Goal: Task Accomplishment & Management: Use online tool/utility

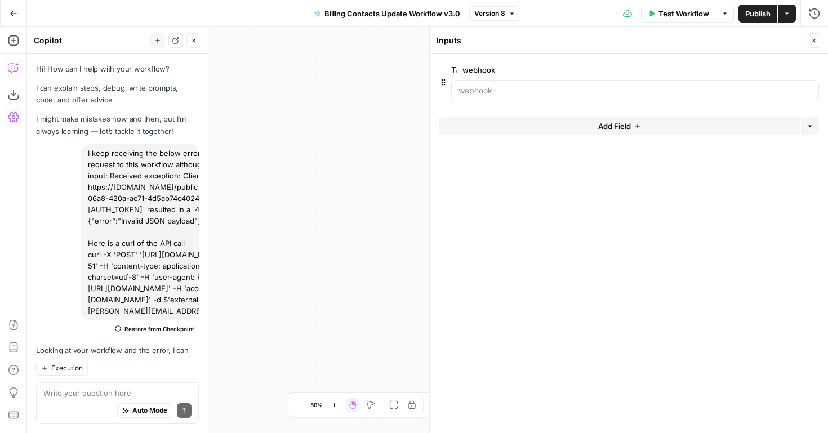
scroll to position [692, 0]
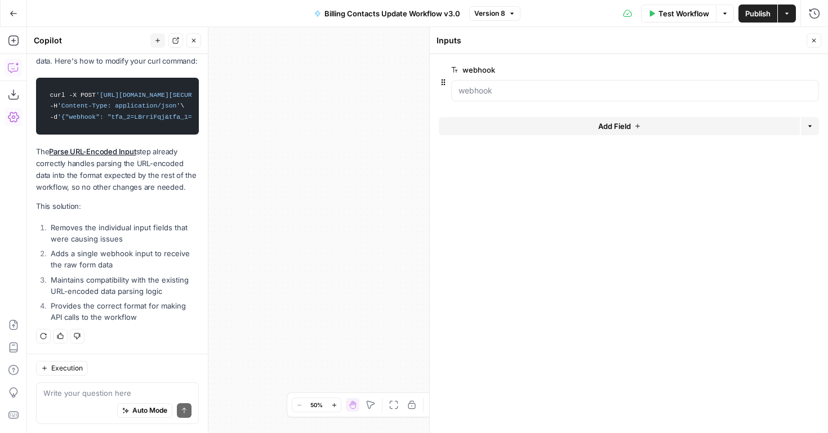
click at [817, 43] on icon "button" at bounding box center [814, 40] width 7 height 7
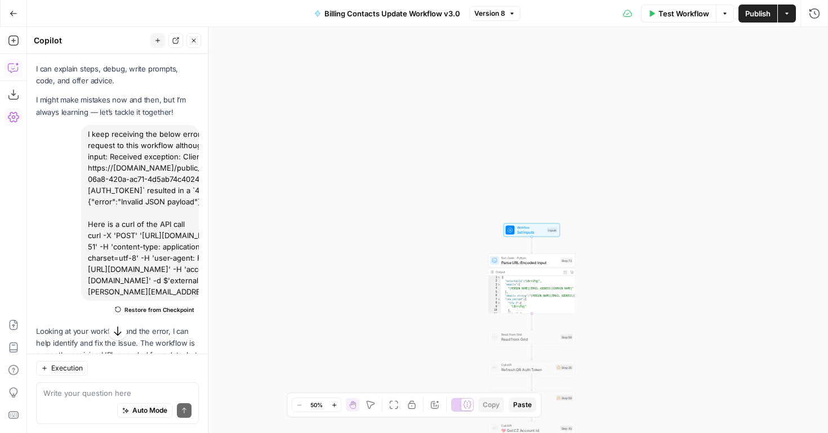
scroll to position [10, 0]
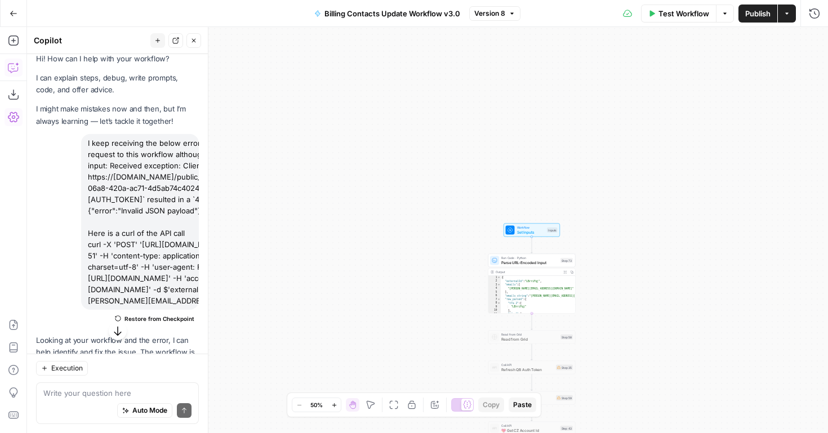
click at [138, 174] on div "I keep receiving the below error message when I send a request to this workflow…" at bounding box center [140, 222] width 118 height 176
drag, startPoint x: 88, startPoint y: 178, endPoint x: 197, endPoint y: 215, distance: 115.3
click at [197, 215] on div "I keep receiving the below error message when I send a request to this workflow…" at bounding box center [140, 222] width 118 height 176
copy div "[URL][DOMAIN_NAME][AUTH_TOKEN]"
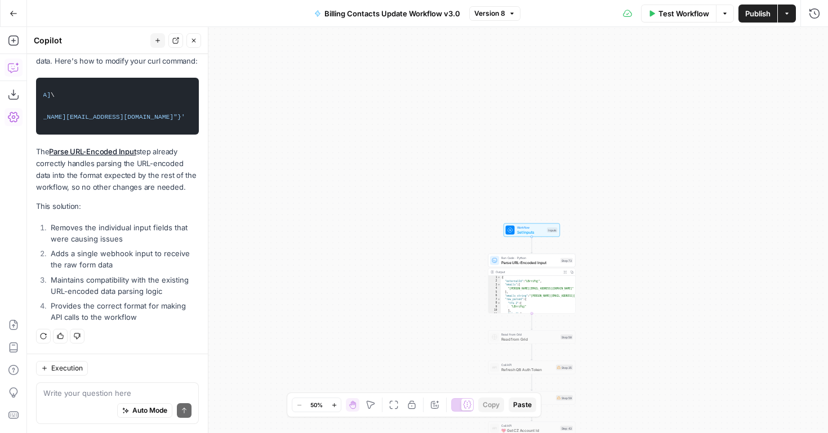
scroll to position [0, 609]
drag, startPoint x: 105, startPoint y: 95, endPoint x: 172, endPoint y: 97, distance: 66.5
copy span "https://app.airops.com/public_api/airops_apps/f56264bb-06a8-420a-ac71-4d5ab74c4…"
click at [530, 230] on span "Set Inputs" at bounding box center [531, 232] width 28 height 6
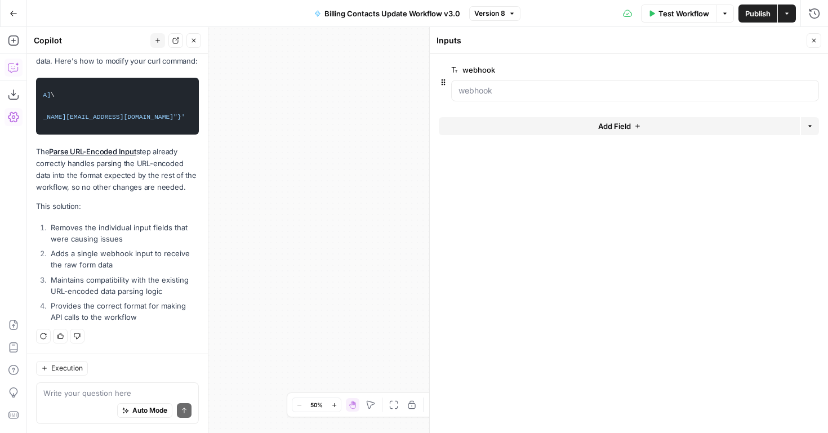
click at [774, 73] on span "edit field" at bounding box center [777, 69] width 25 height 9
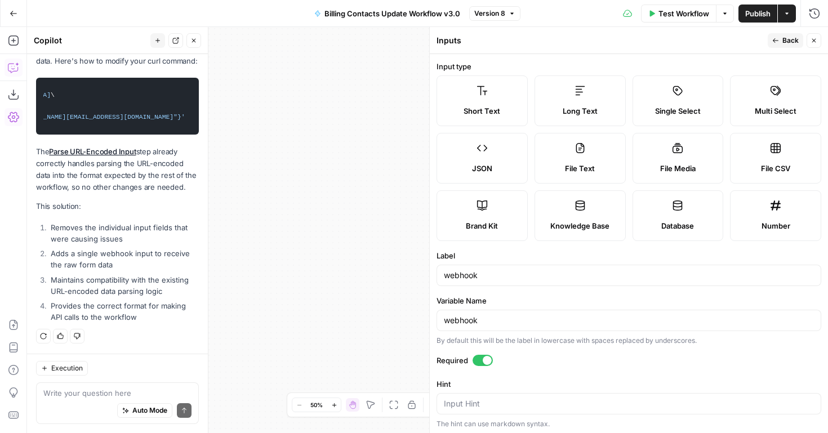
click at [476, 154] on label "JSON" at bounding box center [482, 158] width 91 height 51
click at [814, 41] on icon "button" at bounding box center [814, 40] width 7 height 7
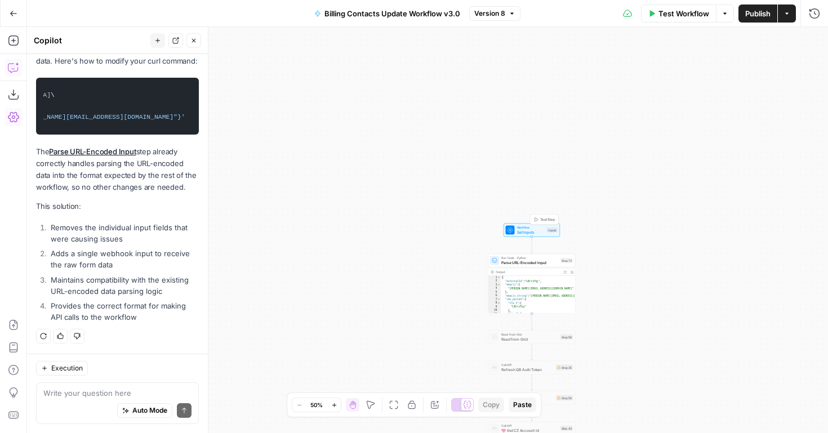
click at [527, 233] on span "Set Inputs" at bounding box center [531, 232] width 28 height 6
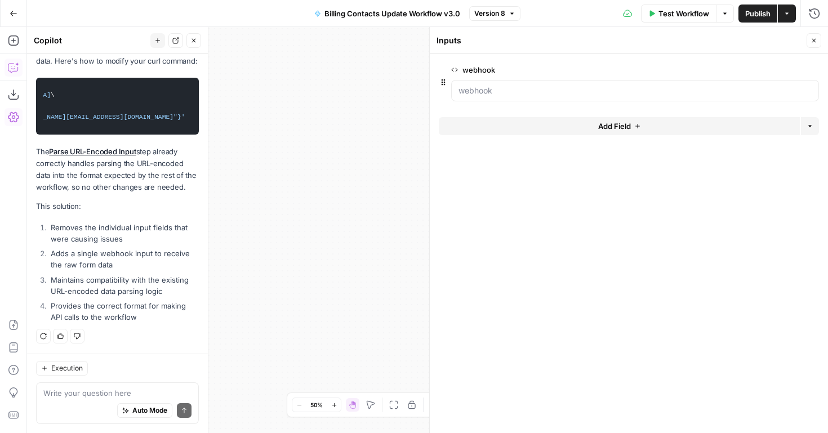
click at [809, 46] on button "Close" at bounding box center [814, 40] width 15 height 15
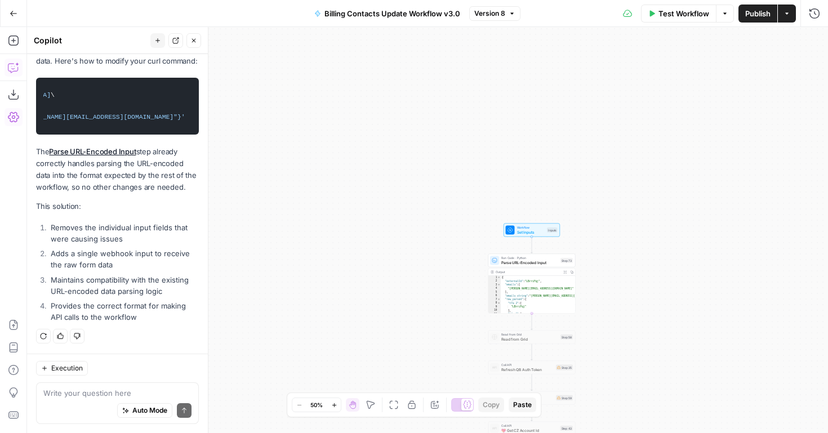
click at [768, 20] on button "Publish" at bounding box center [758, 14] width 39 height 18
click at [318, 15] on icon "button" at bounding box center [318, 13] width 5 height 6
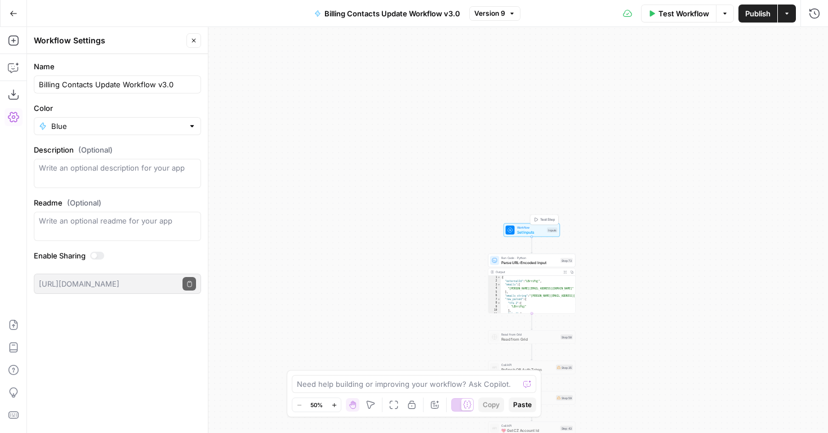
click at [525, 230] on span "Set Inputs" at bounding box center [531, 232] width 28 height 6
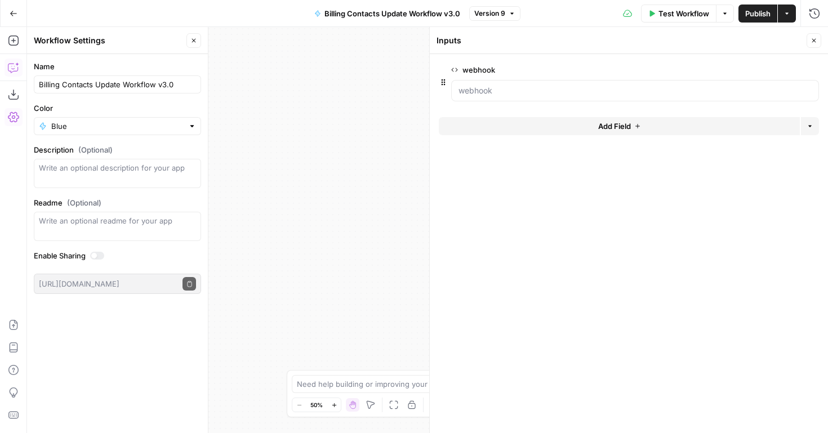
click at [14, 70] on icon "button" at bounding box center [13, 67] width 11 height 11
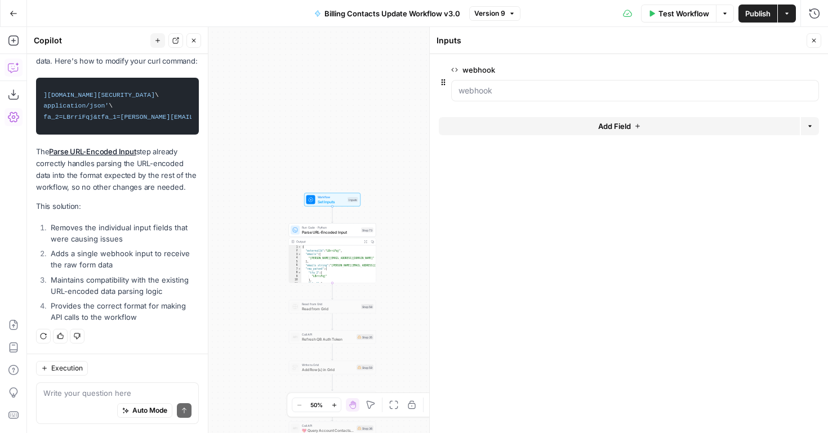
scroll to position [0, 4]
drag, startPoint x: 108, startPoint y: 116, endPoint x: 179, endPoint y: 119, distance: 71.1
click at [179, 119] on span "'{"webhook": "tfa_2=LBrriFqj&tfa_1=dan%402ndchance4pets.org"}'" at bounding box center [206, 117] width 304 height 7
click at [153, 118] on span "'{"webhook": "tfa_2=LBrriFqj&tfa_1=dan%402ndchance4pets.org"}'" at bounding box center [206, 117] width 304 height 7
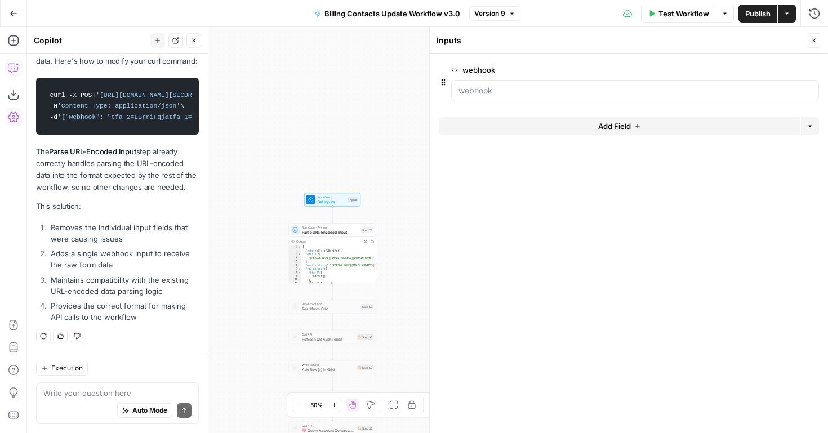
drag, startPoint x: 138, startPoint y: 118, endPoint x: 99, endPoint y: 120, distance: 38.9
click at [99, 120] on span "'{"webhook": "tfa_2=LBrriFqj&tfa_1=dan%402ndchance4pets.org"}'" at bounding box center [209, 117] width 304 height 7
drag, startPoint x: 67, startPoint y: 118, endPoint x: 147, endPoint y: 118, distance: 80.6
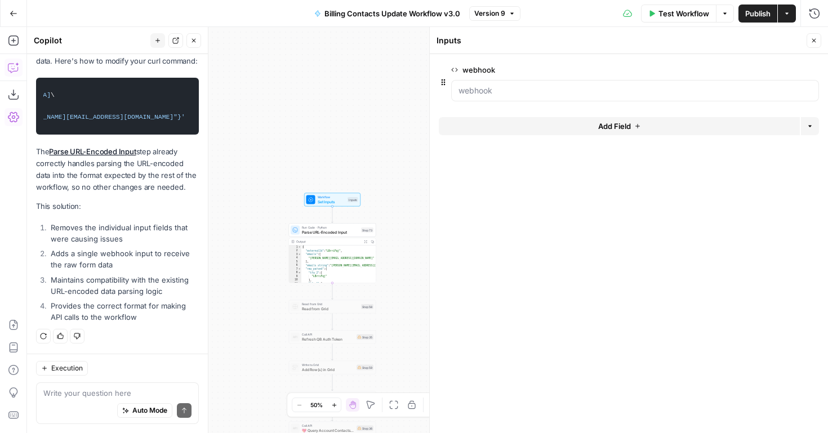
click at [147, 118] on code "curl -X POST 'https://app.airops.com/public_api/airops_apps/f56264bb-06a8-420a-…" at bounding box center [117, 106] width 148 height 46
drag, startPoint x: 65, startPoint y: 118, endPoint x: 107, endPoint y: 116, distance: 42.3
click at [107, 116] on code "curl -X POST 'https://app.airops.com/public_api/airops_apps/f56264bb-06a8-420a-…" at bounding box center [117, 106] width 148 height 46
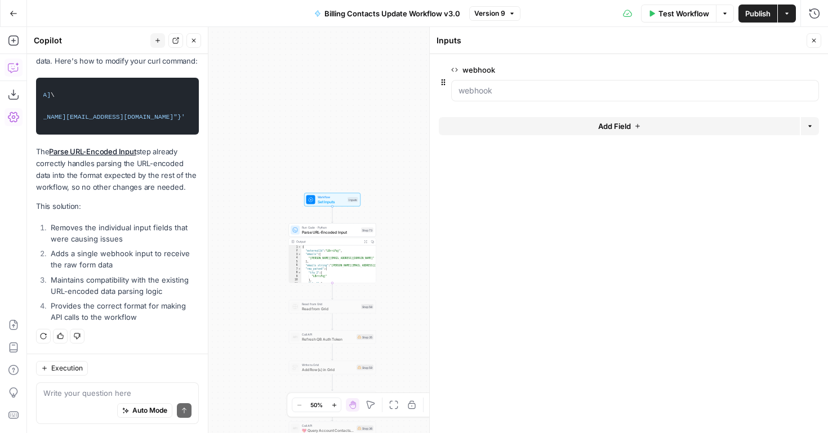
copy span "{"webhook": "tfa_2=LBrriFqj&tfa_1=dan%402ndchance4pets.org"}'"
click at [338, 198] on div "Workflow Set Inputs" at bounding box center [332, 200] width 28 height 10
click at [761, 127] on button "Add Field" at bounding box center [619, 126] width 361 height 18
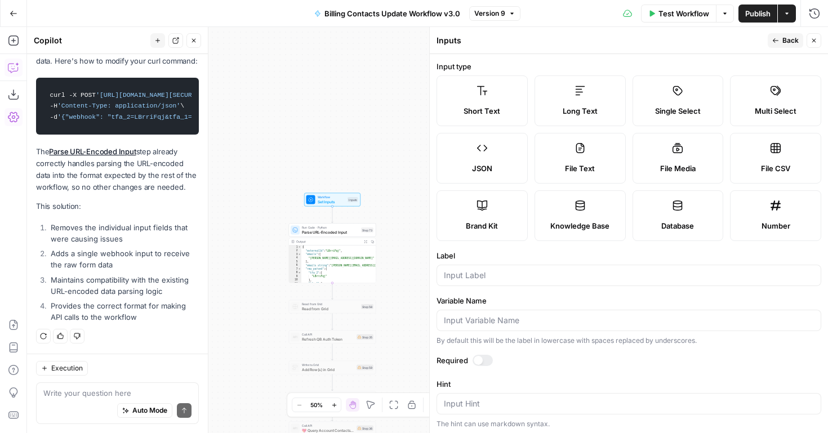
click at [487, 107] on span "Short Text" at bounding box center [482, 110] width 37 height 11
click at [510, 271] on input "Label" at bounding box center [629, 275] width 370 height 11
type input "tfa_2"
click at [776, 41] on icon "button" at bounding box center [776, 40] width 7 height 7
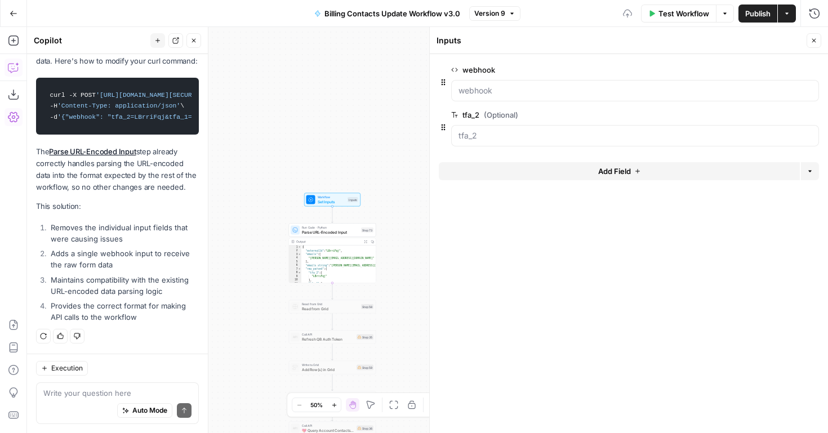
click at [584, 172] on button "Add Field" at bounding box center [619, 171] width 361 height 18
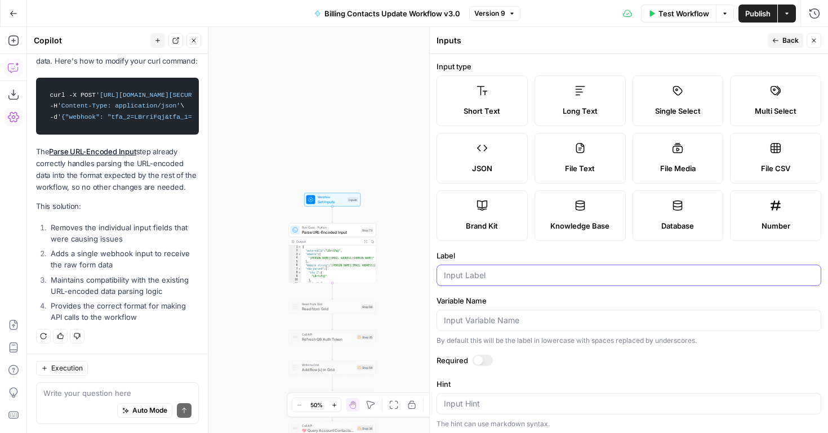
click at [473, 273] on input "Label" at bounding box center [629, 275] width 370 height 11
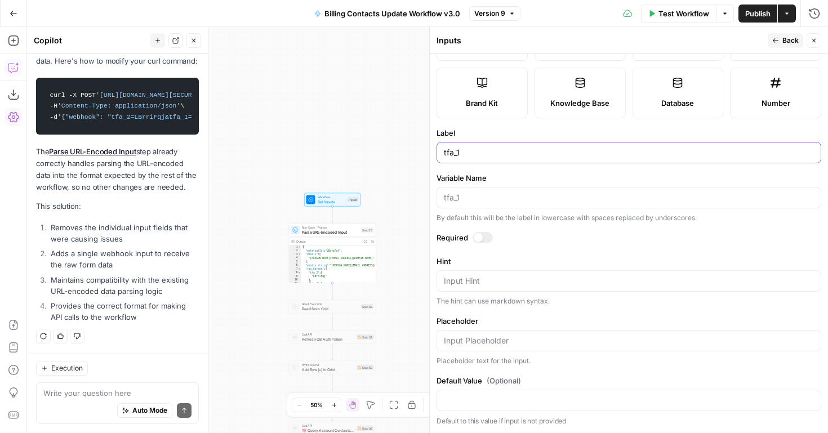
type input "tfa_1"
click at [790, 40] on span "Back" at bounding box center [791, 41] width 16 height 10
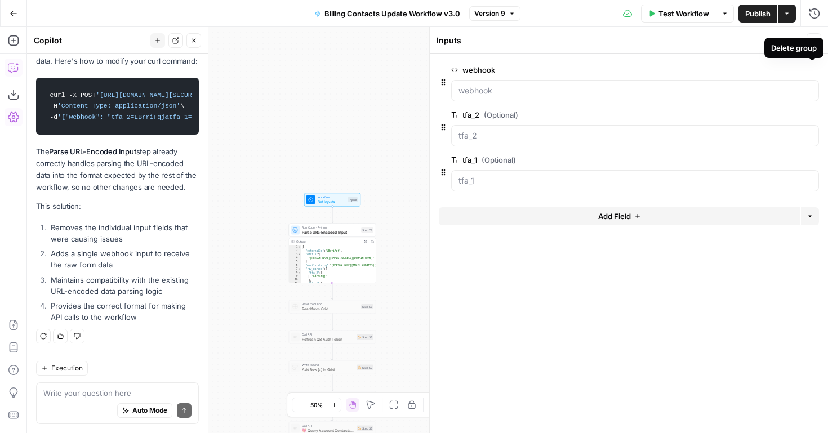
click at [813, 70] on icon "button" at bounding box center [813, 70] width 6 height 6
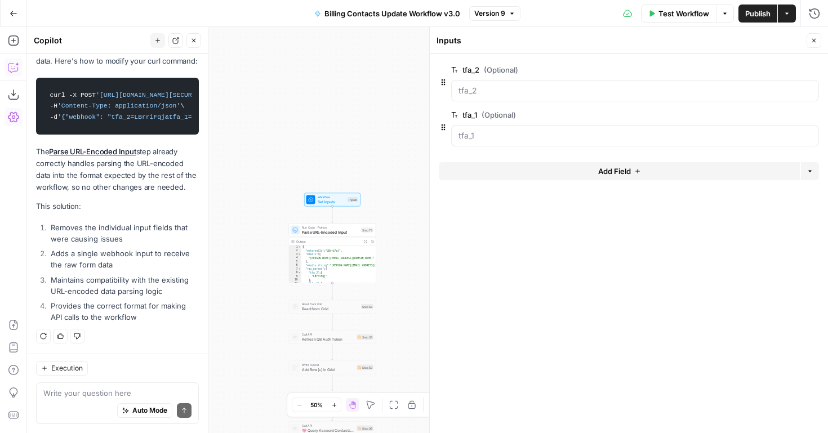
click at [812, 38] on icon "button" at bounding box center [814, 40] width 7 height 7
click at [760, 7] on button "Publish" at bounding box center [758, 14] width 39 height 18
click at [817, 15] on icon "button" at bounding box center [814, 13] width 11 height 11
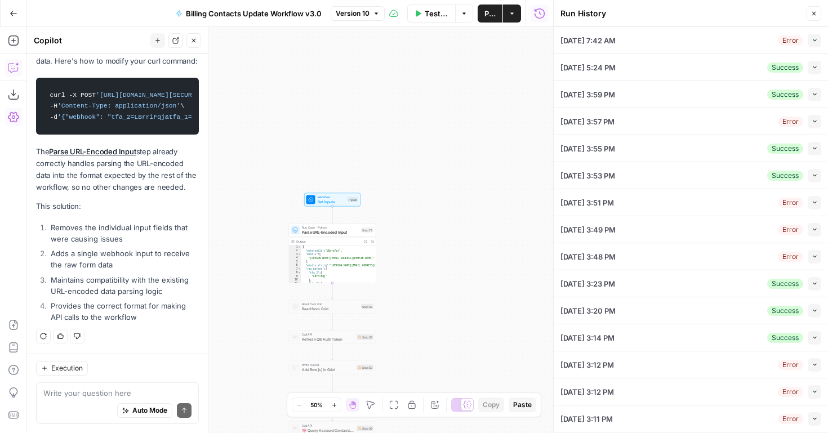
click at [818, 45] on button "Collapse" at bounding box center [815, 41] width 14 height 14
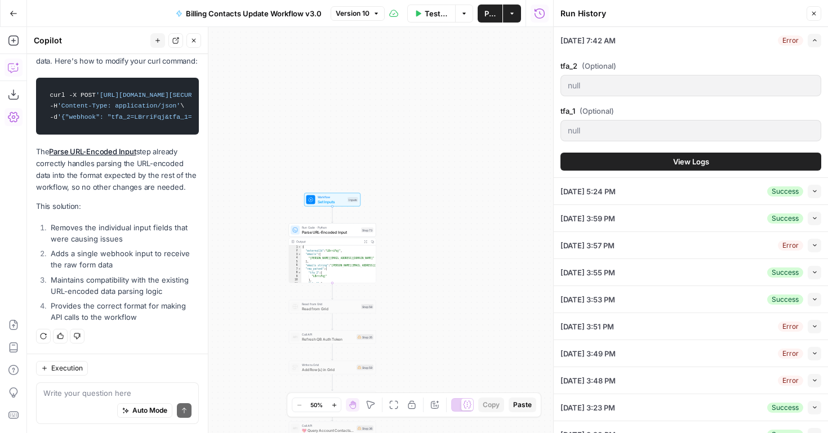
click at [734, 159] on button "View Logs" at bounding box center [691, 162] width 261 height 18
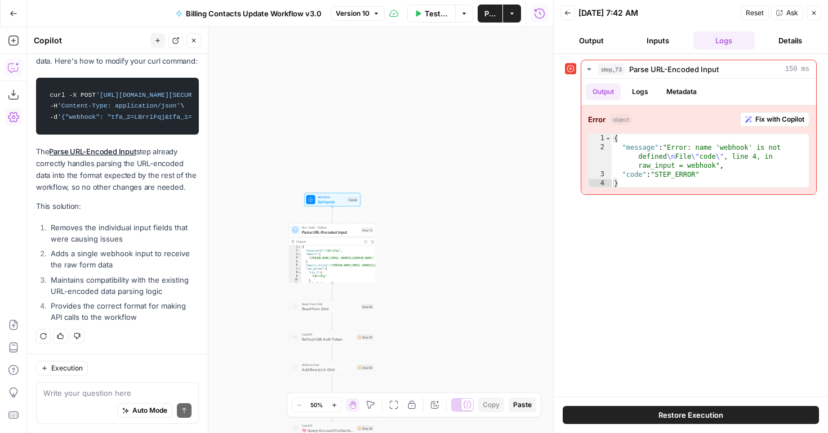
click at [662, 42] on button "Inputs" at bounding box center [658, 41] width 62 height 18
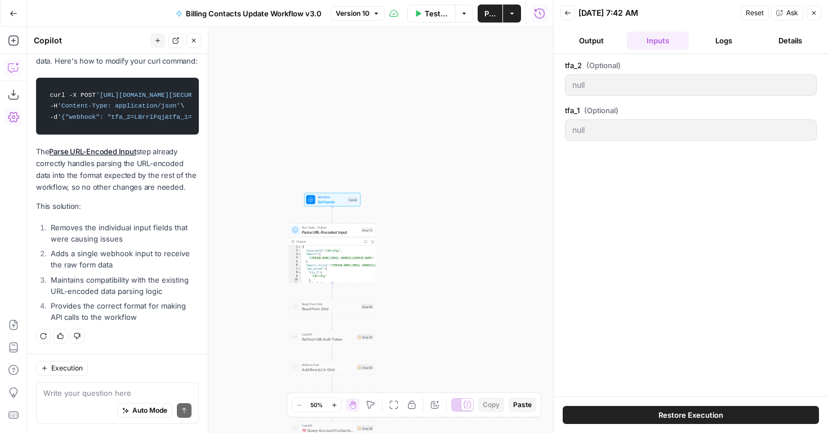
click at [715, 46] on button "Logs" at bounding box center [725, 41] width 62 height 18
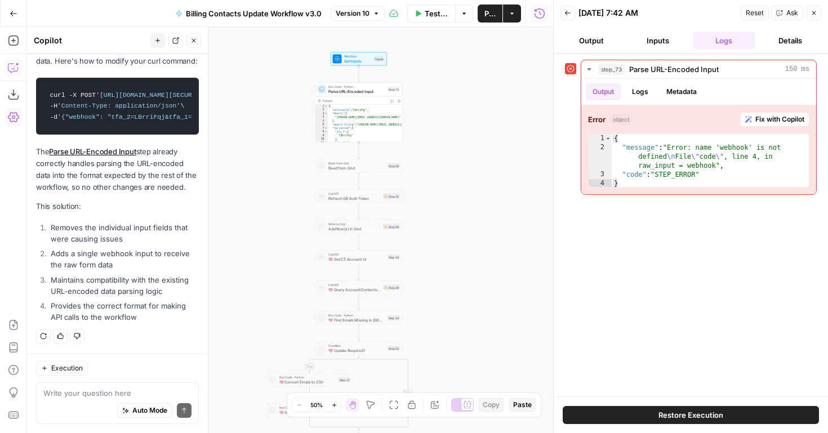
drag, startPoint x: 431, startPoint y: 223, endPoint x: 466, endPoint y: 48, distance: 177.6
click at [466, 48] on div "true true false true false false Workflow Set Inputs Inputs Run Code · Python P…" at bounding box center [290, 230] width 526 height 406
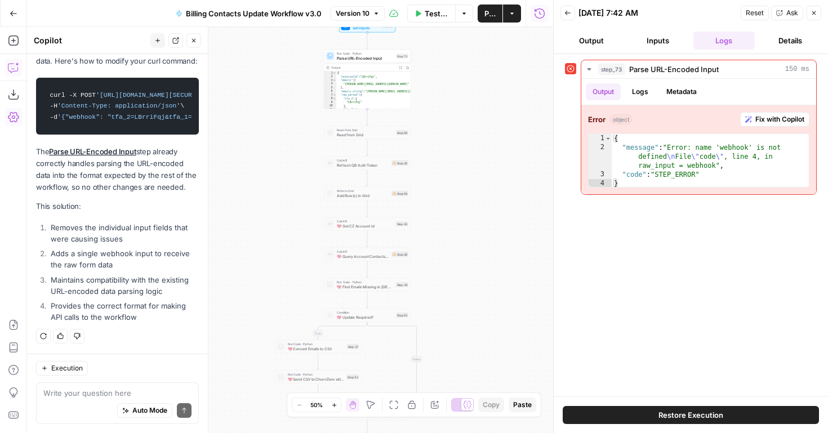
click at [439, 157] on div "true true false true false false Workflow Set Inputs Inputs Run Code · Python P…" at bounding box center [290, 230] width 526 height 406
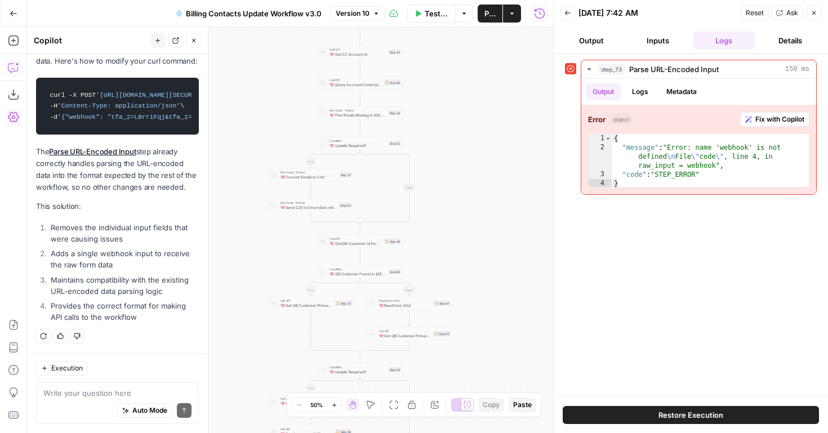
drag, startPoint x: 473, startPoint y: 253, endPoint x: 469, endPoint y: 93, distance: 160.1
click at [469, 93] on div "true true false true false false Workflow Set Inputs Inputs Run Code · Python P…" at bounding box center [290, 230] width 526 height 406
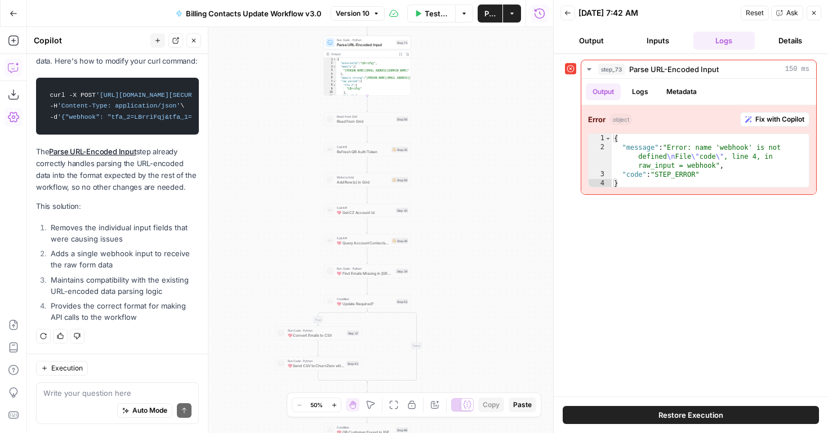
drag, startPoint x: 261, startPoint y: 64, endPoint x: 268, endPoint y: 223, distance: 158.5
click at [268, 223] on div "true true false true false false Workflow Set Inputs Inputs Run Code · Python P…" at bounding box center [290, 230] width 526 height 406
click at [646, 91] on button "Logs" at bounding box center [641, 91] width 30 height 17
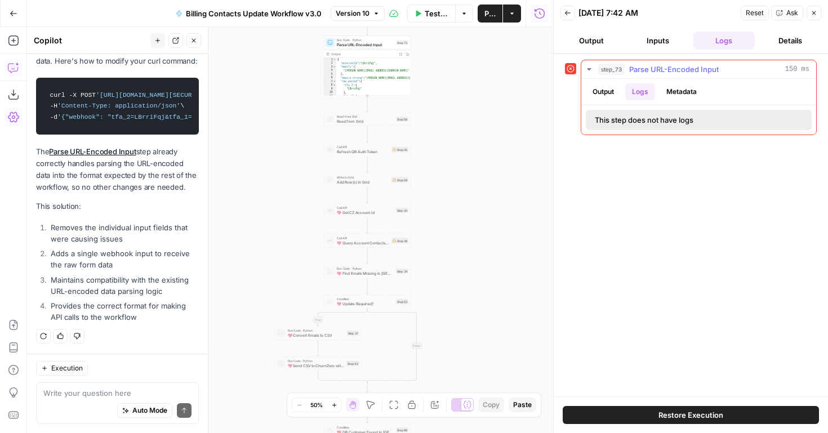
click at [683, 91] on button "Metadata" at bounding box center [682, 91] width 44 height 17
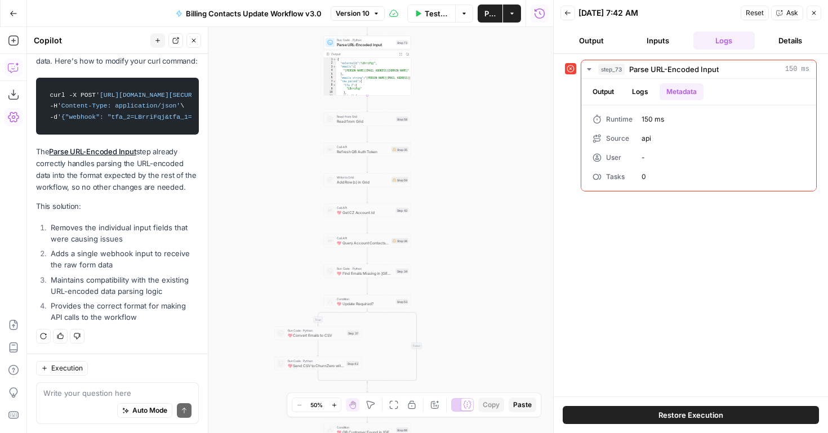
click at [663, 43] on button "Inputs" at bounding box center [658, 41] width 62 height 18
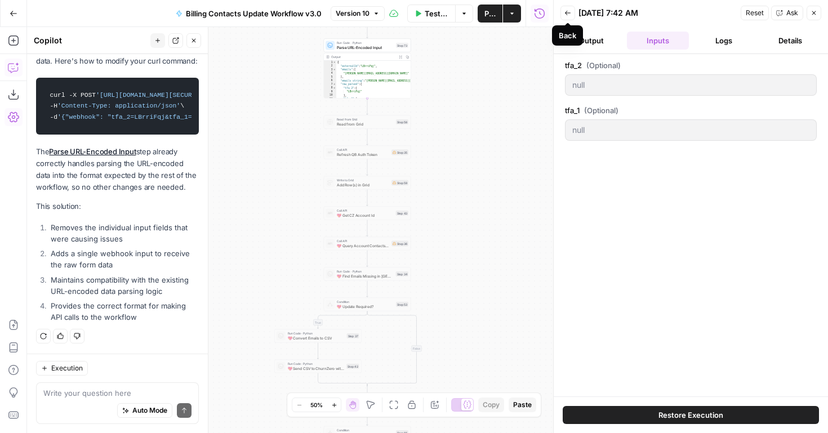
drag, startPoint x: 468, startPoint y: 66, endPoint x: 483, endPoint y: 269, distance: 203.5
click at [483, 269] on div "true true false true false false Workflow Set Inputs Inputs Run Code · Python P…" at bounding box center [290, 230] width 526 height 406
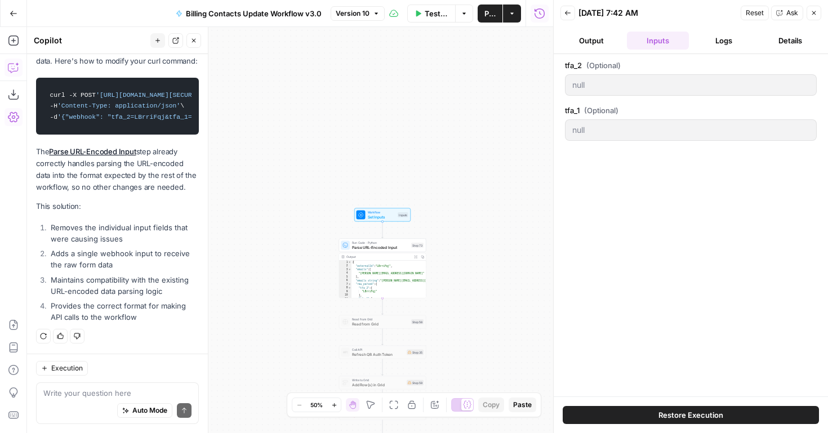
click at [389, 210] on span "Workflow" at bounding box center [382, 212] width 28 height 5
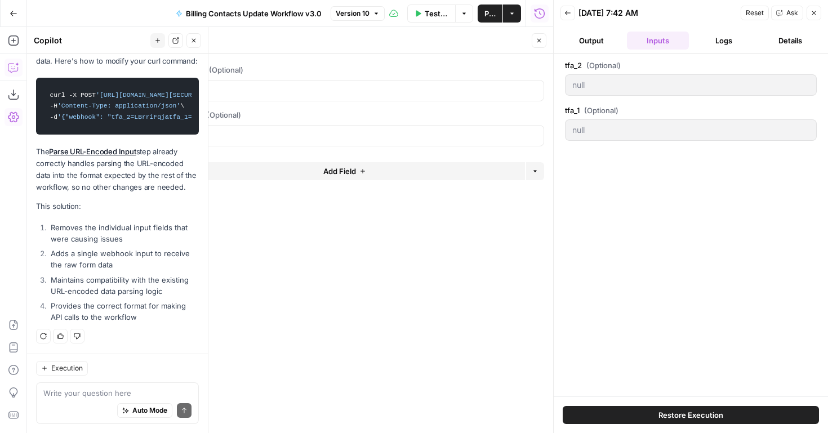
click at [793, 41] on button "Details" at bounding box center [791, 41] width 62 height 18
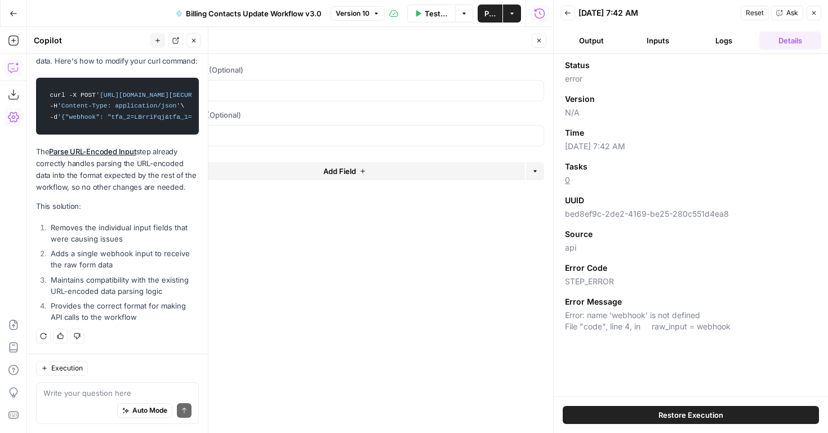
click at [502, 67] on span "edit field" at bounding box center [502, 69] width 25 height 9
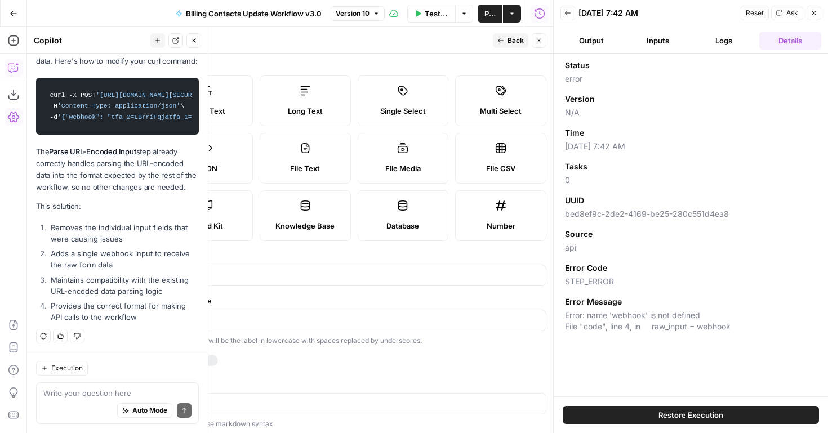
click at [212, 160] on label "JSON" at bounding box center [207, 158] width 91 height 51
click at [508, 37] on span "Back" at bounding box center [516, 41] width 16 height 10
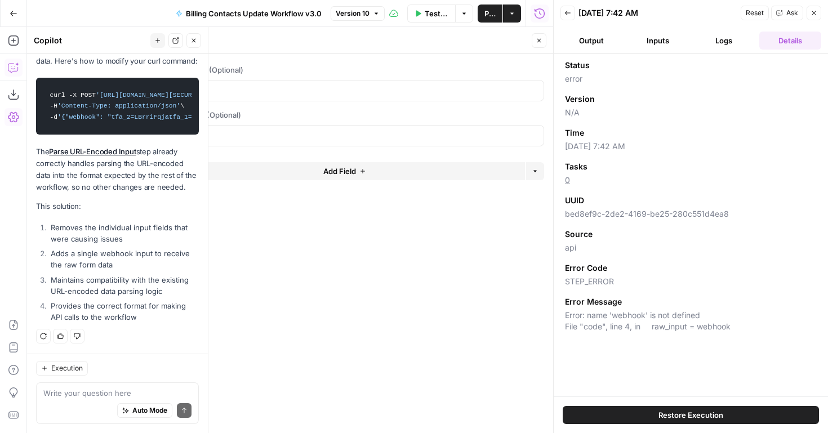
click at [506, 116] on span "edit field" at bounding box center [502, 114] width 25 height 9
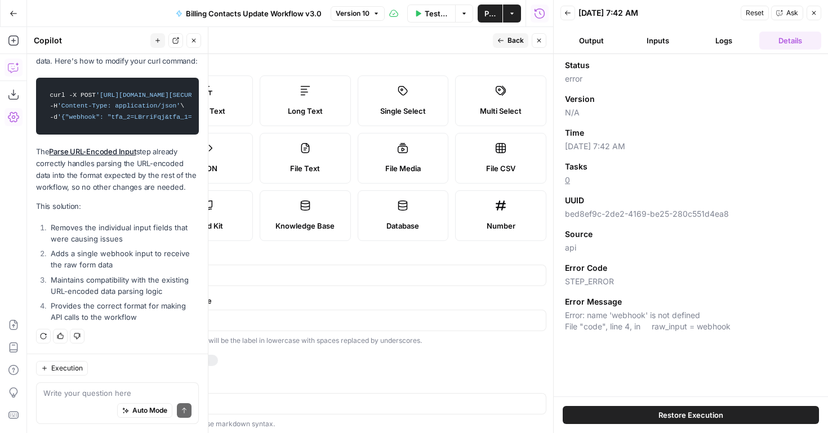
click at [221, 161] on label "JSON" at bounding box center [207, 158] width 91 height 51
click at [512, 40] on span "Back" at bounding box center [516, 41] width 16 height 10
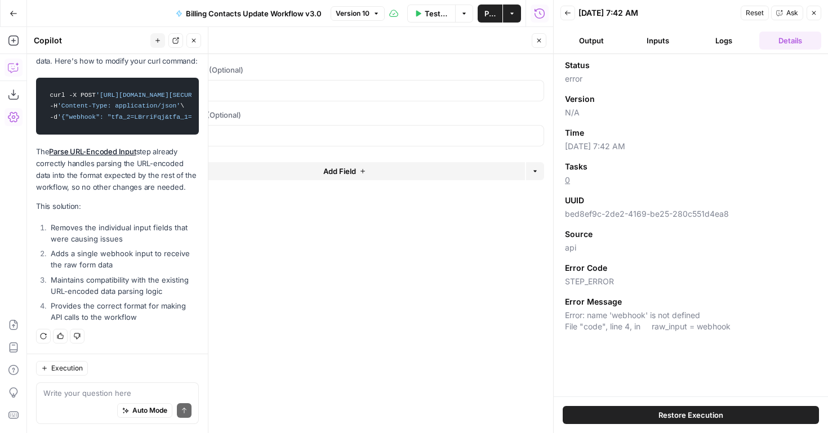
click at [546, 43] on button "Close" at bounding box center [539, 40] width 15 height 15
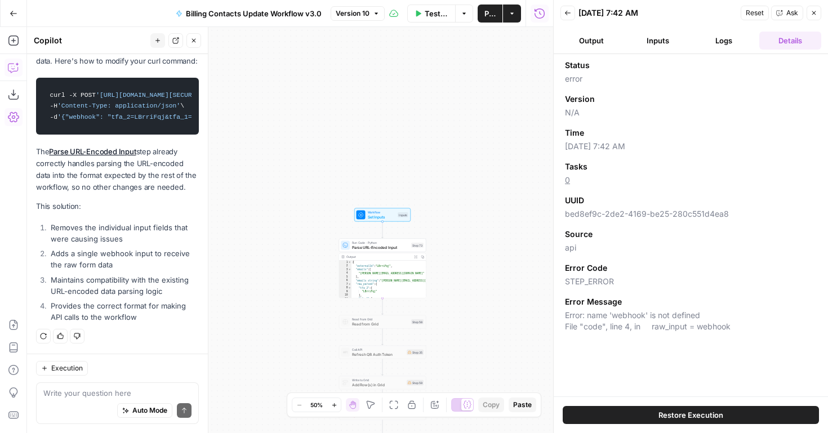
click at [813, 18] on button "Close" at bounding box center [814, 13] width 15 height 15
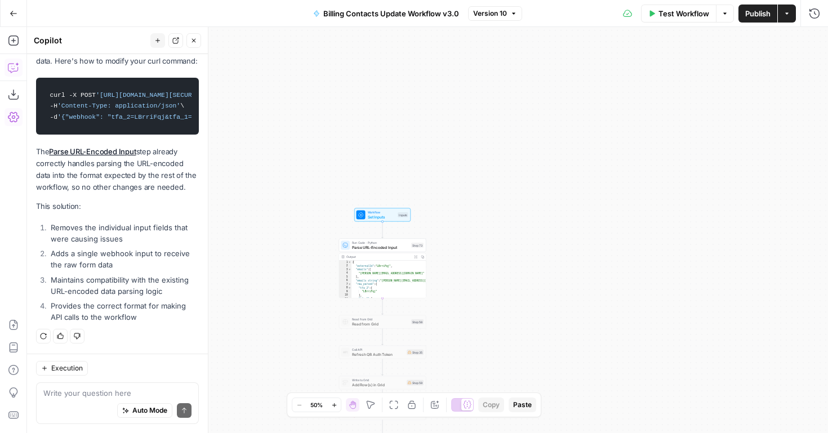
click at [821, 17] on button "Run History" at bounding box center [815, 14] width 18 height 18
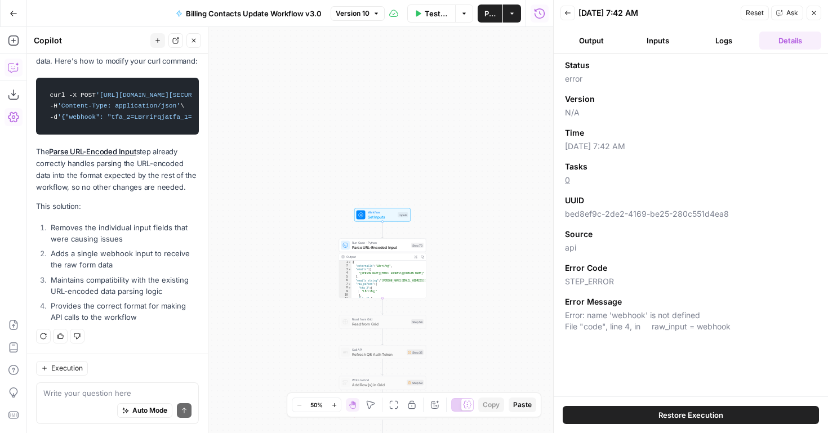
click at [571, 12] on button "Back" at bounding box center [568, 13] width 15 height 15
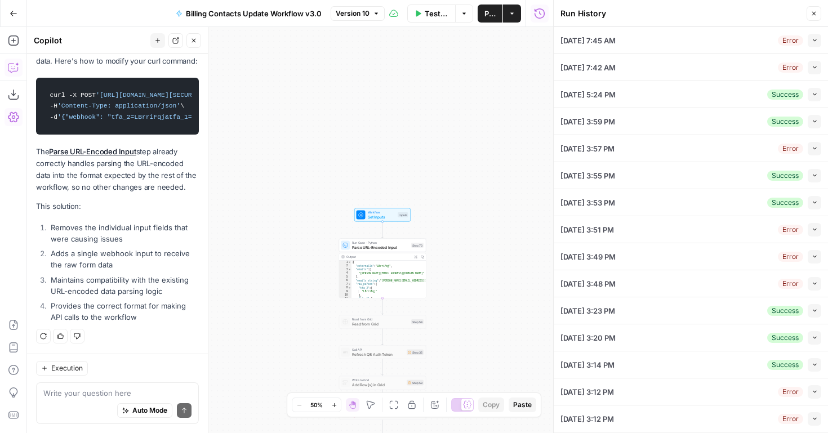
click at [812, 42] on icon "button" at bounding box center [815, 40] width 6 height 6
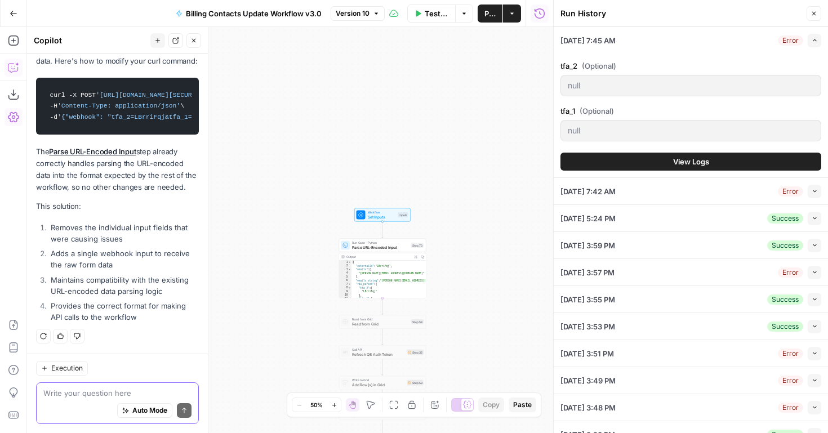
click at [94, 395] on textarea at bounding box center [117, 393] width 148 height 11
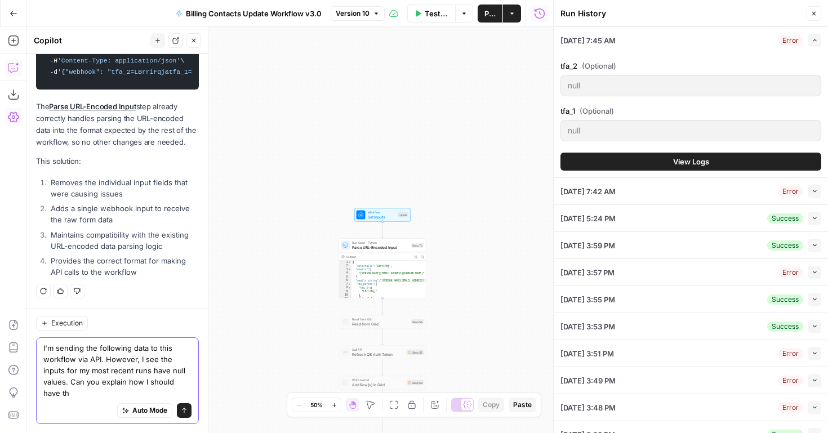
scroll to position [737, 0]
click at [167, 390] on textarea "I'm sending the following data to this workflow via API. However, I see the inp…" at bounding box center [117, 371] width 148 height 56
paste textarea "{"tfa_1":"dan@2ndchance4pets.org, test@freewill.com","tfa_2":"LBrriFqj"}"
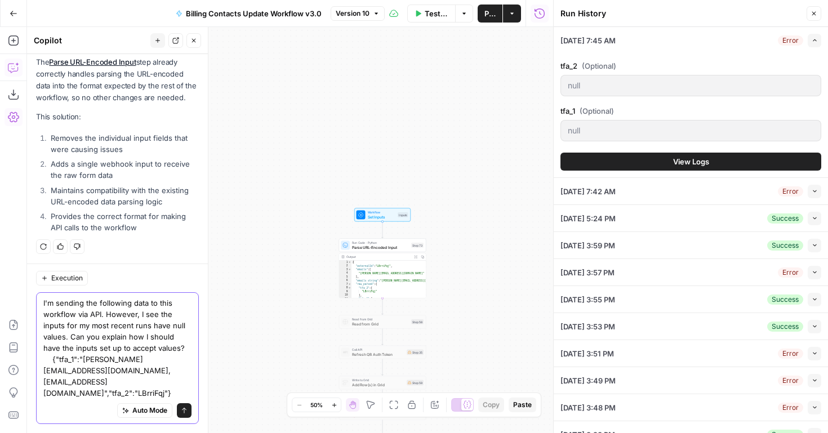
click at [90, 386] on textarea "I'm sending the following data to this workflow via API. However, I see the inp…" at bounding box center [117, 348] width 148 height 101
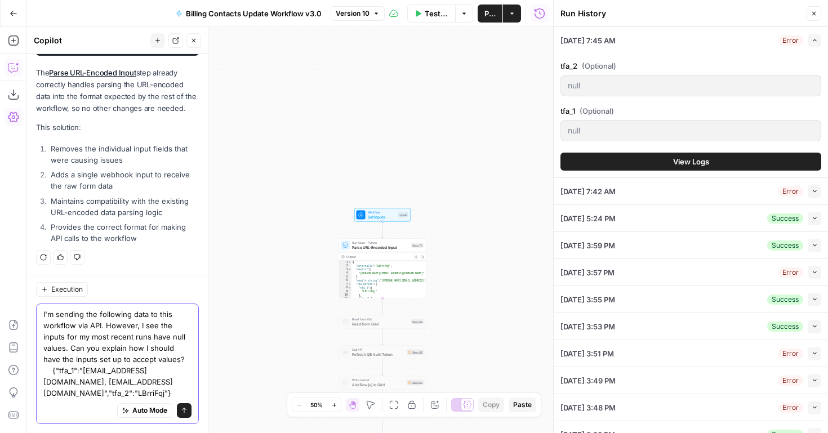
type textarea "I'm sending the following data to this workflow via API. However, I see the inp…"
click at [193, 411] on div "I'm sending the following data to this workflow via API. However, I see the inp…" at bounding box center [117, 364] width 163 height 121
click at [185, 412] on icon "submit" at bounding box center [184, 410] width 7 height 7
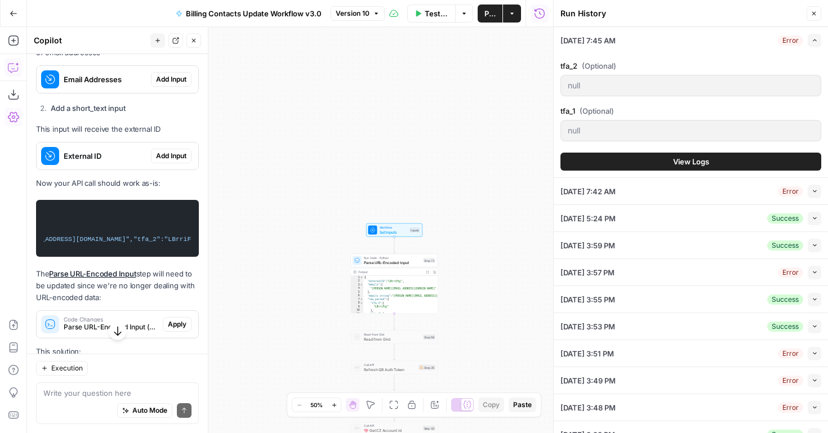
scroll to position [0, 200]
click at [515, 17] on button "Actions" at bounding box center [512, 14] width 18 height 18
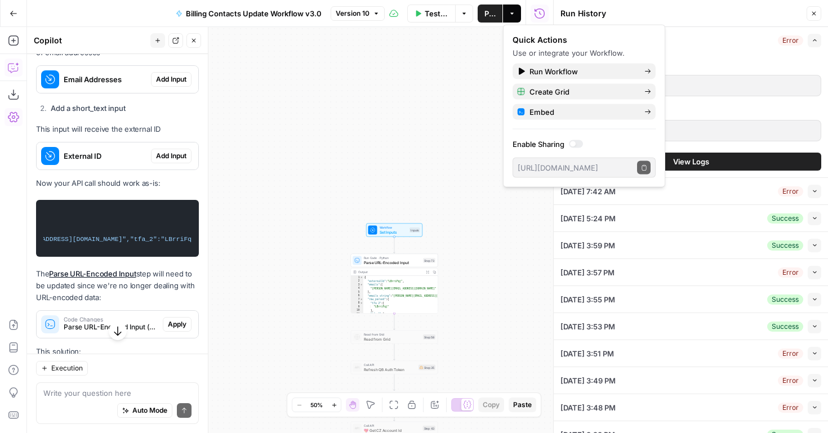
click at [452, 109] on div "true true false true false false Workflow Set Inputs Inputs Run Code · Python P…" at bounding box center [290, 230] width 526 height 406
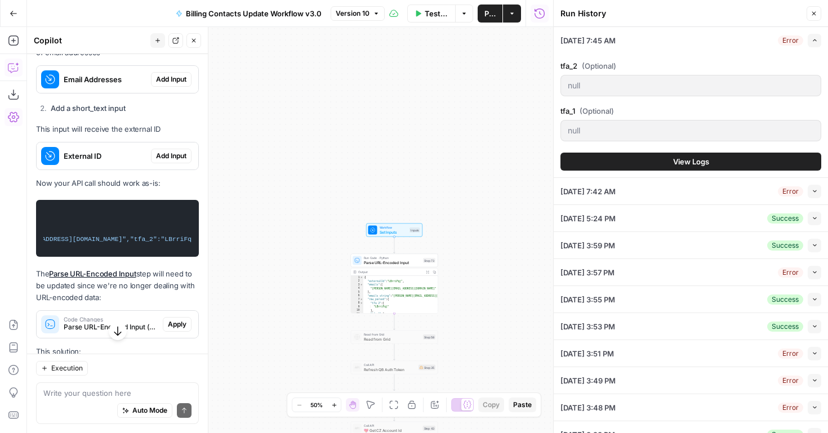
click at [403, 227] on span "Workflow" at bounding box center [394, 227] width 28 height 5
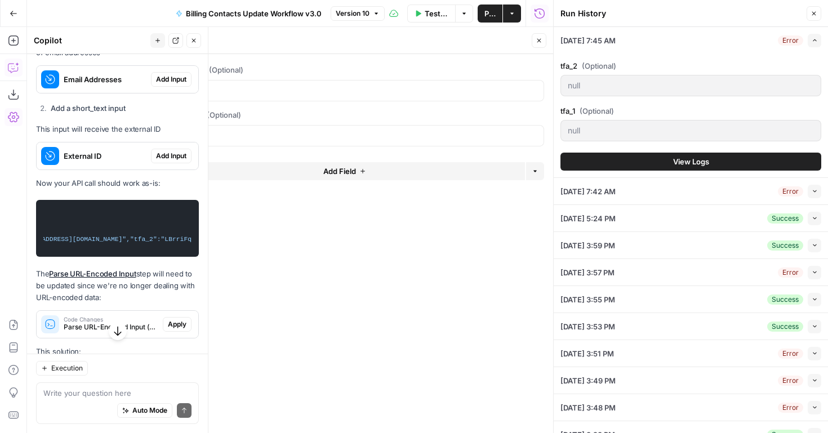
click at [519, 11] on button "Actions" at bounding box center [512, 14] width 18 height 18
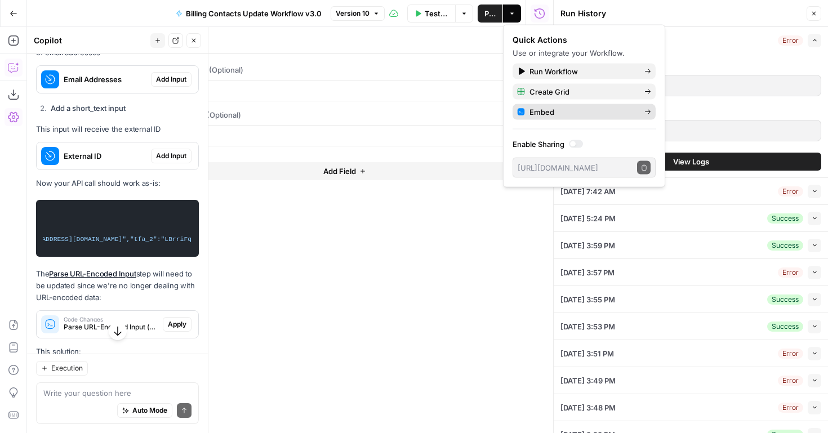
click at [560, 118] on link "Embed" at bounding box center [584, 112] width 143 height 16
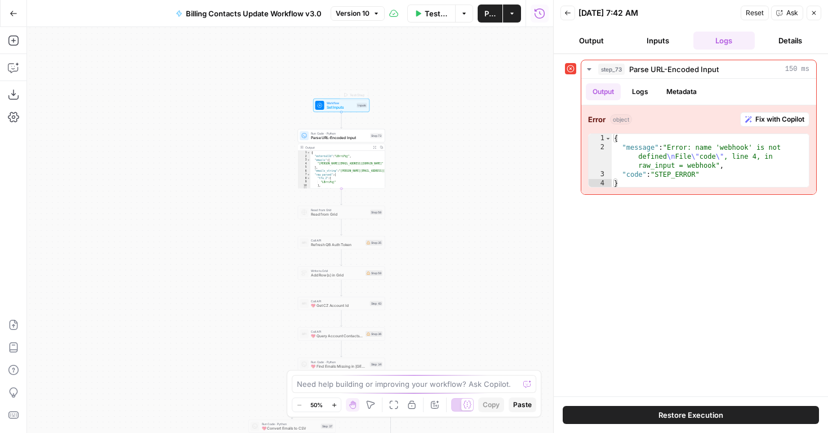
click at [344, 107] on span "Set Inputs" at bounding box center [341, 108] width 28 height 6
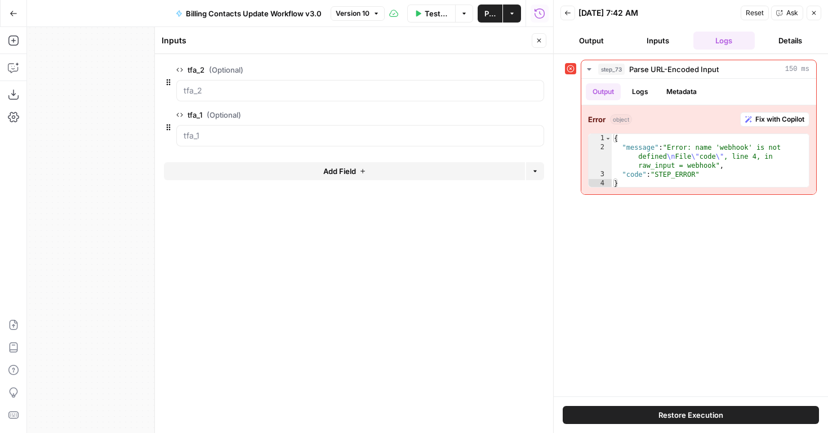
click at [518, 69] on icon "button" at bounding box center [521, 70] width 6 height 6
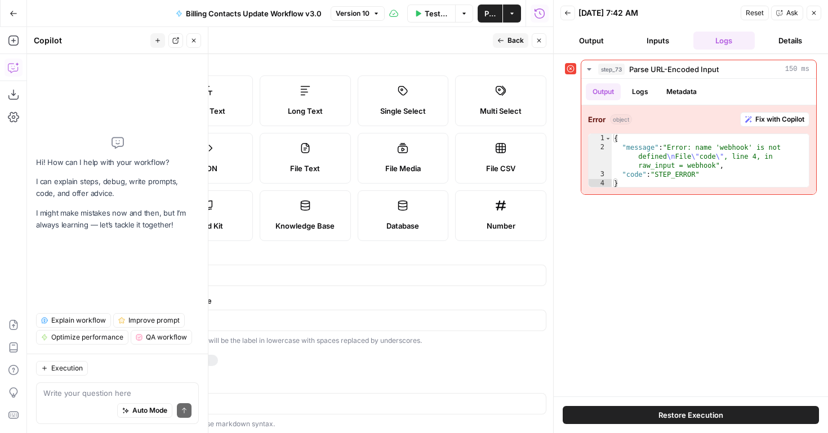
click at [224, 93] on label "Short Text" at bounding box center [207, 101] width 91 height 51
click at [516, 38] on span "Back" at bounding box center [516, 41] width 16 height 10
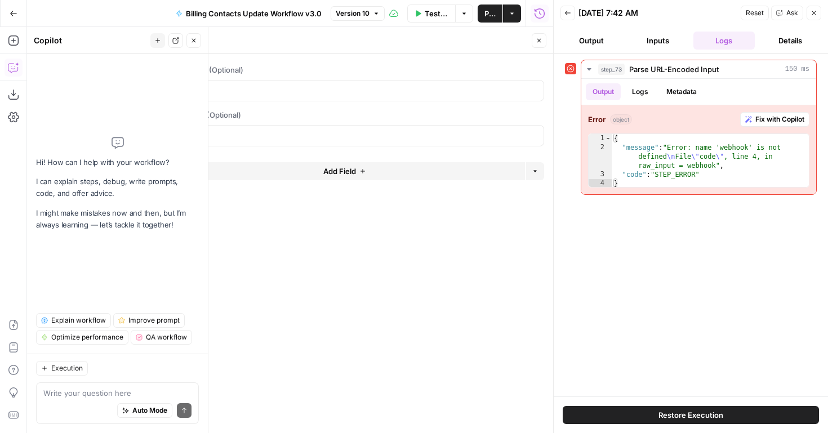
click at [504, 116] on span "edit field" at bounding box center [502, 114] width 25 height 9
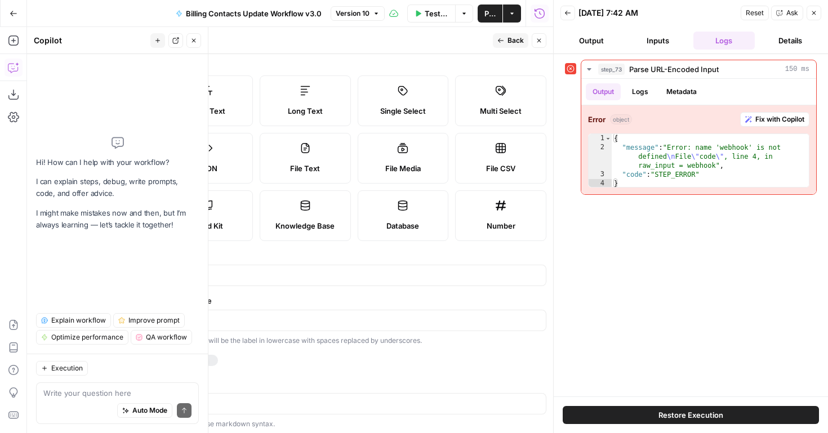
click at [205, 108] on span "Short Text" at bounding box center [207, 110] width 37 height 11
click at [509, 36] on span "Back" at bounding box center [516, 41] width 16 height 10
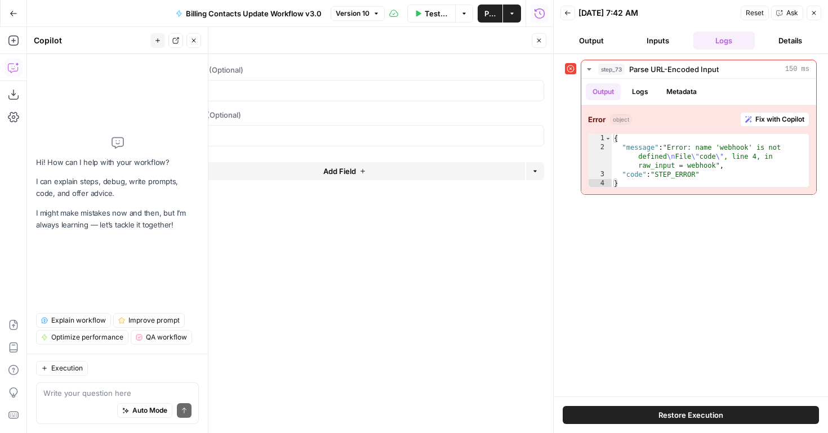
click at [494, 11] on span "Publish" at bounding box center [490, 13] width 11 height 11
click at [187, 36] on button "Close" at bounding box center [194, 40] width 15 height 15
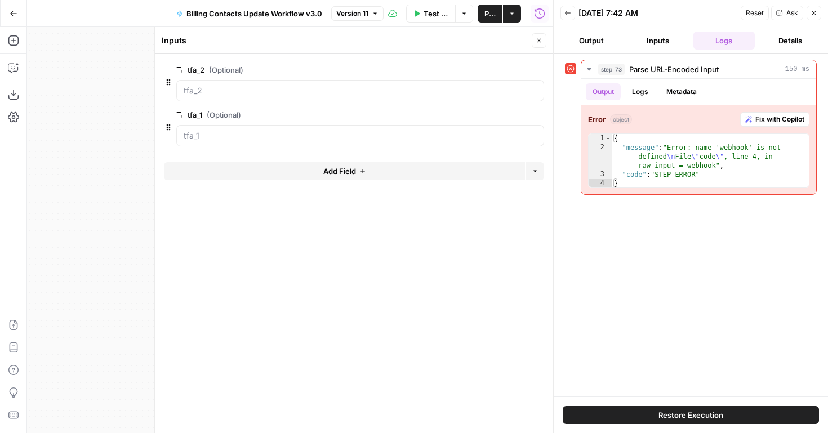
click at [183, 18] on button "Billing Contacts Update Workflow v3.0" at bounding box center [249, 14] width 159 height 18
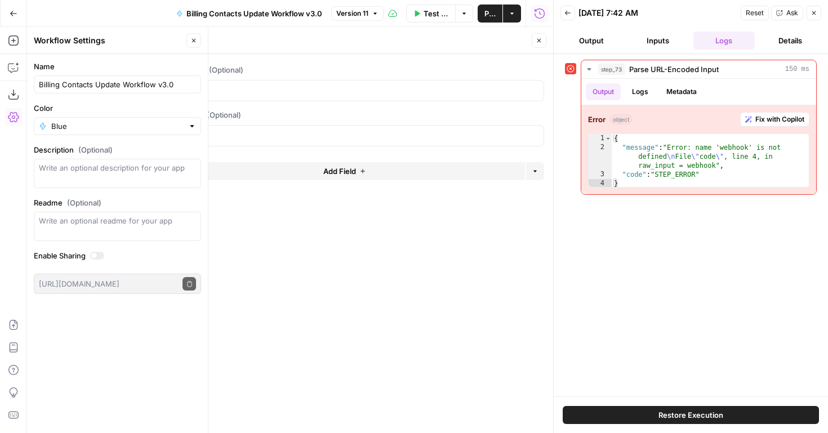
click at [193, 44] on button "Close" at bounding box center [194, 40] width 15 height 15
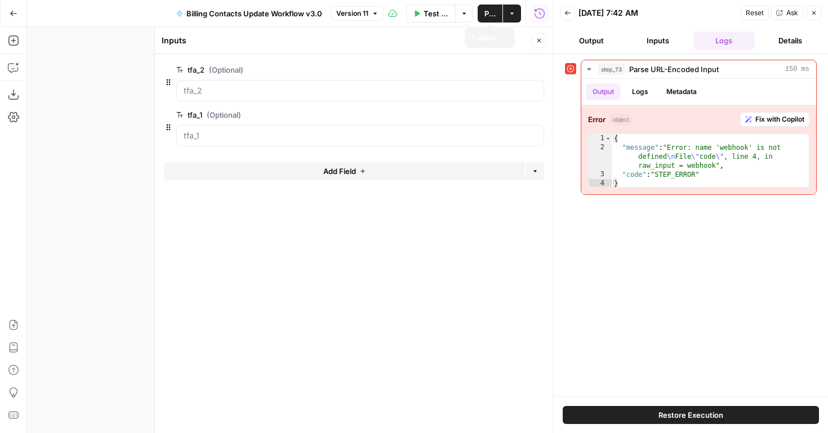
click at [540, 40] on icon "button" at bounding box center [540, 41] width 4 height 4
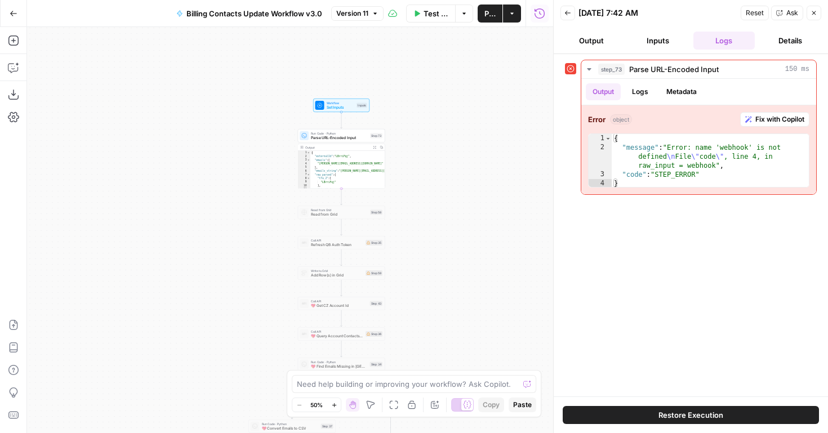
click at [810, 18] on button "Close" at bounding box center [814, 13] width 15 height 15
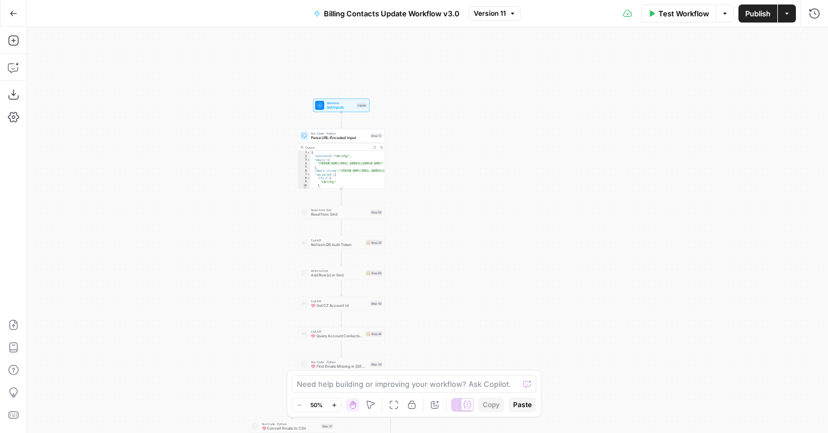
click at [438, 15] on span "Billing Contacts Update Workflow v3.0" at bounding box center [392, 13] width 136 height 11
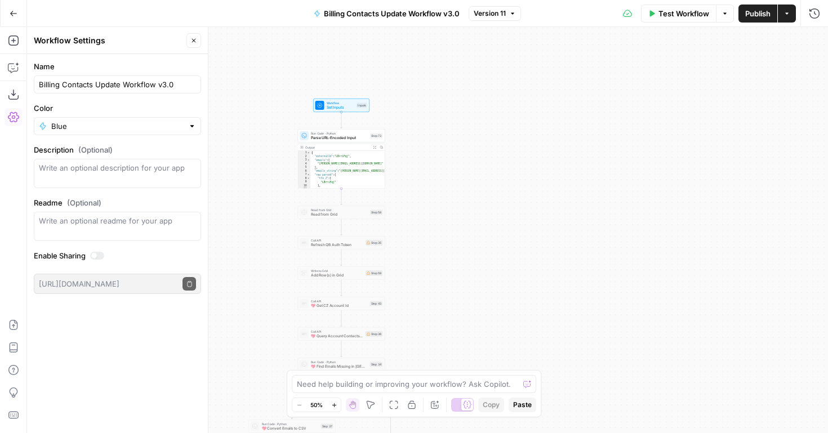
click at [14, 12] on icon "button" at bounding box center [14, 14] width 8 height 8
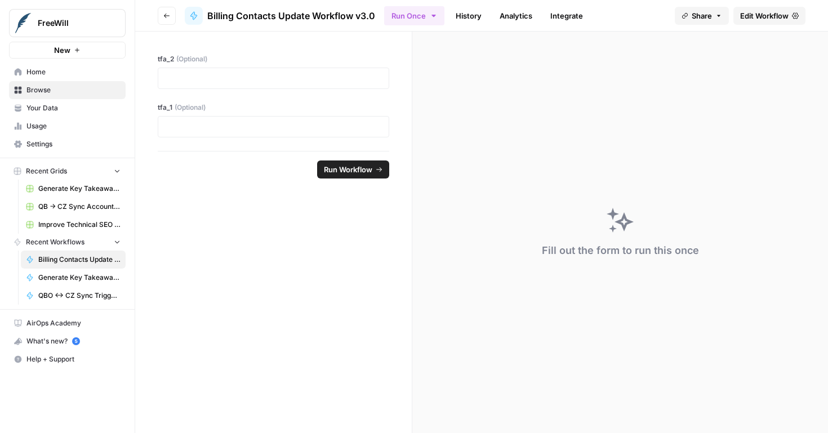
click at [750, 14] on span "Edit Workflow" at bounding box center [765, 15] width 48 height 11
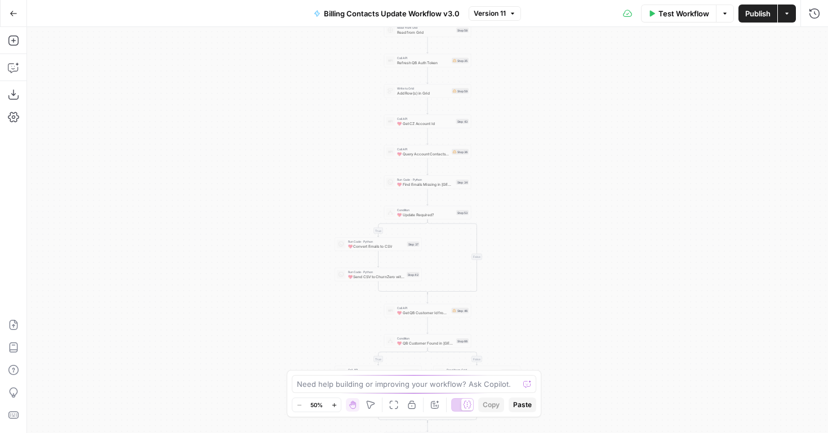
click at [789, 11] on icon "button" at bounding box center [787, 13] width 7 height 7
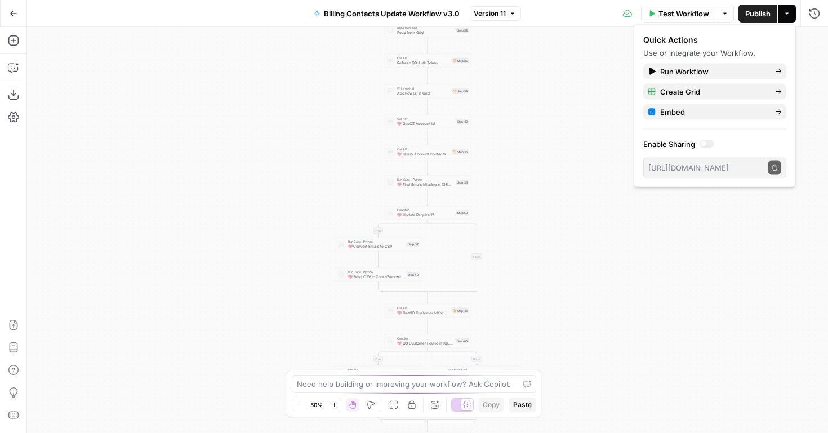
click at [789, 11] on icon "button" at bounding box center [787, 13] width 7 height 7
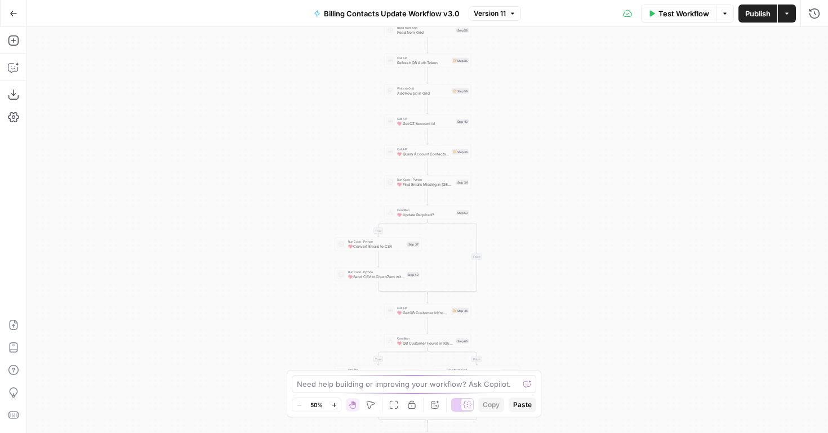
click at [717, 13] on button "Options" at bounding box center [725, 14] width 18 height 18
click at [722, 14] on icon "button" at bounding box center [725, 13] width 7 height 7
click at [814, 12] on icon "button" at bounding box center [815, 13] width 10 height 10
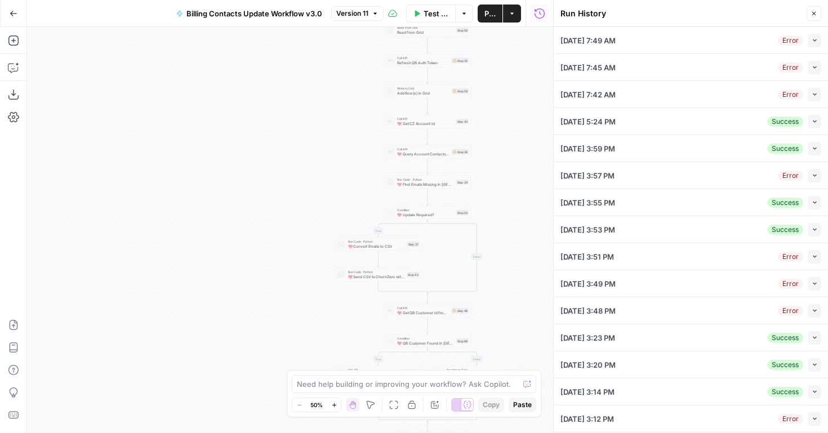
click at [819, 43] on button "Collapse" at bounding box center [815, 41] width 14 height 14
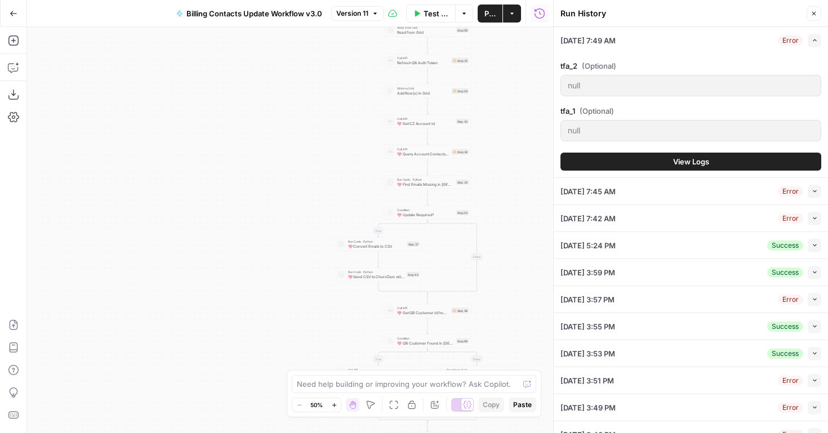
click at [498, 139] on div "true true false true false false Workflow Set Inputs Inputs Run Code · Python P…" at bounding box center [290, 230] width 526 height 406
click at [816, 12] on icon "button" at bounding box center [815, 14] width 4 height 4
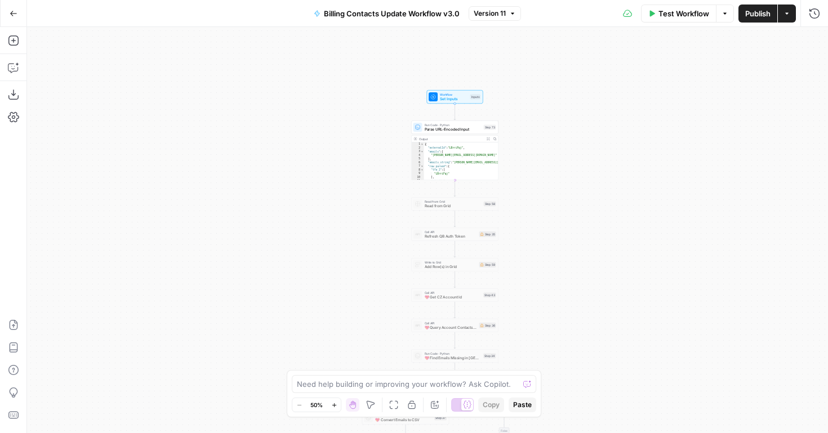
click at [447, 127] on span "Parse URL-Encoded Input" at bounding box center [453, 130] width 57 height 6
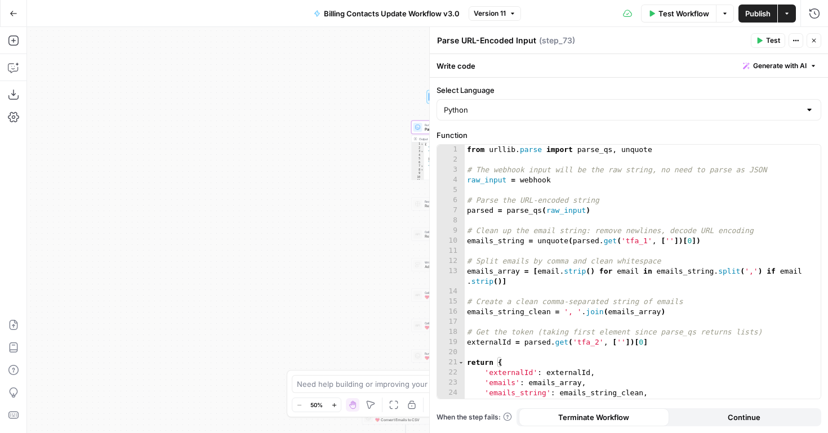
click at [395, 105] on div "true true false true false false Workflow Set Inputs Inputs Run Code · Python P…" at bounding box center [427, 230] width 801 height 406
click at [407, 90] on div "true true false true false false Workflow Set Inputs Inputs Run Code · Python P…" at bounding box center [427, 230] width 801 height 406
click at [819, 41] on button "Close" at bounding box center [814, 40] width 15 height 15
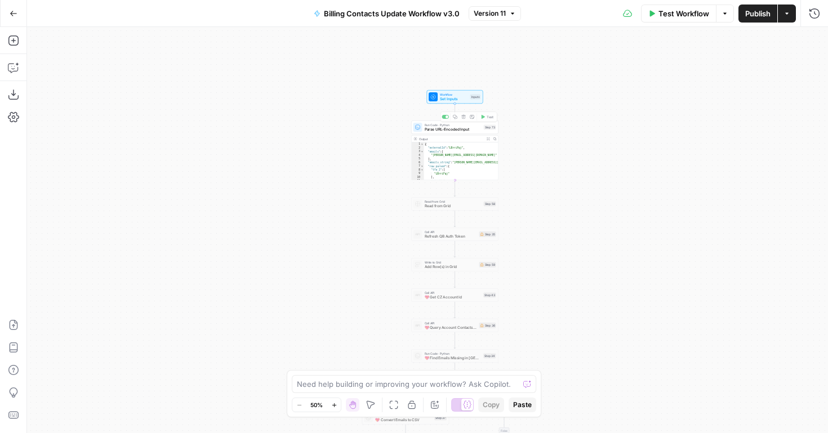
click at [456, 99] on span "Set Inputs" at bounding box center [454, 99] width 28 height 6
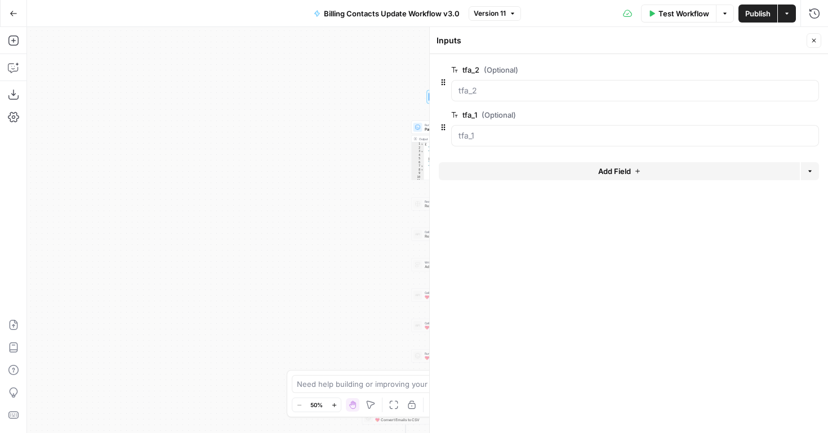
click at [814, 67] on icon "button" at bounding box center [813, 70] width 6 height 6
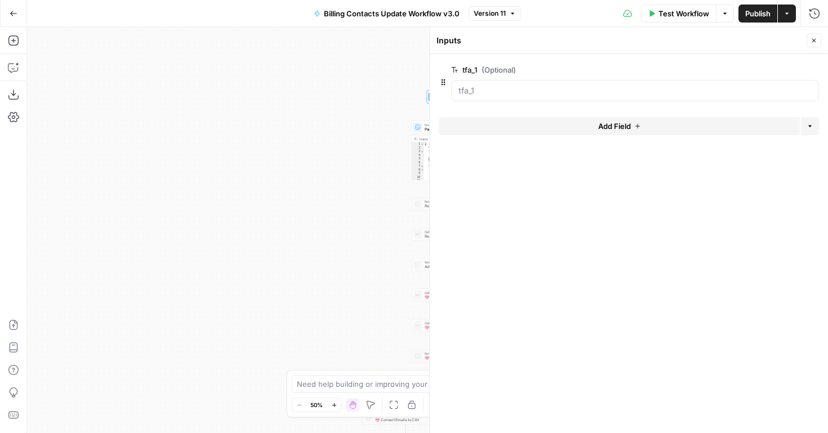
click at [814, 67] on icon "button" at bounding box center [813, 70] width 6 height 6
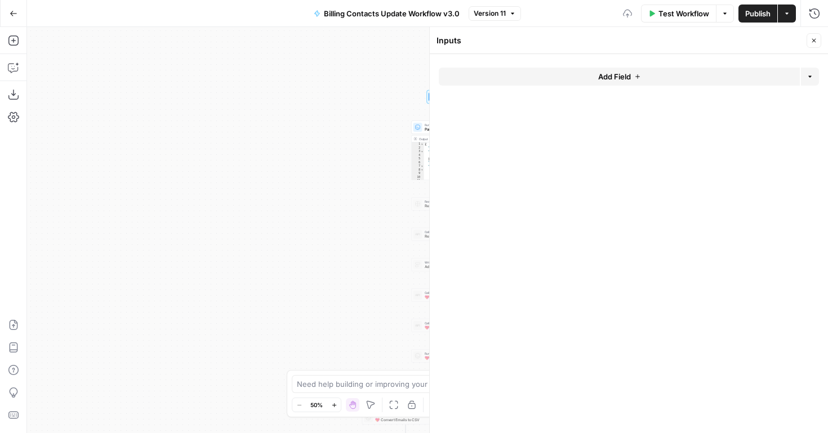
click at [674, 78] on button "Add Field" at bounding box center [619, 77] width 361 height 18
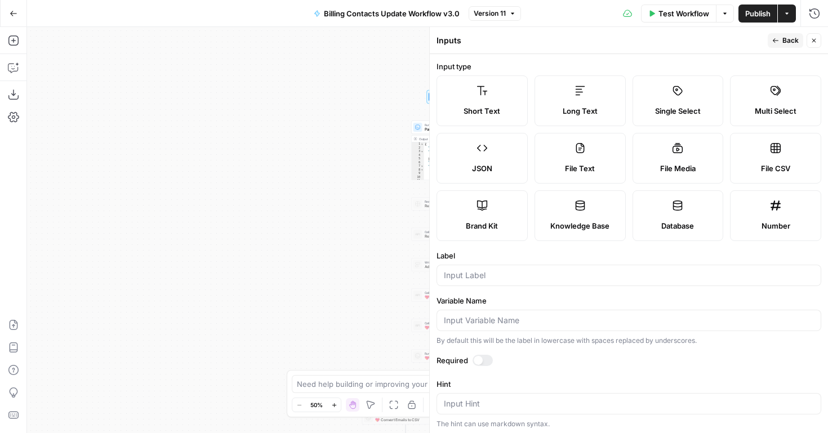
click at [478, 170] on span "JSON" at bounding box center [482, 168] width 20 height 11
click at [484, 274] on input "Label" at bounding box center [629, 275] width 370 height 11
type input "webhook"
click at [782, 42] on button "Back" at bounding box center [786, 40] width 36 height 15
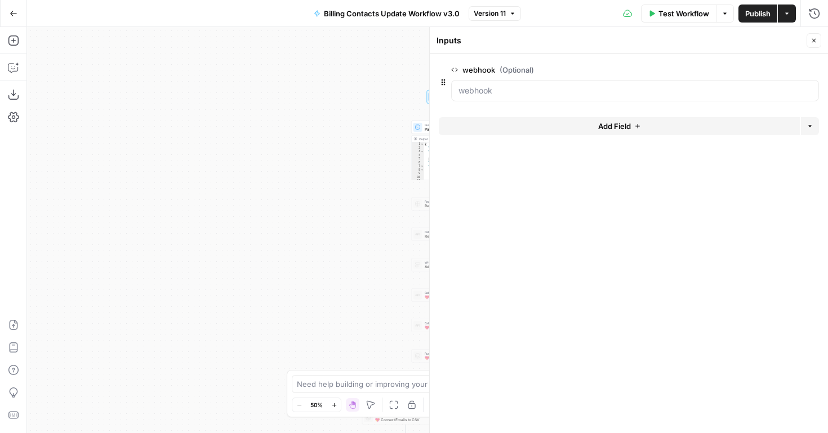
click at [814, 41] on icon "button" at bounding box center [815, 41] width 4 height 4
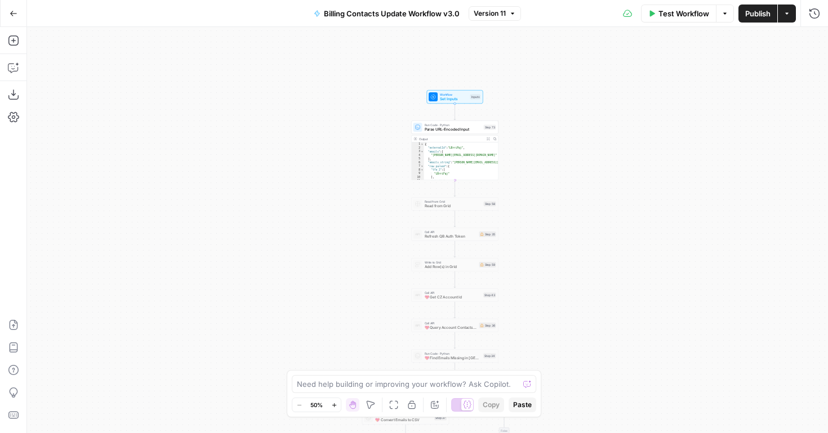
click at [757, 13] on span "Publish" at bounding box center [758, 13] width 25 height 11
click at [460, 86] on icon "button" at bounding box center [459, 87] width 3 height 4
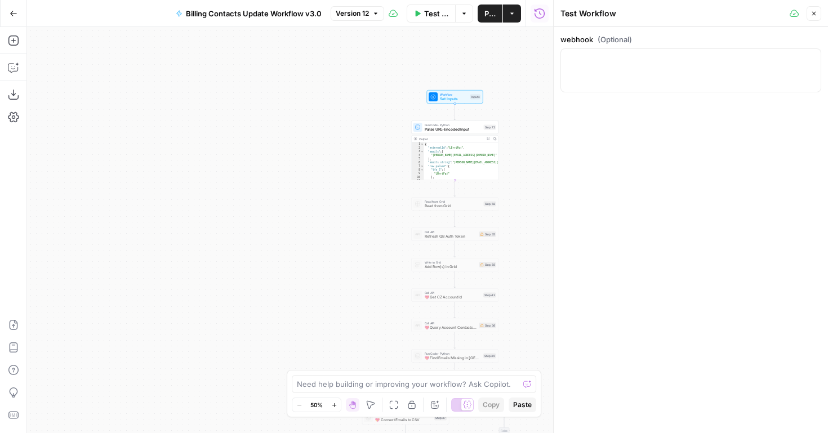
click at [569, 68] on div at bounding box center [691, 70] width 261 height 44
paste textarea "{"webhook":{"tfa_1":"dan@2ndchance4pets.org, test@freewill.com","tfa_2":"LBrriF…"
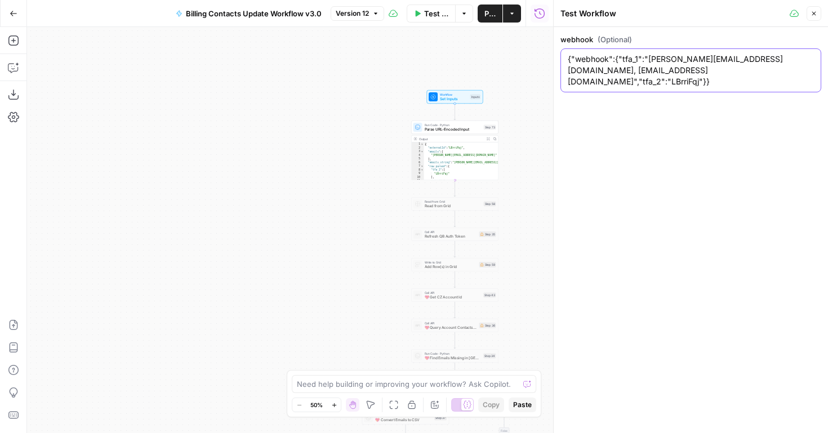
type textarea "{"webhook":{"tfa_1":"dan@2ndchance4pets.org, test@freewill.com","tfa_2":"LBrriF…"
click at [809, 12] on button "Close" at bounding box center [814, 13] width 15 height 15
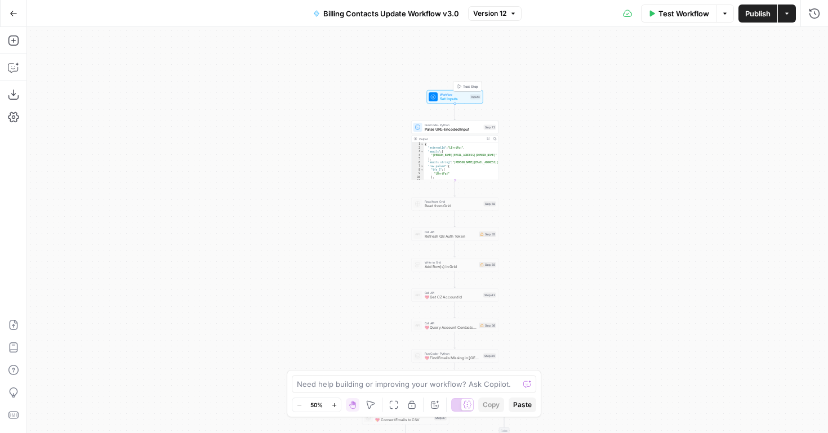
click at [462, 83] on button "Test Step" at bounding box center [468, 86] width 26 height 7
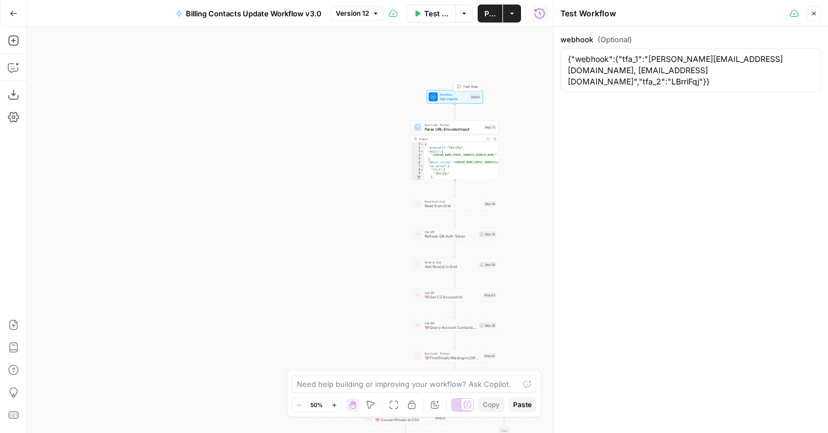
click at [467, 86] on span "Test Step" at bounding box center [470, 86] width 15 height 5
click at [432, 16] on span "Test Workflow" at bounding box center [436, 13] width 24 height 11
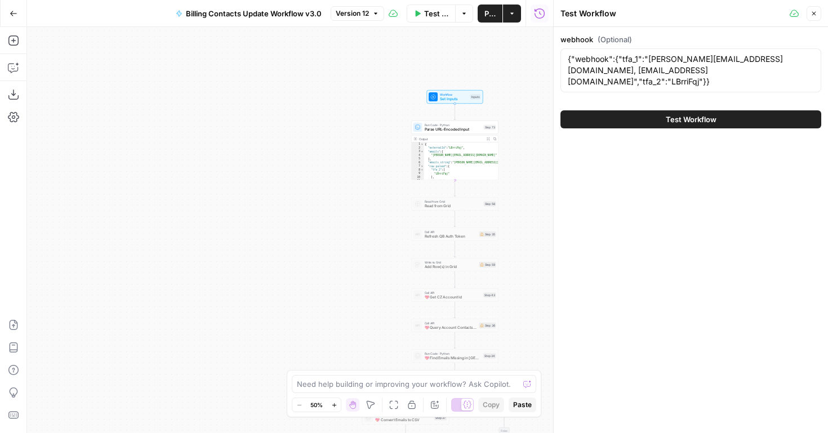
click at [639, 118] on button "Test Workflow" at bounding box center [691, 119] width 261 height 18
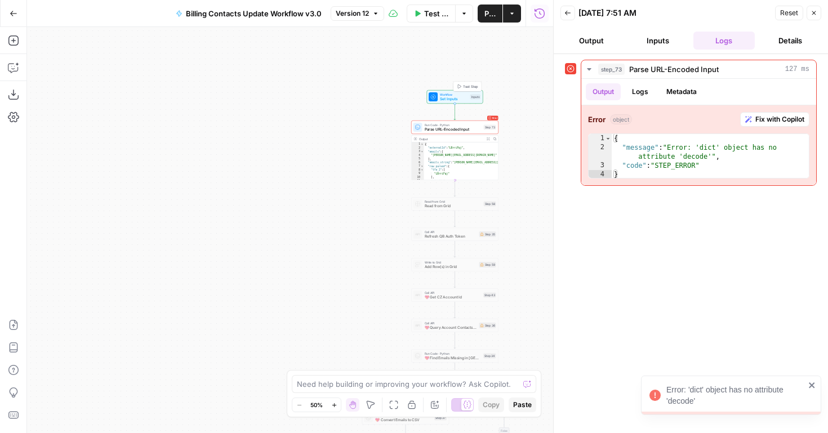
click at [461, 95] on span "Workflow" at bounding box center [454, 94] width 28 height 5
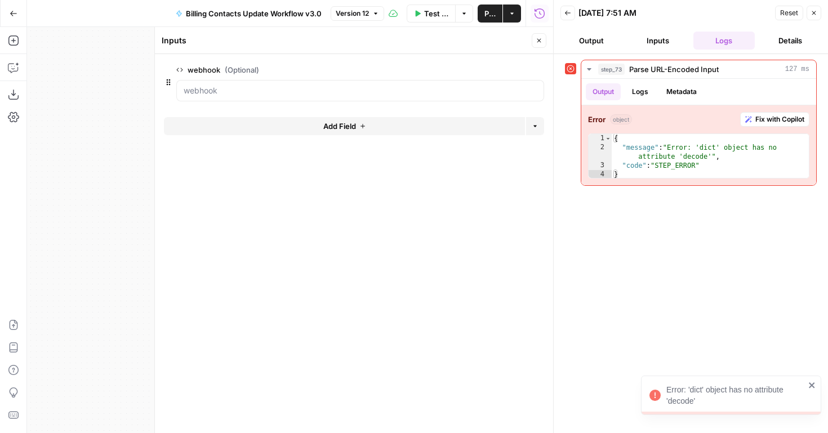
click at [824, 15] on header "Back 08/13/25 at 7:51 AM Reset Close Output Inputs Logs Details" at bounding box center [691, 27] width 274 height 54
click at [818, 15] on button "Close" at bounding box center [814, 13] width 15 height 15
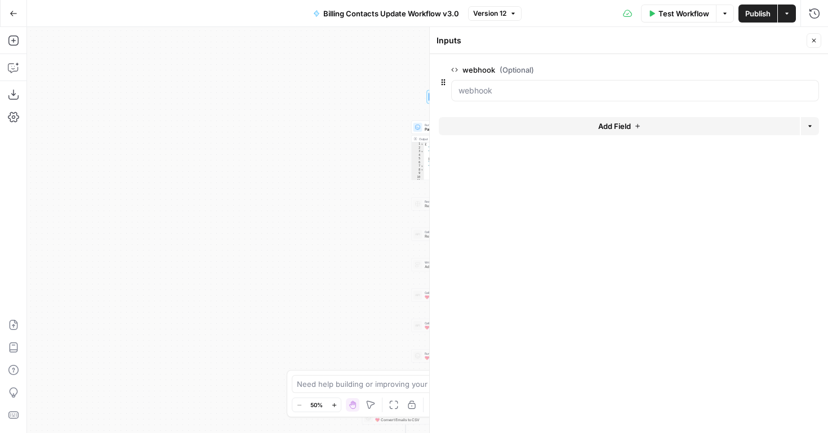
click at [814, 40] on icon "button" at bounding box center [815, 41] width 4 height 4
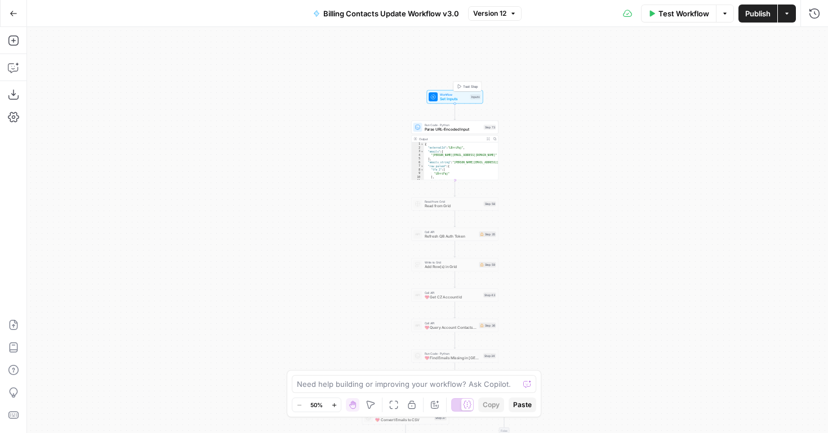
click at [460, 87] on icon "button" at bounding box center [459, 87] width 3 height 4
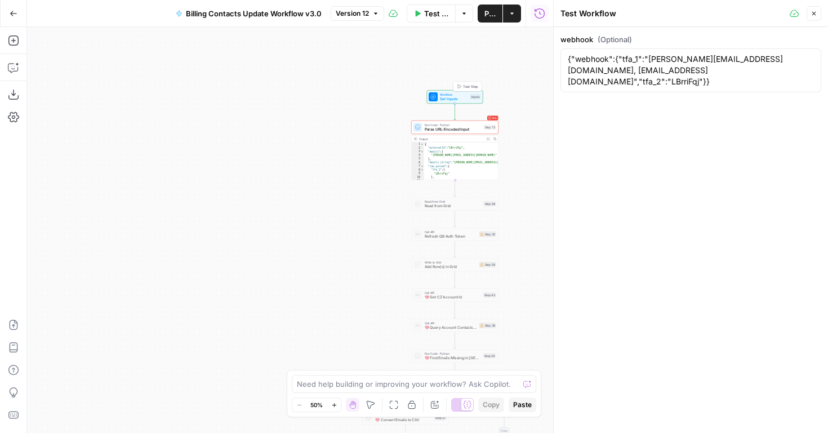
click at [458, 98] on span "Set Inputs" at bounding box center [454, 99] width 28 height 6
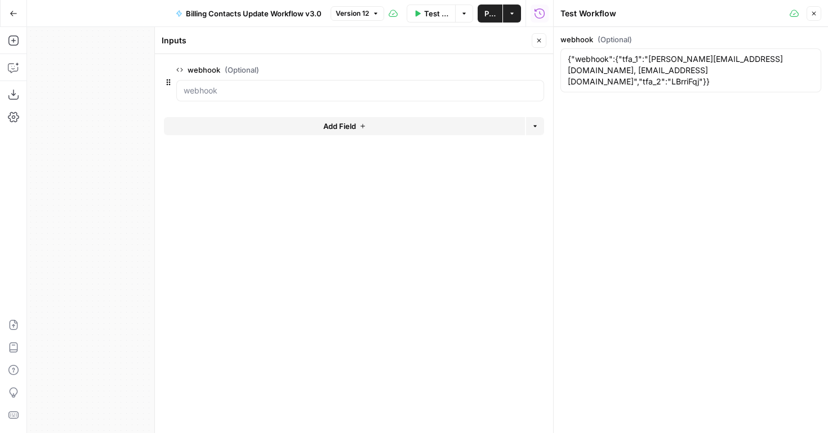
click at [817, 12] on icon "button" at bounding box center [814, 13] width 7 height 7
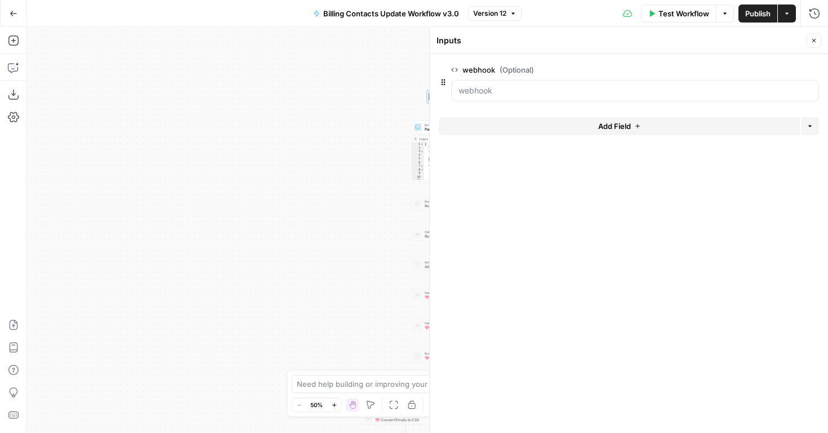
click at [815, 39] on icon "button" at bounding box center [814, 40] width 7 height 7
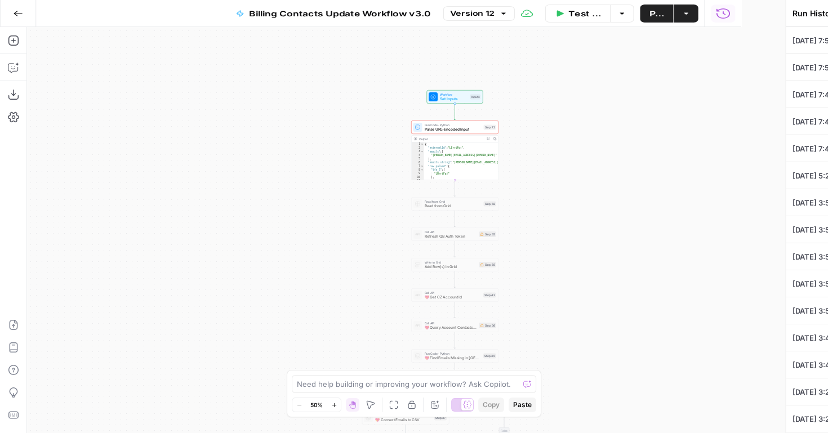
type textarea "{"webhook":{"tfa_1":"dan@2ndchance4pets.org, test@freewill.com","tfa_2":"LBrriF…"
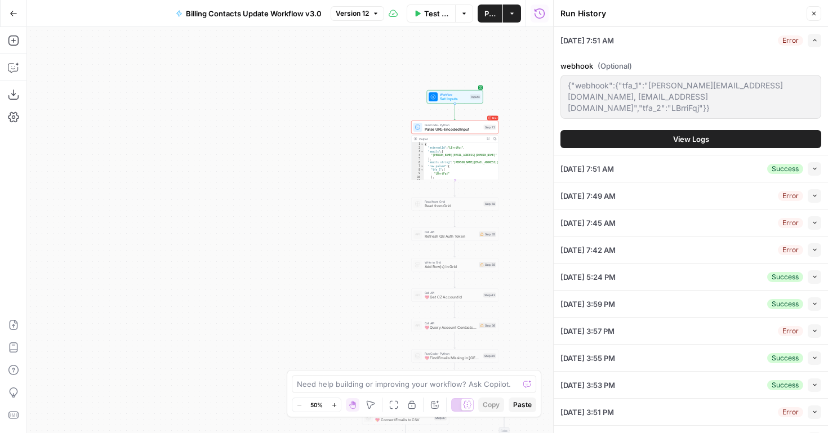
click at [813, 170] on icon "button" at bounding box center [815, 169] width 6 height 6
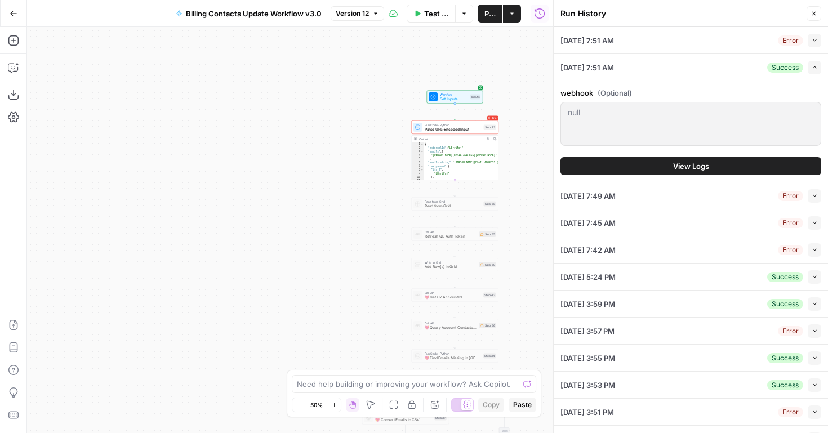
click at [658, 166] on button "View Logs" at bounding box center [691, 166] width 261 height 18
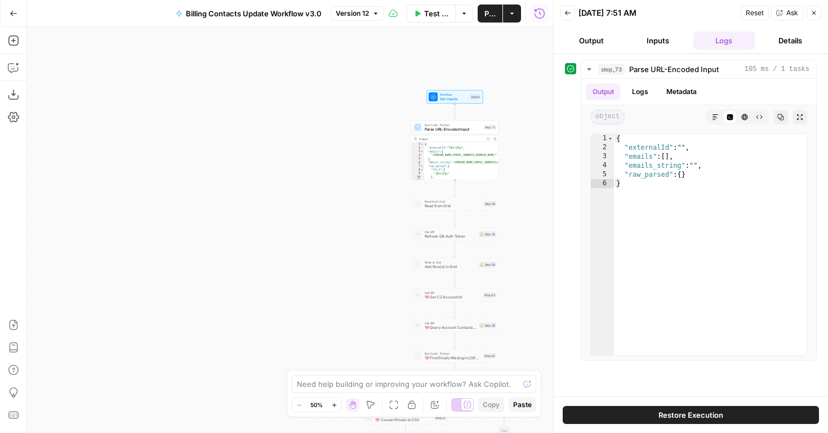
click at [662, 50] on header "Back 08/13/25 at 7:51 AM Reset Ask Close Output Inputs Logs Details" at bounding box center [691, 27] width 274 height 54
click at [658, 45] on button "Inputs" at bounding box center [658, 41] width 62 height 18
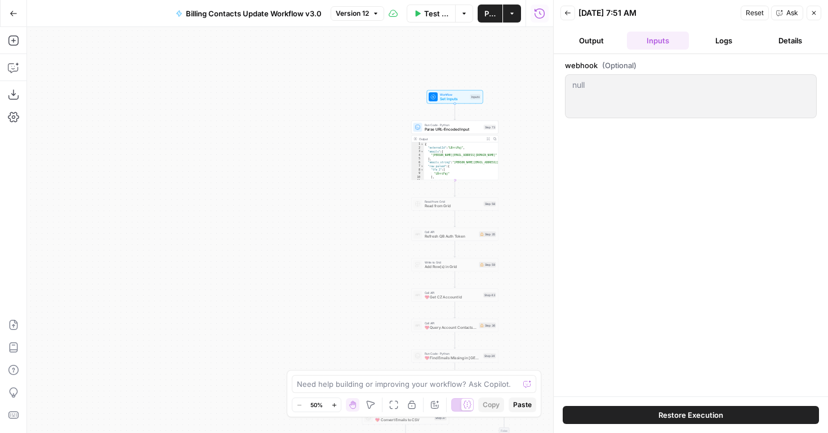
click at [607, 41] on button "Output" at bounding box center [592, 41] width 62 height 18
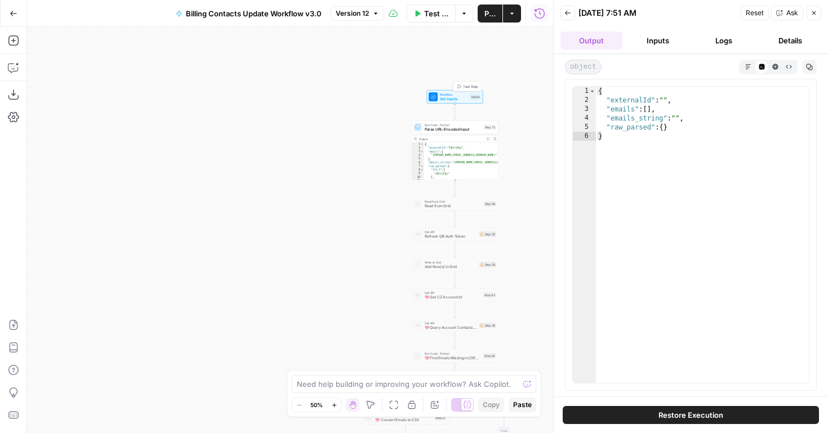
click at [457, 95] on span "Workflow" at bounding box center [454, 94] width 28 height 5
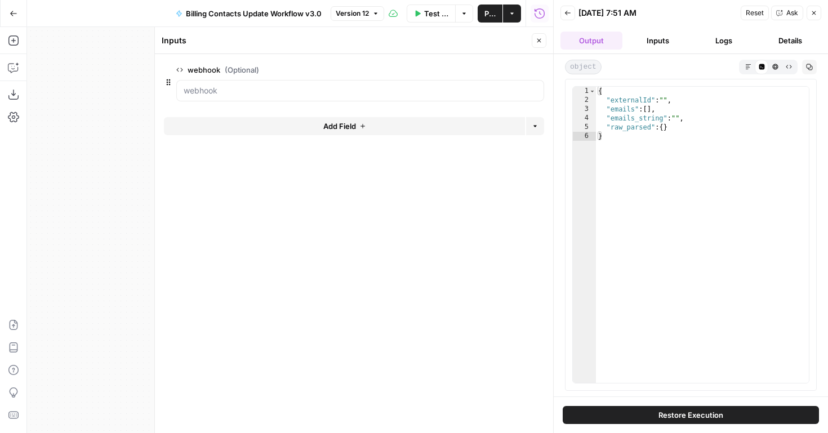
click at [808, 17] on button "Close" at bounding box center [814, 13] width 15 height 15
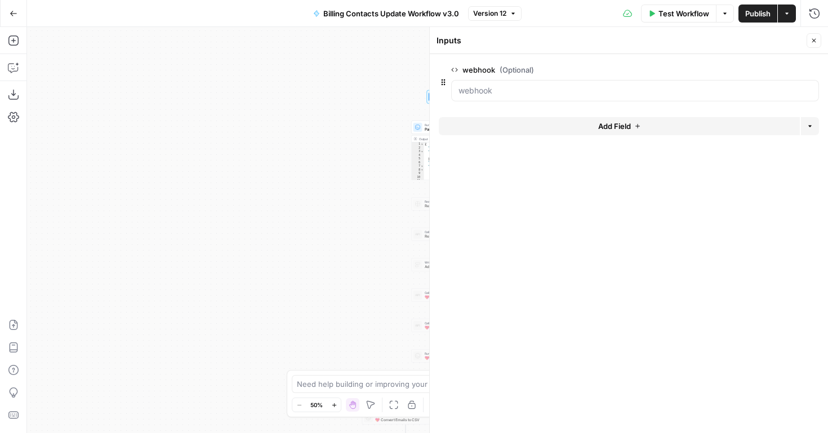
click at [817, 43] on icon "button" at bounding box center [814, 40] width 7 height 7
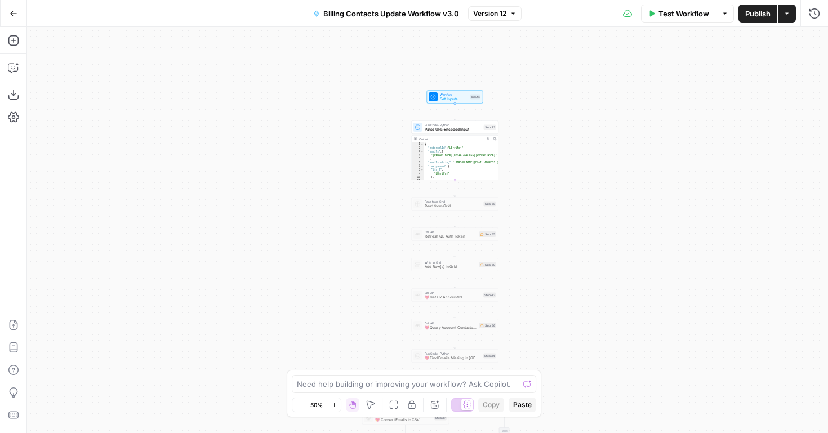
click at [692, 21] on button "Test Workflow" at bounding box center [679, 14] width 76 height 18
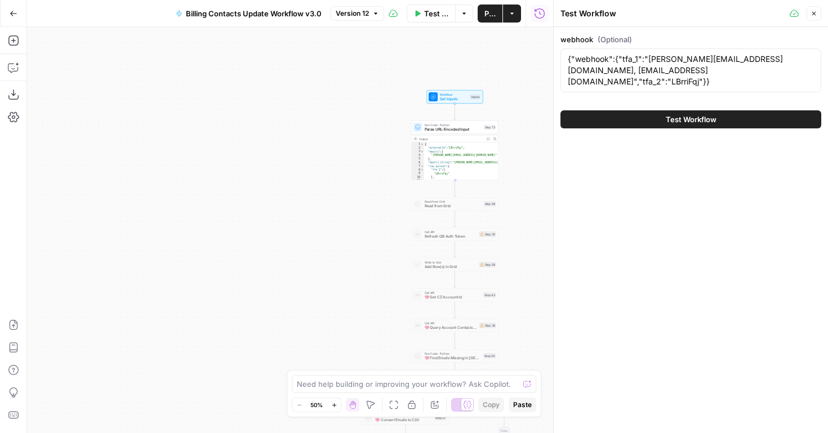
click at [720, 116] on button "Test Workflow" at bounding box center [691, 119] width 261 height 18
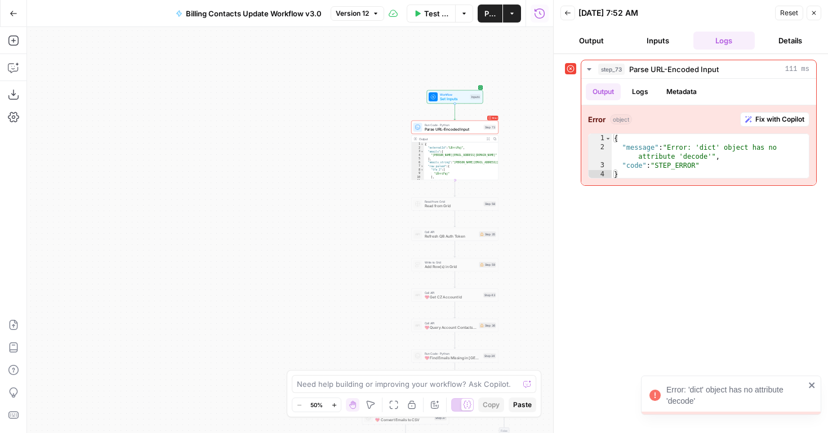
click at [460, 126] on div "Run Code · Python Parse URL-Encoded Input" at bounding box center [453, 128] width 57 height 10
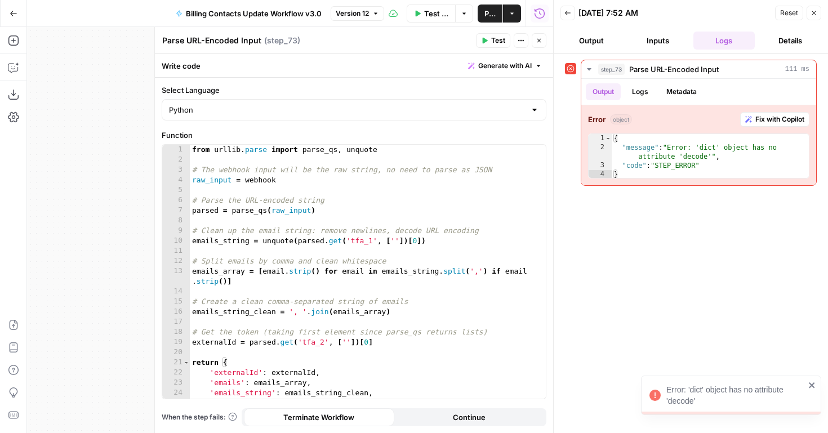
click at [435, 191] on div "from urllib . parse import parse_qs , unquote # The webhook input will be the r…" at bounding box center [368, 282] width 356 height 274
click at [533, 158] on button "Variables Menu" at bounding box center [535, 154] width 9 height 9
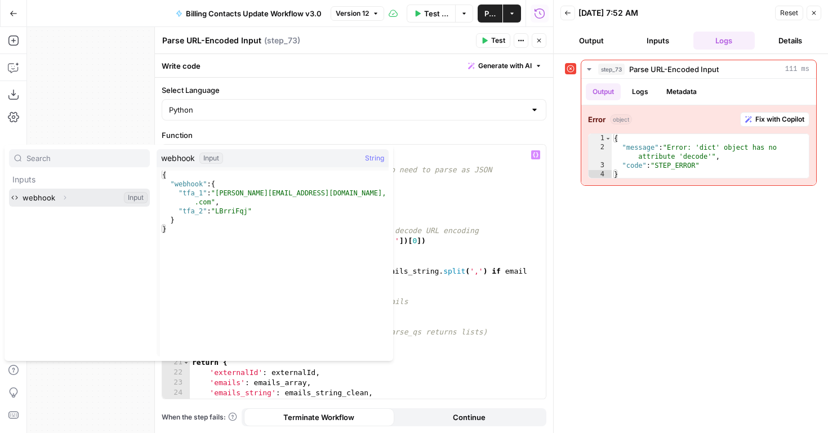
click at [72, 199] on button "Select variable webhook" at bounding box center [79, 198] width 141 height 18
type textarea "*******"
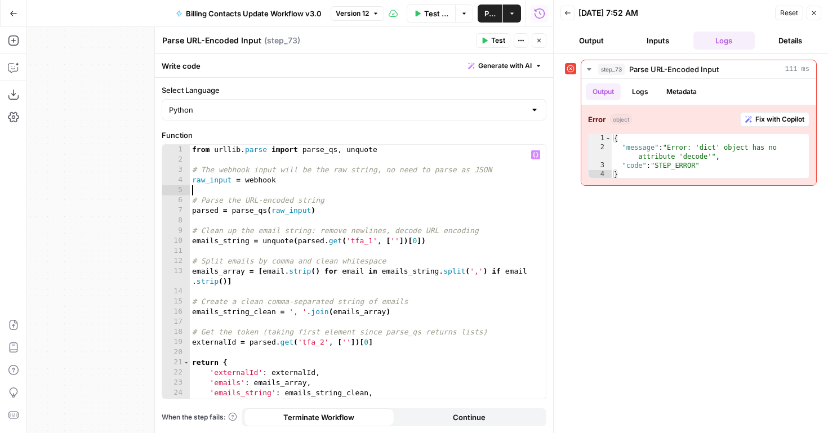
click at [537, 154] on icon "button" at bounding box center [536, 155] width 6 height 6
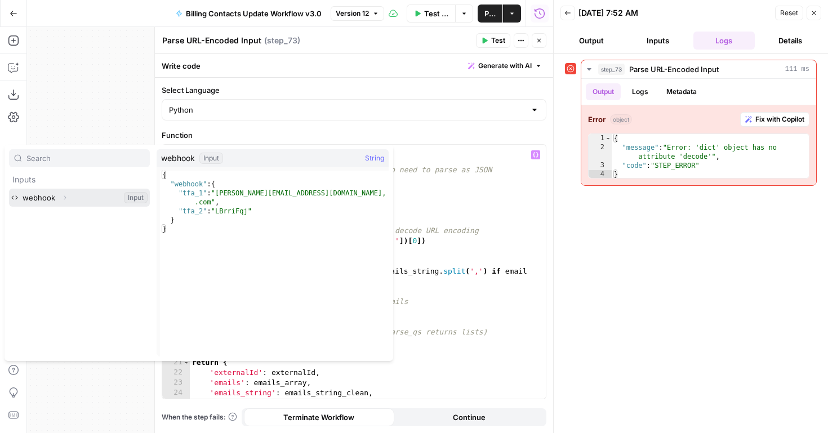
click at [63, 197] on icon "button" at bounding box center [64, 197] width 7 height 7
click at [64, 219] on icon "button" at bounding box center [65, 215] width 7 height 7
click at [67, 104] on div "true true false true false false Workflow Set Inputs Inputs Error Run Code · Py…" at bounding box center [290, 230] width 526 height 406
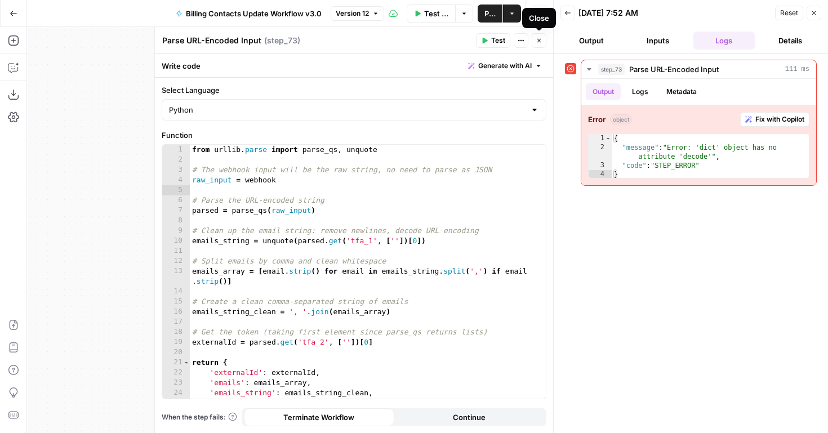
click at [542, 41] on icon "button" at bounding box center [539, 40] width 7 height 7
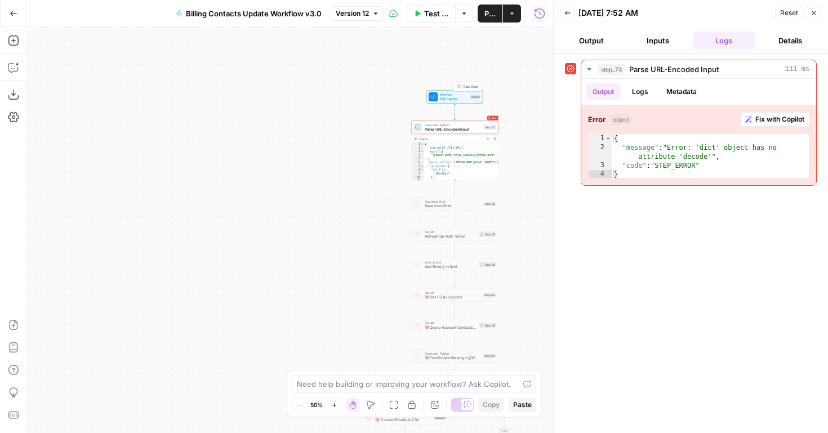
click at [451, 95] on span "Workflow" at bounding box center [454, 94] width 28 height 5
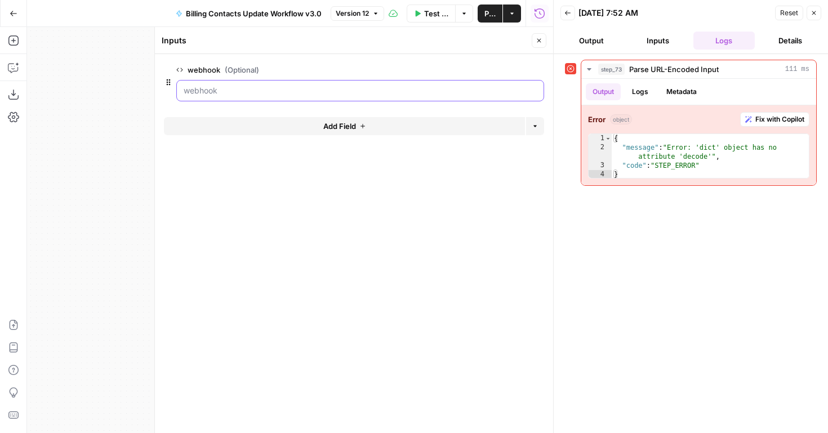
click at [434, 95] on input "webhook (Optional)" at bounding box center [360, 90] width 353 height 11
click at [648, 47] on button "Inputs" at bounding box center [658, 41] width 62 height 18
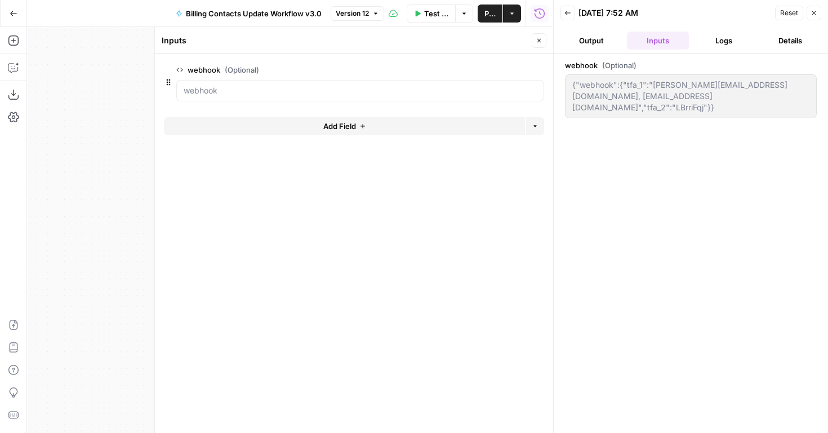
click at [570, 19] on button "Back" at bounding box center [568, 13] width 15 height 15
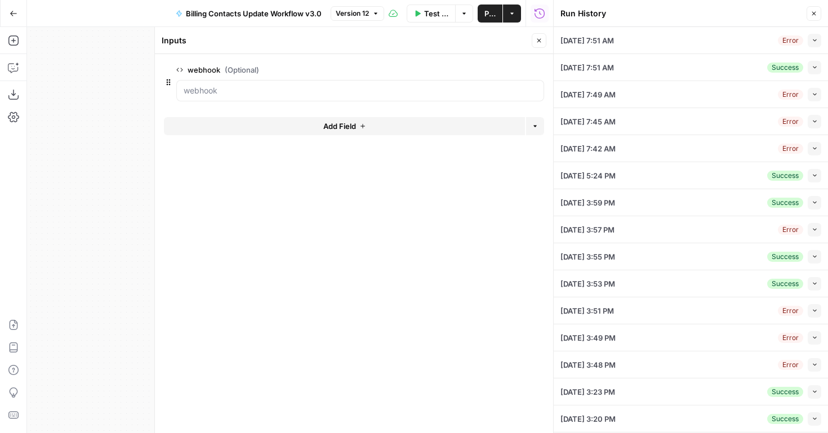
click at [814, 69] on icon "button" at bounding box center [815, 67] width 6 height 6
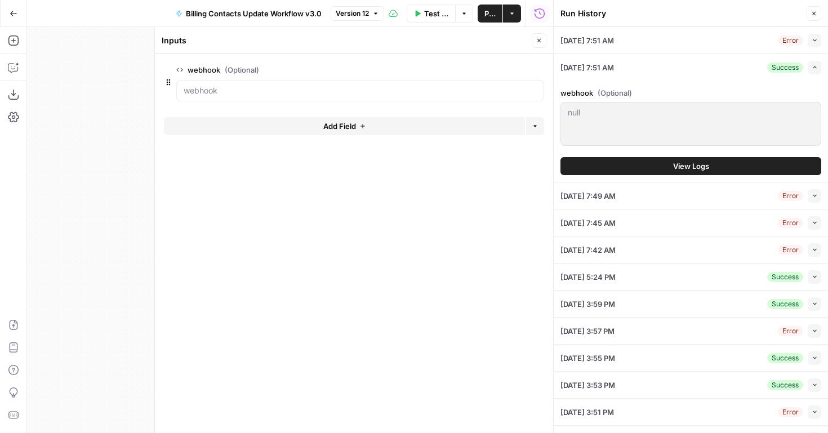
click at [19, 64] on button "Copilot" at bounding box center [14, 68] width 18 height 18
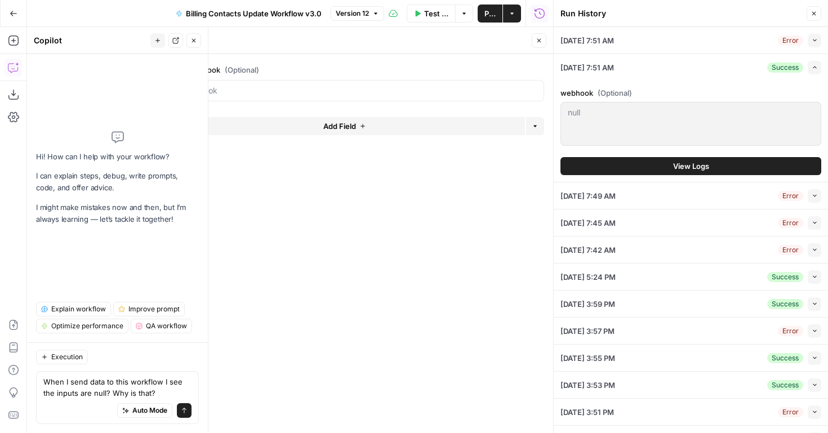
click at [108, 393] on textarea "When I send data to this workflow I see the inputs are null? Why is that?" at bounding box center [117, 387] width 148 height 23
click at [159, 393] on textarea "When I send data to this workflow I see the inputs are null. Why is that?" at bounding box center [117, 387] width 148 height 23
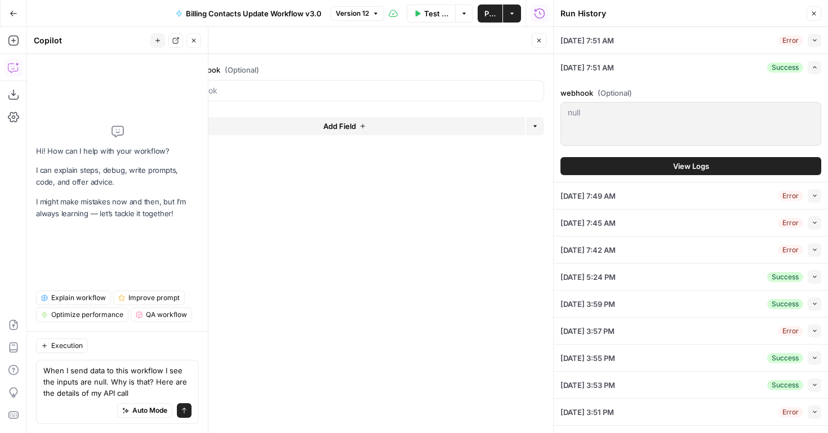
click at [59, 399] on div "Auto Mode Send" at bounding box center [117, 411] width 148 height 25
click at [46, 401] on div "Auto Mode Send" at bounding box center [117, 411] width 148 height 25
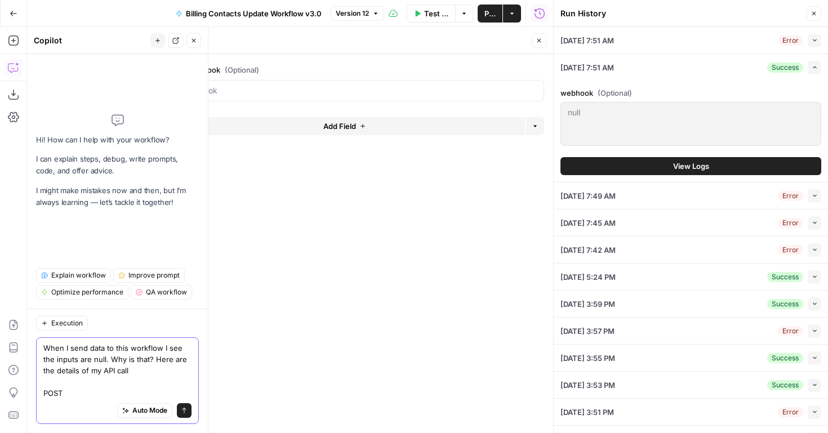
paste textarea "https://api.airops.com/public_api/airops_apps/28f083f4-c590-436e-964e-eb5d89714…"
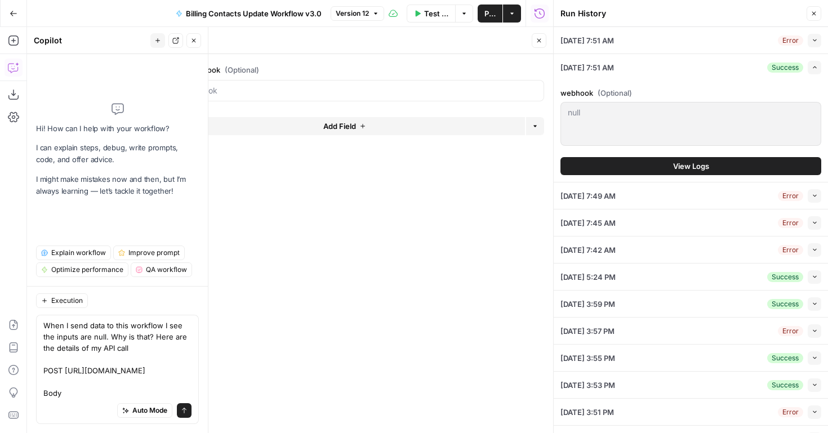
click at [63, 400] on div "Auto Mode Send" at bounding box center [117, 411] width 148 height 25
click at [57, 400] on div "Auto Mode Send" at bounding box center [117, 411] width 148 height 25
paste textarea "{"webhook":{"tfa_1":"dan@2ndchance4pets.org, test@freewill.com","tfa_2":"LBrriF…"
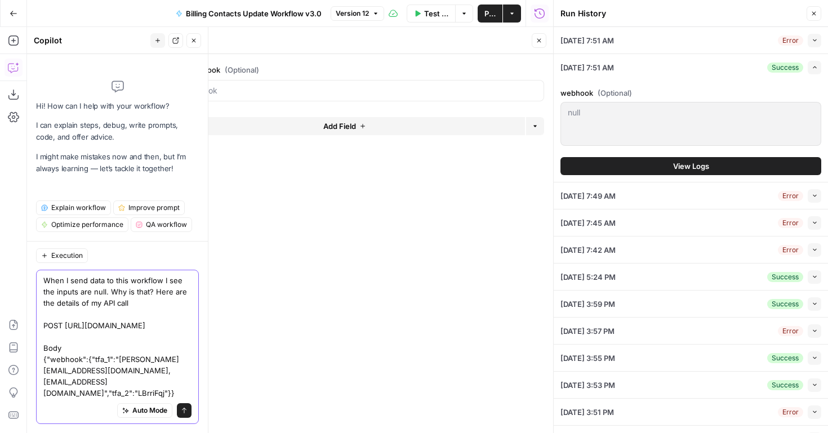
click at [81, 382] on textarea "When I send data to this workflow I see the inputs are null. Why is that? Here …" at bounding box center [117, 337] width 148 height 124
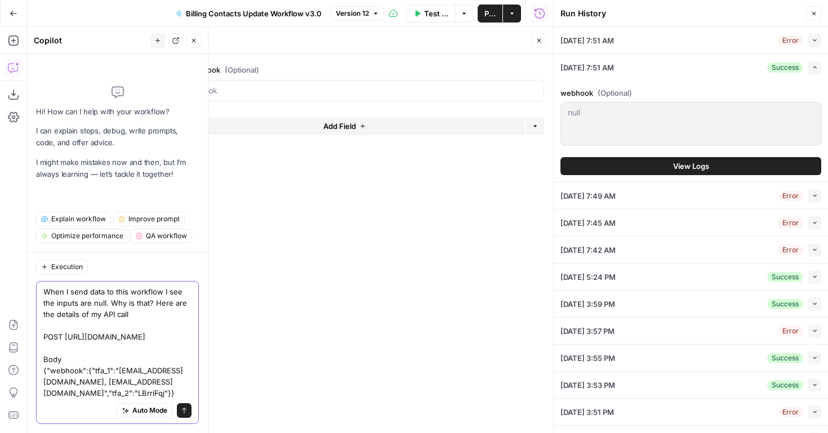
type textarea "When I send data to this workflow I see the inputs are null. Why is that? Here …"
click at [187, 411] on icon "submit" at bounding box center [184, 410] width 7 height 7
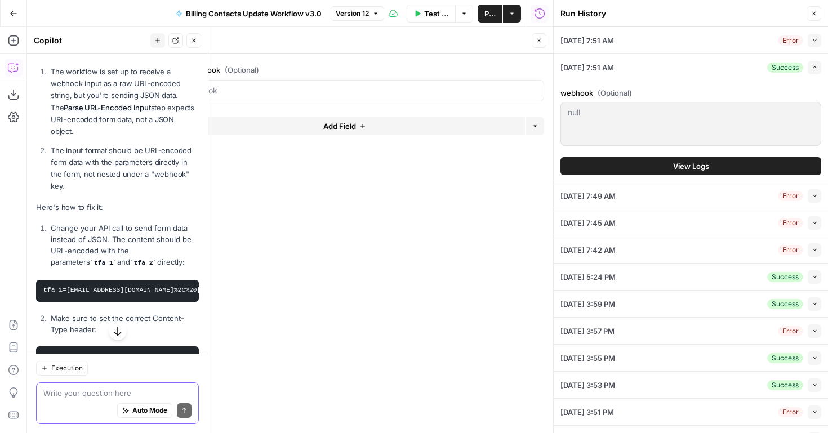
scroll to position [325, 0]
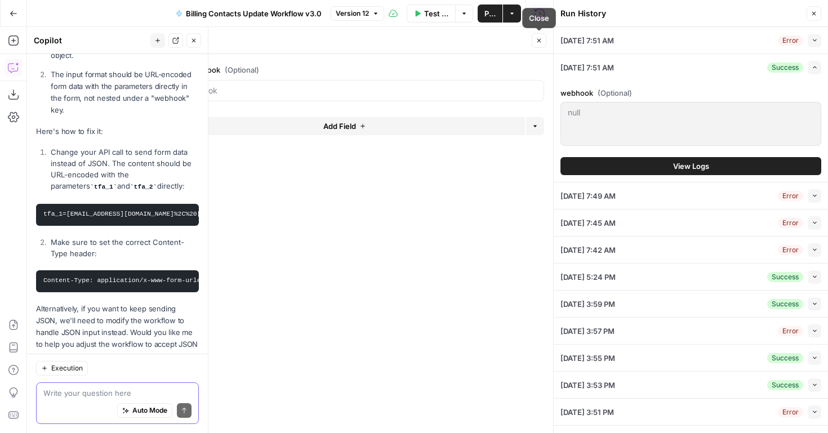
click at [537, 43] on icon "button" at bounding box center [539, 40] width 7 height 7
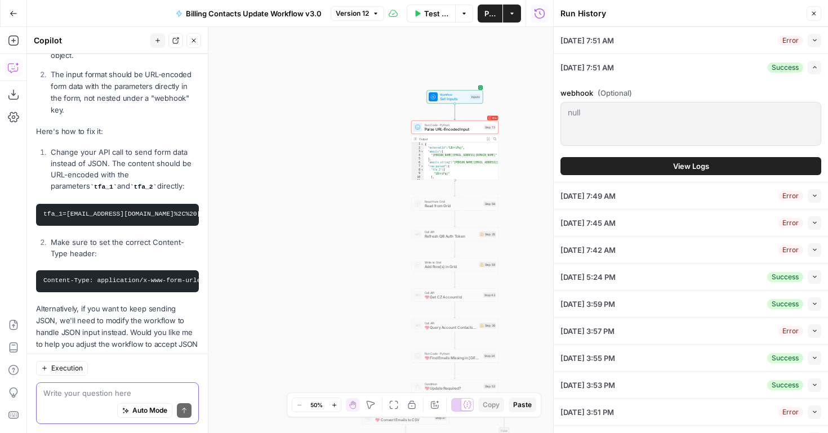
click at [83, 403] on div "Auto Mode Send" at bounding box center [117, 411] width 148 height 25
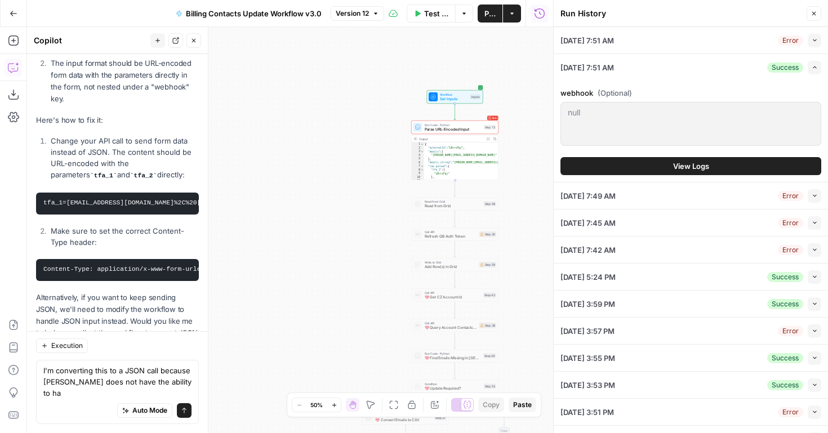
scroll to position [0, 33]
drag, startPoint x: 96, startPoint y: 234, endPoint x: 196, endPoint y: 237, distance: 99.2
click at [196, 259] on pre "Content-Type: application/x-www-form-urlencoded" at bounding box center [117, 270] width 163 height 22
copy code "application/x-www-form-urlencoded"
click at [173, 396] on textarea "I'm converting this to a JSON call because AirOps does not have the ability to …" at bounding box center [117, 382] width 148 height 34
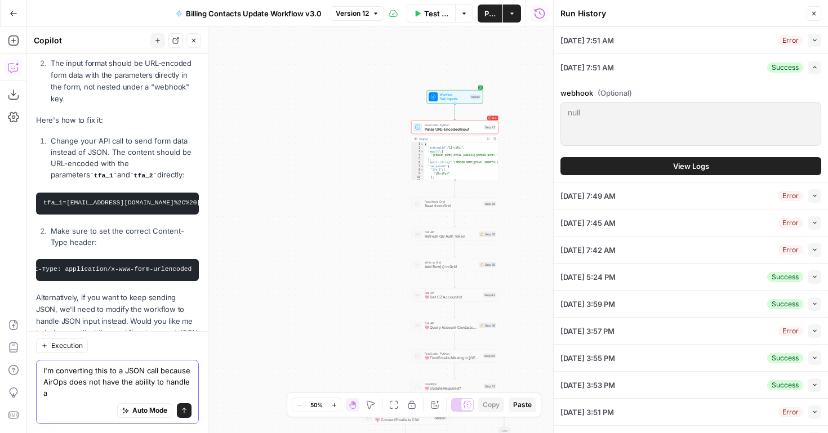
scroll to position [347, 0]
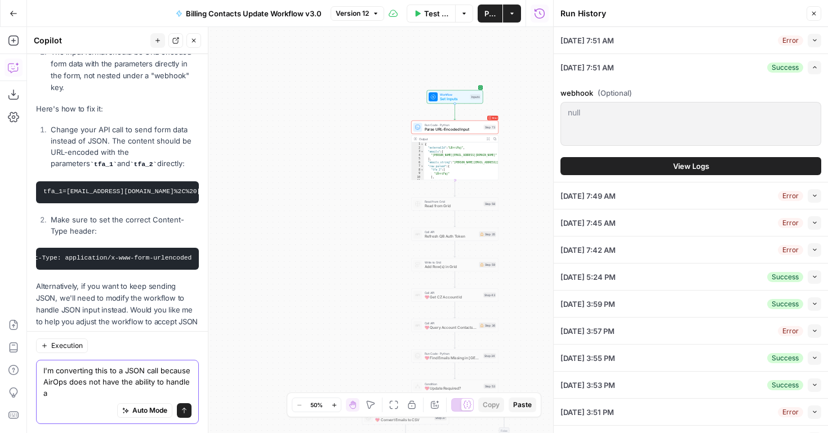
paste textarea "application/x-www-form-urlencoded"
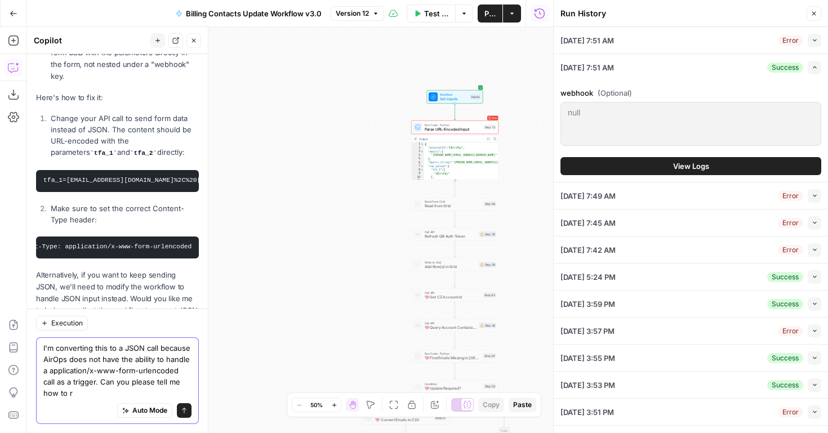
scroll to position [370, 0]
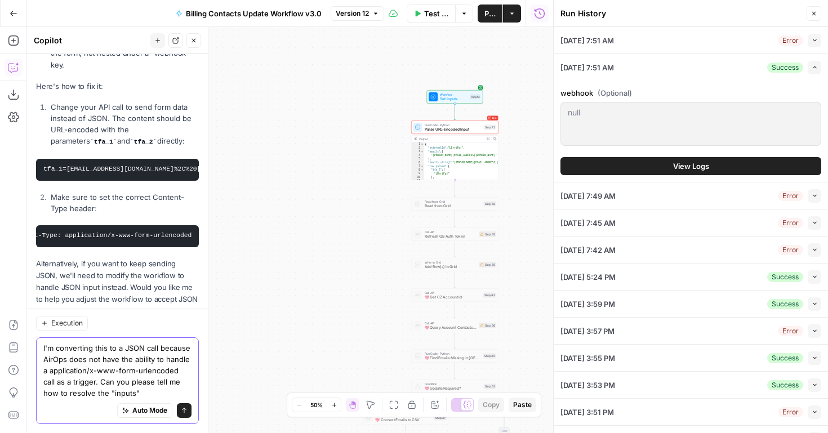
click at [83, 395] on textarea "I'm converting this to a JSON call because AirOps does not have the ability to …" at bounding box center [117, 371] width 148 height 56
click at [148, 397] on textarea "I'm converting this to a JSON call because AirOps does not have the ability to …" at bounding box center [117, 371] width 148 height 56
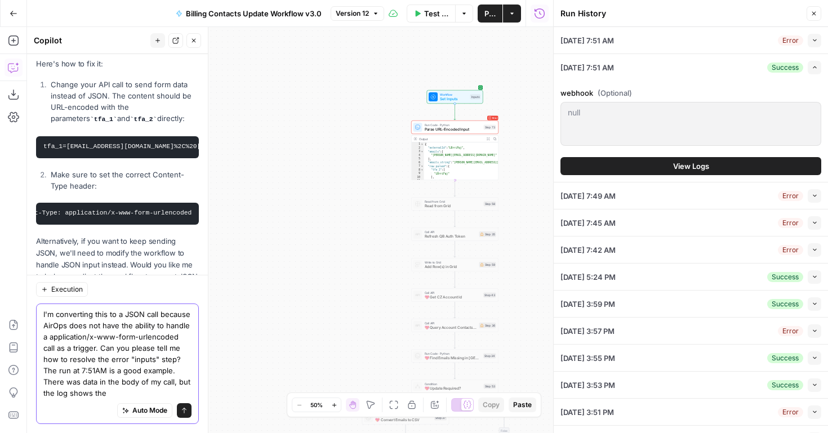
scroll to position [404, 0]
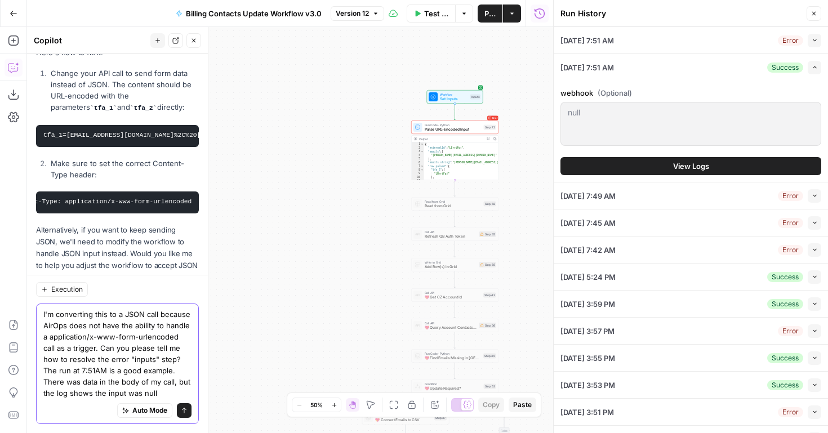
type textarea "I'm converting this to a JSON call because AirOps does not have the ability to …"
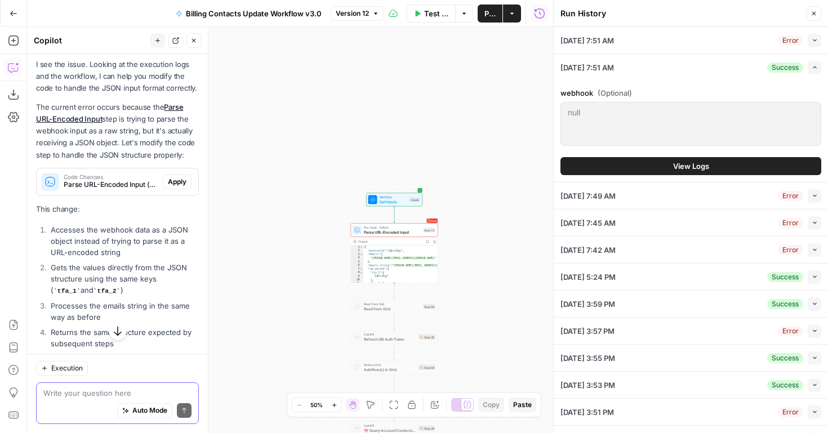
scroll to position [787, 0]
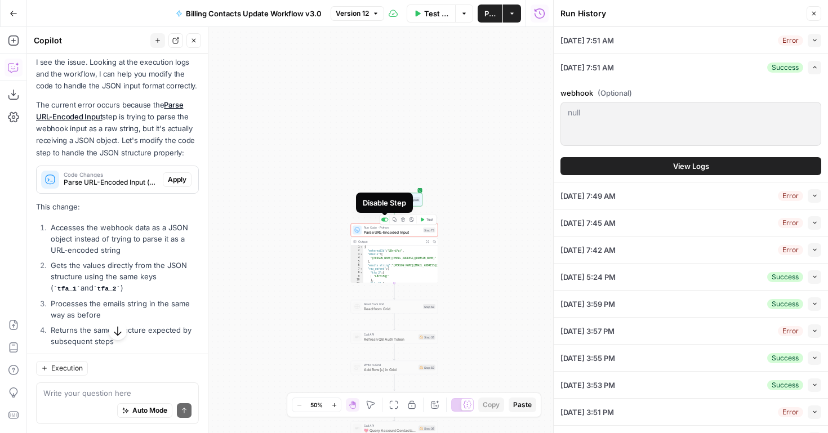
click at [384, 220] on div at bounding box center [385, 220] width 7 height 4
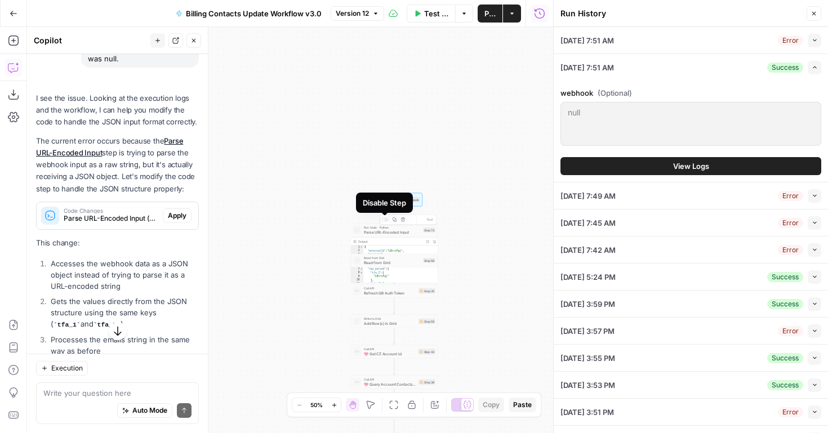
scroll to position [823, 0]
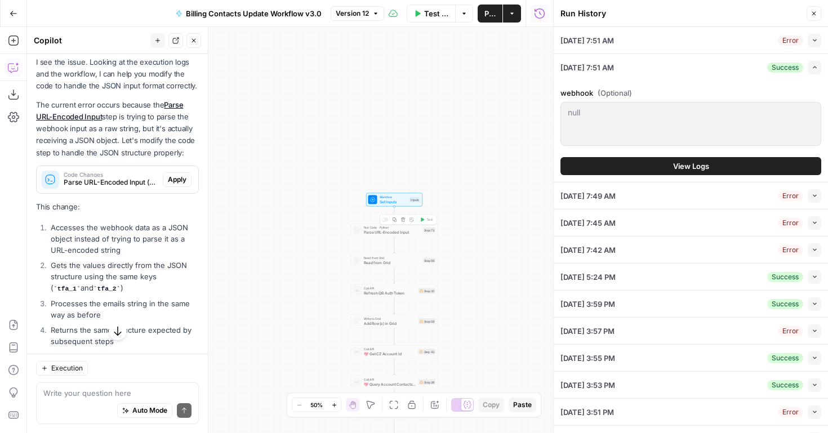
click at [384, 200] on span "Set Inputs" at bounding box center [394, 202] width 28 height 6
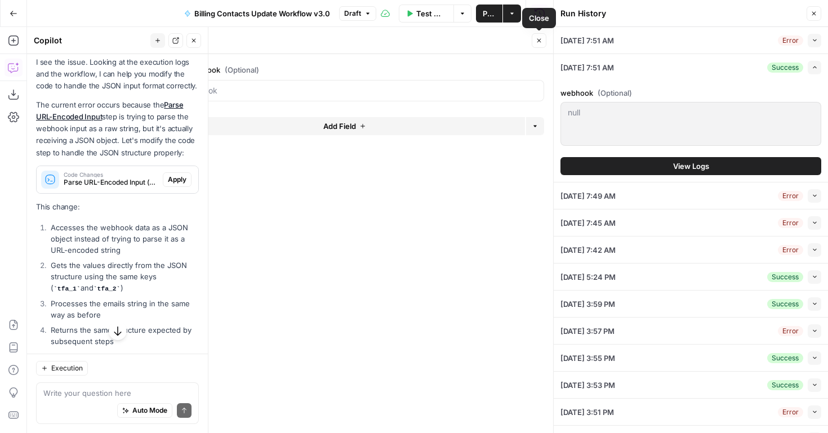
click at [535, 42] on button "Close" at bounding box center [539, 40] width 15 height 15
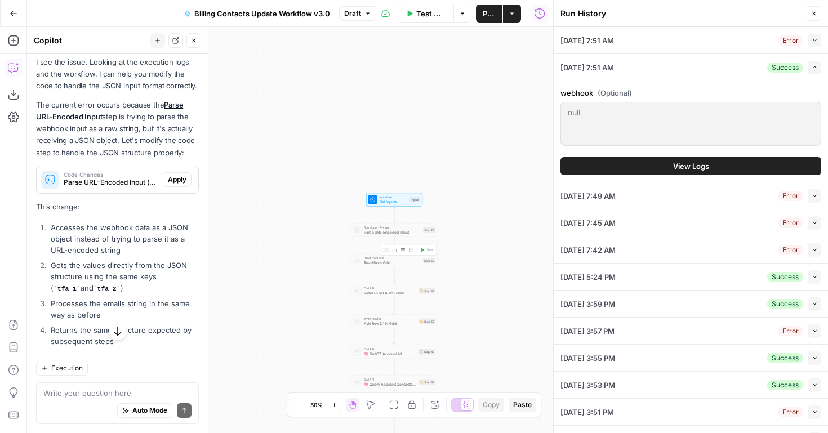
click at [385, 252] on div "Copy step Delete step Add Note Test" at bounding box center [408, 250] width 57 height 10
click at [387, 249] on div at bounding box center [385, 251] width 7 height 4
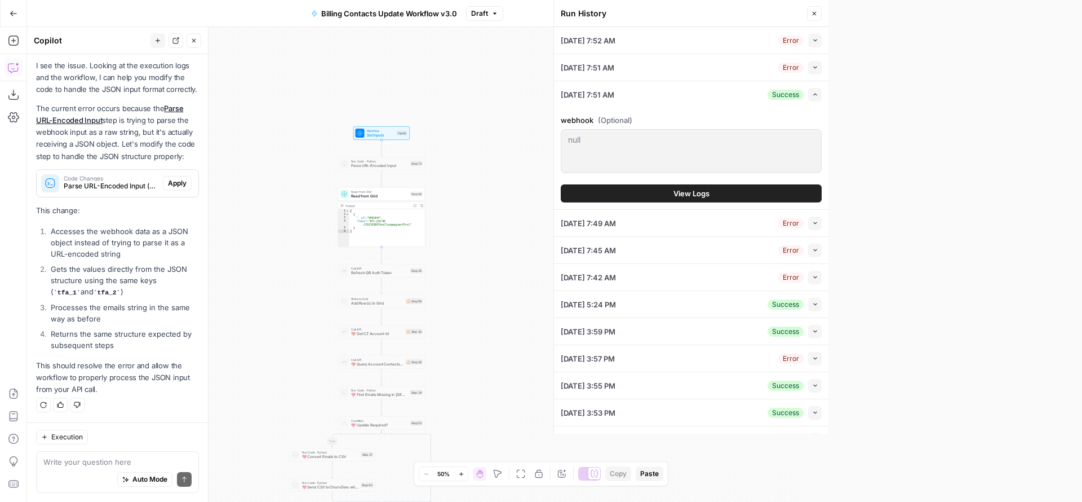
scroll to position [0, 33]
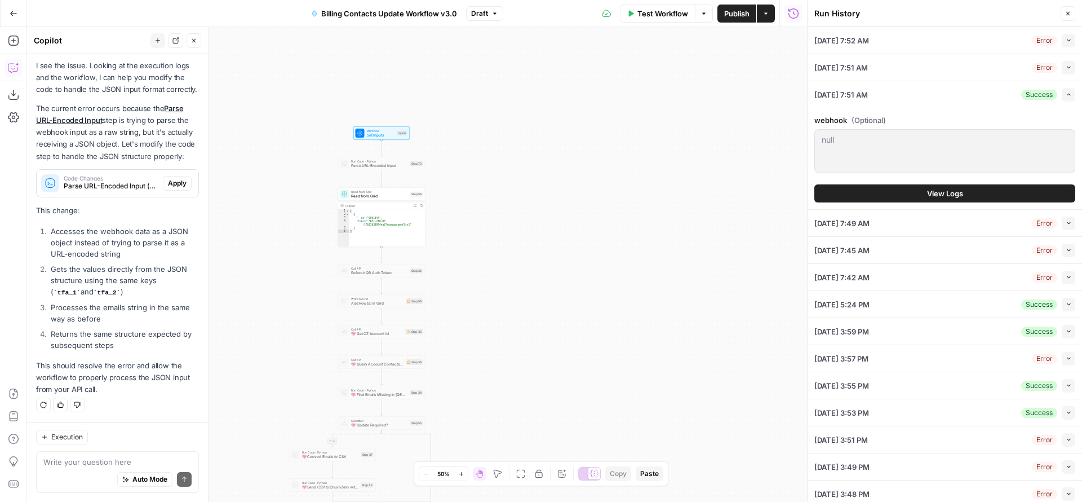
click at [468, 243] on div "true true false true false false Workflow Set Inputs Inputs Run Code · Python P…" at bounding box center [417, 264] width 780 height 475
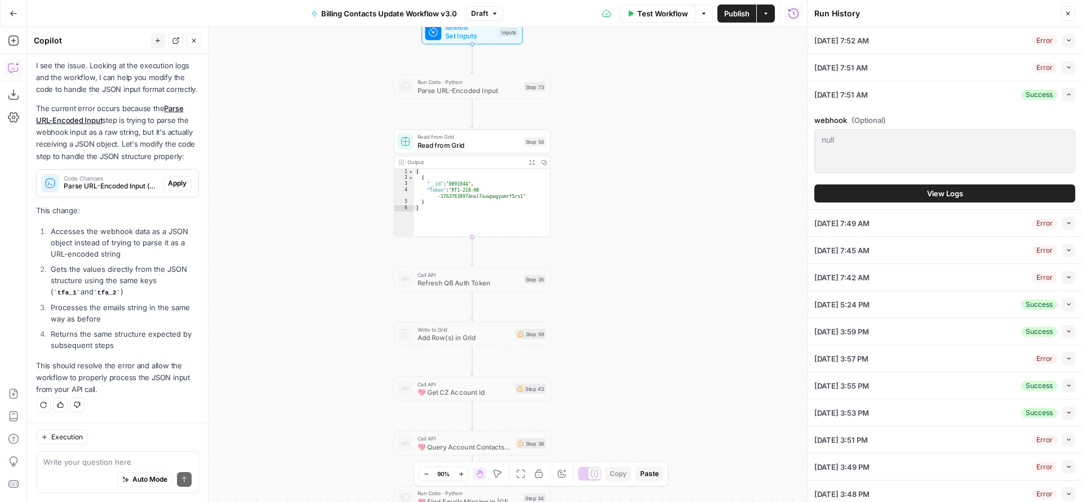
drag, startPoint x: 461, startPoint y: 257, endPoint x: 597, endPoint y: 196, distance: 148.8
click at [597, 196] on div "true true false true false false Workflow Set Inputs Inputs Run Code · Python P…" at bounding box center [417, 264] width 780 height 475
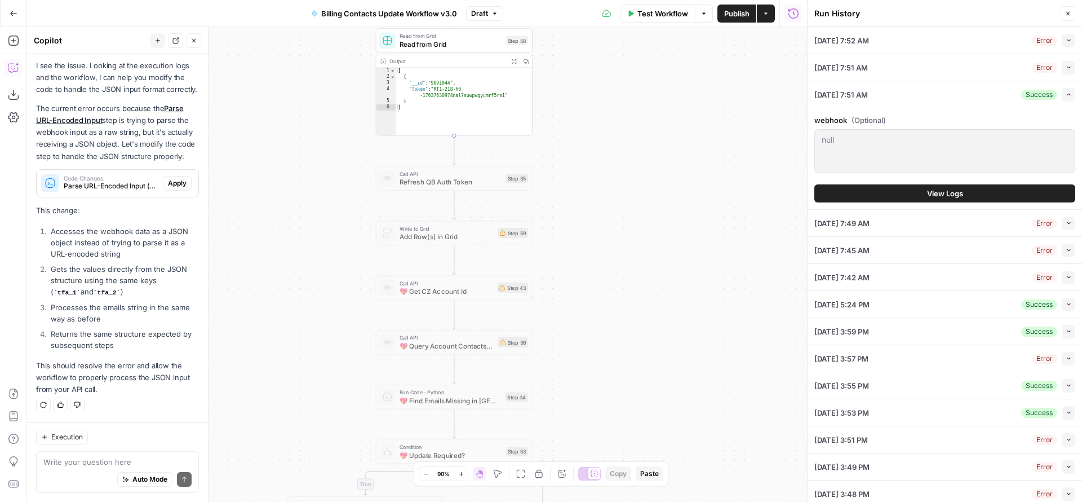
drag, startPoint x: 591, startPoint y: 257, endPoint x: 573, endPoint y: 158, distance: 100.7
click at [573, 158] on div "true true false true false false Workflow Set Inputs Inputs Run Code · Python P…" at bounding box center [417, 264] width 780 height 475
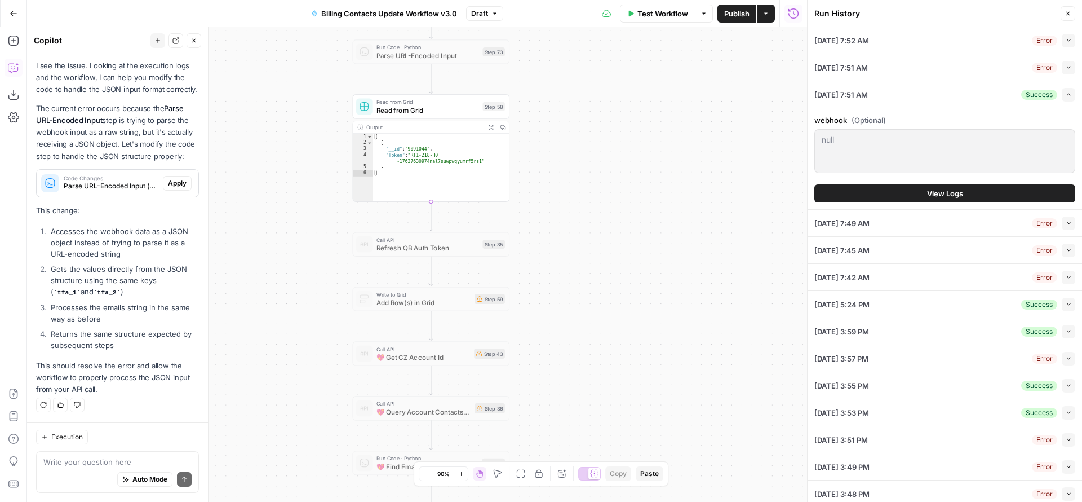
drag, startPoint x: 571, startPoint y: 137, endPoint x: 547, endPoint y: 206, distance: 73.4
click at [547, 206] on div "true true false true false false Workflow Set Inputs Inputs Run Code · Python P…" at bounding box center [417, 264] width 780 height 475
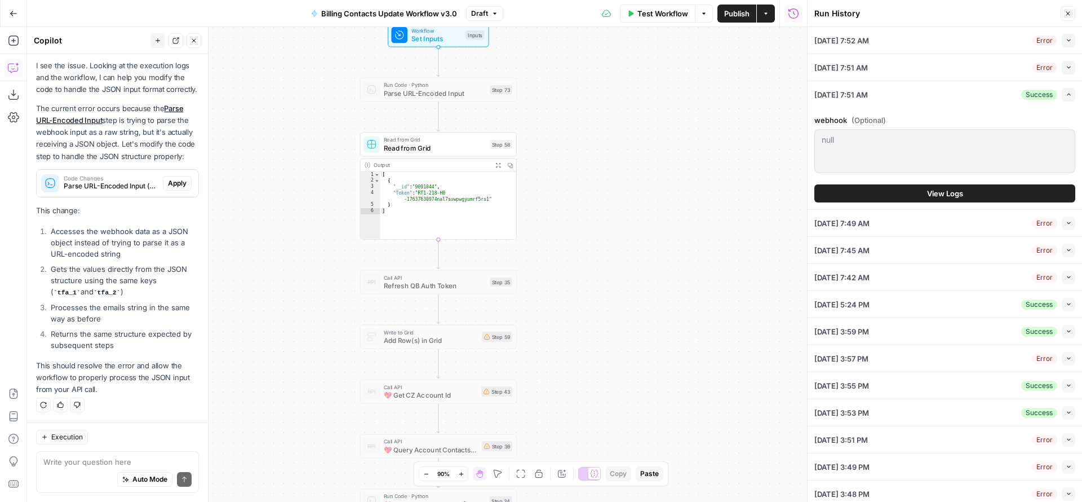
drag, startPoint x: 290, startPoint y: 64, endPoint x: 325, endPoint y: 86, distance: 41.3
click at [303, 110] on div "true true false true false false Workflow Set Inputs Inputs Run Code · Python P…" at bounding box center [417, 264] width 780 height 475
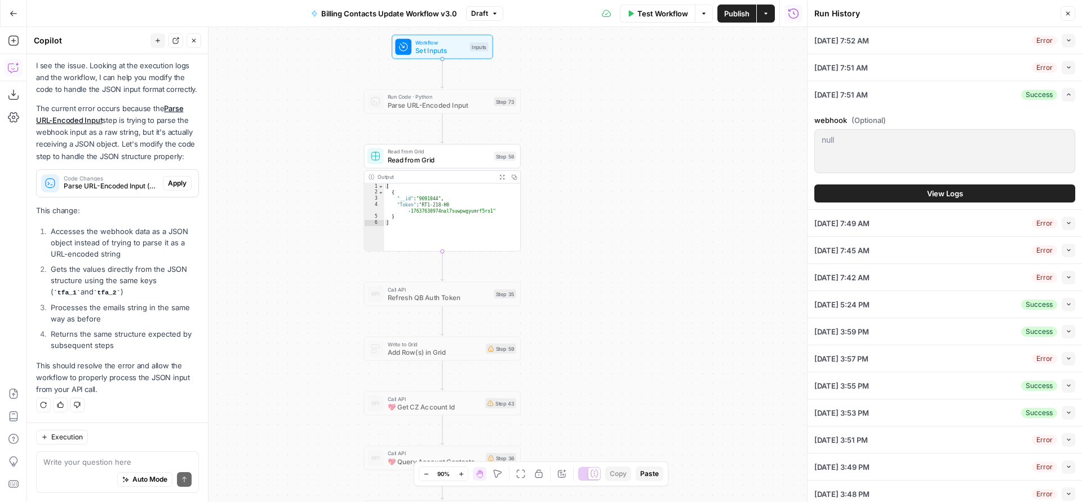
click at [363, 11] on span "Billing Contacts Update Workflow v3.0" at bounding box center [389, 13] width 136 height 11
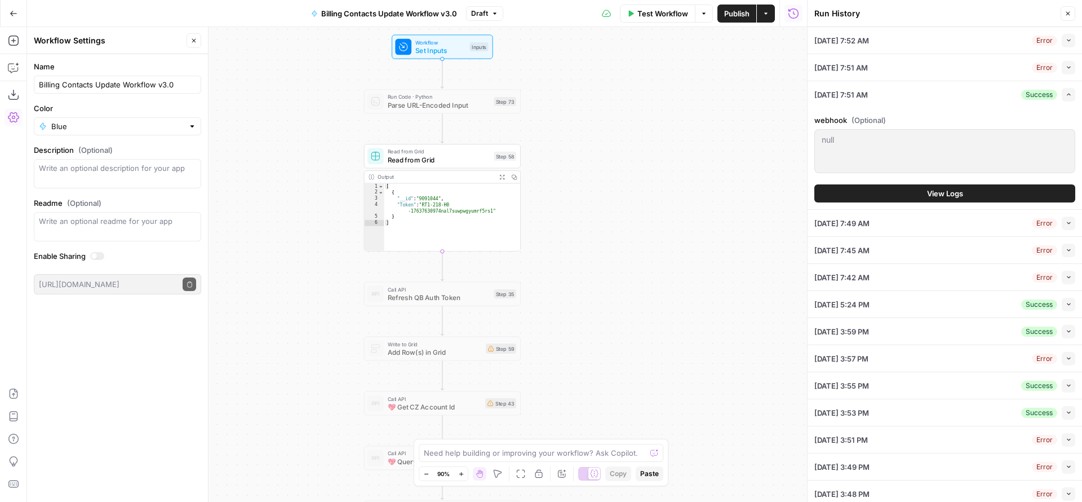
click at [26, 18] on div "Go Back" at bounding box center [13, 13] width 27 height 26
click at [17, 16] on button "Go Back" at bounding box center [13, 13] width 20 height 20
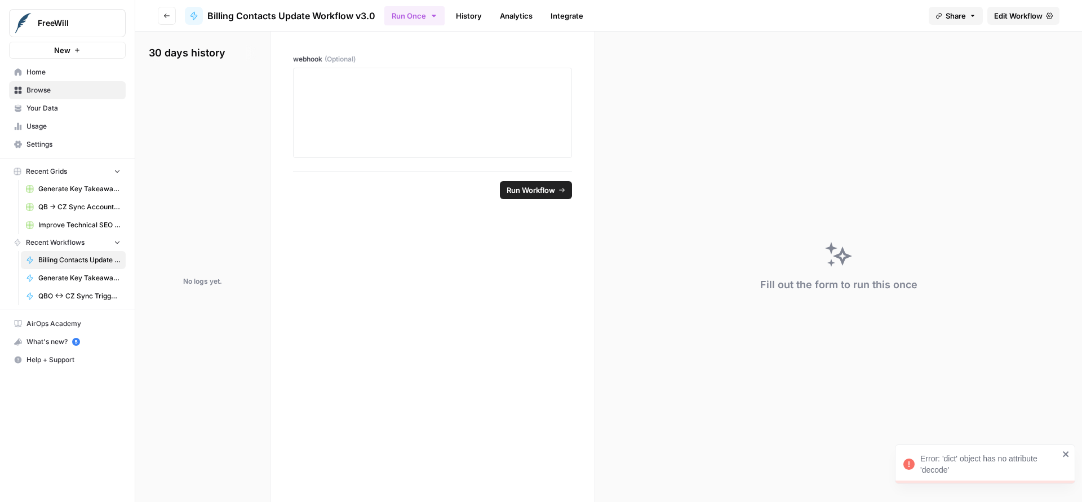
click at [584, 19] on link "Integrate" at bounding box center [567, 16] width 46 height 18
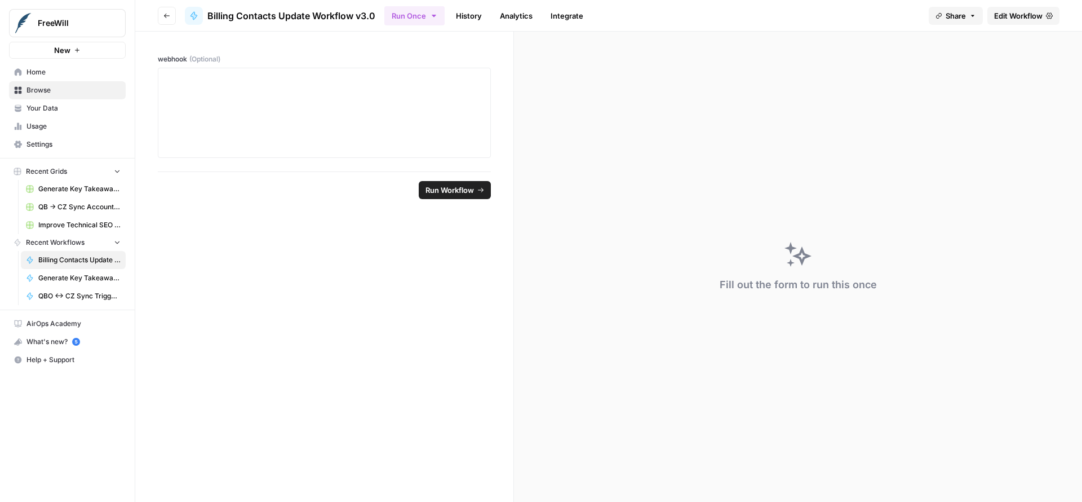
click at [828, 26] on header "Go back Billing Contacts Update Workflow v3.0 Run Once History Analytics Integr…" at bounding box center [608, 16] width 947 height 32
click at [828, 20] on span "Edit Workflow" at bounding box center [1018, 15] width 48 height 11
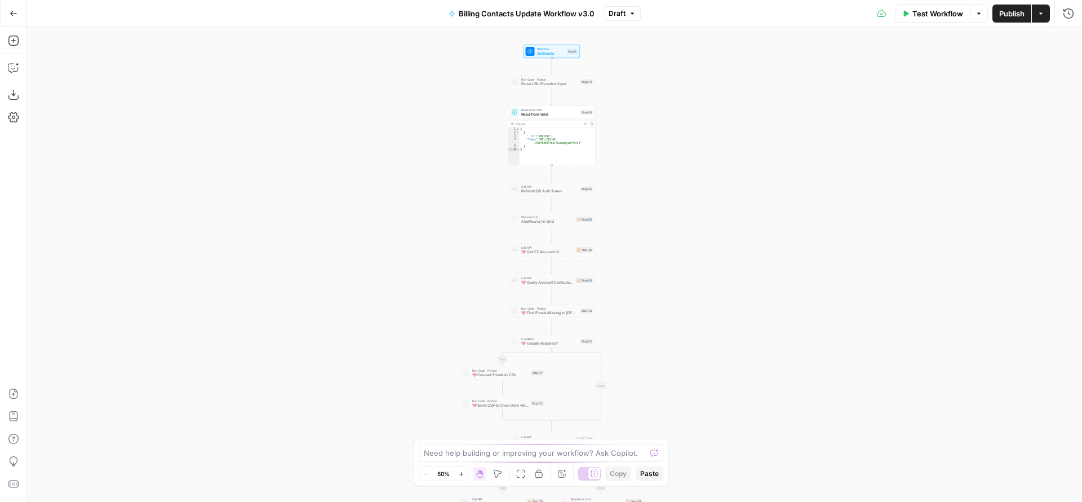
drag, startPoint x: 624, startPoint y: 140, endPoint x: 621, endPoint y: 246, distance: 106.0
click at [621, 246] on div "true false true false true false Workflow Set Inputs Inputs Run Code · Python P…" at bounding box center [554, 264] width 1055 height 475
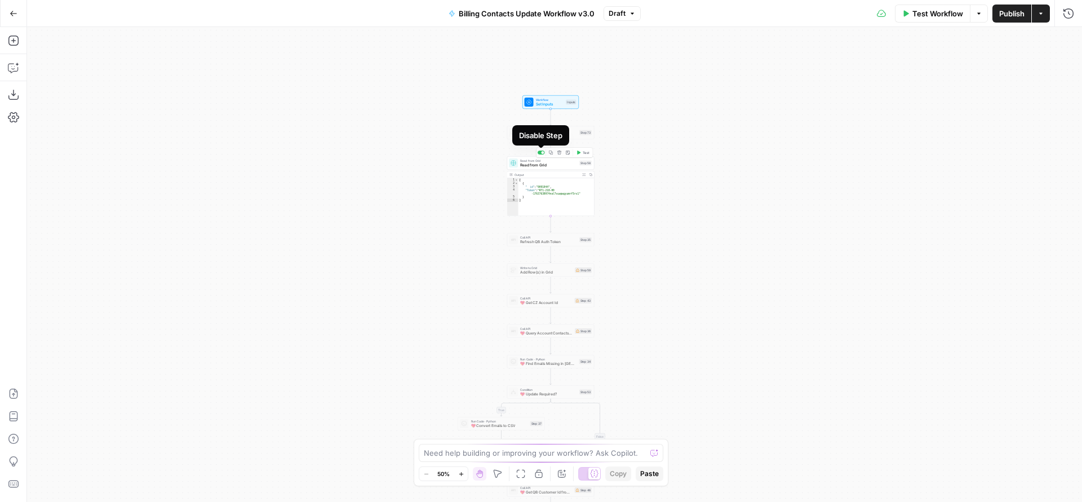
click at [544, 104] on span "Set Inputs" at bounding box center [550, 104] width 28 height 6
click at [828, 91] on input "webhook (Optional)" at bounding box center [888, 90] width 353 height 11
click at [828, 67] on span "edit field" at bounding box center [1030, 69] width 25 height 9
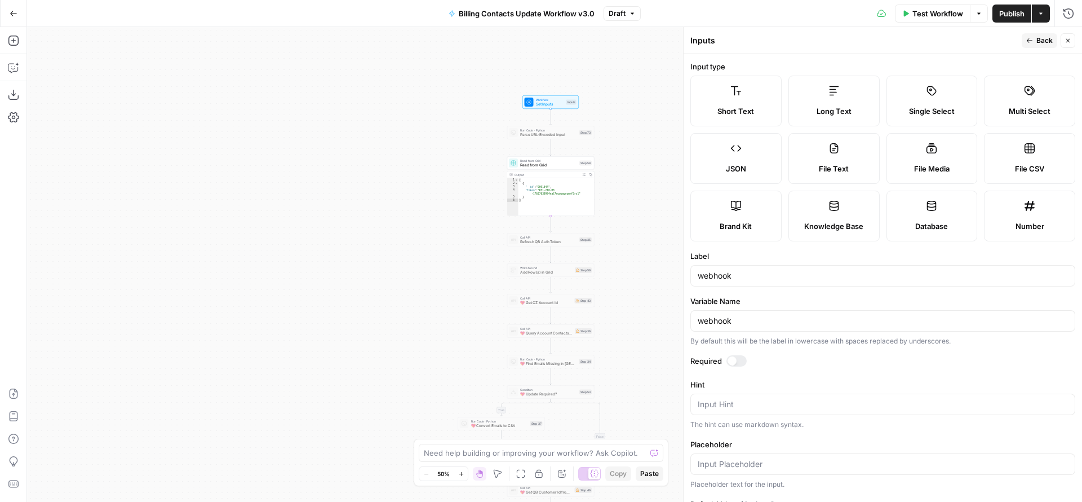
click at [828, 44] on span "Back" at bounding box center [1044, 41] width 16 height 10
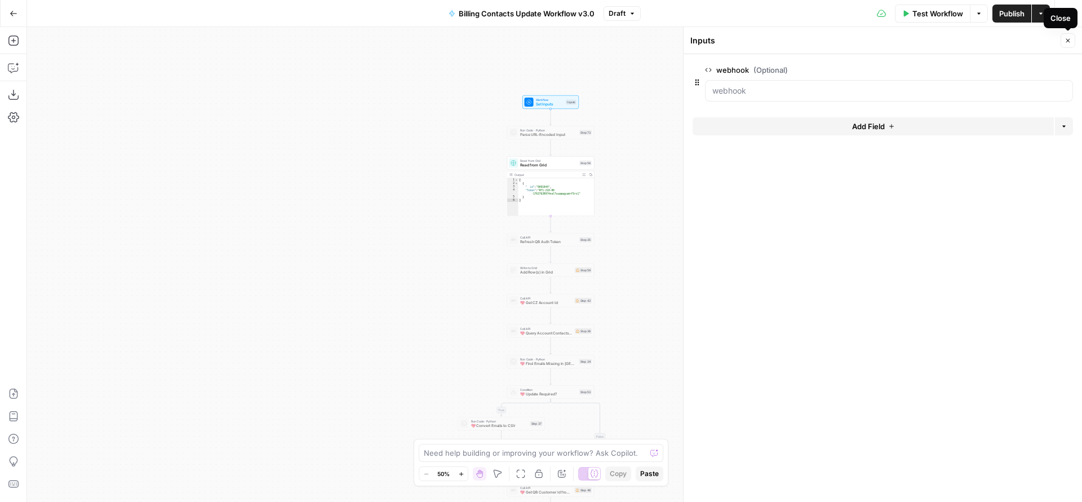
click at [828, 134] on button "Add Field" at bounding box center [873, 126] width 361 height 18
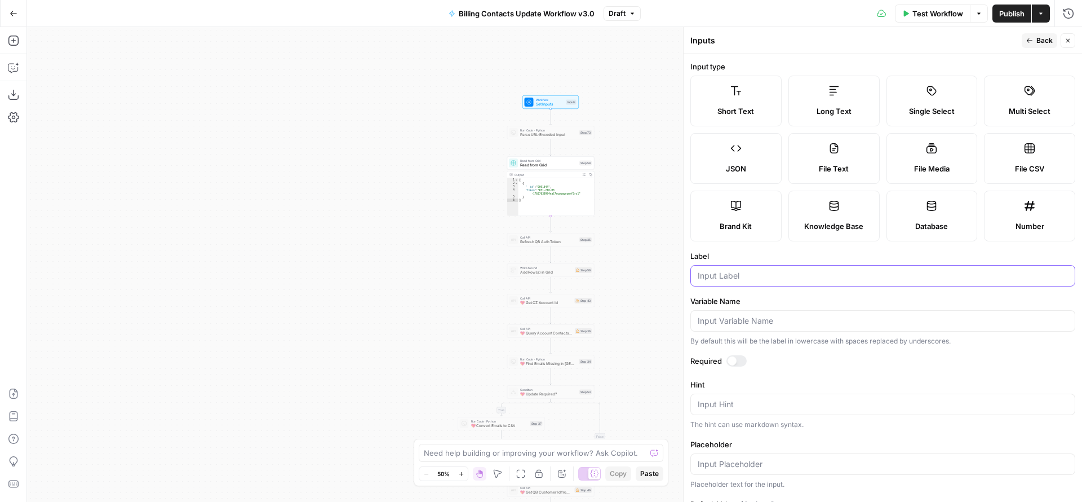
click at [724, 281] on input "Label" at bounding box center [883, 275] width 370 height 11
type input "tfa_2"
click at [828, 39] on div "Run History E" at bounding box center [1044, 37] width 51 height 11
click at [828, 39] on span "Back" at bounding box center [1044, 41] width 16 height 10
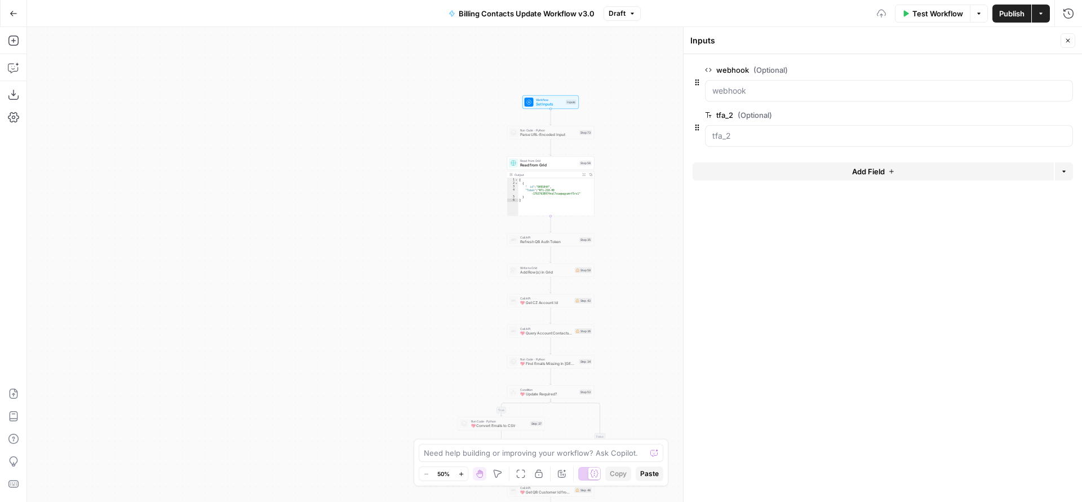
click at [822, 175] on button "Add Field" at bounding box center [873, 171] width 361 height 18
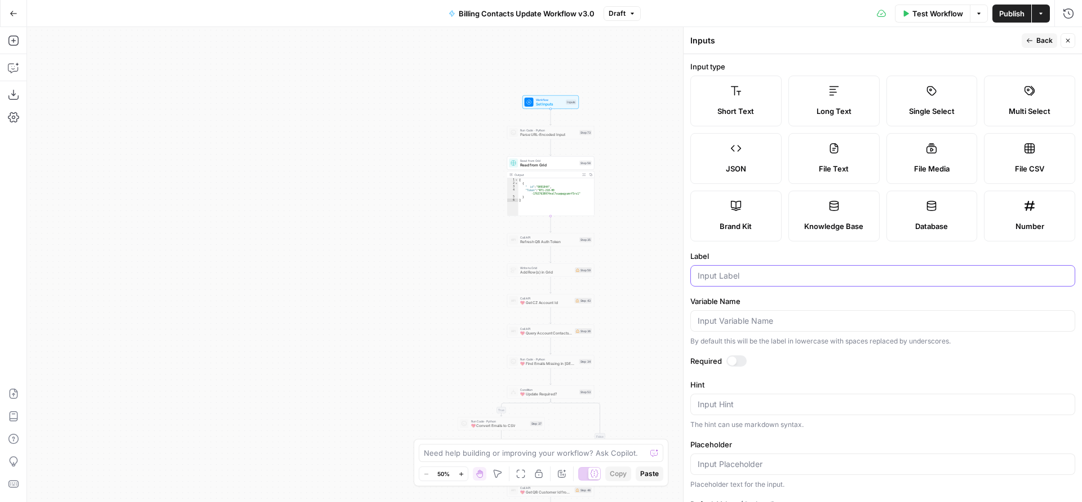
click at [717, 281] on input "Label" at bounding box center [883, 275] width 370 height 11
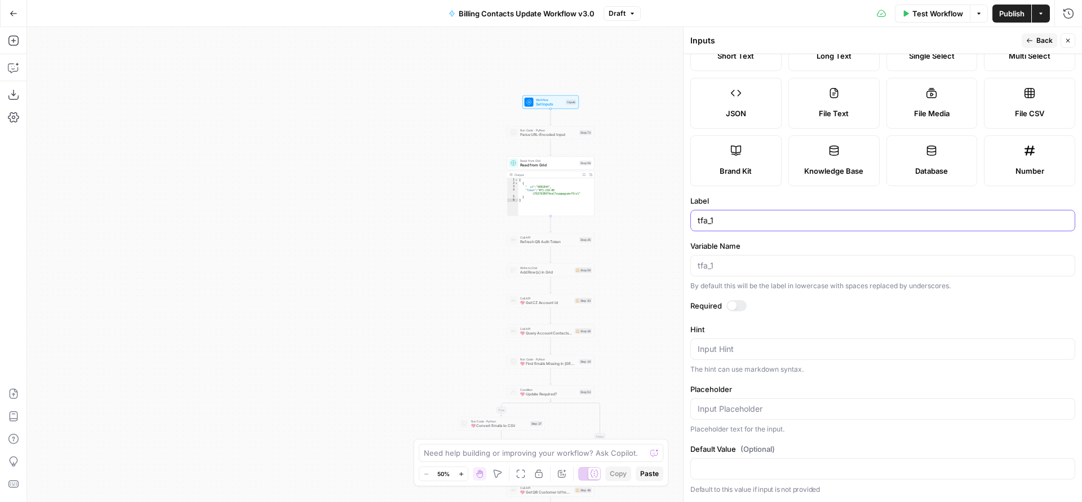
scroll to position [65, 0]
type input "tfa_1"
click at [709, 354] on textarea "Hint" at bounding box center [883, 348] width 370 height 11
type textarea "list of emails"
click at [828, 39] on button "Back" at bounding box center [1040, 40] width 36 height 15
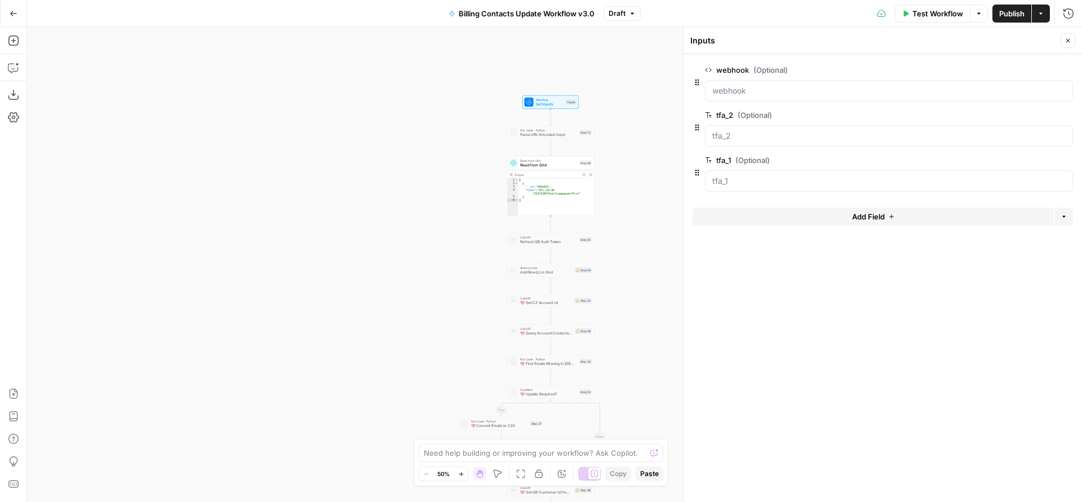
click at [828, 113] on span "edit field" at bounding box center [1030, 114] width 25 height 9
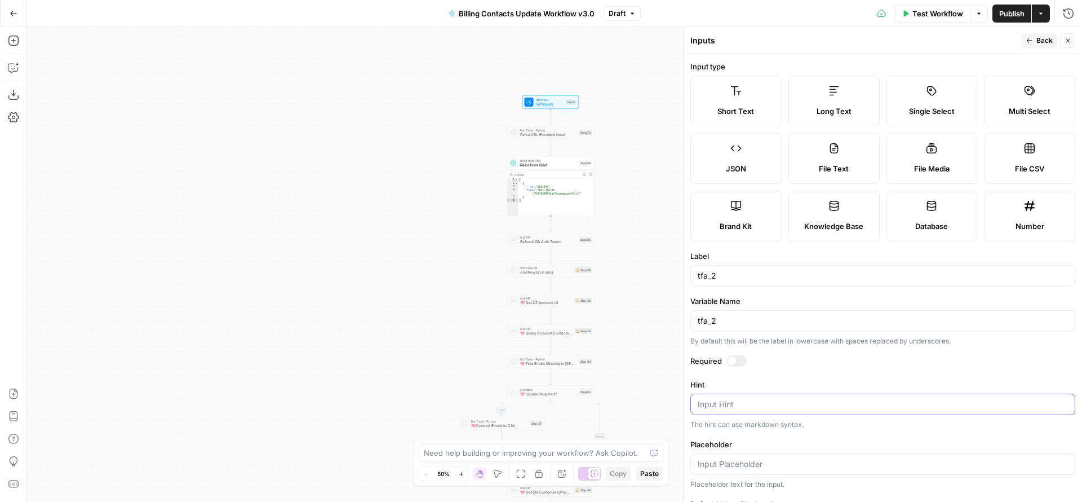
click at [747, 410] on textarea "Hint" at bounding box center [883, 403] width 370 height 11
type textarea "external ID"
click at [734, 365] on div at bounding box center [732, 360] width 9 height 9
click at [828, 45] on button "Back" at bounding box center [1040, 40] width 36 height 15
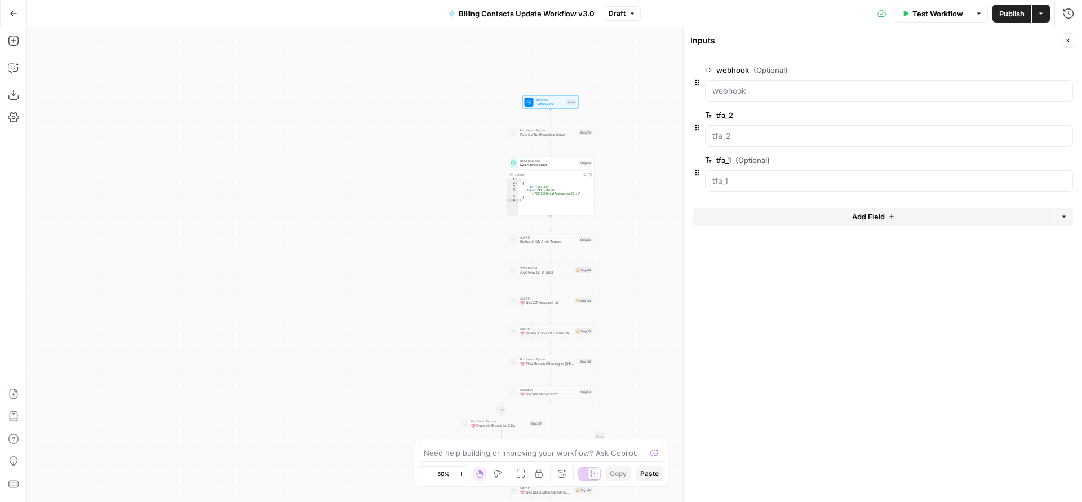
click at [828, 72] on icon "button" at bounding box center [1066, 70] width 6 height 6
click at [828, 113] on span "edit field" at bounding box center [1030, 114] width 25 height 9
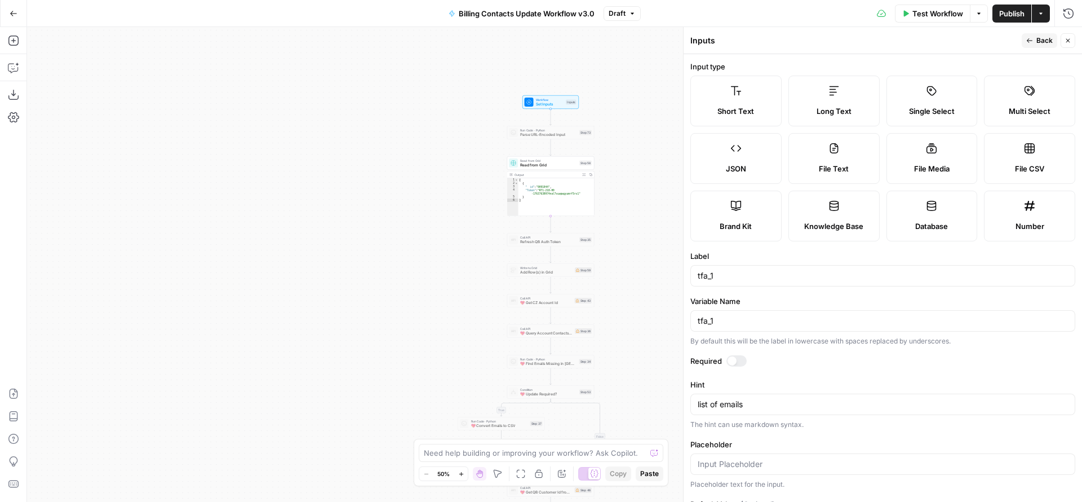
click at [739, 366] on div at bounding box center [736, 360] width 20 height 11
click at [828, 38] on button "Back" at bounding box center [1040, 40] width 36 height 15
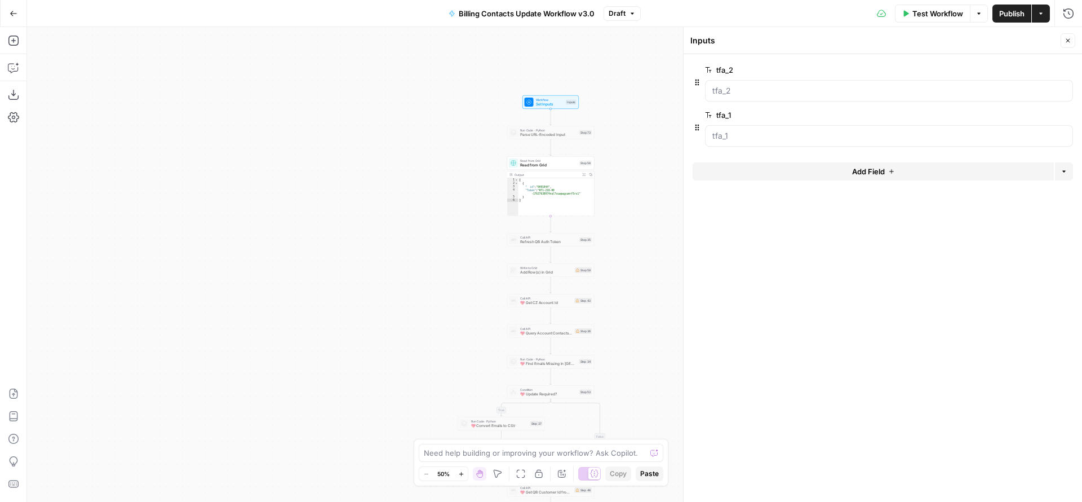
click at [17, 18] on button "Go Back" at bounding box center [13, 13] width 20 height 20
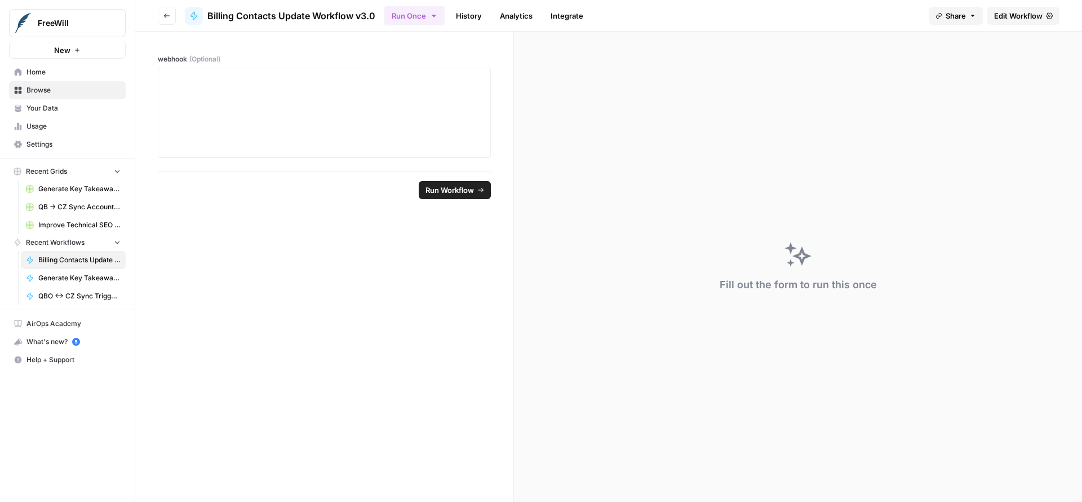
click at [584, 14] on link "Integrate" at bounding box center [567, 16] width 46 height 18
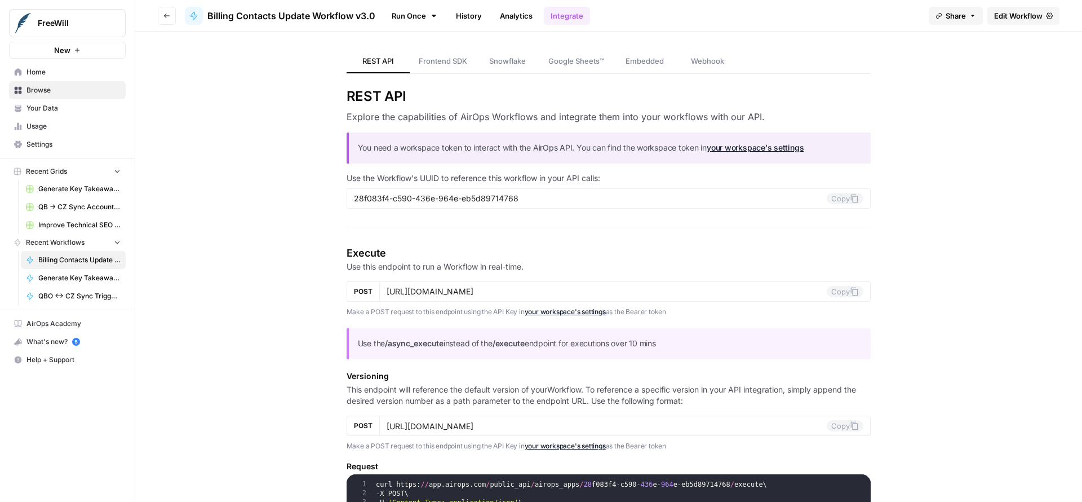
click at [167, 17] on icon "button" at bounding box center [166, 15] width 7 height 7
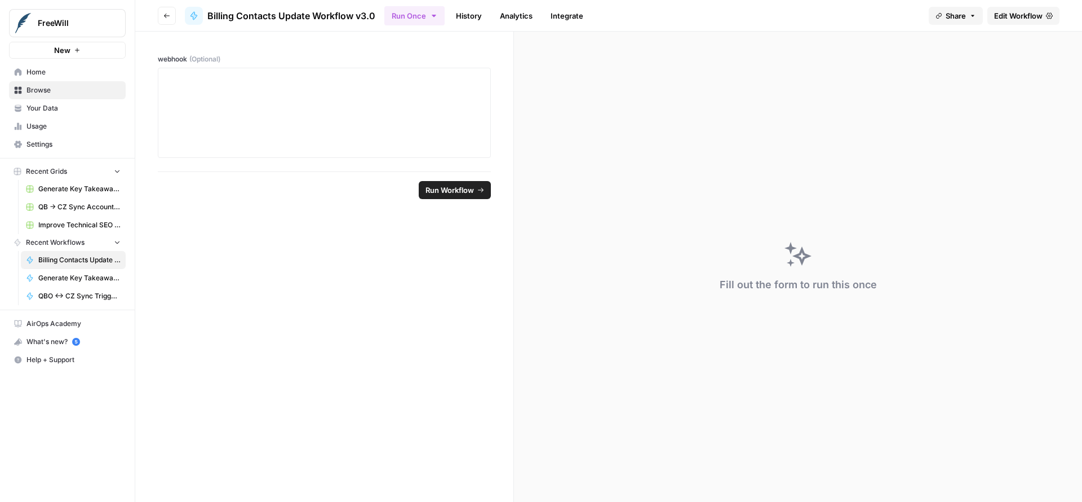
click at [828, 13] on span "Edit Workflow" at bounding box center [1018, 15] width 48 height 11
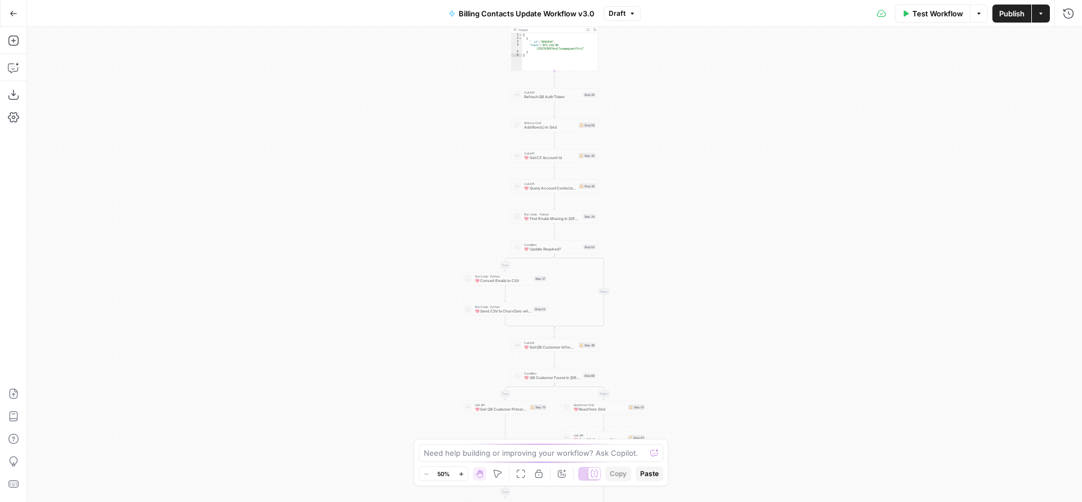
click at [828, 19] on span "Publish" at bounding box center [1011, 13] width 25 height 11
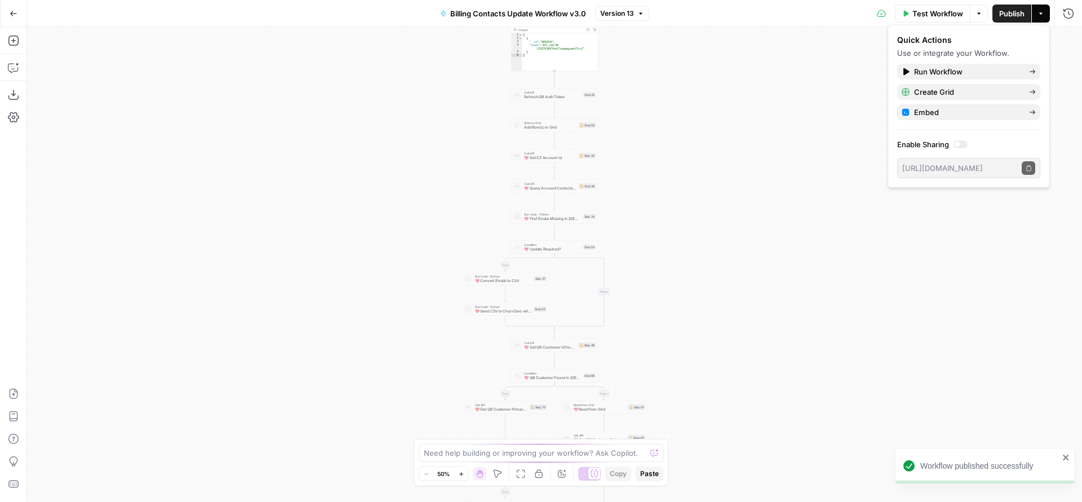
click at [6, 16] on button "Go Back" at bounding box center [13, 13] width 20 height 20
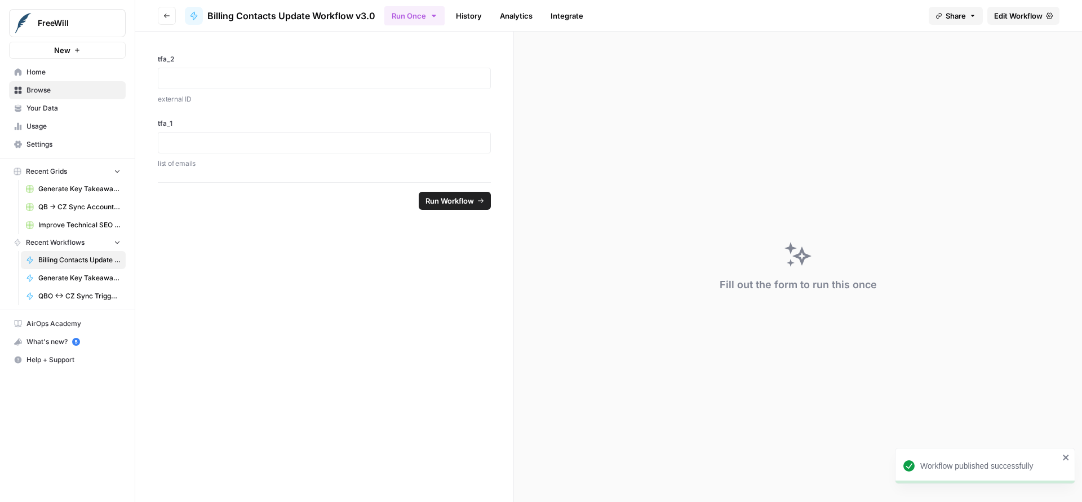
click at [566, 20] on link "Integrate" at bounding box center [567, 16] width 46 height 18
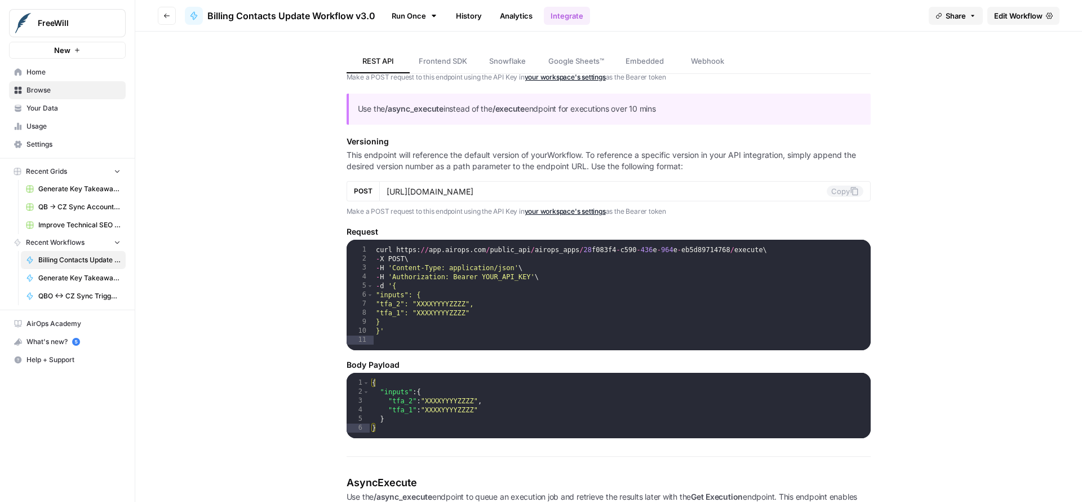
scroll to position [233, 0]
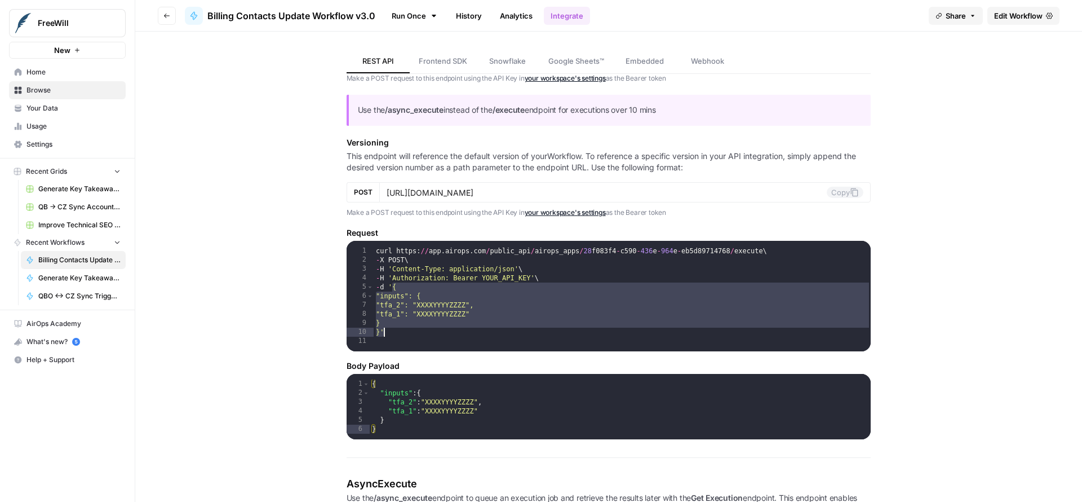
drag, startPoint x: 387, startPoint y: 287, endPoint x: 389, endPoint y: 330, distance: 42.3
click at [389, 330] on div "curl https : // app . airops . com / public_api / airops_apps / 28 f083f4 - c59…" at bounding box center [623, 310] width 498 height 128
type textarea "* **"
click at [512, 22] on link "Analytics" at bounding box center [516, 16] width 46 height 18
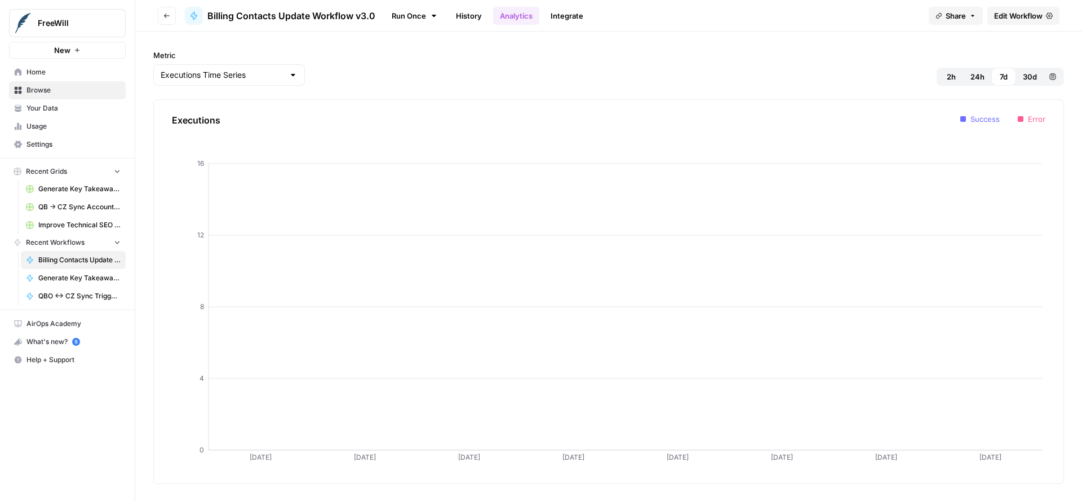
click at [460, 20] on link "History" at bounding box center [468, 16] width 39 height 18
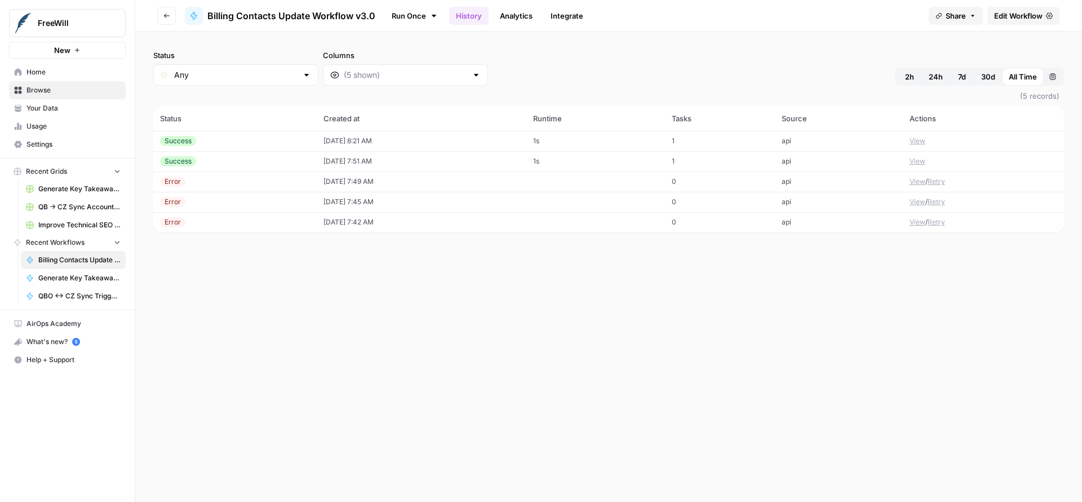
click at [828, 20] on span "Edit Workflow" at bounding box center [1018, 15] width 48 height 11
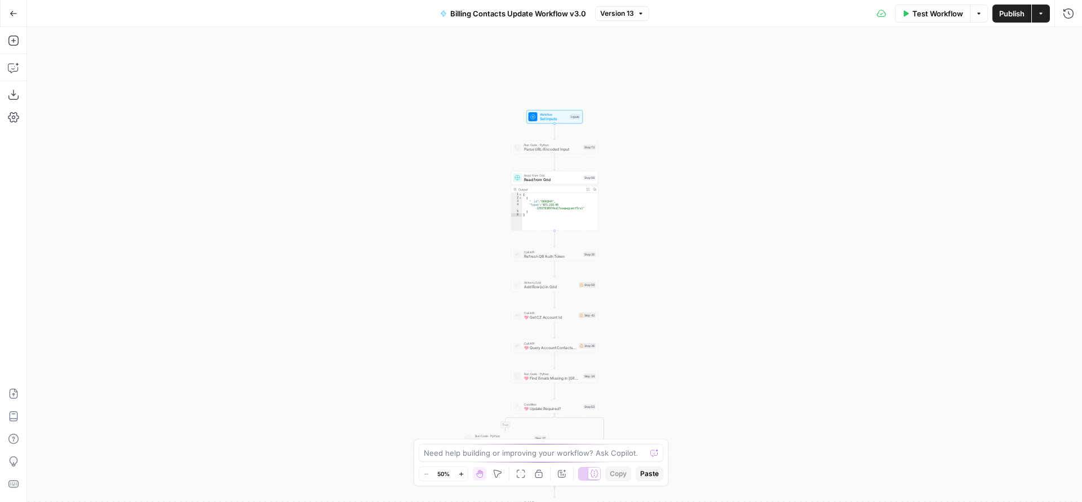
click at [559, 179] on span "Read from Grid" at bounding box center [552, 180] width 57 height 6
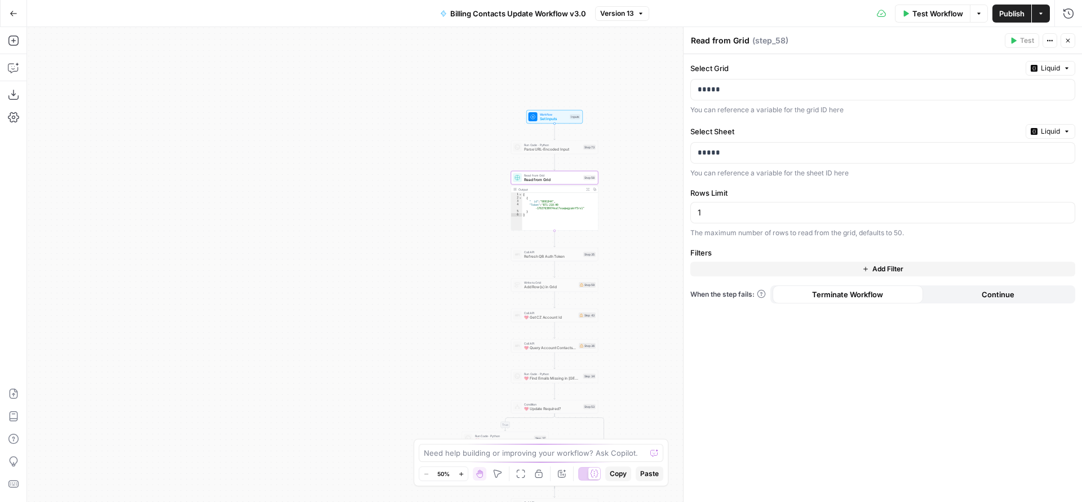
click at [828, 43] on button "Close" at bounding box center [1068, 40] width 15 height 15
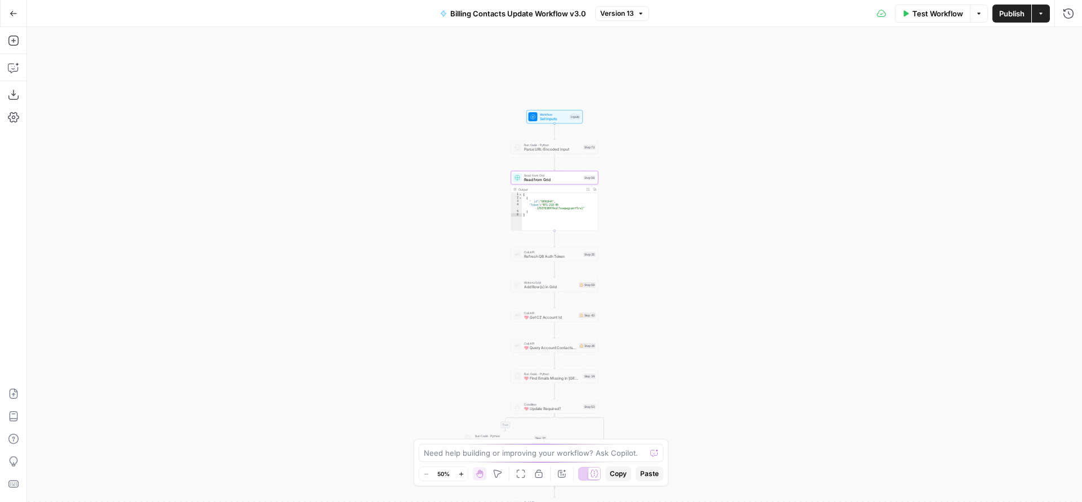
click at [567, 179] on span "Read from Grid" at bounding box center [552, 180] width 57 height 6
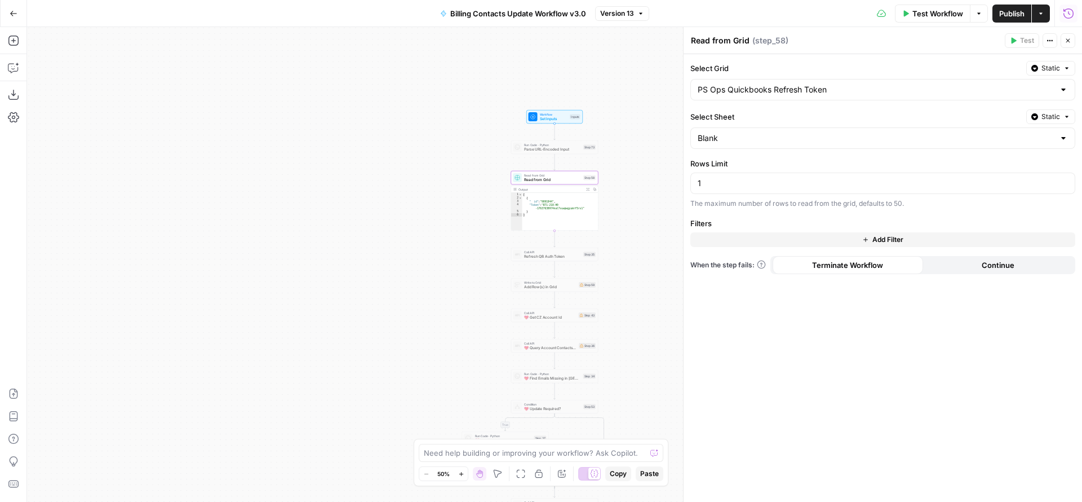
click at [828, 17] on icon "button" at bounding box center [1068, 13] width 10 height 10
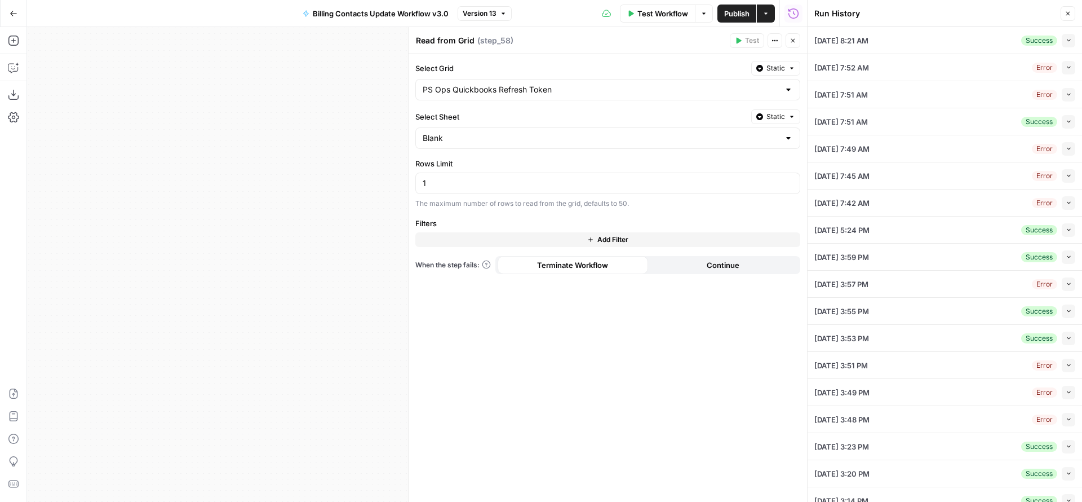
click at [828, 41] on button "Collapse" at bounding box center [1069, 41] width 14 height 14
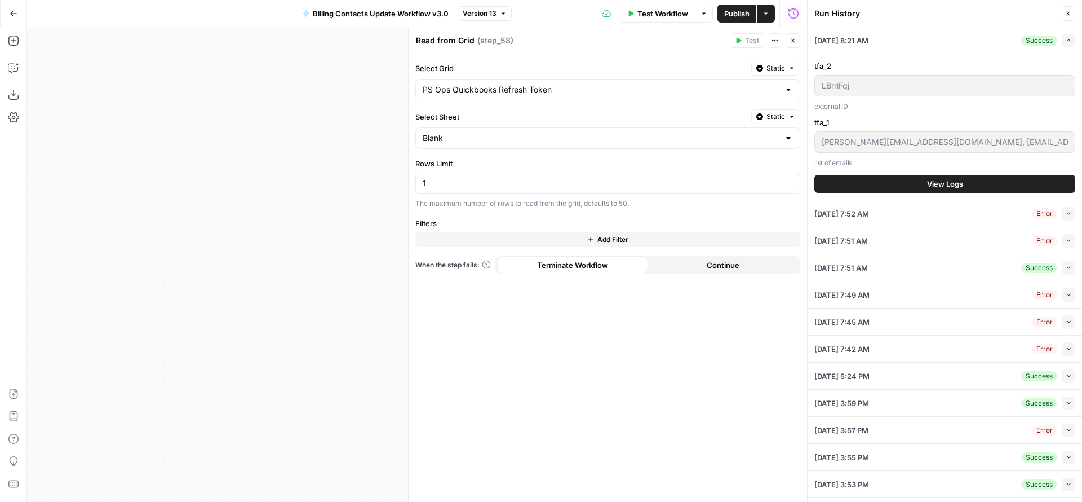
click at [792, 39] on icon "button" at bounding box center [793, 41] width 4 height 4
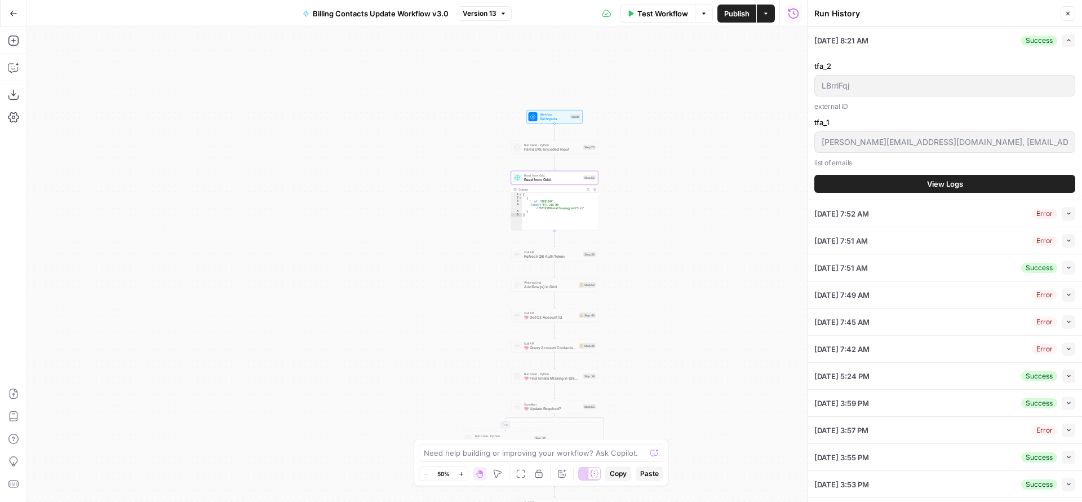
click at [682, 169] on div "true true false true false false Workflow Set Inputs Inputs Run Code · Python P…" at bounding box center [417, 264] width 780 height 475
click at [546, 148] on span "Parse URL-Encoded Input" at bounding box center [552, 150] width 57 height 6
click at [555, 119] on span "Set Inputs" at bounding box center [554, 119] width 28 height 6
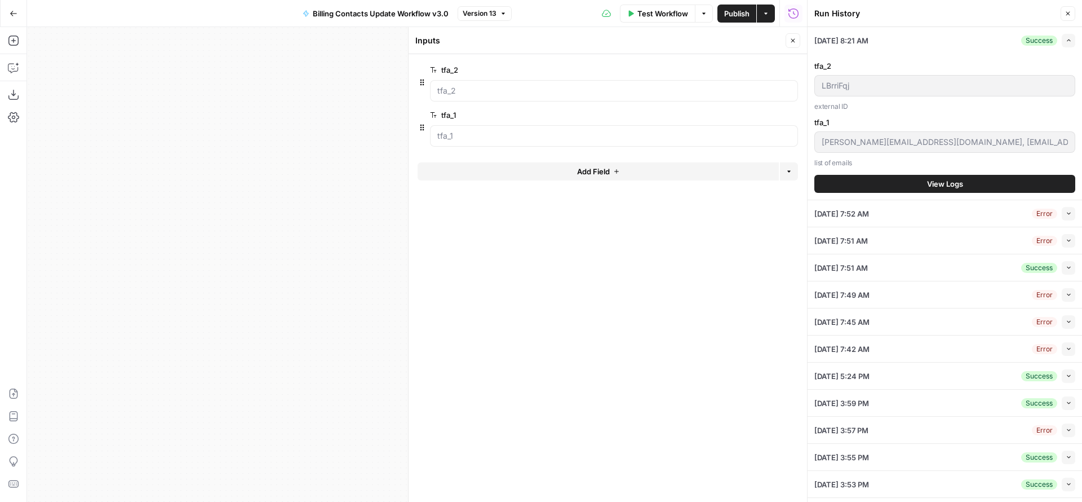
click at [792, 39] on icon "button" at bounding box center [793, 41] width 4 height 4
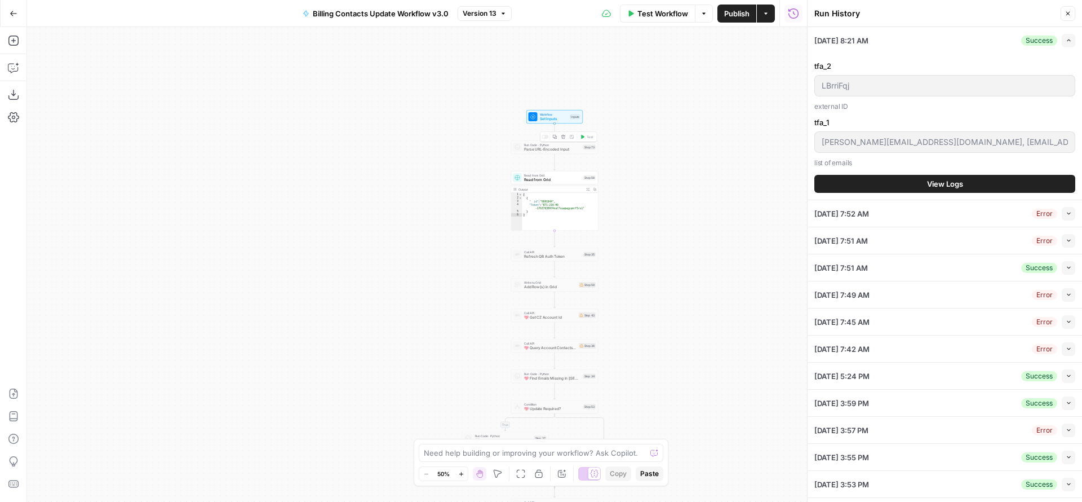
click at [547, 138] on div at bounding box center [545, 137] width 7 height 4
click at [701, 124] on div "true true false true false false Workflow Set Inputs Inputs Run Code · Python P…" at bounding box center [417, 264] width 780 height 475
click at [828, 39] on icon "button" at bounding box center [1069, 40] width 6 height 6
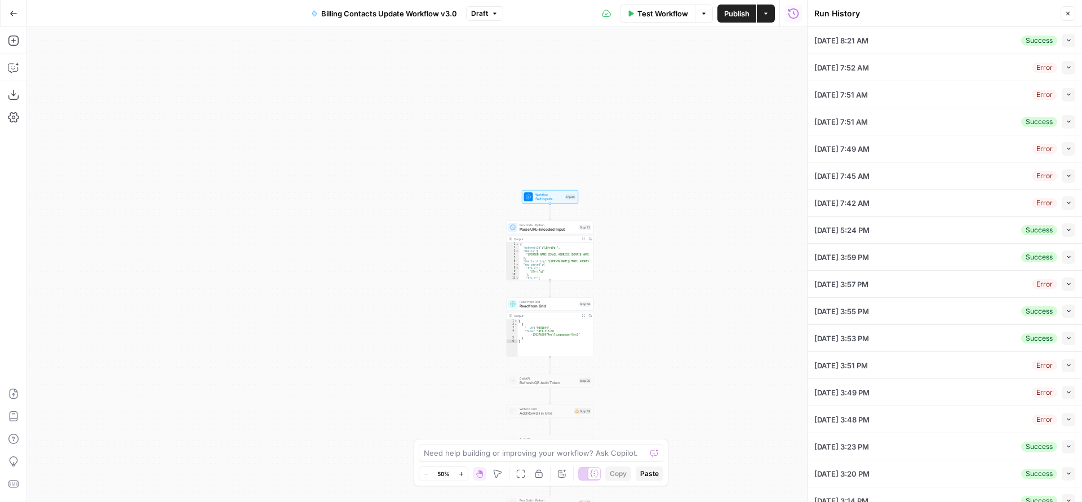
drag, startPoint x: 656, startPoint y: 226, endPoint x: 652, endPoint y: 338, distance: 111.7
click at [652, 338] on div "true true false true false false Workflow Set Inputs Inputs Run Code · Python P…" at bounding box center [417, 264] width 780 height 475
click at [459, 433] on icon "button" at bounding box center [461, 474] width 6 height 6
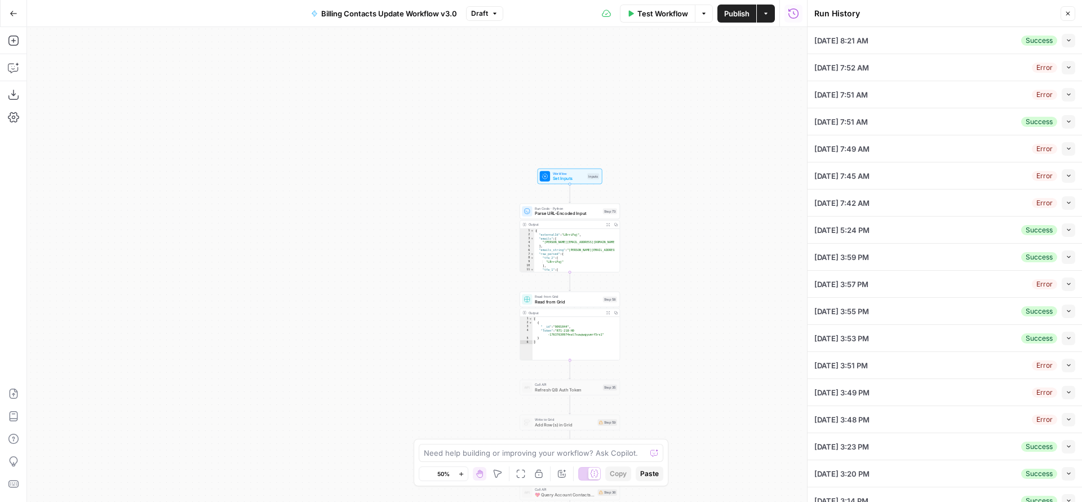
click at [459, 433] on icon "button" at bounding box center [461, 474] width 6 height 6
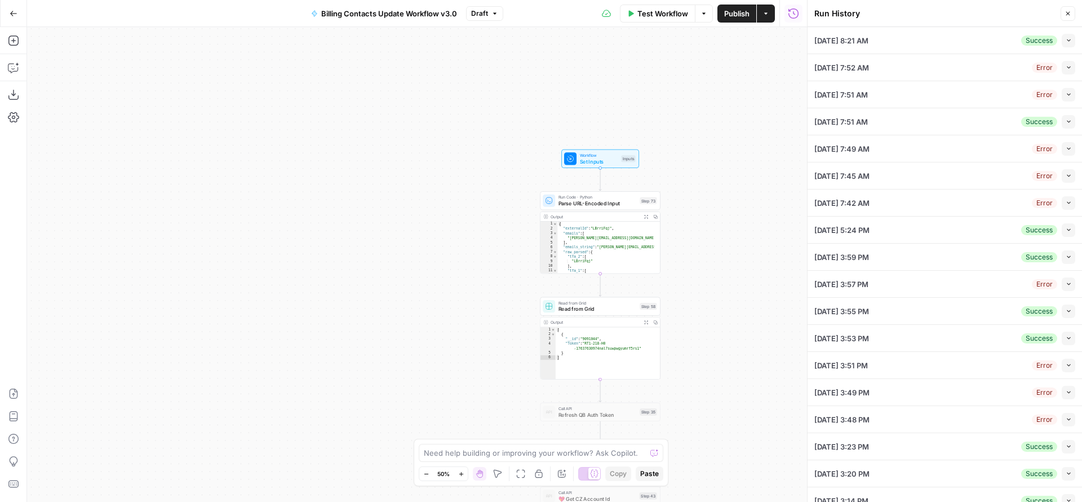
click at [459, 433] on icon "button" at bounding box center [461, 474] width 6 height 6
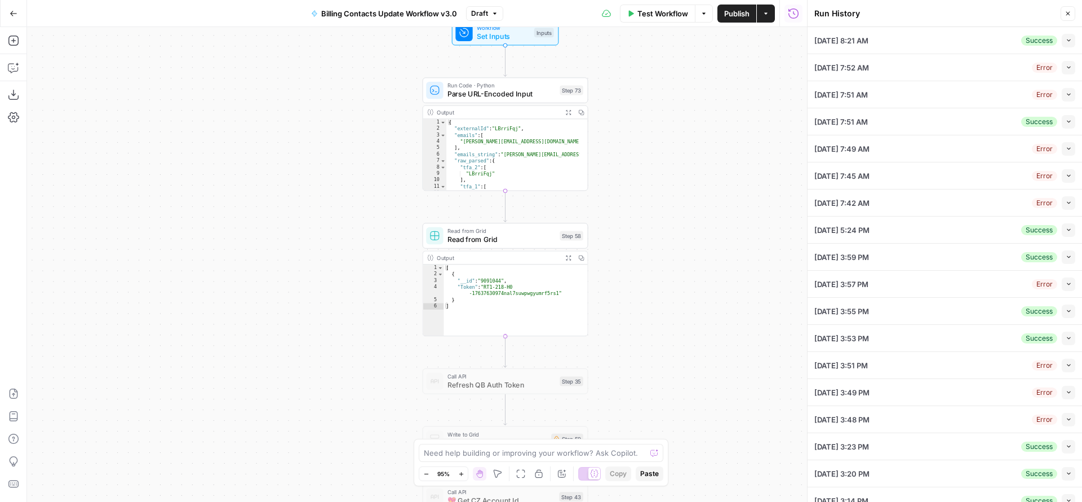
drag, startPoint x: 788, startPoint y: 310, endPoint x: 624, endPoint y: 224, distance: 185.3
click at [624, 224] on div "true true false true false false Workflow Set Inputs Inputs Run Code · Python P…" at bounding box center [417, 264] width 780 height 475
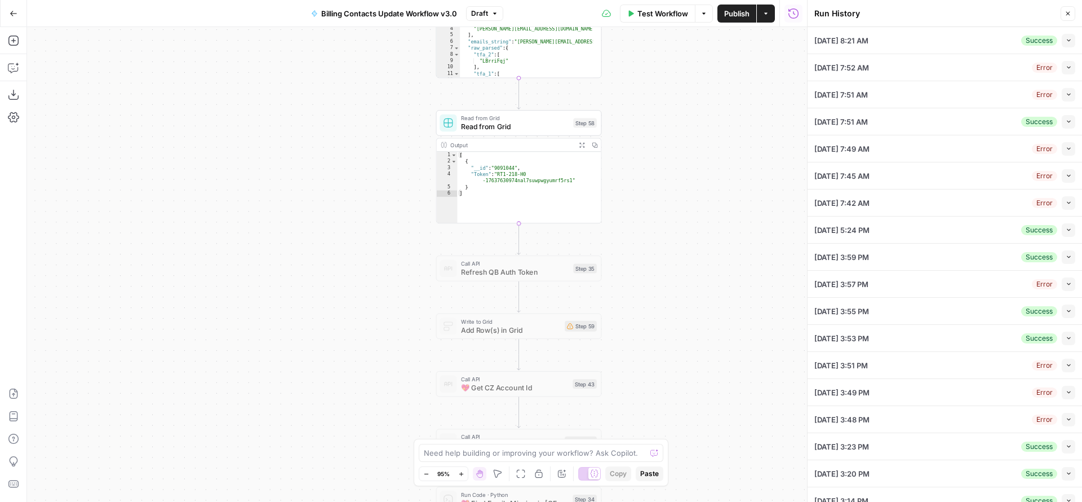
drag, startPoint x: 639, startPoint y: 295, endPoint x: 653, endPoint y: 177, distance: 119.2
click at [653, 177] on div "true true false true false false Workflow Set Inputs Inputs Run Code · Python P…" at bounding box center [417, 264] width 780 height 475
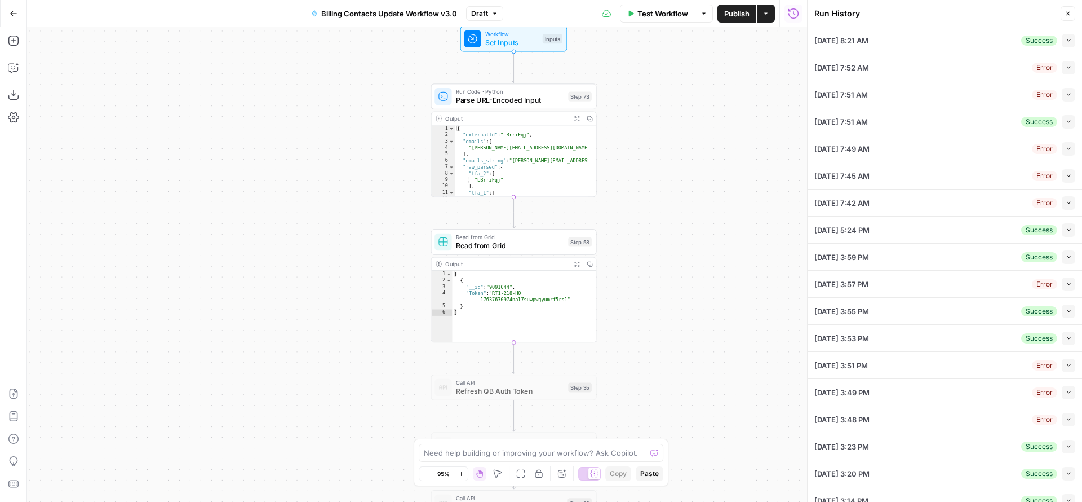
drag, startPoint x: 653, startPoint y: 155, endPoint x: 645, endPoint y: 277, distance: 122.5
click at [648, 283] on div "true true false true false false Workflow Set Inputs Inputs Run Code · Python P…" at bounding box center [417, 264] width 780 height 475
click at [497, 81] on div at bounding box center [499, 79] width 5 height 5
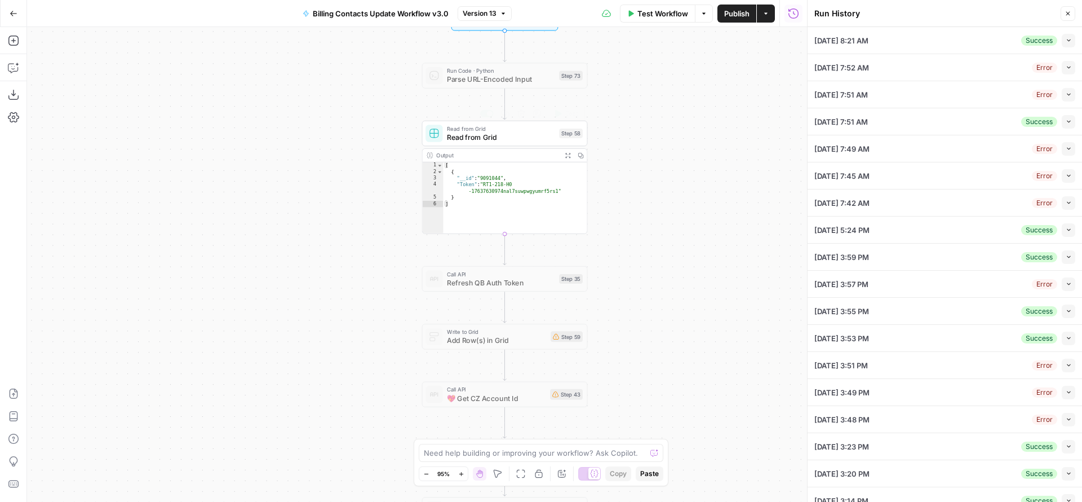
drag, startPoint x: 649, startPoint y: 243, endPoint x: 646, endPoint y: 116, distance: 127.4
click at [646, 117] on div "true true false true false false Workflow Set Inputs Inputs Run Code · Python P…" at bounding box center [417, 264] width 780 height 475
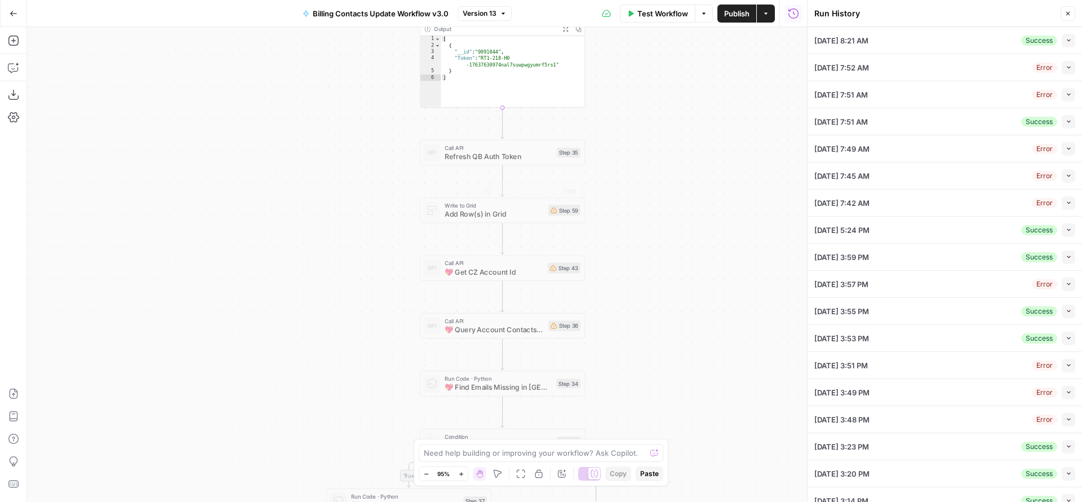
click at [511, 269] on span "💖 Get CZ Account Id" at bounding box center [494, 271] width 99 height 11
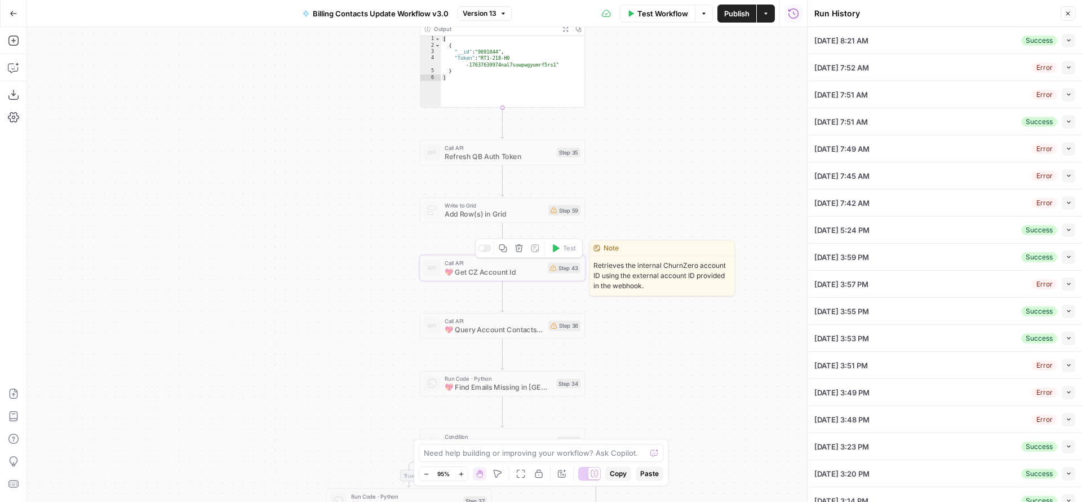
click at [486, 249] on div at bounding box center [485, 248] width 14 height 7
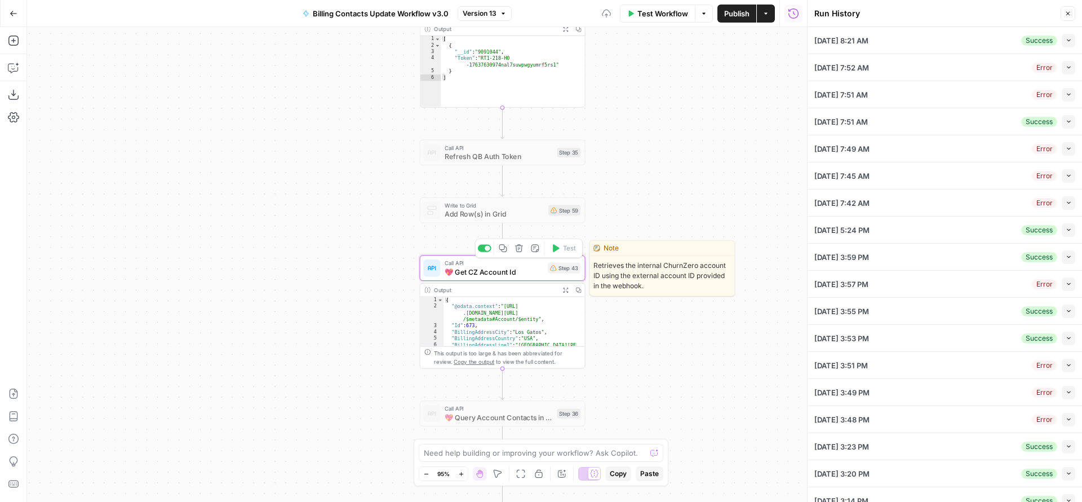
click at [504, 269] on span "💖 Get CZ Account Id" at bounding box center [494, 271] width 99 height 11
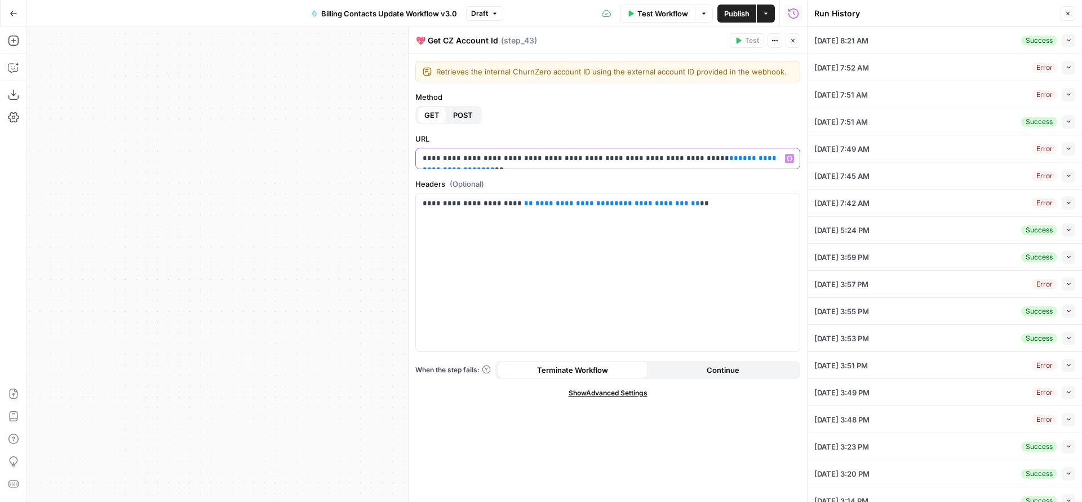
drag, startPoint x: 689, startPoint y: 159, endPoint x: 785, endPoint y: 162, distance: 95.9
click at [785, 162] on div "**********" at bounding box center [608, 158] width 384 height 20
click at [760, 157] on span "**********" at bounding box center [601, 163] width 356 height 19
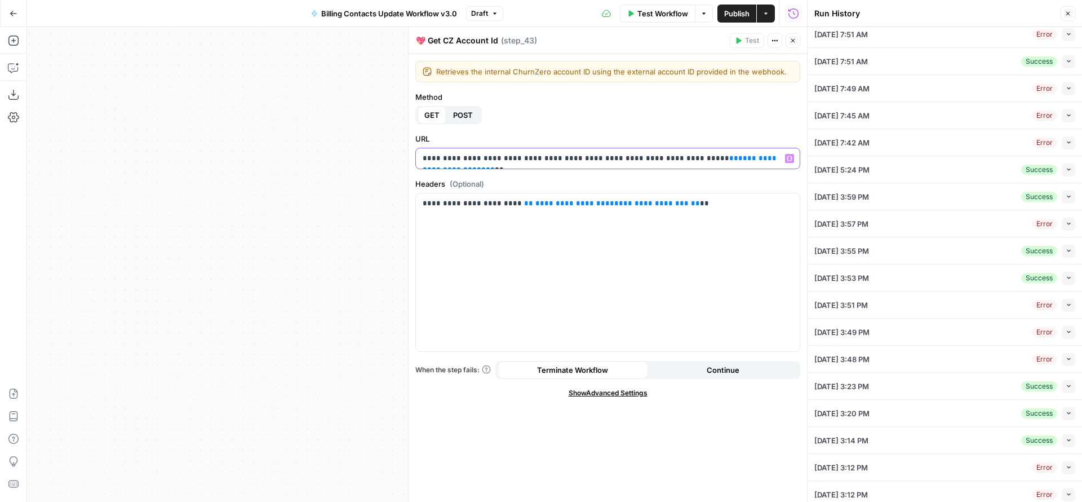
click at [779, 158] on span "**********" at bounding box center [601, 163] width 356 height 19
click at [788, 161] on button "Variables Menu" at bounding box center [789, 158] width 9 height 9
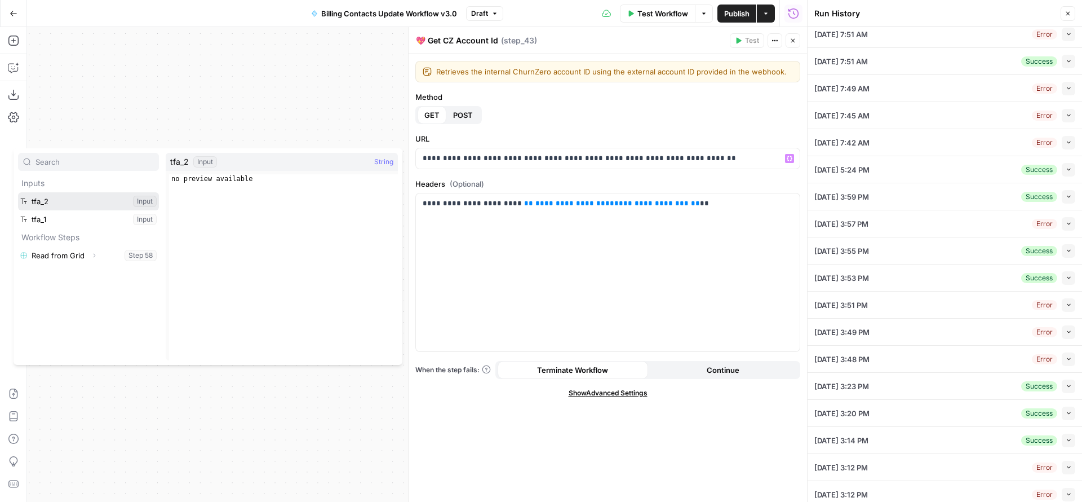
click at [55, 205] on button "Select variable tfa_2" at bounding box center [88, 201] width 141 height 18
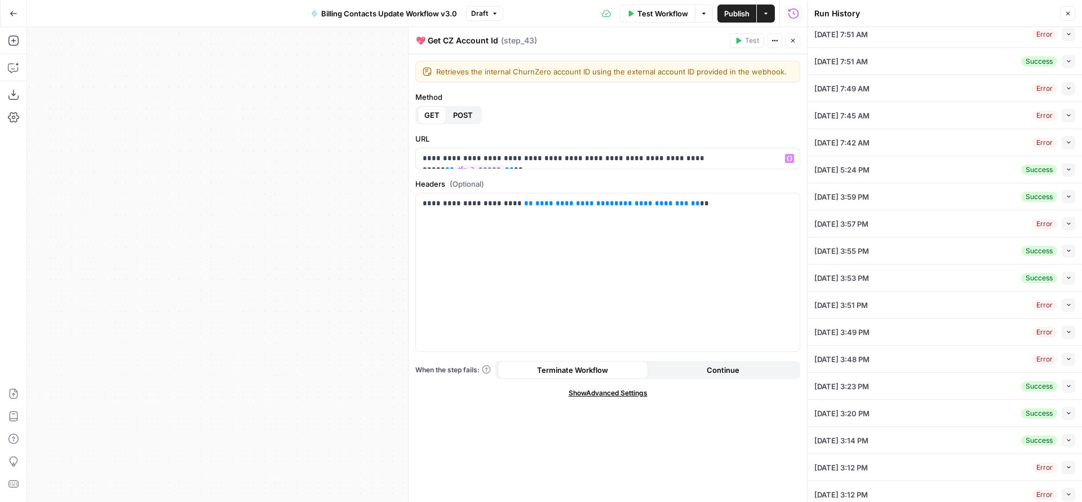
click at [792, 45] on button "Close" at bounding box center [793, 40] width 15 height 15
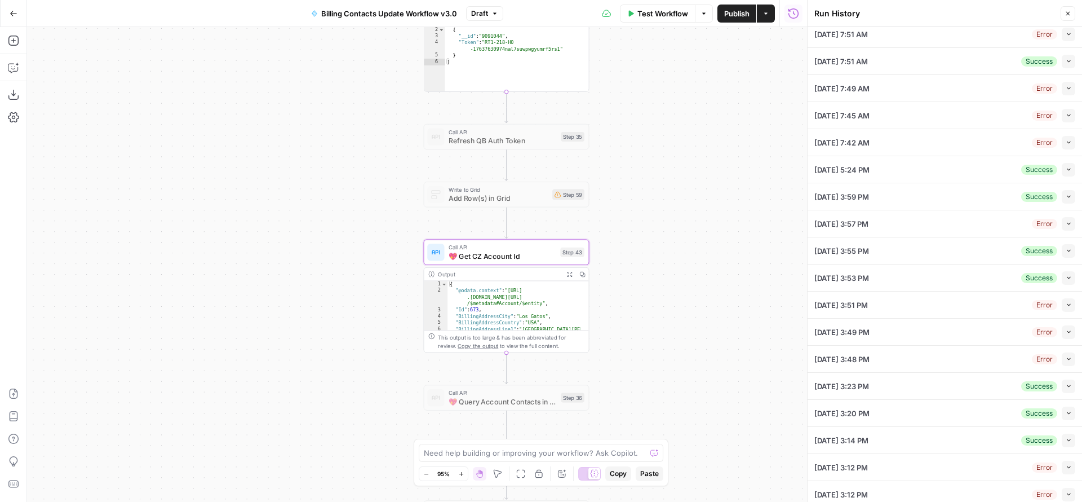
drag, startPoint x: 644, startPoint y: 281, endPoint x: 662, endPoint y: 103, distance: 179.0
click at [662, 103] on div "true true false true false false Workflow Set Inputs Inputs Run Code · Python P…" at bounding box center [417, 264] width 780 height 475
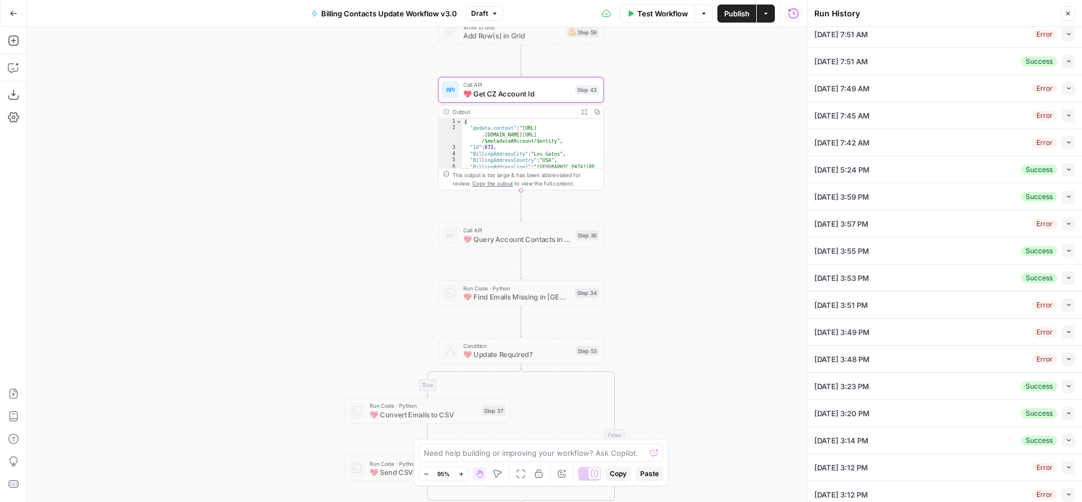
click at [529, 235] on span "💖 Query Account Contacts in CZ" at bounding box center [517, 238] width 108 height 11
click at [499, 216] on div at bounding box center [500, 214] width 5 height 5
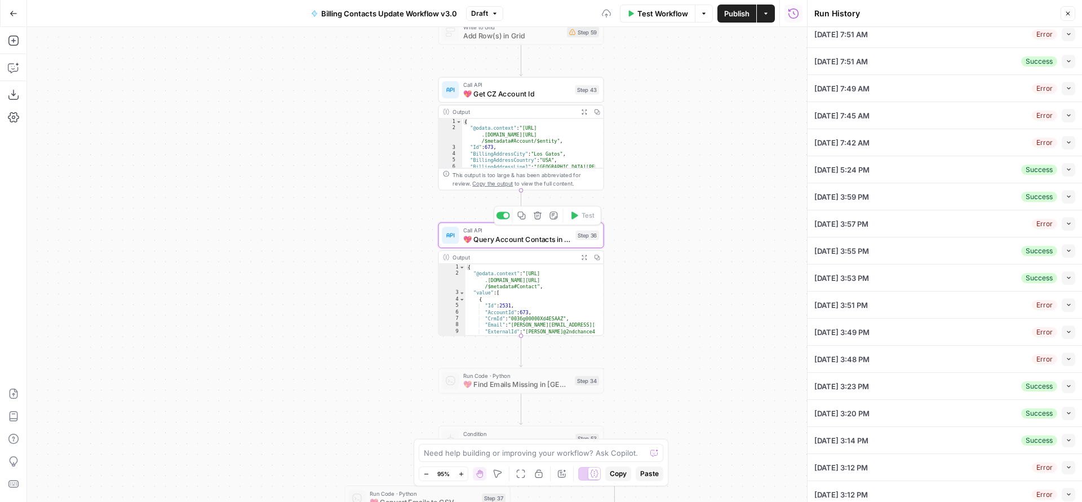
click at [498, 238] on span "💖 Query Account Contacts in CZ" at bounding box center [517, 238] width 108 height 11
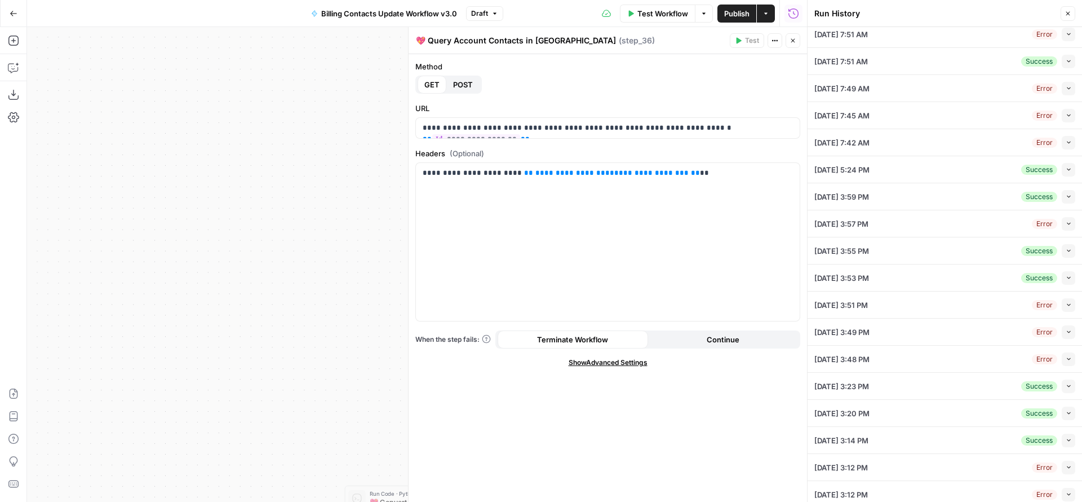
click at [792, 36] on button "Close" at bounding box center [793, 40] width 15 height 15
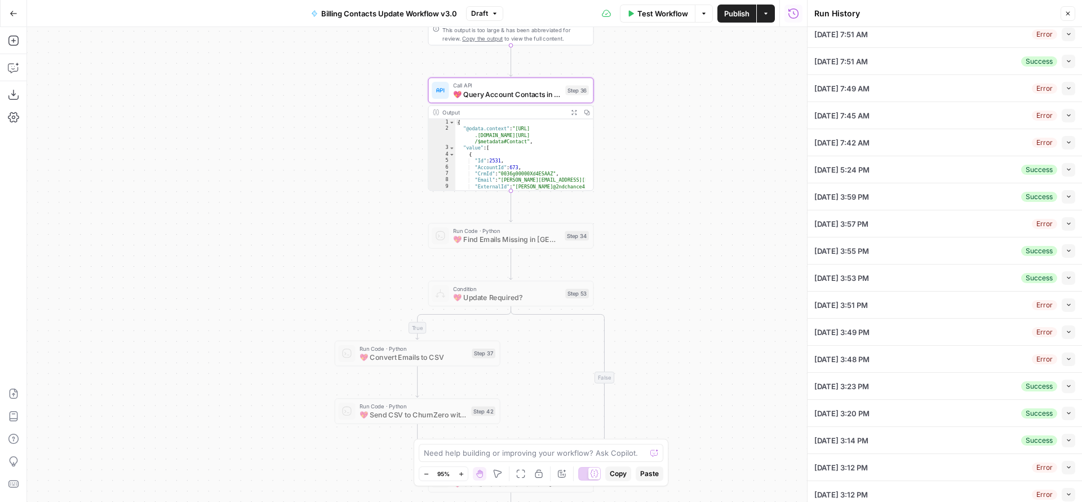
drag, startPoint x: 679, startPoint y: 259, endPoint x: 619, endPoint y: 142, distance: 130.8
click at [666, 99] on div "true true false true false false Workflow Set Inputs Inputs Run Code · Python P…" at bounding box center [417, 264] width 780 height 475
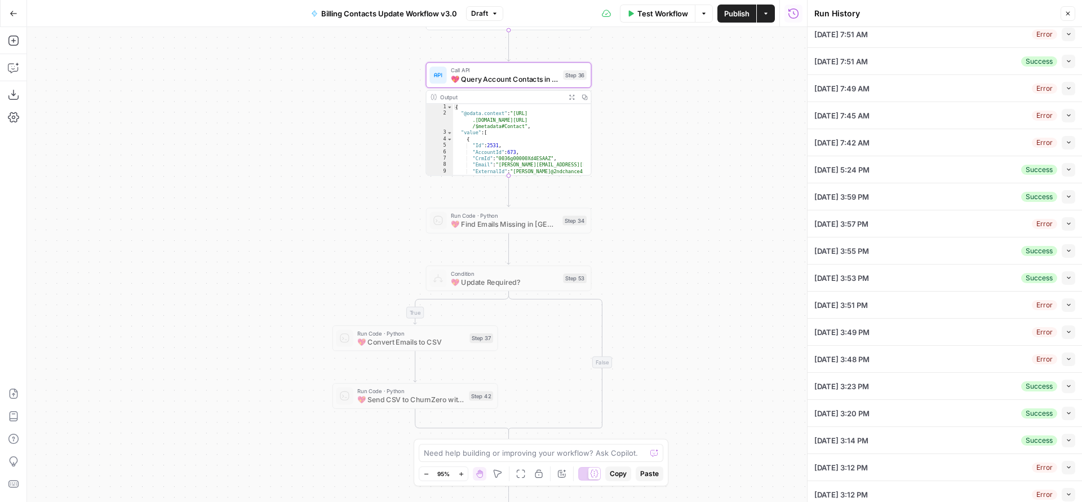
click at [502, 229] on span "💖 Find Emails Missing in CZ" at bounding box center [505, 224] width 108 height 11
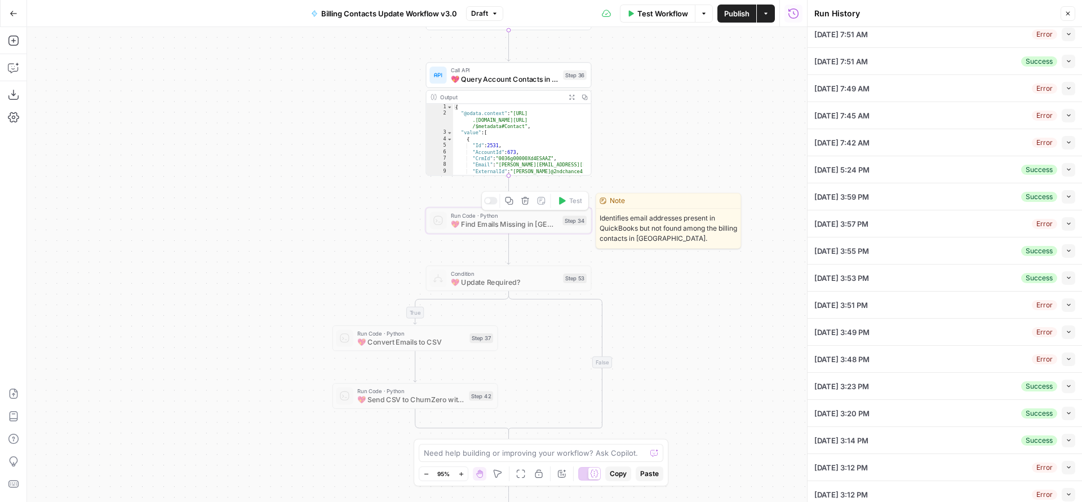
click at [489, 203] on div at bounding box center [491, 200] width 14 height 7
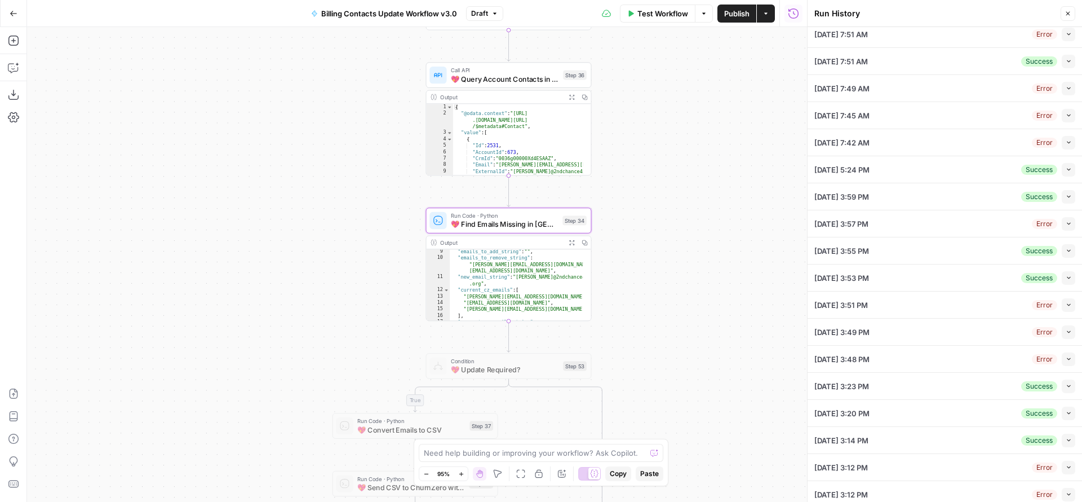
scroll to position [86, 0]
click at [486, 227] on span "💖 Find Emails Missing in CZ" at bounding box center [505, 224] width 108 height 11
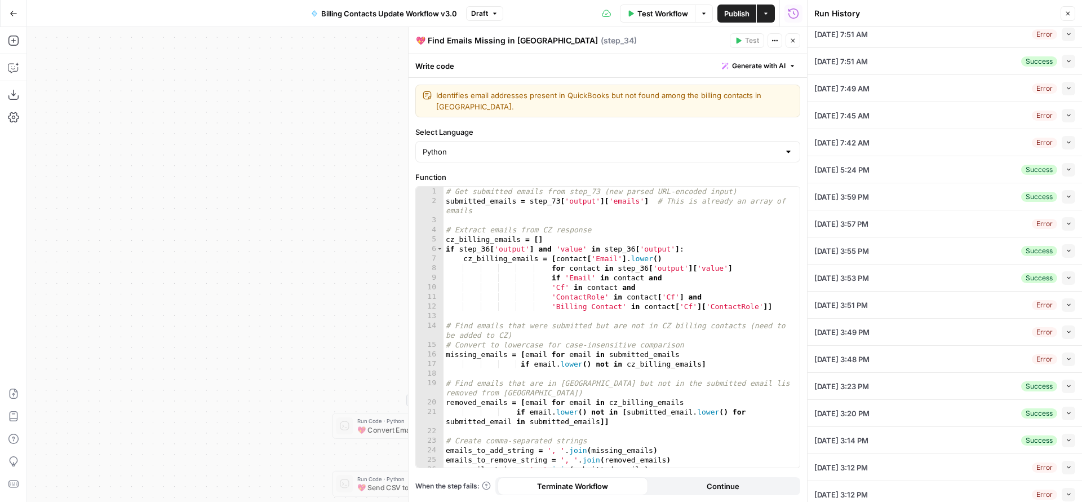
click at [792, 43] on icon "button" at bounding box center [793, 40] width 7 height 7
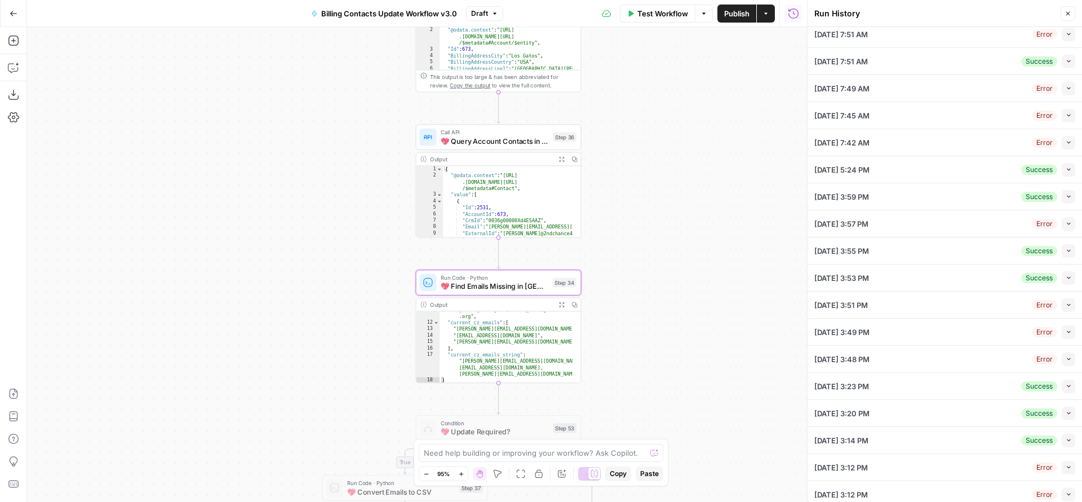
drag, startPoint x: 624, startPoint y: 164, endPoint x: 604, endPoint y: 294, distance: 131.3
click at [604, 294] on div "true true false true false false Workflow Set Inputs Inputs Run Code · Python P…" at bounding box center [417, 264] width 780 height 475
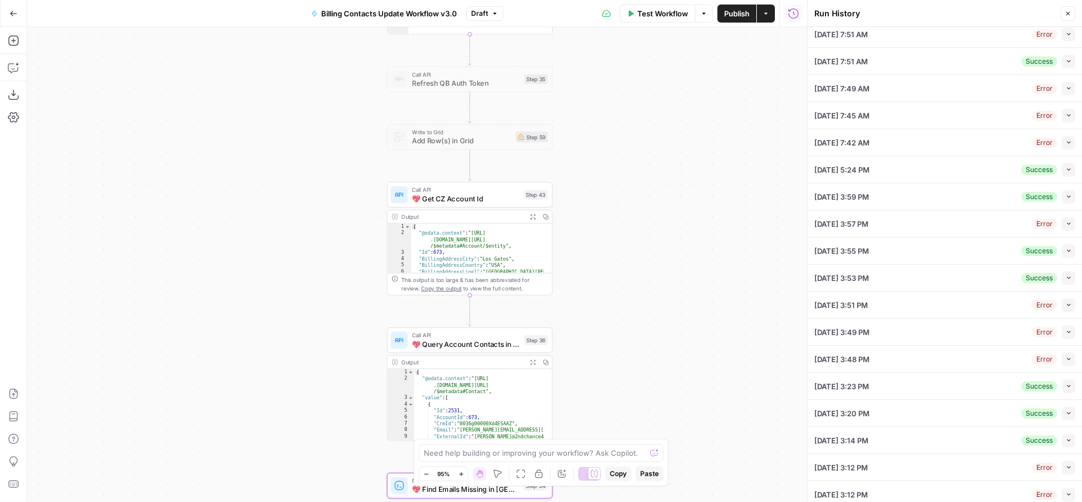
drag, startPoint x: 615, startPoint y: 196, endPoint x: 597, endPoint y: 332, distance: 137.6
click at [597, 332] on div "true true false true false false Workflow Set Inputs Inputs Run Code · Python P…" at bounding box center [417, 264] width 780 height 475
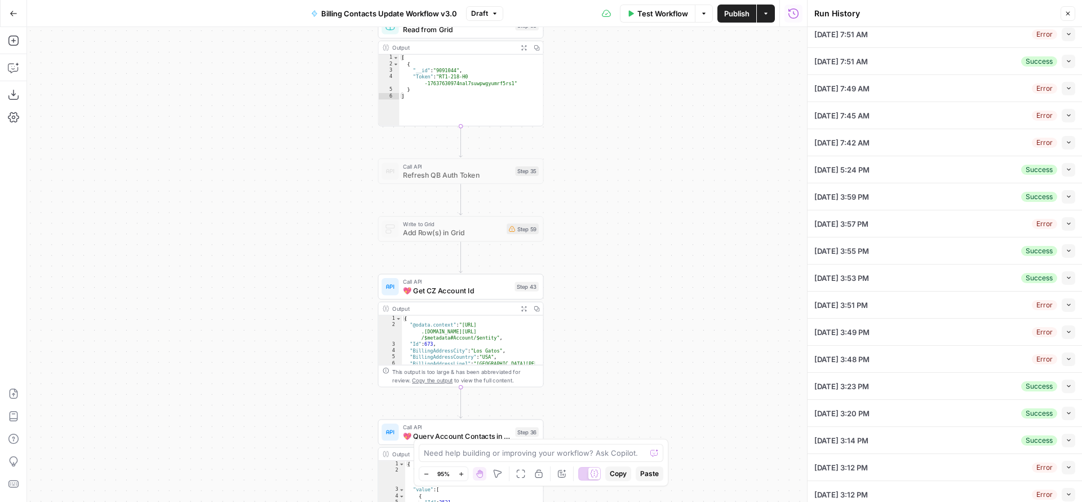
drag, startPoint x: 616, startPoint y: 219, endPoint x: 608, endPoint y: 350, distance: 131.6
click at [608, 350] on div "true true false true false false Workflow Set Inputs Inputs Run Code · Python P…" at bounding box center [417, 264] width 780 height 475
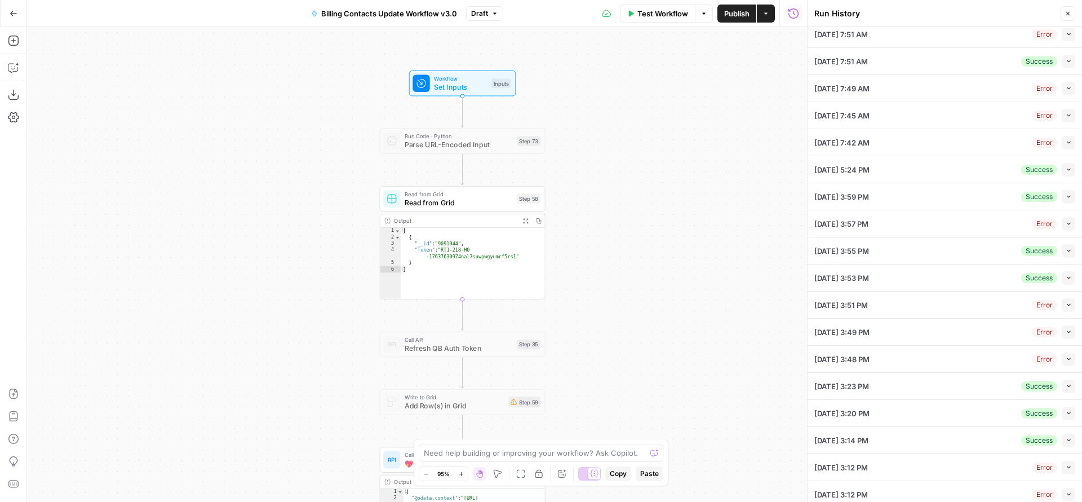
drag, startPoint x: 609, startPoint y: 232, endPoint x: 622, endPoint y: 317, distance: 86.1
click at [611, 365] on div "true true false true false false Workflow Set Inputs Inputs Run Code · Python P…" at bounding box center [417, 264] width 780 height 475
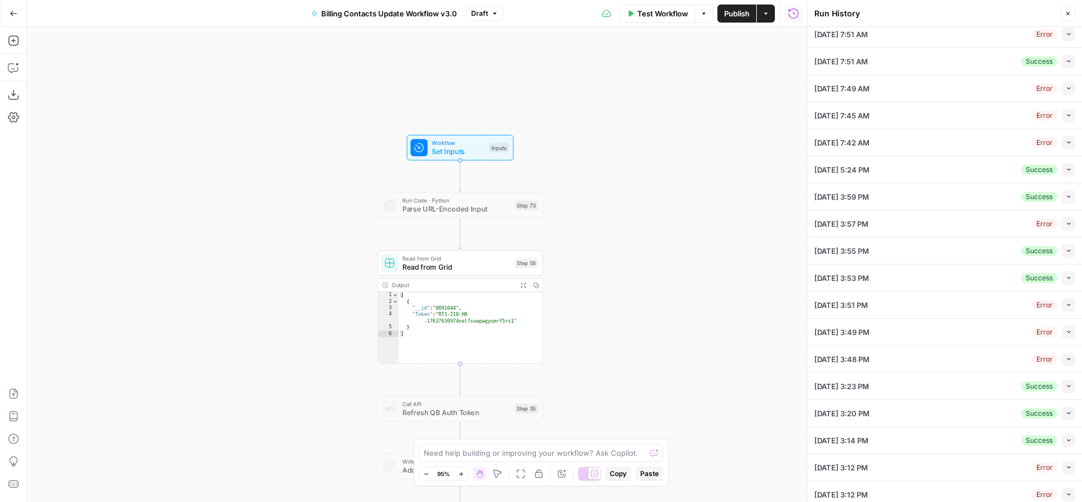
drag, startPoint x: 623, startPoint y: 234, endPoint x: 622, endPoint y: 309, distance: 75.5
click at [622, 309] on div "true true false true false false Workflow Set Inputs Inputs Run Code · Python P…" at bounding box center [417, 264] width 780 height 475
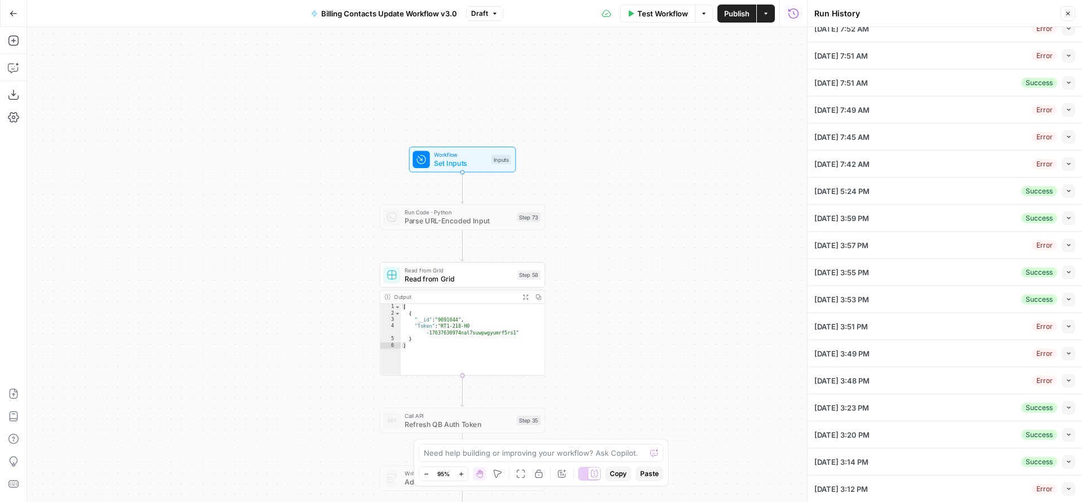
scroll to position [0, 0]
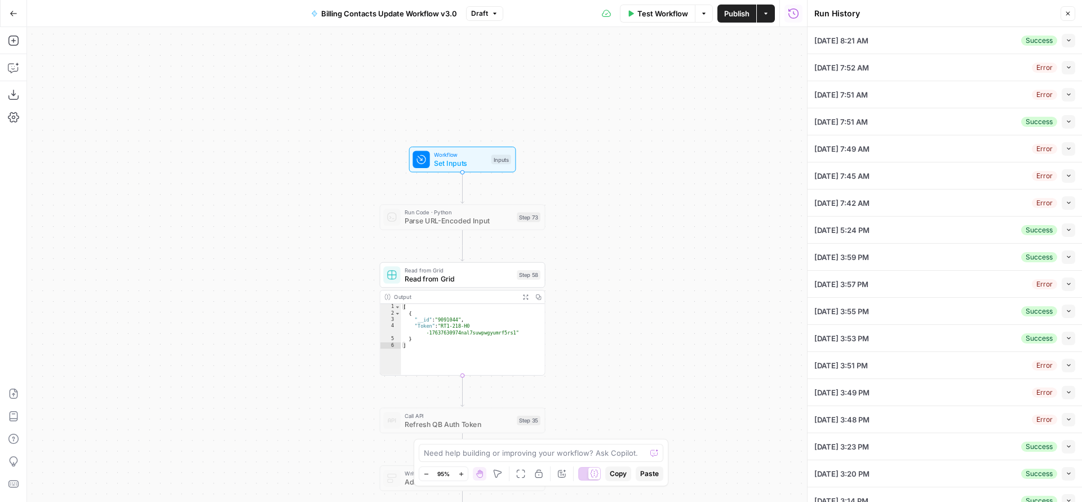
click at [828, 40] on icon "button" at bounding box center [1069, 40] width 6 height 6
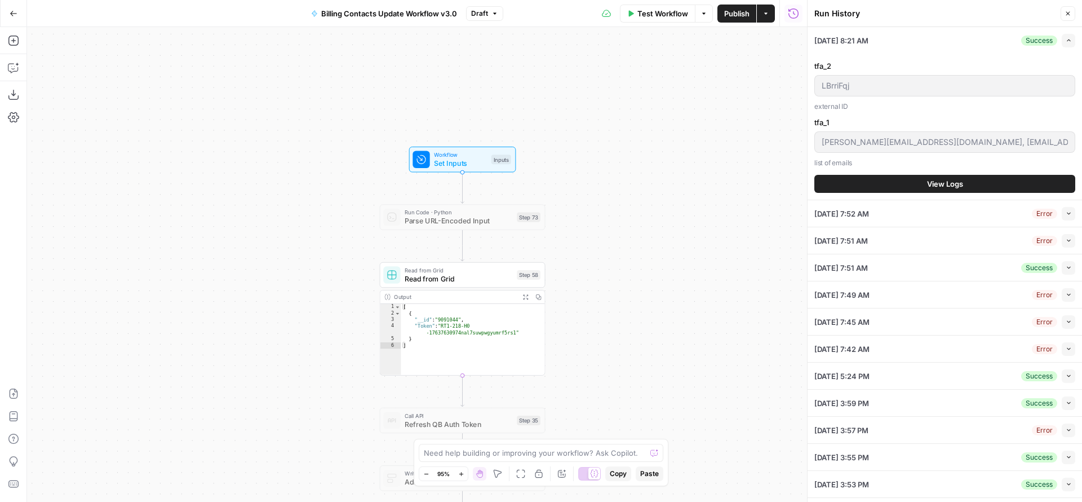
click at [828, 184] on button "View Logs" at bounding box center [944, 184] width 261 height 18
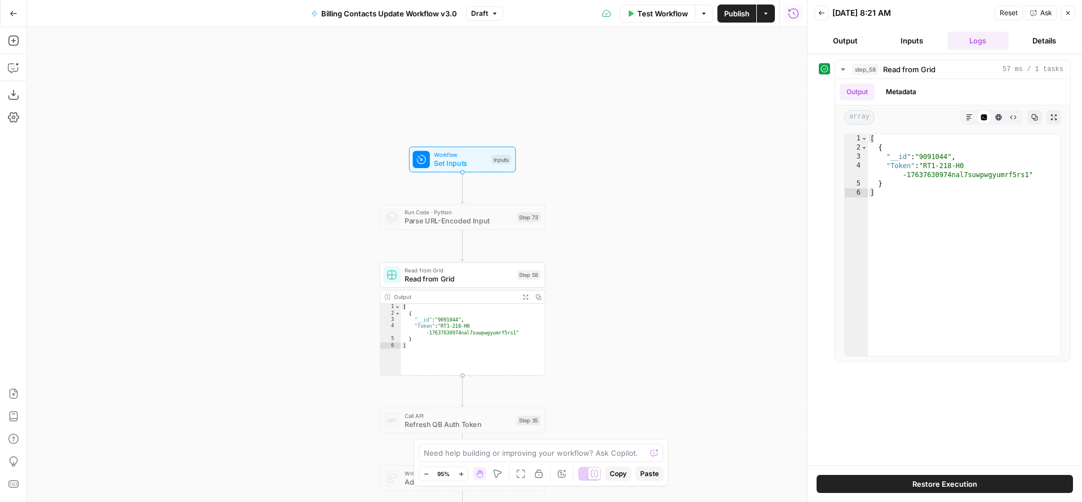
click at [828, 39] on button "Inputs" at bounding box center [912, 41] width 62 height 18
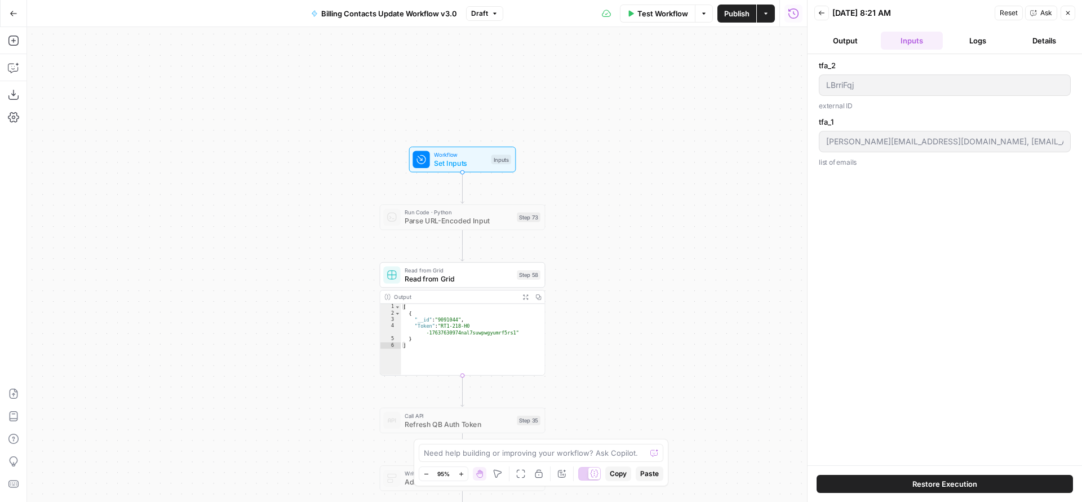
click at [828, 41] on button "Output" at bounding box center [845, 41] width 62 height 18
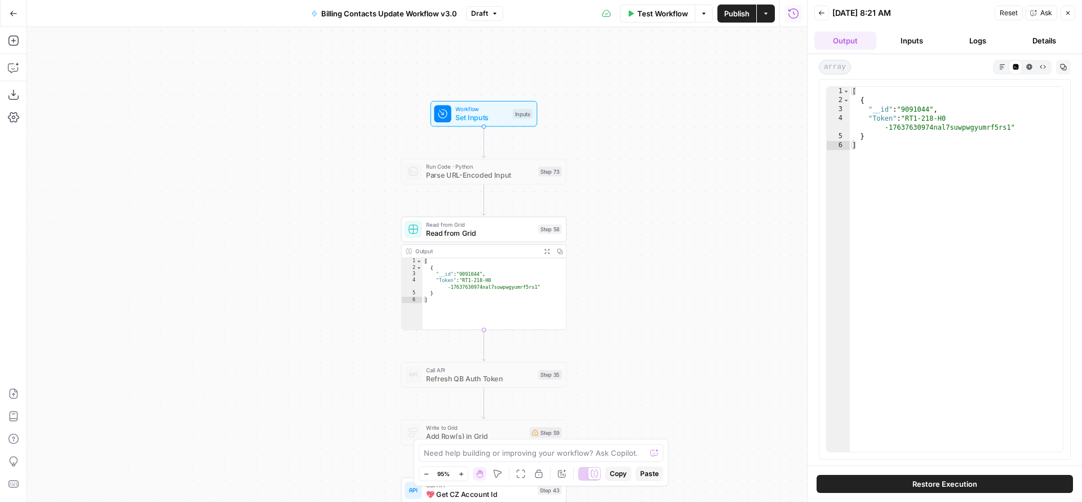
drag, startPoint x: 678, startPoint y: 243, endPoint x: 716, endPoint y: 69, distance: 177.8
click at [731, 64] on div "true true false true false false Workflow Set Inputs Inputs Run Code · Python P…" at bounding box center [417, 264] width 780 height 475
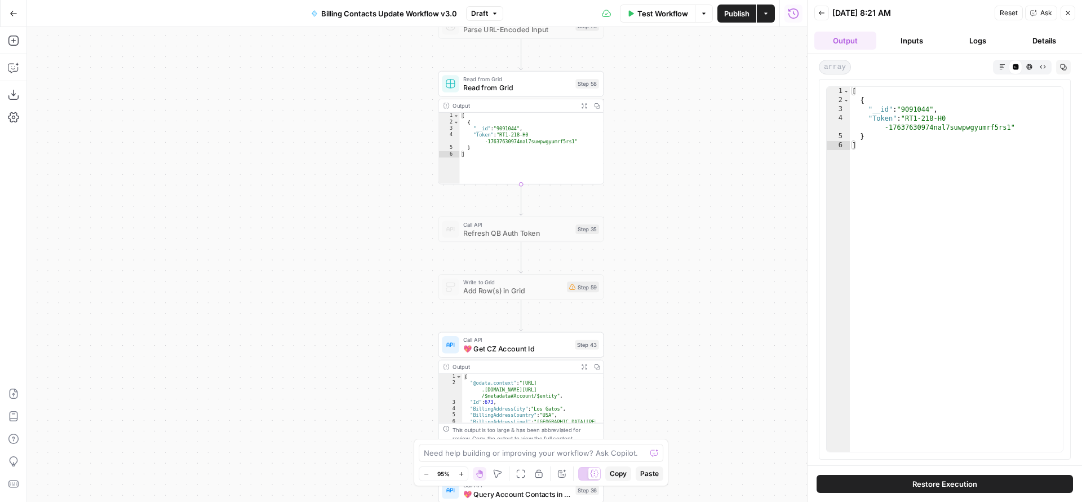
drag, startPoint x: 670, startPoint y: 246, endPoint x: 679, endPoint y: 87, distance: 159.8
click at [679, 92] on div "true true false true false false Workflow Set Inputs Inputs Run Code · Python P…" at bounding box center [417, 264] width 780 height 475
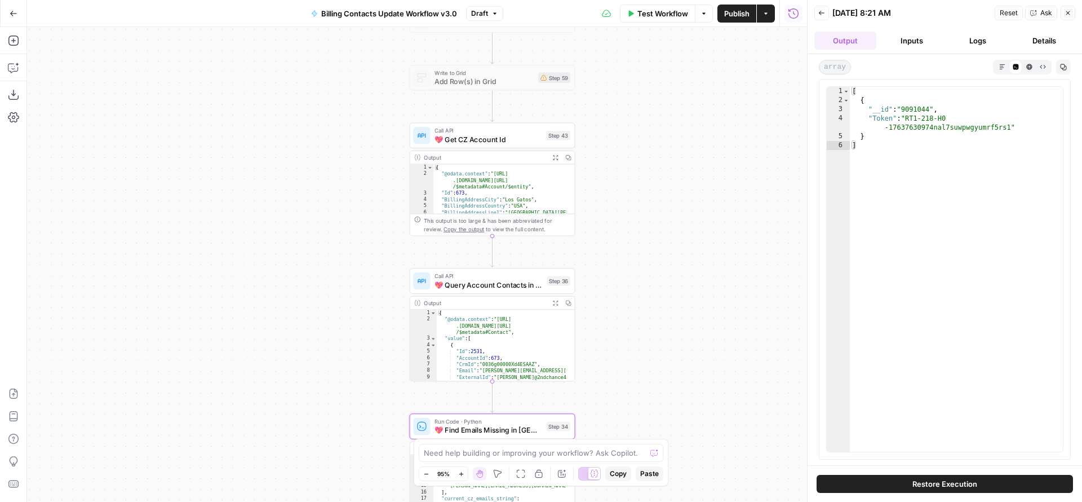
drag, startPoint x: 658, startPoint y: 201, endPoint x: 619, endPoint y: 146, distance: 67.1
click at [619, 146] on div "true true false true false false Workflow Set Inputs Inputs Run Code · Python P…" at bounding box center [417, 264] width 780 height 475
click at [12, 66] on icon "button" at bounding box center [13, 67] width 11 height 11
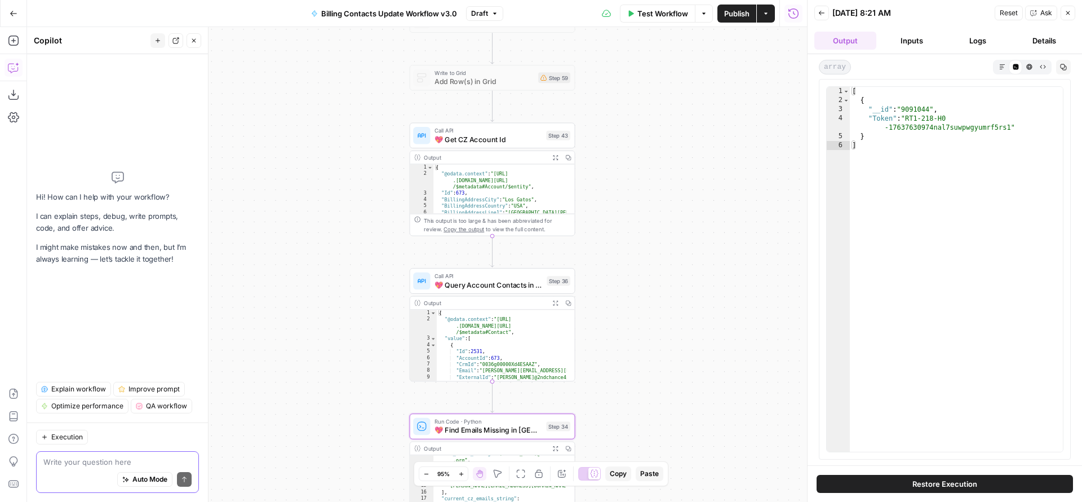
click at [54, 433] on div "Auto Mode Send" at bounding box center [117, 479] width 148 height 25
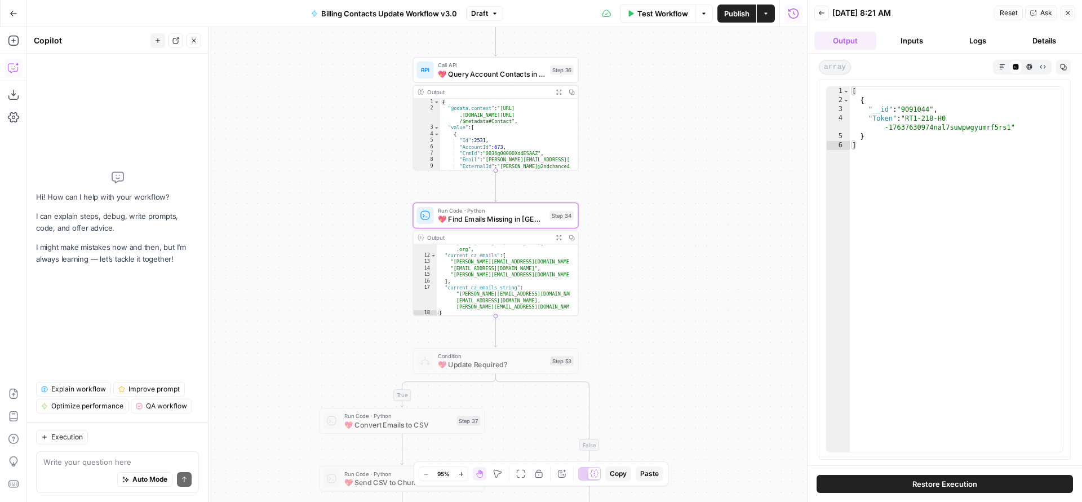
drag, startPoint x: 630, startPoint y: 395, endPoint x: 632, endPoint y: 186, distance: 209.1
click at [632, 185] on div "true true false true false false Workflow Set Inputs Inputs Run Code · Python P…" at bounding box center [417, 264] width 780 height 475
click at [79, 433] on textarea at bounding box center [117, 461] width 148 height 11
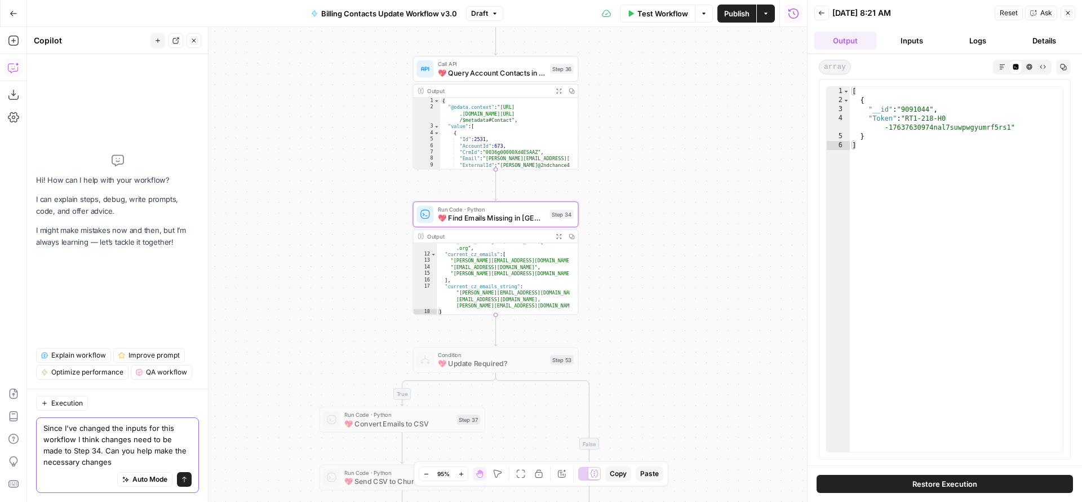
type textarea "Since I've changed the inputs for this workflow I think changes need to be made…"
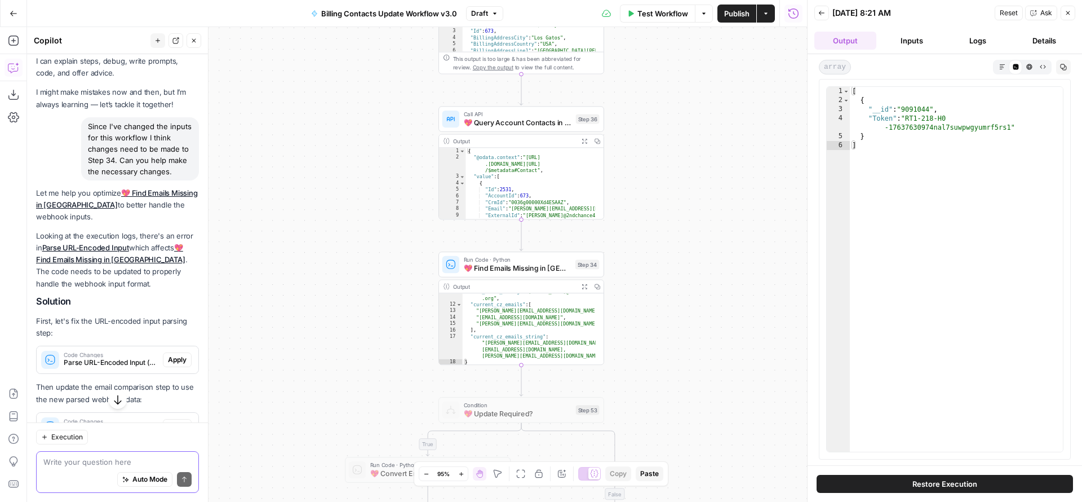
scroll to position [228, 0]
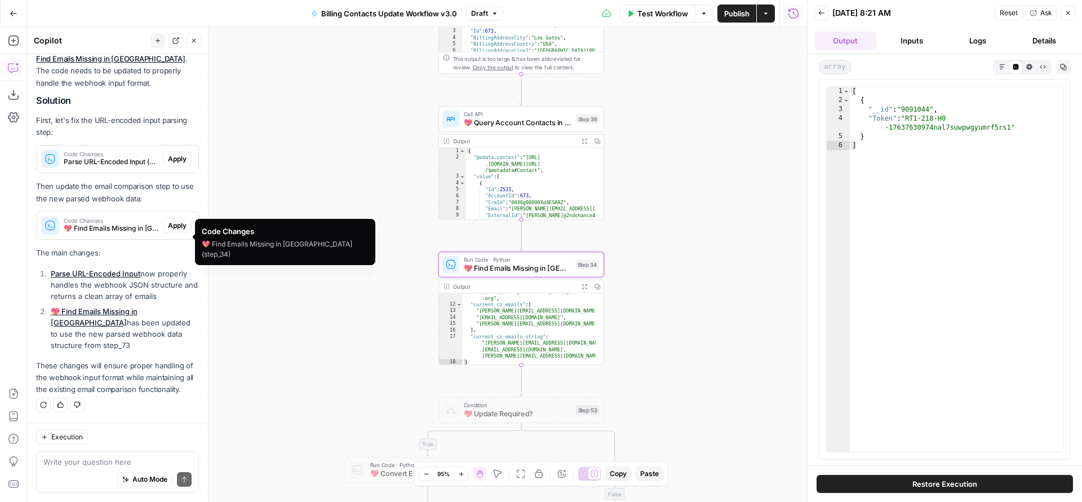
click at [168, 231] on span "Apply" at bounding box center [177, 225] width 19 height 10
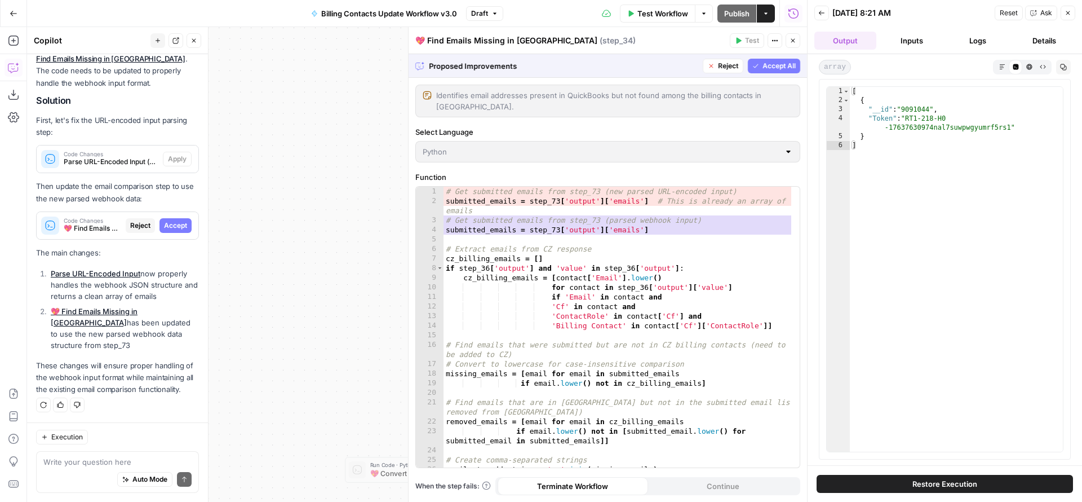
click at [790, 44] on button "Close" at bounding box center [793, 40] width 15 height 15
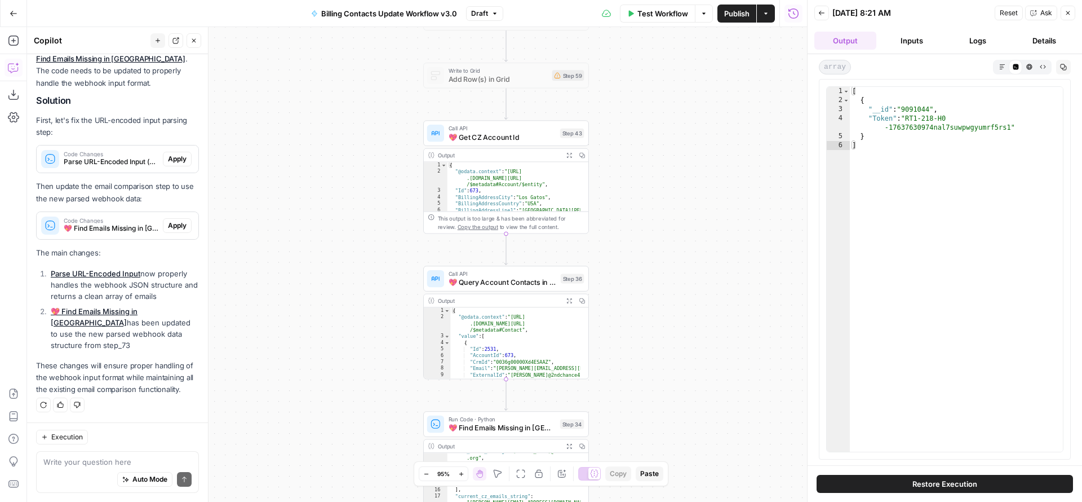
drag, startPoint x: 667, startPoint y: 118, endPoint x: 651, endPoint y: 278, distance: 161.4
click at [652, 278] on div "true true false true false false Workflow Set Inputs Inputs Run Code · Python P…" at bounding box center [417, 264] width 780 height 475
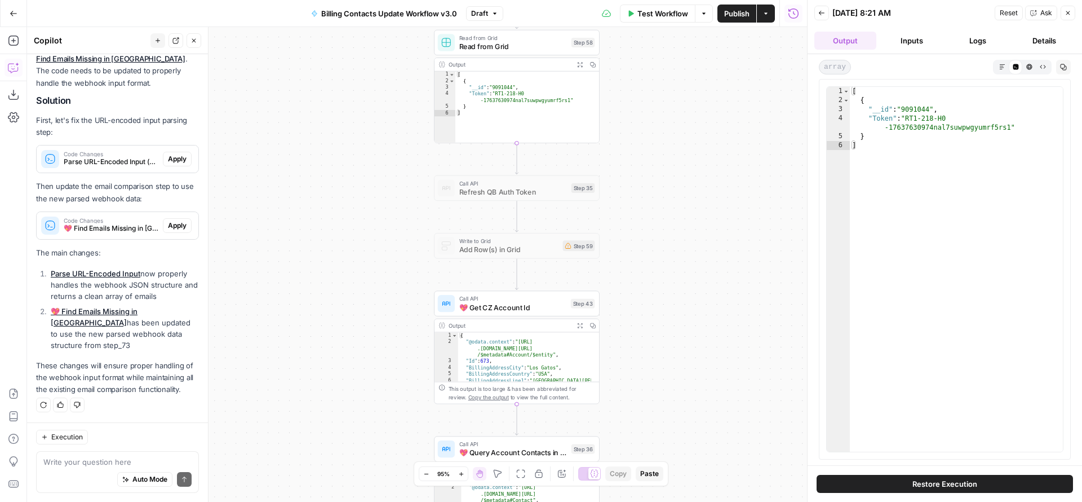
drag, startPoint x: 619, startPoint y: 216, endPoint x: 642, endPoint y: 375, distance: 160.5
click at [642, 376] on div "true true false true false false Workflow Set Inputs Inputs Run Code · Python P…" at bounding box center [417, 264] width 780 height 475
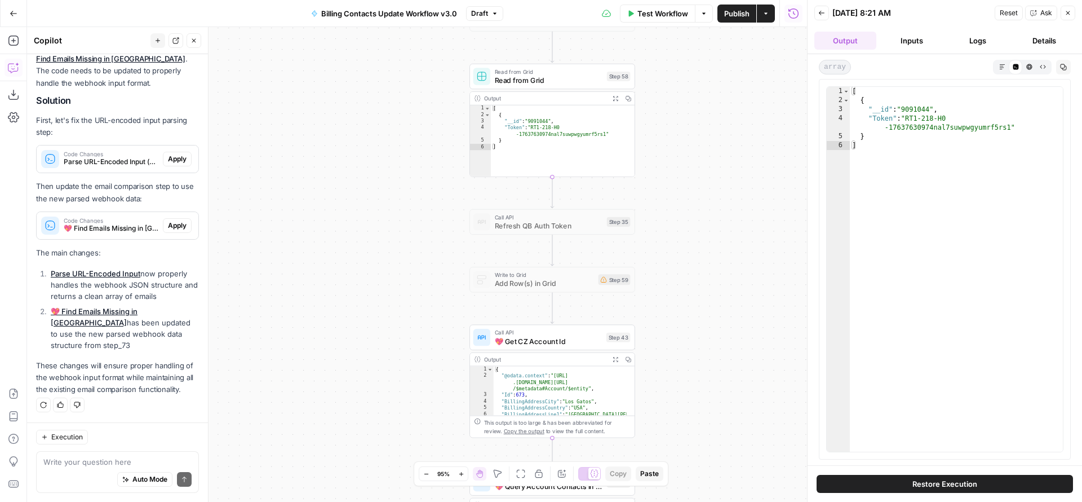
drag, startPoint x: 644, startPoint y: 232, endPoint x: 668, endPoint y: 122, distance: 112.0
click at [668, 122] on div "true true false true false false Workflow Set Inputs Inputs Run Code · Python P…" at bounding box center [417, 264] width 780 height 475
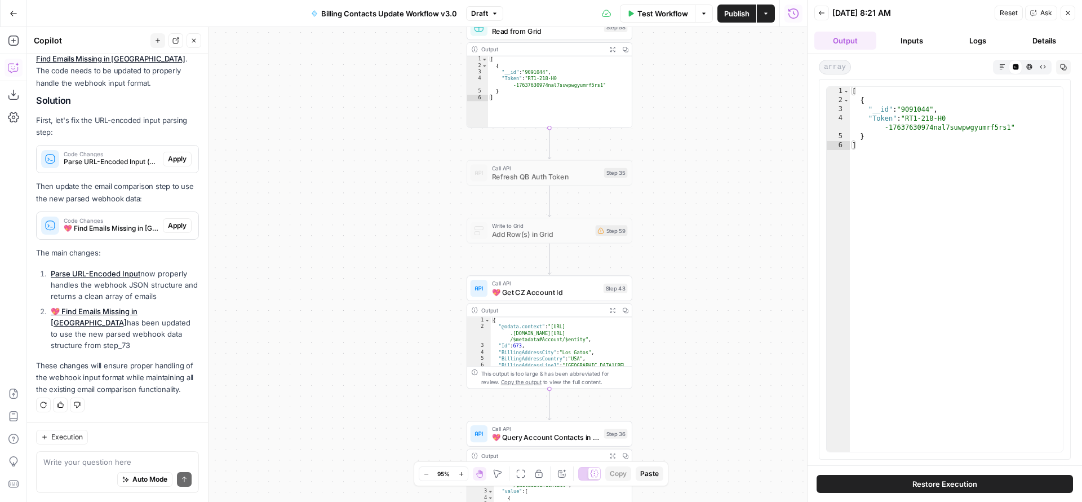
drag, startPoint x: 683, startPoint y: 341, endPoint x: 649, endPoint y: 145, distance: 199.0
click at [649, 145] on div "true true false true false false Workflow Set Inputs Inputs Run Code · Python P…" at bounding box center [417, 264] width 780 height 475
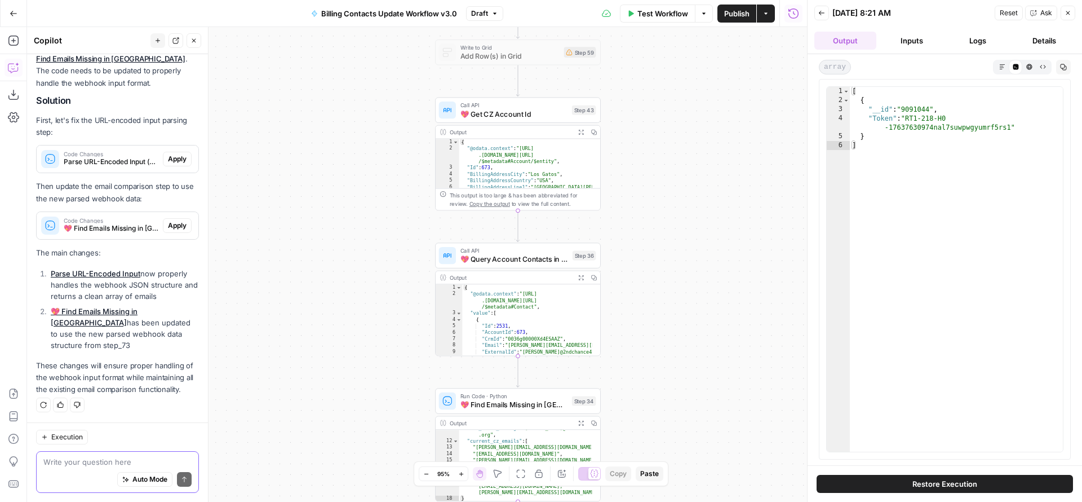
click at [105, 433] on div "Auto Mode Send" at bounding box center [117, 479] width 148 height 25
type textarea "can I remove step 73?"
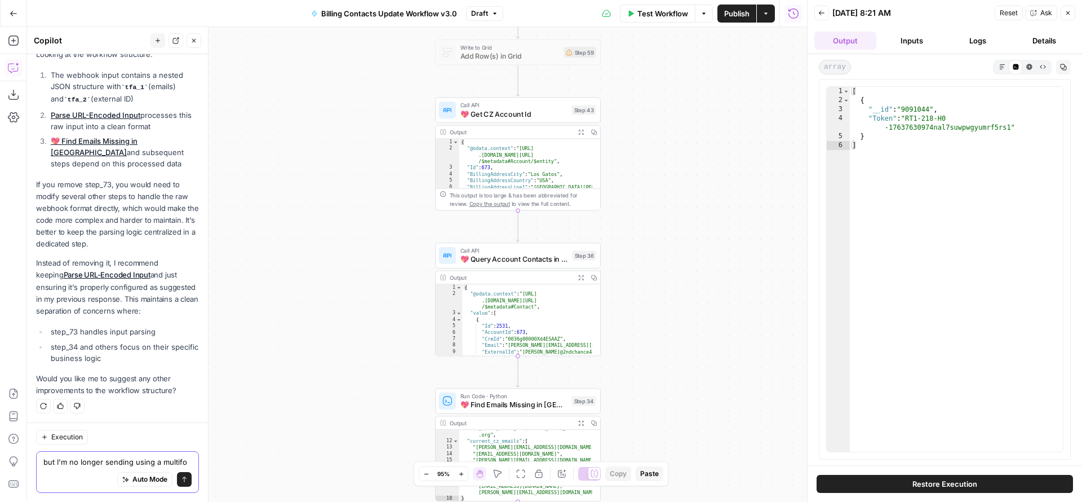
scroll to position [696, 0]
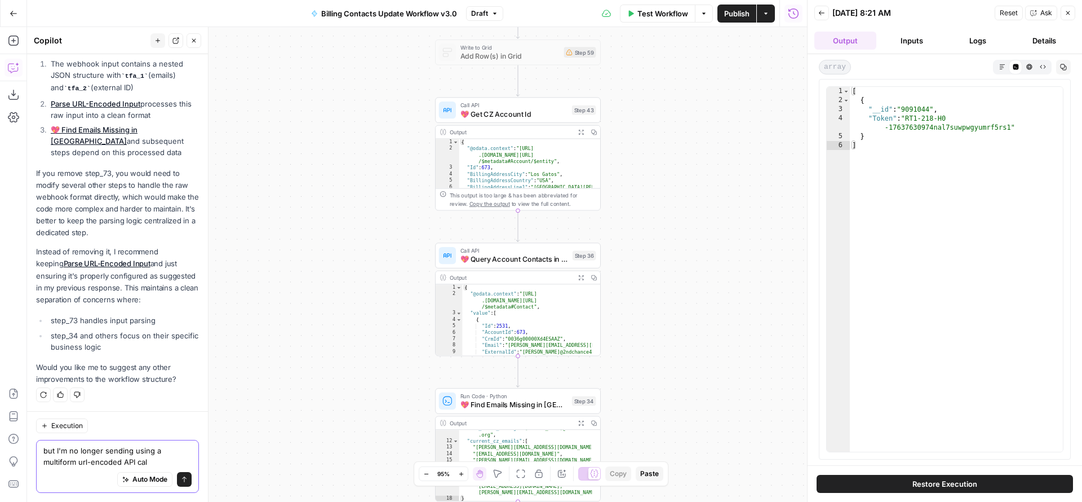
type textarea "but I'm no longer sending using a multiform url-encoded API call"
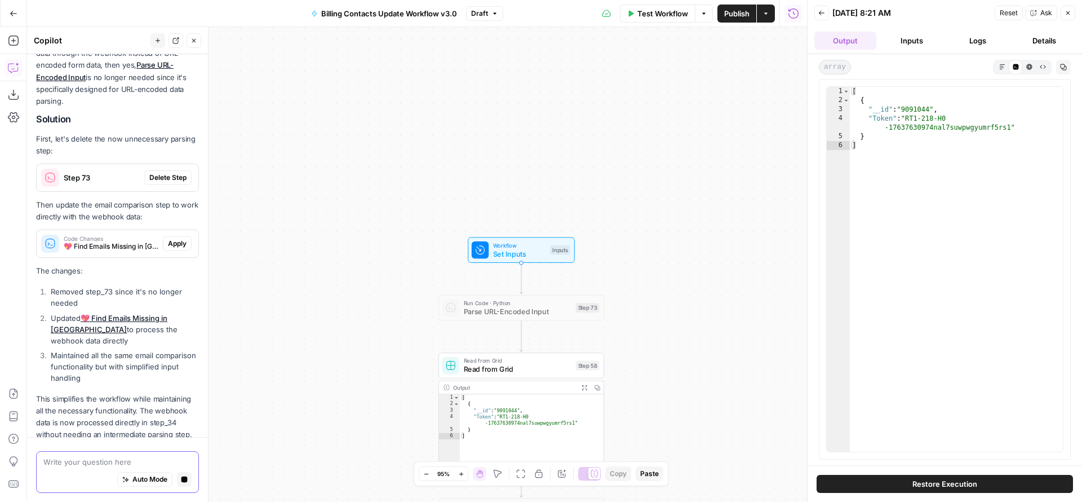
scroll to position [1132, 0]
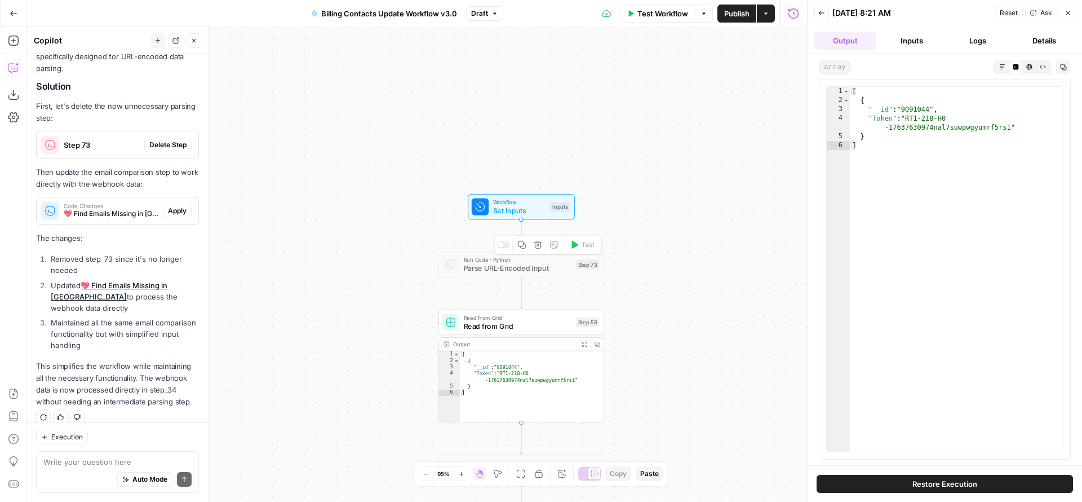
click at [537, 246] on icon "button" at bounding box center [538, 244] width 8 height 8
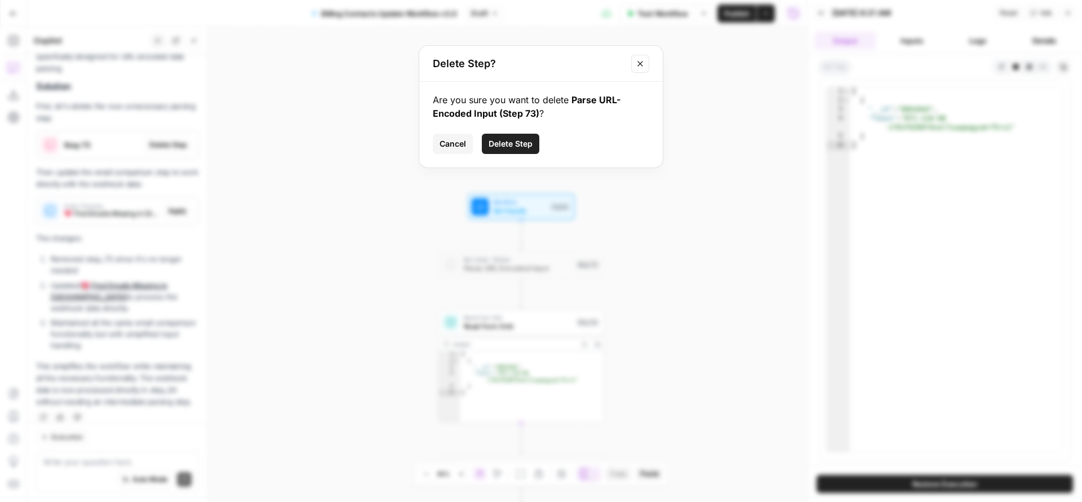
click at [513, 145] on span "Delete Step" at bounding box center [511, 143] width 44 height 11
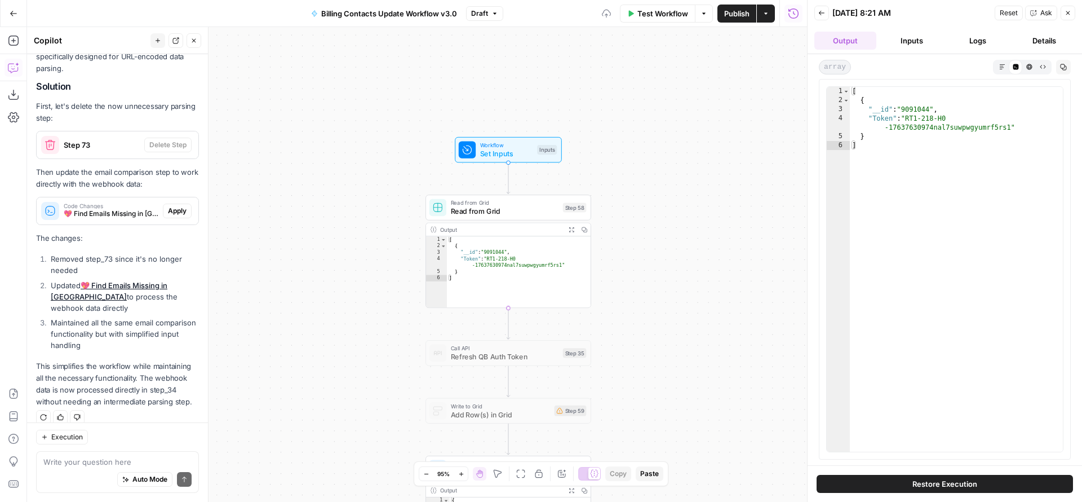
drag, startPoint x: 646, startPoint y: 321, endPoint x: 615, endPoint y: 197, distance: 127.3
click at [615, 204] on div "true true false true false false Workflow Set Inputs Inputs Read from Grid Read…" at bounding box center [417, 264] width 780 height 475
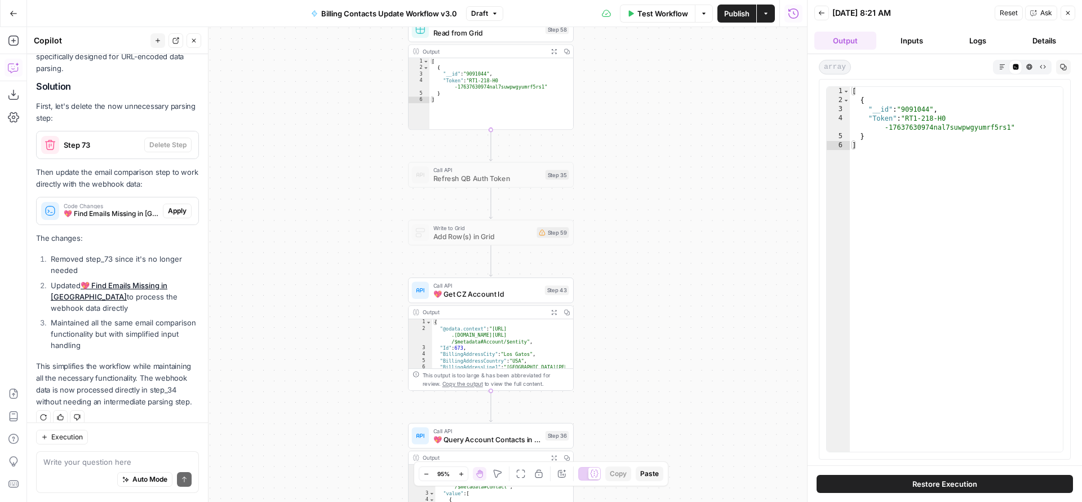
drag, startPoint x: 625, startPoint y: 321, endPoint x: 622, endPoint y: 197, distance: 124.6
click at [635, 200] on div "true true false true false false Workflow Set Inputs Inputs Read from Grid Read…" at bounding box center [417, 264] width 780 height 475
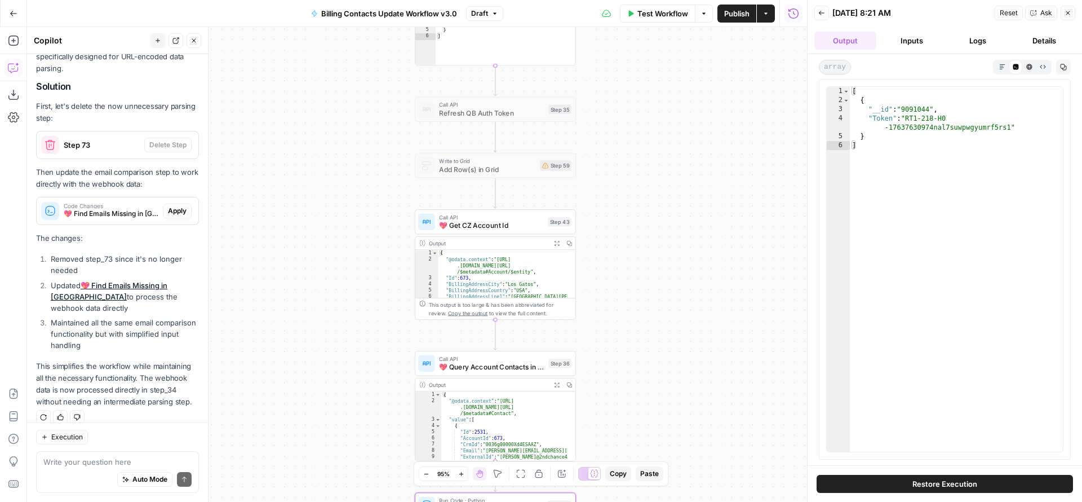
click at [168, 207] on span "Apply" at bounding box center [177, 211] width 19 height 10
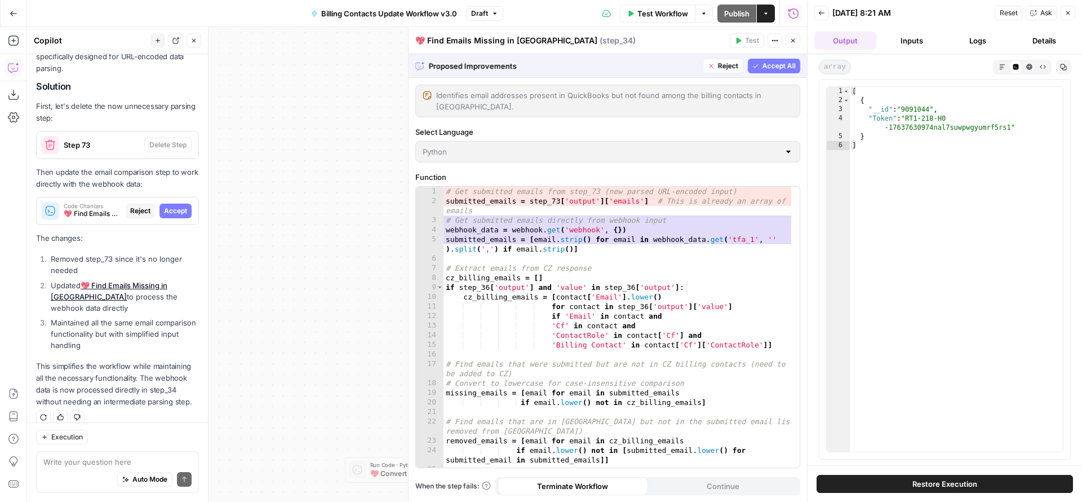
scroll to position [0, 0]
click at [781, 72] on button "Accept All" at bounding box center [774, 66] width 52 height 15
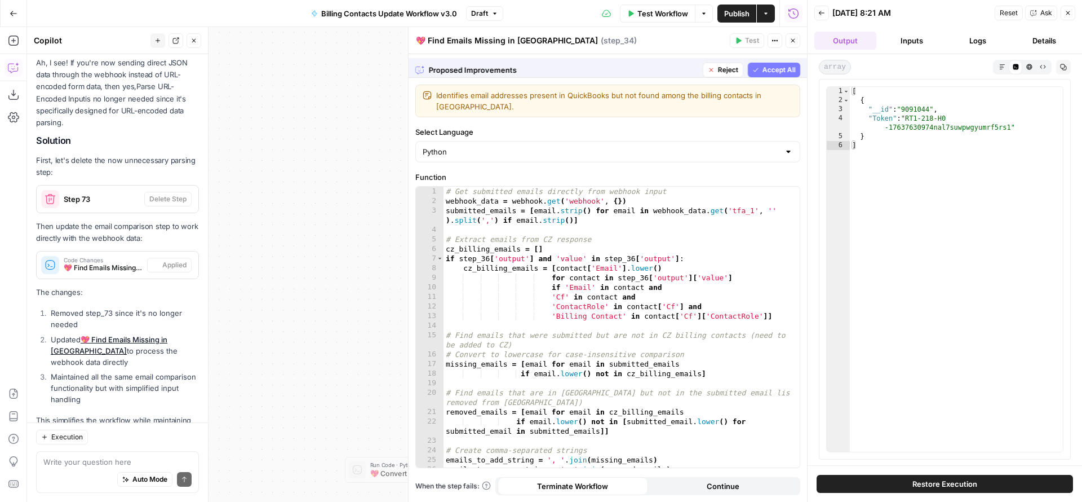
scroll to position [1180, 0]
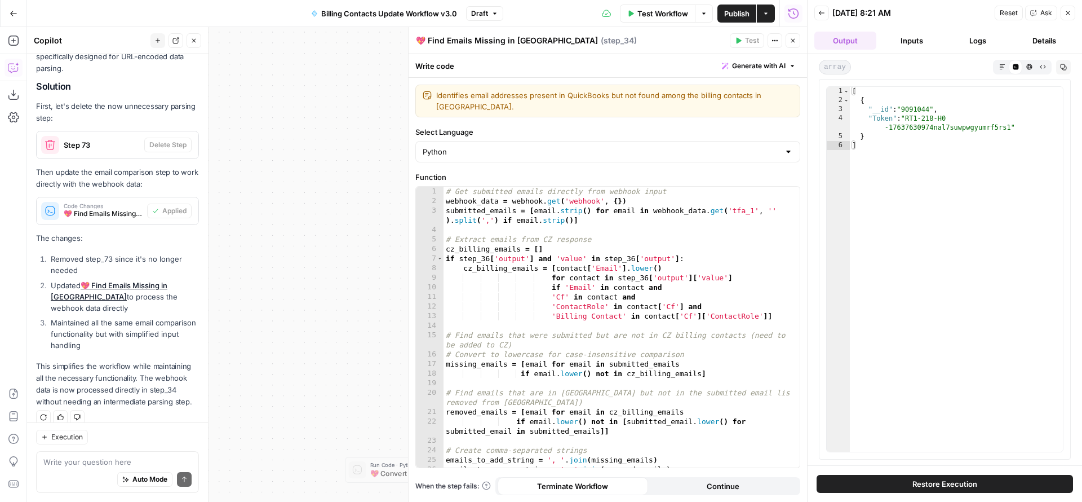
click at [791, 42] on icon "button" at bounding box center [793, 40] width 7 height 7
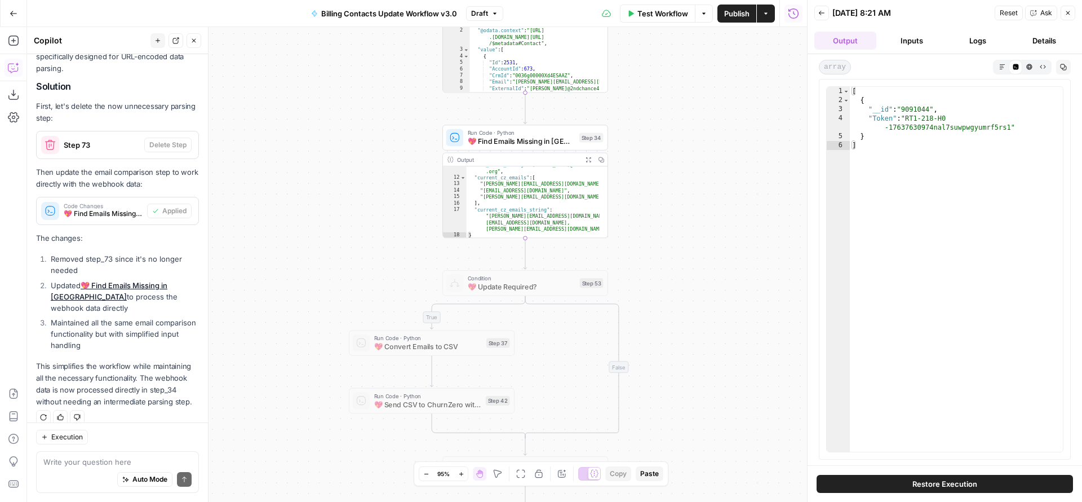
drag, startPoint x: 671, startPoint y: 263, endPoint x: 674, endPoint y: 136, distance: 127.4
click at [674, 136] on div "true true false true false false Workflow Set Inputs Inputs Read from Grid Read…" at bounding box center [417, 264] width 780 height 475
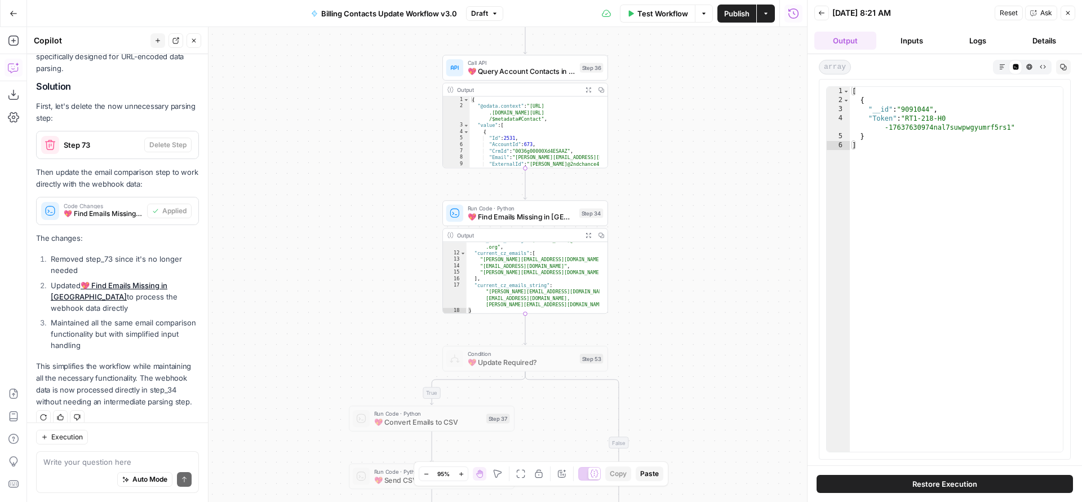
drag, startPoint x: 671, startPoint y: 130, endPoint x: 675, endPoint y: 261, distance: 130.8
click at [675, 261] on div "true true false true false false Workflow Set Inputs Inputs Read from Grid Read…" at bounding box center [417, 264] width 780 height 475
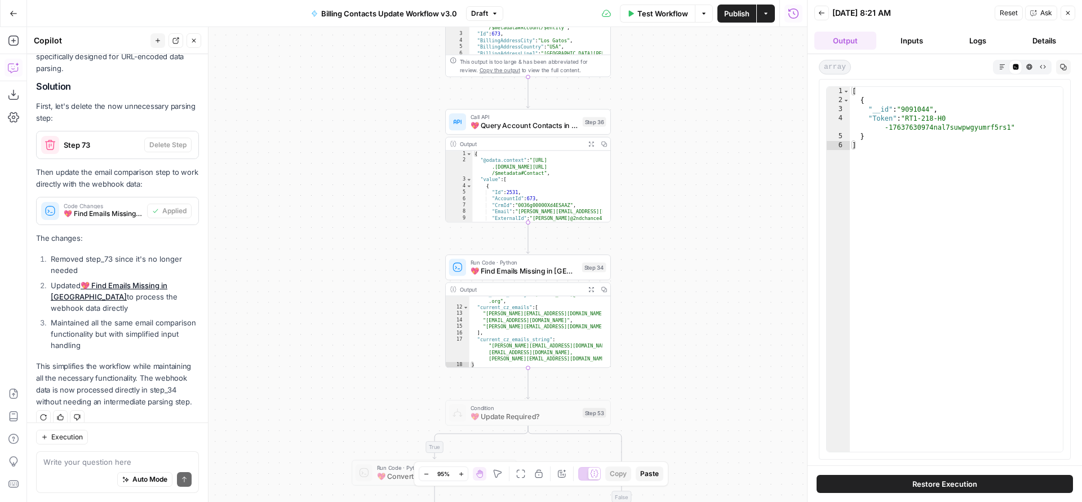
drag, startPoint x: 672, startPoint y: 193, endPoint x: 664, endPoint y: 308, distance: 115.2
click at [664, 307] on div "true true false true false false Workflow Set Inputs Inputs Read from Grid Read…" at bounding box center [417, 264] width 780 height 475
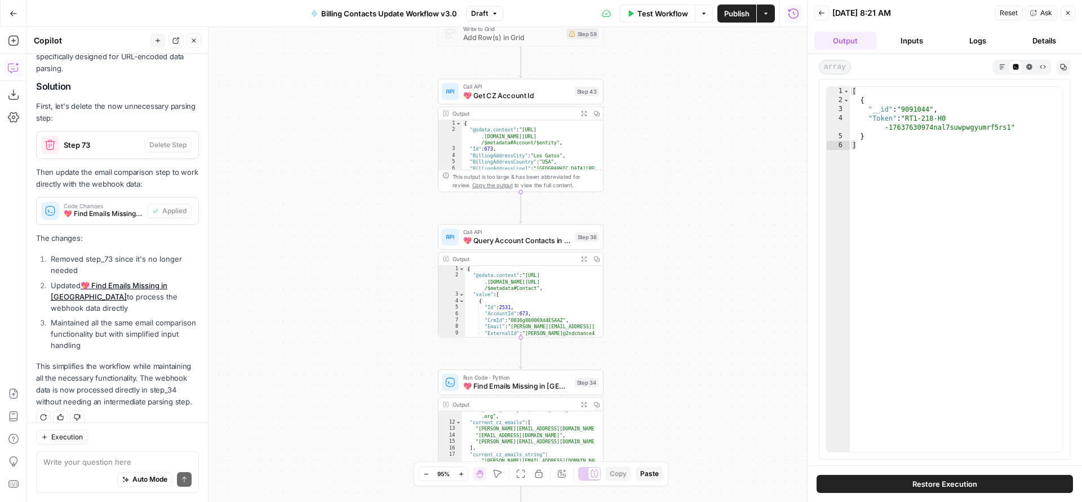
drag, startPoint x: 672, startPoint y: 231, endPoint x: 668, endPoint y: 364, distance: 133.1
click at [668, 361] on div "true true false true false false Workflow Set Inputs Inputs Read from Grid Read…" at bounding box center [417, 264] width 780 height 475
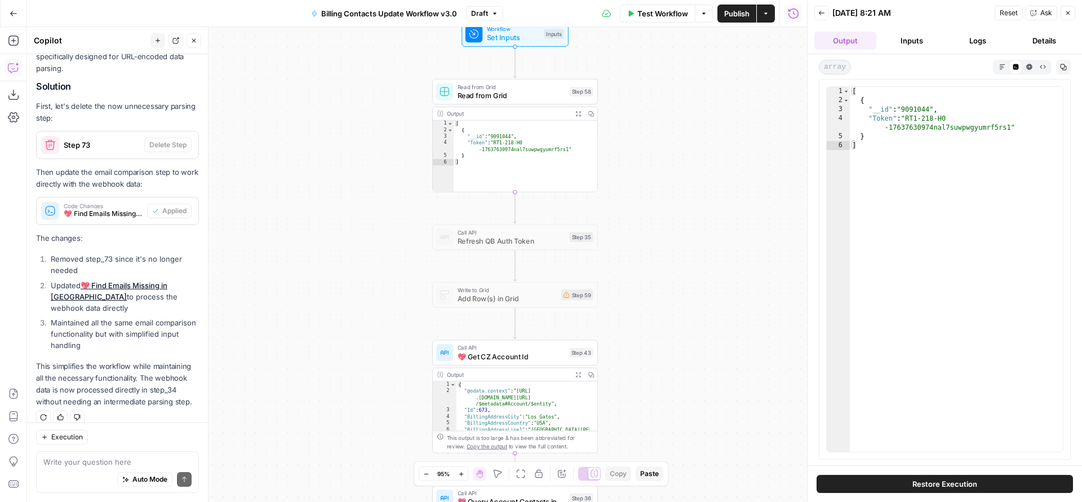
drag, startPoint x: 685, startPoint y: 251, endPoint x: 683, endPoint y: 380, distance: 129.6
click at [683, 380] on div "true true false true false false Workflow Set Inputs Inputs Read from Grid Read…" at bounding box center [417, 264] width 780 height 475
click at [499, 277] on div at bounding box center [497, 274] width 14 height 7
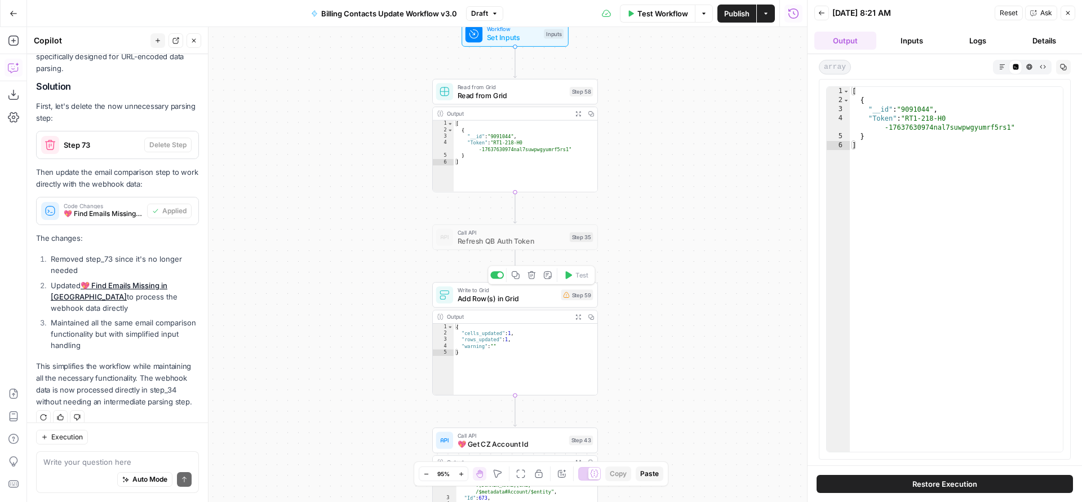
click at [494, 276] on div at bounding box center [497, 274] width 14 height 7
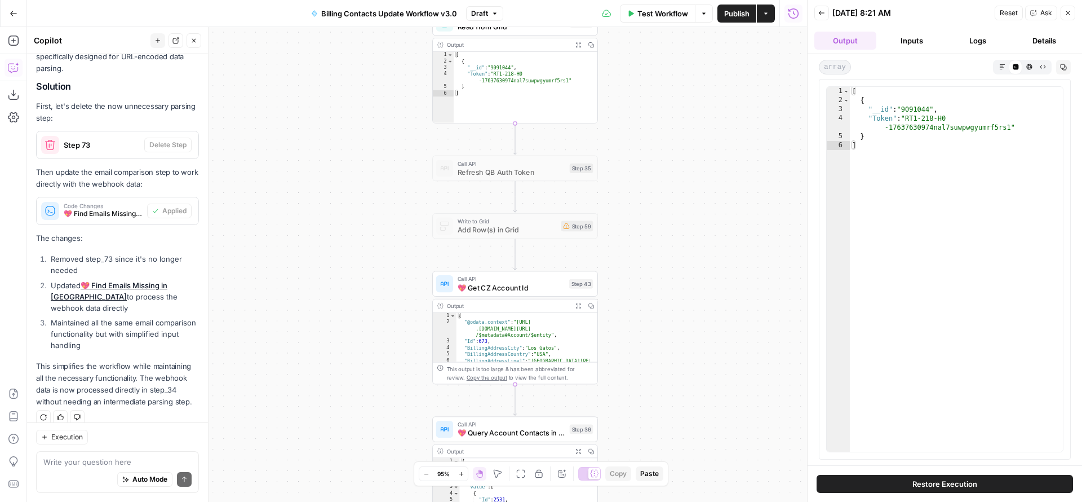
drag, startPoint x: 653, startPoint y: 388, endPoint x: 642, endPoint y: 267, distance: 121.1
click at [645, 281] on div "true true false true false false Workflow Set Inputs Inputs Read from Grid Read…" at bounding box center [417, 264] width 780 height 475
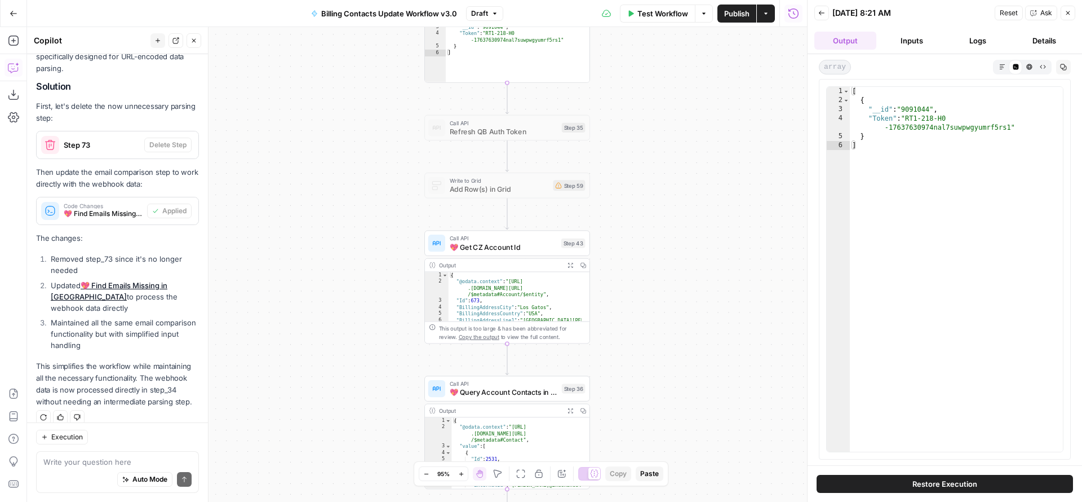
drag, startPoint x: 642, startPoint y: 359, endPoint x: 641, endPoint y: 254, distance: 104.8
click at [641, 260] on div "true true false true false false Workflow Set Inputs Inputs Read from Grid Read…" at bounding box center [417, 264] width 780 height 475
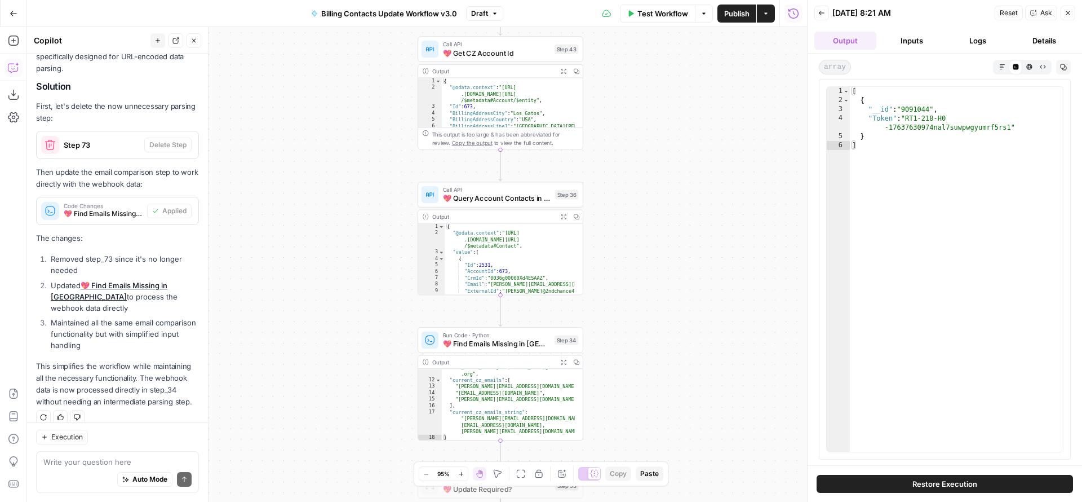
drag, startPoint x: 648, startPoint y: 343, endPoint x: 640, endPoint y: 239, distance: 104.0
click at [640, 241] on div "true true false true false false Workflow Set Inputs Inputs Read from Grid Read…" at bounding box center [417, 264] width 780 height 475
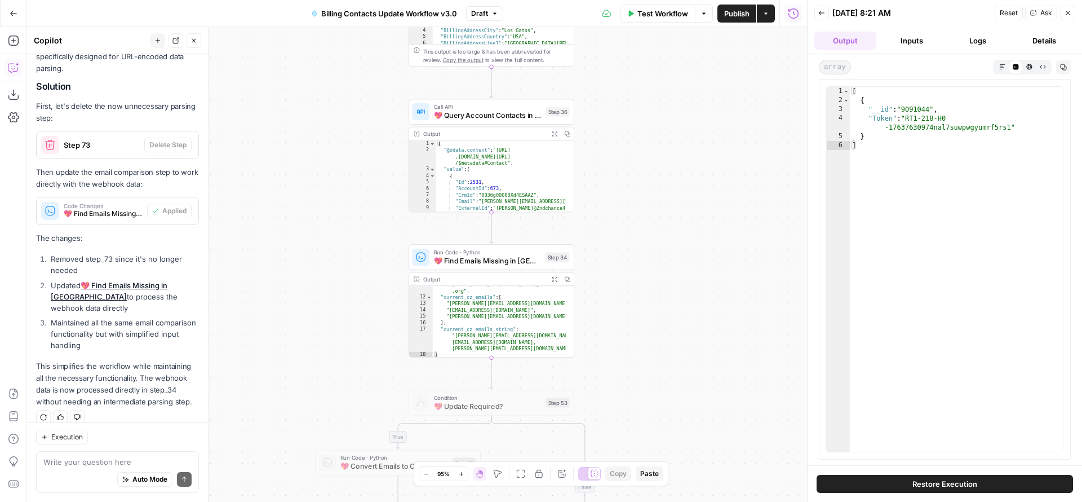
drag, startPoint x: 627, startPoint y: 294, endPoint x: 608, endPoint y: 199, distance: 97.2
click at [611, 206] on div "true true false true false false Workflow Set Inputs Inputs Read from Grid Read…" at bounding box center [417, 264] width 780 height 475
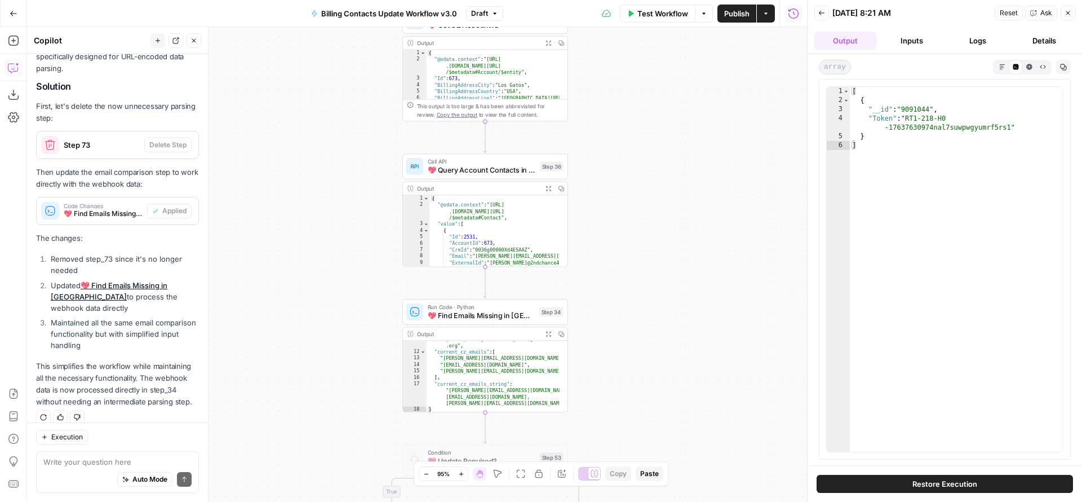
drag, startPoint x: 610, startPoint y: 239, endPoint x: 613, endPoint y: 328, distance: 89.1
click at [613, 328] on div "true true false true false false Workflow Set Inputs Inputs Read from Grid Read…" at bounding box center [417, 264] width 780 height 475
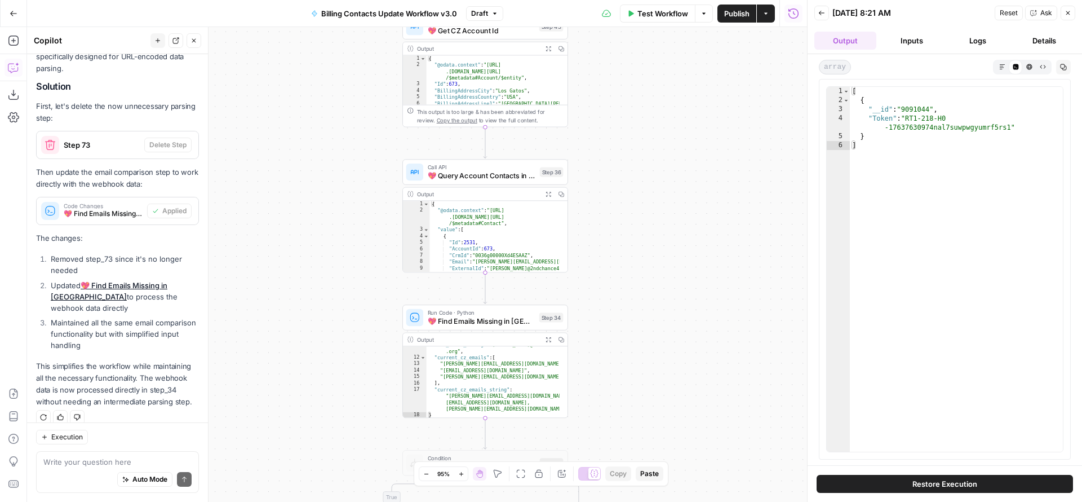
click at [743, 12] on span "Publish" at bounding box center [736, 13] width 25 height 11
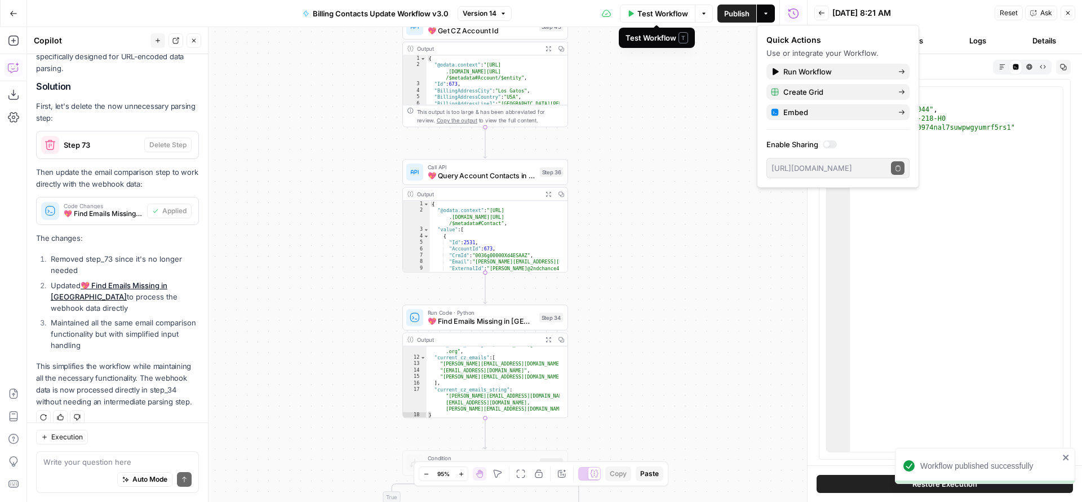
click at [630, 15] on icon "button" at bounding box center [631, 13] width 5 height 6
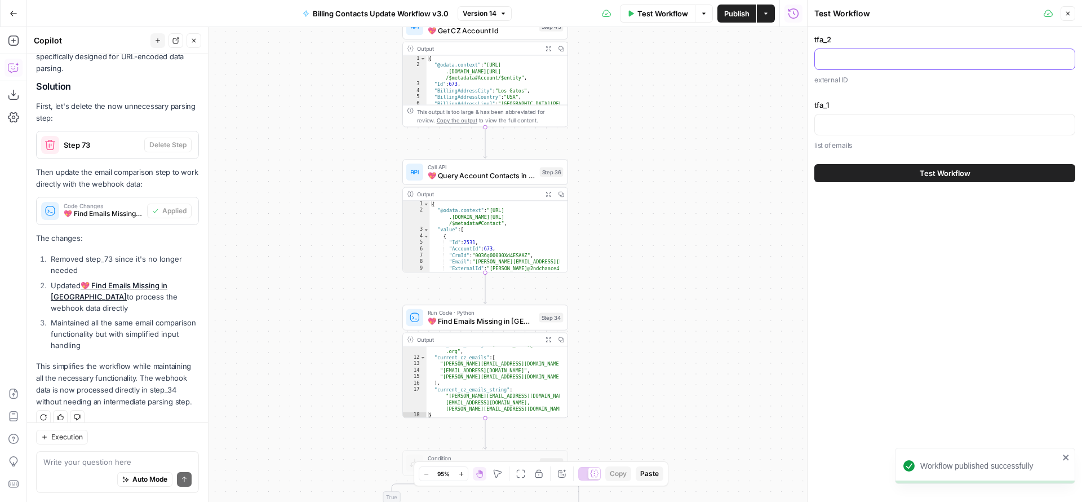
click at [828, 54] on input "tfa_2" at bounding box center [945, 59] width 246 height 11
click at [828, 16] on icon "button" at bounding box center [1068, 13] width 7 height 7
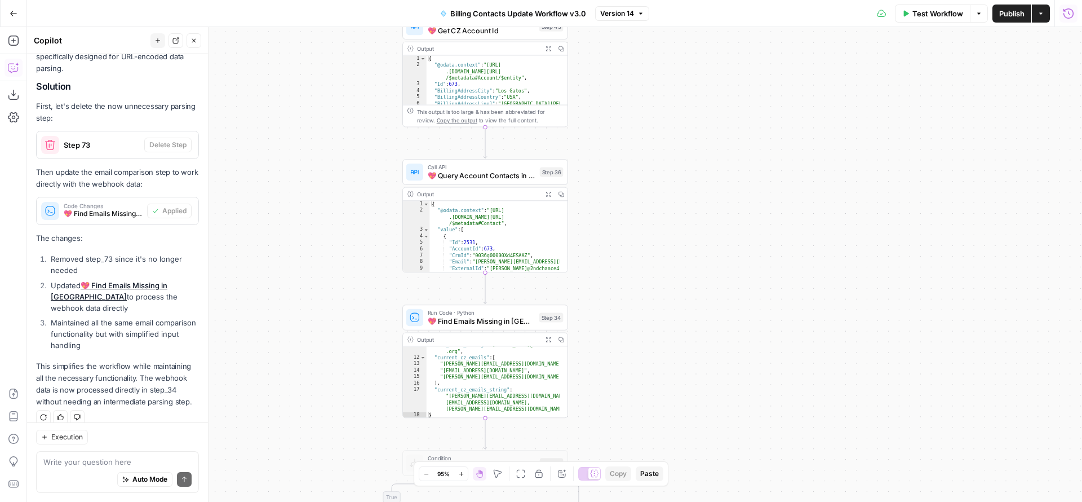
drag, startPoint x: 1060, startPoint y: 16, endPoint x: 1069, endPoint y: 13, distance: 9.6
click at [828, 13] on icon "button" at bounding box center [1068, 13] width 11 height 11
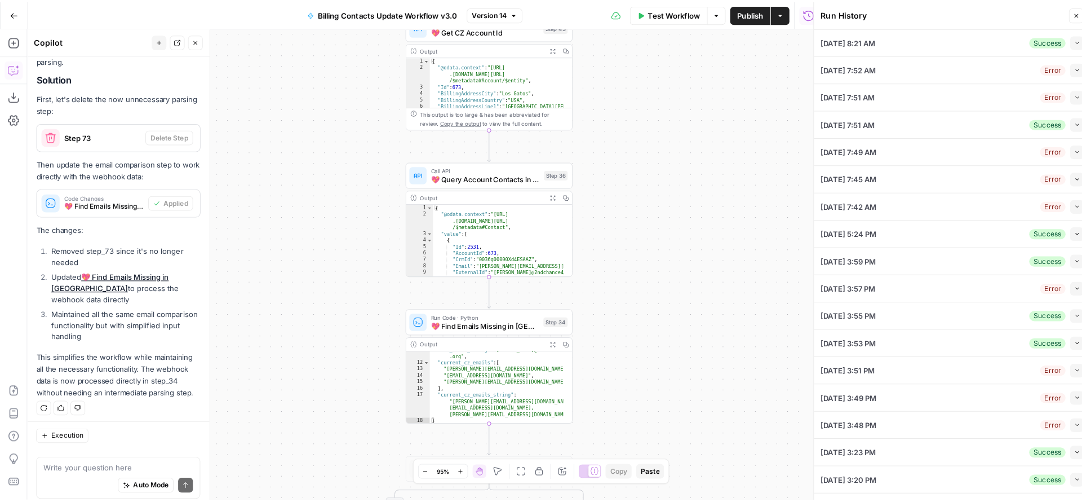
scroll to position [1180, 0]
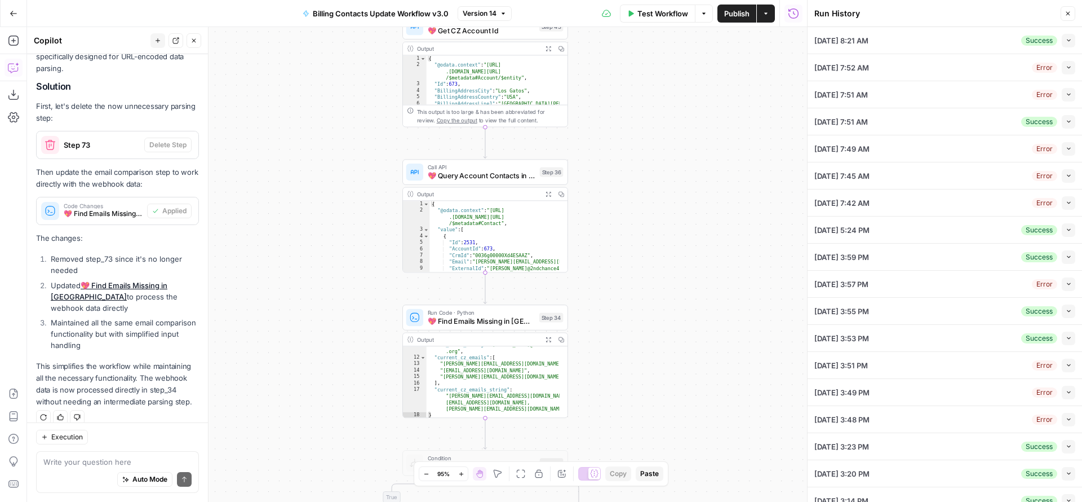
click at [828, 39] on icon "button" at bounding box center [1069, 40] width 6 height 6
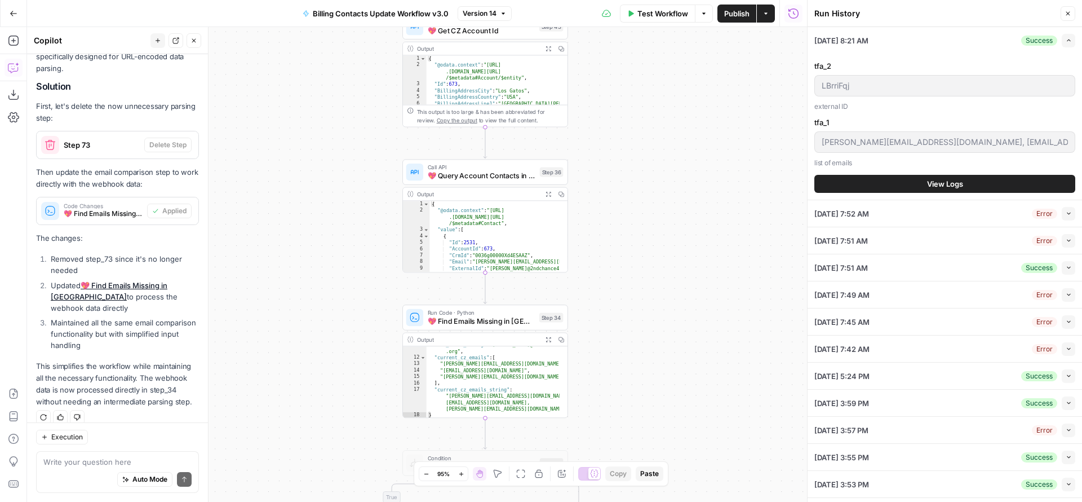
click at [828, 150] on div "dan@2ndchance4pets.org, test@freewill.com" at bounding box center [944, 141] width 261 height 21
click at [634, 187] on div "true true false true false false Workflow Set Inputs Inputs Read from Grid Read…" at bounding box center [417, 264] width 780 height 475
click at [828, 17] on button "Close" at bounding box center [1068, 13] width 15 height 15
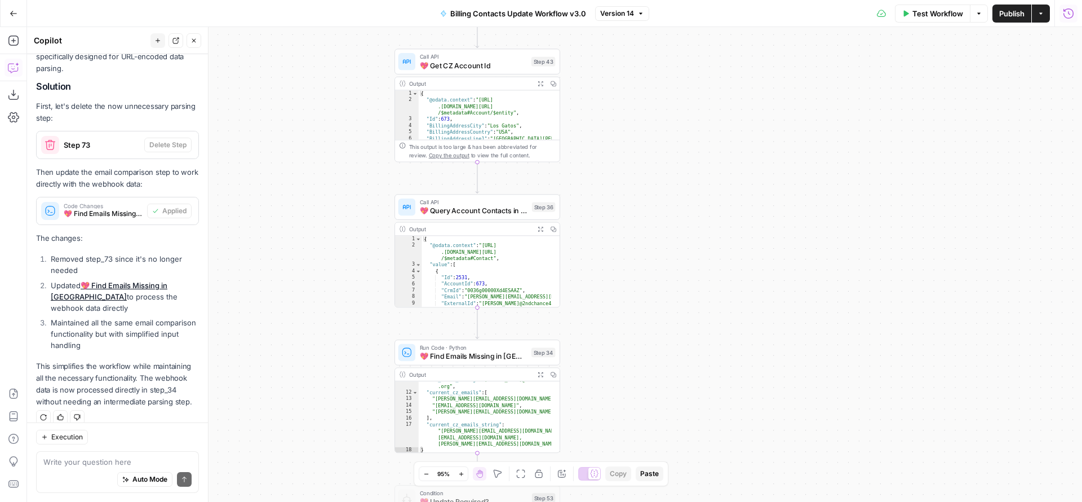
drag, startPoint x: 766, startPoint y: 166, endPoint x: 742, endPoint y: 365, distance: 200.4
click at [743, 362] on div "true true false true false false Workflow Set Inputs Inputs Read from Grid Read…" at bounding box center [554, 264] width 1055 height 475
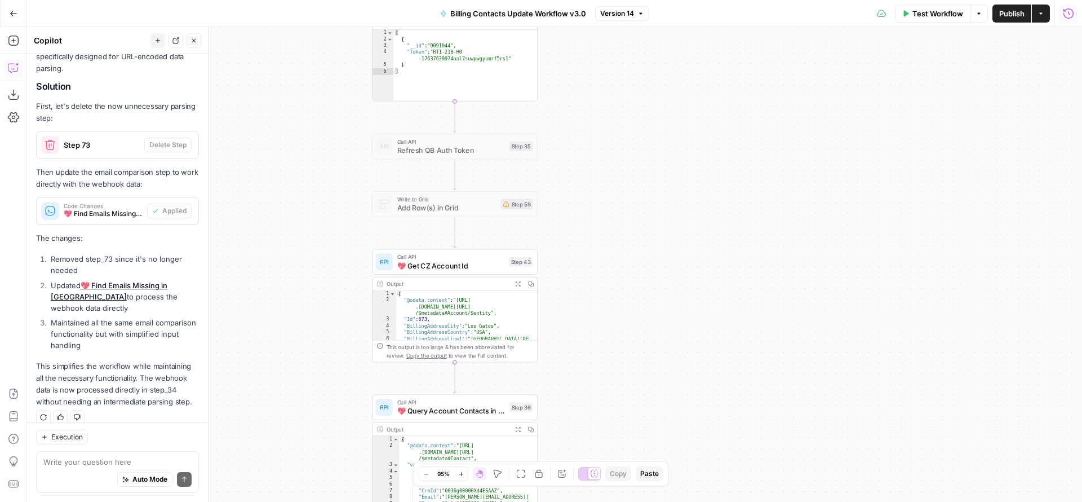
drag, startPoint x: 725, startPoint y: 172, endPoint x: 739, endPoint y: 428, distance: 256.8
click at [739, 426] on div "true true false true false false Workflow Set Inputs Inputs Read from Grid Read…" at bounding box center [554, 264] width 1055 height 475
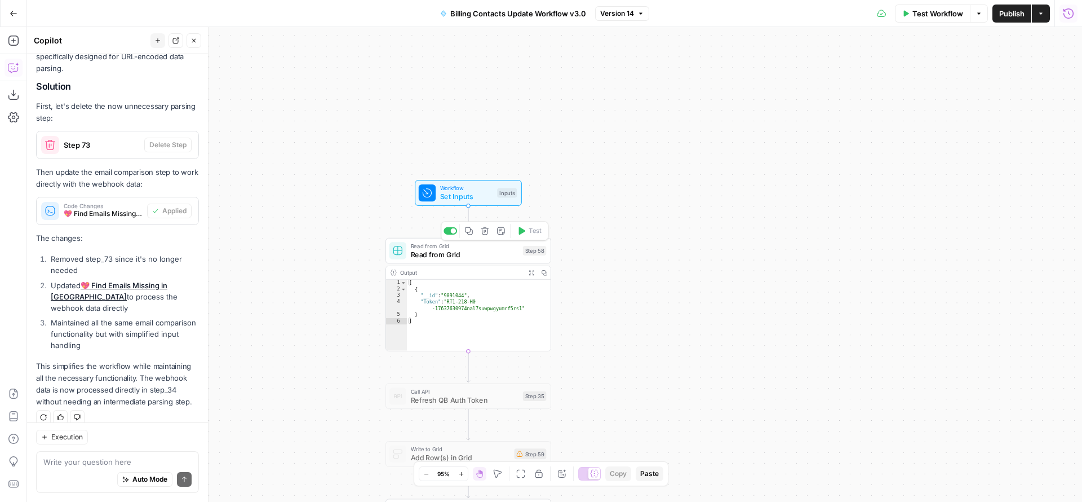
click at [460, 255] on span "Read from Grid" at bounding box center [465, 254] width 108 height 11
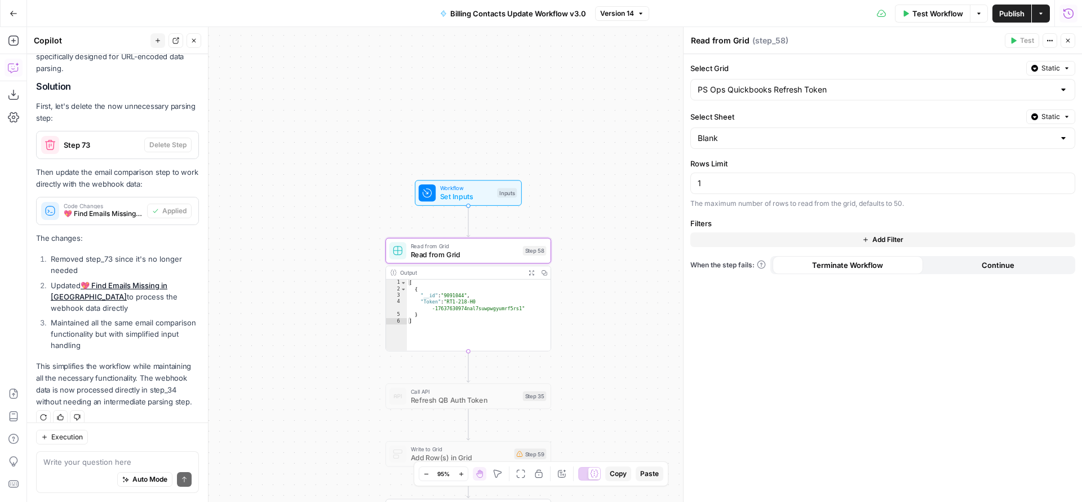
click at [442, 256] on span "Read from Grid" at bounding box center [465, 254] width 108 height 11
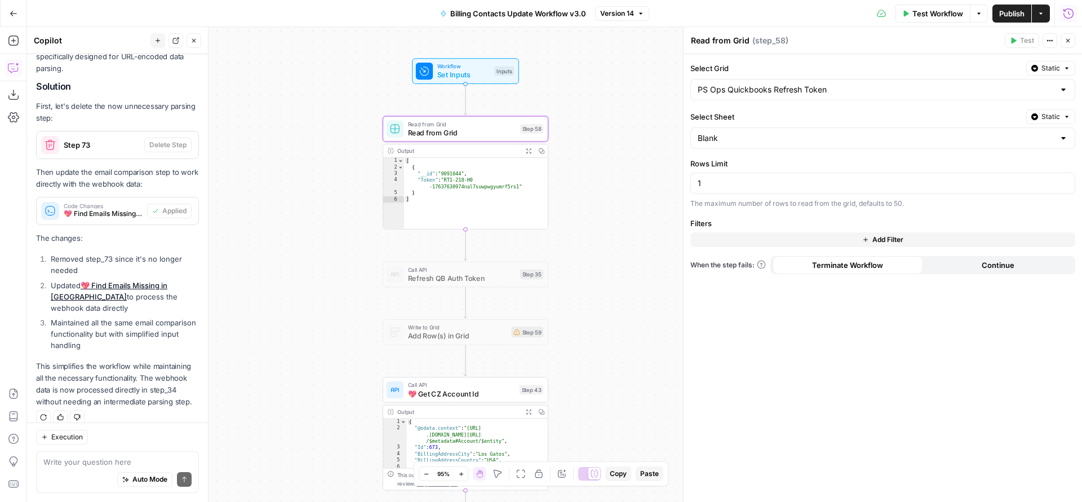
drag, startPoint x: 600, startPoint y: 365, endPoint x: 596, endPoint y: 237, distance: 128.0
click at [596, 237] on div "true true false true false false Workflow Set Inputs Inputs Read from Grid Read…" at bounding box center [554, 264] width 1055 height 475
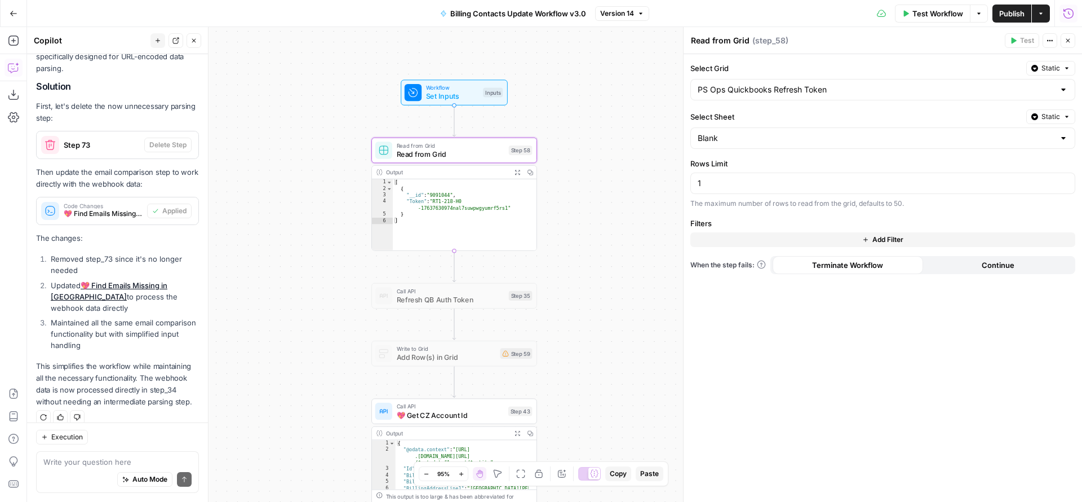
drag, startPoint x: 591, startPoint y: 172, endPoint x: 580, endPoint y: 201, distance: 30.5
click at [580, 201] on div "true true false true false false Workflow Set Inputs Inputs Read from Grid Read…" at bounding box center [554, 264] width 1055 height 475
click at [828, 17] on span "Test Workflow" at bounding box center [937, 13] width 51 height 11
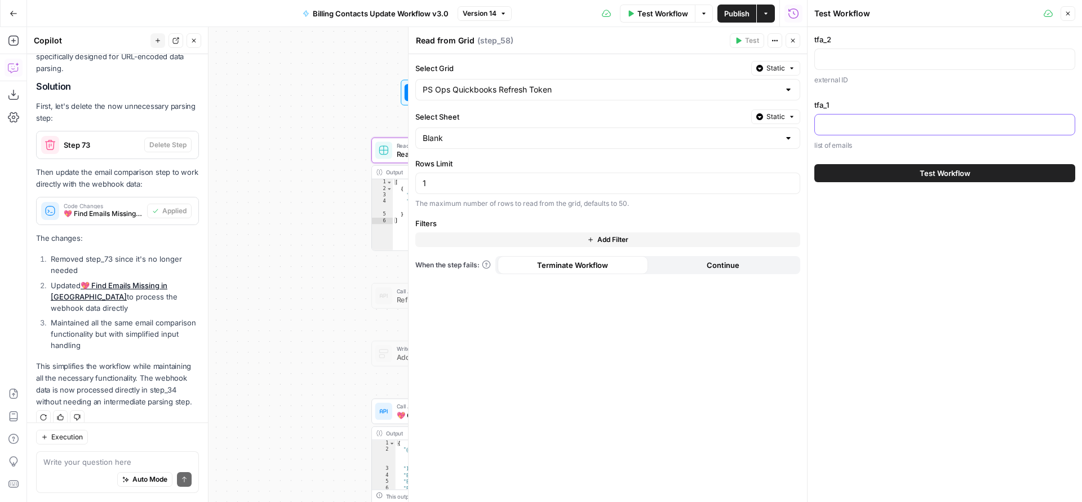
click at [828, 123] on input "tfa_1" at bounding box center [945, 124] width 246 height 11
paste input "LBrriFqj"
type input "LBrriFqj"
click at [828, 39] on label "tfa_2" at bounding box center [944, 39] width 261 height 11
click at [828, 54] on input "tfa_2" at bounding box center [945, 59] width 246 height 11
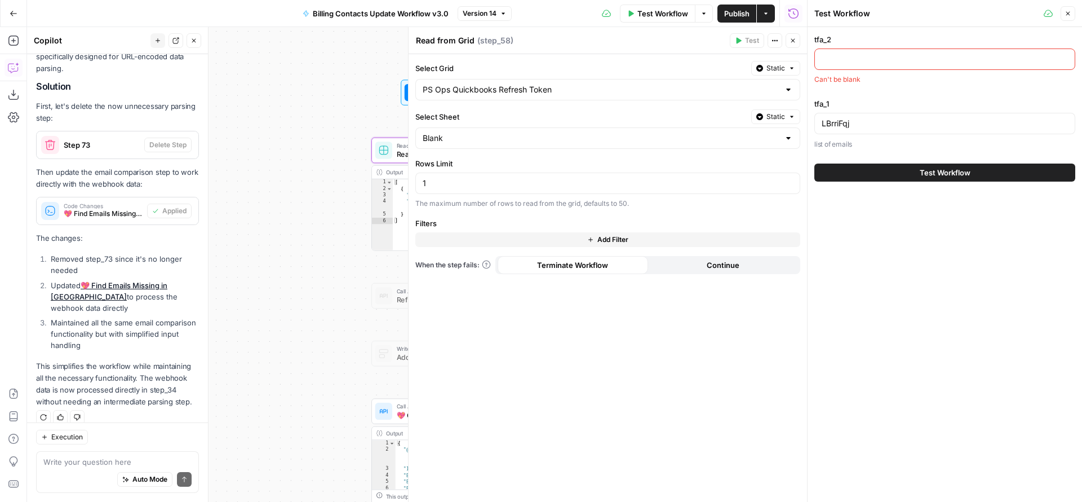
click at [828, 61] on input "tfa_2" at bounding box center [945, 59] width 246 height 11
paste input "LBrriFqj"
type input "LBrriFqj"
click at [828, 119] on input "LBrriFqj" at bounding box center [945, 124] width 246 height 11
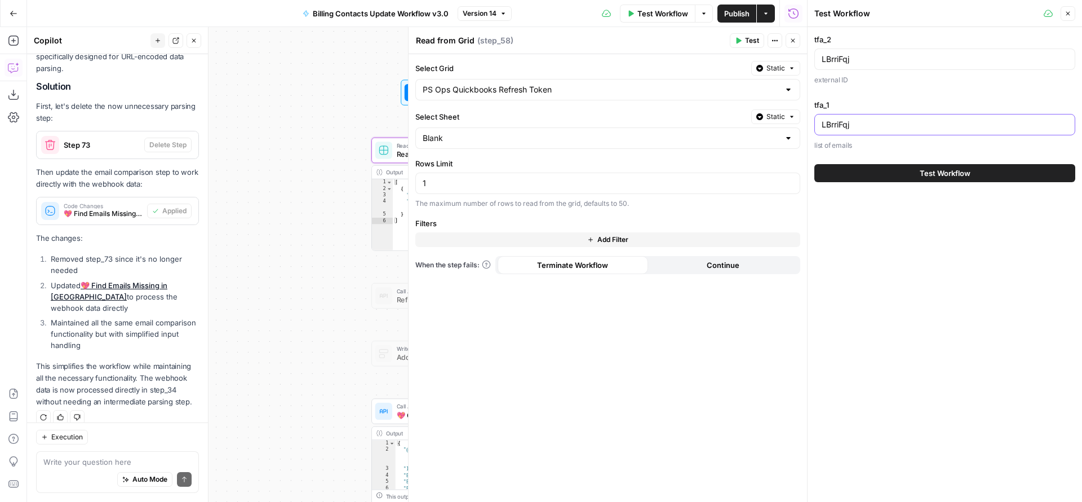
paste input "dan@2ndchance4pets.org, test@freewill.com"
type input "dan@2ndchance4pets.org, test@freewill.com"
click at [828, 178] on button "Test Workflow" at bounding box center [944, 173] width 261 height 18
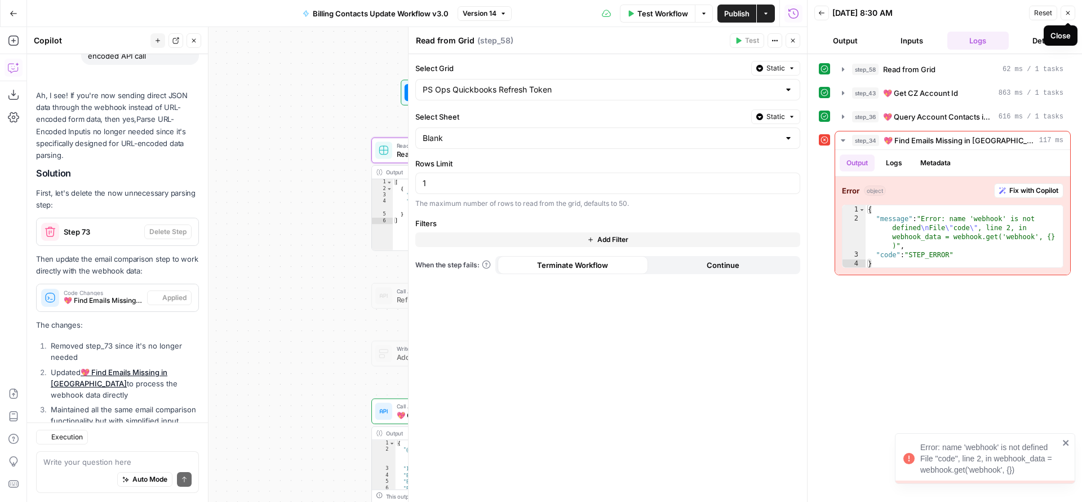
scroll to position [1180, 0]
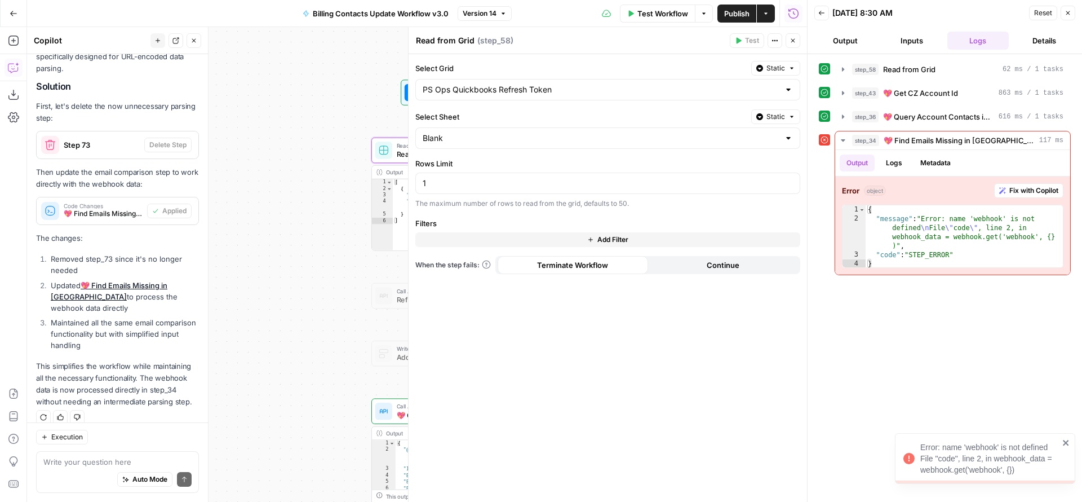
click at [790, 40] on icon "button" at bounding box center [793, 40] width 7 height 7
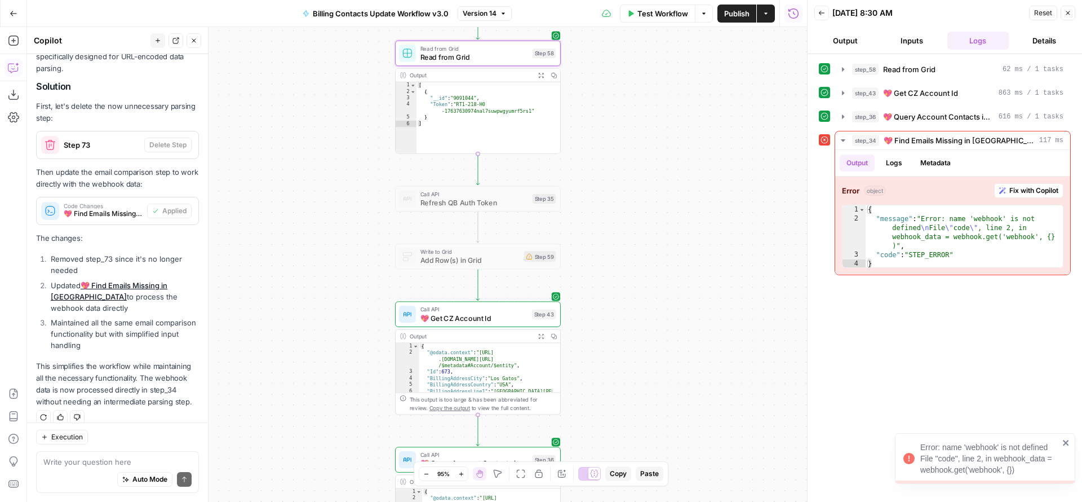
drag, startPoint x: 624, startPoint y: 349, endPoint x: 644, endPoint y: 180, distance: 170.8
click at [644, 183] on div "true true false true false false Workflow Set Inputs Inputs Read from Grid Read…" at bounding box center [417, 264] width 780 height 475
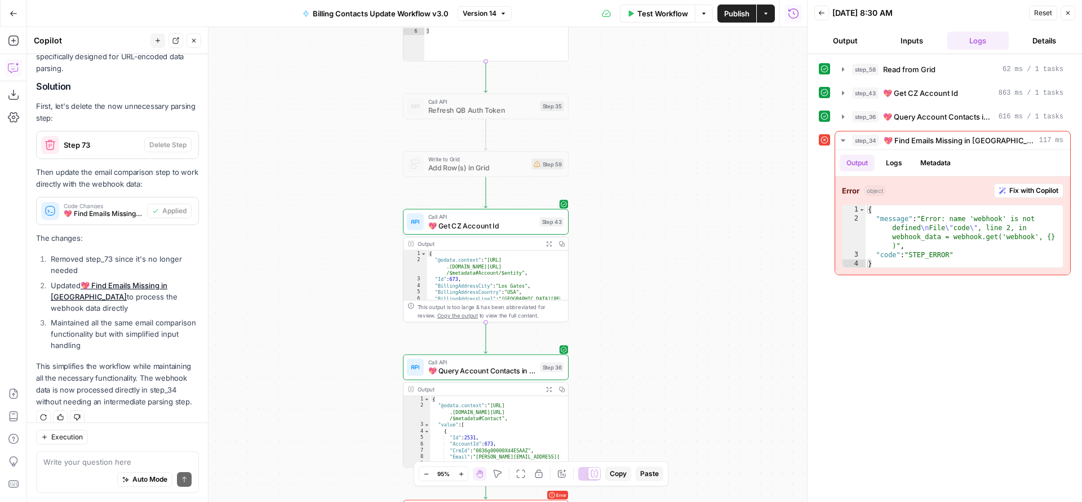
drag, startPoint x: 636, startPoint y: 289, endPoint x: 606, endPoint y: 112, distance: 179.6
click at [609, 130] on div "true true false true false false Workflow Set Inputs Inputs Read from Grid Read…" at bounding box center [417, 264] width 780 height 475
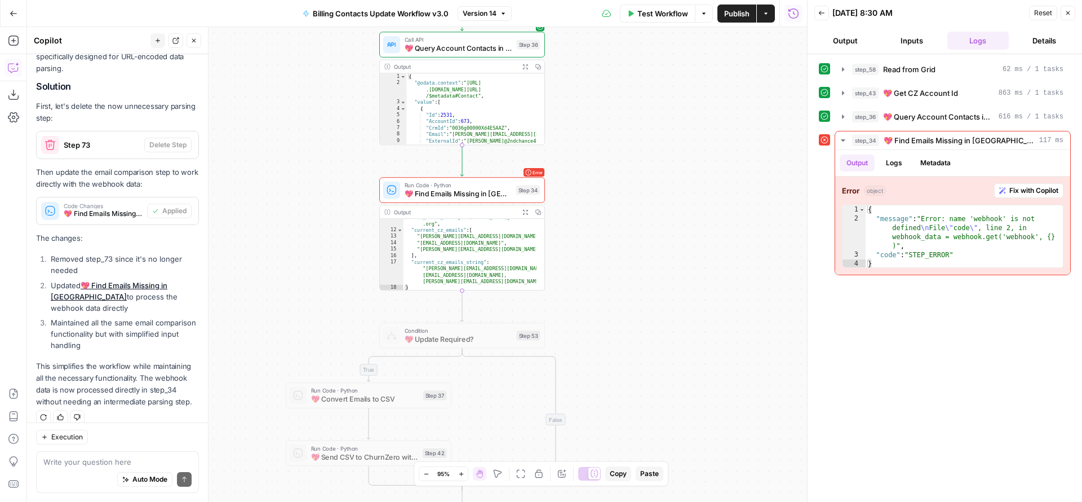
drag, startPoint x: 591, startPoint y: 200, endPoint x: 589, endPoint y: 96, distance: 103.2
click at [589, 99] on div "true true false true false false Workflow Set Inputs Inputs Read from Grid Read…" at bounding box center [417, 264] width 780 height 475
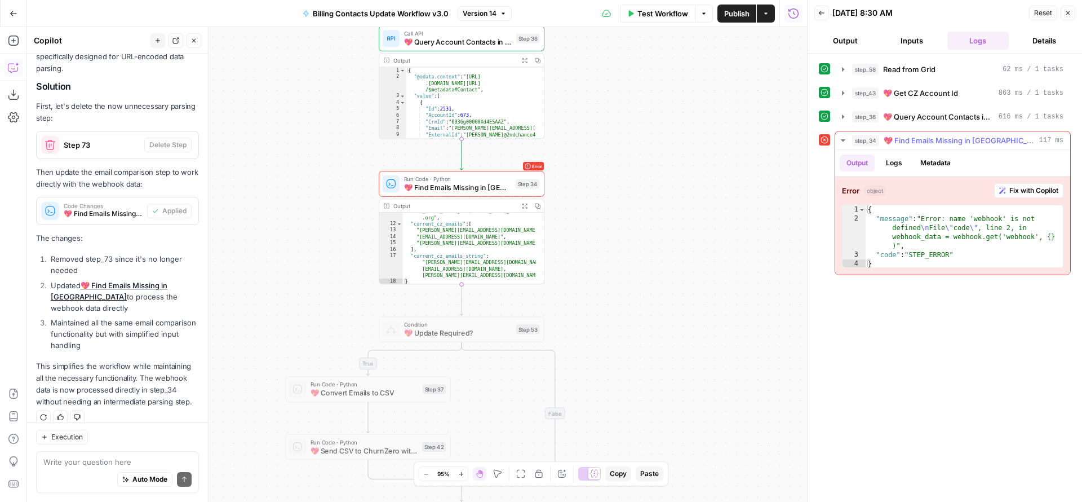
click at [828, 193] on span "Fix with Copilot" at bounding box center [1033, 190] width 49 height 10
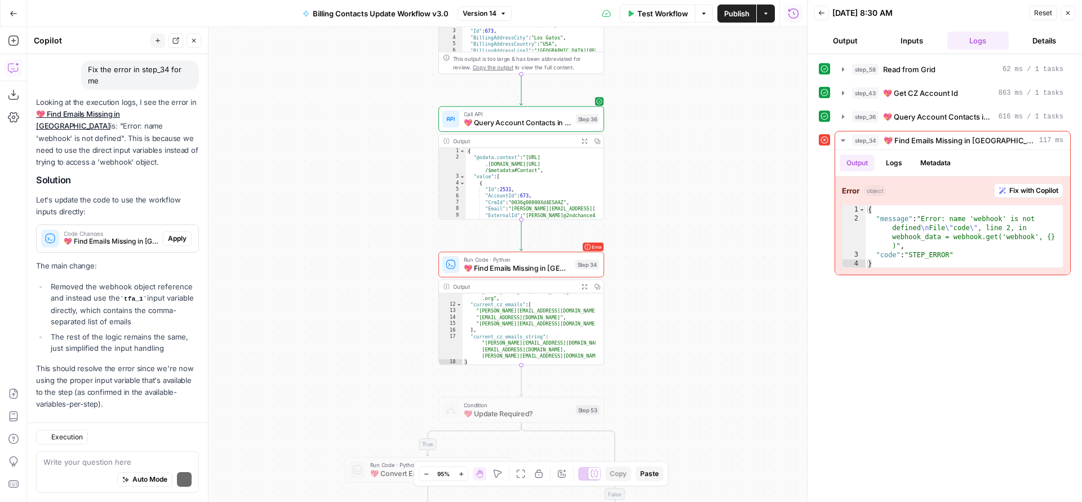
scroll to position [1533, 0]
click at [168, 232] on span "Apply" at bounding box center [177, 237] width 19 height 10
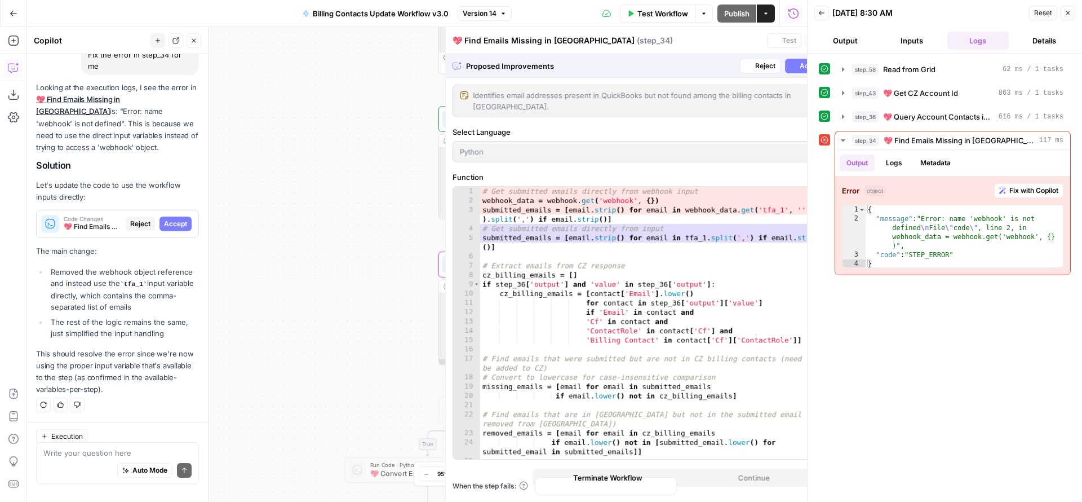
scroll to position [1481, 0]
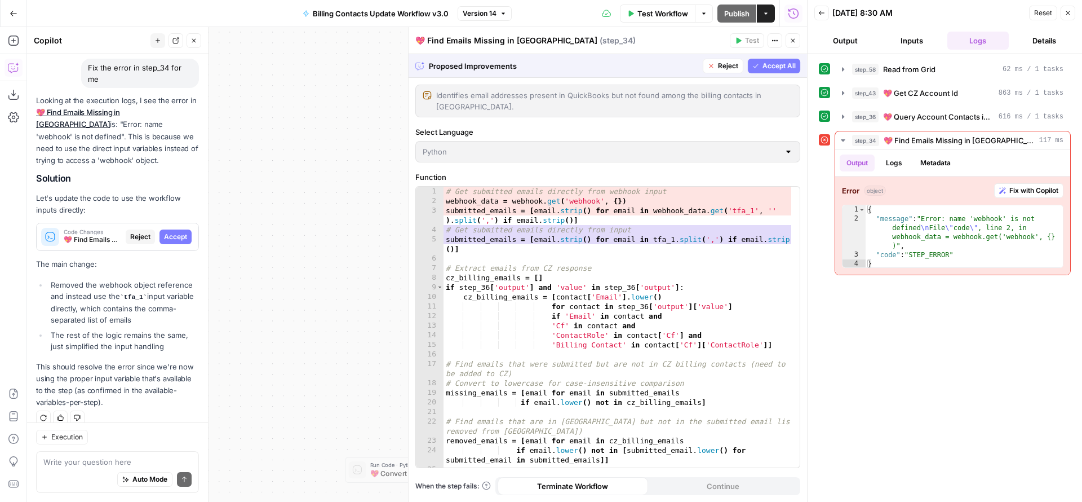
click at [778, 66] on span "Accept All" at bounding box center [779, 66] width 33 height 10
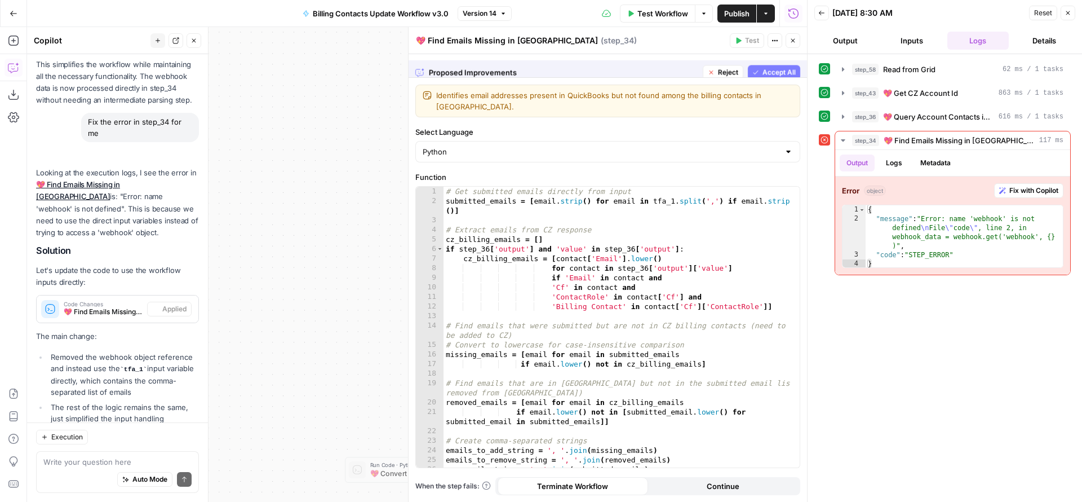
scroll to position [1553, 0]
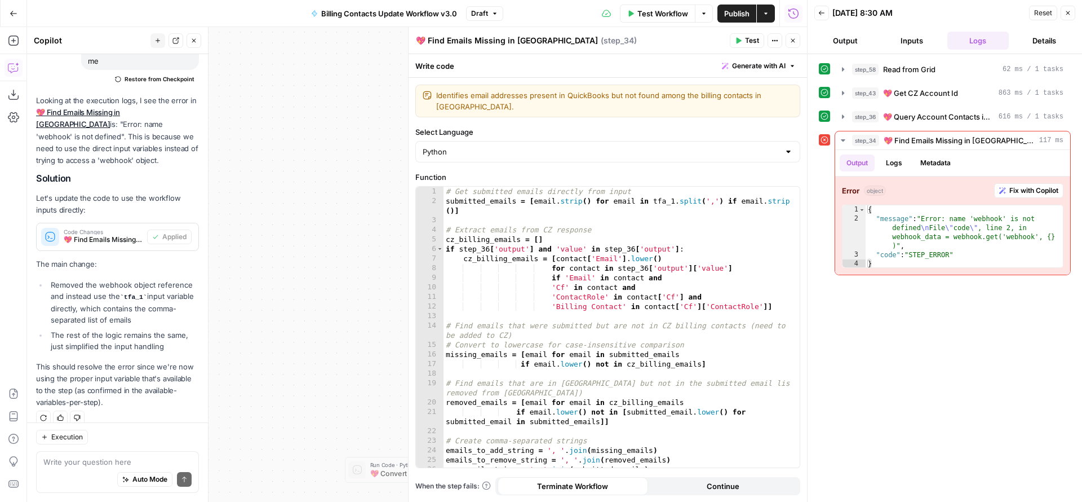
click at [799, 38] on button "Close" at bounding box center [793, 40] width 15 height 15
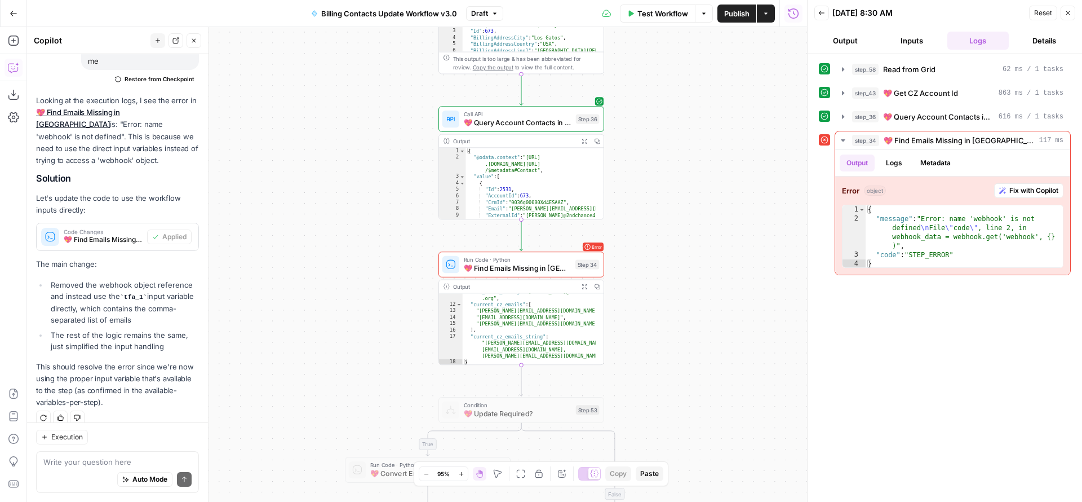
click at [825, 13] on span "Back" at bounding box center [825, 13] width 1 height 1
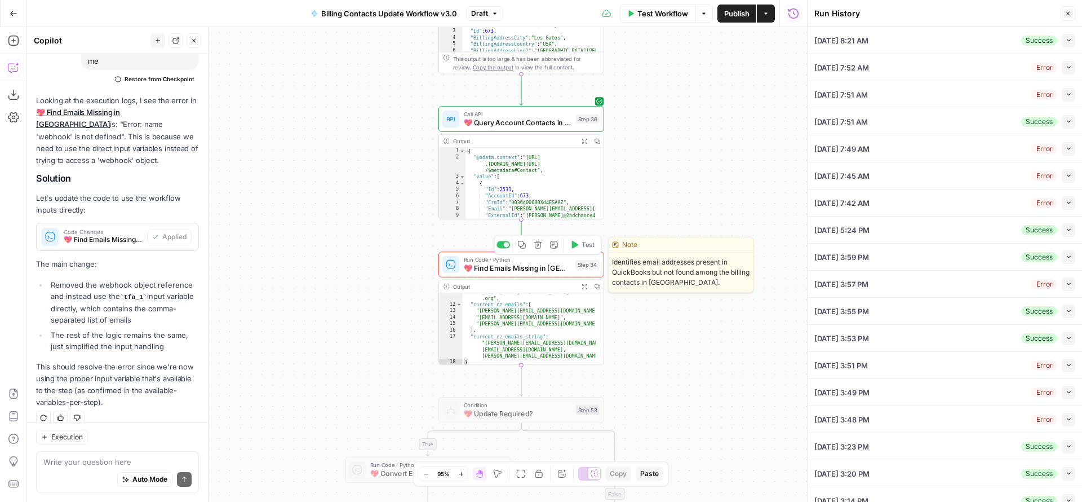
click at [584, 242] on span "Test" at bounding box center [588, 245] width 13 height 10
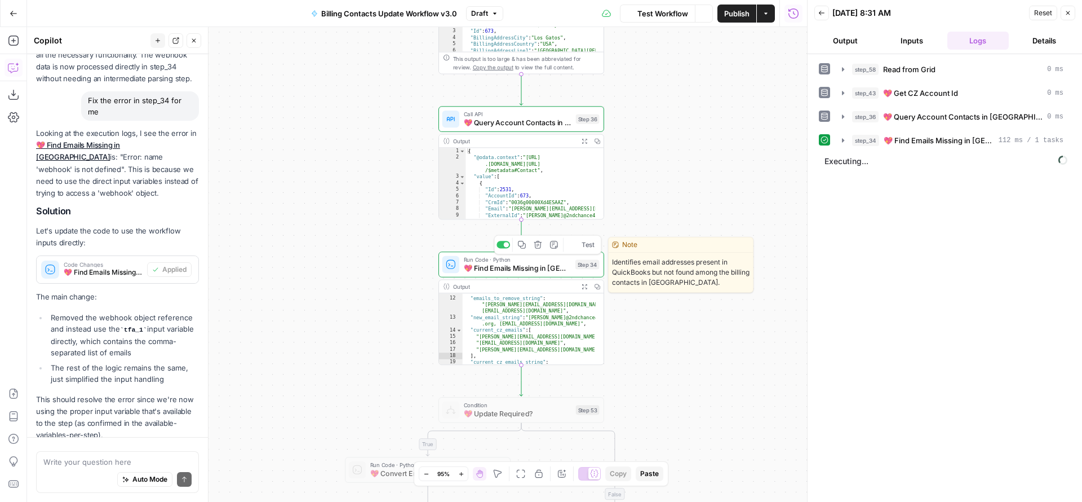
scroll to position [1553, 0]
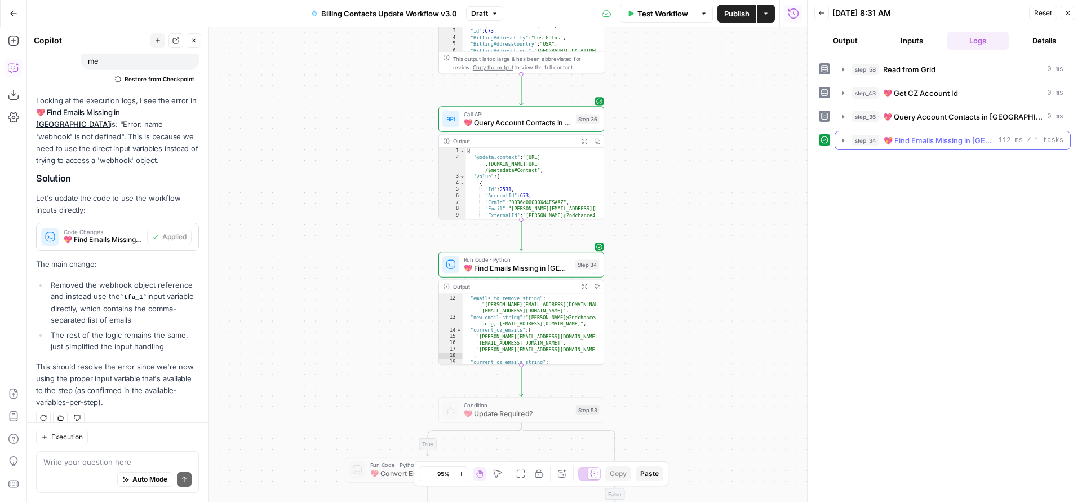
click at [828, 141] on icon "button" at bounding box center [843, 140] width 9 height 9
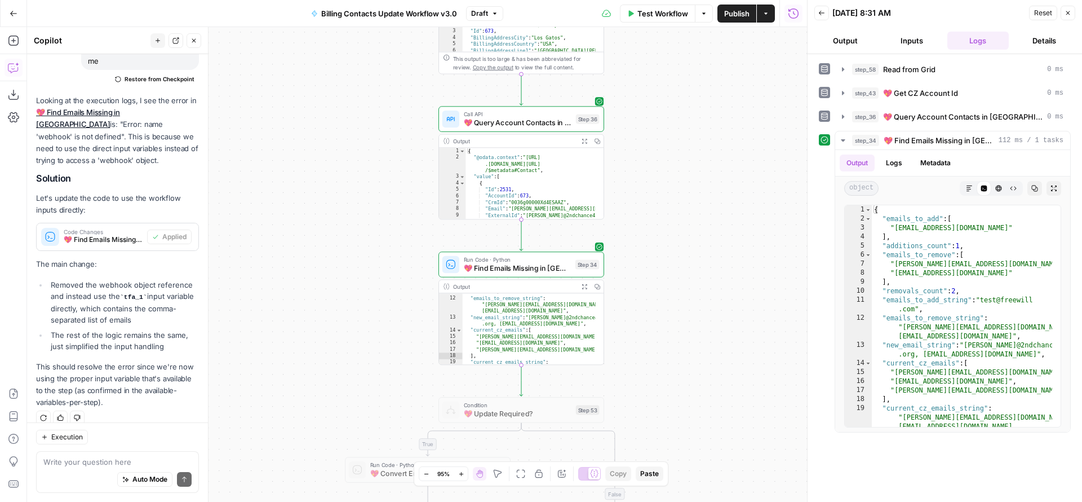
click at [828, 15] on icon "button" at bounding box center [1068, 13] width 7 height 7
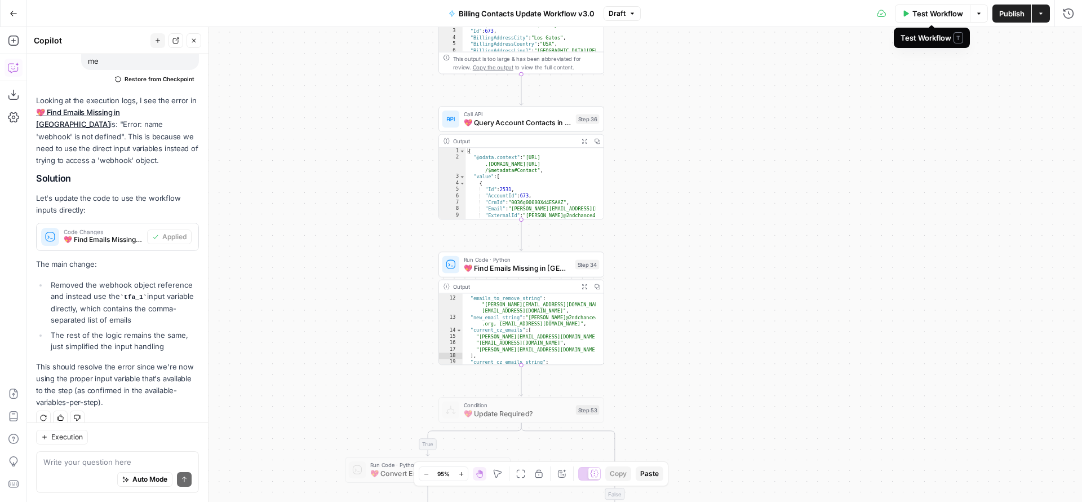
click at [828, 16] on span "Test Workflow" at bounding box center [937, 13] width 51 height 11
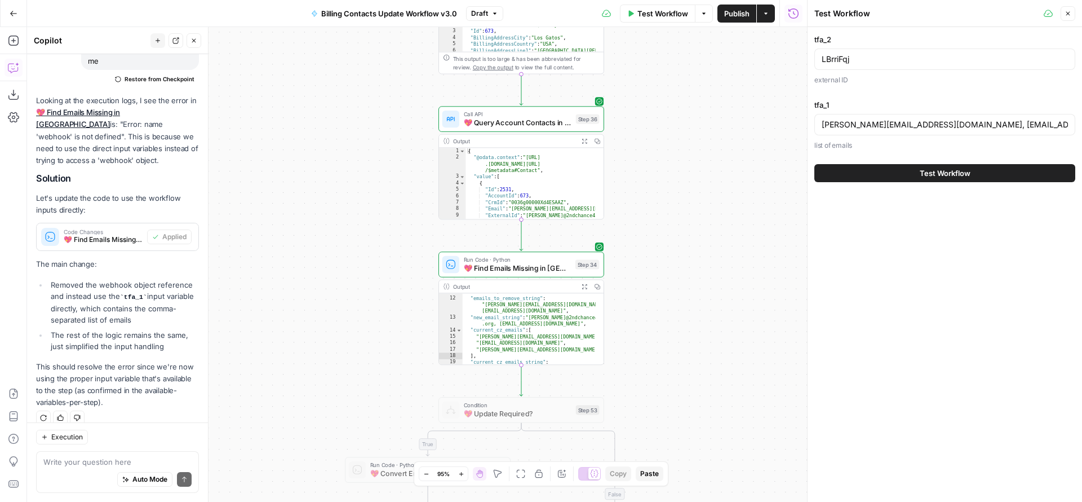
click at [828, 176] on button "Test Workflow" at bounding box center [944, 173] width 261 height 18
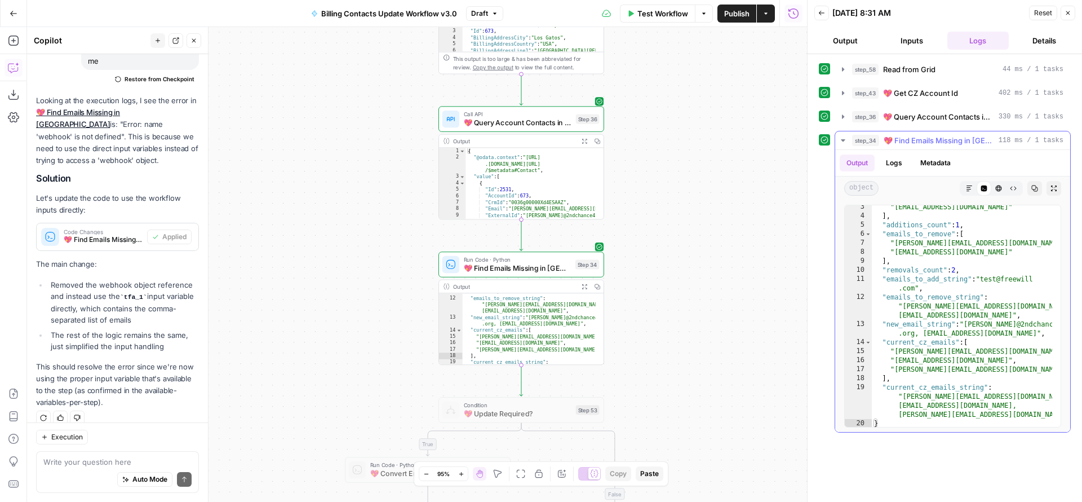
scroll to position [22, 0]
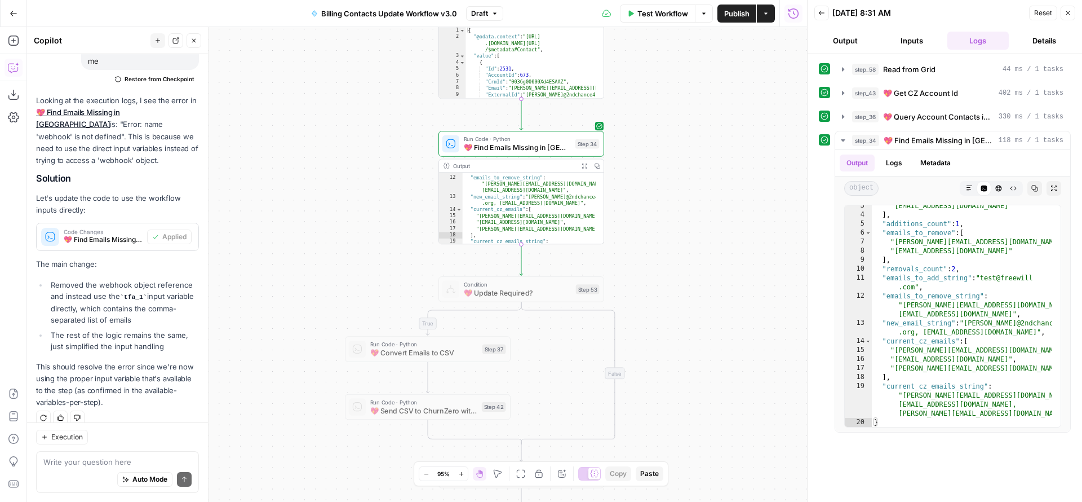
drag, startPoint x: 679, startPoint y: 386, endPoint x: 673, endPoint y: 242, distance: 143.8
click at [676, 246] on div "true true false true false false Workflow Set Inputs Inputs Read from Grid Read…" at bounding box center [417, 264] width 780 height 475
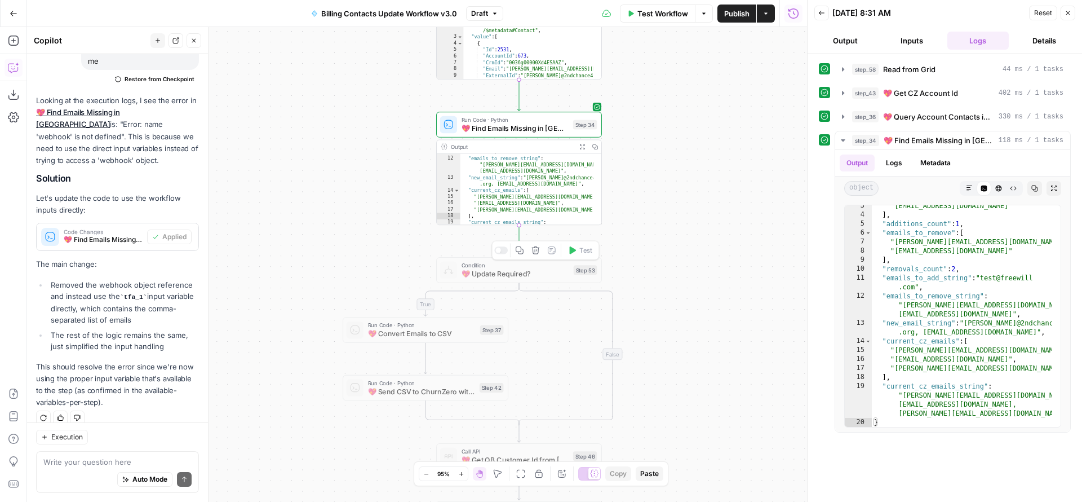
click at [503, 251] on div at bounding box center [501, 249] width 14 height 7
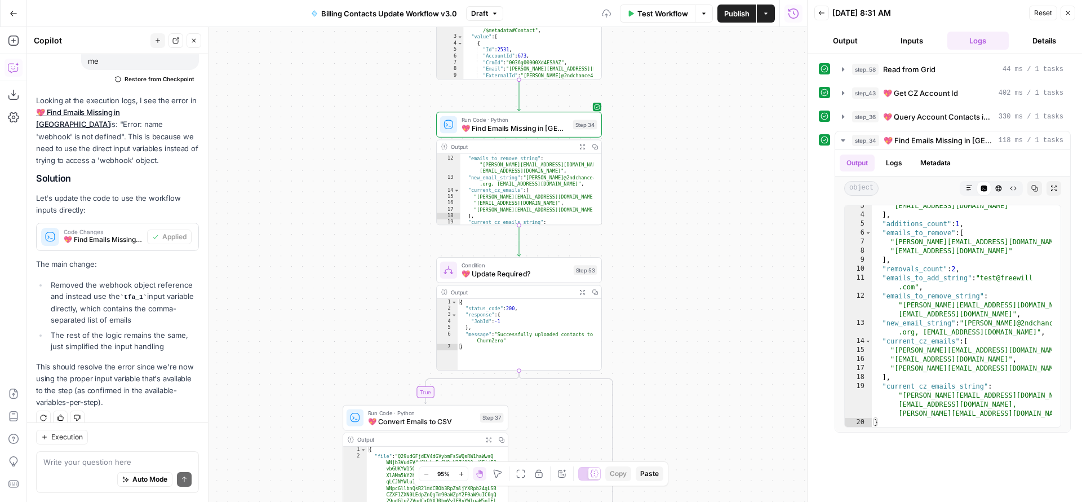
drag, startPoint x: 686, startPoint y: 365, endPoint x: 673, endPoint y: 156, distance: 208.9
click at [676, 166] on div "true true false true false false Workflow Set Inputs Inputs Read from Grid Read…" at bounding box center [417, 264] width 780 height 475
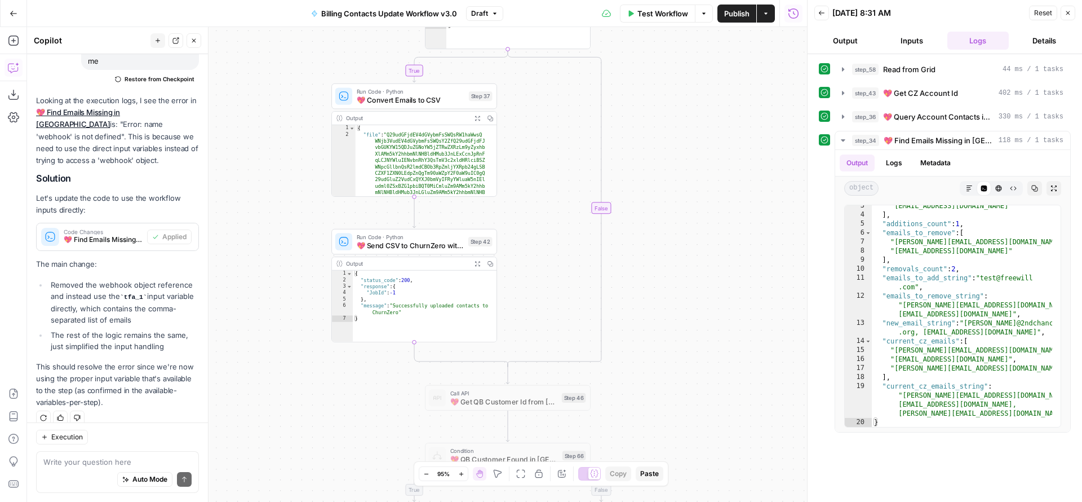
drag, startPoint x: 673, startPoint y: 214, endPoint x: 665, endPoint y: 134, distance: 81.0
click at [668, 149] on div "true true false true false false Workflow Set Inputs Inputs Read from Grid Read…" at bounding box center [417, 264] width 780 height 475
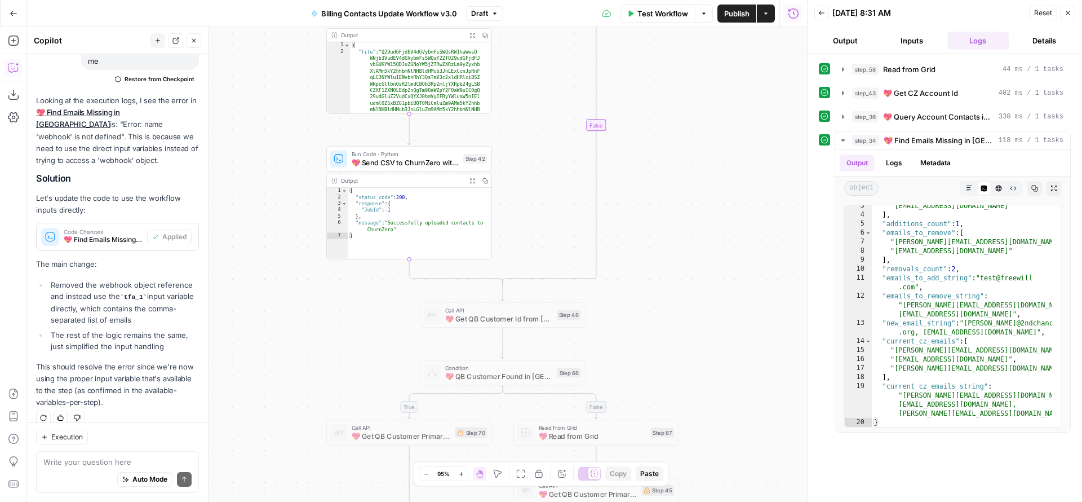
drag, startPoint x: 666, startPoint y: 303, endPoint x: 653, endPoint y: 171, distance: 132.0
click at [658, 173] on div "true true false true false false Workflow Set Inputs Inputs Read from Grid Read…" at bounding box center [417, 264] width 780 height 475
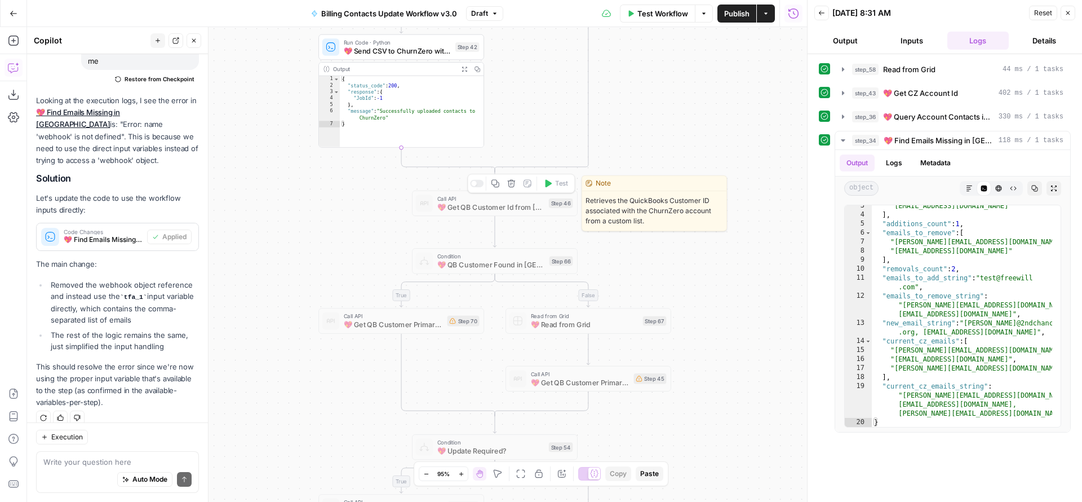
click at [488, 209] on span "💖 Get QB Customer Id from CZ" at bounding box center [491, 207] width 108 height 11
click at [477, 183] on div at bounding box center [477, 183] width 14 height 7
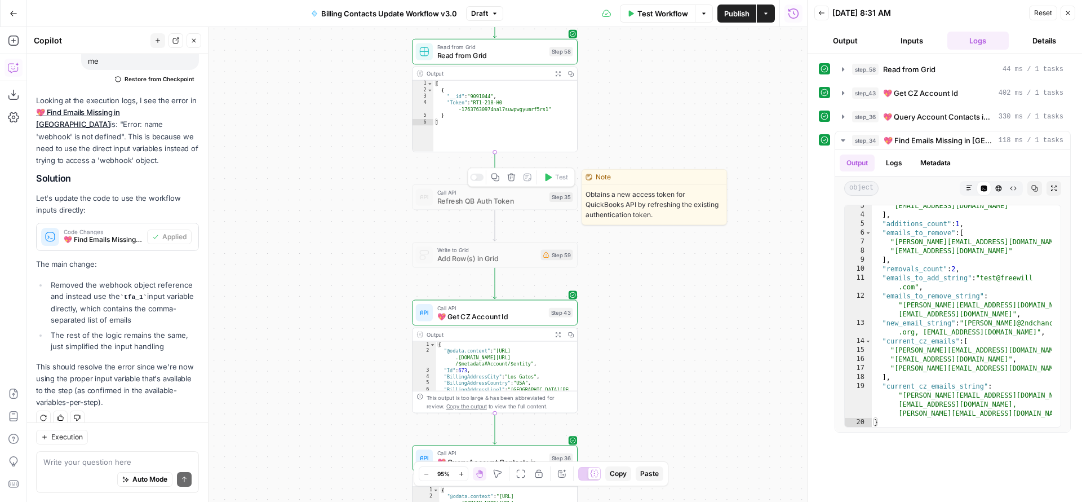
click at [481, 179] on div at bounding box center [477, 177] width 14 height 7
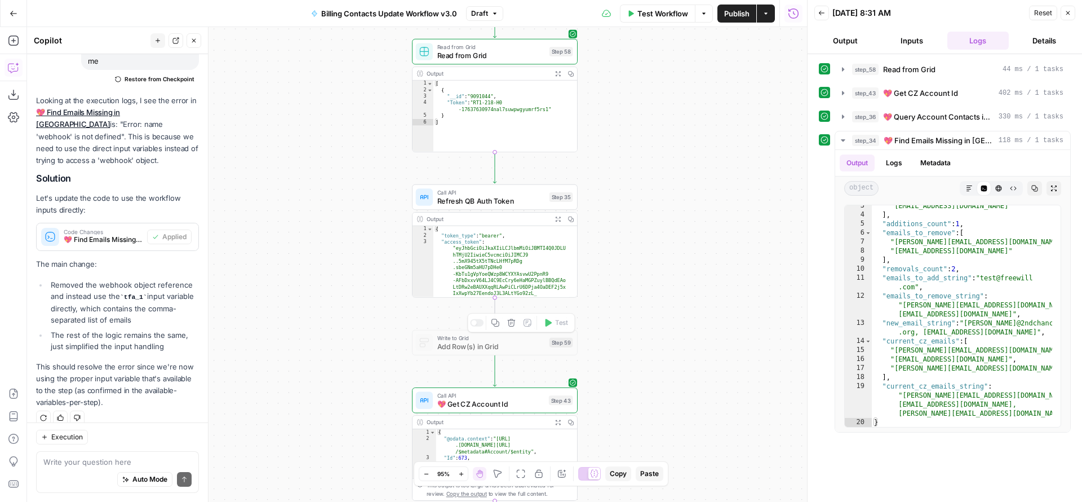
click at [476, 326] on div "true true false true false false Workflow Set Inputs Inputs Read from Grid Read…" at bounding box center [417, 264] width 780 height 475
click at [481, 322] on div at bounding box center [477, 322] width 14 height 7
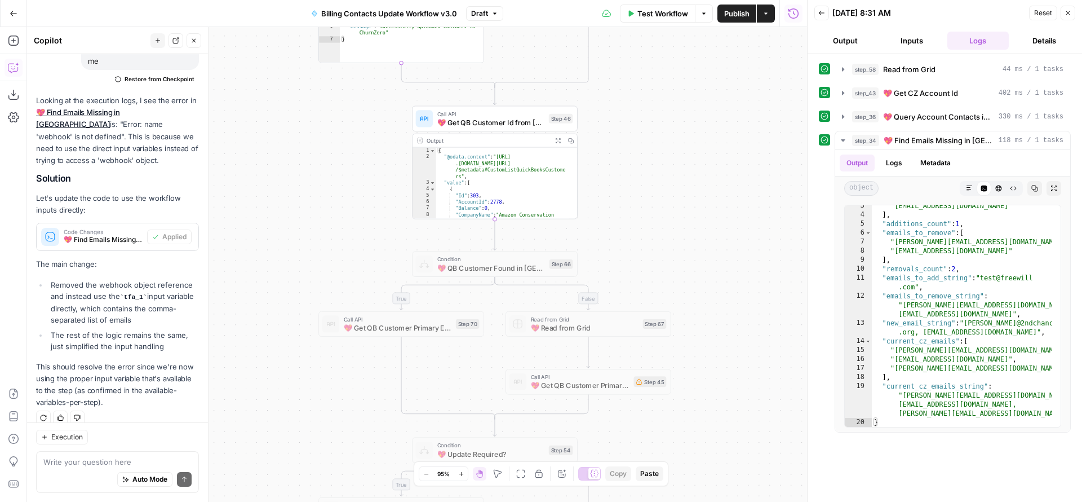
click at [500, 123] on span "💖 Get QB Customer Id from CZ" at bounding box center [491, 122] width 108 height 11
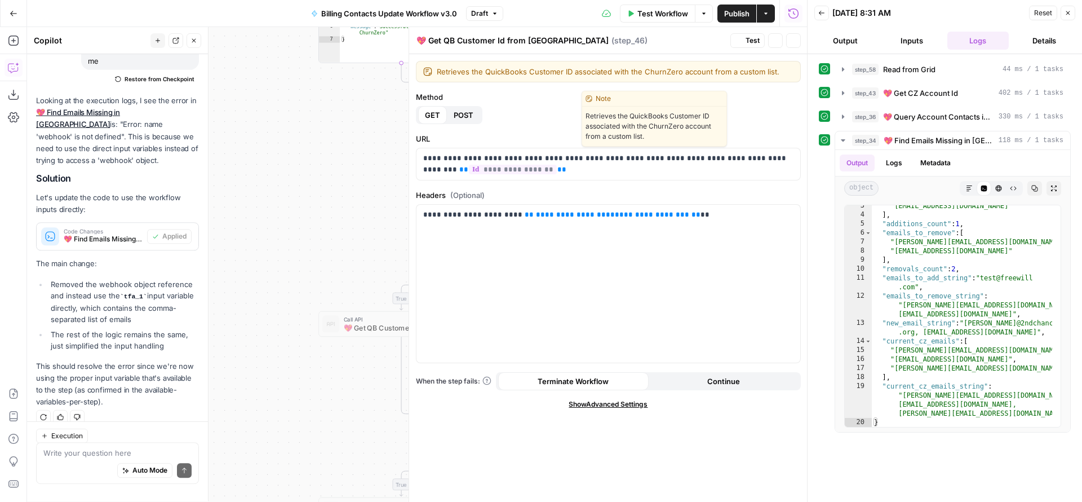
scroll to position [1553, 0]
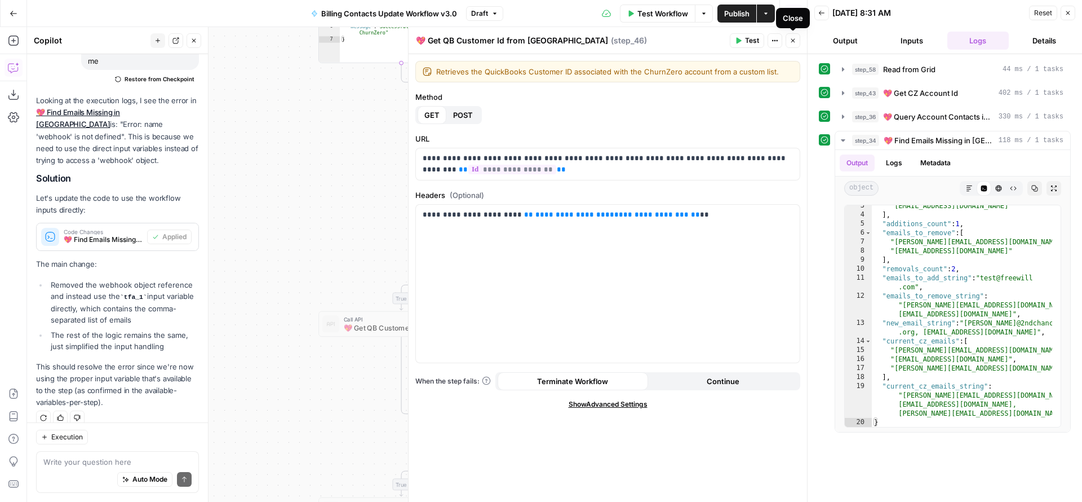
click at [794, 38] on icon "button" at bounding box center [793, 40] width 7 height 7
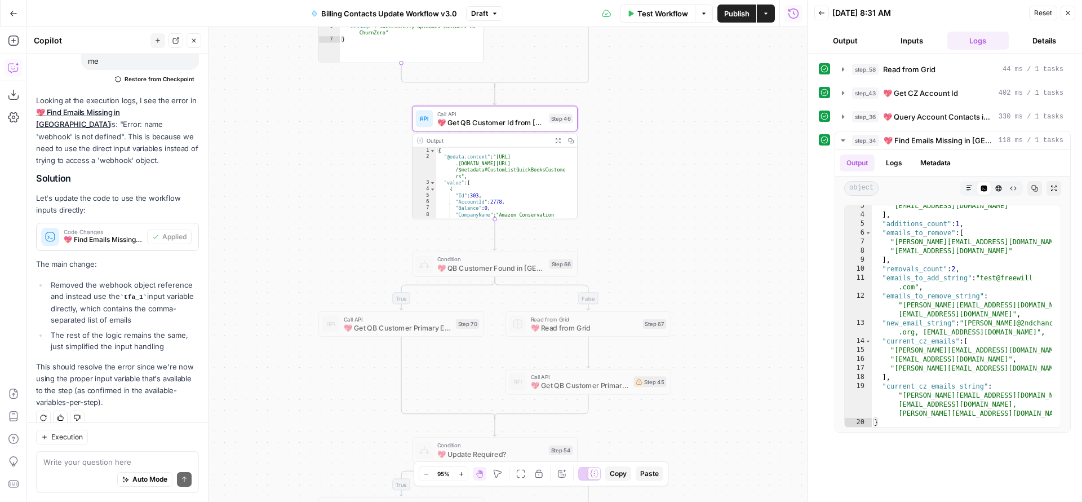
click at [508, 269] on span "💖 QB Customer Found in CZ?" at bounding box center [491, 267] width 108 height 11
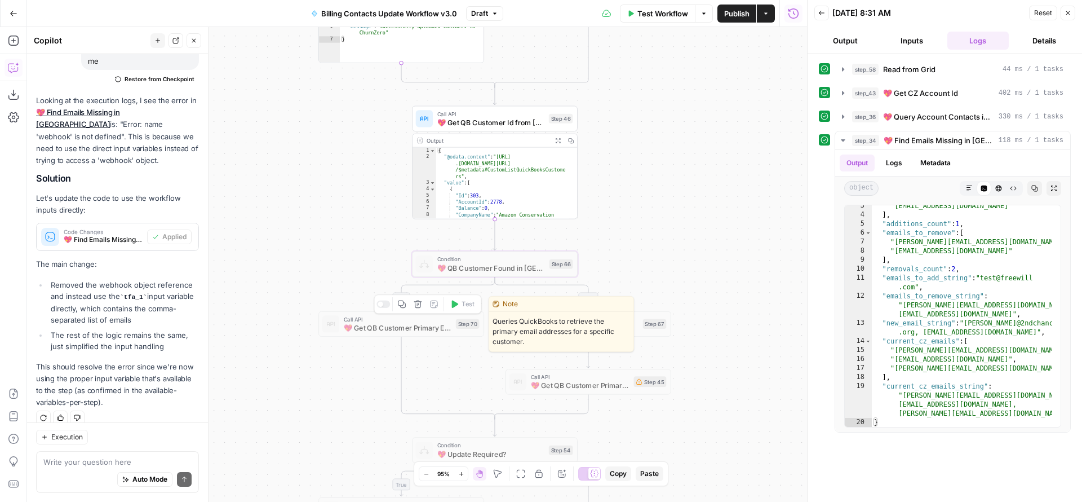
click at [411, 327] on span "💖 Get QB Customer Primary Emails" at bounding box center [398, 327] width 108 height 11
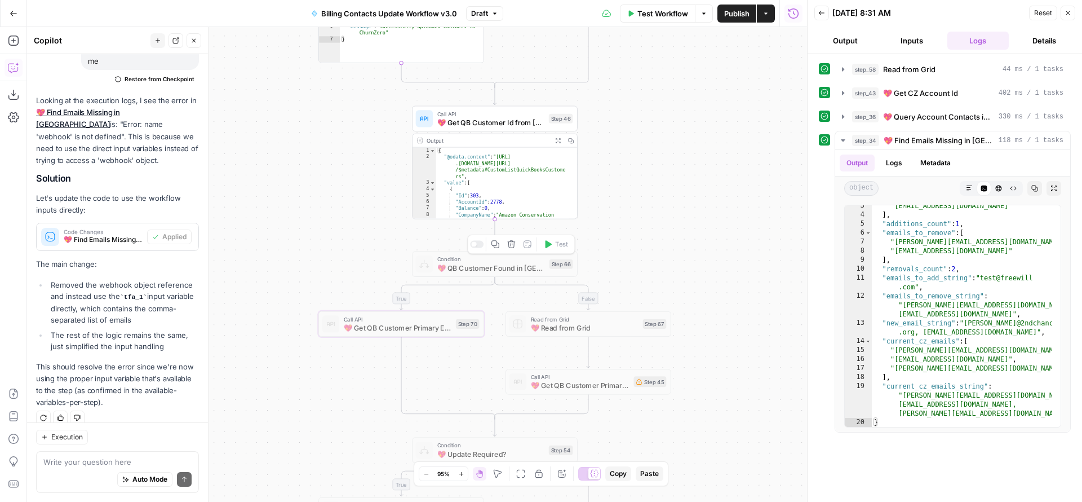
click at [480, 241] on div at bounding box center [477, 243] width 14 height 7
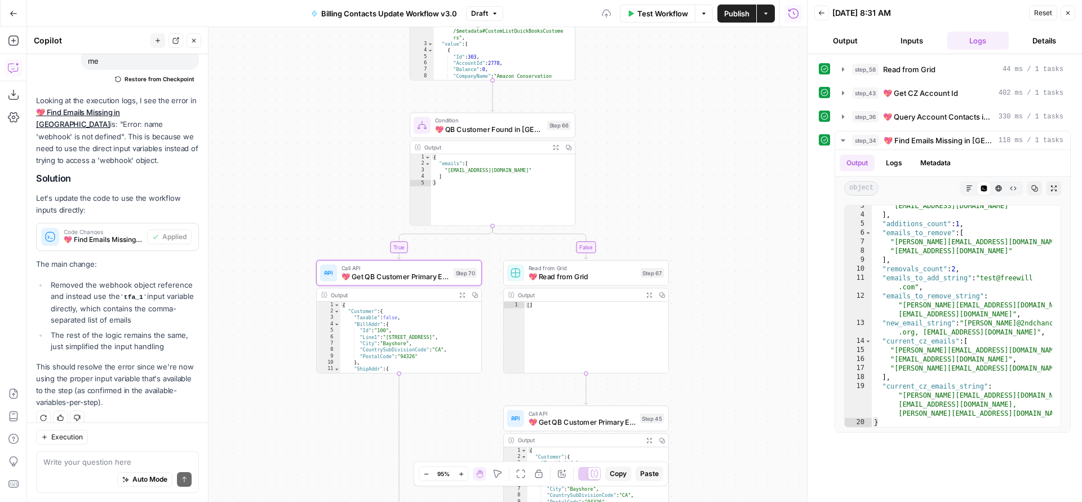
drag, startPoint x: 645, startPoint y: 268, endPoint x: 632, endPoint y: 135, distance: 134.3
click at [641, 149] on div "true true false true false false Workflow Set Inputs Inputs Read from Grid Read…" at bounding box center [417, 264] width 780 height 475
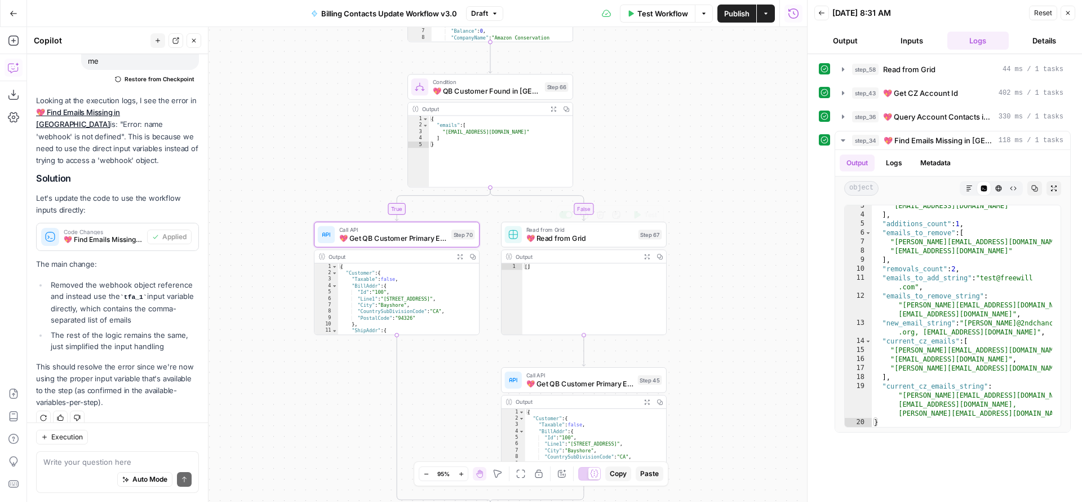
click at [380, 233] on span "💖 Get QB Customer Primary Emails" at bounding box center [393, 238] width 108 height 11
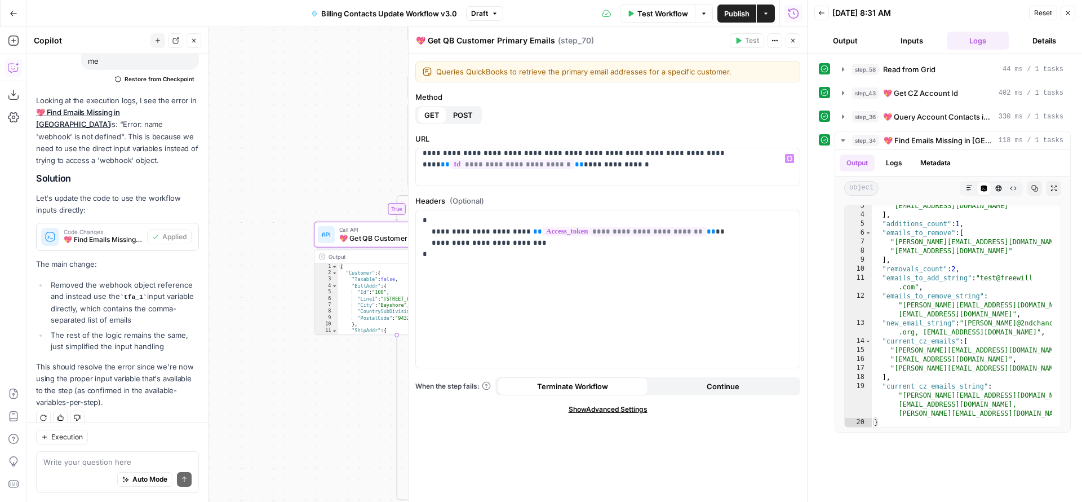
scroll to position [6, 0]
click at [793, 41] on icon "button" at bounding box center [793, 41] width 4 height 4
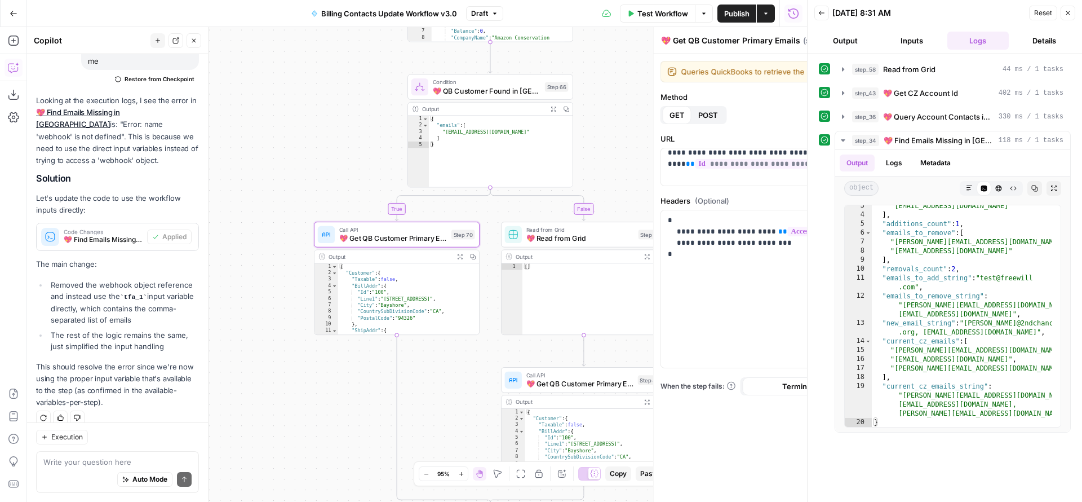
scroll to position [1553, 0]
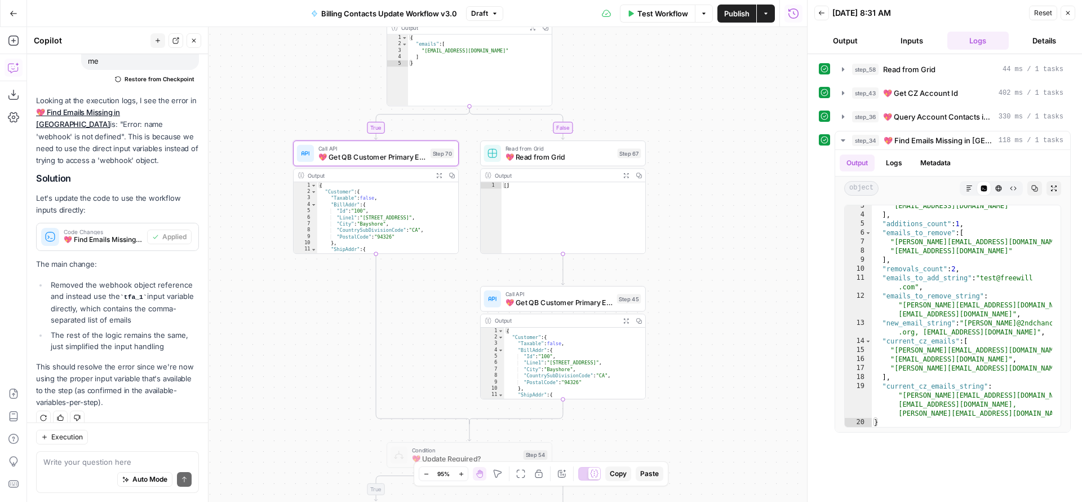
drag, startPoint x: 705, startPoint y: 194, endPoint x: 684, endPoint y: 112, distance: 85.0
click at [684, 112] on div "true true false true false false Workflow Set Inputs Inputs Read from Grid Read…" at bounding box center [417, 264] width 780 height 475
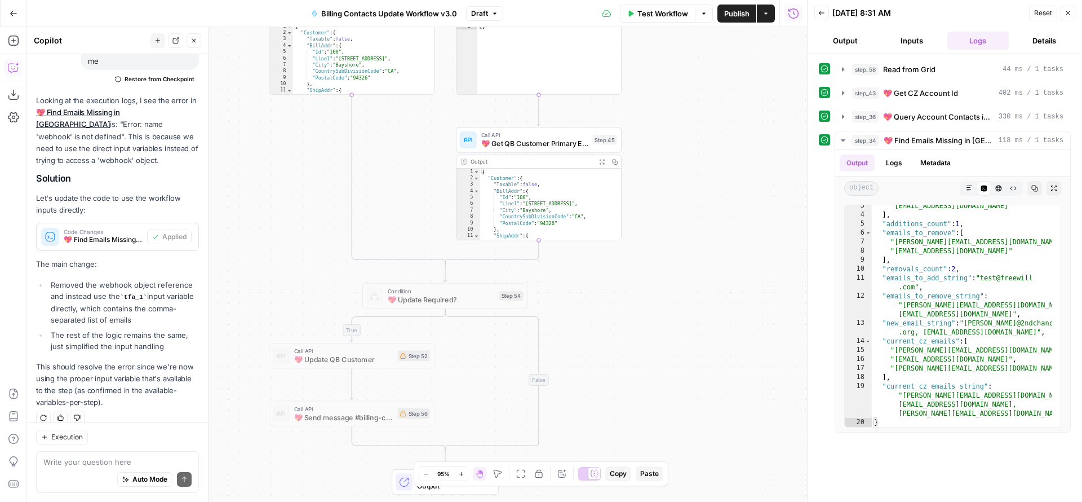
drag, startPoint x: 712, startPoint y: 263, endPoint x: 688, endPoint y: 69, distance: 195.9
click at [688, 72] on div "true true false true false false Workflow Set Inputs Inputs Read from Grid Read…" at bounding box center [417, 264] width 780 height 475
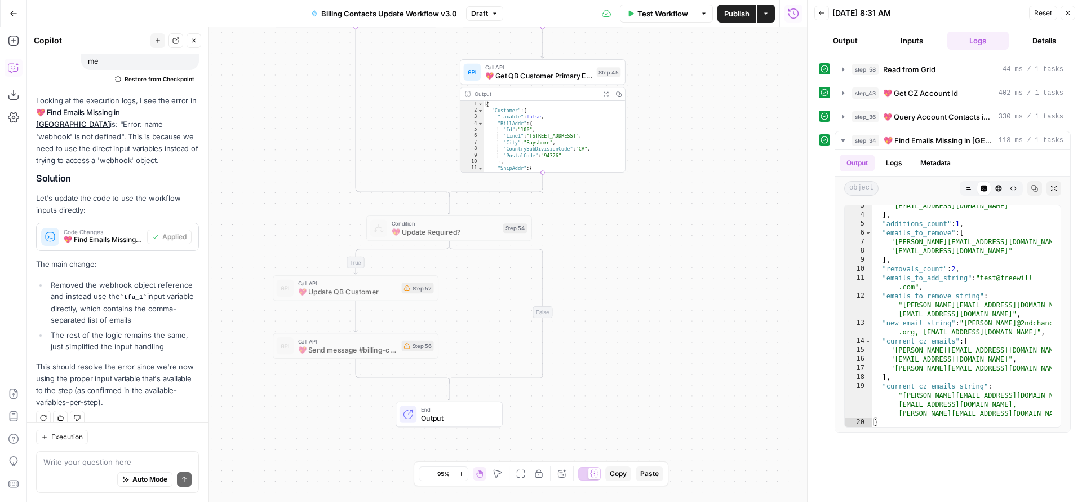
drag, startPoint x: 667, startPoint y: 205, endPoint x: 674, endPoint y: 100, distance: 105.0
click at [675, 104] on div "true true false true false false Workflow Set Inputs Inputs Read from Grid Read…" at bounding box center [417, 264] width 780 height 475
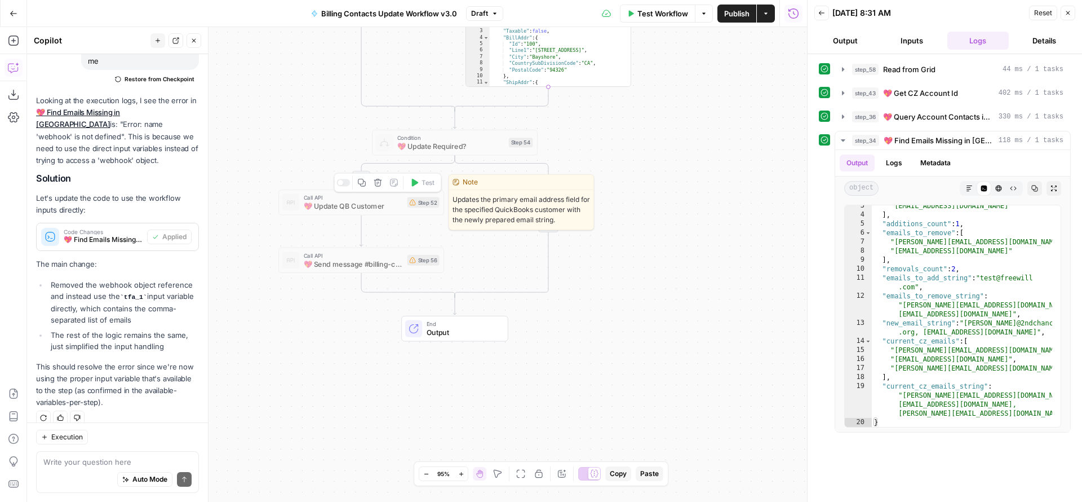
click at [364, 202] on span "💖 Update QB Customer" at bounding box center [353, 206] width 99 height 11
click at [346, 185] on div at bounding box center [343, 182] width 14 height 7
click at [346, 179] on div at bounding box center [343, 182] width 14 height 7
click at [346, 183] on div at bounding box center [343, 182] width 14 height 7
click at [348, 183] on div at bounding box center [343, 182] width 14 height 7
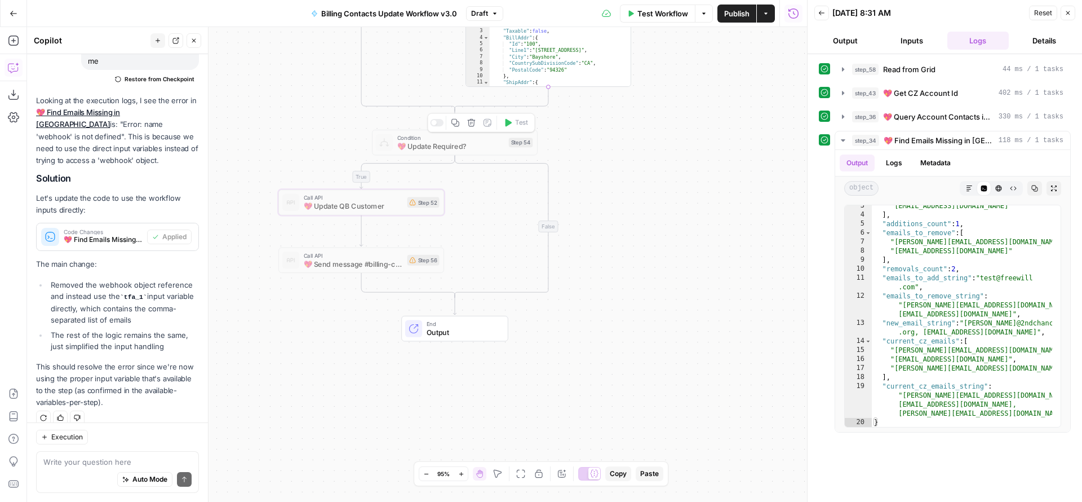
click at [437, 123] on div at bounding box center [437, 122] width 14 height 7
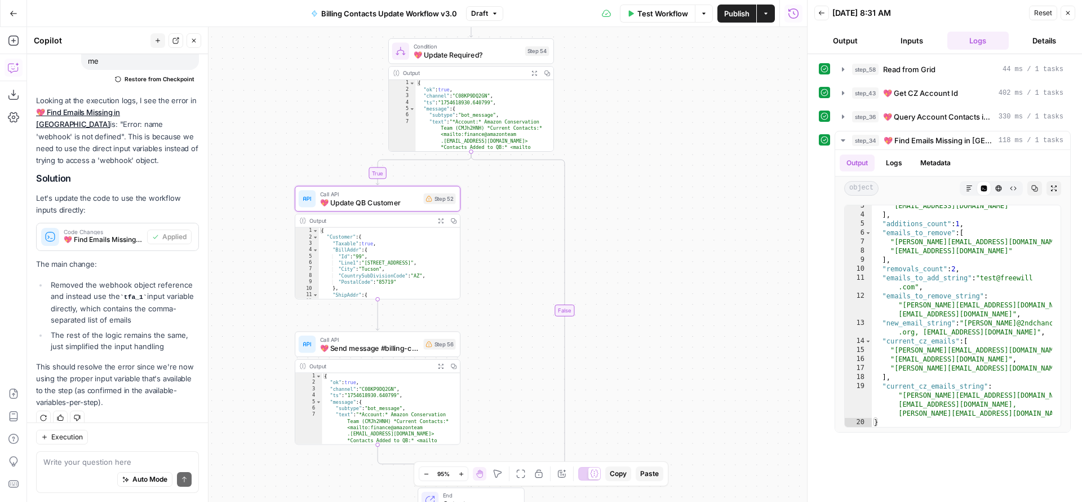
drag, startPoint x: 703, startPoint y: 316, endPoint x: 719, endPoint y: 224, distance: 93.3
click at [719, 224] on div "true true false true false false Workflow Set Inputs Inputs Read from Grid Read…" at bounding box center [417, 264] width 780 height 475
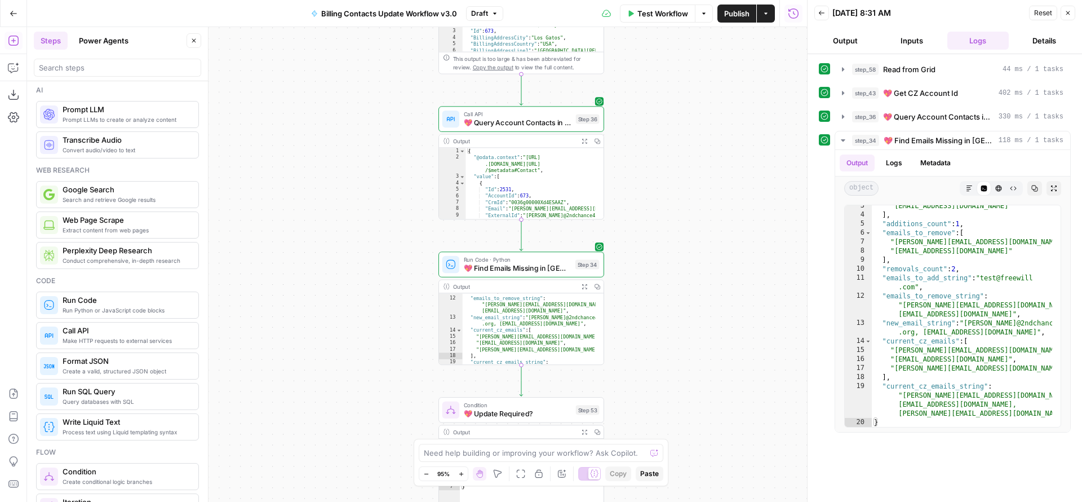
scroll to position [7, 0]
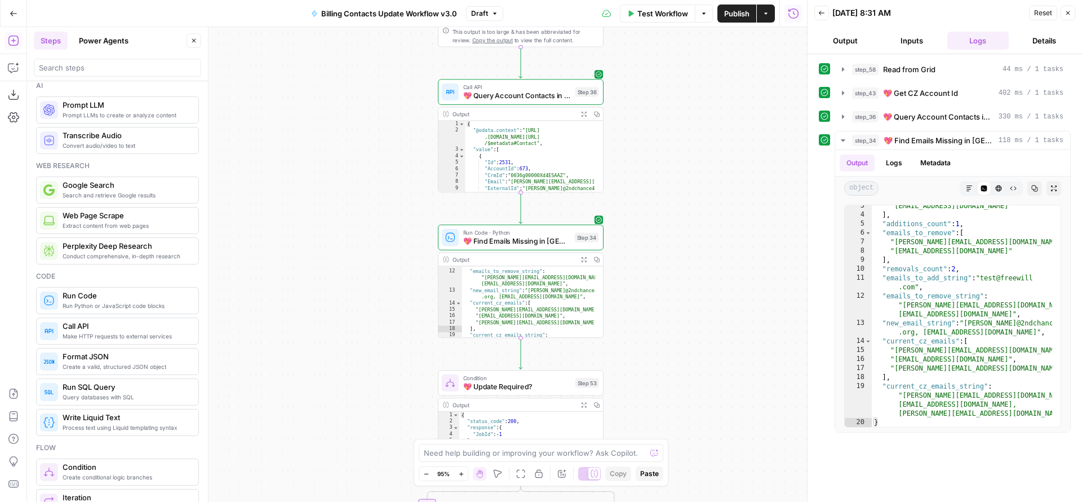
drag, startPoint x: 293, startPoint y: 390, endPoint x: 269, endPoint y: 57, distance: 333.9
click at [270, 67] on div "true true false true false false Workflow Set Inputs Inputs Read from Grid Read…" at bounding box center [417, 264] width 780 height 475
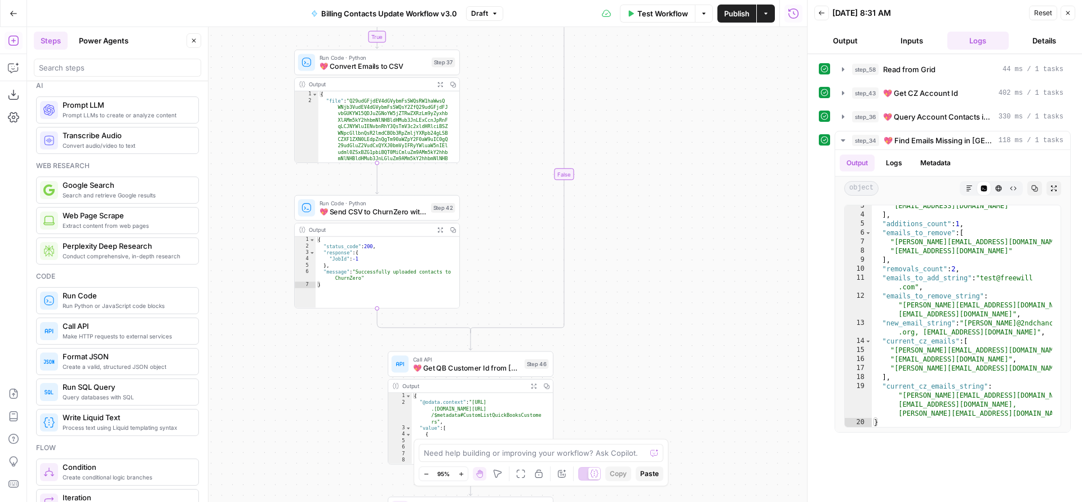
drag, startPoint x: 304, startPoint y: 300, endPoint x: 276, endPoint y: 125, distance: 177.5
click at [276, 126] on div "true true false true false false Workflow Set Inputs Inputs Read from Grid Read…" at bounding box center [417, 264] width 780 height 475
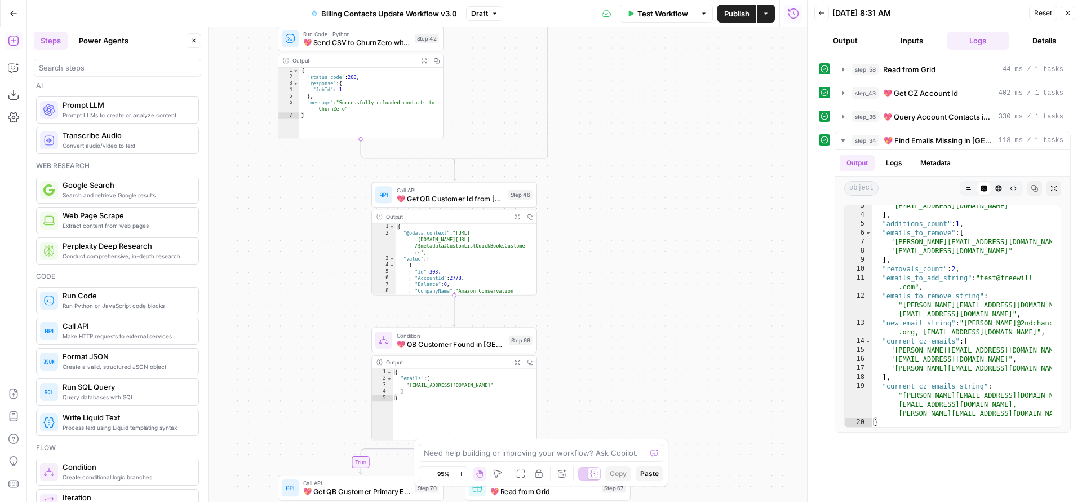
drag, startPoint x: 272, startPoint y: 354, endPoint x: 257, endPoint y: 180, distance: 175.3
click at [257, 180] on div "true true false true false false Workflow Set Inputs Inputs Read from Grid Read…" at bounding box center [417, 264] width 780 height 475
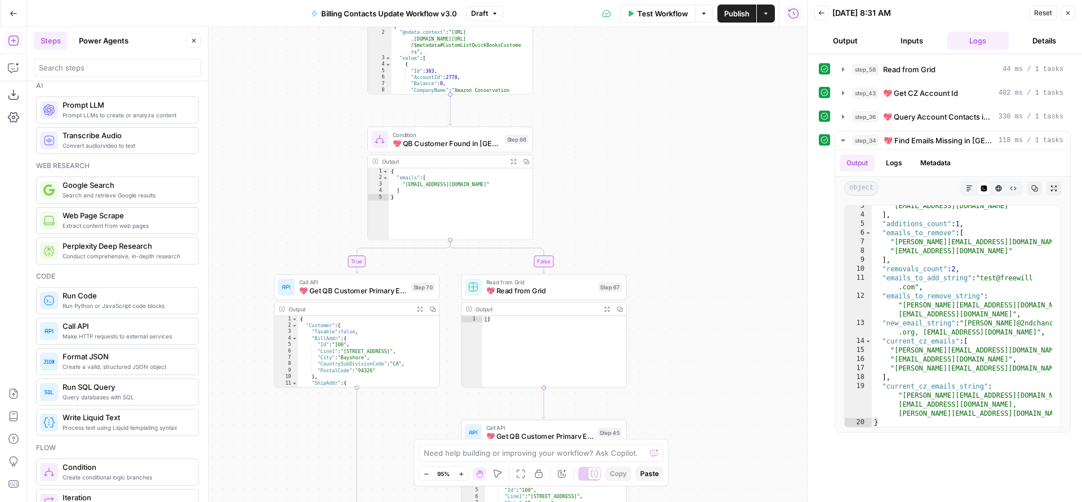
drag, startPoint x: 283, startPoint y: 348, endPoint x: 278, endPoint y: 153, distance: 194.5
click at [280, 168] on div "true true false true false false Workflow Set Inputs Inputs Read from Grid Read…" at bounding box center [417, 264] width 780 height 475
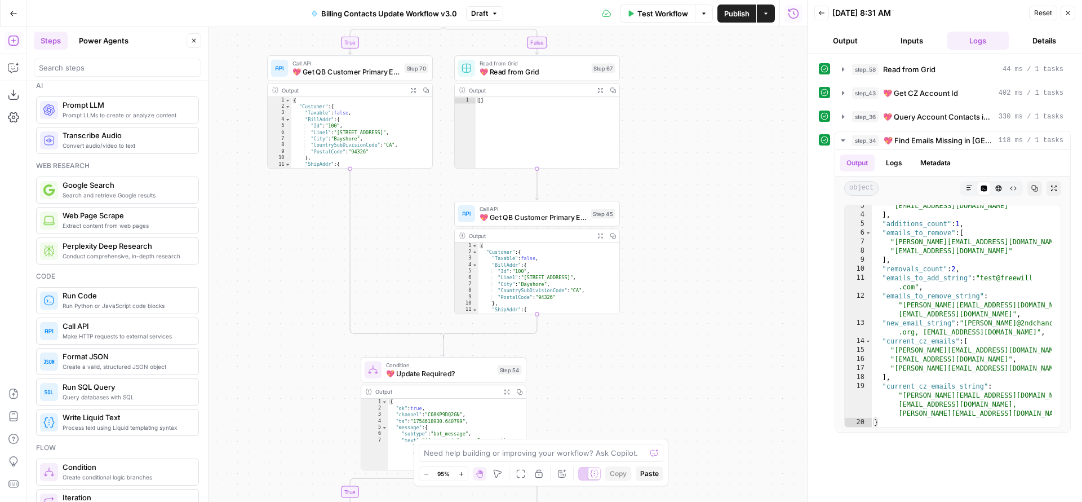
drag, startPoint x: 263, startPoint y: 422, endPoint x: 257, endPoint y: 214, distance: 208.6
click at [257, 214] on div "true true false true false false Workflow Set Inputs Inputs Read from Grid Read…" at bounding box center [417, 264] width 780 height 475
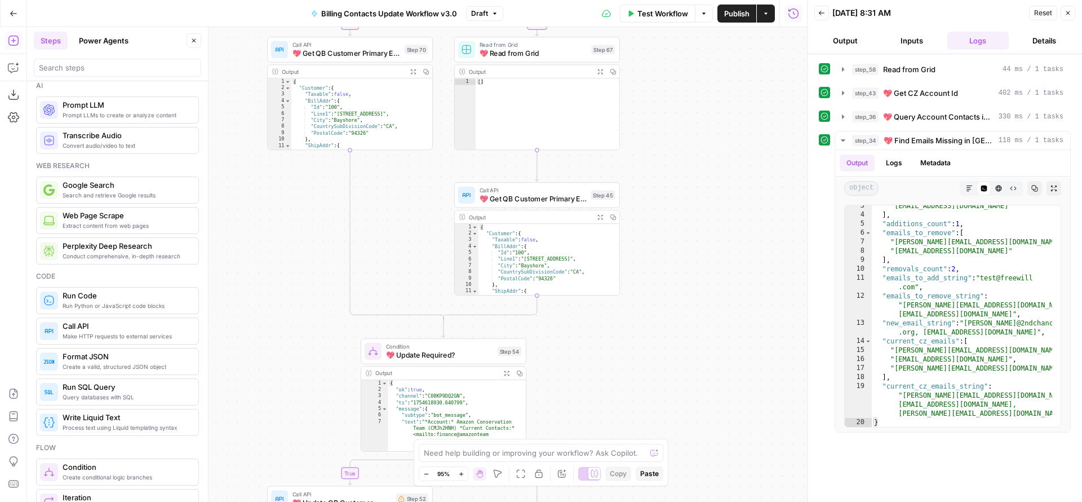
drag, startPoint x: 270, startPoint y: 335, endPoint x: 265, endPoint y: 116, distance: 219.3
click at [265, 119] on div "true true false true false false Workflow Set Inputs Inputs Read from Grid Read…" at bounding box center [417, 264] width 780 height 475
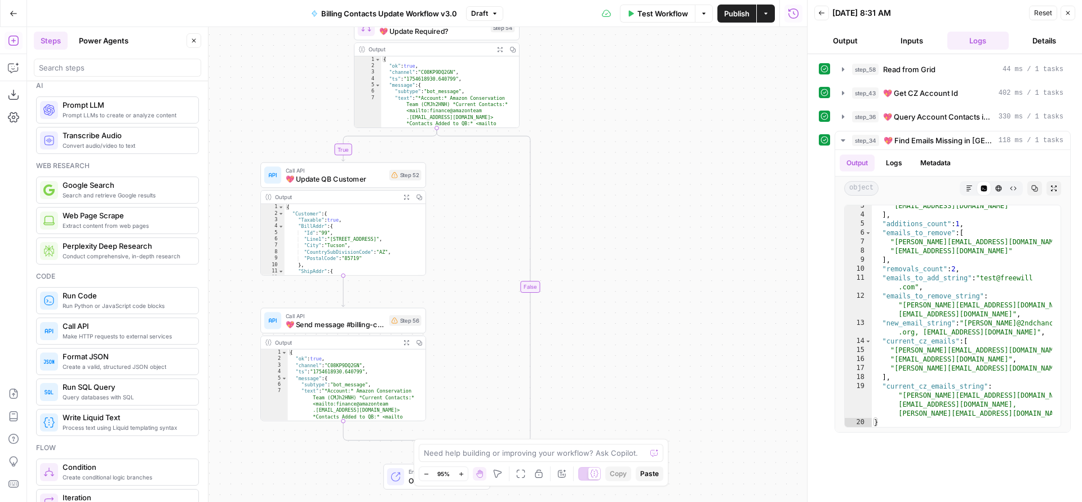
drag, startPoint x: 252, startPoint y: 333, endPoint x: 250, endPoint y: 217, distance: 115.5
click at [250, 217] on div "true true false true false false Workflow Set Inputs Inputs Read from Grid Read…" at bounding box center [417, 264] width 780 height 475
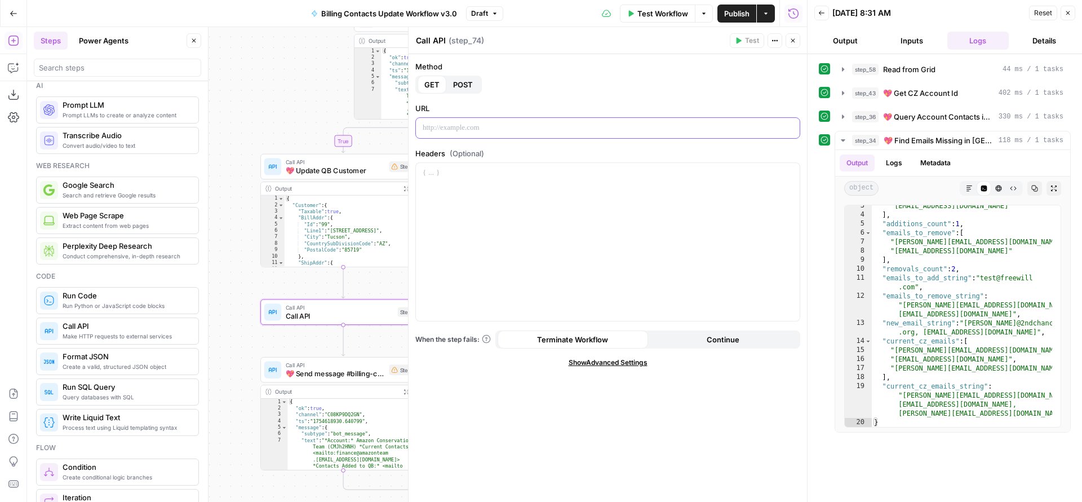
click at [435, 129] on p at bounding box center [608, 127] width 370 height 11
click at [432, 39] on textarea "Call API" at bounding box center [431, 40] width 30 height 11
click at [434, 39] on textarea "Call API" at bounding box center [431, 40] width 30 height 11
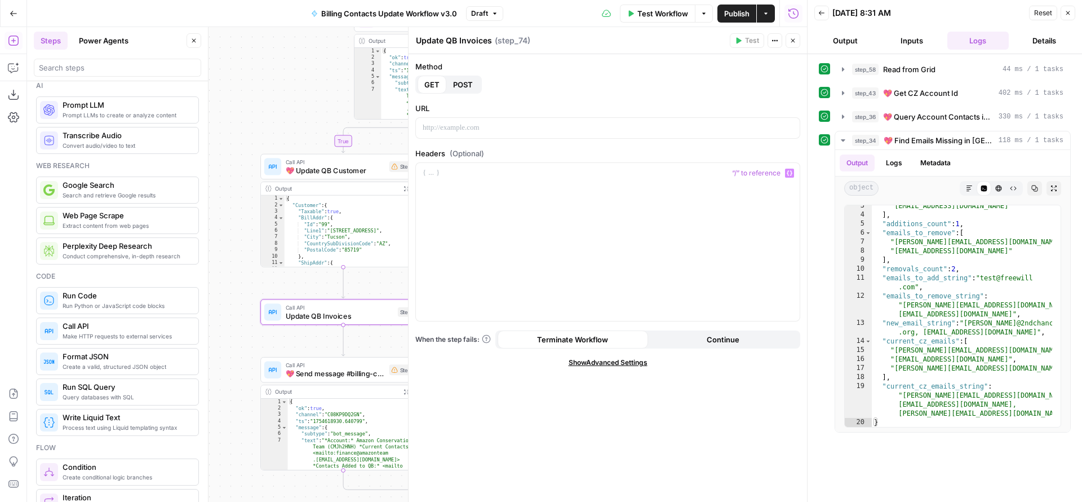
type textarea "Update QB Invoices"
click at [446, 123] on p at bounding box center [608, 127] width 370 height 11
click at [322, 163] on span "Call API" at bounding box center [335, 161] width 99 height 8
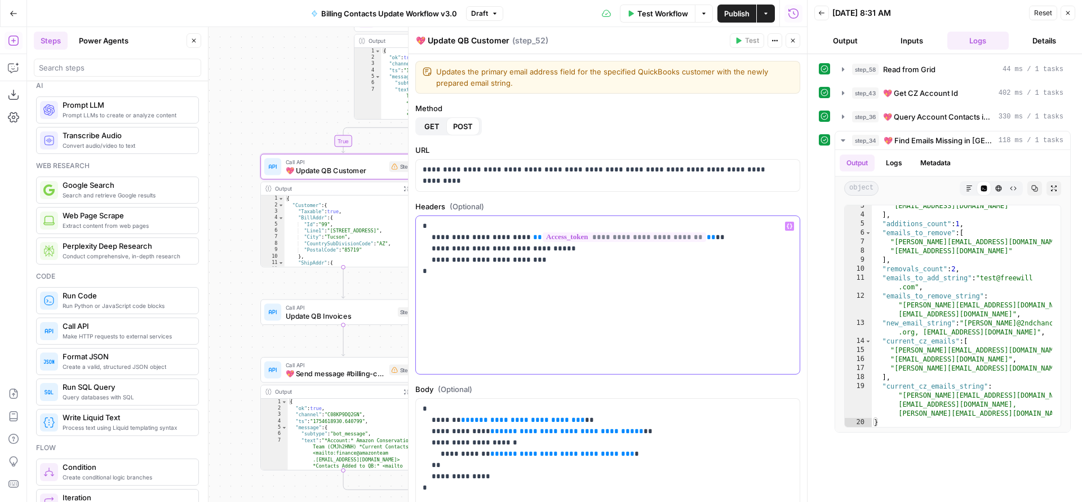
drag, startPoint x: 467, startPoint y: 283, endPoint x: 398, endPoint y: 213, distance: 98.4
click at [398, 213] on body "FreeWill New Home Browse Your Data Usage Settings Recent Grids Generate Key Tak…" at bounding box center [541, 251] width 1082 height 502
copy p "**********"
click at [335, 313] on span "Update QB Invoices" at bounding box center [340, 315] width 108 height 11
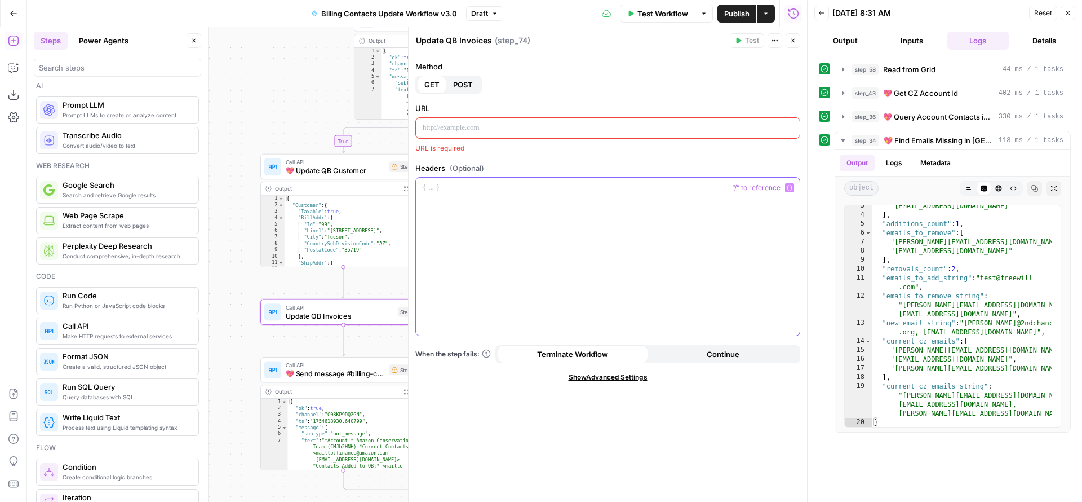
click at [442, 191] on p at bounding box center [608, 187] width 370 height 11
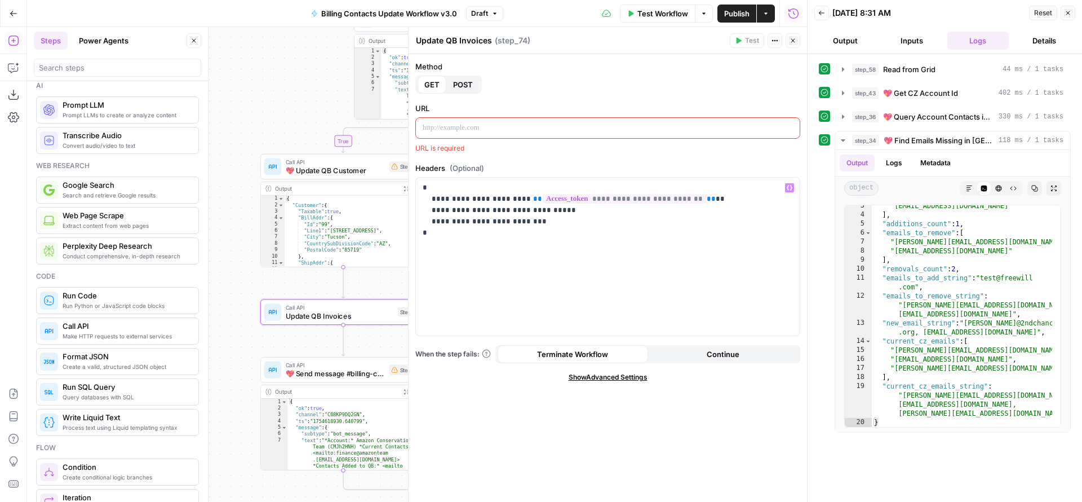
click at [325, 166] on span "💖 Update QB Customer" at bounding box center [335, 170] width 99 height 11
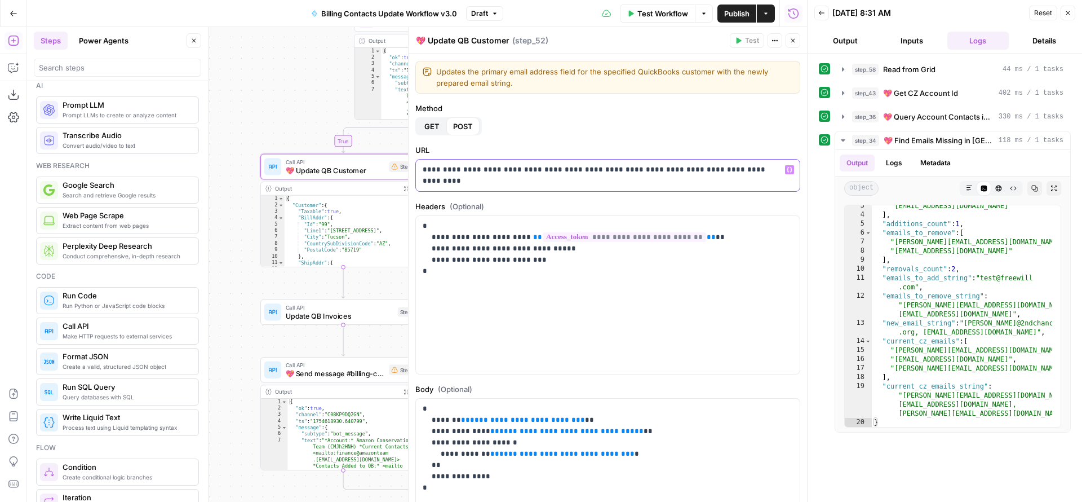
drag, startPoint x: 483, startPoint y: 181, endPoint x: 416, endPoint y: 167, distance: 68.4
click at [416, 167] on div "**********" at bounding box center [608, 175] width 384 height 32
copy p "**********"
click at [339, 314] on span "Update QB Invoices" at bounding box center [340, 315] width 108 height 11
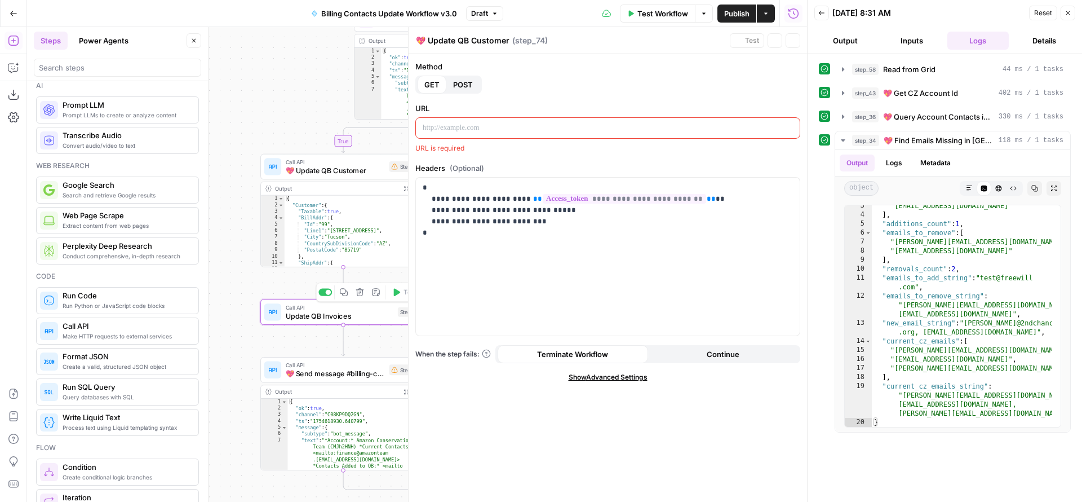
type textarea "Update QB Invoices"
click at [463, 130] on p at bounding box center [608, 127] width 370 height 11
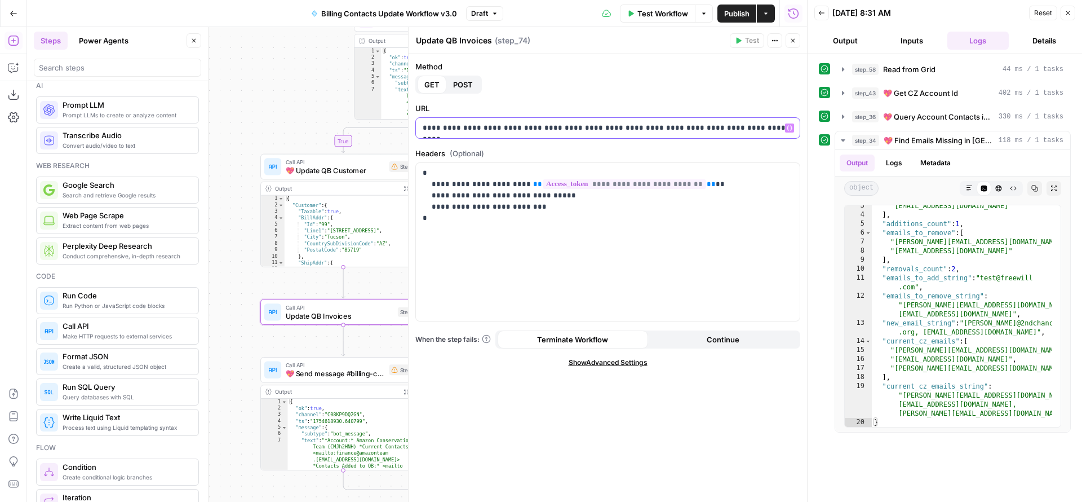
click at [712, 130] on p "**********" at bounding box center [608, 127] width 370 height 11
click at [703, 148] on label "Headers (Optional)" at bounding box center [607, 153] width 385 height 11
click at [344, 174] on span "💖 Update QB Customer" at bounding box center [335, 170] width 99 height 11
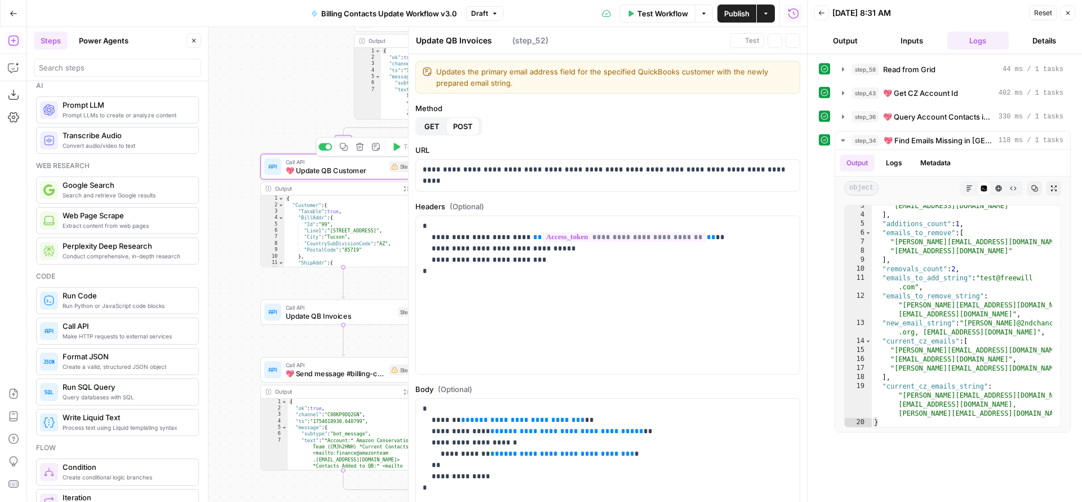
type textarea "💖 Update QB Customer"
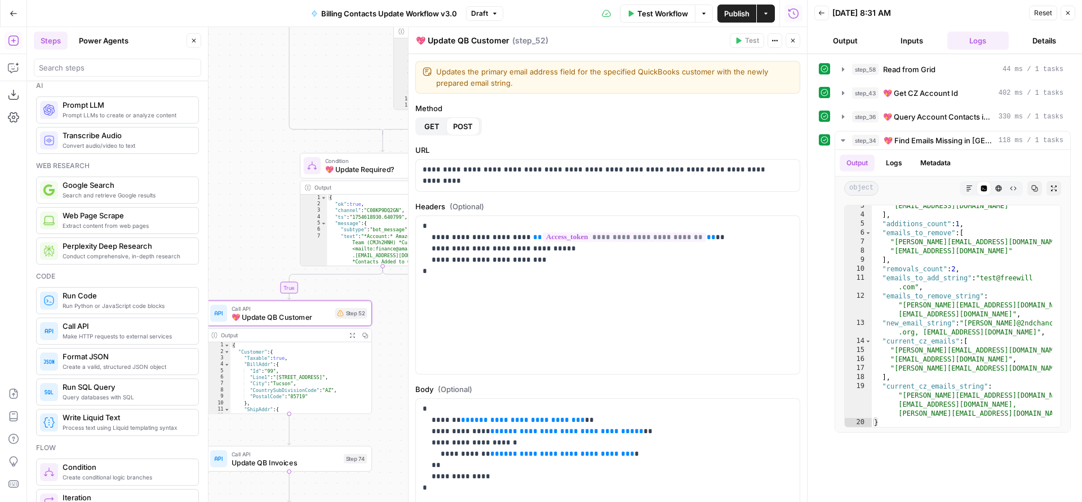
drag, startPoint x: 286, startPoint y: 77, endPoint x: 229, endPoint y: 236, distance: 168.8
click at [229, 236] on div "true true false true false false Workflow Set Inputs Inputs Read from Grid Read…" at bounding box center [417, 264] width 780 height 475
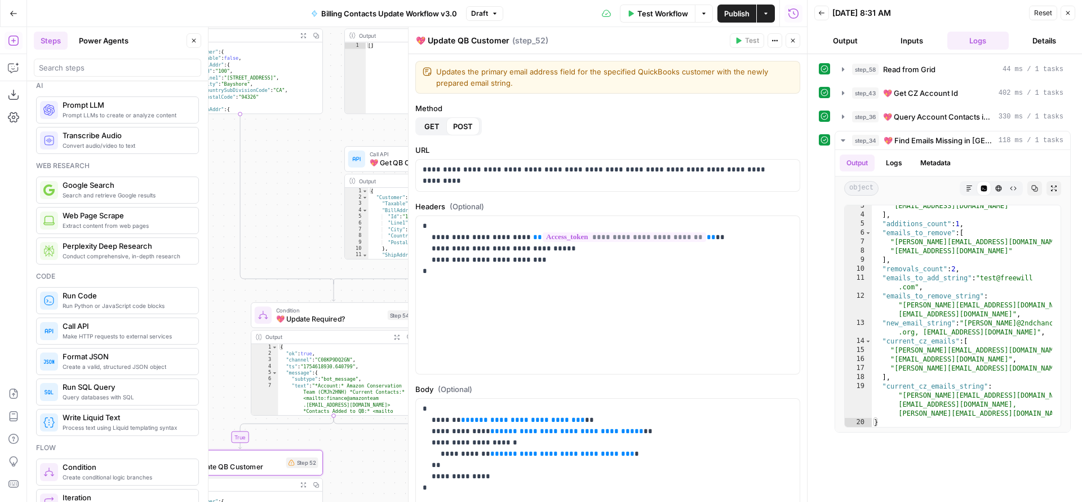
drag, startPoint x: 276, startPoint y: 183, endPoint x: 225, endPoint y: 320, distance: 145.8
click at [226, 326] on div "true true false true false false Workflow Set Inputs Inputs Read from Grid Read…" at bounding box center [417, 264] width 780 height 475
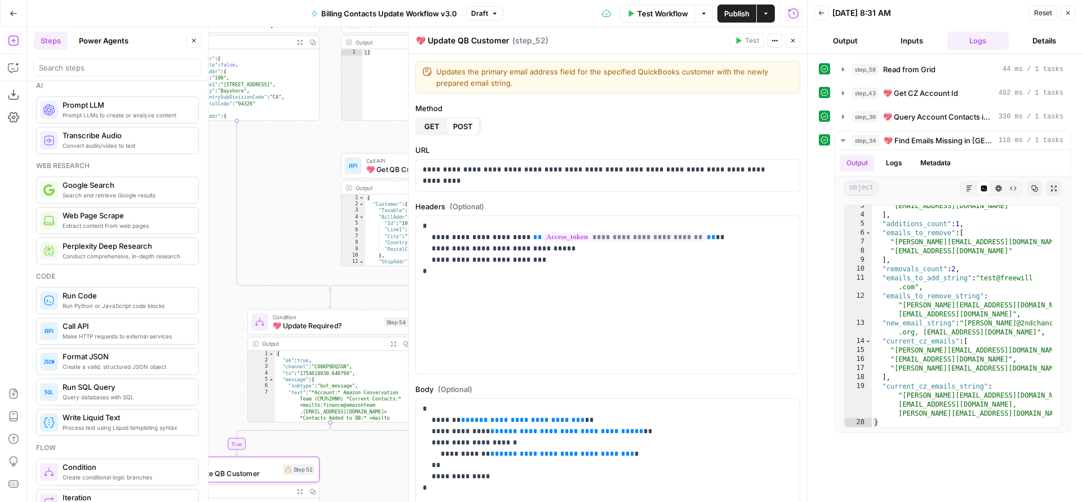
drag, startPoint x: 280, startPoint y: 204, endPoint x: 308, endPoint y: 318, distance: 117.8
click at [310, 351] on div "true true false true false false Workflow Set Inputs Inputs Read from Grid Read…" at bounding box center [417, 264] width 780 height 475
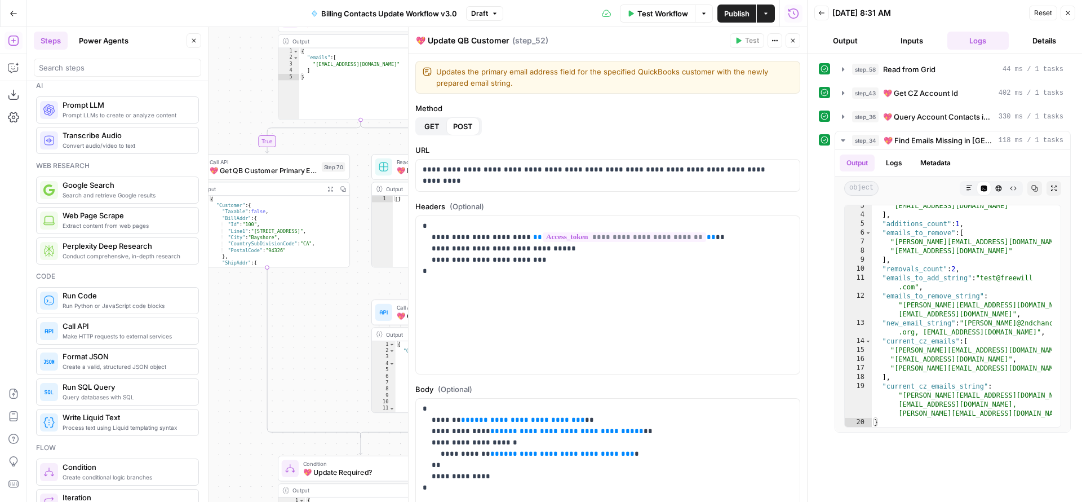
click at [283, 165] on span "💖 Get QB Customer Primary Emails" at bounding box center [264, 170] width 108 height 11
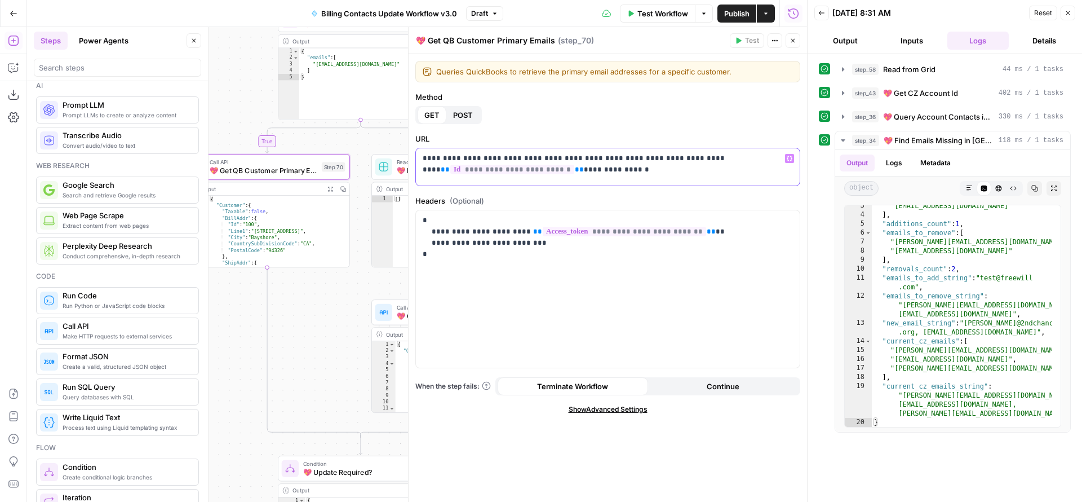
scroll to position [6, 0]
drag, startPoint x: 668, startPoint y: 171, endPoint x: 429, endPoint y: 175, distance: 239.6
click at [429, 175] on p "**********" at bounding box center [604, 164] width 362 height 34
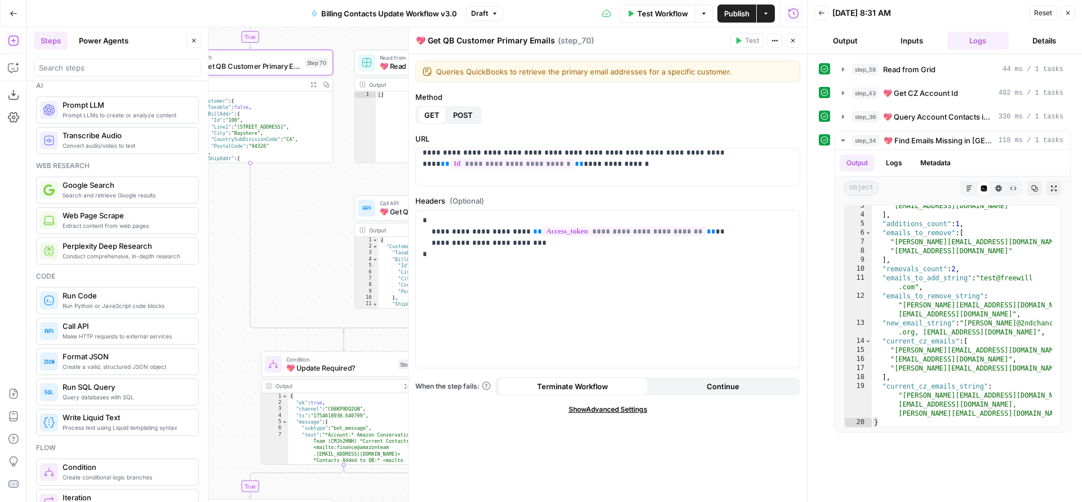
drag, startPoint x: 331, startPoint y: 333, endPoint x: 315, endPoint y: 231, distance: 103.3
click at [315, 231] on div "true true false true false false Workflow Set Inputs Inputs Read from Grid Read…" at bounding box center [417, 264] width 780 height 475
click at [793, 42] on icon "button" at bounding box center [793, 40] width 7 height 7
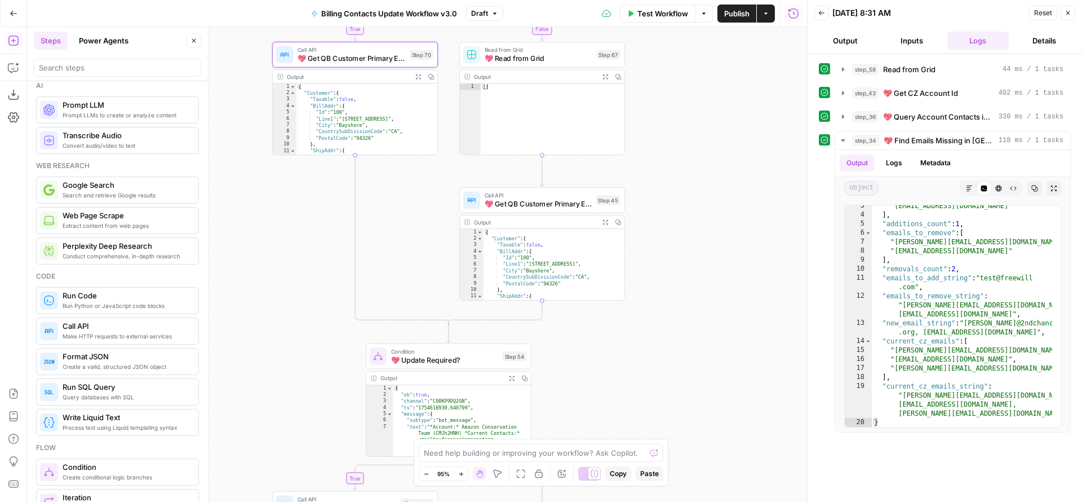
drag, startPoint x: 604, startPoint y: 201, endPoint x: 728, endPoint y: 193, distance: 124.3
click at [728, 193] on div "true true false true false false Workflow Set Inputs Inputs Read from Grid Read…" at bounding box center [417, 264] width 780 height 475
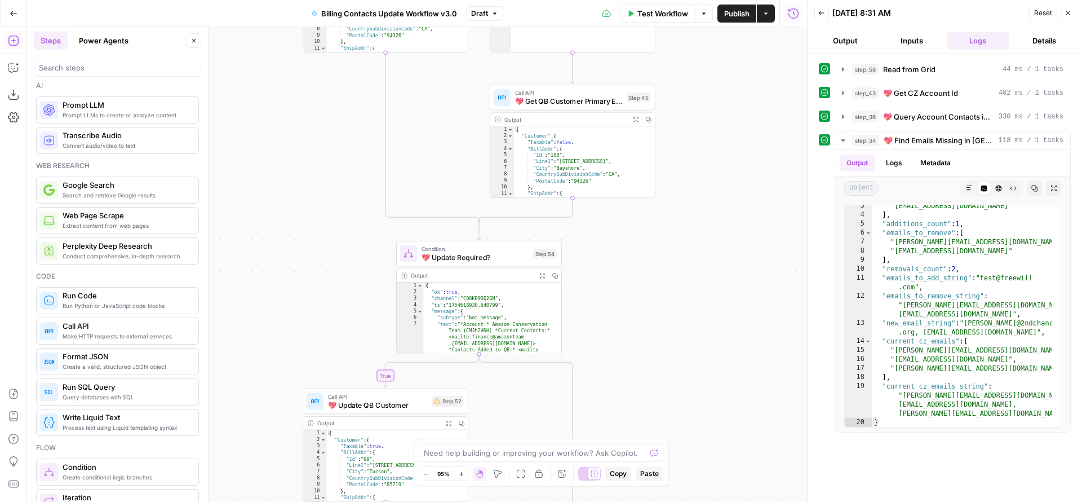
drag, startPoint x: 671, startPoint y: 295, endPoint x: 675, endPoint y: 144, distance: 151.1
click at [675, 145] on div "true true false true false false Workflow Set Inputs Inputs Read from Grid Read…" at bounding box center [417, 264] width 780 height 475
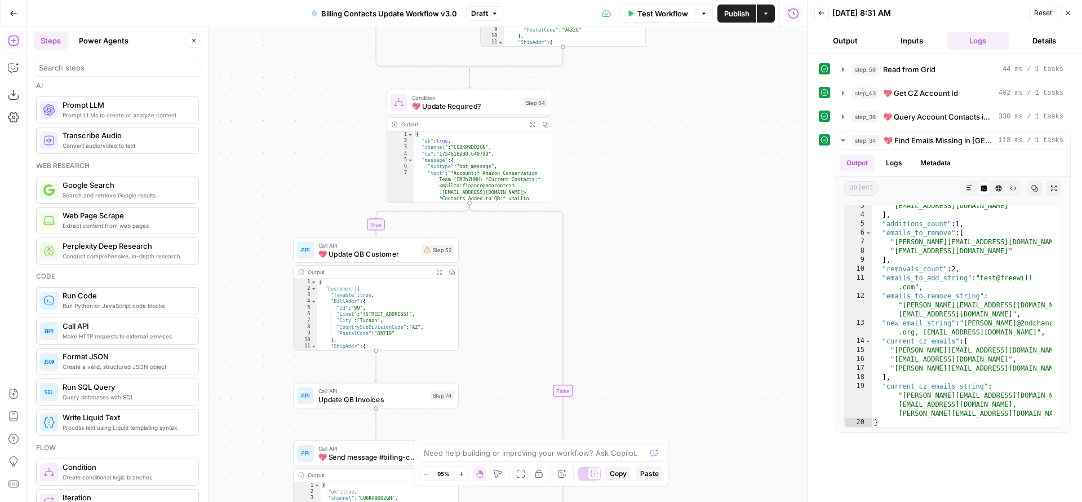
drag, startPoint x: 626, startPoint y: 252, endPoint x: 623, endPoint y: 150, distance: 102.0
click at [623, 150] on div "true true false true false false Workflow Set Inputs Inputs Read from Grid Read…" at bounding box center [417, 264] width 780 height 475
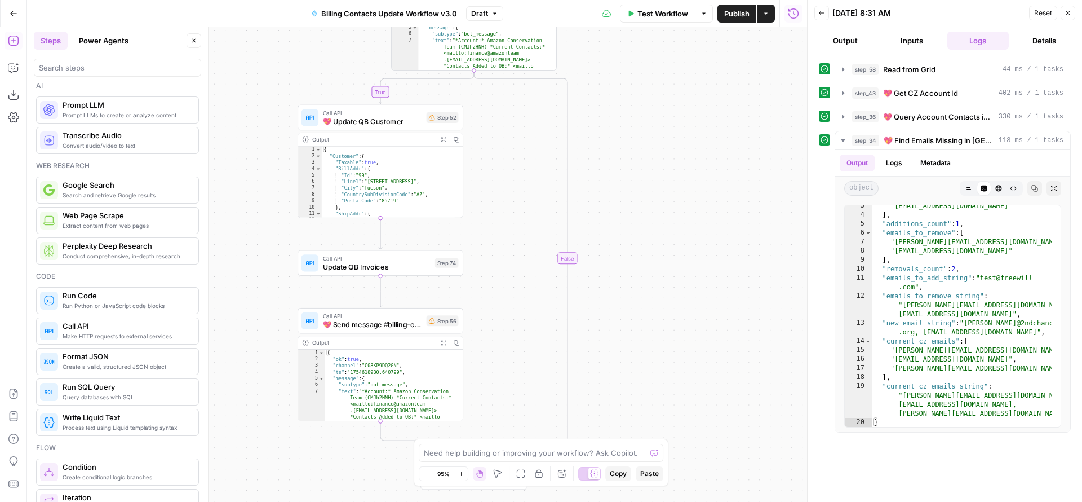
drag, startPoint x: 611, startPoint y: 250, endPoint x: 614, endPoint y: 104, distance: 145.4
click at [614, 109] on div "true true false true false false Workflow Set Inputs Inputs Read from Grid Read…" at bounding box center [417, 264] width 780 height 475
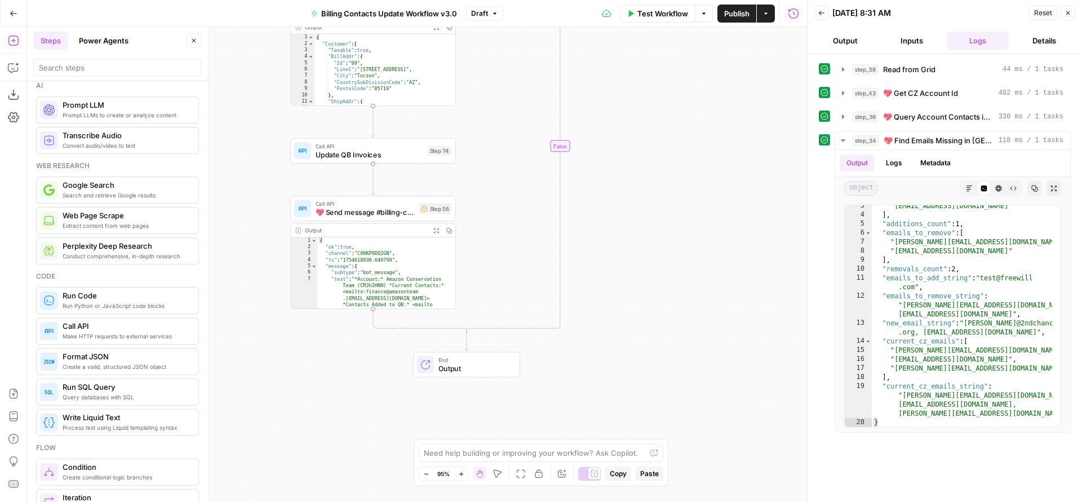
drag, startPoint x: 635, startPoint y: 308, endPoint x: 628, endPoint y: 193, distance: 114.6
click at [628, 193] on div "true true false true false false Workflow Set Inputs Inputs Read from Grid Read…" at bounding box center [417, 264] width 780 height 475
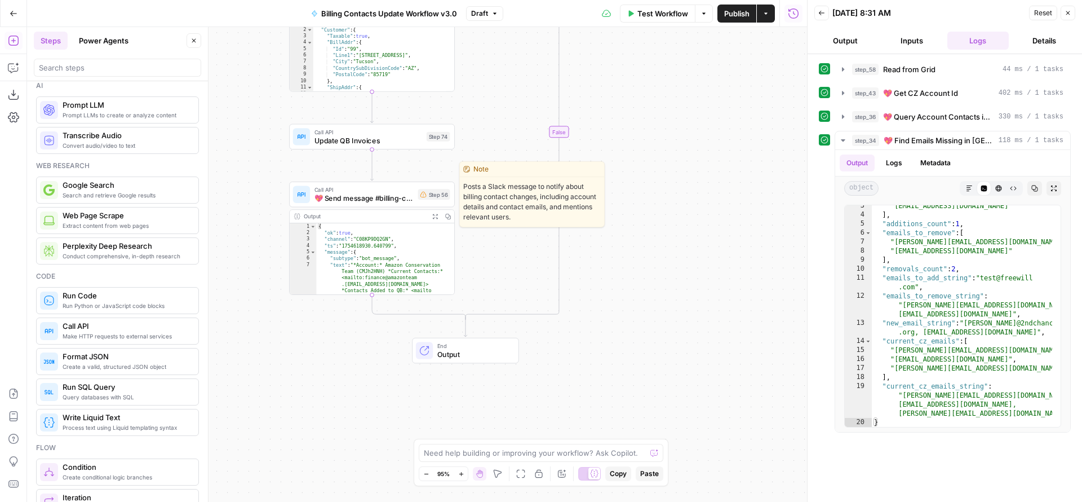
click at [357, 196] on span "💖 Send message #billing-contact-updates" at bounding box center [363, 198] width 99 height 11
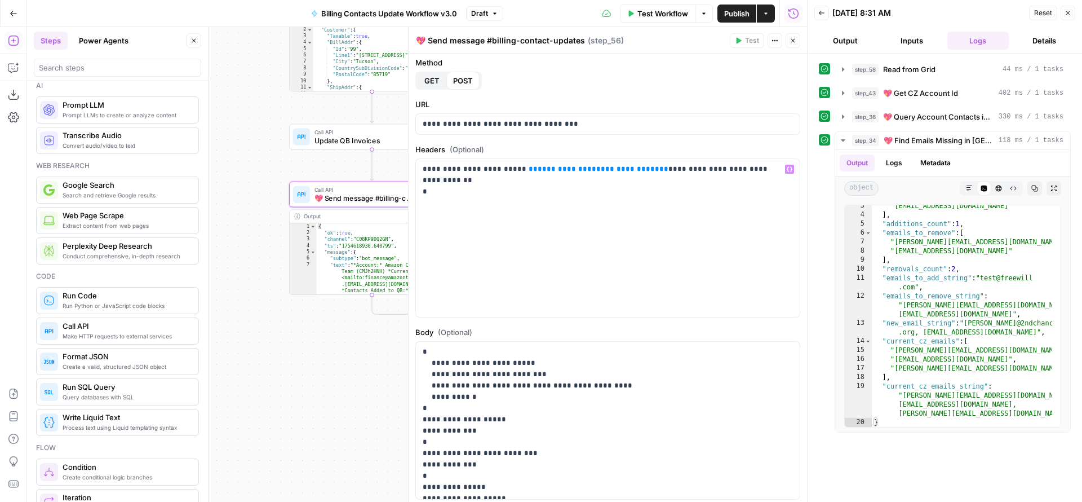
scroll to position [96, 0]
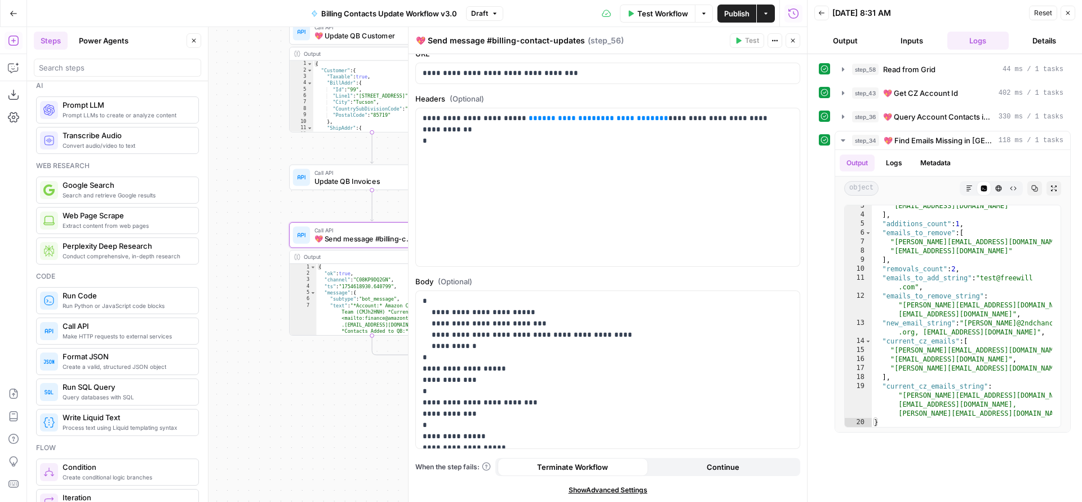
drag, startPoint x: 304, startPoint y: 341, endPoint x: 304, endPoint y: 402, distance: 60.9
click at [304, 402] on div "true true false true false false Workflow Set Inputs Inputs Read from Grid Read…" at bounding box center [417, 264] width 780 height 475
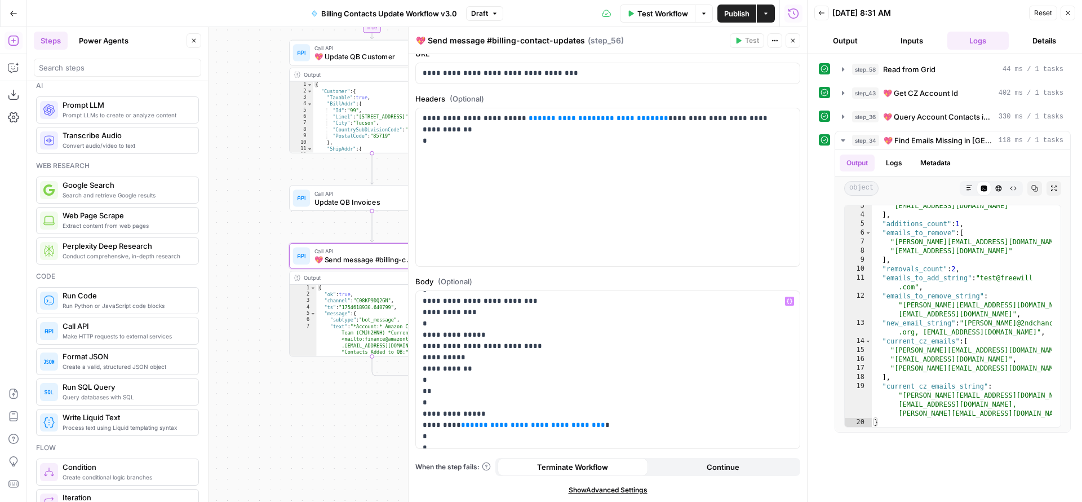
scroll to position [339, 0]
drag, startPoint x: 575, startPoint y: 426, endPoint x: 451, endPoint y: 428, distance: 124.0
click at [451, 428] on p "**********" at bounding box center [599, 470] width 353 height 1026
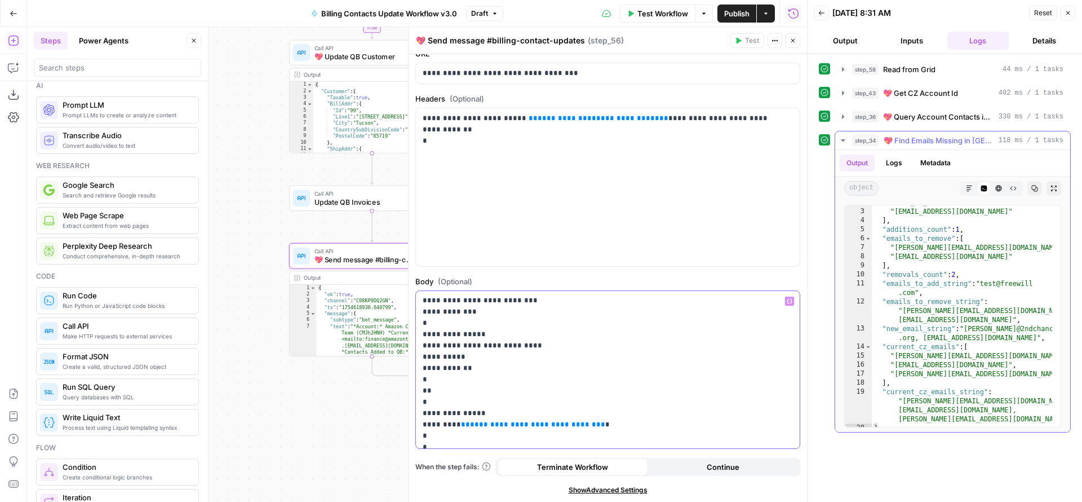
scroll to position [0, 0]
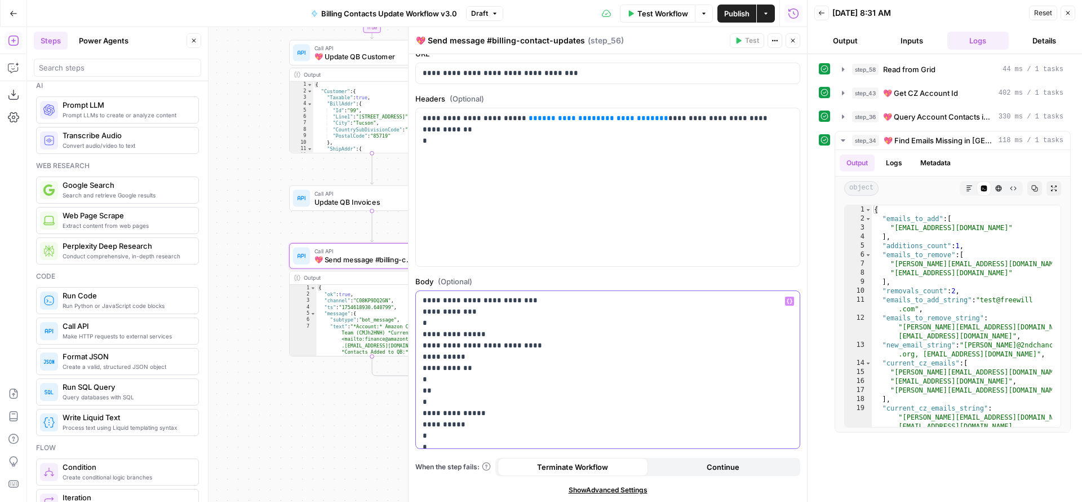
click at [787, 300] on icon "button" at bounding box center [790, 300] width 6 height 5
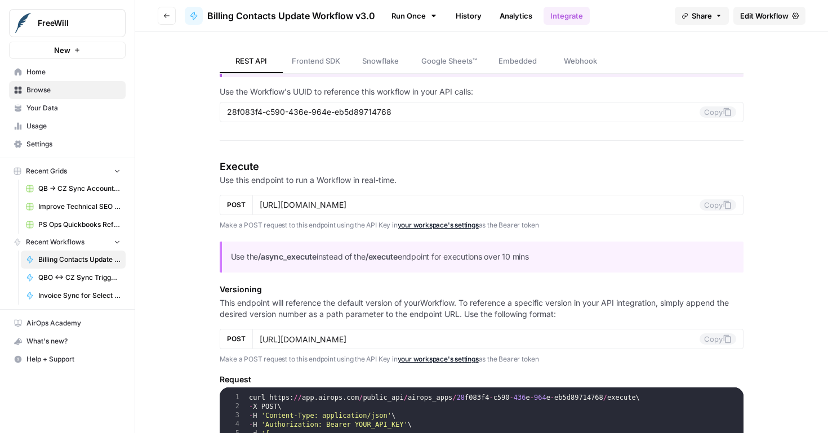
scroll to position [88, 0]
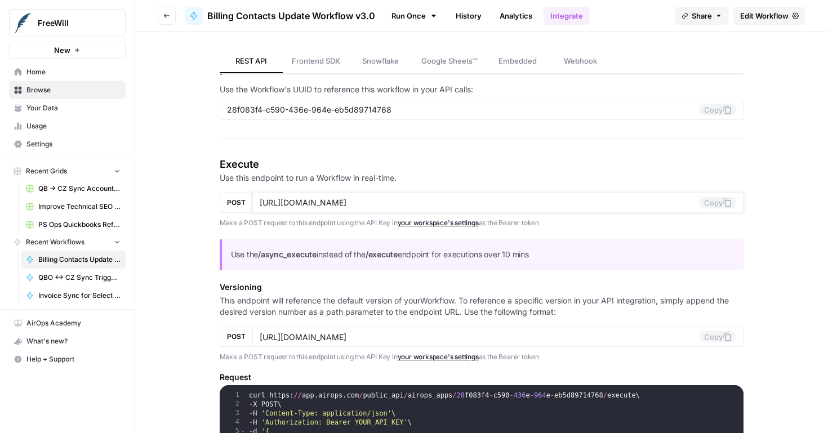
click at [401, 201] on input "[URL][DOMAIN_NAME]" at bounding box center [480, 203] width 441 height 10
click at [436, 207] on input "[URL][DOMAIN_NAME]" at bounding box center [480, 203] width 441 height 10
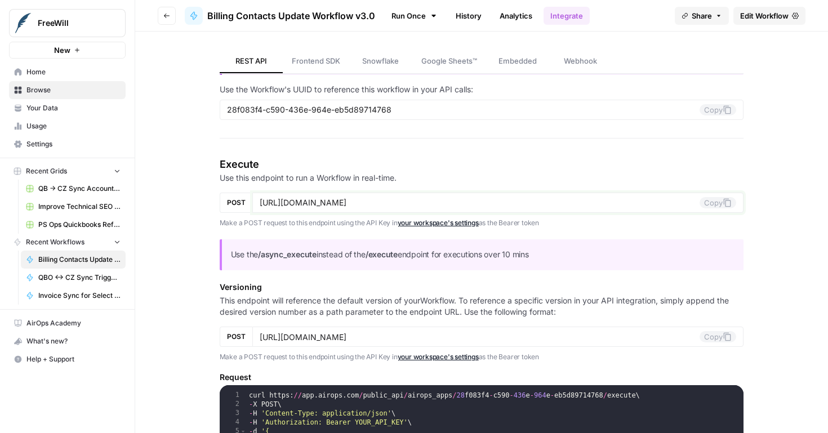
click at [436, 207] on input "[URL][DOMAIN_NAME]" at bounding box center [480, 203] width 441 height 10
click at [441, 223] on link "your workspace's settings" at bounding box center [438, 223] width 81 height 8
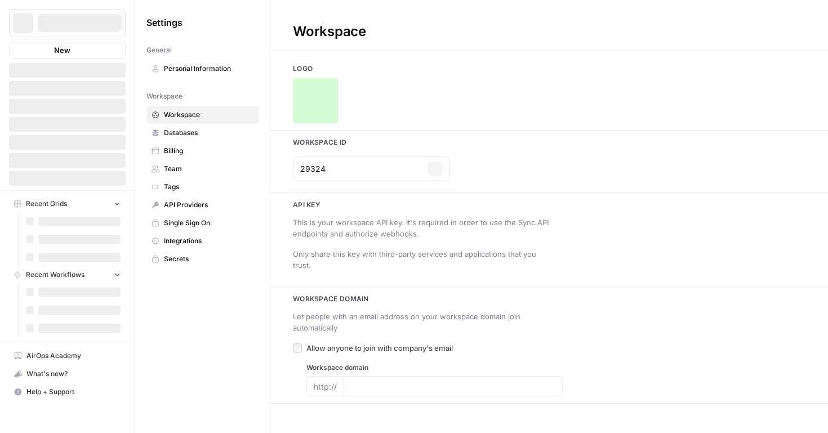
type input "freewill.com"
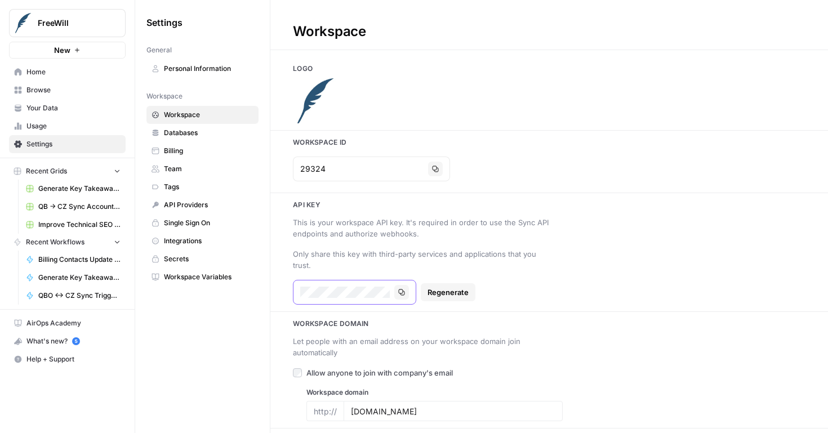
click at [405, 295] on button "Copy" at bounding box center [402, 292] width 15 height 15
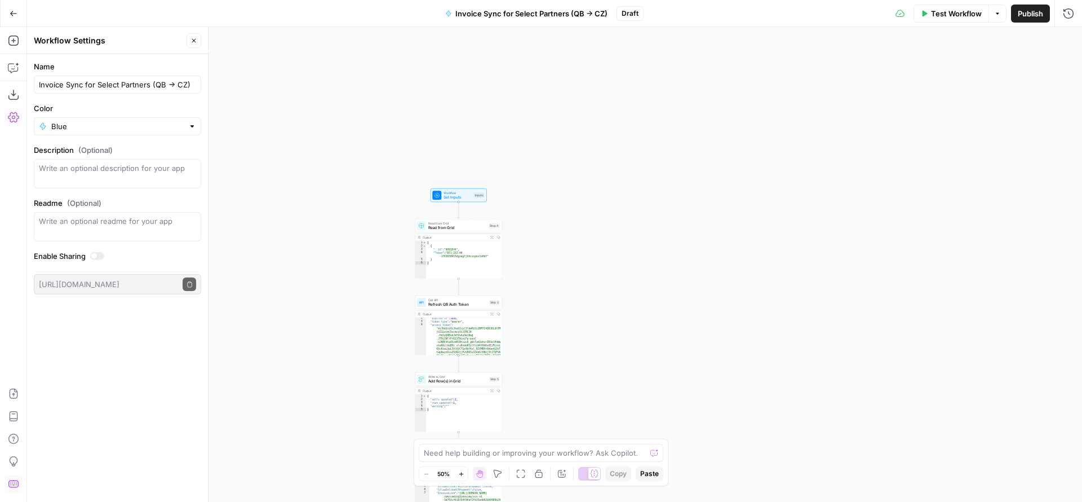
scroll to position [9, 0]
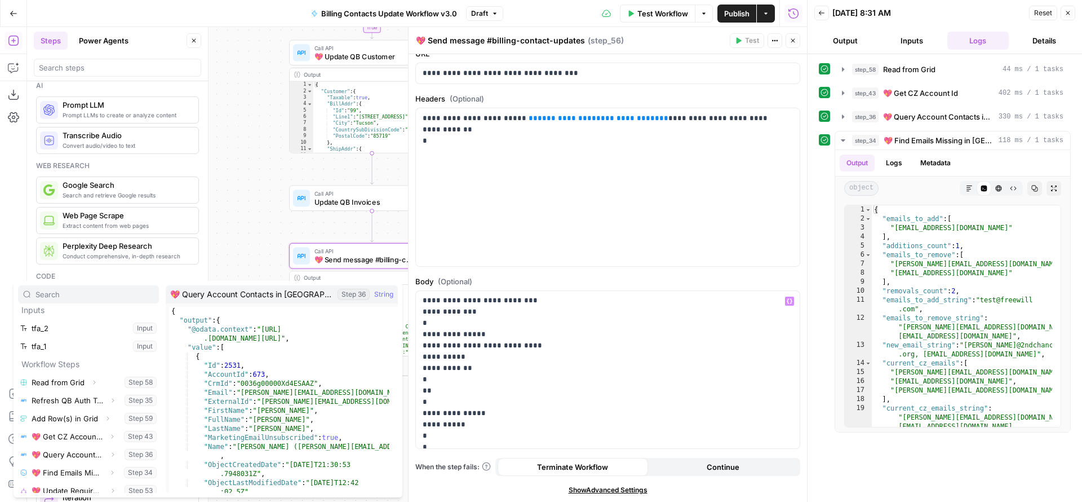
scroll to position [12, 0]
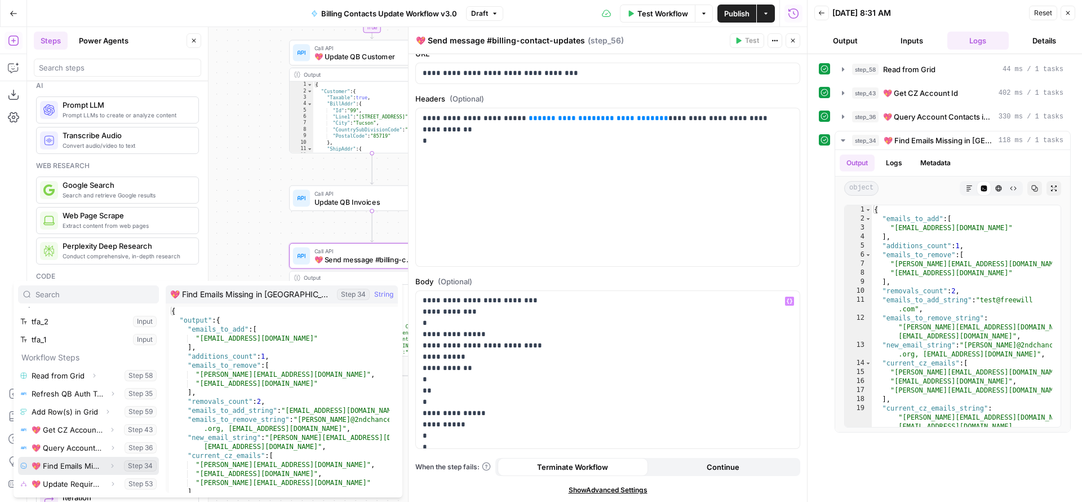
click at [109, 463] on icon "button" at bounding box center [112, 465] width 7 height 7
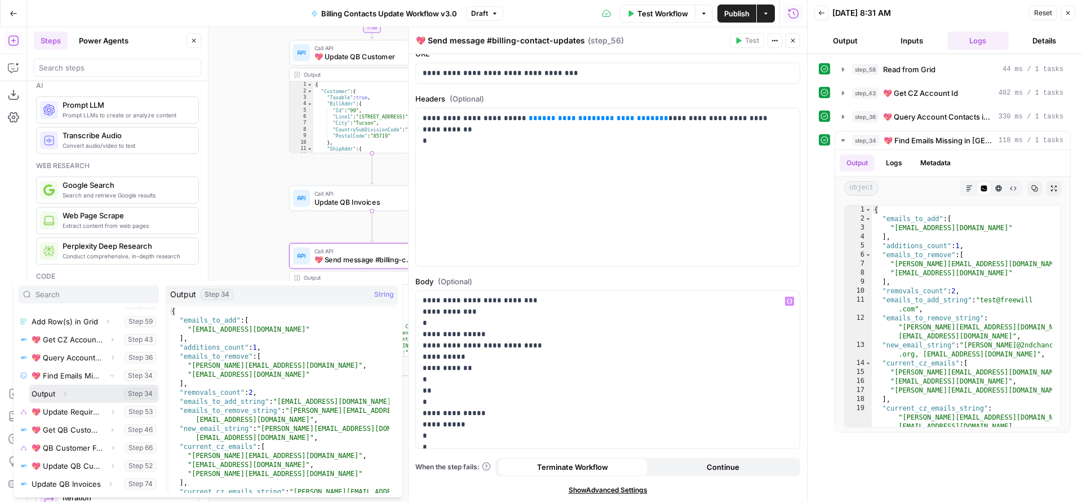
click at [59, 392] on button "Expand" at bounding box center [64, 393] width 15 height 15
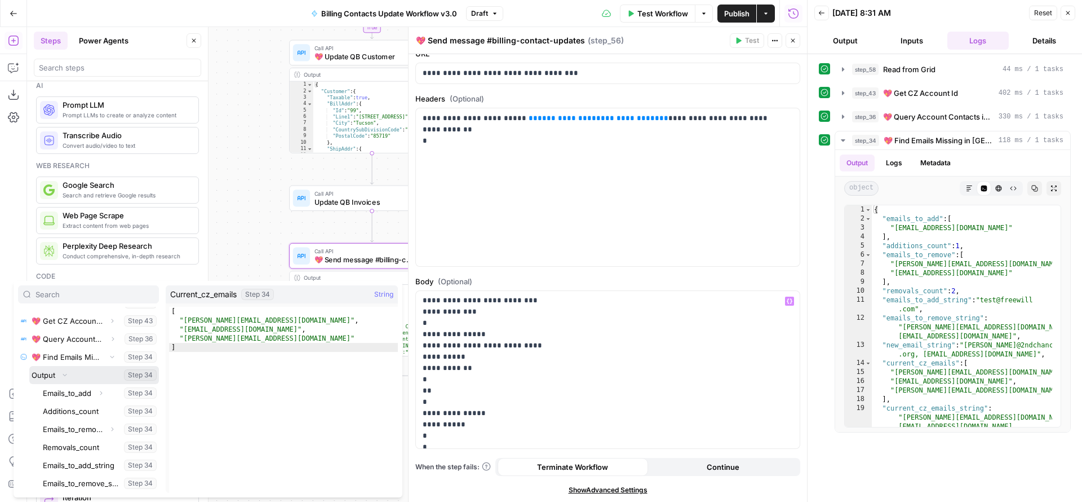
scroll to position [213, 0]
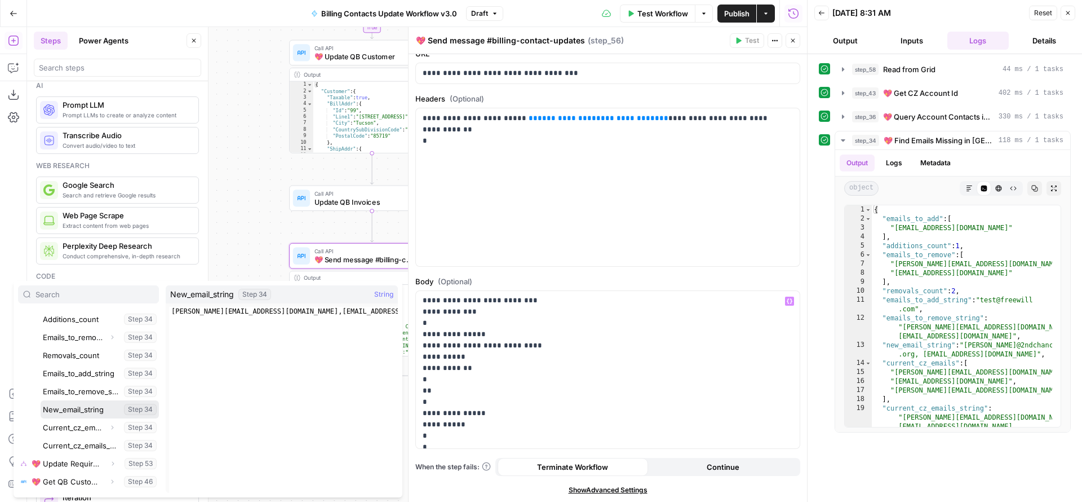
click at [87, 414] on button "Select variable New_email_string" at bounding box center [100, 409] width 118 height 18
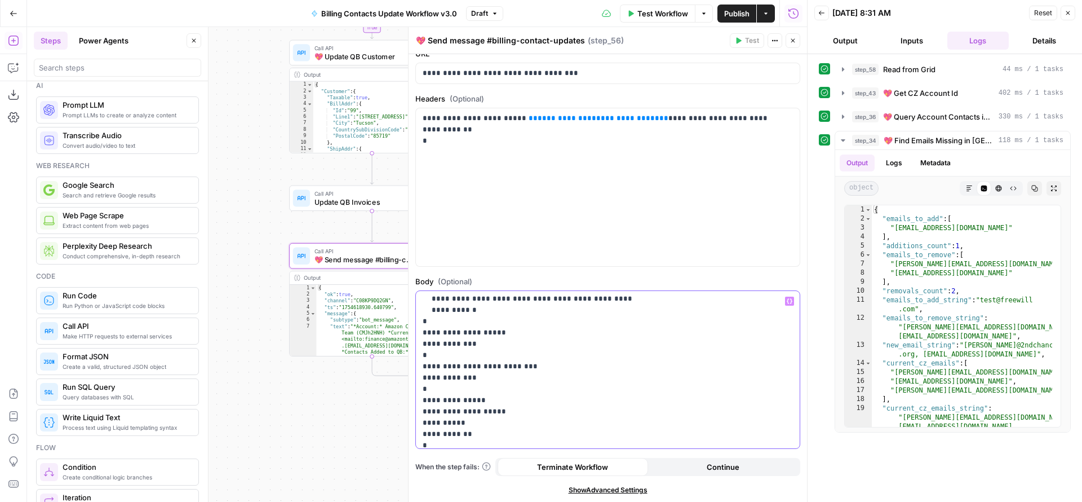
scroll to position [0, 0]
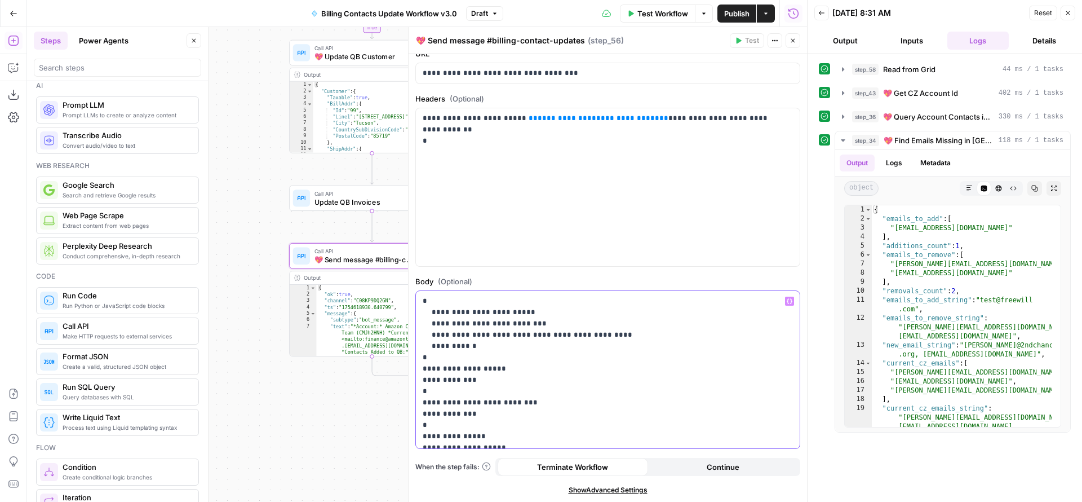
drag, startPoint x: 480, startPoint y: 335, endPoint x: 550, endPoint y: 336, distance: 69.9
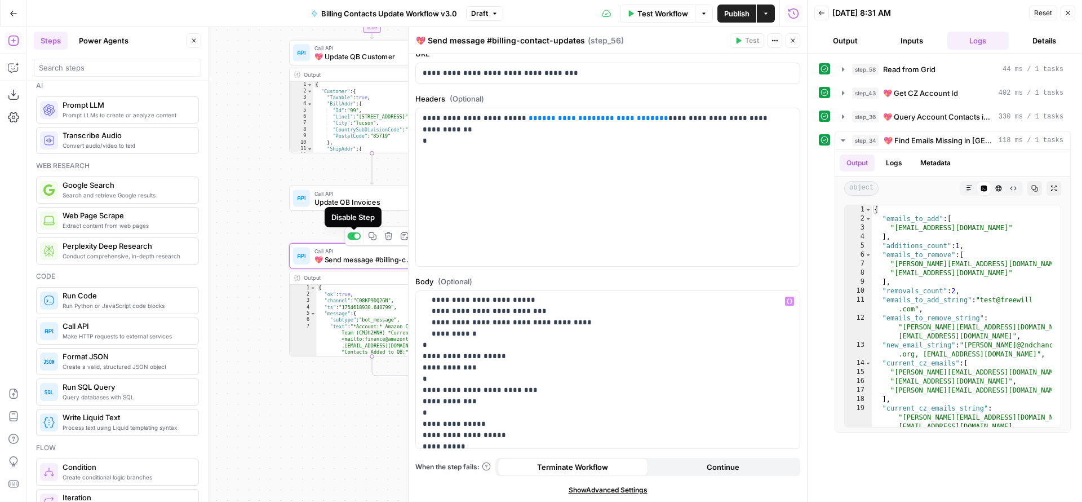
click at [351, 236] on div at bounding box center [354, 235] width 14 height 7
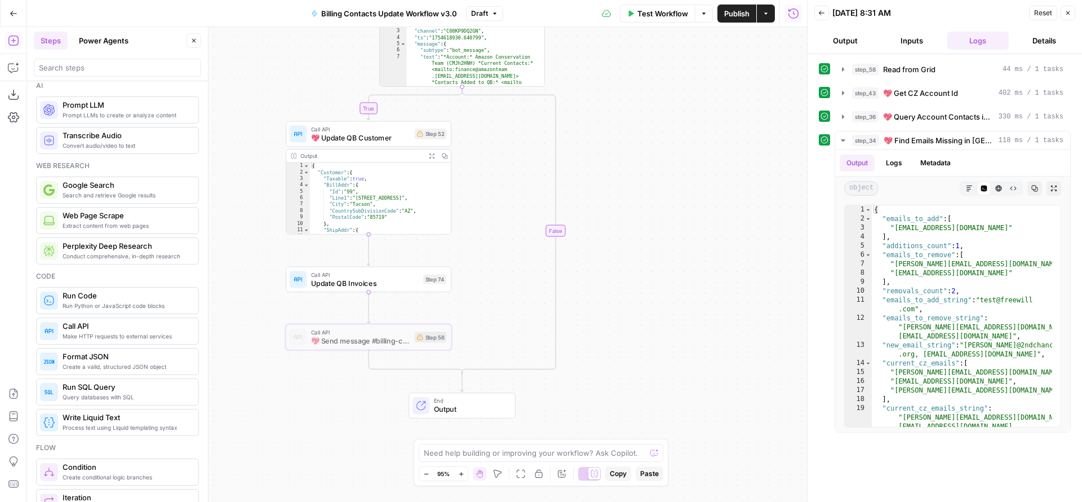
drag, startPoint x: 326, startPoint y: 311, endPoint x: 322, endPoint y: 405, distance: 93.6
click at [322, 405] on div "true true false true false false Workflow Set Inputs Inputs Read from Grid Read…" at bounding box center [417, 264] width 780 height 475
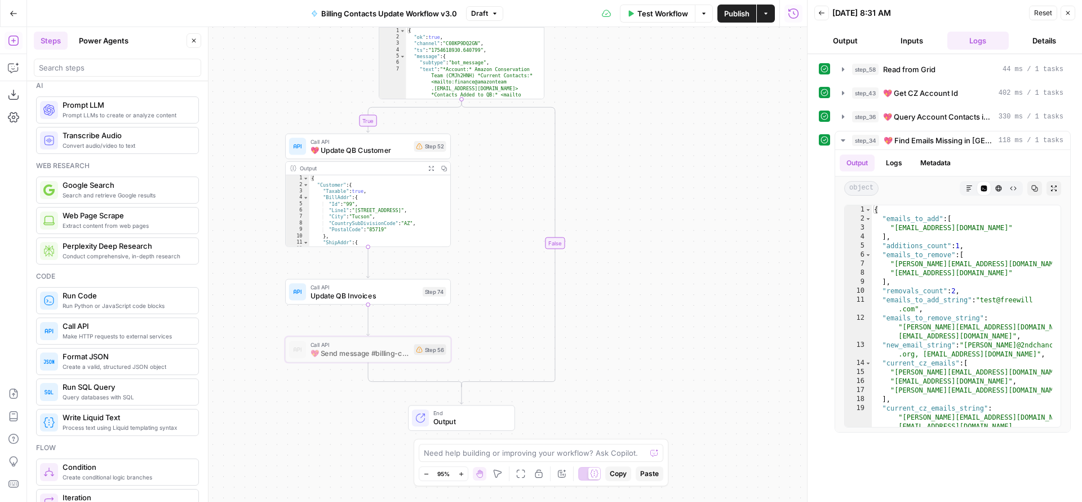
click at [329, 295] on span "Update QB Invoices" at bounding box center [365, 295] width 108 height 11
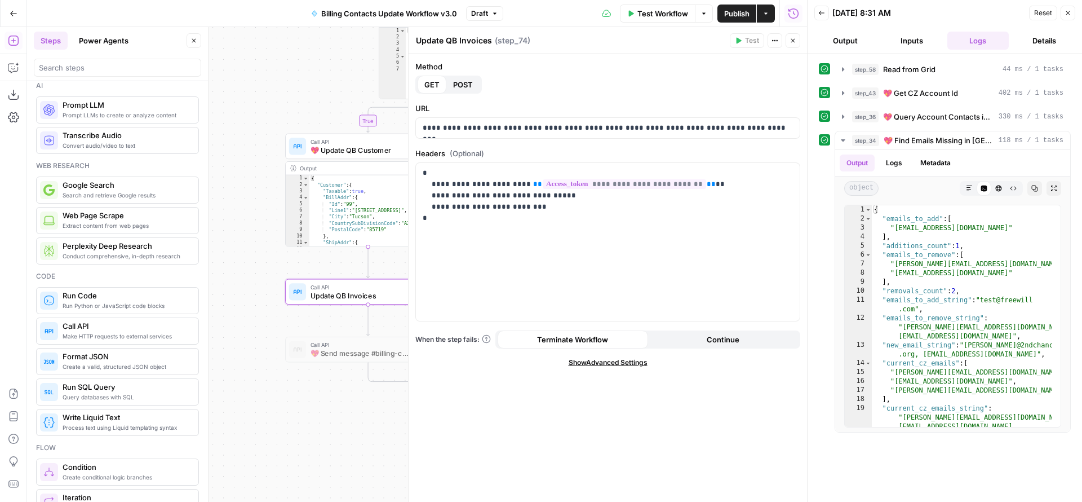
click at [792, 41] on icon "button" at bounding box center [793, 41] width 4 height 4
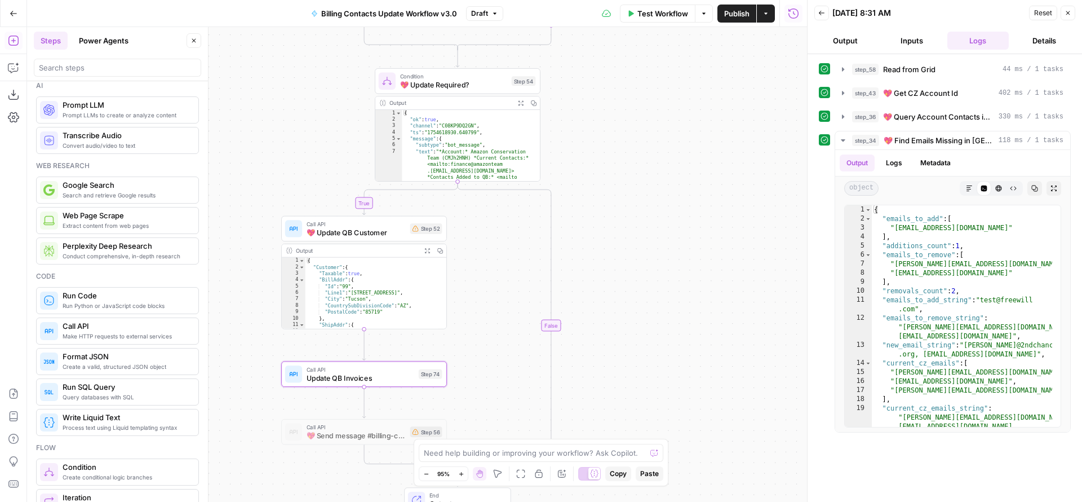
drag, startPoint x: 656, startPoint y: 135, endPoint x: 652, endPoint y: 311, distance: 175.3
click at [652, 305] on div "true true false true false false Workflow Set Inputs Inputs Read from Grid Read…" at bounding box center [417, 264] width 780 height 475
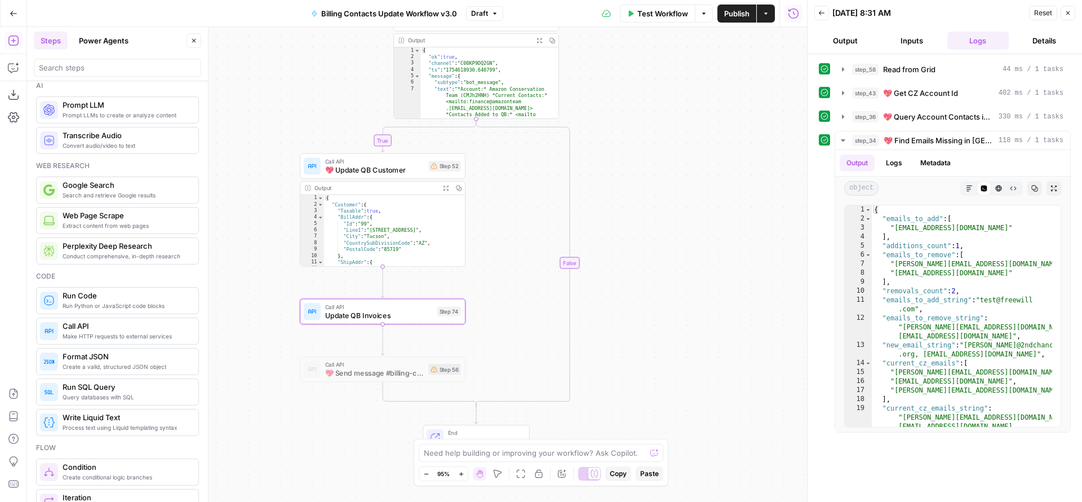
drag, startPoint x: 667, startPoint y: 332, endPoint x: 684, endPoint y: 157, distance: 176.0
click at [685, 167] on div "true true false true false false Workflow Set Inputs Inputs Read from Grid Read…" at bounding box center [417, 264] width 780 height 475
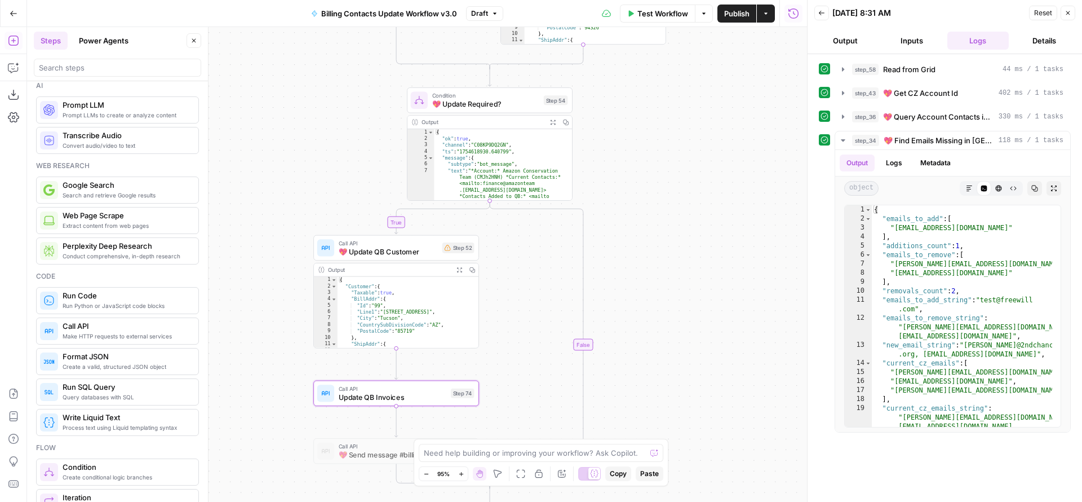
drag, startPoint x: 664, startPoint y: 196, endPoint x: 679, endPoint y: 356, distance: 160.2
click at [680, 361] on div "true true false true false false Workflow Set Inputs Inputs Read from Grid Read…" at bounding box center [417, 264] width 780 height 475
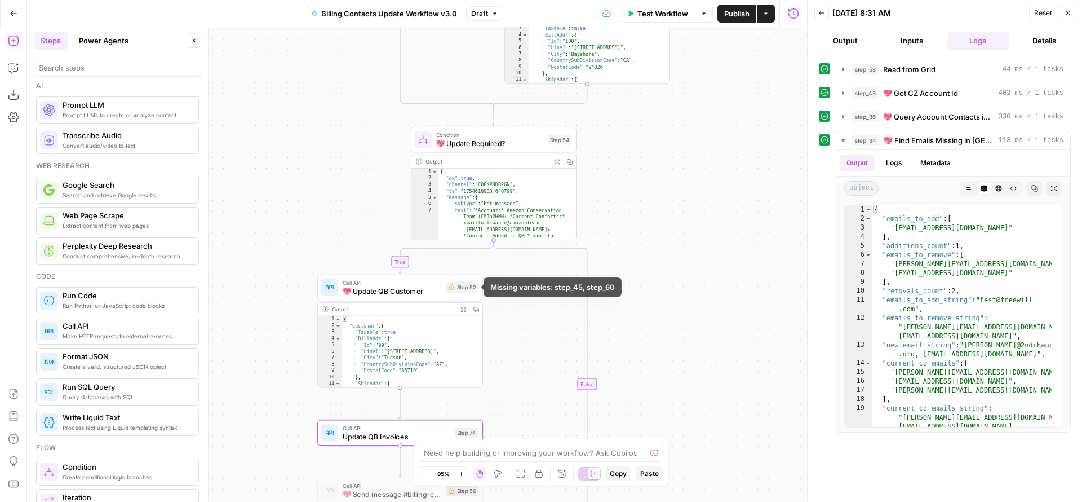
click at [414, 287] on span "💖 Update QB Customer" at bounding box center [392, 291] width 99 height 11
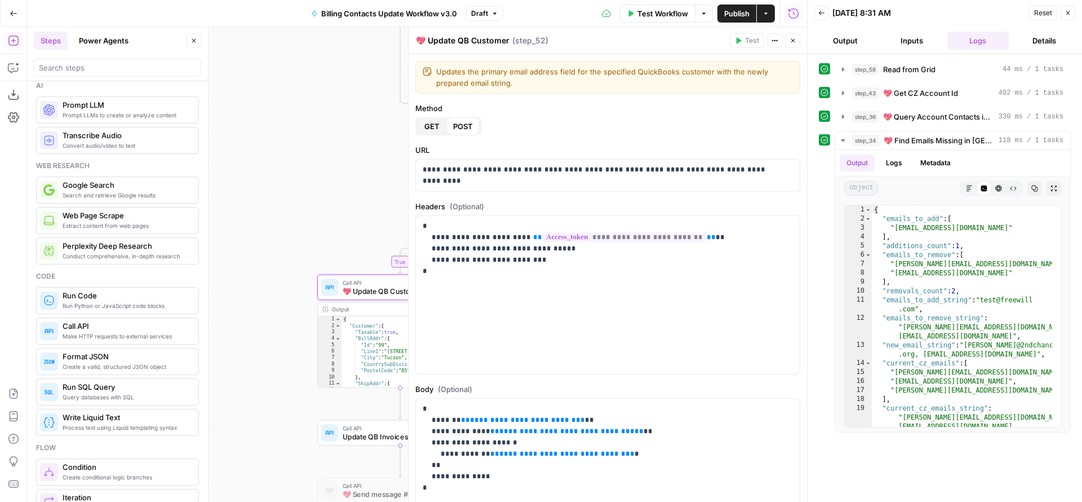
drag, startPoint x: 427, startPoint y: 43, endPoint x: 414, endPoint y: 41, distance: 13.2
click at [414, 41] on div "💖 Update QB Customer 💖 Update QB Customer" at bounding box center [462, 41] width 99 height 14
type textarea "Update QB Customer"
click at [797, 40] on button "Close" at bounding box center [793, 40] width 15 height 15
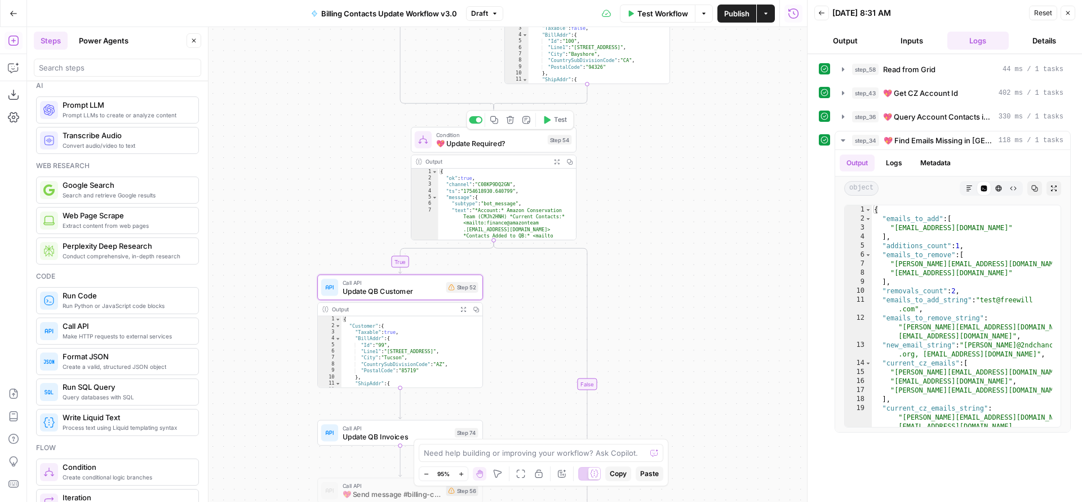
click at [389, 286] on span "Update QB Customer" at bounding box center [392, 291] width 99 height 11
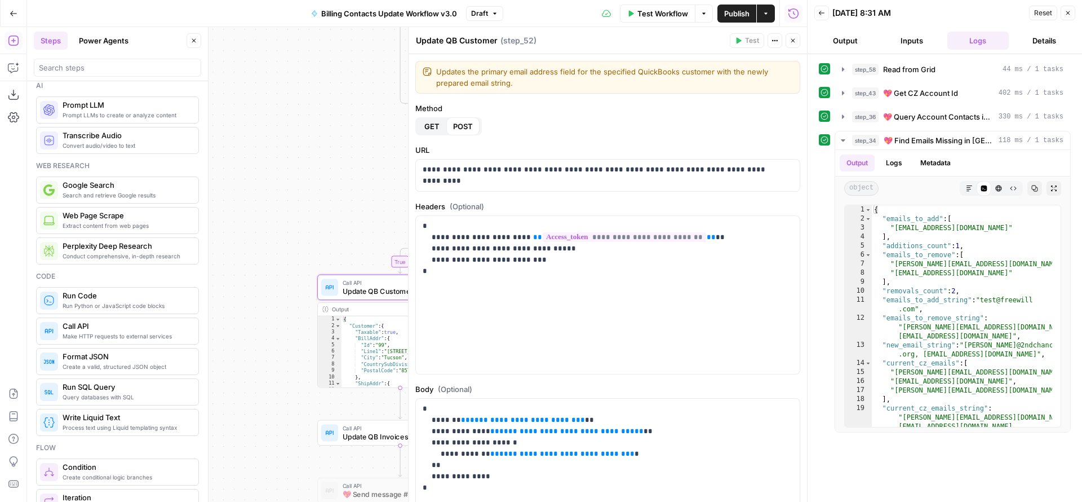
click at [334, 181] on div "true true false true false false Workflow Set Inputs Inputs Read from Grid Read…" at bounding box center [417, 264] width 780 height 475
click at [794, 47] on button "Close" at bounding box center [793, 40] width 15 height 15
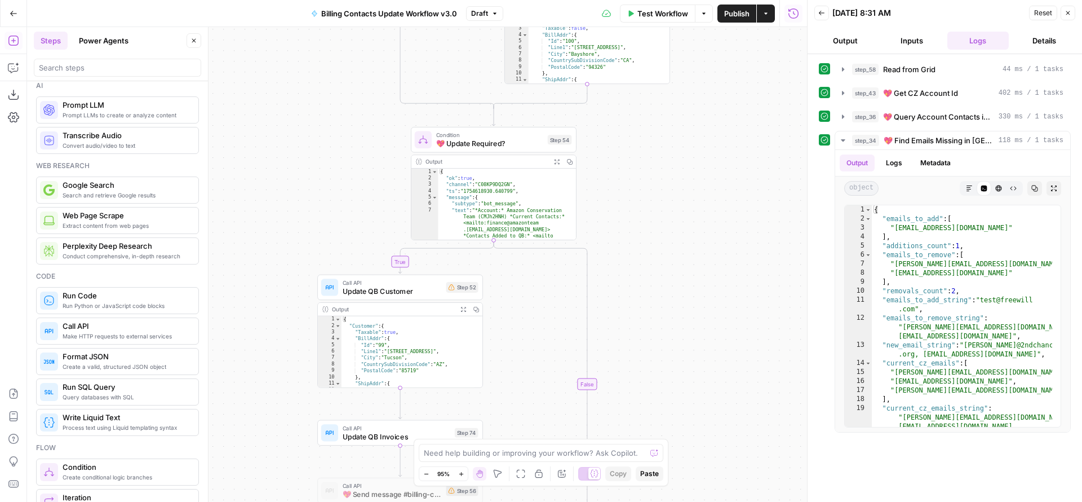
click at [508, 144] on span "💖 Update Required?" at bounding box center [490, 143] width 108 height 11
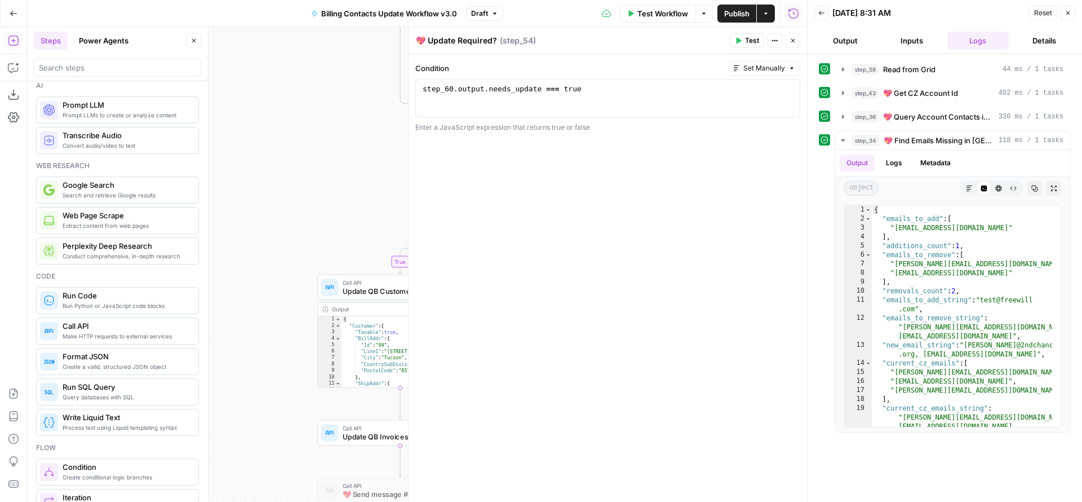
drag, startPoint x: 427, startPoint y: 41, endPoint x: 406, endPoint y: 40, distance: 20.9
click at [408, 40] on div "💖 Update Required? 💖 Update Required? ( step_54 ) Test Actions Close Condition …" at bounding box center [607, 264] width 399 height 475
click at [348, 290] on span "Update QB Customer" at bounding box center [392, 291] width 99 height 11
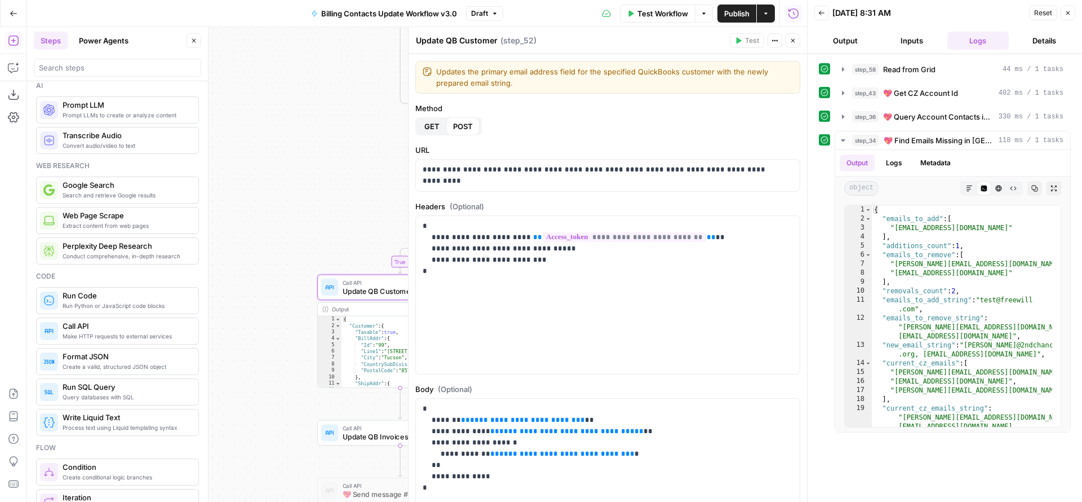
click at [418, 38] on textarea "Update QB Customer" at bounding box center [457, 40] width 82 height 11
paste textarea "💖"
type textarea "💖 Update QB Customer"
click at [340, 165] on div "true true false true false false Workflow Set Inputs Inputs Read from Grid Read…" at bounding box center [417, 264] width 780 height 475
click at [790, 37] on icon "button" at bounding box center [793, 40] width 7 height 7
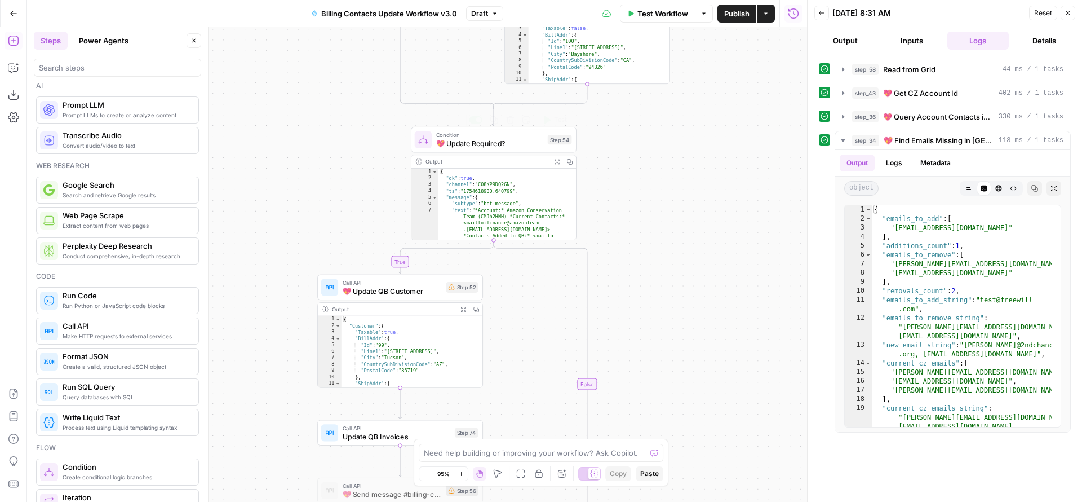
click at [499, 132] on span "Condition" at bounding box center [490, 135] width 108 height 8
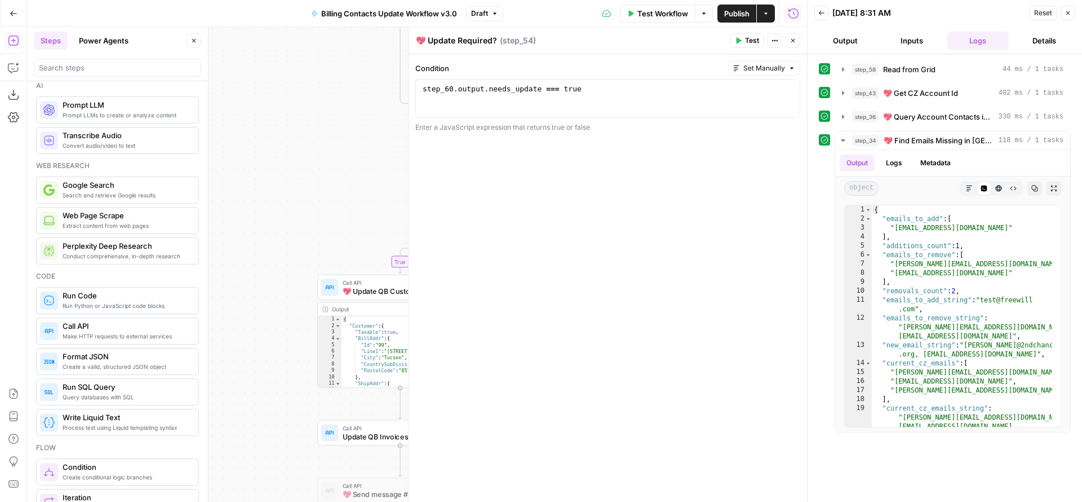
drag, startPoint x: 428, startPoint y: 40, endPoint x: 330, endPoint y: 30, distance: 98.5
click at [330, 30] on body "FreeWill New Home Browse Your Data Usage Settings Recent Grids Generate Key Tak…" at bounding box center [541, 251] width 1082 height 502
type textarea "Update Required?"
click at [346, 169] on div "true true false true false false Workflow Set Inputs Inputs Read from Grid Read…" at bounding box center [417, 264] width 780 height 475
click at [344, 198] on div "true true false true false false Workflow Set Inputs Inputs Read from Grid Read…" at bounding box center [417, 264] width 780 height 475
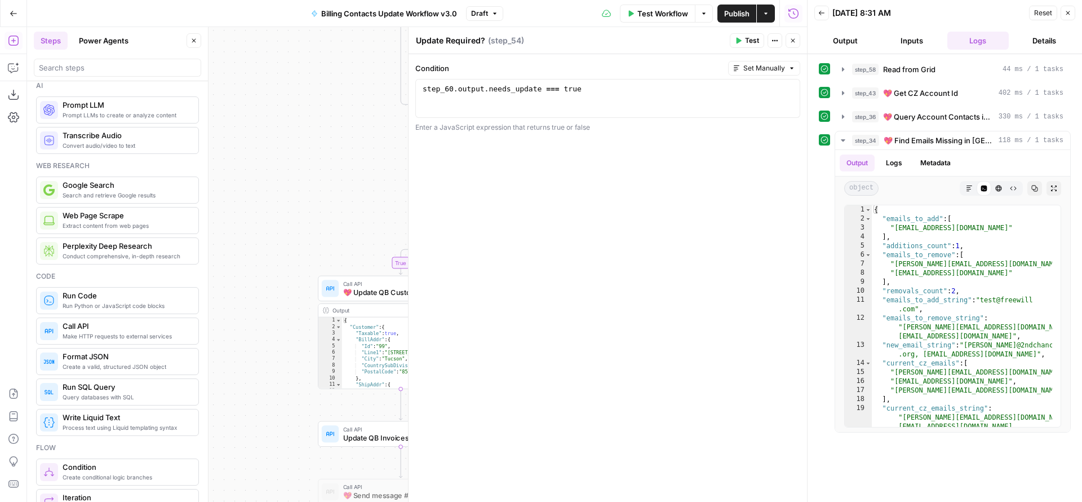
click at [796, 38] on button "Close" at bounding box center [793, 40] width 15 height 15
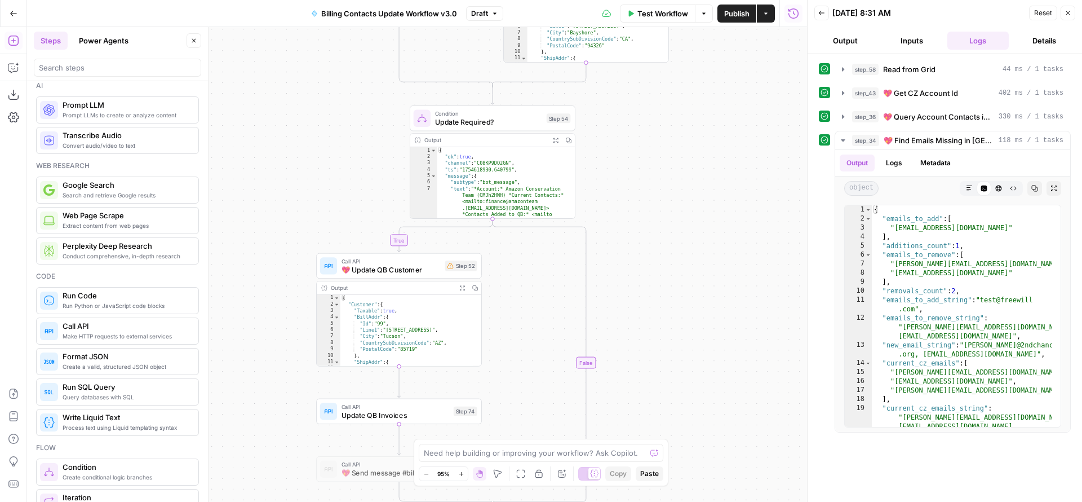
drag, startPoint x: 282, startPoint y: 440, endPoint x: 278, endPoint y: 324, distance: 116.7
click at [278, 326] on div "true true false true false false Workflow Set Inputs Inputs Read from Grid Read…" at bounding box center [417, 264] width 780 height 475
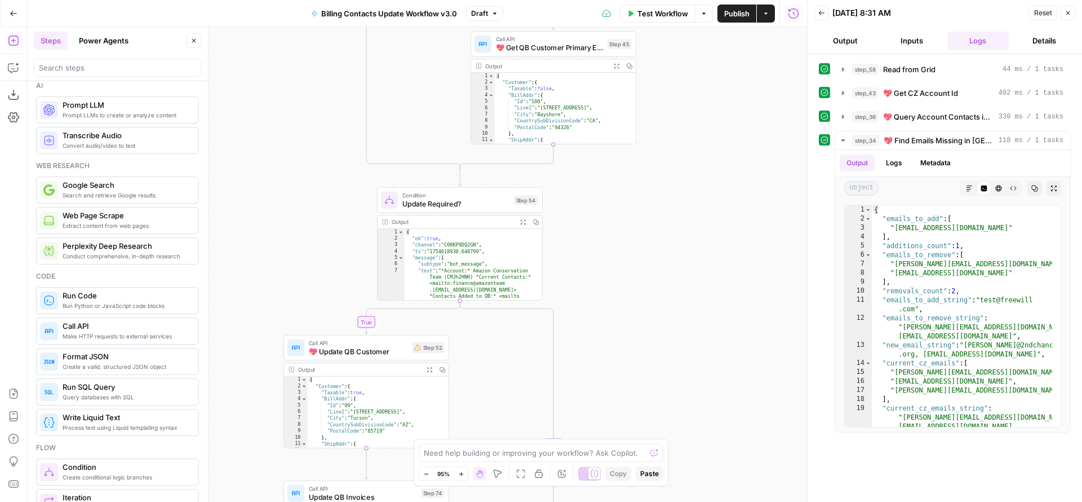
drag, startPoint x: 682, startPoint y: 179, endPoint x: 653, endPoint y: 365, distance: 188.8
click at [653, 365] on div "true true false true false false Workflow Set Inputs Inputs Read from Grid Read…" at bounding box center [417, 264] width 780 height 475
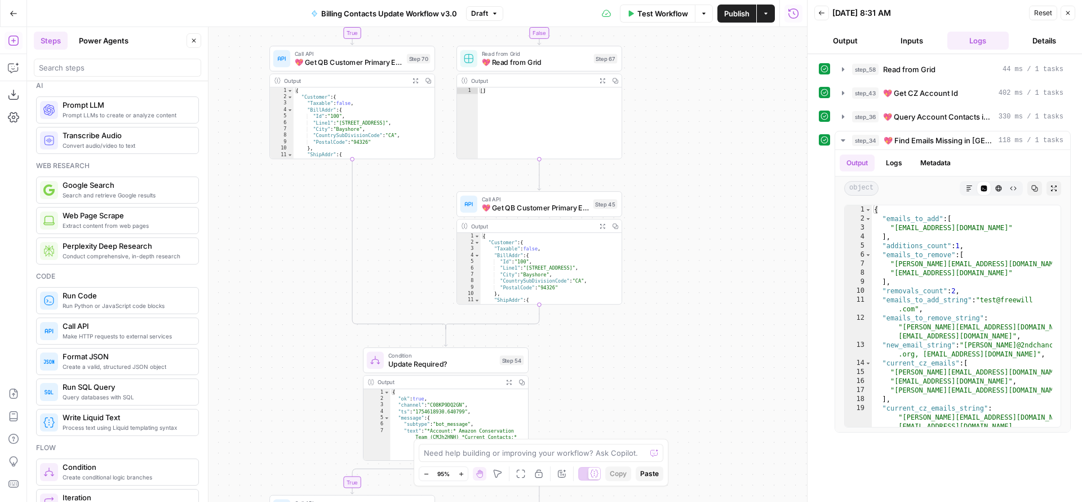
drag, startPoint x: 657, startPoint y: 207, endPoint x: 639, endPoint y: 379, distance: 172.8
click at [637, 383] on div "true true false true false false Workflow Set Inputs Inputs Read from Grid Read…" at bounding box center [417, 264] width 780 height 475
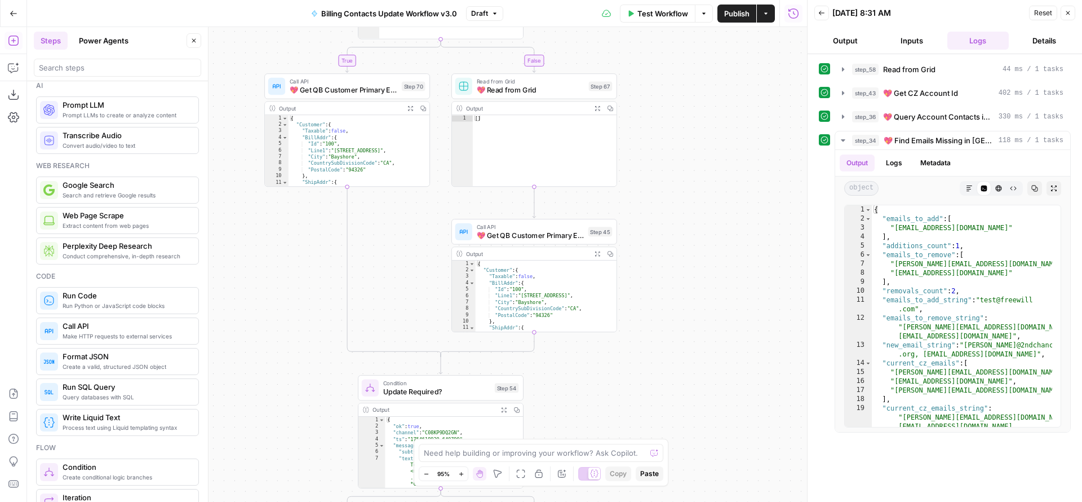
click at [540, 237] on span "💖 Get QB Customer Primary Emails" at bounding box center [531, 235] width 108 height 11
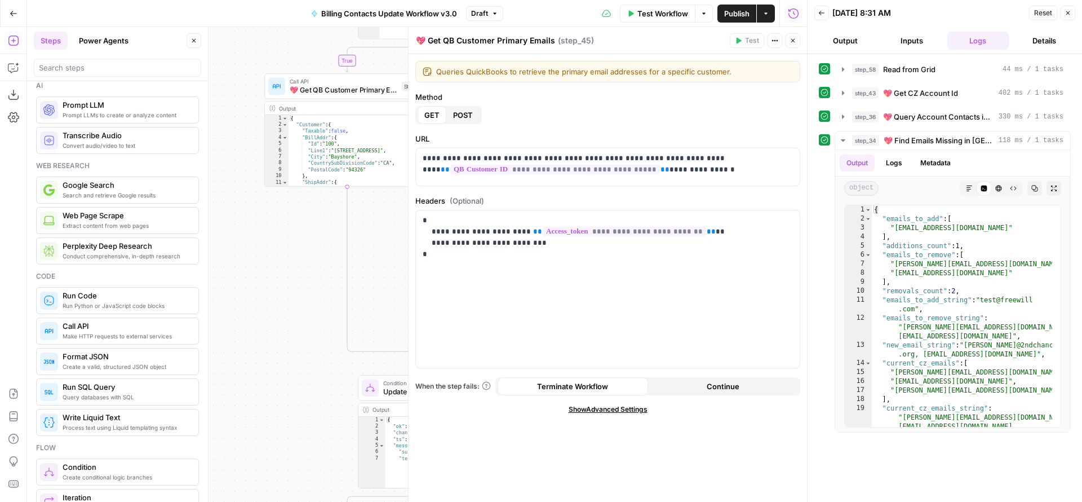
drag, startPoint x: 429, startPoint y: 42, endPoint x: 404, endPoint y: 41, distance: 25.4
click at [408, 41] on div "**********" at bounding box center [607, 264] width 399 height 475
click at [791, 39] on icon "button" at bounding box center [793, 40] width 7 height 7
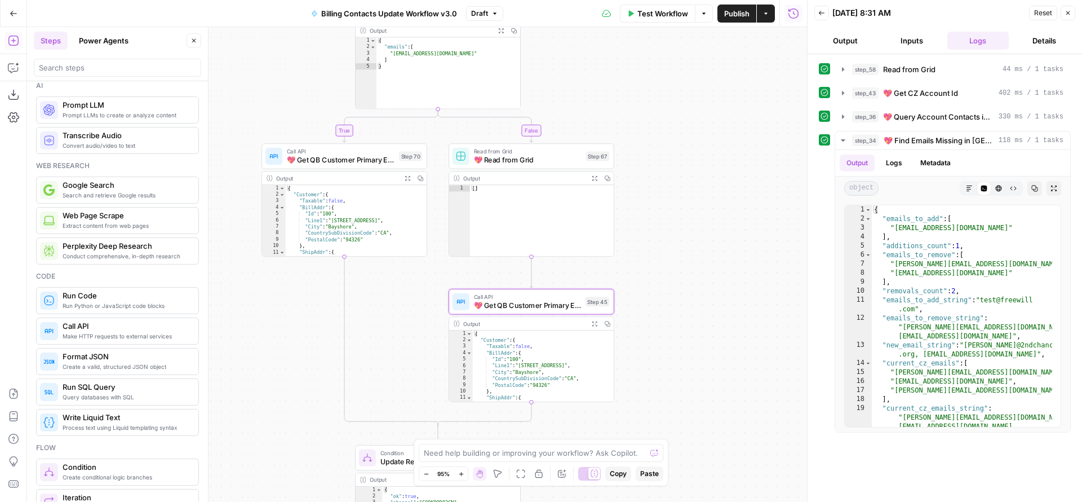
drag, startPoint x: 699, startPoint y: 149, endPoint x: 683, endPoint y: 293, distance: 145.2
click at [689, 302] on div "true true false true false false Workflow Set Inputs Inputs Read from Grid Read…" at bounding box center [417, 264] width 780 height 475
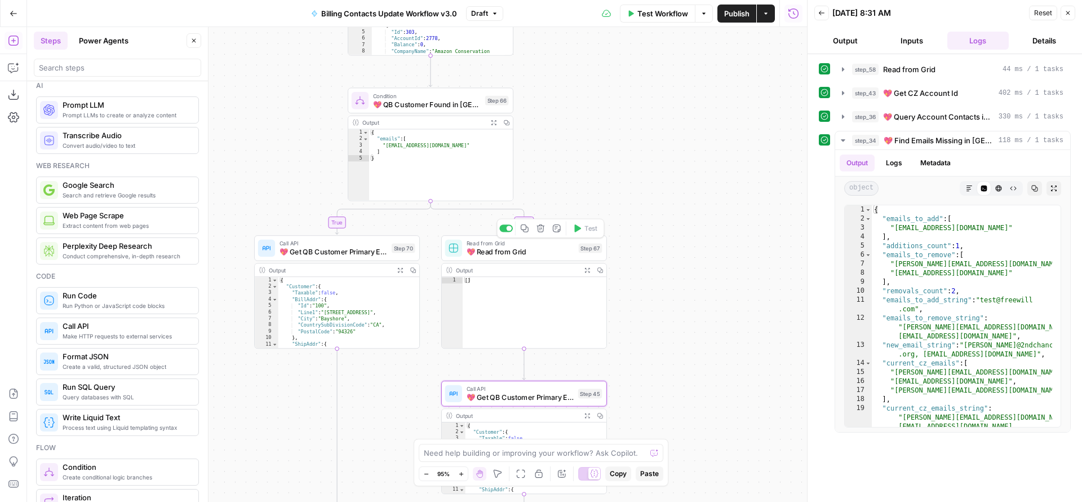
click at [524, 249] on span "💖 Read from Grid" at bounding box center [521, 251] width 108 height 11
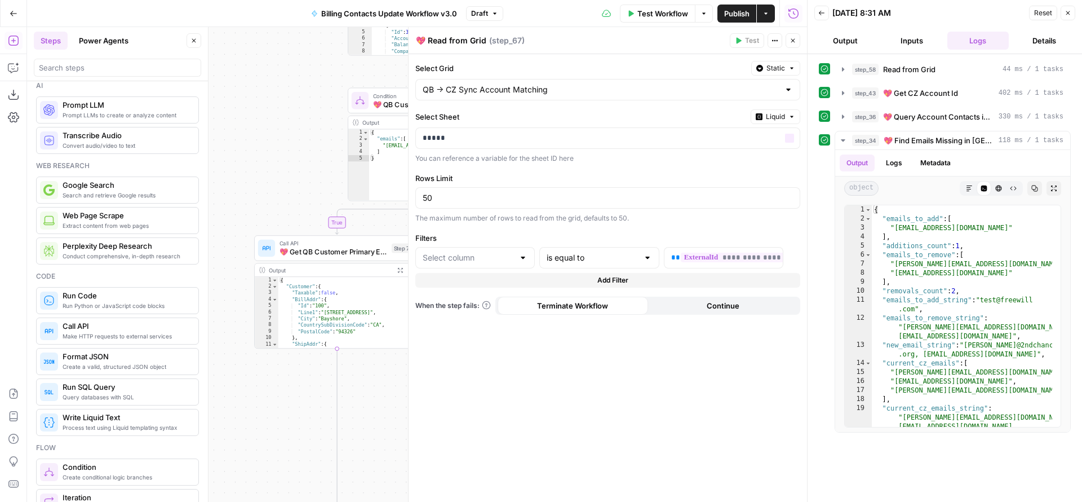
type input "CZ External ID"
drag, startPoint x: 429, startPoint y: 41, endPoint x: 398, endPoint y: 38, distance: 31.1
click at [398, 38] on body "FreeWill New Home Browse Your Data Usage Settings Recent Grids Generate Key Tak…" at bounding box center [541, 251] width 1082 height 502
type textarea "Read from Grid"
click at [795, 42] on icon "button" at bounding box center [793, 40] width 7 height 7
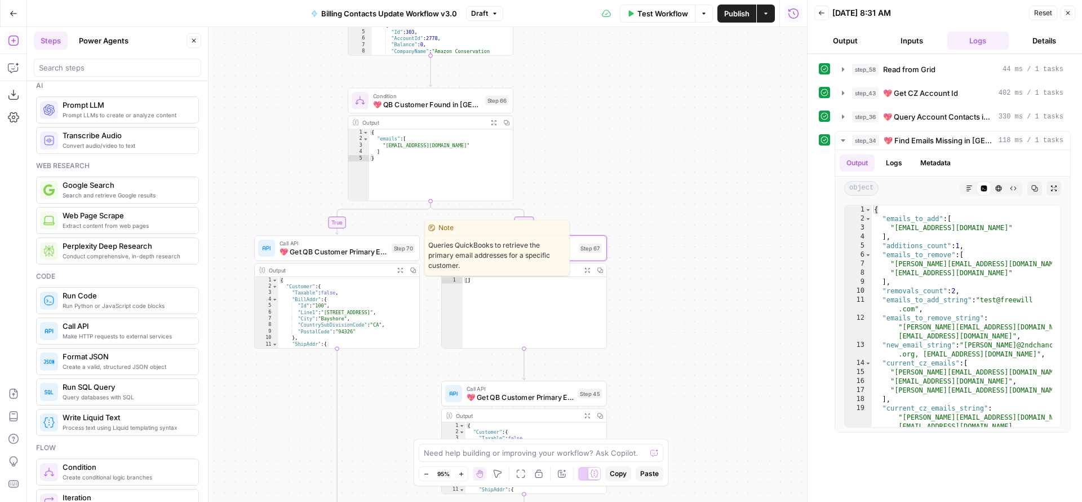
click at [374, 250] on span "💖 Get QB Customer Primary Emails" at bounding box center [334, 251] width 108 height 11
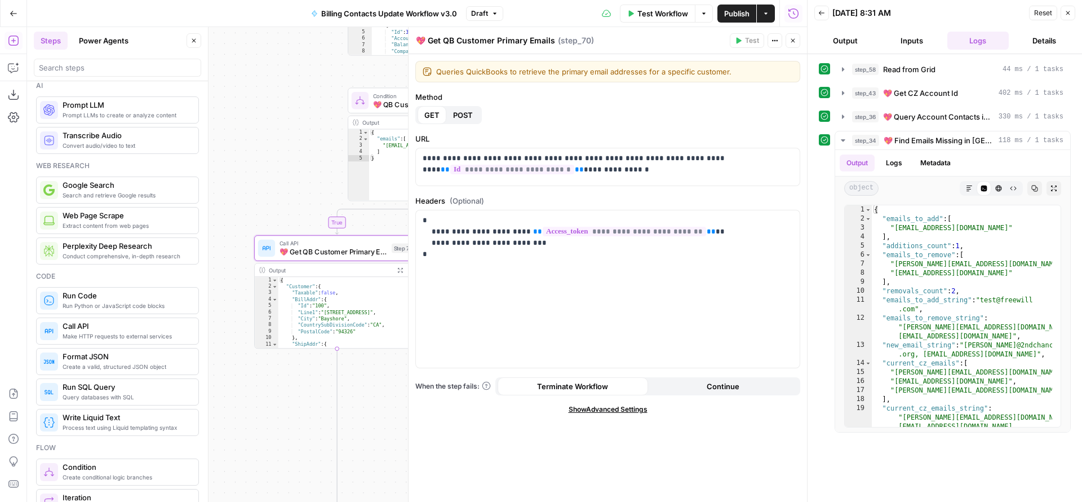
drag, startPoint x: 431, startPoint y: 39, endPoint x: 400, endPoint y: 38, distance: 30.4
click at [400, 38] on body "FreeWill New Home Browse Your Data Usage Settings Recent Grids Generate Key Tak…" at bounding box center [541, 251] width 1082 height 502
type textarea "Get QB Customer Primary Emails"
click at [798, 42] on button "Close" at bounding box center [793, 40] width 15 height 15
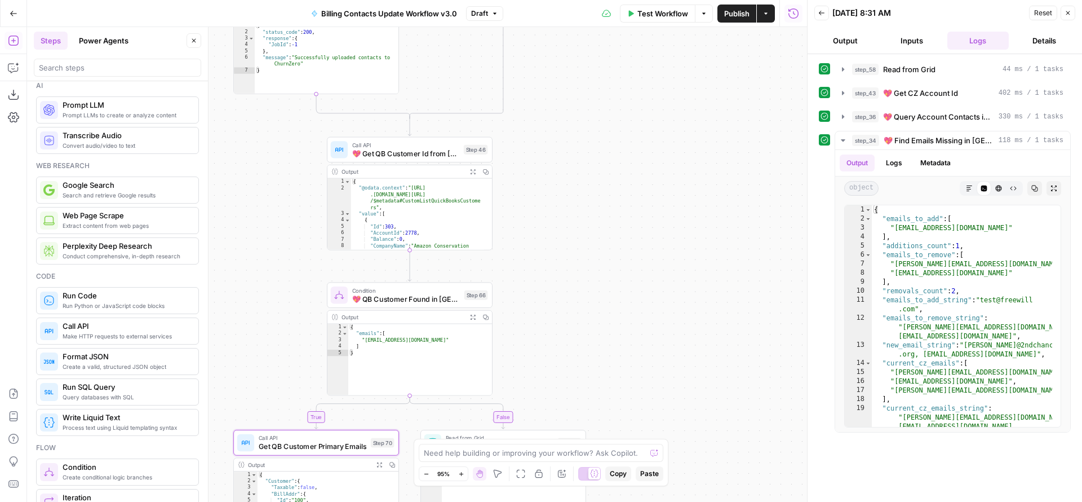
drag, startPoint x: 699, startPoint y: 163, endPoint x: 678, endPoint y: 342, distance: 179.9
click at [679, 355] on div "true true false true false false Workflow Set Inputs Inputs Read from Grid Read…" at bounding box center [417, 264] width 780 height 475
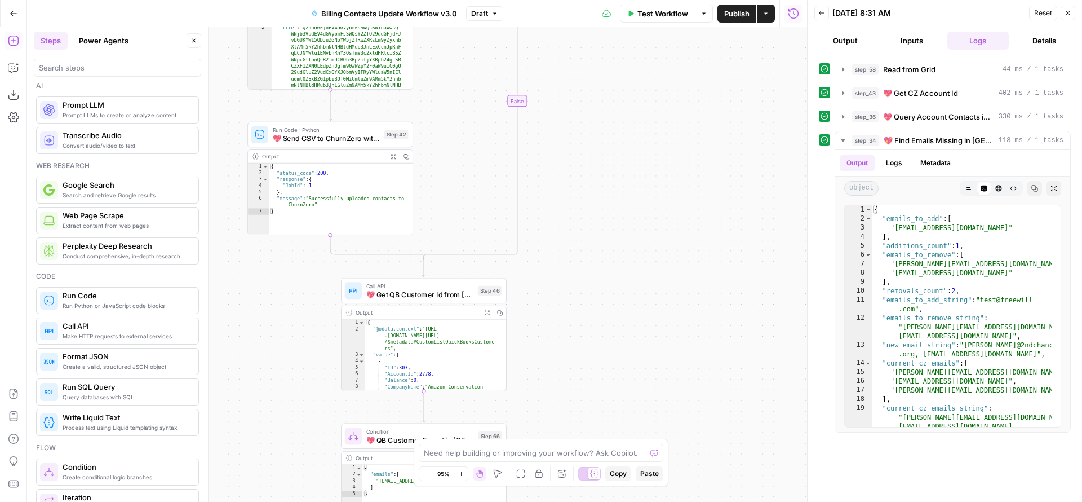
drag, startPoint x: 637, startPoint y: 206, endPoint x: 656, endPoint y: 374, distance: 169.0
click at [662, 393] on div "true true false true false false Workflow Set Inputs Inputs Read from Grid Read…" at bounding box center [417, 264] width 780 height 475
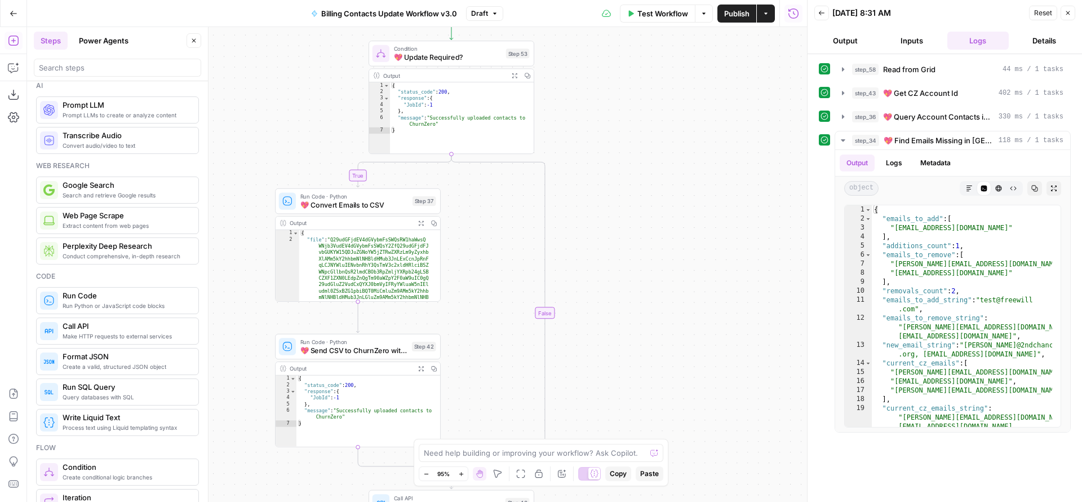
drag, startPoint x: 637, startPoint y: 206, endPoint x: 656, endPoint y: 397, distance: 191.4
click at [657, 398] on div "true true false true false false Workflow Set Inputs Inputs Read from Grid Read…" at bounding box center [417, 264] width 780 height 475
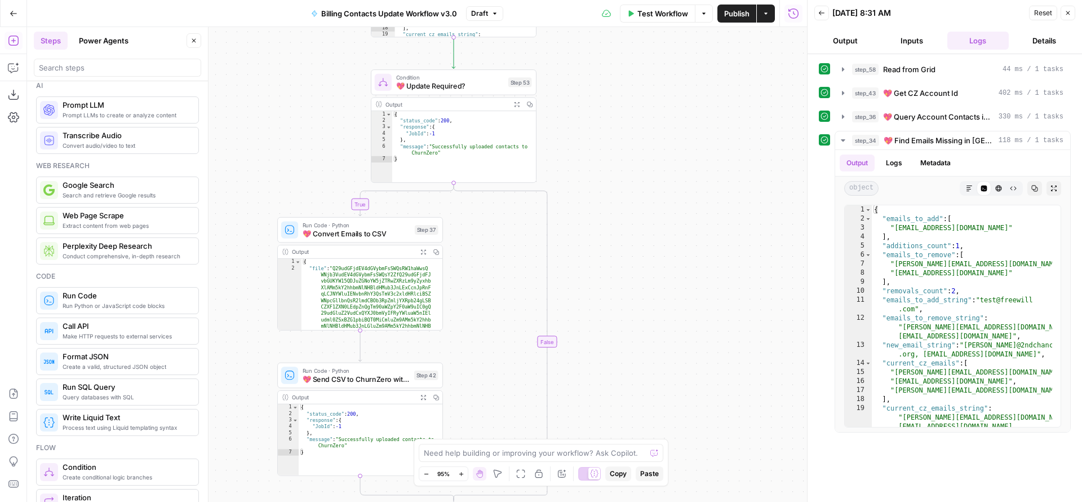
drag, startPoint x: 644, startPoint y: 239, endPoint x: 627, endPoint y: 402, distance: 163.8
click at [628, 398] on div "true true false true false false Workflow Set Inputs Inputs Read from Grid Read…" at bounding box center [417, 264] width 780 height 475
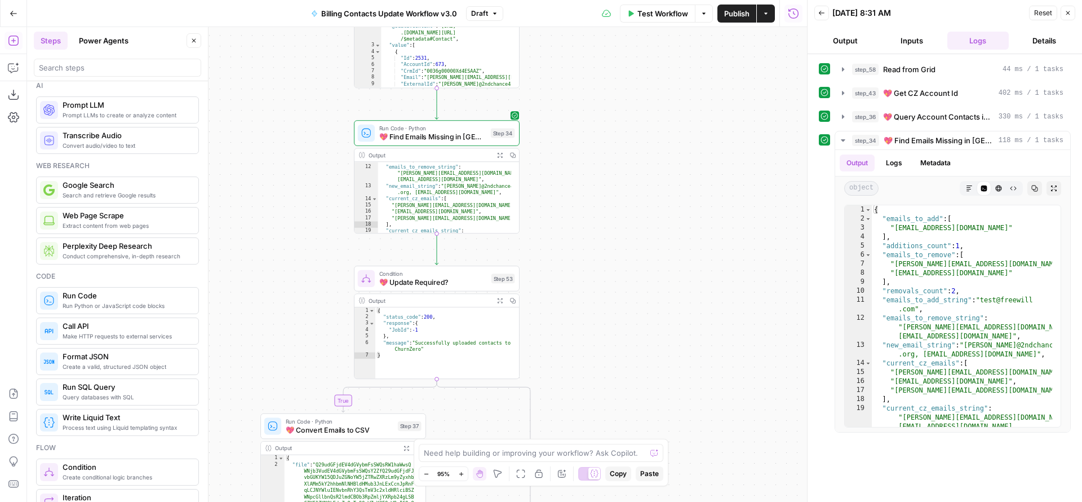
drag, startPoint x: 622, startPoint y: 219, endPoint x: 610, endPoint y: 406, distance: 188.0
click at [611, 409] on div "true true false true false false Workflow Set Inputs Inputs Read from Grid Read…" at bounding box center [417, 264] width 780 height 475
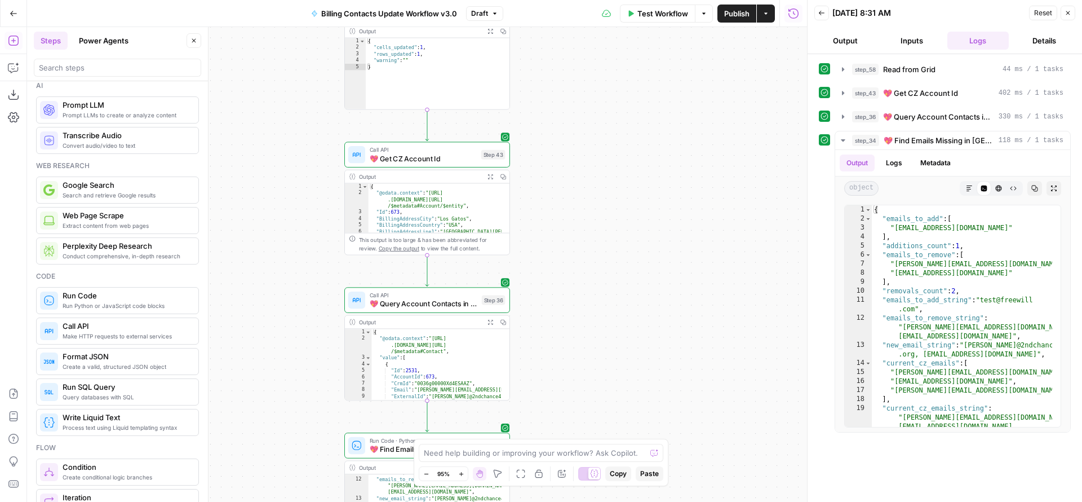
drag, startPoint x: 610, startPoint y: 277, endPoint x: 607, endPoint y: 429, distance: 152.8
click at [607, 429] on div "true true false true false false Workflow Set Inputs Inputs Read from Grid Read…" at bounding box center [417, 264] width 780 height 475
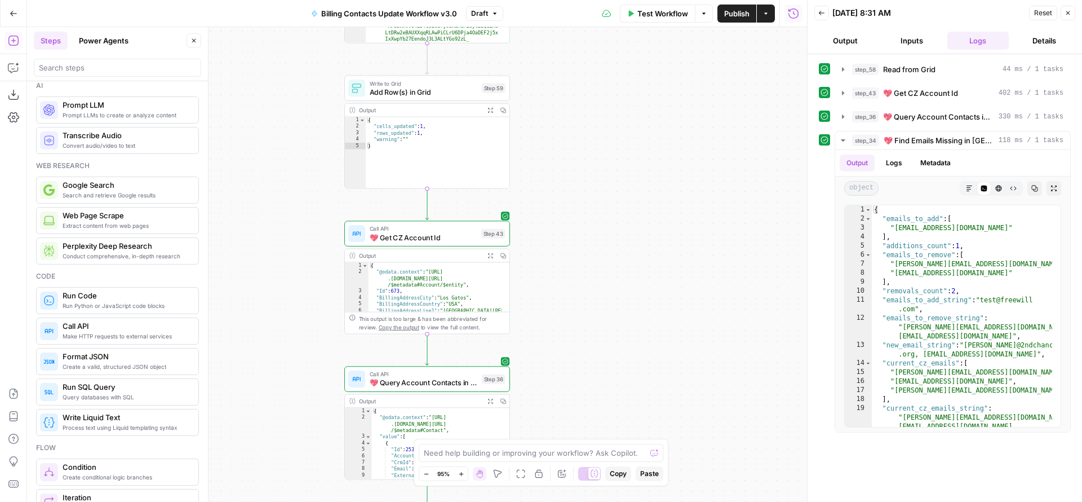
drag, startPoint x: 608, startPoint y: 303, endPoint x: 606, endPoint y: 166, distance: 137.0
click at [606, 171] on div "true true false true false false Workflow Set Inputs Inputs Read from Grid Read…" at bounding box center [417, 264] width 780 height 475
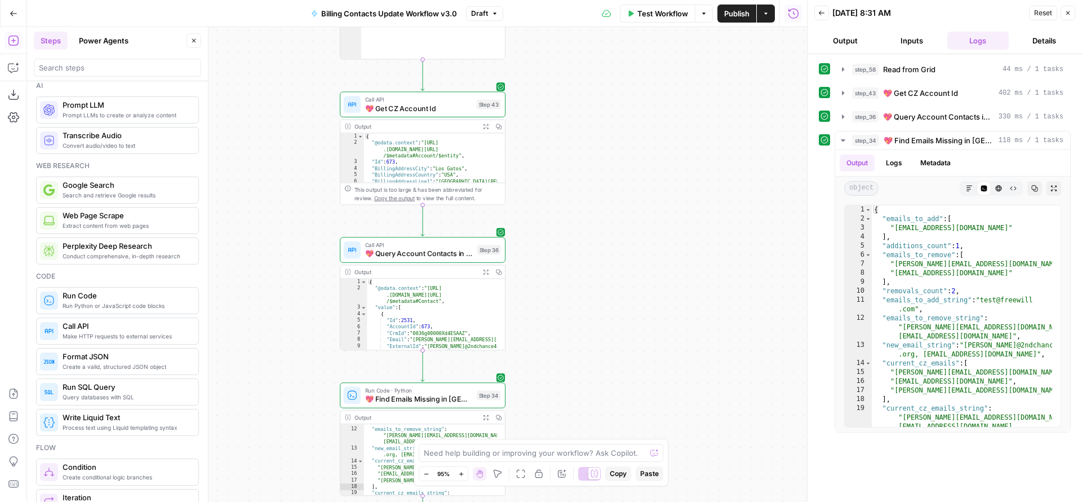
drag, startPoint x: 590, startPoint y: 362, endPoint x: 575, endPoint y: 131, distance: 232.1
click at [575, 154] on div "true true false true false false Workflow Set Inputs Inputs Read from Grid Read…" at bounding box center [417, 264] width 780 height 475
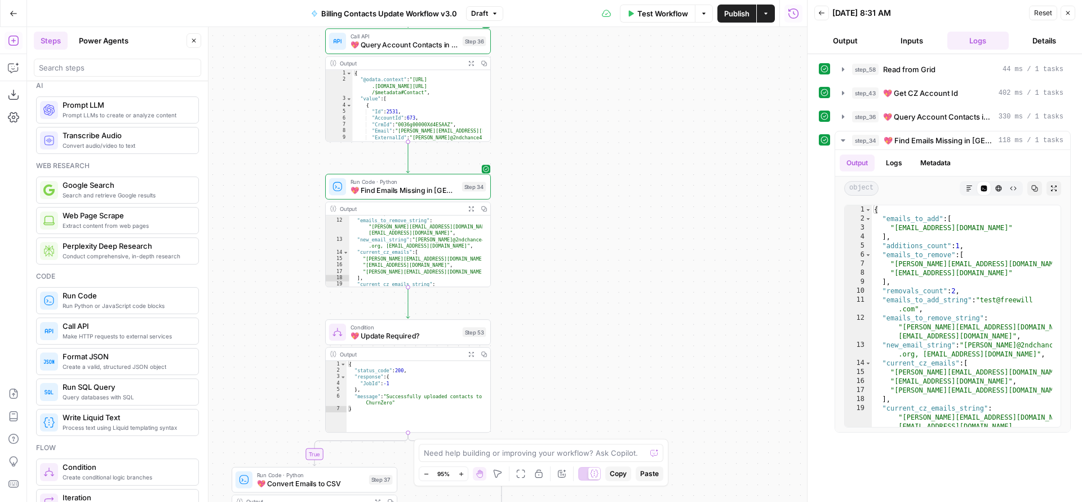
drag, startPoint x: 556, startPoint y: 243, endPoint x: 557, endPoint y: 115, distance: 127.9
click at [556, 142] on div "true true false true false false Workflow Set Inputs Inputs Read from Grid Read…" at bounding box center [417, 264] width 780 height 475
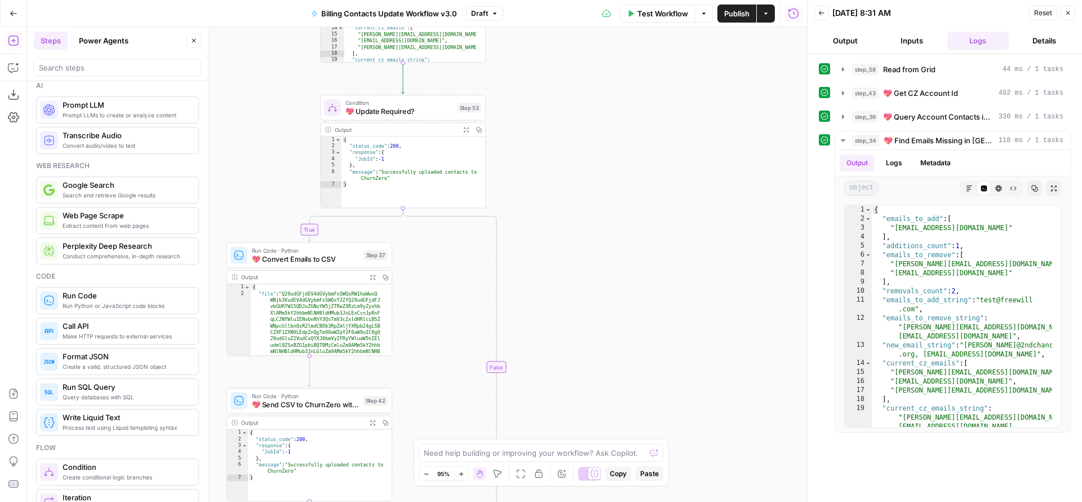
drag, startPoint x: 551, startPoint y: 306, endPoint x: 551, endPoint y: 206, distance: 100.3
click at [551, 206] on div "true true false true false false Workflow Set Inputs Inputs Read from Grid Read…" at bounding box center [417, 264] width 780 height 475
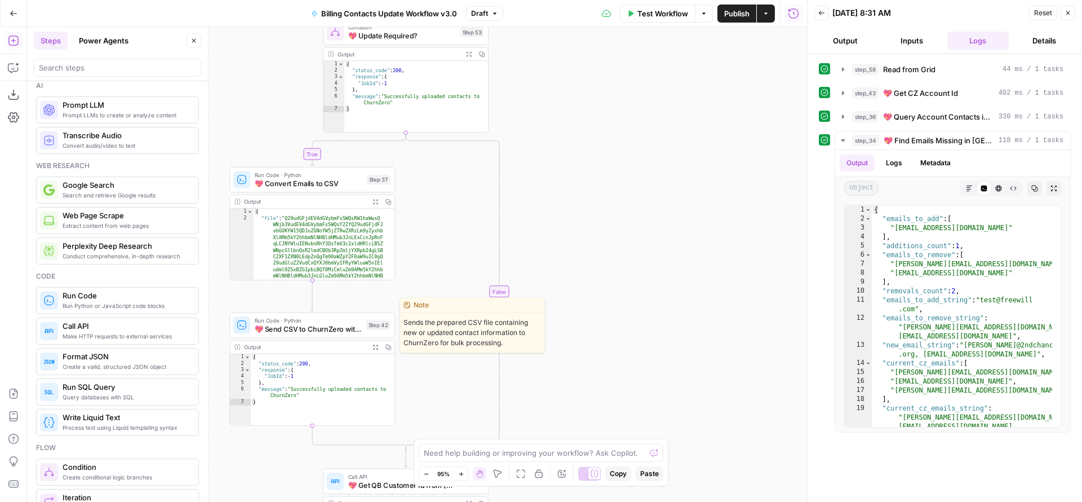
click at [306, 332] on span "💖 Send CSV to ChurnZero with Python" at bounding box center [309, 329] width 108 height 11
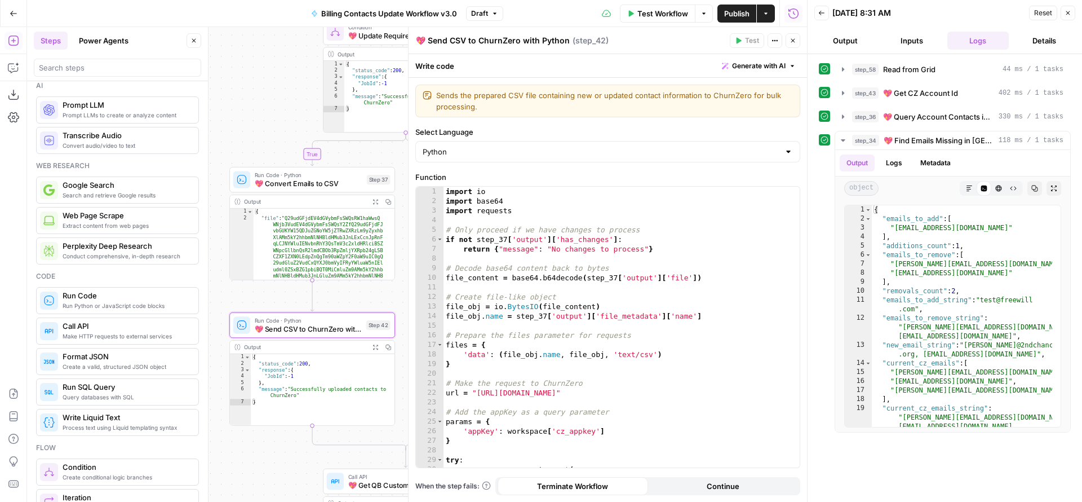
drag, startPoint x: 430, startPoint y: 41, endPoint x: 403, endPoint y: 31, distance: 28.9
click at [408, 31] on div "💖 Send CSV to ChurnZero with Python 💖 Send CSV to ChurnZero with Python ( step_…" at bounding box center [607, 264] width 399 height 475
click at [266, 458] on div "true true false true false false Workflow Set Inputs Inputs Read from Grid Read…" at bounding box center [417, 264] width 780 height 475
click at [790, 36] on button "Close" at bounding box center [793, 40] width 15 height 15
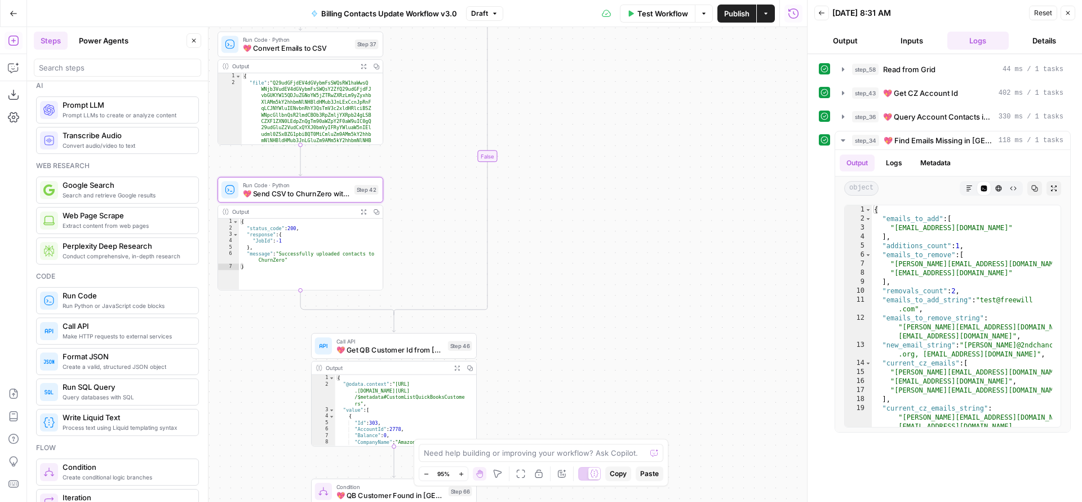
drag, startPoint x: 569, startPoint y: 254, endPoint x: 526, endPoint y: 139, distance: 122.9
click at [549, 117] on div "true true false true false false Workflow Set Inputs Inputs Read from Grid Read…" at bounding box center [417, 264] width 780 height 475
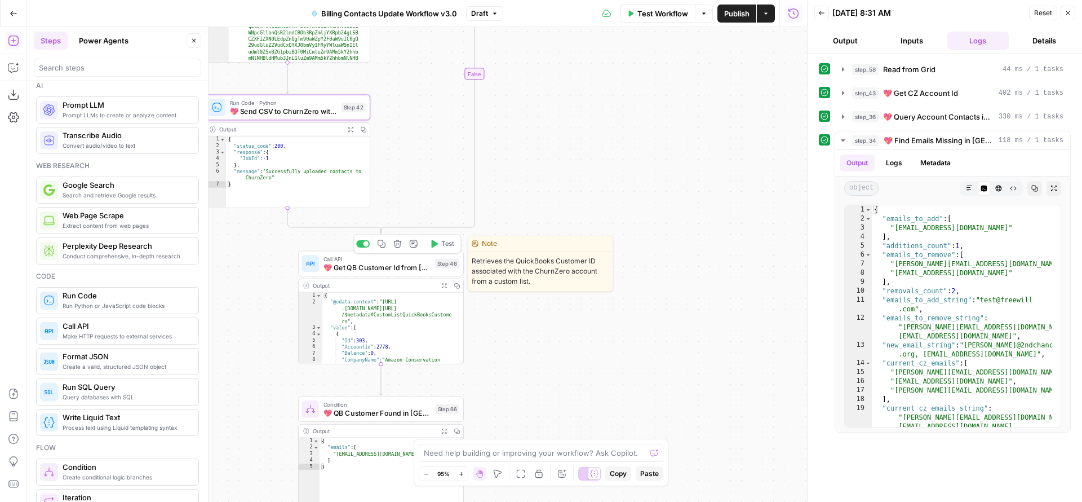
click at [362, 244] on div at bounding box center [363, 243] width 14 height 7
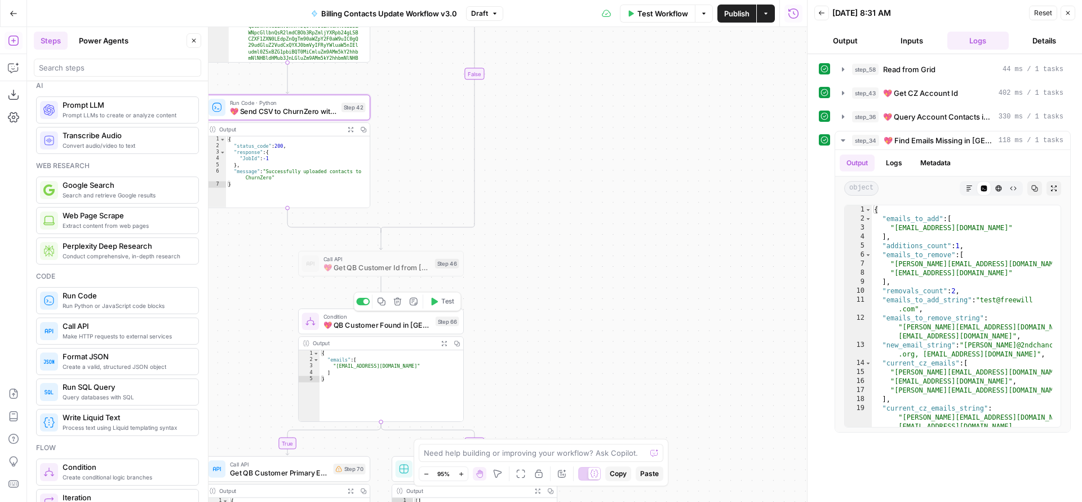
click at [361, 304] on div at bounding box center [363, 301] width 14 height 7
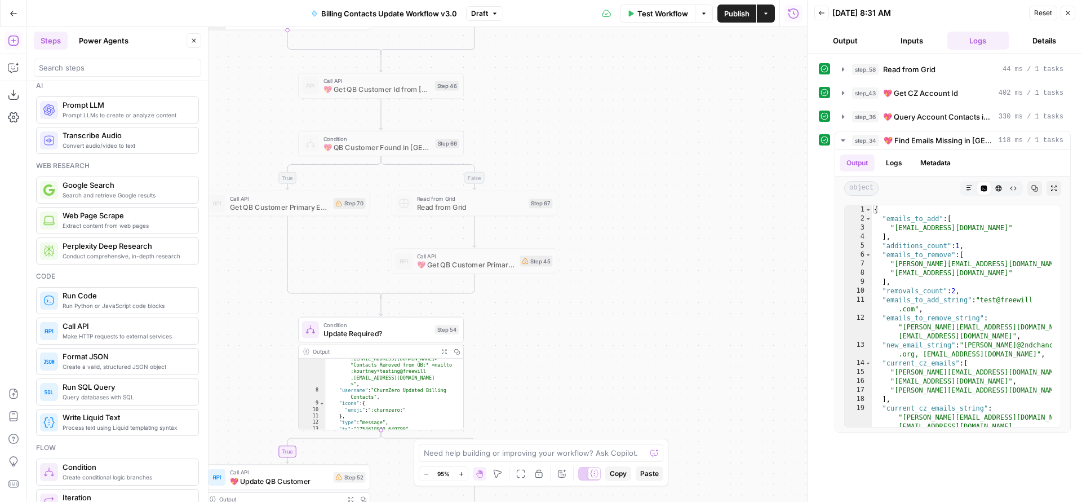
scroll to position [167, 0]
click at [362, 309] on div at bounding box center [363, 309] width 14 height 7
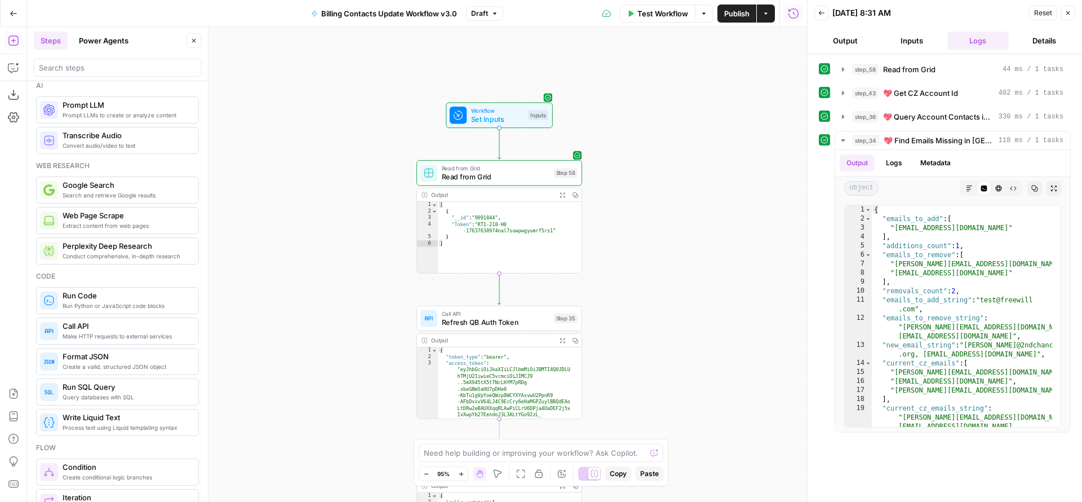
drag, startPoint x: 476, startPoint y: 215, endPoint x: 588, endPoint y: 127, distance: 142.5
click at [588, 128] on div "true true false true false false Workflow Set Inputs Inputs Read from Grid Read…" at bounding box center [417, 264] width 780 height 475
click at [727, 12] on span "Publish" at bounding box center [736, 13] width 25 height 11
drag, startPoint x: 636, startPoint y: 355, endPoint x: 600, endPoint y: 39, distance: 317.7
click at [604, 49] on div "true true false true false false Workflow Set Inputs Inputs Read from Grid Read…" at bounding box center [417, 264] width 780 height 475
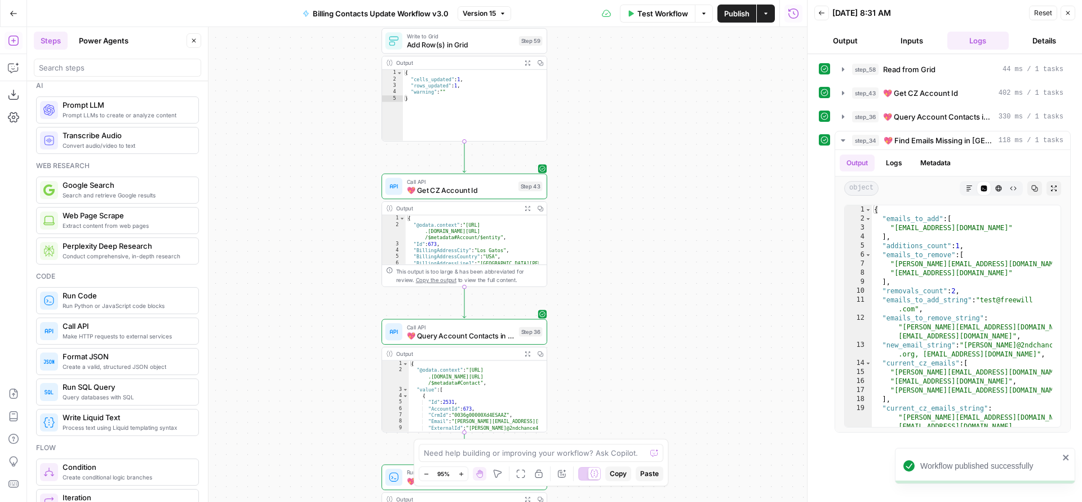
drag, startPoint x: 617, startPoint y: 291, endPoint x: 603, endPoint y: 69, distance: 223.1
click at [605, 77] on div "true true false true false false Workflow Set Inputs Inputs Read from Grid Read…" at bounding box center [417, 264] width 780 height 475
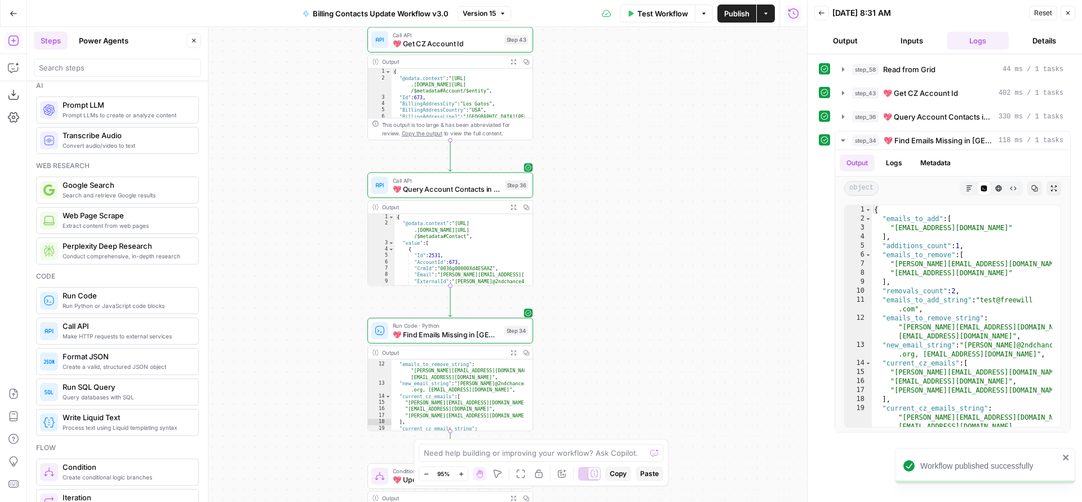
drag, startPoint x: 619, startPoint y: 269, endPoint x: 622, endPoint y: 71, distance: 198.4
click at [624, 66] on div "true true false true false false Workflow Set Inputs Inputs Read from Grid Read…" at bounding box center [417, 264] width 780 height 475
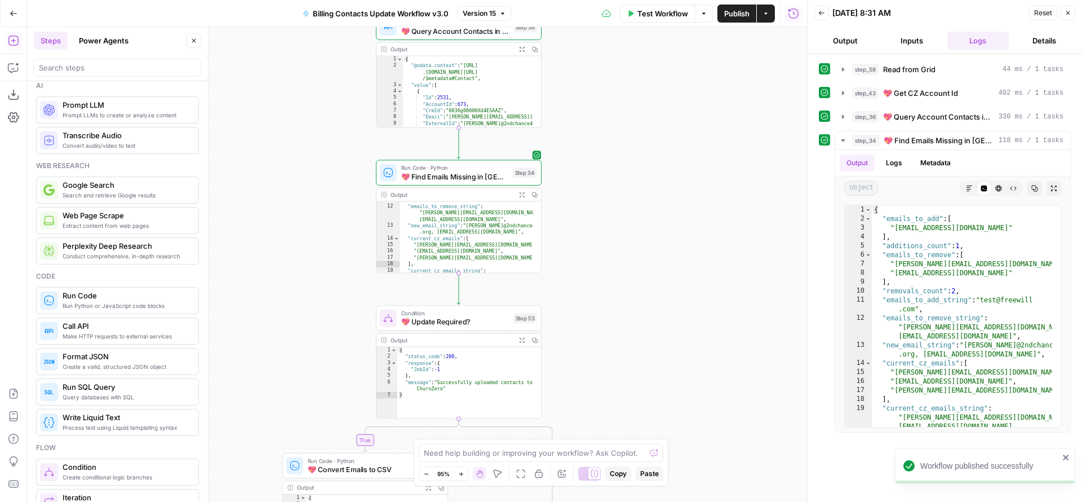
drag, startPoint x: 600, startPoint y: 276, endPoint x: 632, endPoint y: 61, distance: 217.2
click at [632, 63] on div "true true false true false false Workflow Set Inputs Inputs Read from Grid Read…" at bounding box center [417, 264] width 780 height 475
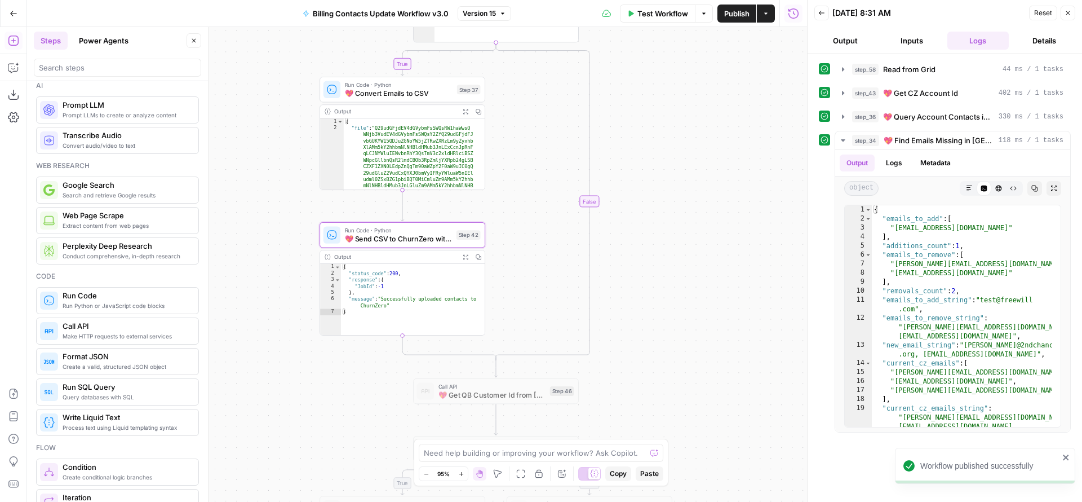
drag, startPoint x: 638, startPoint y: 287, endPoint x: 640, endPoint y: 100, distance: 186.6
click at [641, 105] on div "true true false true false false Workflow Set Inputs Inputs Read from Grid Read…" at bounding box center [417, 264] width 780 height 475
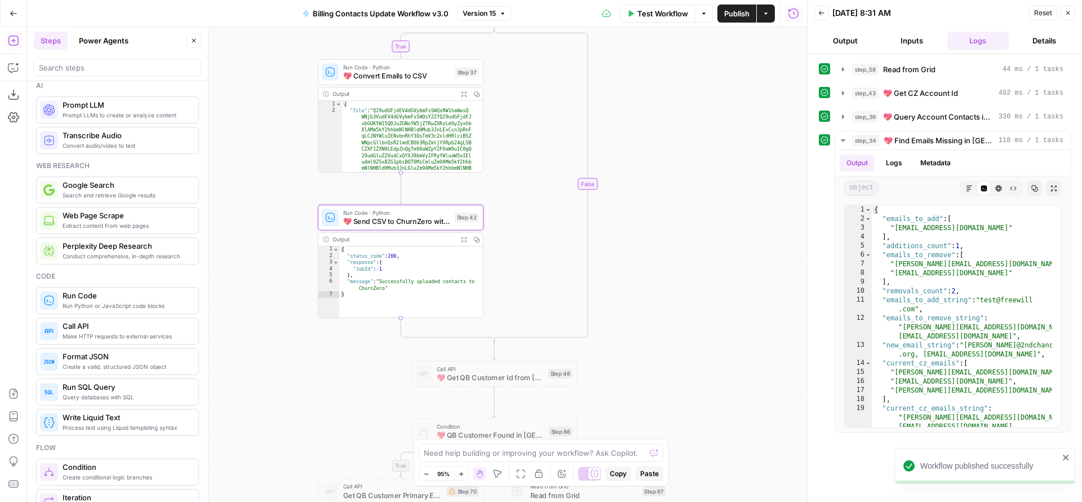
drag, startPoint x: 634, startPoint y: 260, endPoint x: 629, endPoint y: 99, distance: 161.3
click at [630, 106] on div "true true false true false false Workflow Set Inputs Inputs Read from Grid Read…" at bounding box center [417, 264] width 780 height 475
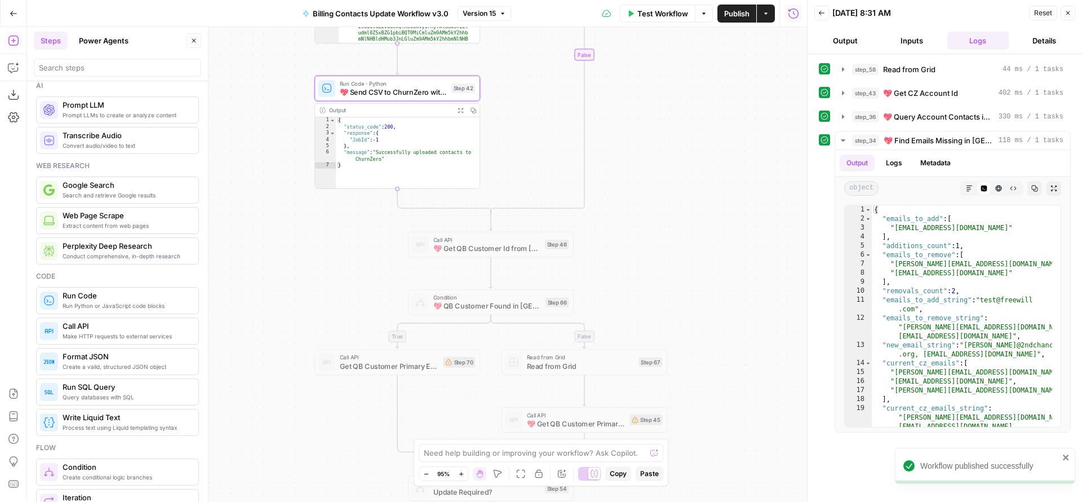
drag, startPoint x: 630, startPoint y: 142, endPoint x: 622, endPoint y: 261, distance: 119.1
click at [631, 263] on div "true true false true false false Workflow Set Inputs Inputs Read from Grid Read…" at bounding box center [417, 264] width 780 height 475
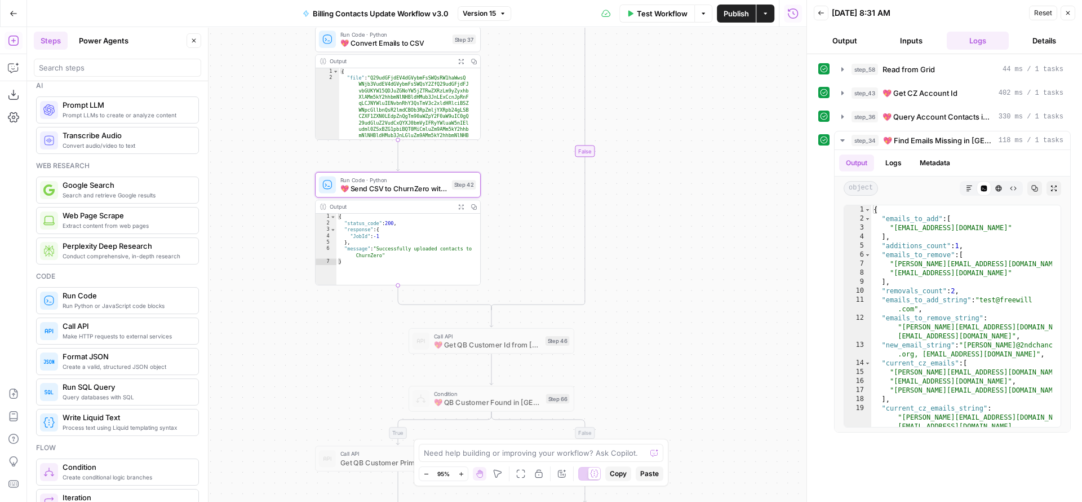
click at [799, 13] on button "Run History" at bounding box center [793, 14] width 18 height 18
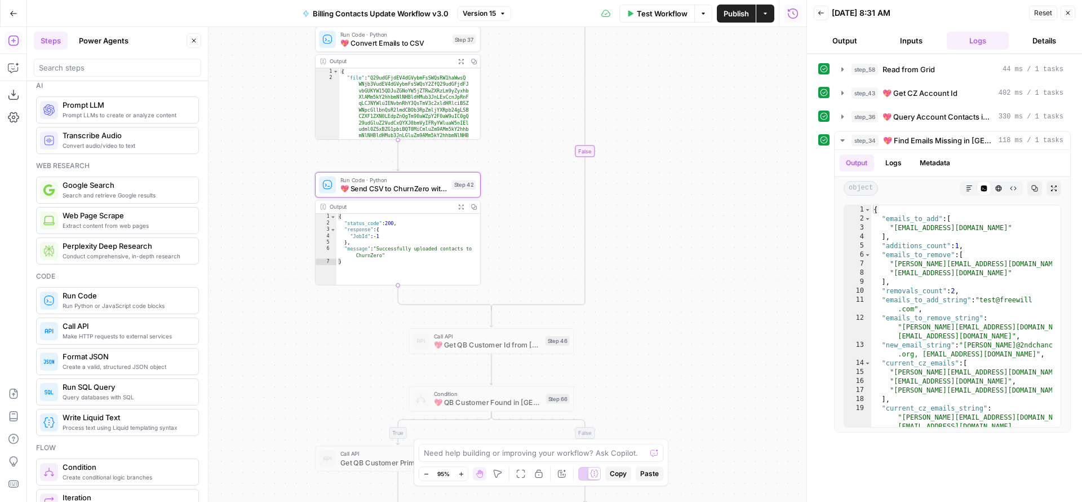
click at [1064, 15] on button "Close" at bounding box center [1068, 13] width 15 height 15
click at [827, 14] on button "Back" at bounding box center [821, 13] width 15 height 15
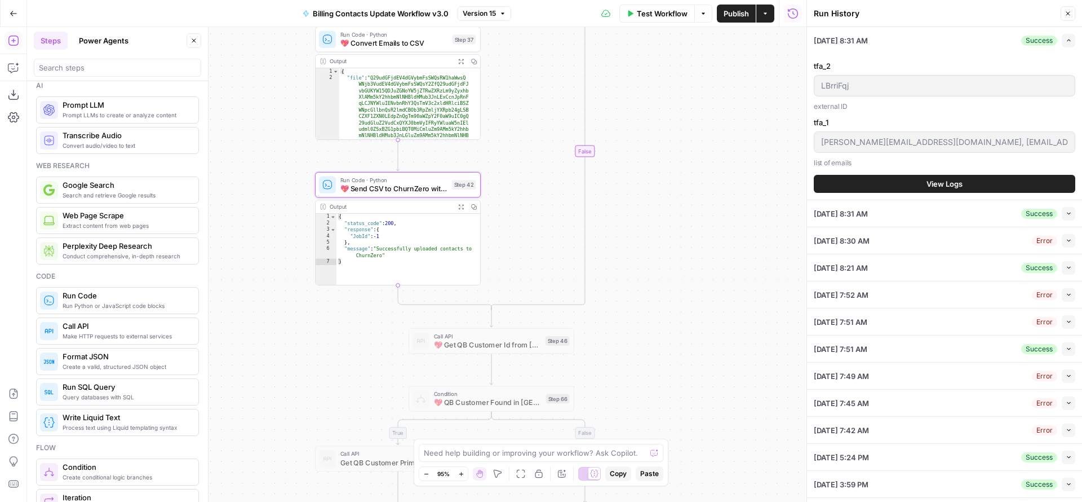
click at [929, 181] on span "View Logs" at bounding box center [945, 183] width 36 height 11
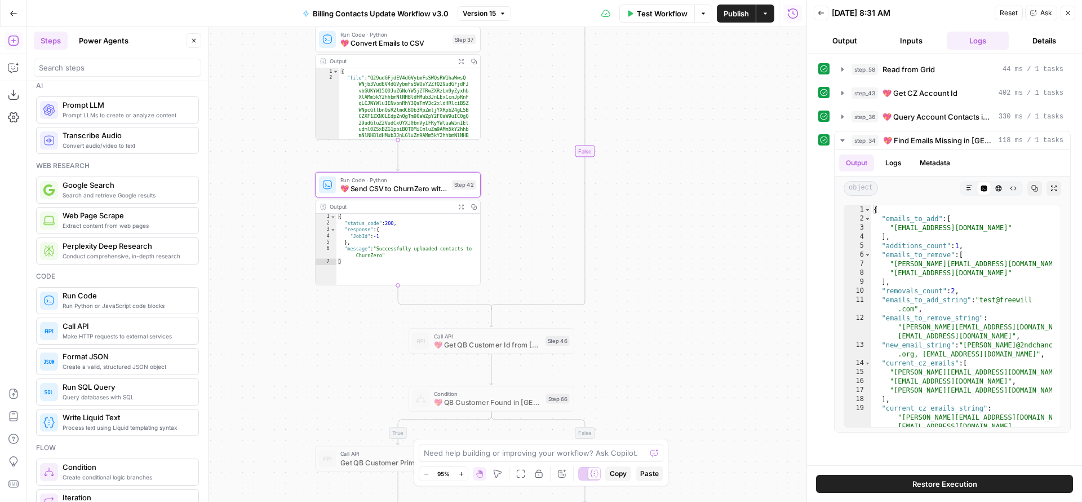
click at [1071, 13] on button "Close" at bounding box center [1068, 13] width 15 height 15
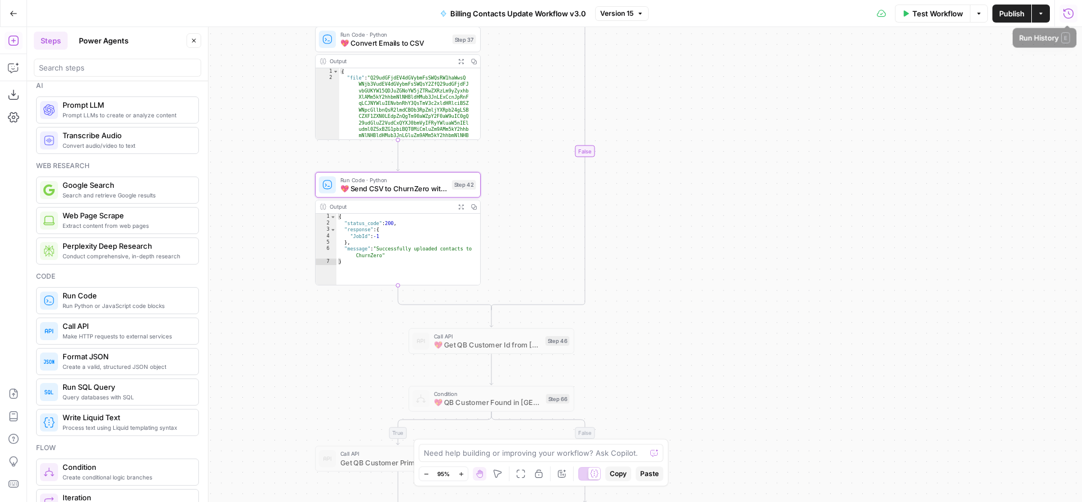
click at [1069, 13] on icon "button" at bounding box center [1068, 13] width 11 height 11
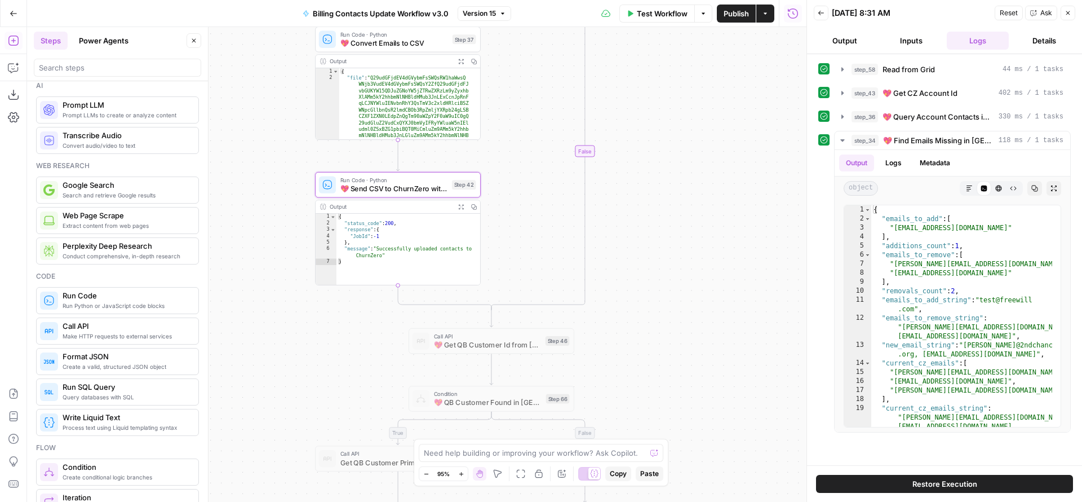
click at [826, 14] on button "Back" at bounding box center [821, 13] width 15 height 15
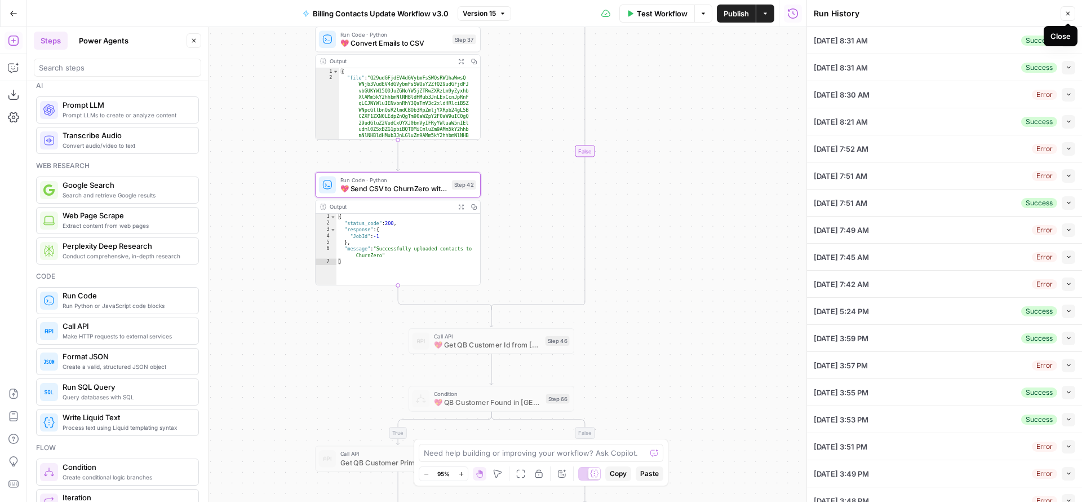
click at [21, 14] on button "Go Back" at bounding box center [13, 13] width 20 height 20
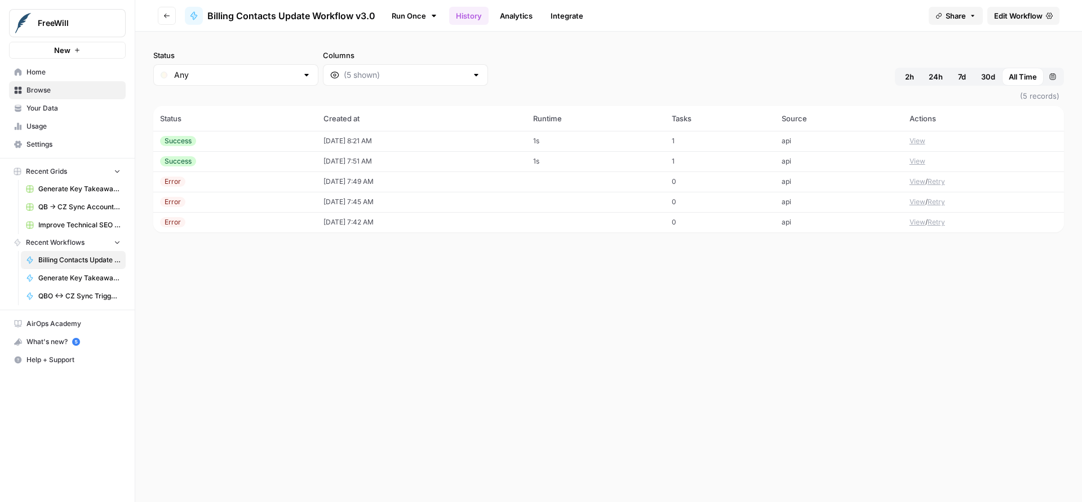
click at [1016, 17] on span "Edit Workflow" at bounding box center [1018, 15] width 48 height 11
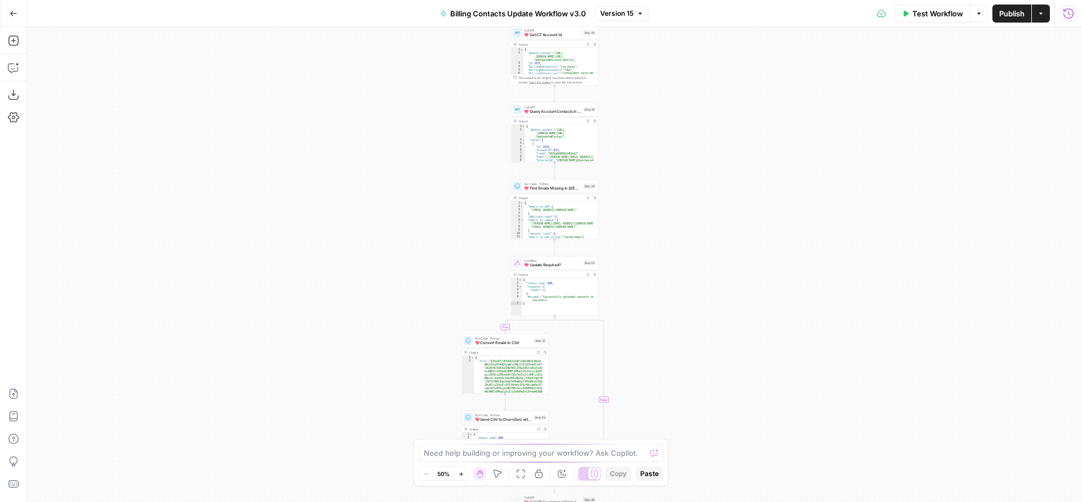
click at [1069, 12] on icon "button" at bounding box center [1068, 13] width 10 height 10
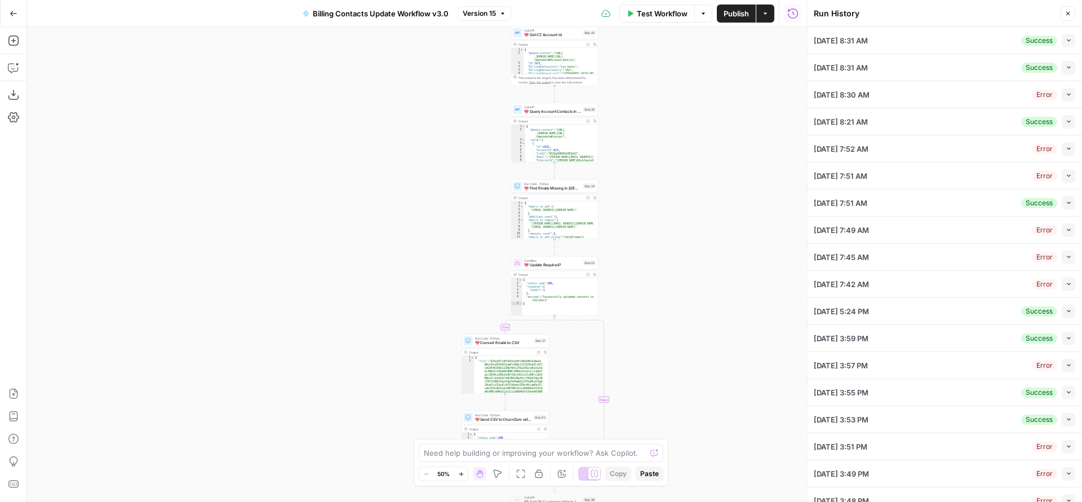
click at [1067, 14] on icon "button" at bounding box center [1068, 13] width 7 height 7
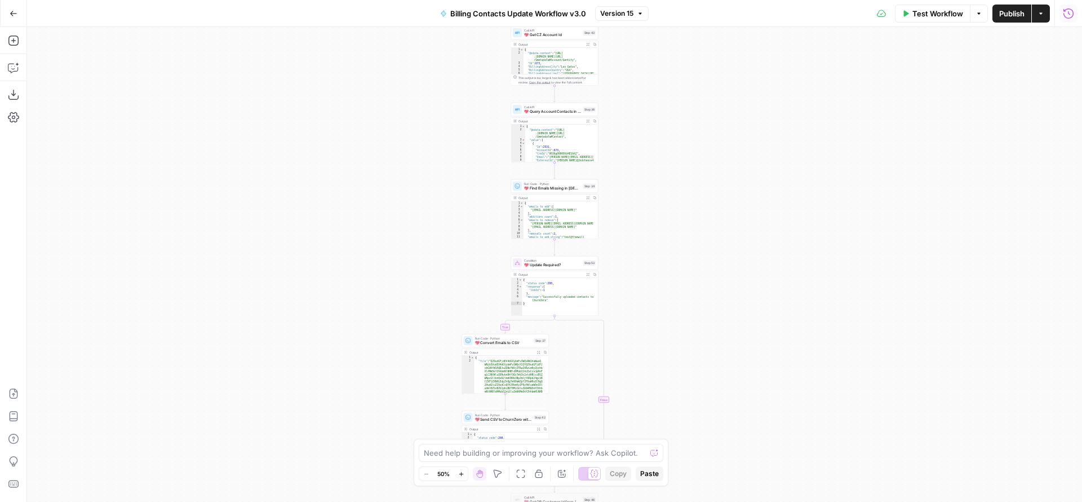
click at [1069, 14] on icon "button" at bounding box center [1068, 13] width 10 height 10
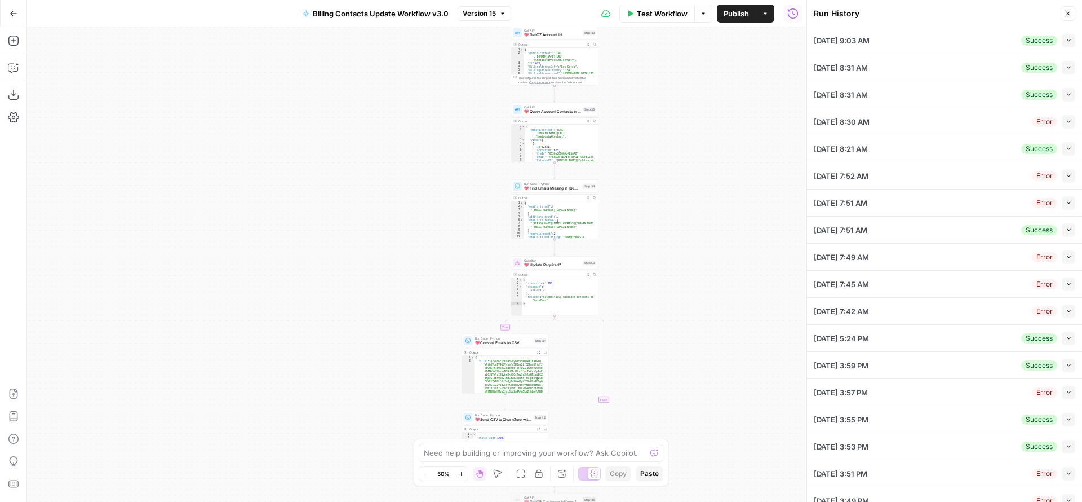
click at [1066, 38] on icon "button" at bounding box center [1069, 40] width 6 height 6
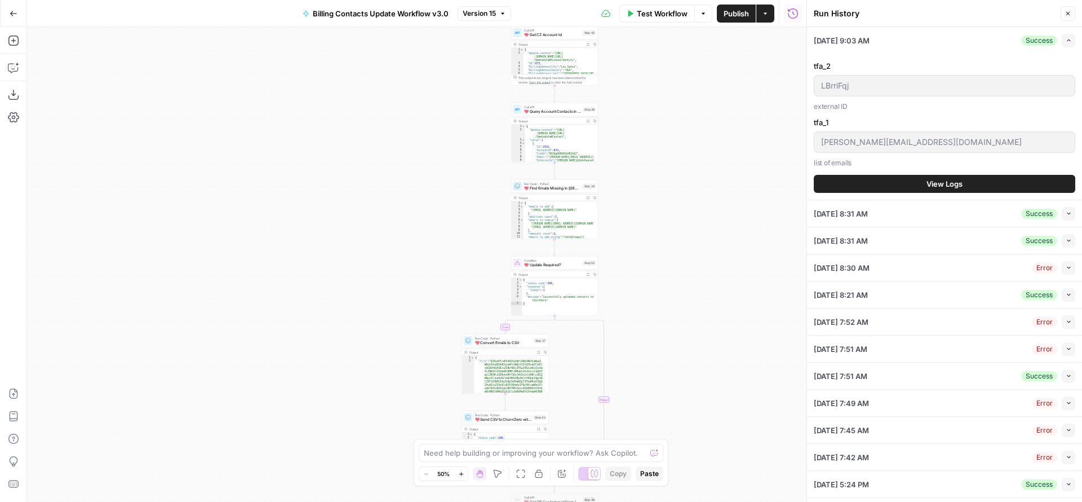
click at [919, 185] on button "View Logs" at bounding box center [945, 184] width 262 height 18
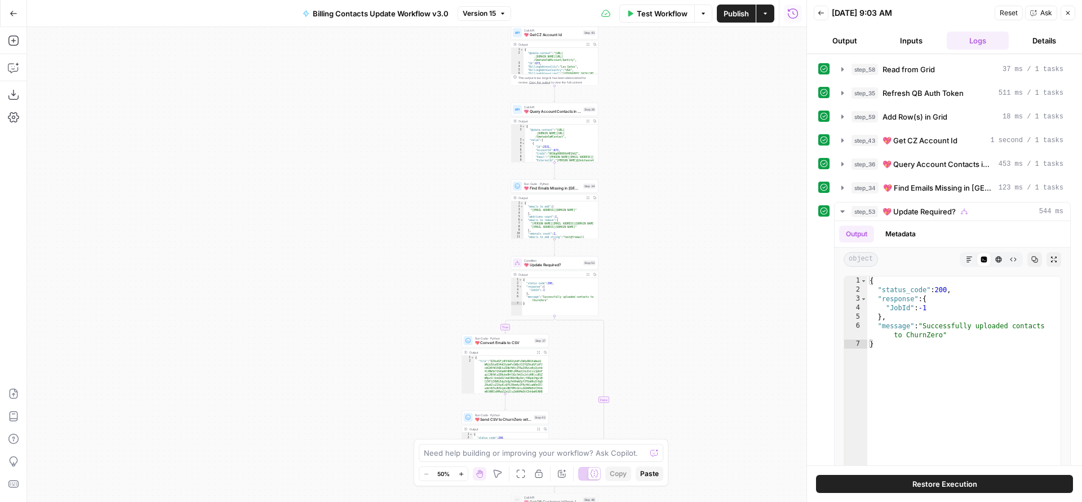
scroll to position [2, 0]
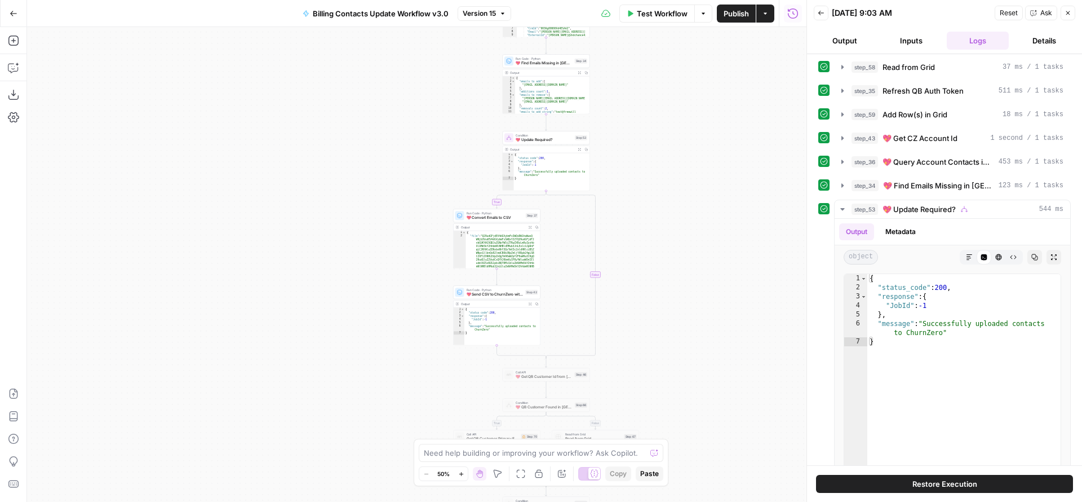
drag, startPoint x: 681, startPoint y: 351, endPoint x: 672, endPoint y: 242, distance: 109.1
click at [672, 242] on div "true true false true false false Workflow Set Inputs Inputs Read from Grid Read…" at bounding box center [416, 264] width 779 height 475
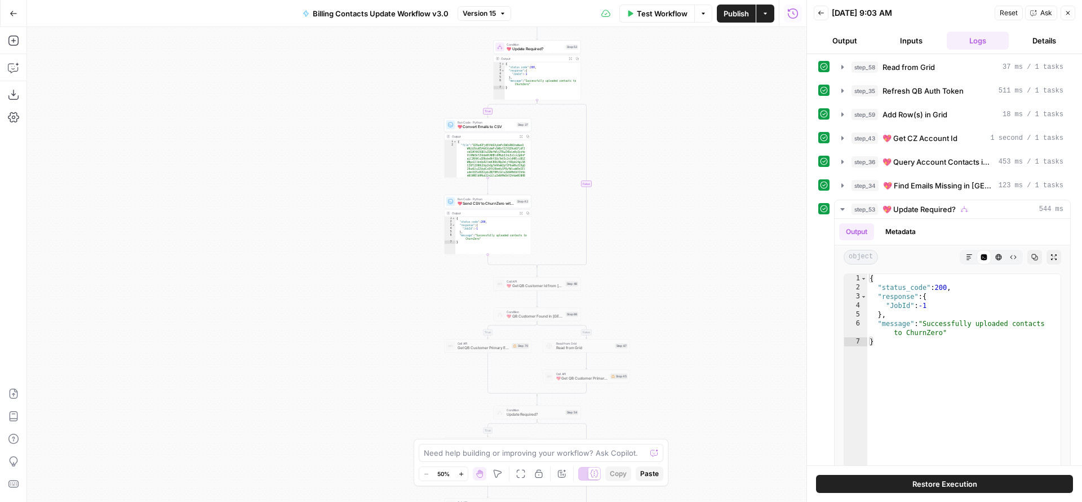
drag, startPoint x: 659, startPoint y: 347, endPoint x: 637, endPoint y: 207, distance: 141.6
click at [640, 218] on div "true true false true false false Workflow Set Inputs Inputs Read from Grid Read…" at bounding box center [416, 264] width 779 height 475
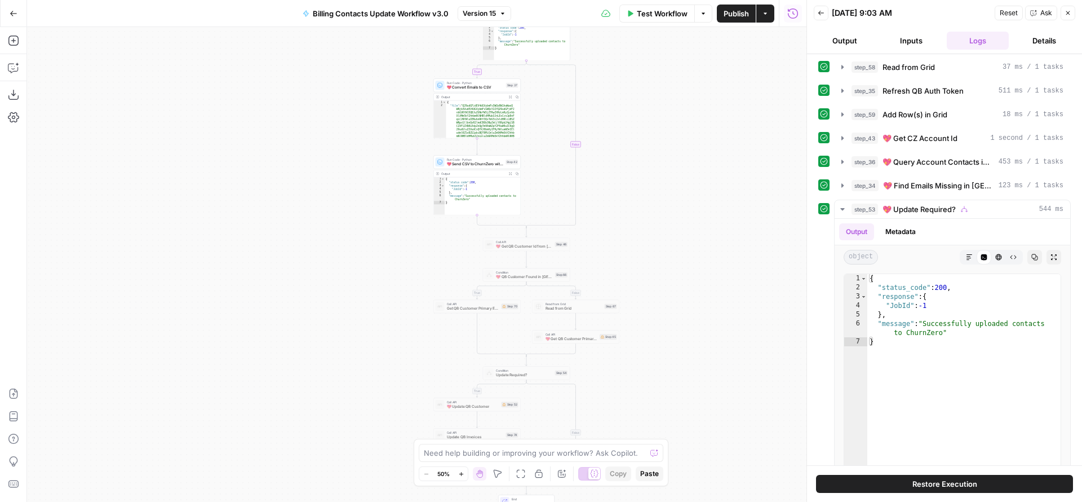
click at [520, 243] on span "💖 Get QB Customer Id from CZ" at bounding box center [524, 246] width 57 height 6
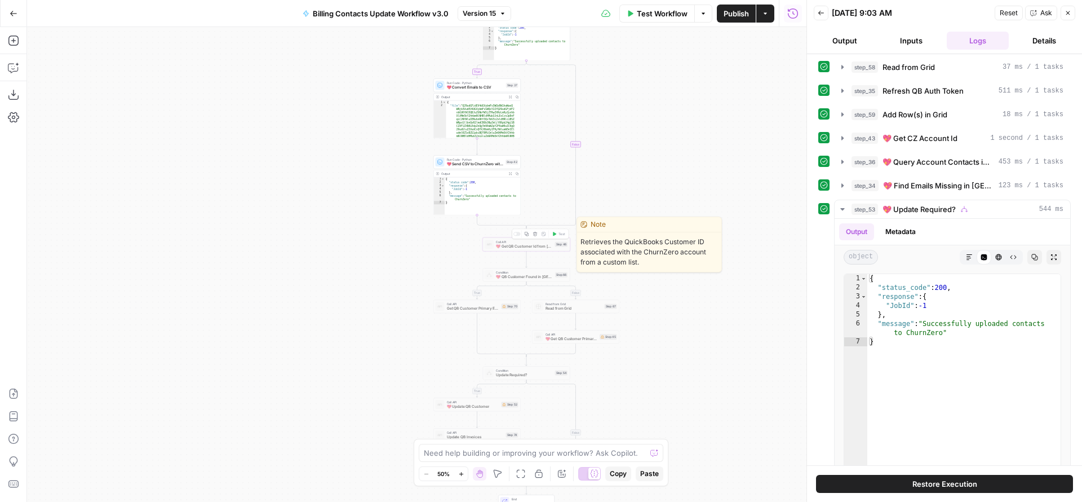
click at [506, 244] on span "💖 Get QB Customer Id from CZ" at bounding box center [524, 246] width 57 height 6
click at [519, 233] on div at bounding box center [516, 234] width 7 height 4
click at [517, 246] on span "💖 Get QB Customer Id from CZ" at bounding box center [524, 246] width 57 height 6
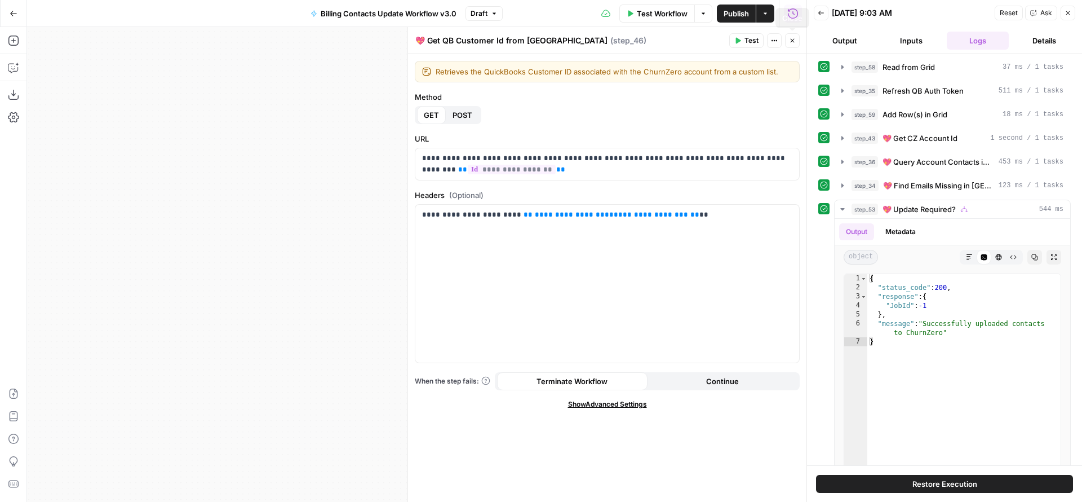
click at [795, 45] on button "Close" at bounding box center [792, 40] width 15 height 15
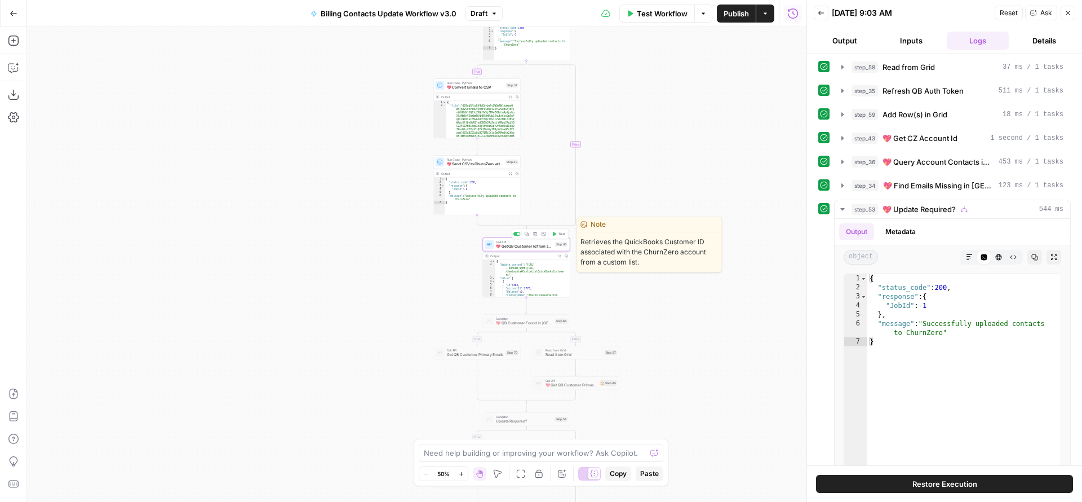
click at [536, 247] on span "💖 Get QB Customer Id from CZ" at bounding box center [524, 246] width 57 height 6
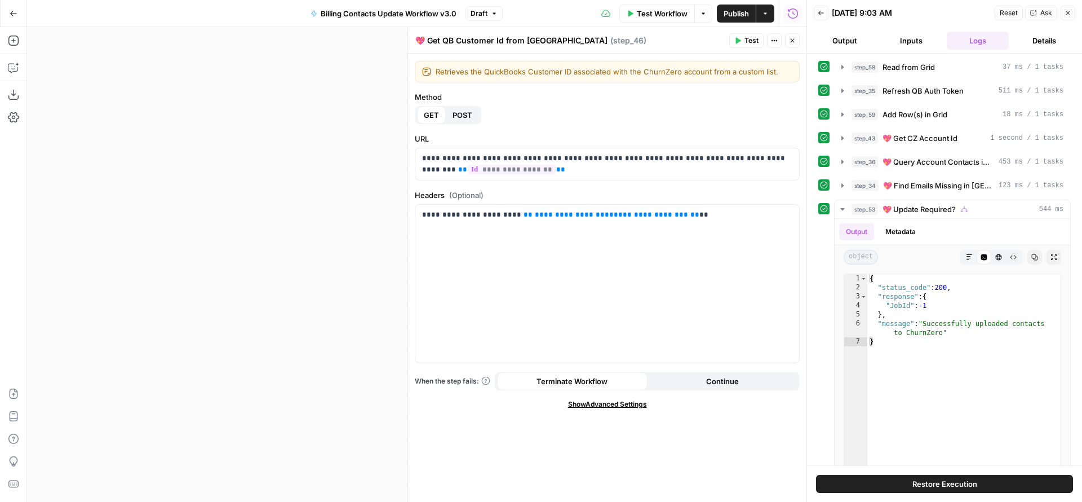
click at [790, 40] on icon "button" at bounding box center [792, 40] width 7 height 7
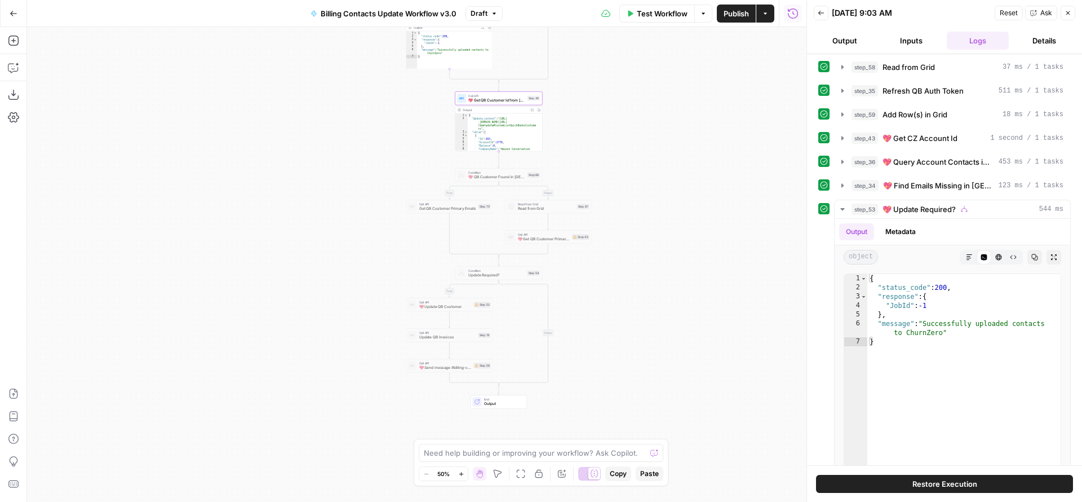
drag, startPoint x: 671, startPoint y: 254, endPoint x: 642, endPoint y: 101, distance: 154.9
click at [642, 101] on div "true true false true false false Workflow Set Inputs Inputs Read from Grid Read…" at bounding box center [416, 264] width 779 height 475
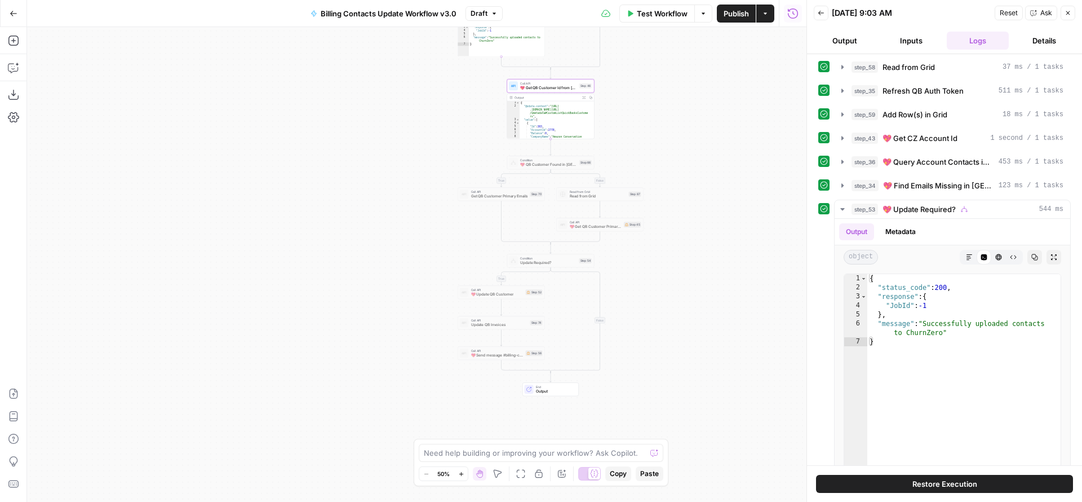
drag, startPoint x: 613, startPoint y: 194, endPoint x: 666, endPoint y: 188, distance: 53.3
click at [666, 188] on div "true true false true false false Workflow Set Inputs Inputs Read from Grid Read…" at bounding box center [416, 264] width 779 height 475
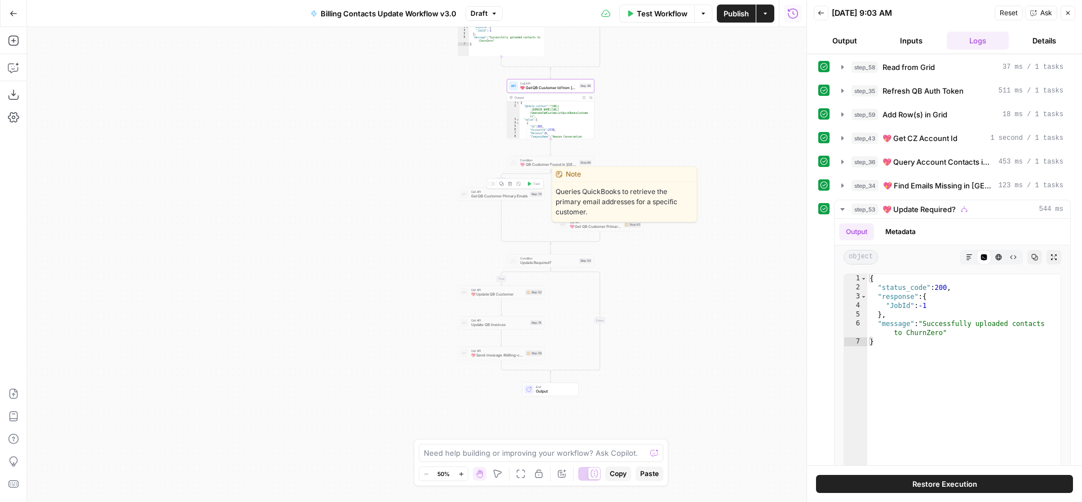
click at [509, 197] on span "Get QB Customer Primary Emails" at bounding box center [499, 196] width 57 height 6
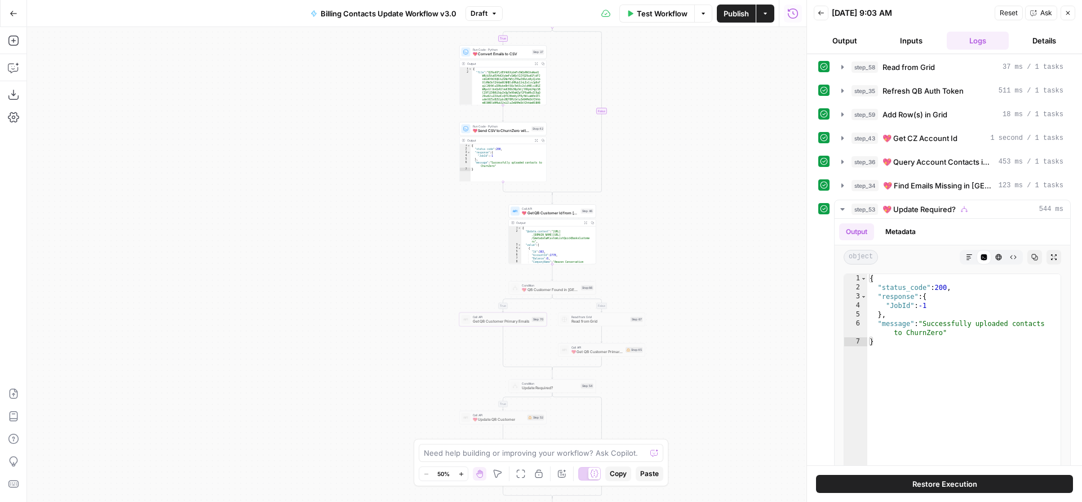
drag, startPoint x: 634, startPoint y: 119, endPoint x: 627, endPoint y: 259, distance: 139.4
click at [628, 264] on div "true true false true false false Workflow Set Inputs Inputs Read from Grid Read…" at bounding box center [416, 264] width 779 height 475
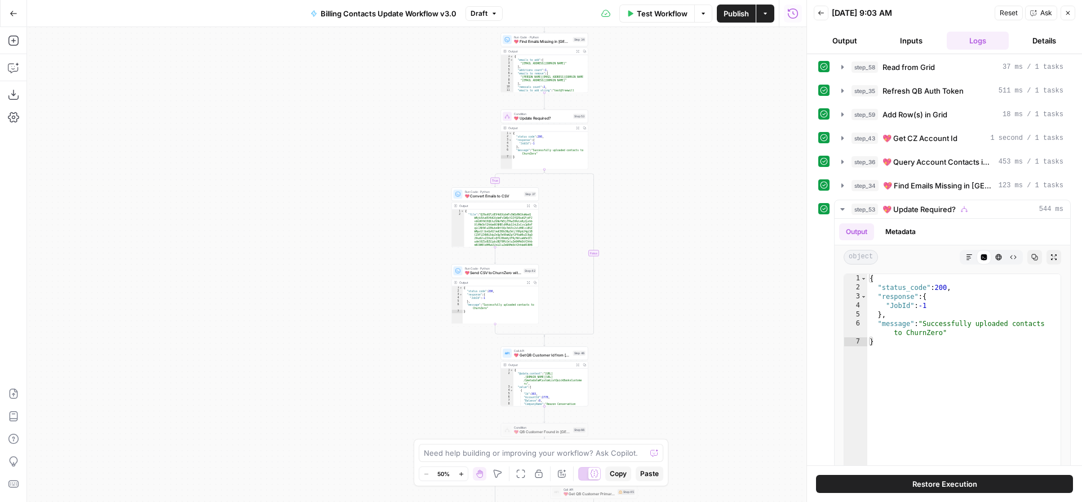
drag, startPoint x: 635, startPoint y: 172, endPoint x: 631, endPoint y: 295, distance: 122.3
click at [634, 300] on div "true true false true false false Workflow Set Inputs Inputs Read from Grid Read…" at bounding box center [416, 264] width 779 height 475
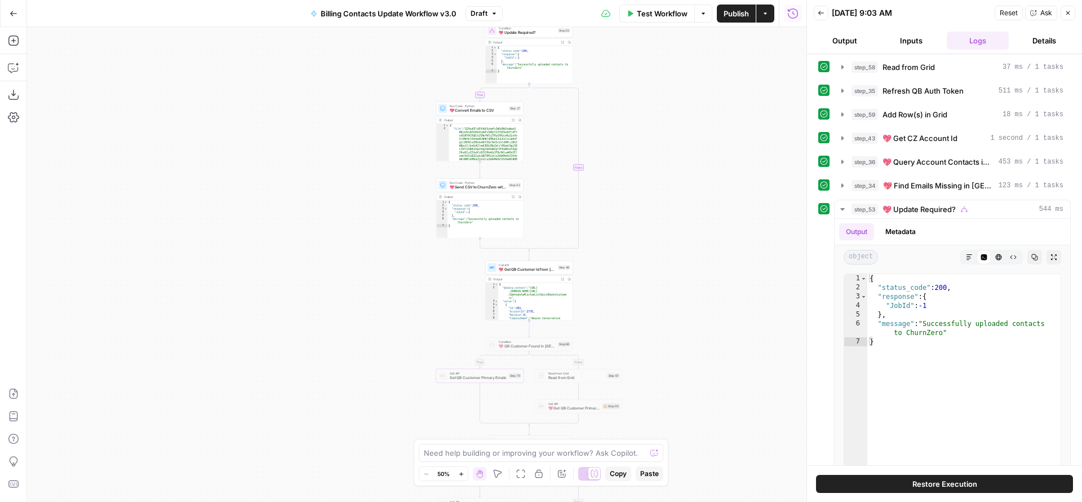
drag, startPoint x: 626, startPoint y: 274, endPoint x: 608, endPoint y: 176, distance: 99.6
click at [609, 176] on div "true true false true false false Workflow Set Inputs Inputs Read from Grid Read…" at bounding box center [416, 264] width 779 height 475
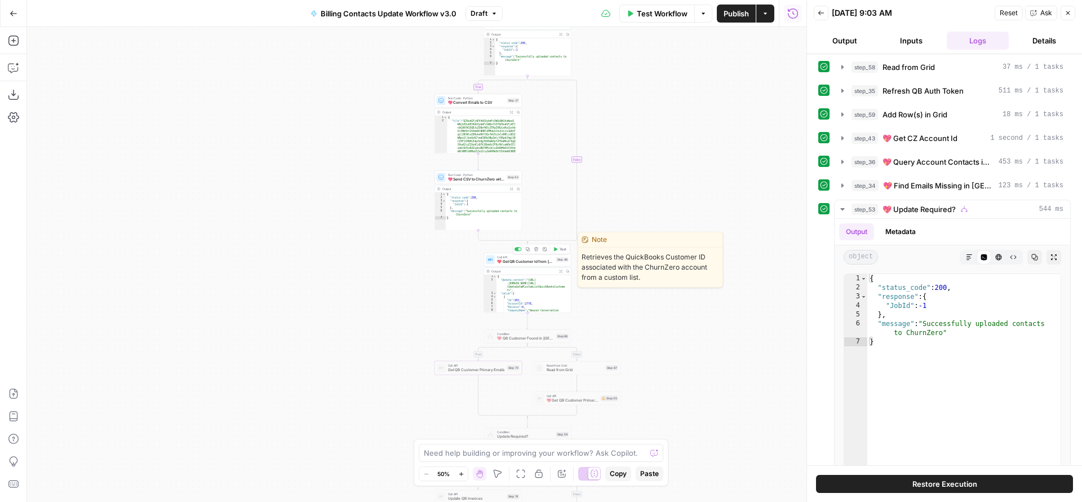
click at [523, 260] on span "💖 Get QB Customer Id from CZ" at bounding box center [525, 262] width 57 height 6
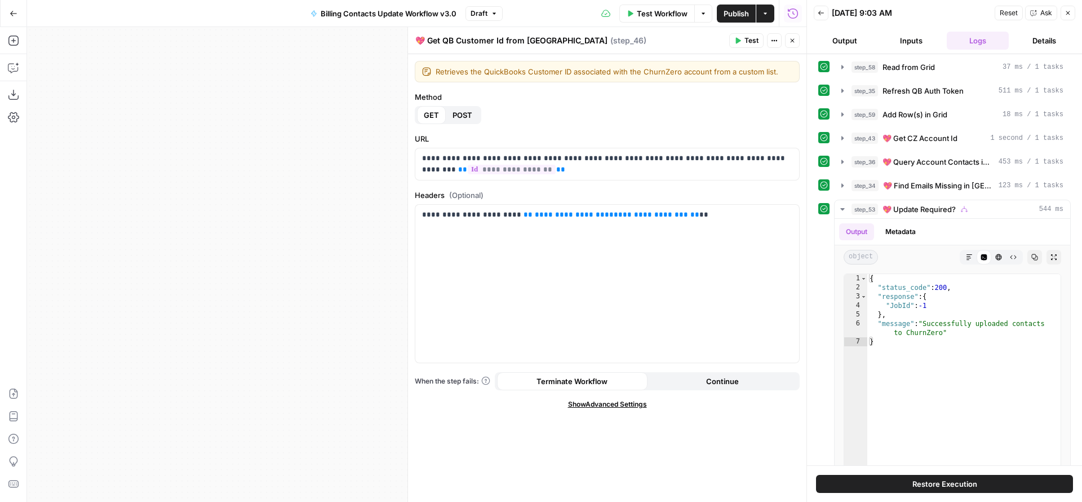
click at [793, 44] on button "Close" at bounding box center [792, 40] width 15 height 15
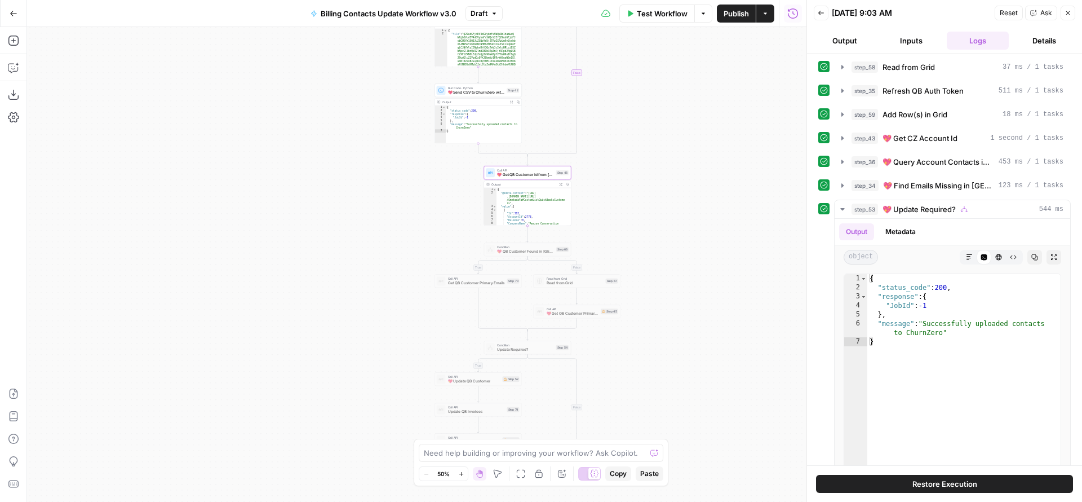
click at [464, 475] on button "Zoom In" at bounding box center [461, 474] width 14 height 14
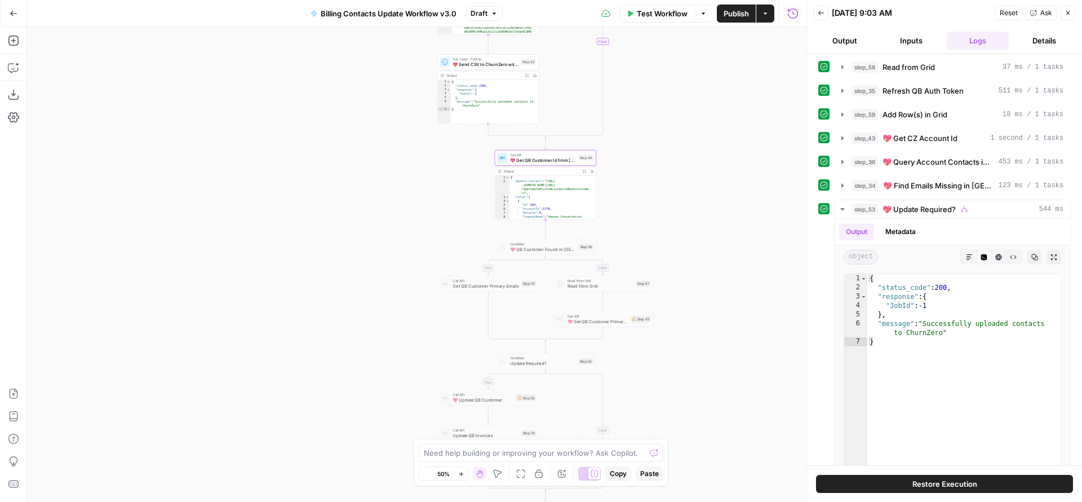
click at [464, 475] on button "Zoom In" at bounding box center [461, 474] width 14 height 14
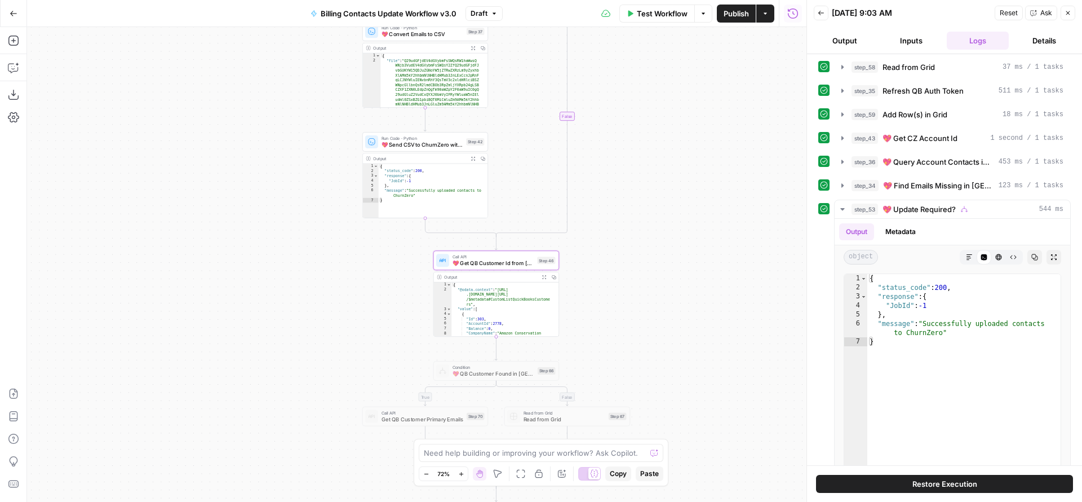
drag, startPoint x: 702, startPoint y: 162, endPoint x: 622, endPoint y: 290, distance: 150.9
click at [622, 290] on div "true true false true false false Workflow Set Inputs Inputs Read from Grid Read…" at bounding box center [416, 264] width 779 height 475
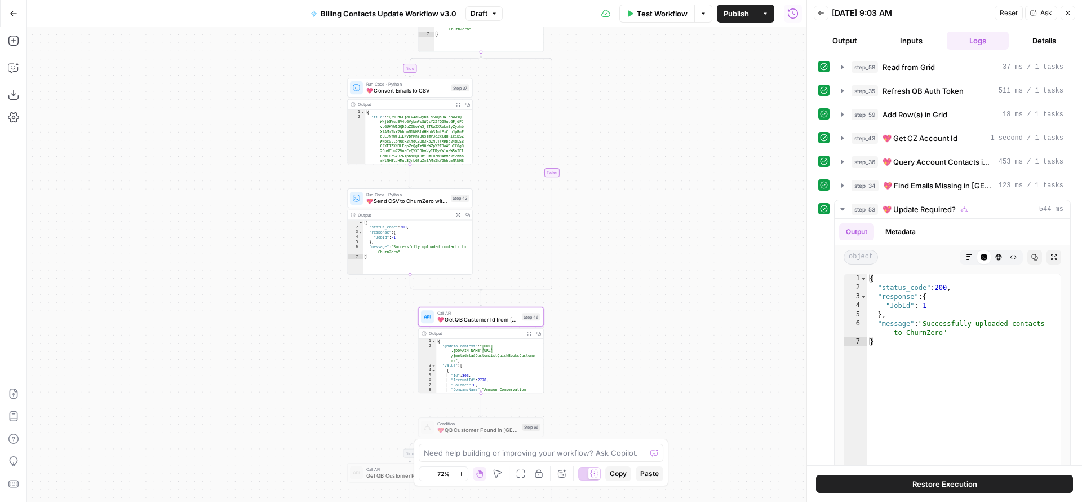
drag, startPoint x: 647, startPoint y: 153, endPoint x: 611, endPoint y: 306, distance: 156.8
click at [611, 305] on div "true true false true false false Workflow Set Inputs Inputs Read from Grid Read…" at bounding box center [416, 264] width 779 height 475
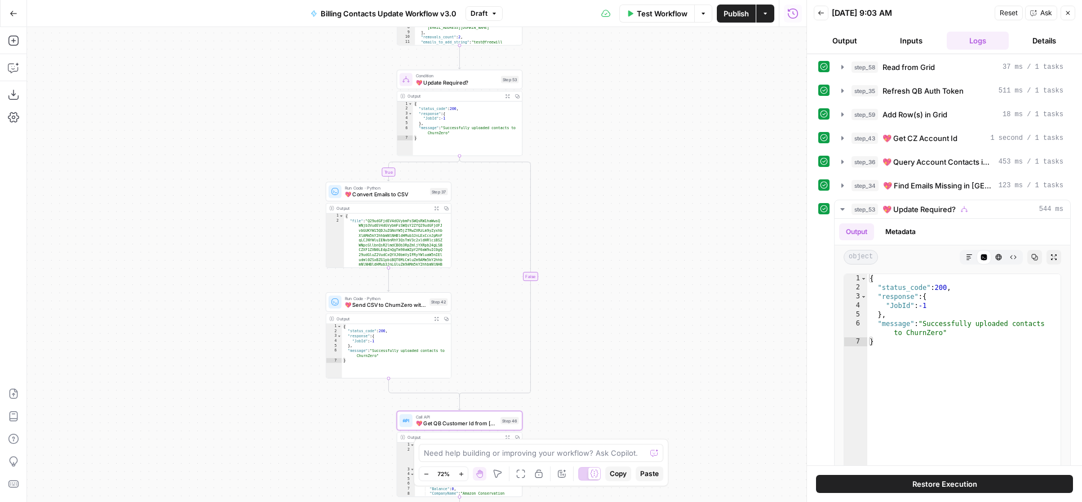
drag, startPoint x: 615, startPoint y: 188, endPoint x: 605, endPoint y: 333, distance: 145.2
click at [605, 333] on div "true true false true false false Workflow Set Inputs Inputs Read from Grid Read…" at bounding box center [416, 264] width 779 height 475
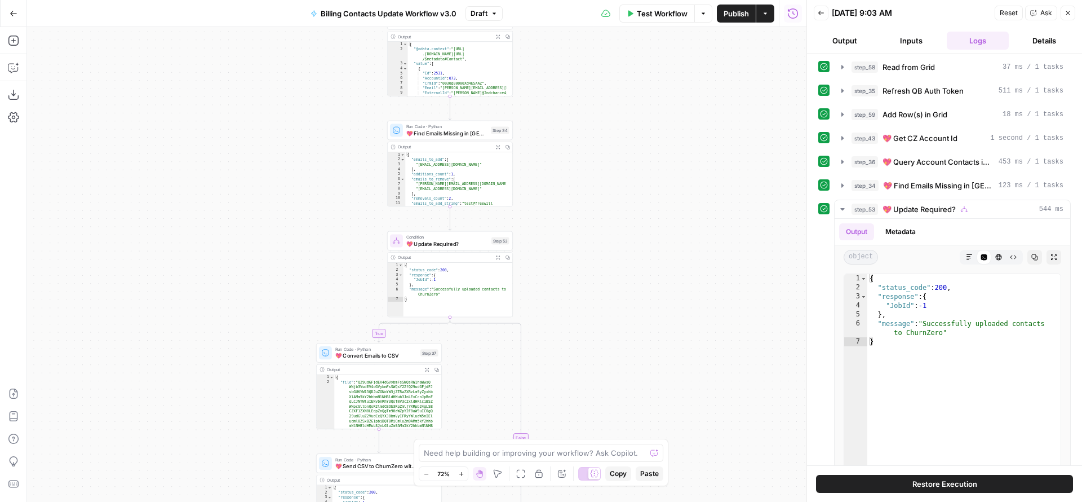
drag, startPoint x: 605, startPoint y: 233, endPoint x: 618, endPoint y: 357, distance: 125.3
click at [618, 357] on div "true true false true false false Workflow Set Inputs Inputs Read from Grid Read…" at bounding box center [416, 264] width 779 height 475
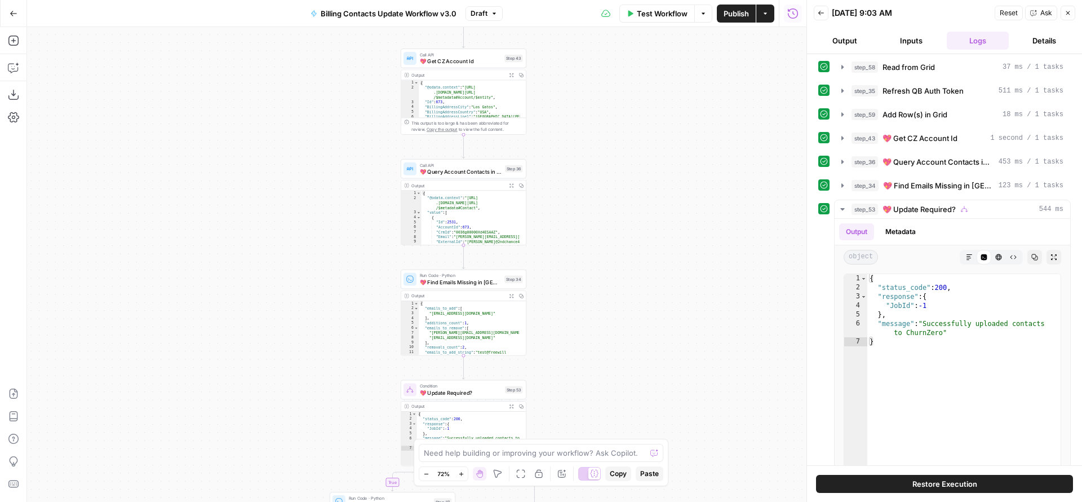
drag, startPoint x: 615, startPoint y: 246, endPoint x: 618, endPoint y: 375, distance: 129.7
click at [618, 375] on div "true true false true false false Workflow Set Inputs Inputs Read from Grid Read…" at bounding box center [416, 264] width 779 height 475
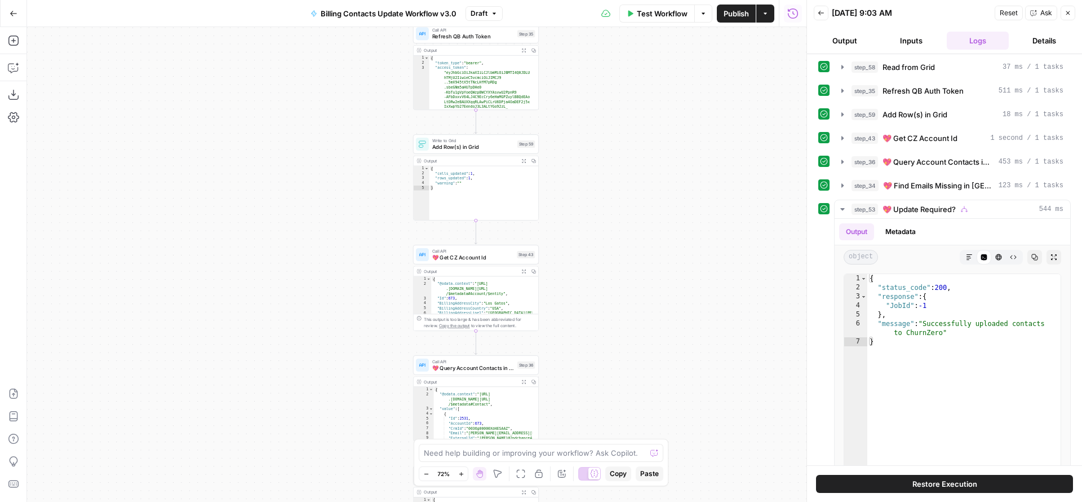
drag, startPoint x: 618, startPoint y: 251, endPoint x: 635, endPoint y: 382, distance: 132.5
click at [635, 382] on div "true true false true false false Workflow Set Inputs Inputs Read from Grid Read…" at bounding box center [416, 264] width 779 height 475
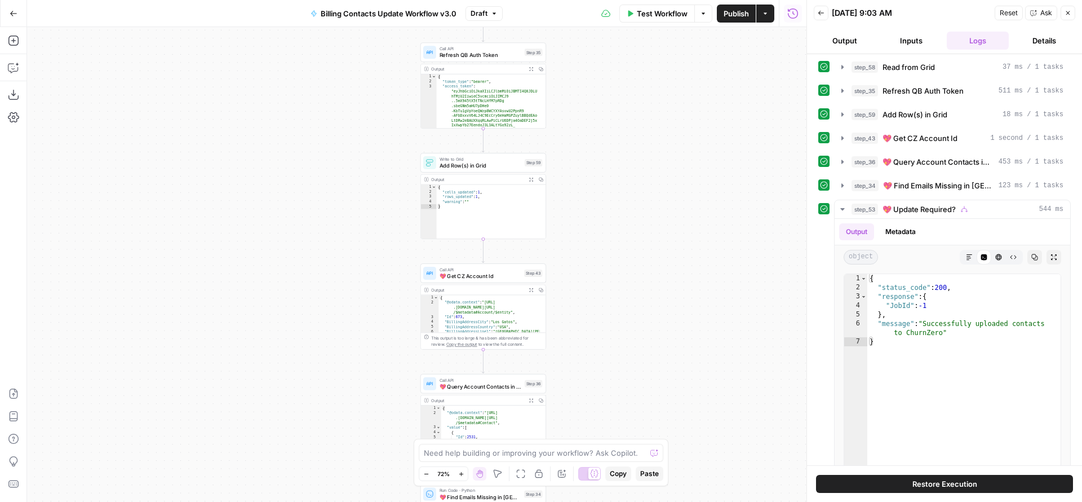
drag, startPoint x: 624, startPoint y: 373, endPoint x: 610, endPoint y: 121, distance: 252.9
click at [615, 139] on div "true true false true false false Workflow Set Inputs Inputs Read from Grid Read…" at bounding box center [416, 264] width 779 height 475
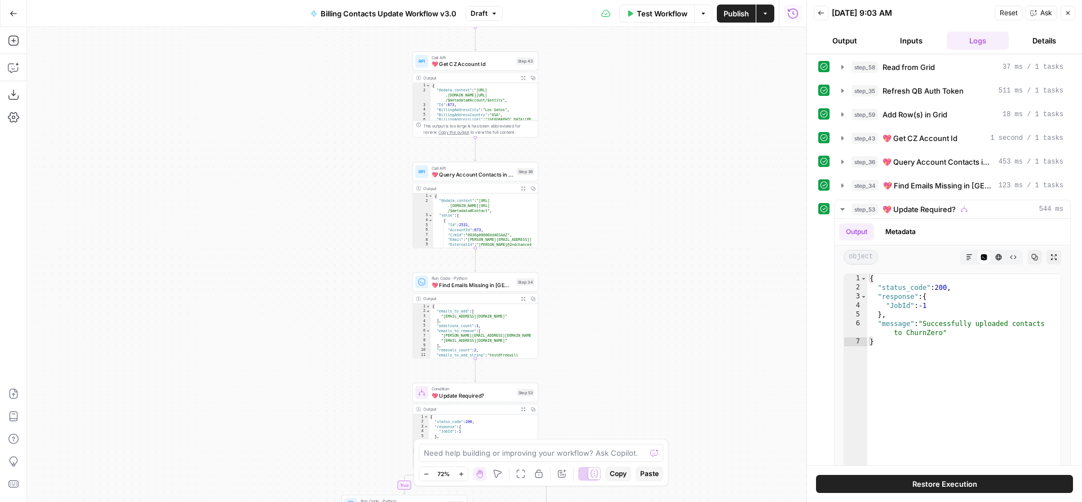
drag, startPoint x: 619, startPoint y: 357, endPoint x: 623, endPoint y: 128, distance: 229.4
click at [624, 147] on div "true true false true false false Workflow Set Inputs Inputs Read from Grid Read…" at bounding box center [416, 264] width 779 height 475
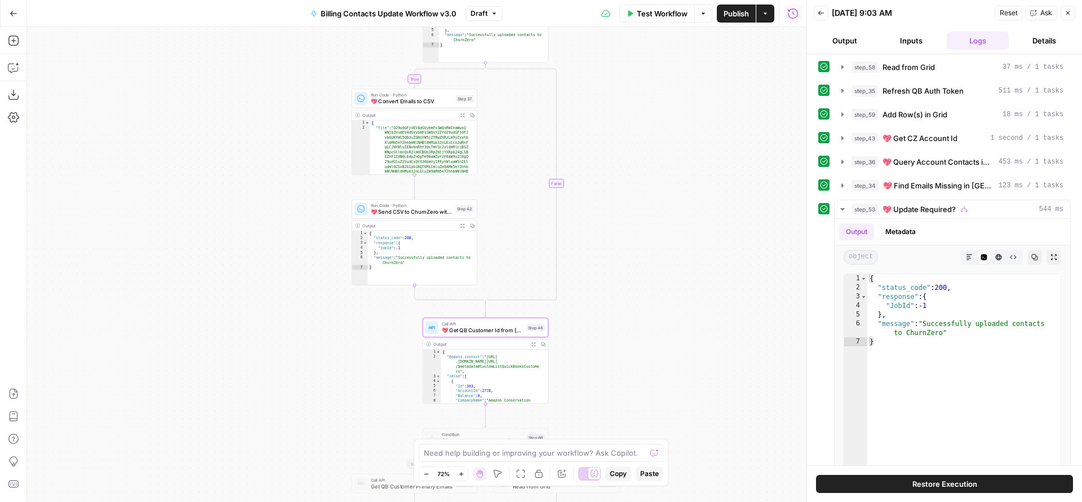
drag, startPoint x: 627, startPoint y: 321, endPoint x: 630, endPoint y: 141, distance: 179.8
click at [631, 143] on div "true true false true false false Workflow Set Inputs Inputs Read from Grid Read…" at bounding box center [416, 264] width 779 height 475
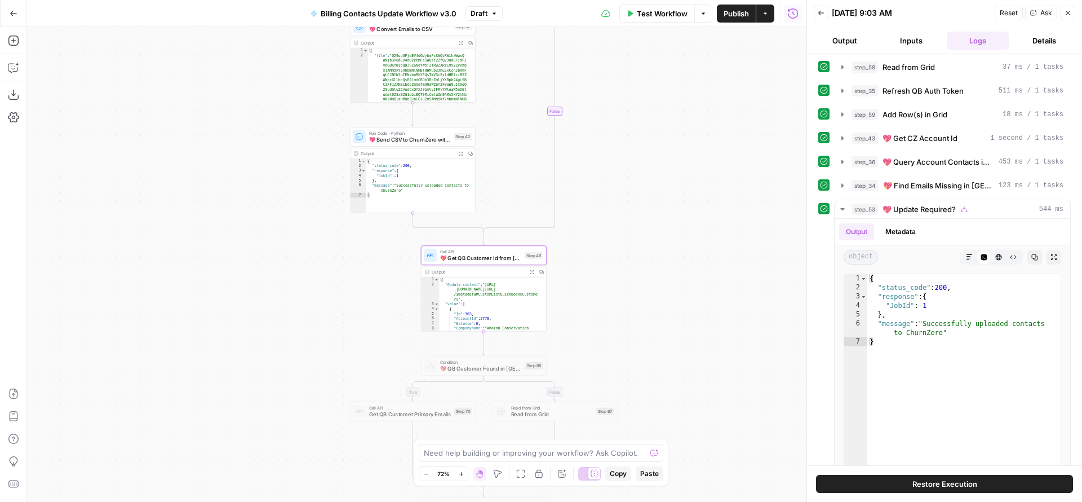
drag, startPoint x: 626, startPoint y: 304, endPoint x: 621, endPoint y: 176, distance: 128.6
click at [621, 176] on div "true true false true false false Workflow Set Inputs Inputs Read from Grid Read…" at bounding box center [416, 264] width 779 height 475
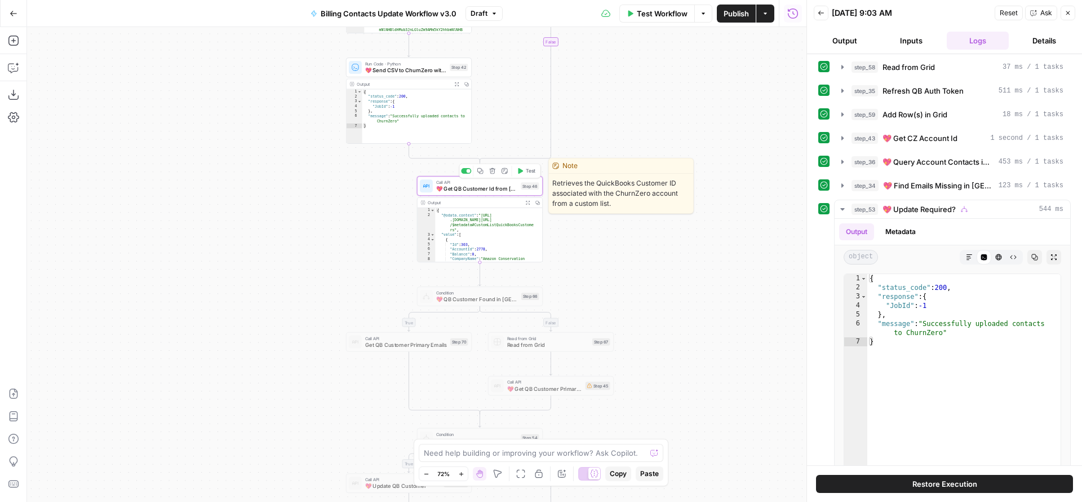
click at [485, 189] on span "💖 Get QB Customer Id from CZ" at bounding box center [477, 189] width 82 height 8
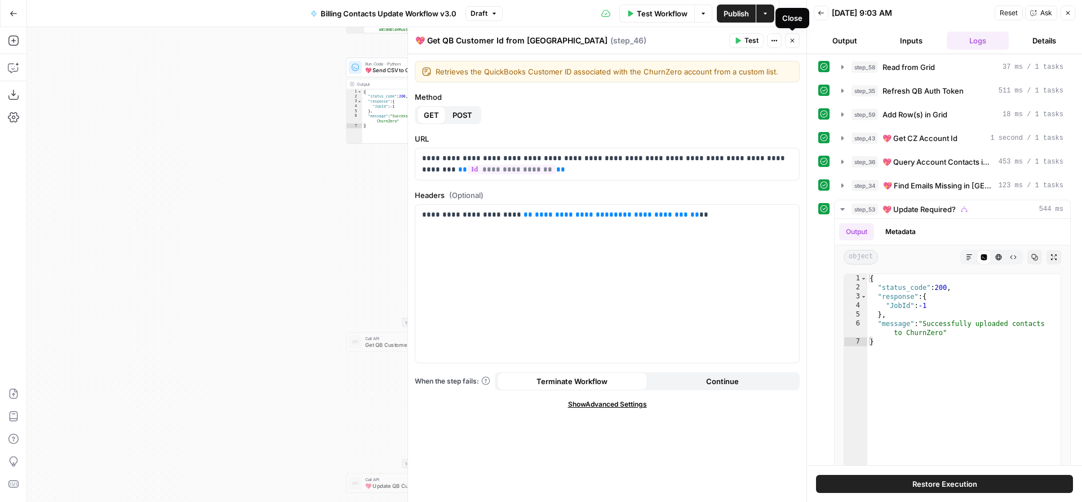
click at [793, 38] on icon "button" at bounding box center [792, 40] width 7 height 7
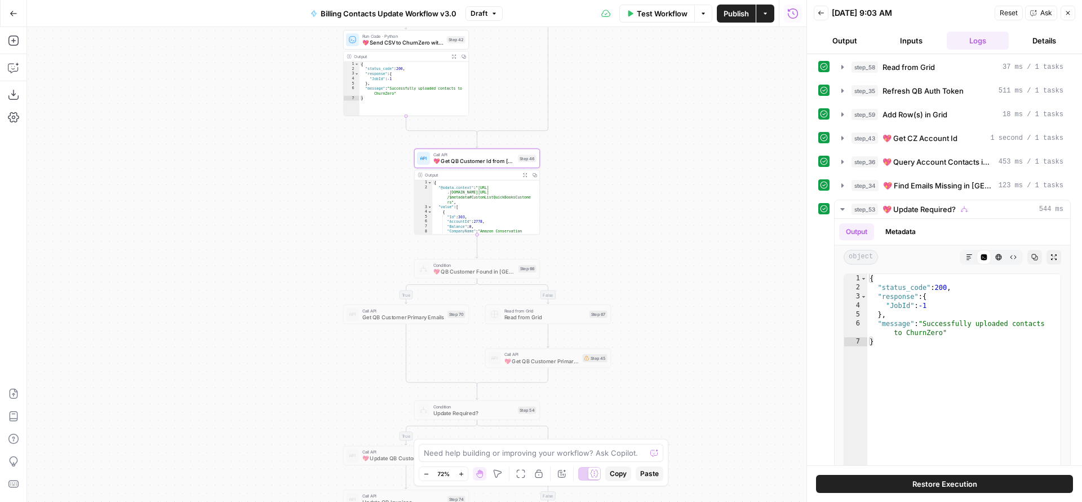
drag, startPoint x: 629, startPoint y: 256, endPoint x: 626, endPoint y: 229, distance: 27.8
click at [626, 229] on div "true true false true false false Workflow Set Inputs Inputs Read from Grid Read…" at bounding box center [416, 264] width 779 height 475
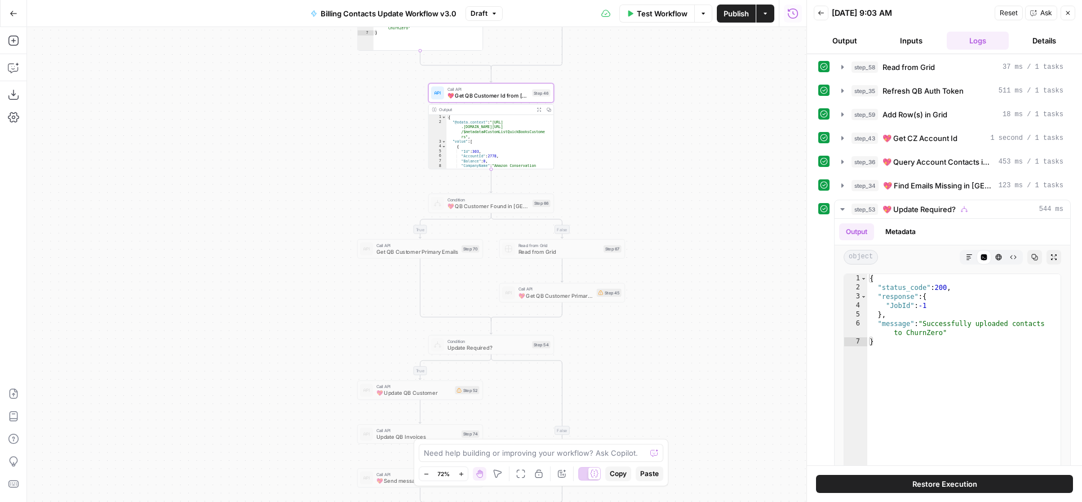
drag, startPoint x: 615, startPoint y: 285, endPoint x: 628, endPoint y: 224, distance: 62.4
click at [628, 224] on div "true true false true false false Workflow Set Inputs Inputs Read from Grid Read…" at bounding box center [416, 264] width 779 height 475
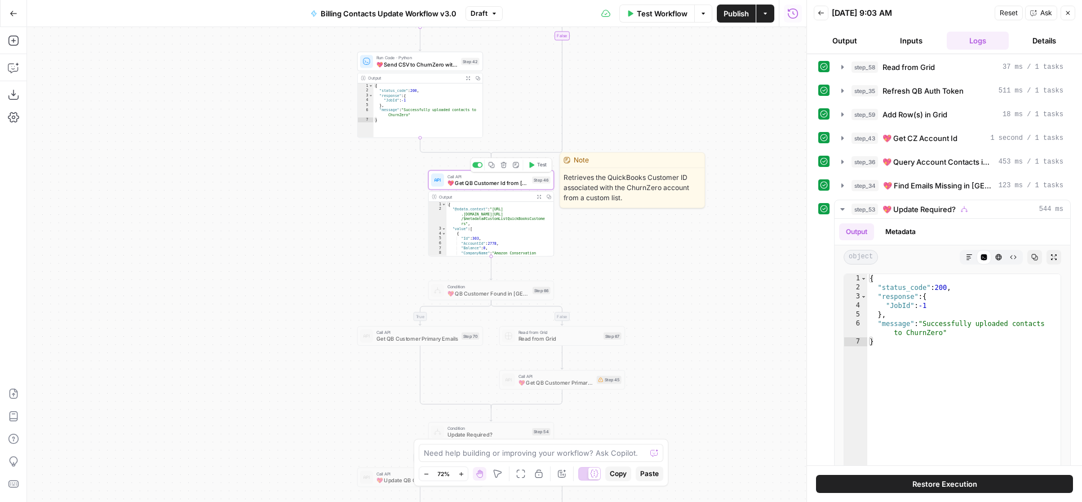
click at [491, 184] on span "💖 Get QB Customer Id from CZ" at bounding box center [488, 183] width 82 height 8
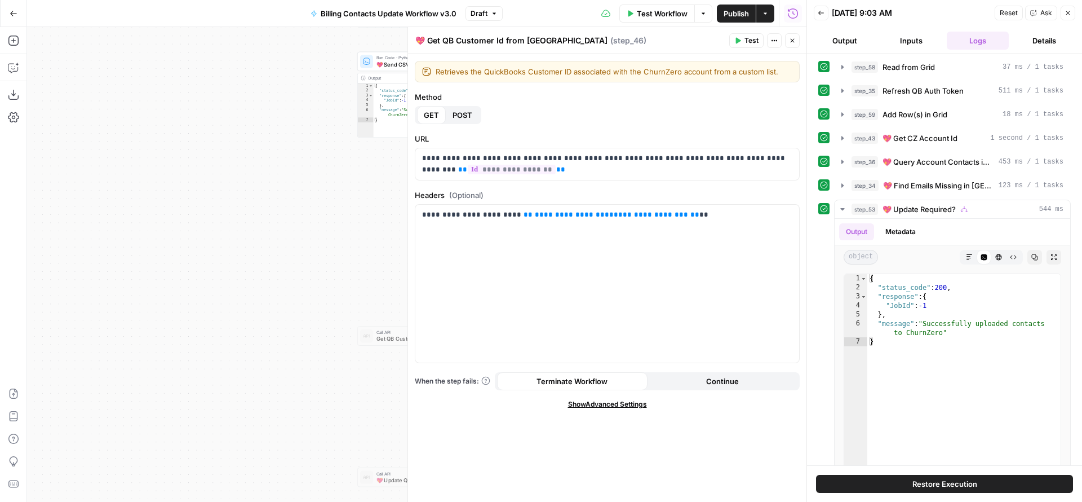
click at [791, 37] on icon "button" at bounding box center [792, 40] width 7 height 7
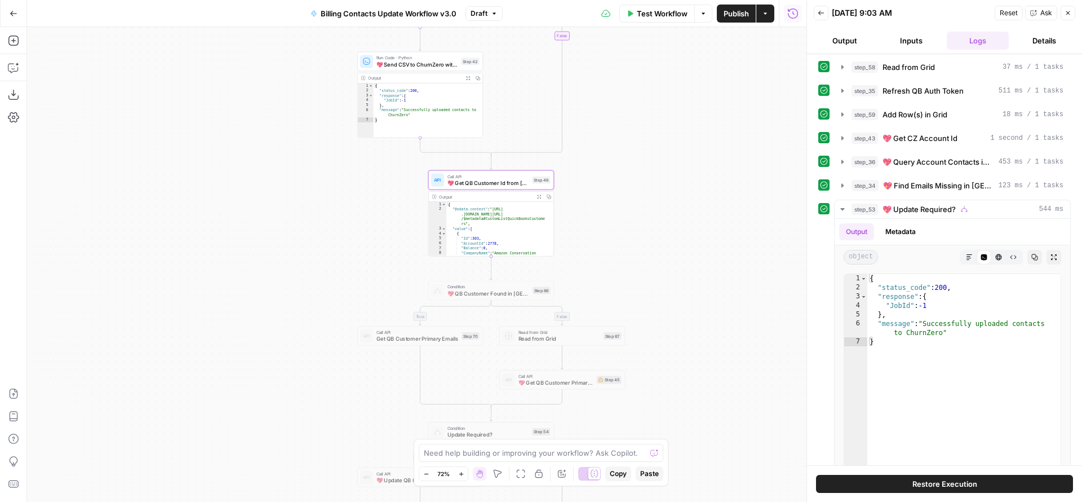
click at [490, 296] on span "💖 QB Customer Found in CZ?" at bounding box center [488, 293] width 82 height 8
click at [477, 276] on div at bounding box center [477, 275] width 10 height 6
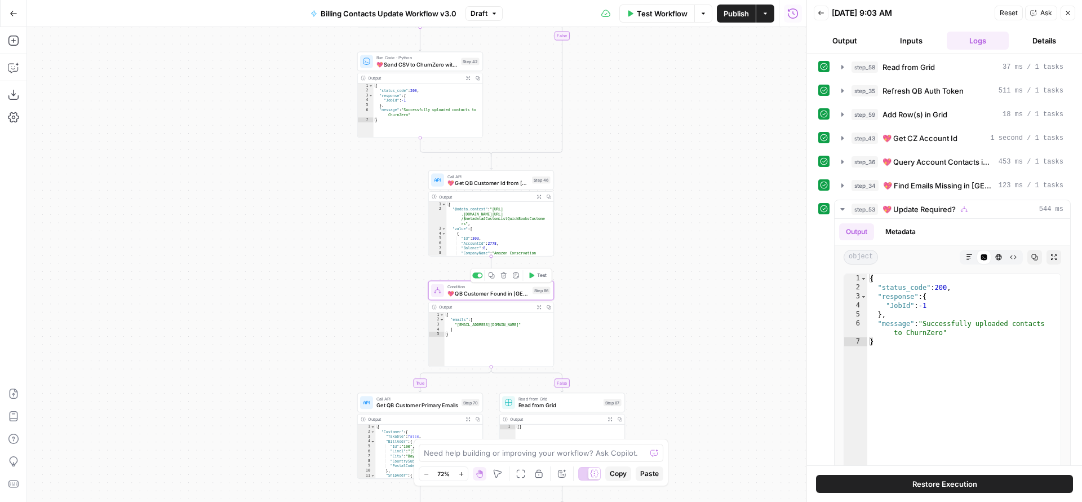
click at [478, 293] on span "💖 QB Customer Found in CZ?" at bounding box center [488, 293] width 82 height 8
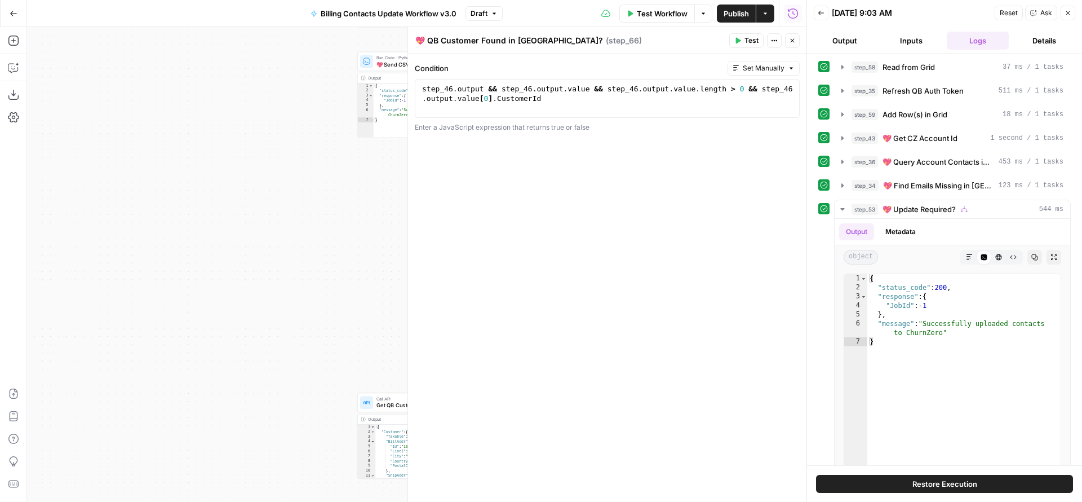
click at [796, 39] on button "Close" at bounding box center [792, 40] width 15 height 15
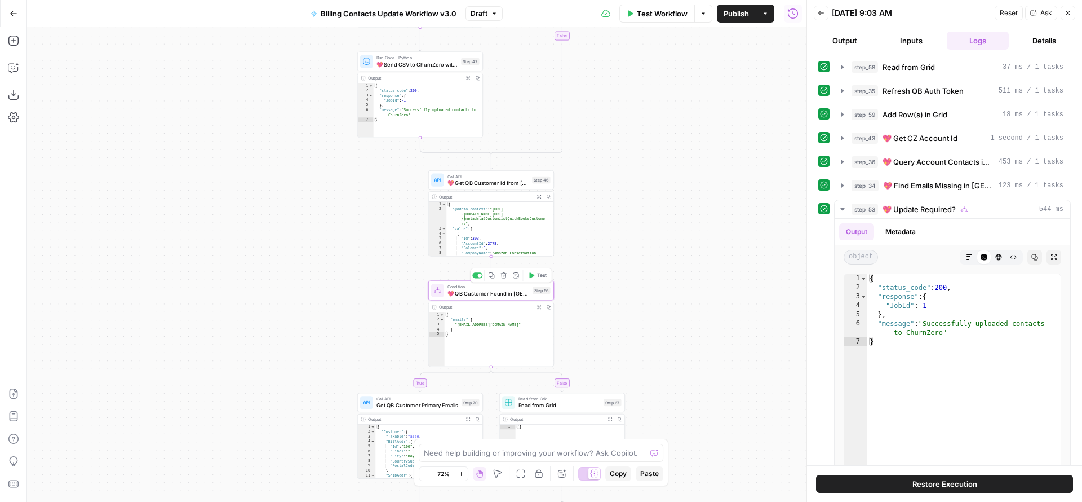
click at [494, 293] on span "💖 QB Customer Found in CZ?" at bounding box center [488, 293] width 82 height 8
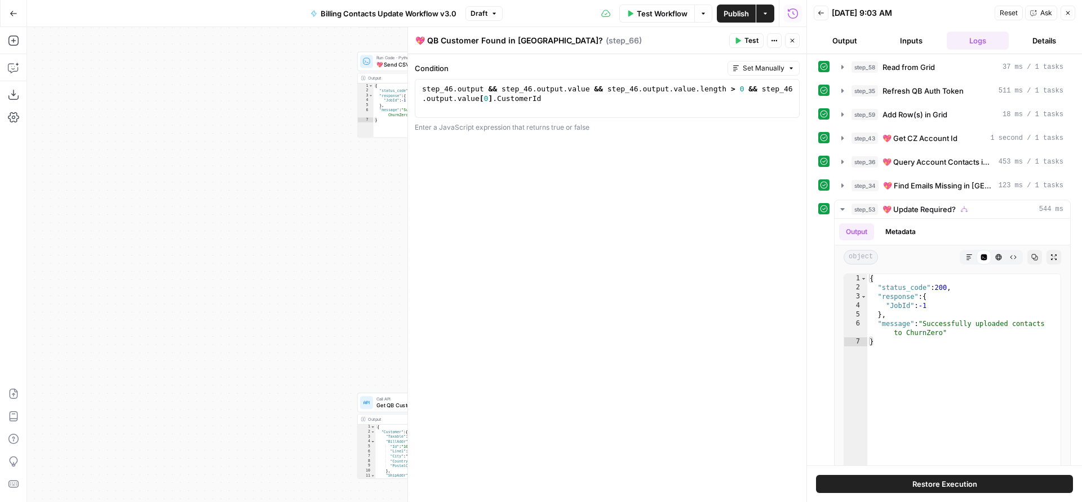
click at [793, 38] on icon "button" at bounding box center [792, 40] width 7 height 7
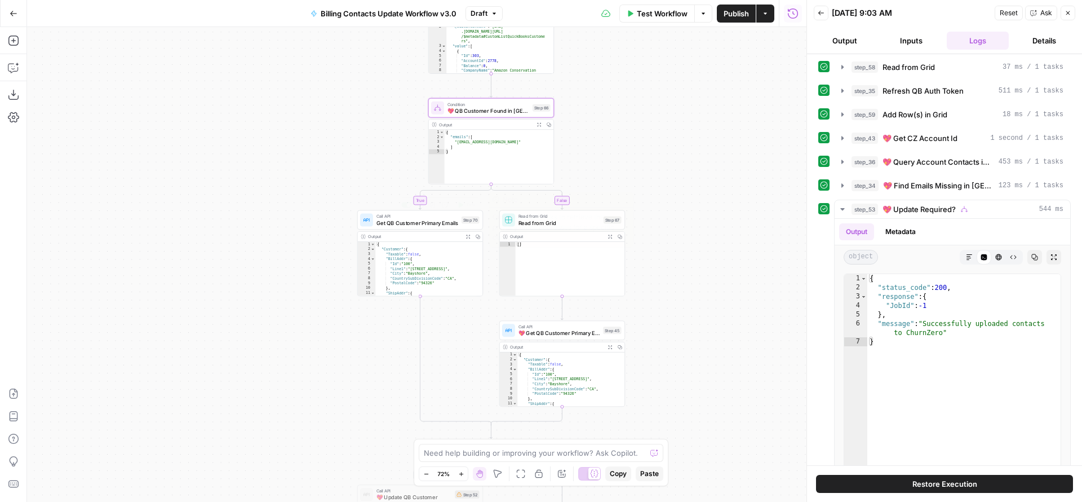
click at [406, 219] on span "Get QB Customer Primary Emails" at bounding box center [417, 223] width 82 height 8
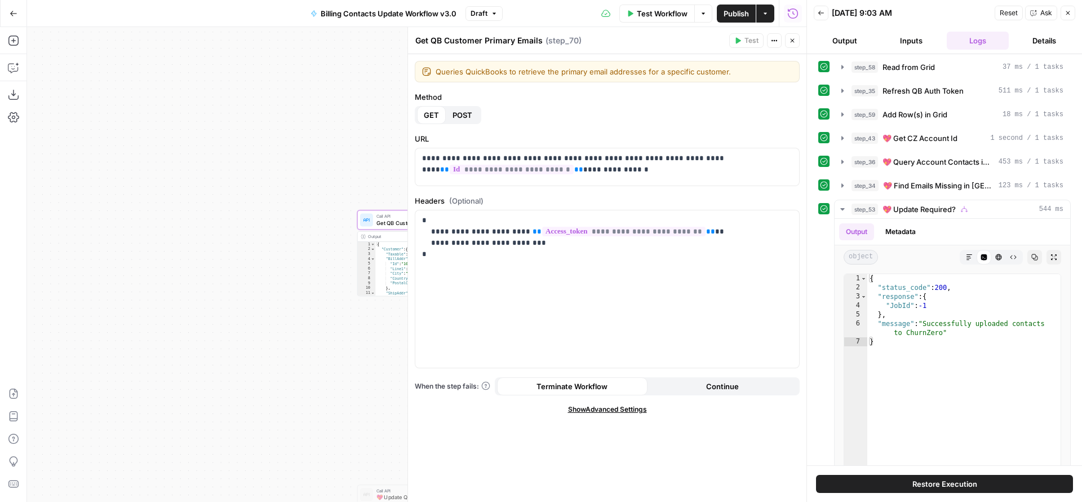
click at [792, 37] on icon "button" at bounding box center [792, 40] width 7 height 7
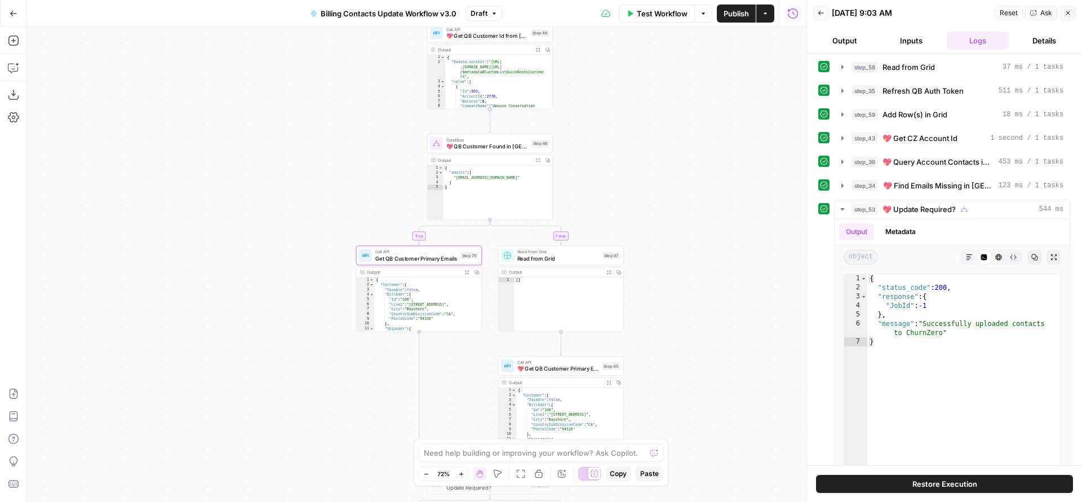
drag, startPoint x: 703, startPoint y: 228, endPoint x: 701, endPoint y: 303, distance: 75.5
click at [701, 303] on div "true true false true false false Workflow Set Inputs Inputs Read from Grid Read…" at bounding box center [416, 264] width 779 height 475
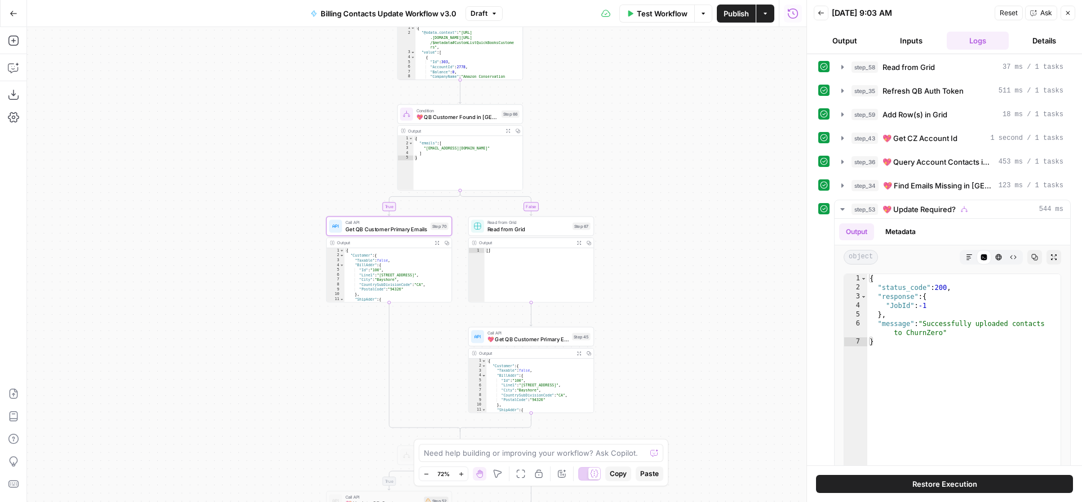
drag, startPoint x: 695, startPoint y: 303, endPoint x: 666, endPoint y: 232, distance: 76.5
click at [666, 232] on div "true true false true false false Workflow Set Inputs Inputs Read from Grid Read…" at bounding box center [416, 264] width 779 height 475
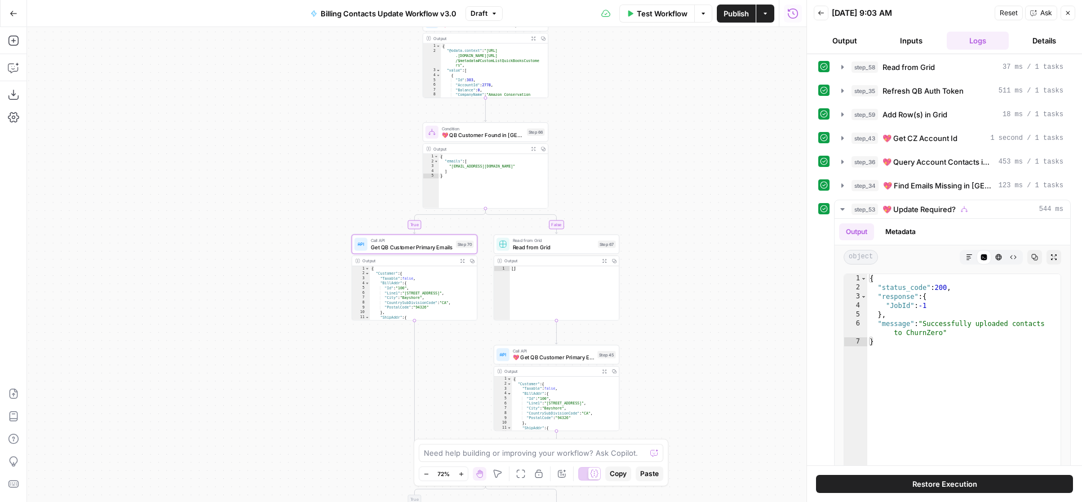
drag, startPoint x: 650, startPoint y: 317, endPoint x: 676, endPoint y: 336, distance: 32.2
click at [676, 336] on div "true true false true false false Workflow Set Inputs Inputs Read from Grid Read…" at bounding box center [416, 264] width 779 height 475
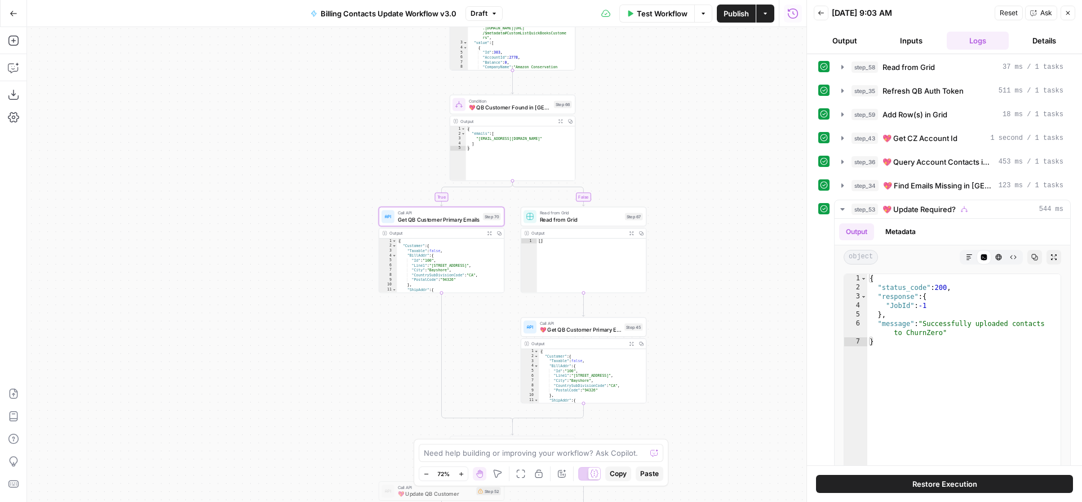
drag, startPoint x: 673, startPoint y: 322, endPoint x: 701, endPoint y: 295, distance: 38.7
click at [701, 295] on div "true true false true false false Workflow Set Inputs Inputs Read from Grid Read…" at bounding box center [416, 264] width 779 height 475
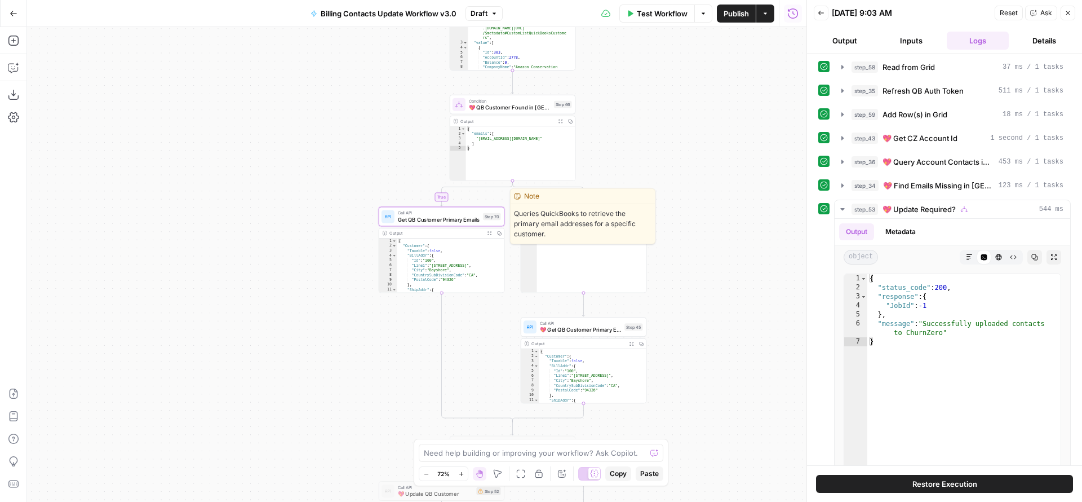
click at [457, 222] on span "Get QB Customer Primary Emails" at bounding box center [439, 219] width 82 height 8
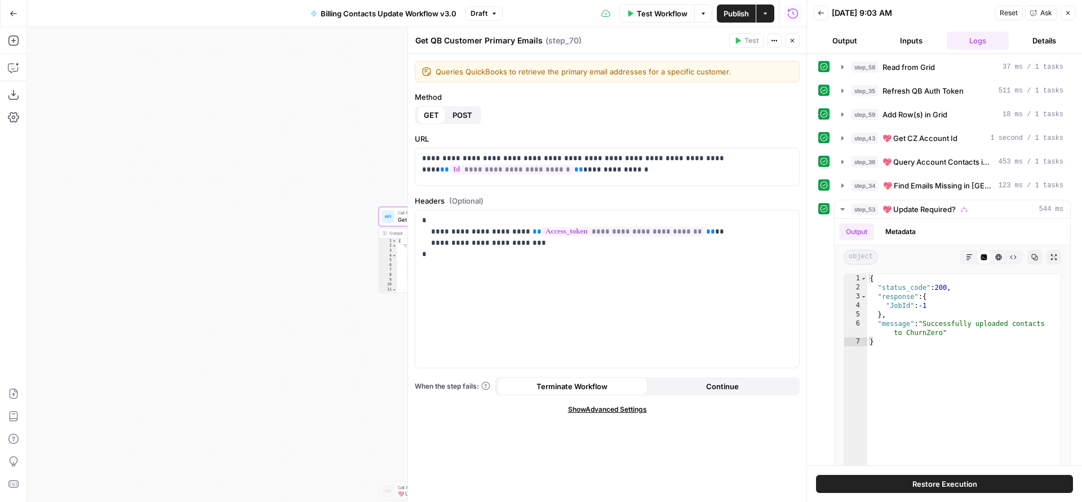
click at [797, 38] on button "Close" at bounding box center [792, 40] width 15 height 15
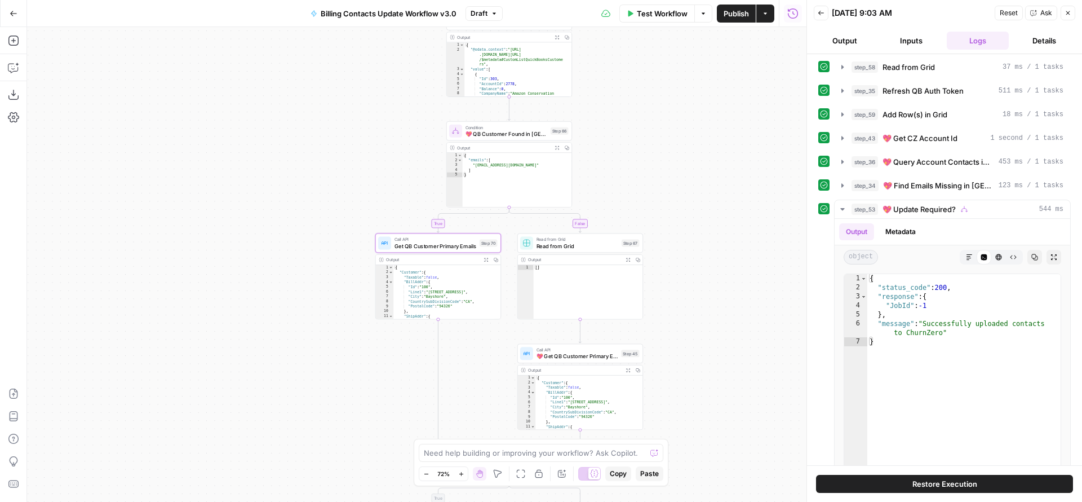
drag, startPoint x: 741, startPoint y: 122, endPoint x: 733, endPoint y: 235, distance: 113.0
click at [733, 235] on div "true true false true false false Workflow Set Inputs Inputs Read from Grid Read…" at bounding box center [416, 264] width 779 height 475
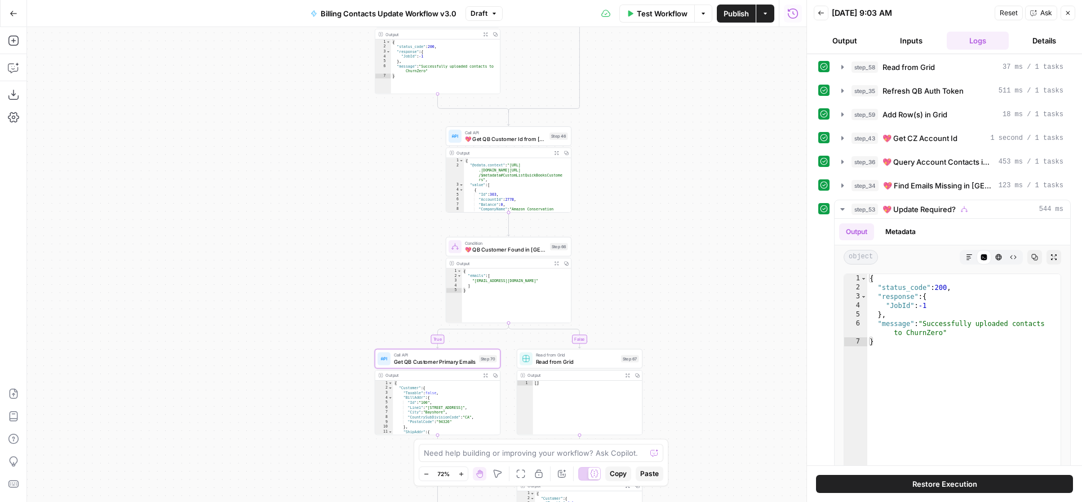
drag, startPoint x: 694, startPoint y: 184, endPoint x: 698, endPoint y: 215, distance: 31.9
click at [698, 215] on div "true true false true false false Workflow Set Inputs Inputs Read from Grid Read…" at bounding box center [416, 264] width 779 height 475
click at [460, 475] on icon "button" at bounding box center [461, 474] width 6 height 6
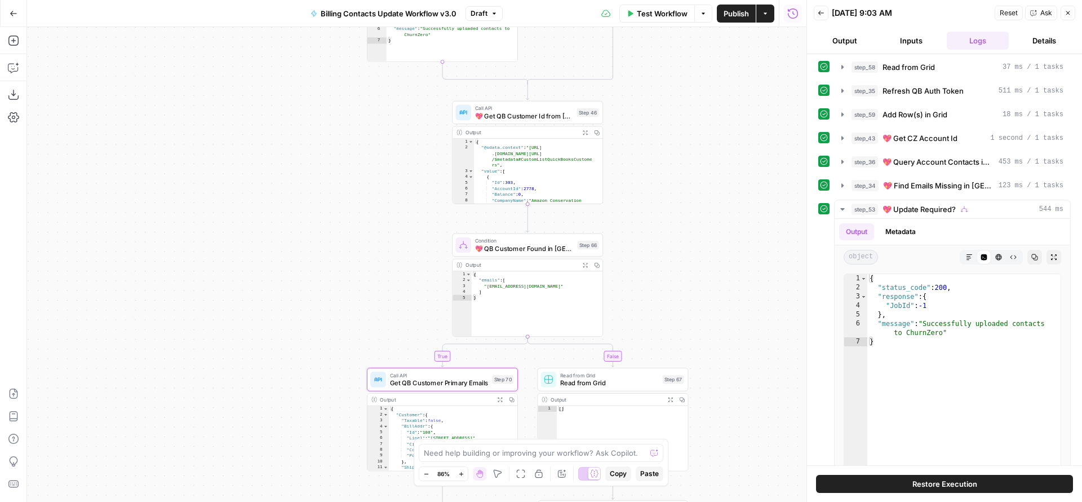
click at [460, 475] on icon "button" at bounding box center [461, 474] width 6 height 6
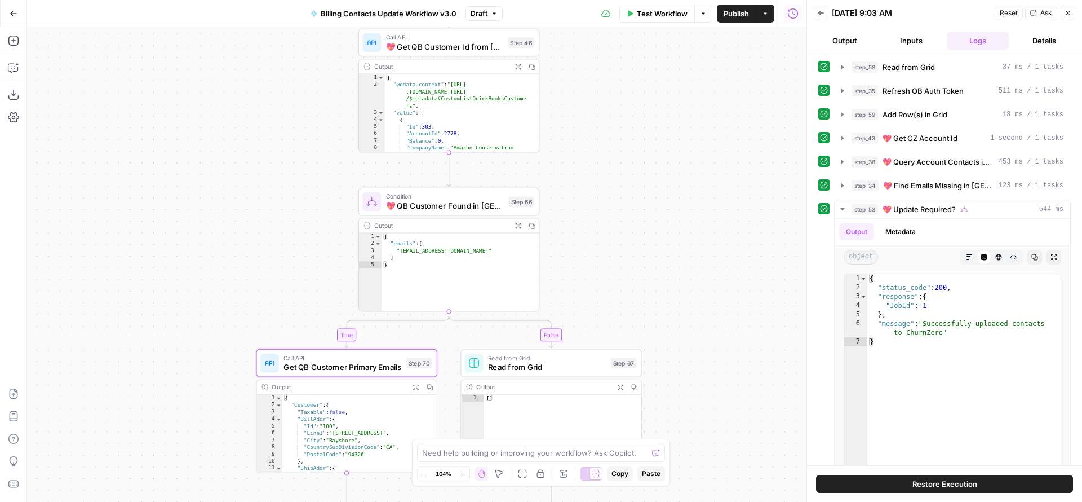
drag, startPoint x: 711, startPoint y: 296, endPoint x: 610, endPoint y: 256, distance: 108.3
click at [610, 256] on div "true true false true false false Workflow Set Inputs Inputs Read from Grid Read…" at bounding box center [416, 264] width 779 height 475
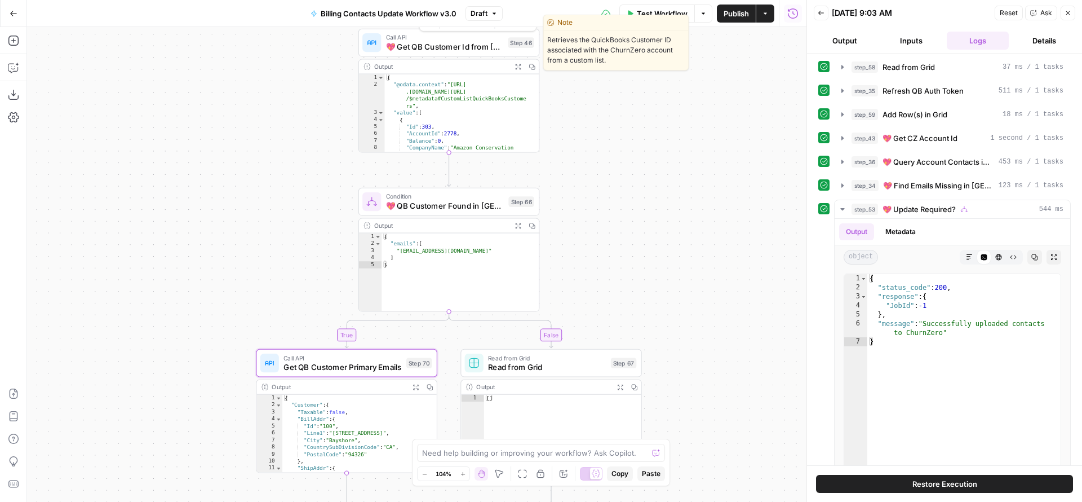
click at [439, 52] on div "Call API 💖 Get QB Customer Id from CZ Step 46 Copy step Delete step Edit Note T…" at bounding box center [448, 43] width 181 height 28
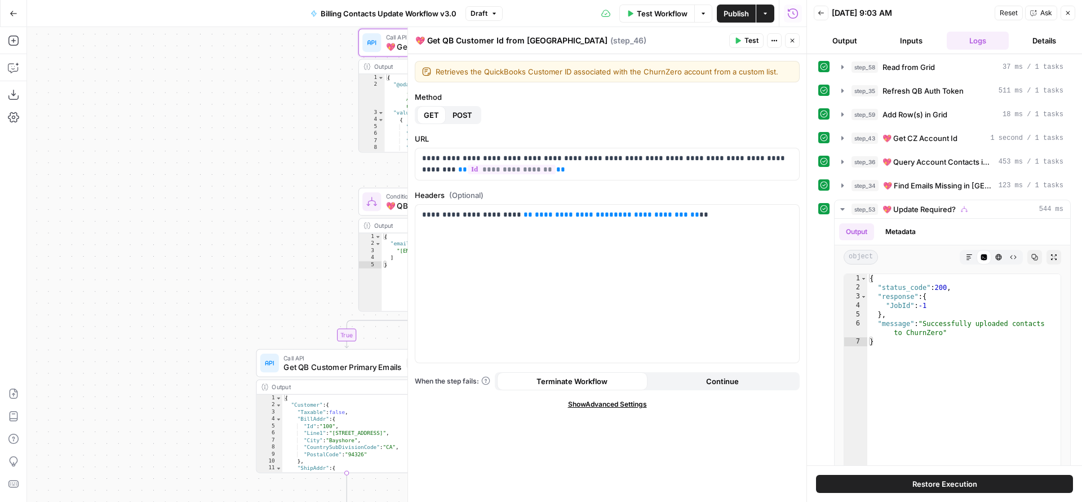
click at [795, 45] on button "Close" at bounding box center [792, 40] width 15 height 15
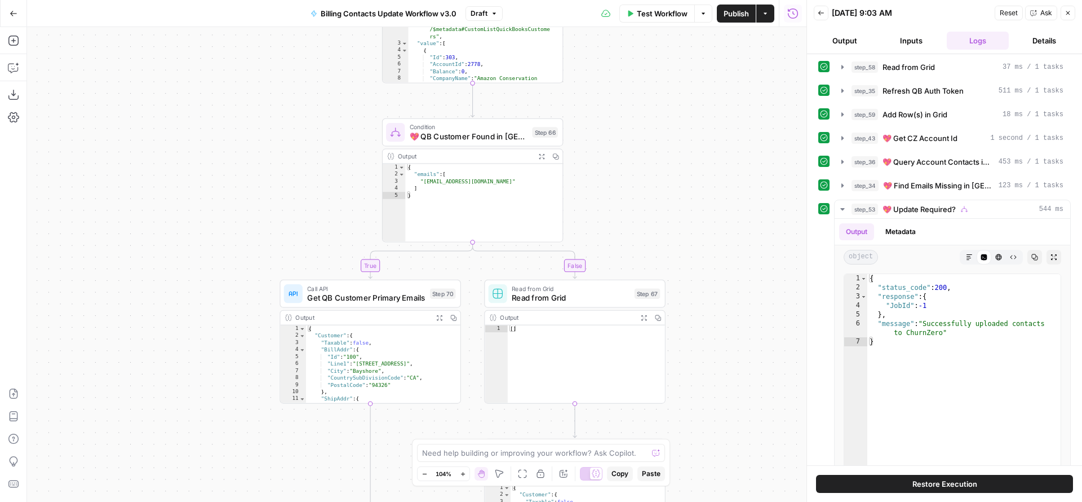
drag, startPoint x: 669, startPoint y: 262, endPoint x: 692, endPoint y: 192, distance: 74.0
click at [693, 191] on div "true true false true false false Workflow Set Inputs Inputs Read from Grid Read…" at bounding box center [416, 264] width 779 height 475
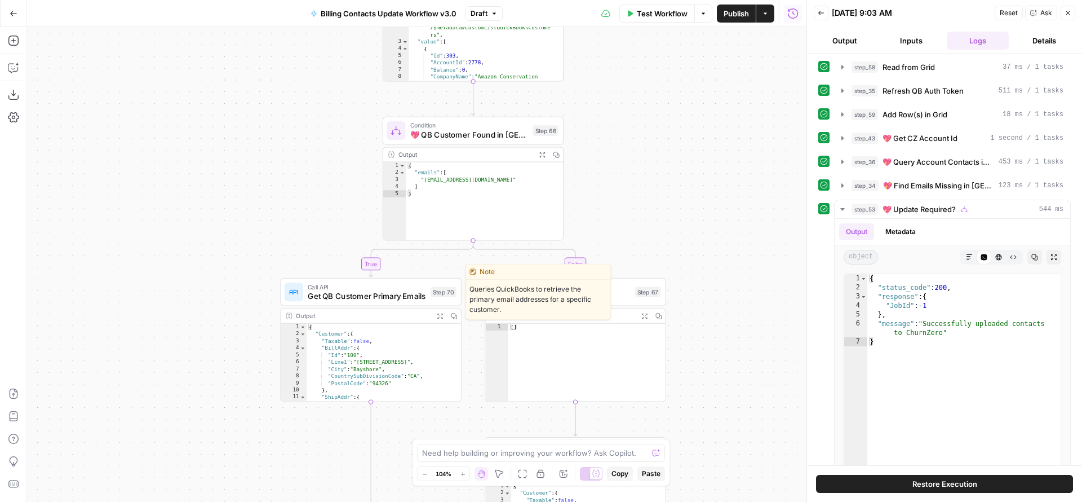
click at [346, 290] on span "Get QB Customer Primary Emails" at bounding box center [367, 296] width 118 height 12
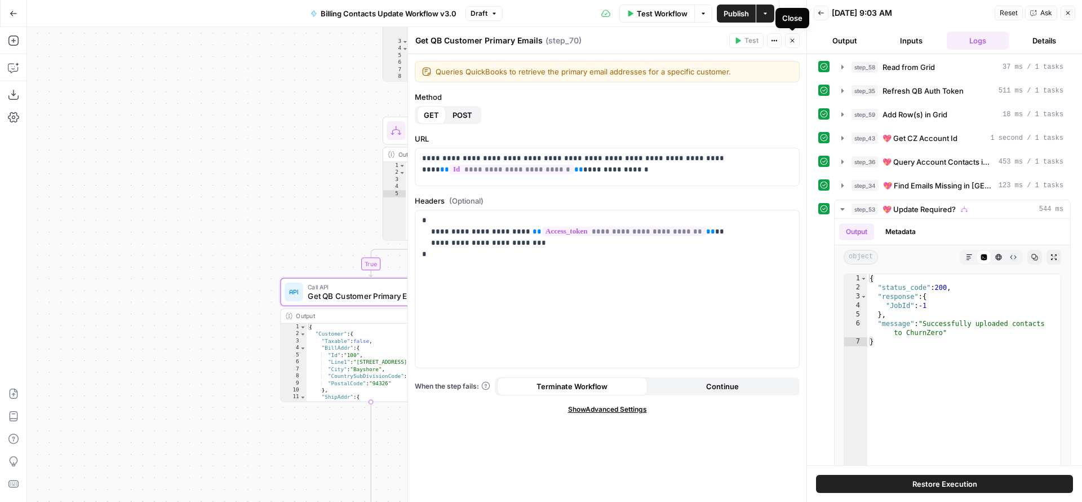
click at [795, 42] on icon "button" at bounding box center [792, 40] width 7 height 7
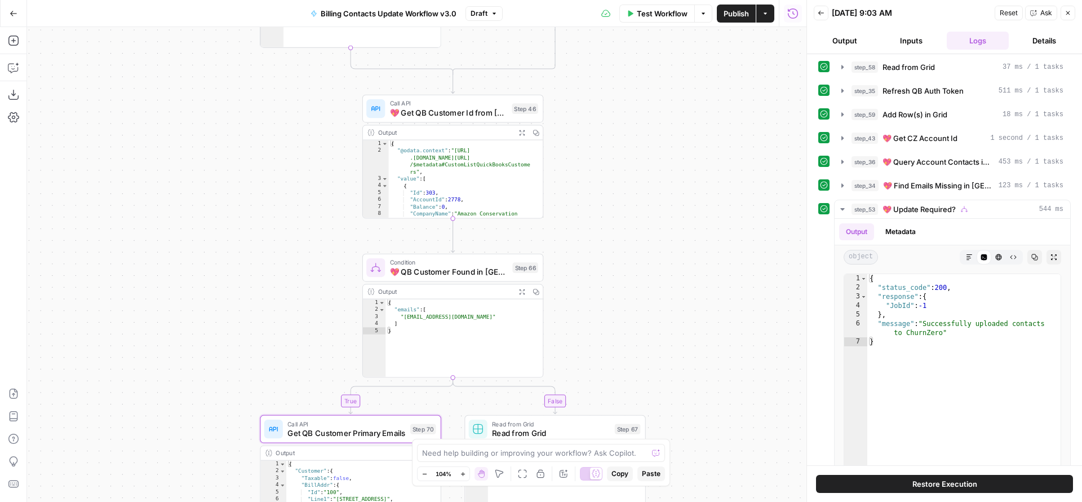
drag, startPoint x: 662, startPoint y: 103, endPoint x: 641, endPoint y: 243, distance: 141.9
click at [641, 243] on div "true true false true false false Workflow Set Inputs Inputs Read from Grid Read…" at bounding box center [416, 264] width 779 height 475
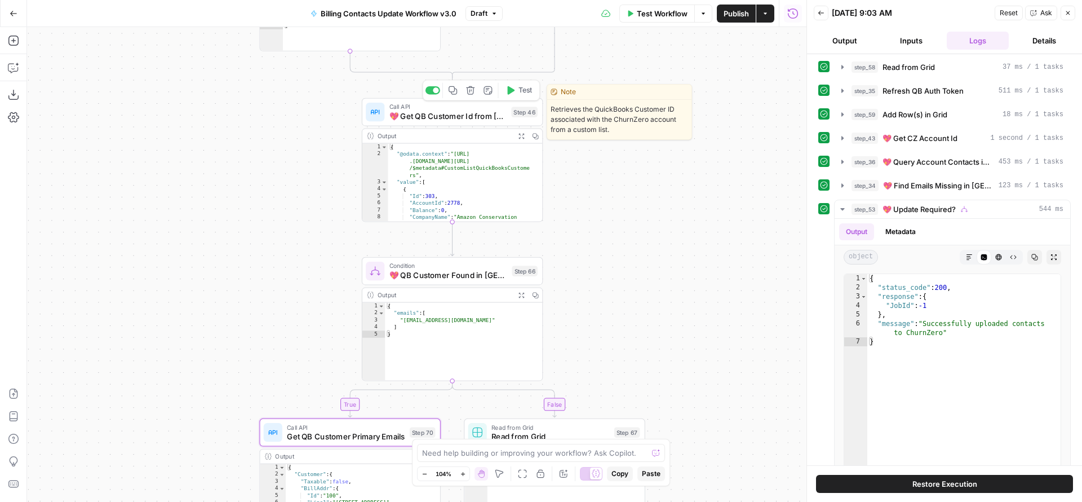
click at [469, 120] on span "💖 Get QB Customer Id from CZ" at bounding box center [447, 116] width 117 height 12
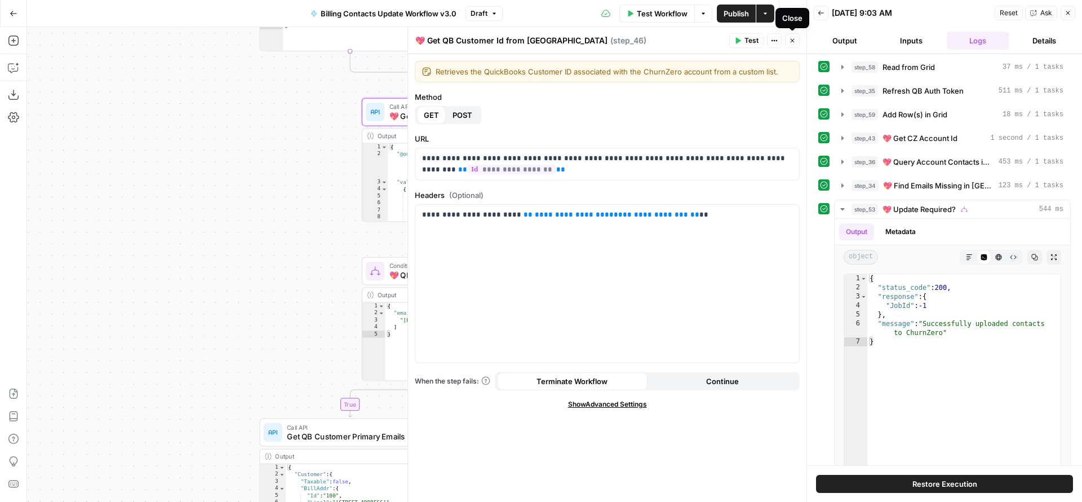
click at [789, 38] on icon "button" at bounding box center [792, 40] width 7 height 7
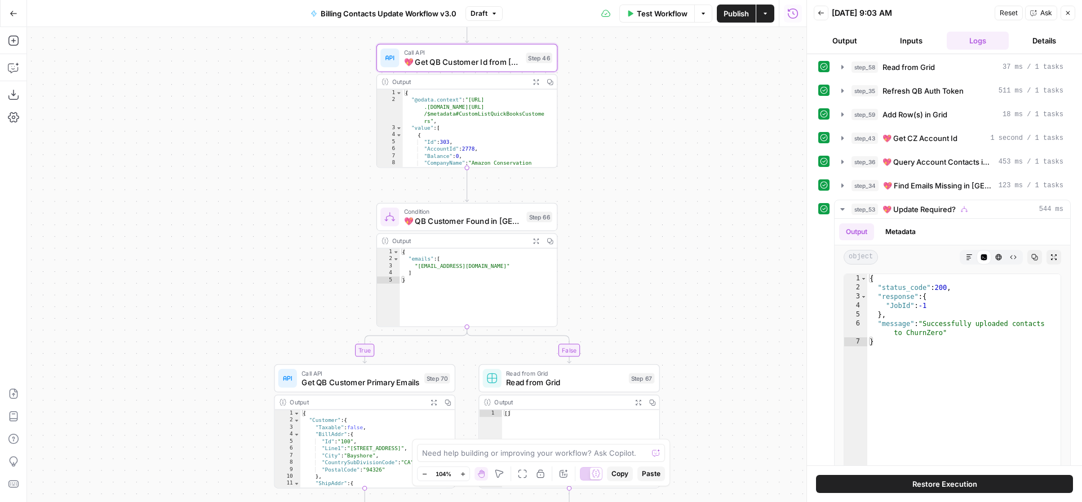
drag, startPoint x: 650, startPoint y: 232, endPoint x: 661, endPoint y: 130, distance: 102.5
click at [668, 123] on div "true true false true false false Workflow Set Inputs Inputs Read from Grid Read…" at bounding box center [416, 264] width 779 height 475
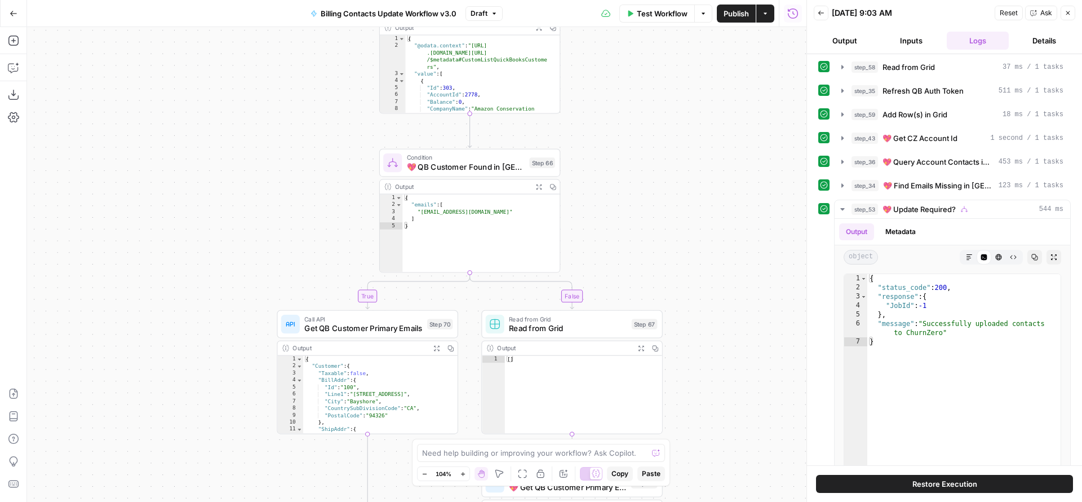
click at [368, 325] on span "Get QB Customer Primary Emails" at bounding box center [363, 328] width 118 height 12
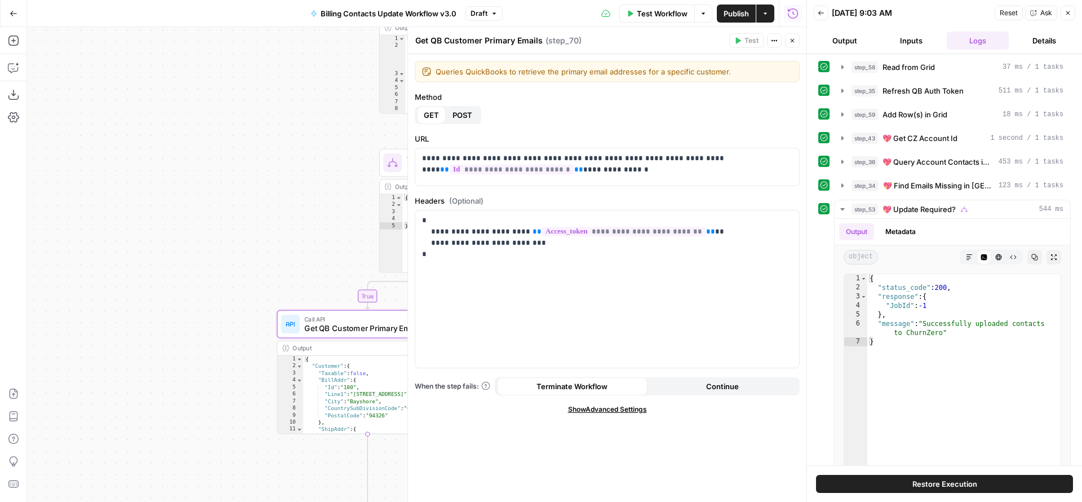
click at [790, 41] on icon "button" at bounding box center [792, 40] width 7 height 7
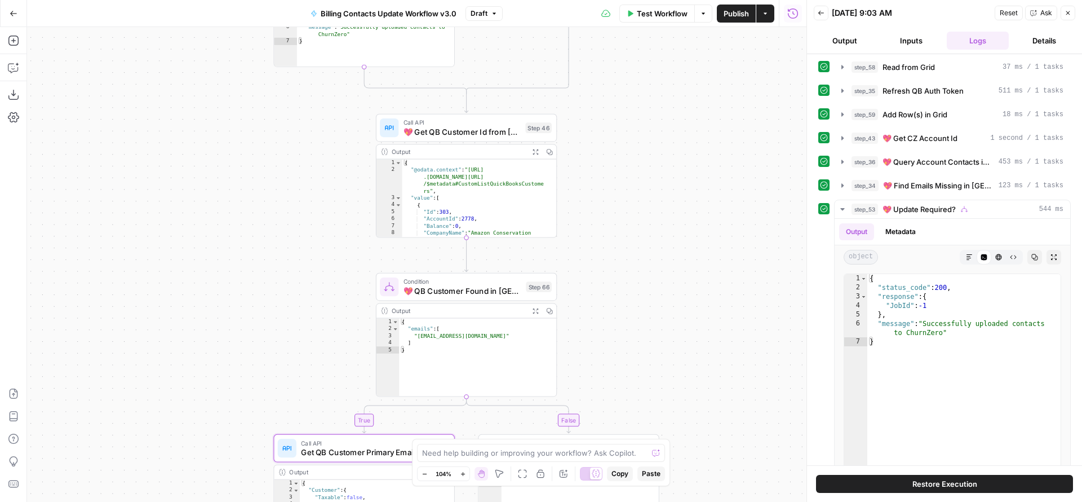
drag, startPoint x: 663, startPoint y: 136, endPoint x: 660, endPoint y: 255, distance: 119.0
click at [660, 255] on div "true true false true false false Workflow Set Inputs Inputs Read from Grid Read…" at bounding box center [416, 264] width 779 height 475
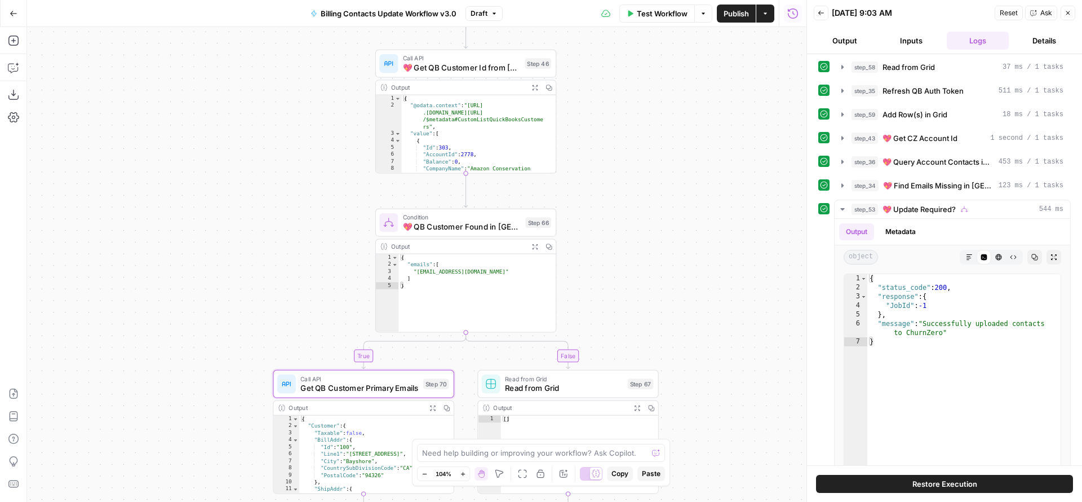
drag, startPoint x: 586, startPoint y: 321, endPoint x: 587, endPoint y: 203, distance: 117.8
click at [588, 206] on div "true true false true false false Workflow Set Inputs Inputs Read from Grid Read…" at bounding box center [416, 264] width 779 height 475
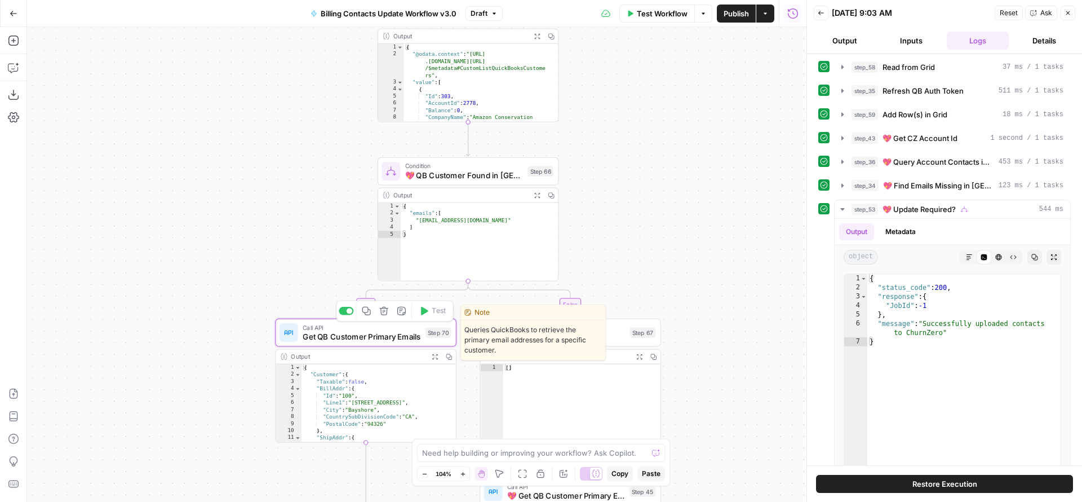
click at [392, 336] on span "Get QB Customer Primary Emails" at bounding box center [362, 337] width 118 height 12
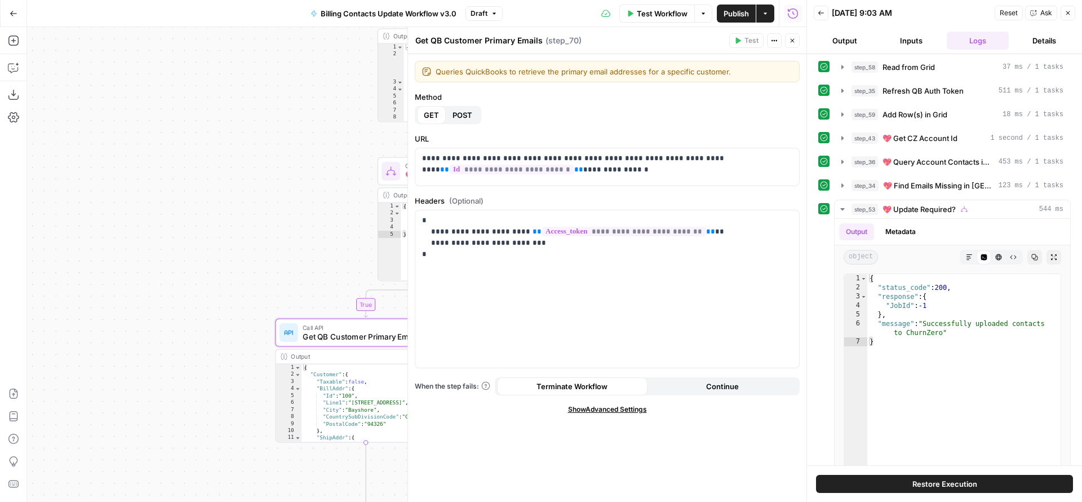
click at [797, 45] on button "Close" at bounding box center [792, 40] width 15 height 15
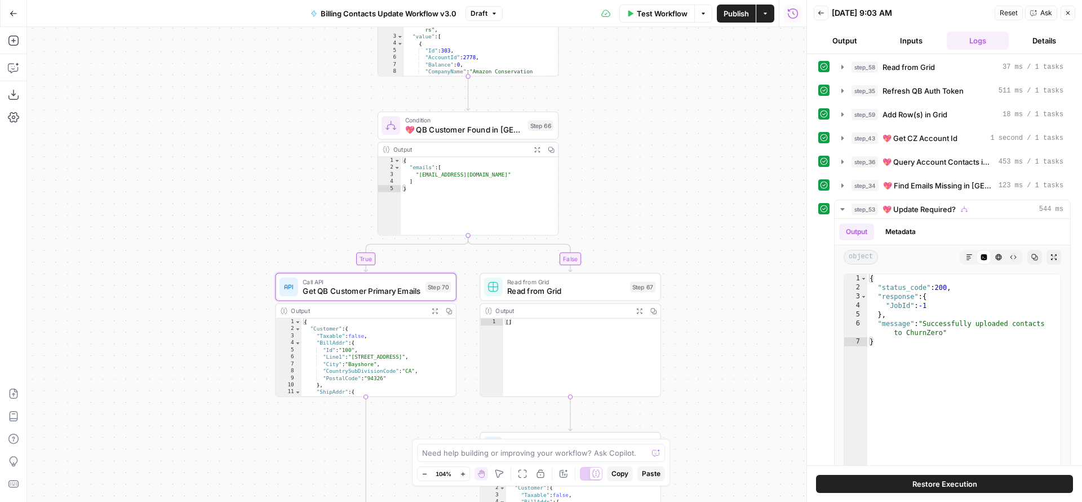
drag, startPoint x: 645, startPoint y: 250, endPoint x: 641, endPoint y: 115, distance: 135.3
click at [641, 115] on div "true true false true false false Workflow Set Inputs Inputs Read from Grid Read…" at bounding box center [416, 264] width 779 height 475
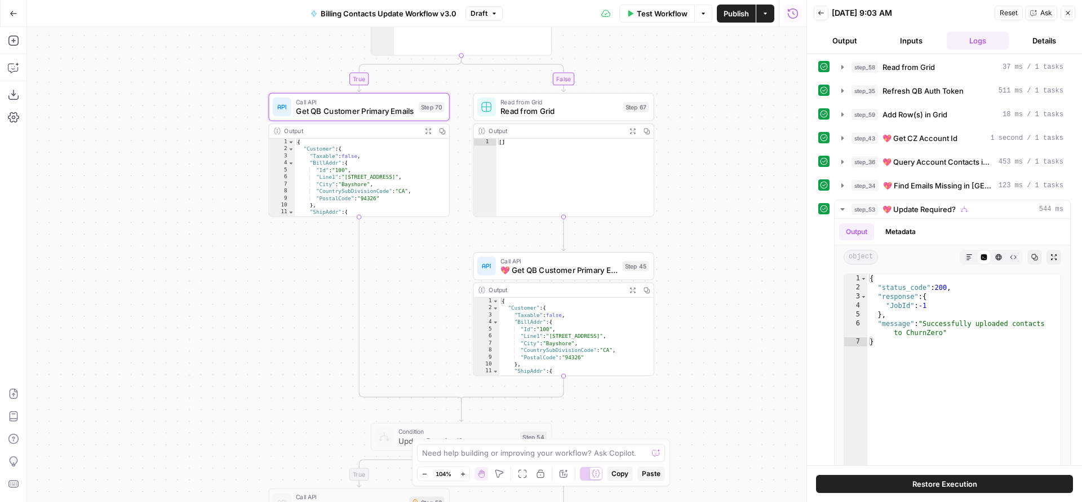
drag, startPoint x: 665, startPoint y: 287, endPoint x: 652, endPoint y: 109, distance: 178.0
click at [652, 109] on div "true true false true false false Workflow Set Inputs Inputs Read from Grid Read…" at bounding box center [416, 264] width 779 height 475
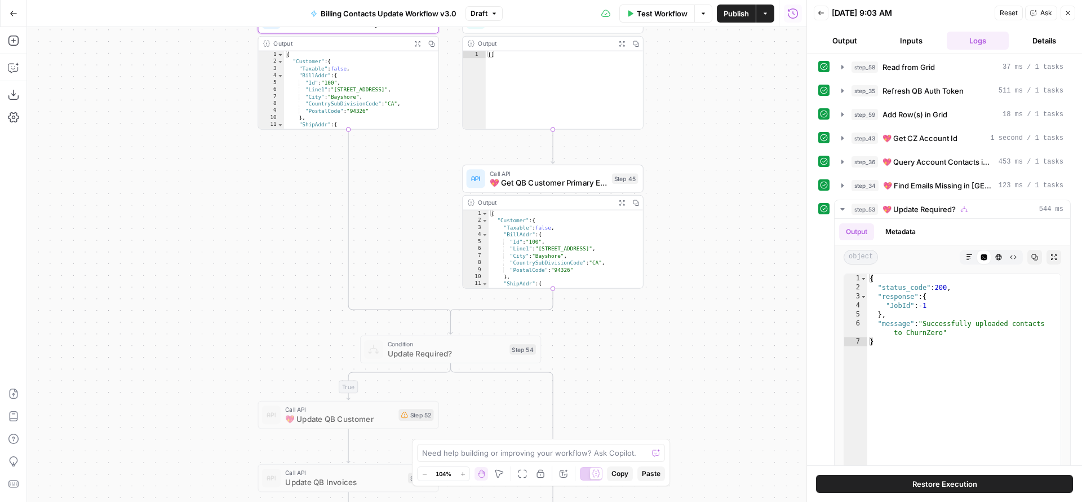
click at [442, 360] on div "Condition Update Required? Step 54 Copy step Delete step Add Note Test" at bounding box center [450, 349] width 181 height 28
click at [436, 329] on div at bounding box center [431, 328] width 15 height 8
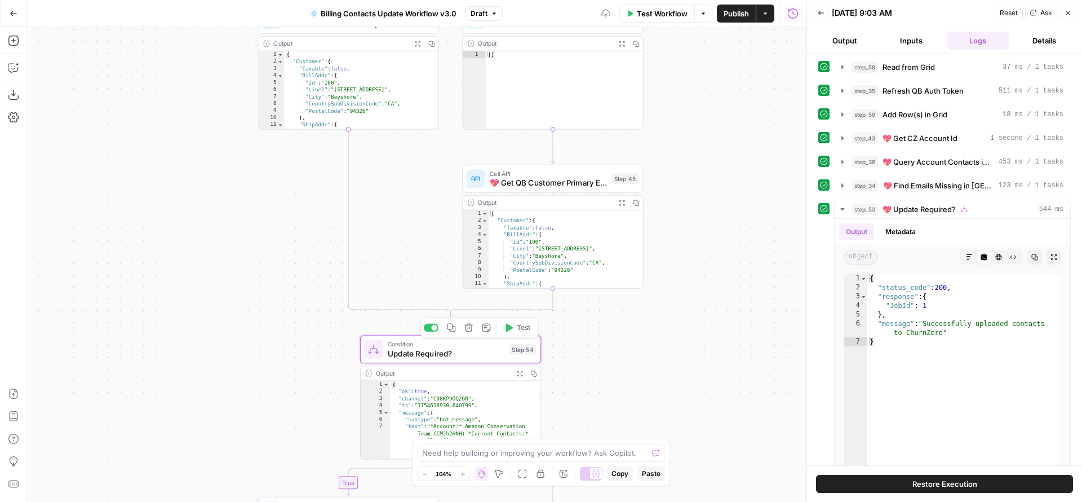
click at [433, 359] on div "Condition Update Required? Step 54 Copy step Delete step Add Note Test" at bounding box center [450, 349] width 181 height 28
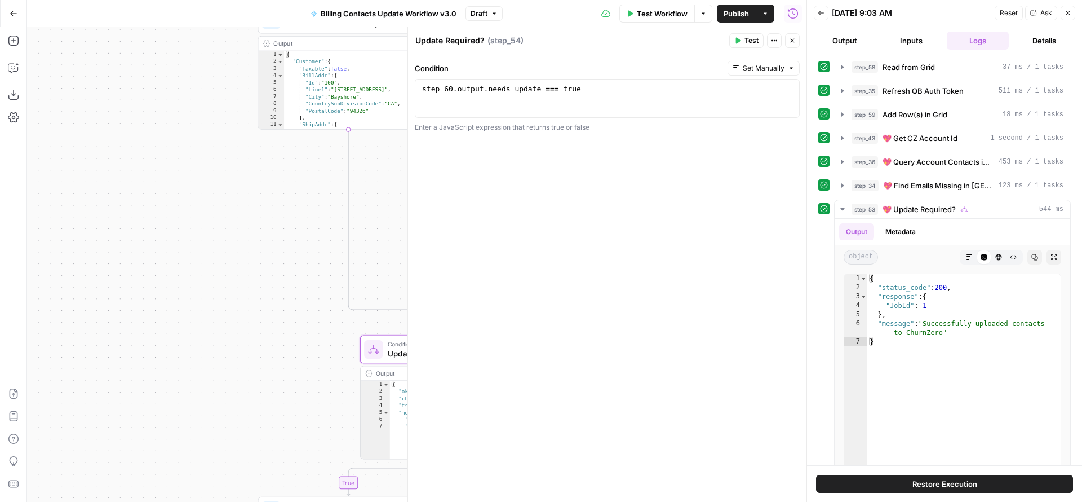
click at [795, 41] on span "Close" at bounding box center [795, 41] width 1 height 1
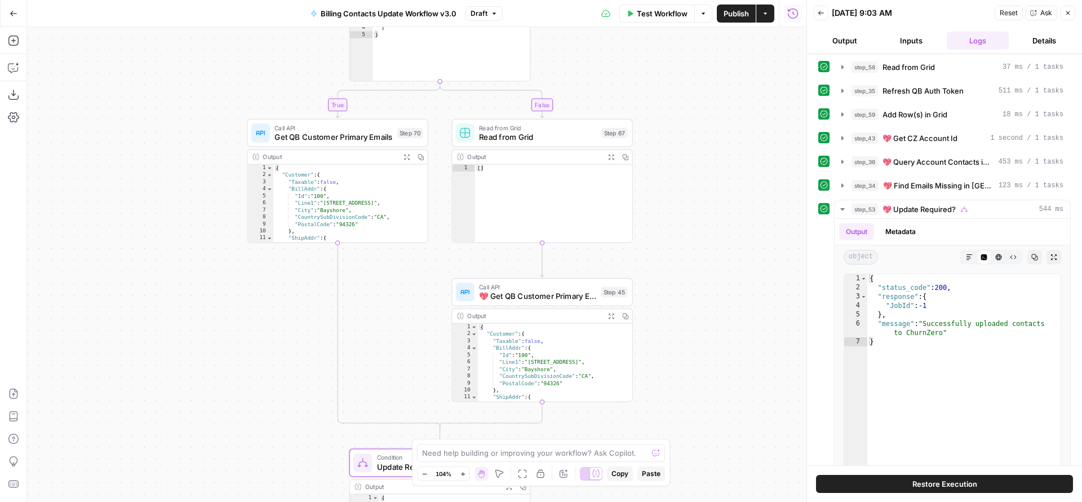
drag, startPoint x: 694, startPoint y: 148, endPoint x: 682, endPoint y: 289, distance: 141.4
click at [682, 289] on div "true true false true false false Workflow Set Inputs Inputs Read from Grid Read…" at bounding box center [416, 264] width 779 height 475
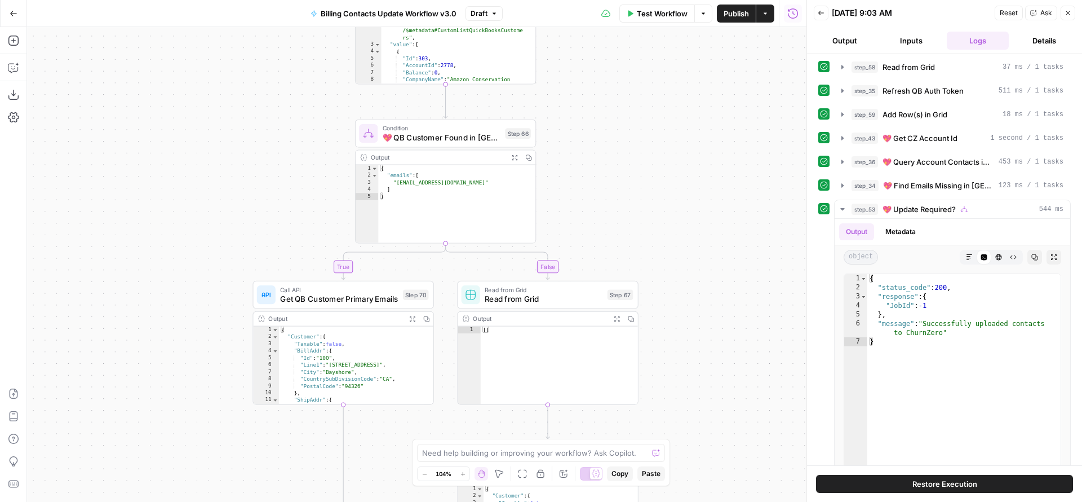
drag, startPoint x: 683, startPoint y: 218, endPoint x: 690, endPoint y: 358, distance: 140.5
click at [690, 357] on div "true true false true false false Workflow Set Inputs Inputs Read from Grid Read…" at bounding box center [416, 264] width 779 height 475
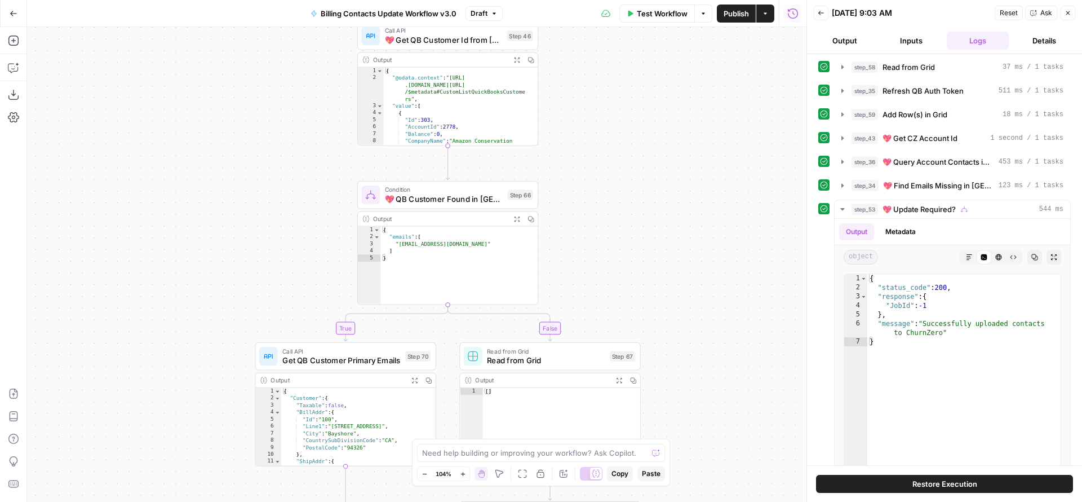
drag, startPoint x: 680, startPoint y: 226, endPoint x: 697, endPoint y: 382, distance: 157.1
click at [697, 382] on div "true true false true false false Workflow Set Inputs Inputs Read from Grid Read…" at bounding box center [416, 264] width 779 height 475
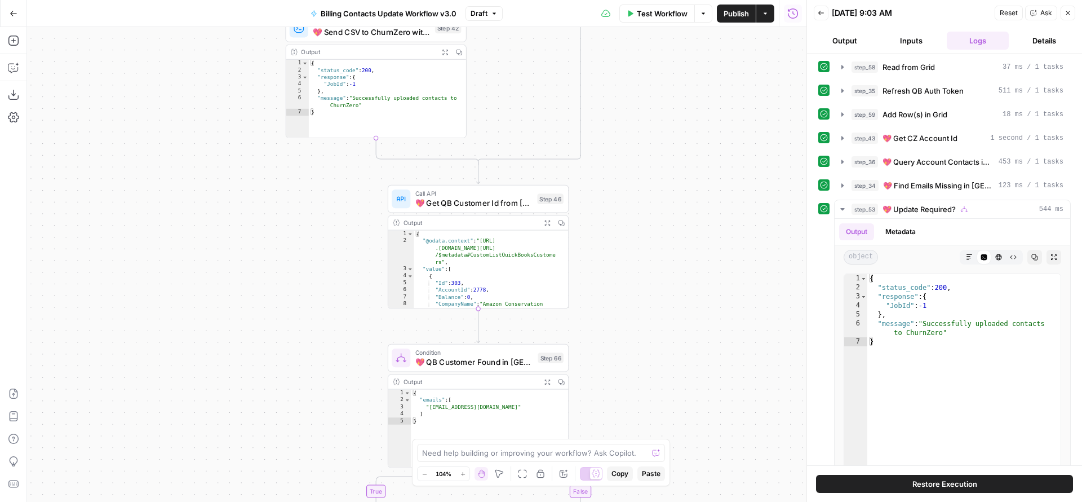
drag, startPoint x: 681, startPoint y: 313, endPoint x: 712, endPoint y: 413, distance: 104.3
click at [712, 413] on div "true true false true false false Workflow Set Inputs Inputs Read from Grid Read…" at bounding box center [416, 264] width 779 height 475
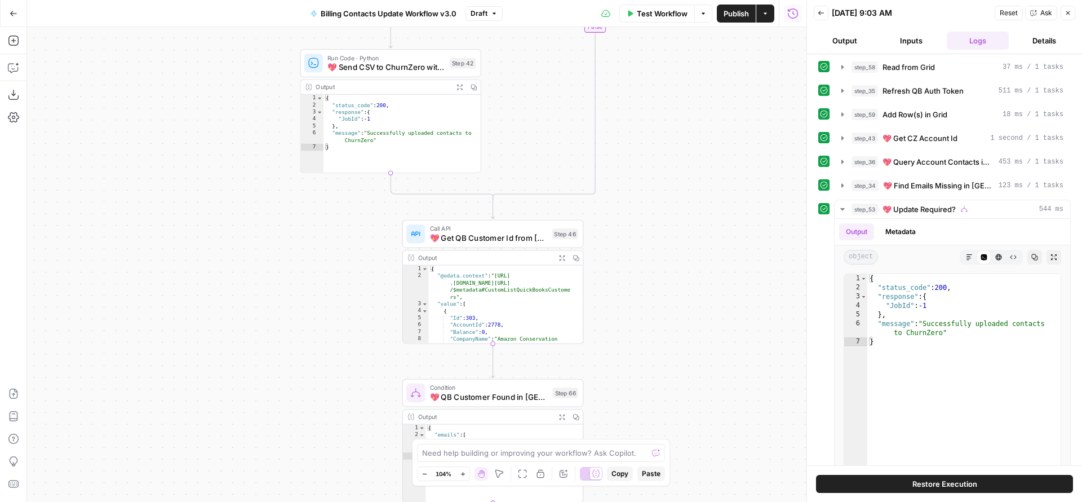
drag, startPoint x: 708, startPoint y: 401, endPoint x: 690, endPoint y: 210, distance: 191.3
click at [693, 232] on div "true true false true false false Workflow Set Inputs Inputs Read from Grid Read…" at bounding box center [416, 264] width 779 height 475
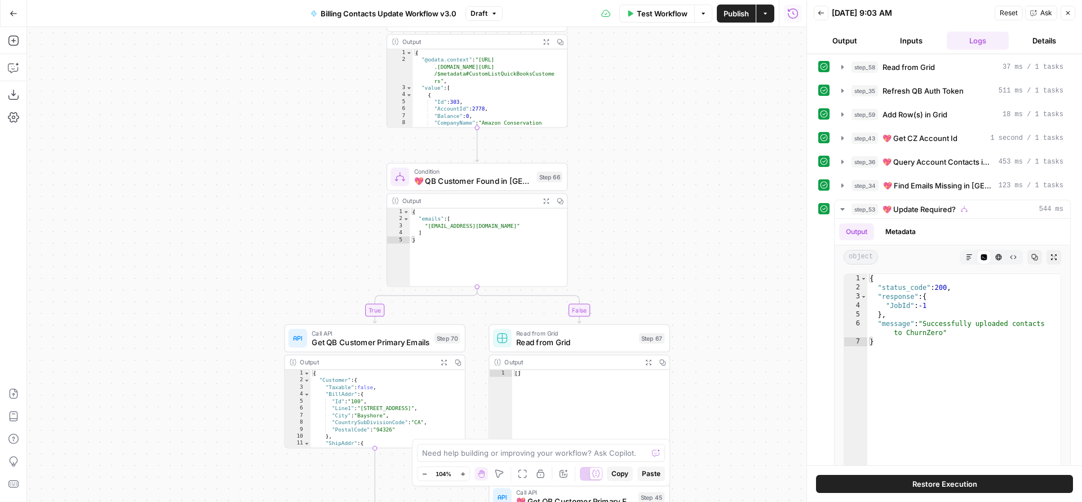
drag, startPoint x: 692, startPoint y: 341, endPoint x: 670, endPoint y: 171, distance: 171.0
click at [677, 187] on div "true true false true false false Workflow Set Inputs Inputs Read from Grid Read…" at bounding box center [416, 264] width 779 height 475
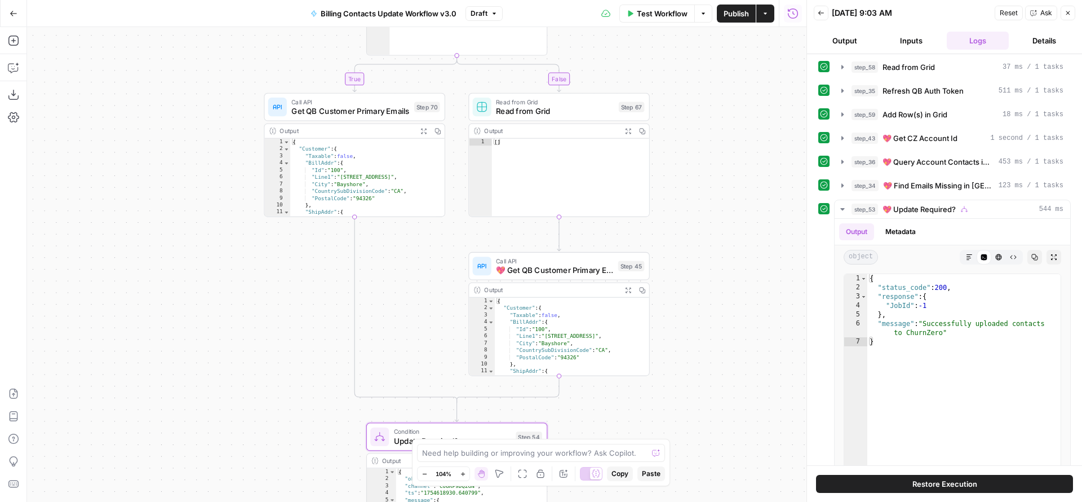
drag, startPoint x: 708, startPoint y: 361, endPoint x: 697, endPoint y: 218, distance: 143.6
click at [697, 218] on div "true true false true false false Workflow Set Inputs Inputs Read from Grid Read…" at bounding box center [416, 264] width 779 height 475
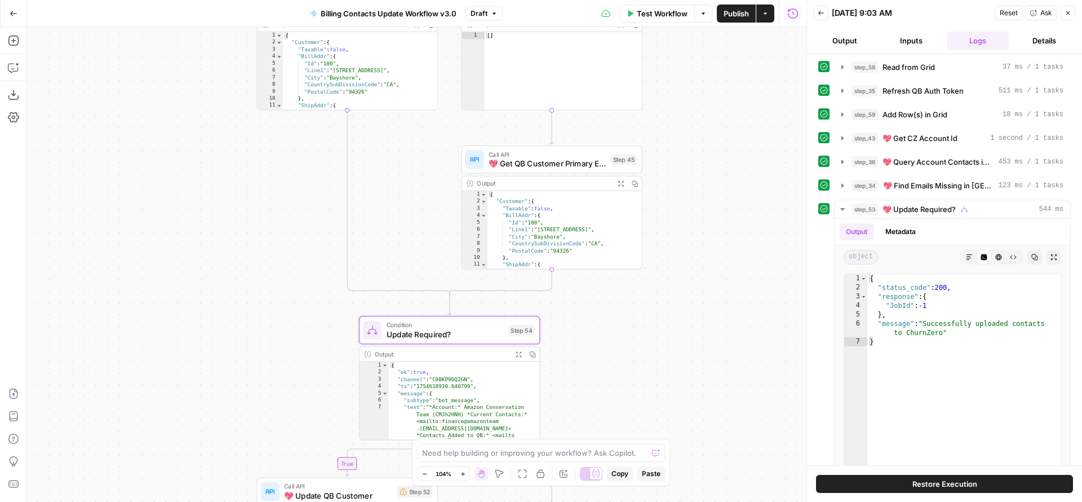
drag, startPoint x: 613, startPoint y: 405, endPoint x: 611, endPoint y: 333, distance: 71.6
click at [611, 333] on div "true true false true false false Workflow Set Inputs Inputs Read from Grid Read…" at bounding box center [416, 264] width 779 height 475
click at [460, 334] on span "Update Required?" at bounding box center [445, 332] width 117 height 12
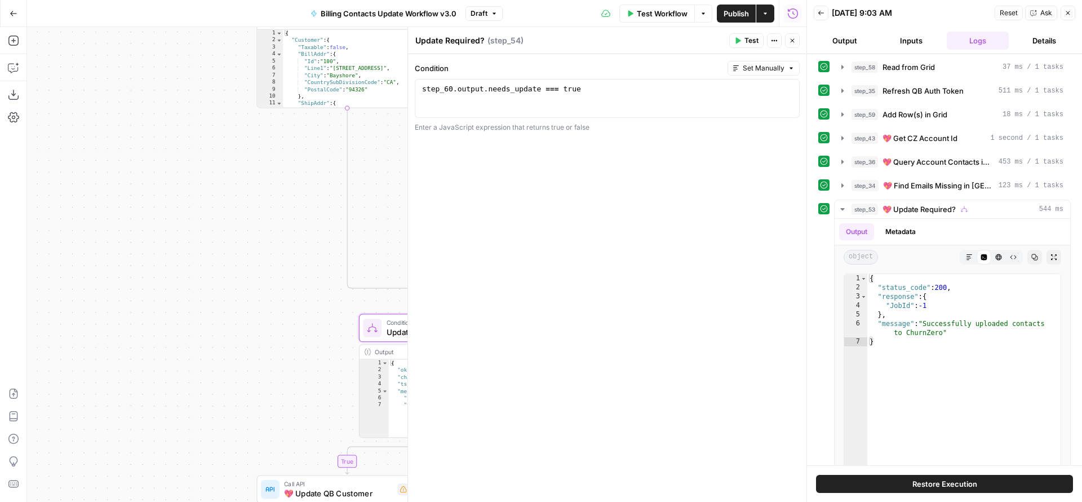
click at [214, 344] on div "true true false true false false Workflow Set Inputs Inputs Read from Grid Read…" at bounding box center [416, 264] width 779 height 475
click at [791, 39] on icon "button" at bounding box center [792, 40] width 7 height 7
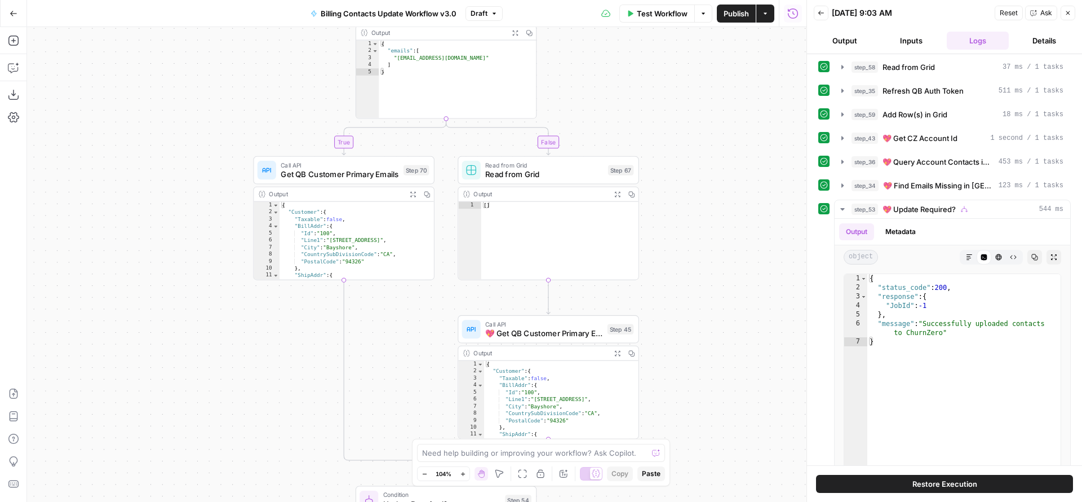
drag, startPoint x: 435, startPoint y: 194, endPoint x: 431, endPoint y: 366, distance: 171.9
click at [431, 366] on div "true true false true false false Workflow Set Inputs Inputs Read from Grid Read…" at bounding box center [416, 264] width 779 height 475
click at [358, 175] on span "Get QB Customer Primary Emails" at bounding box center [340, 175] width 118 height 12
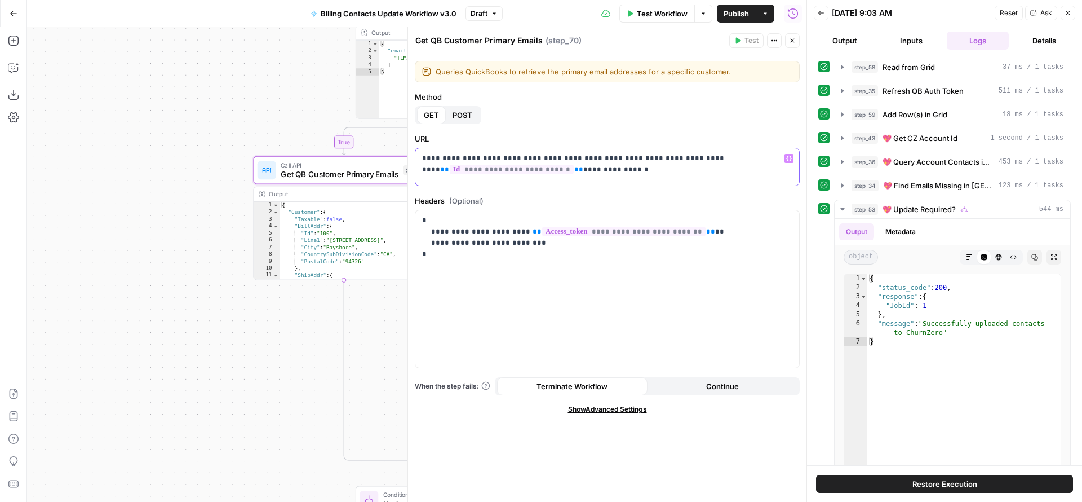
scroll to position [6, 0]
drag, startPoint x: 668, startPoint y: 171, endPoint x: 429, endPoint y: 178, distance: 239.0
click at [429, 178] on p "**********" at bounding box center [603, 164] width 362 height 34
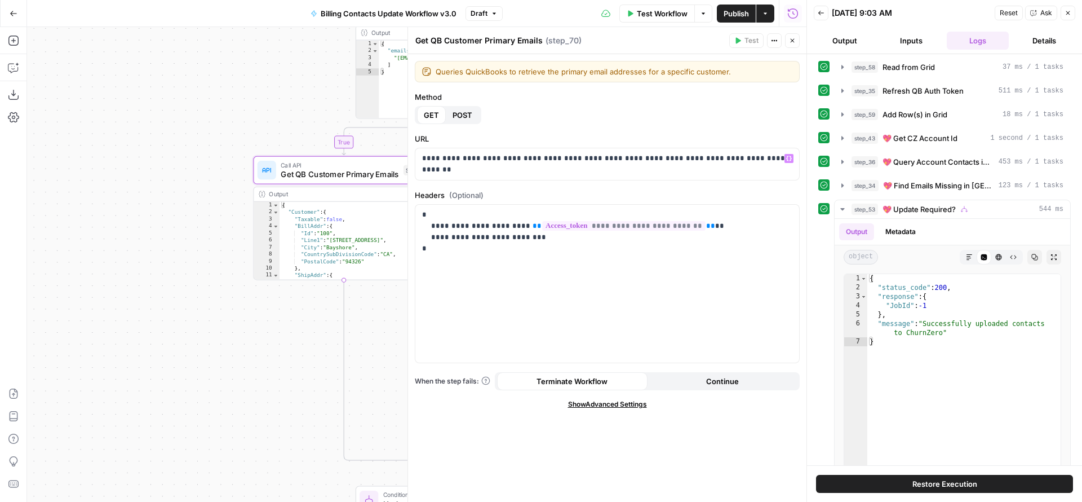
click at [794, 41] on icon "button" at bounding box center [792, 40] width 7 height 7
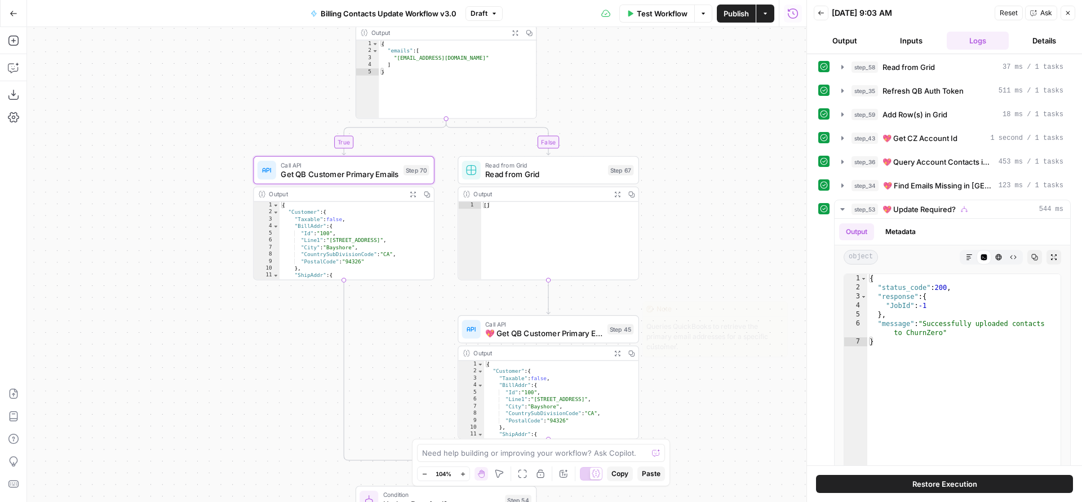
click at [522, 334] on span "💖 Get QB Customer Primary Emails" at bounding box center [543, 333] width 117 height 12
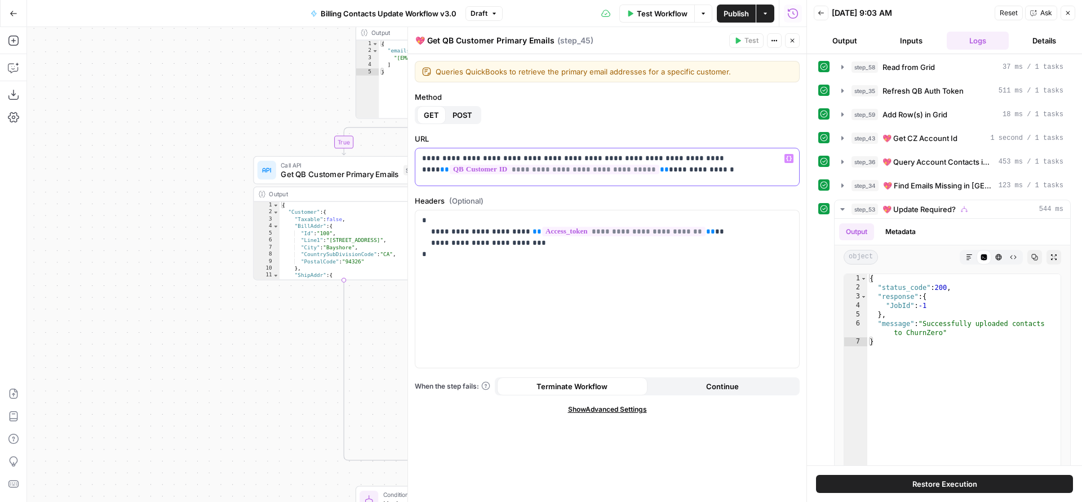
scroll to position [5, 0]
drag, startPoint x: 626, startPoint y: 181, endPoint x: 667, endPoint y: 166, distance: 43.3
click at [667, 166] on p "**********" at bounding box center [603, 165] width 362 height 34
click at [702, 168] on p "**********" at bounding box center [603, 165] width 362 height 34
click at [792, 39] on icon "button" at bounding box center [792, 40] width 7 height 7
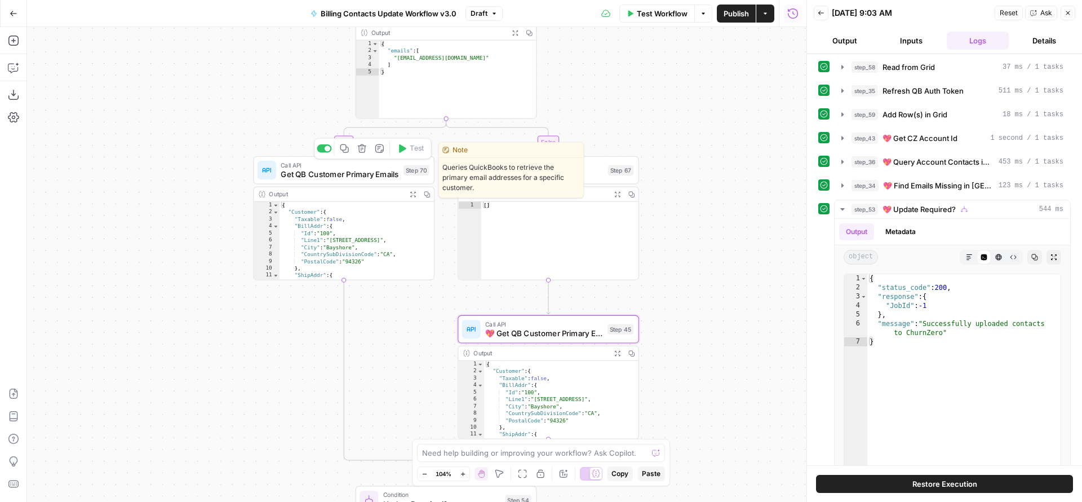
click at [331, 171] on span "Get QB Customer Primary Emails" at bounding box center [340, 175] width 118 height 12
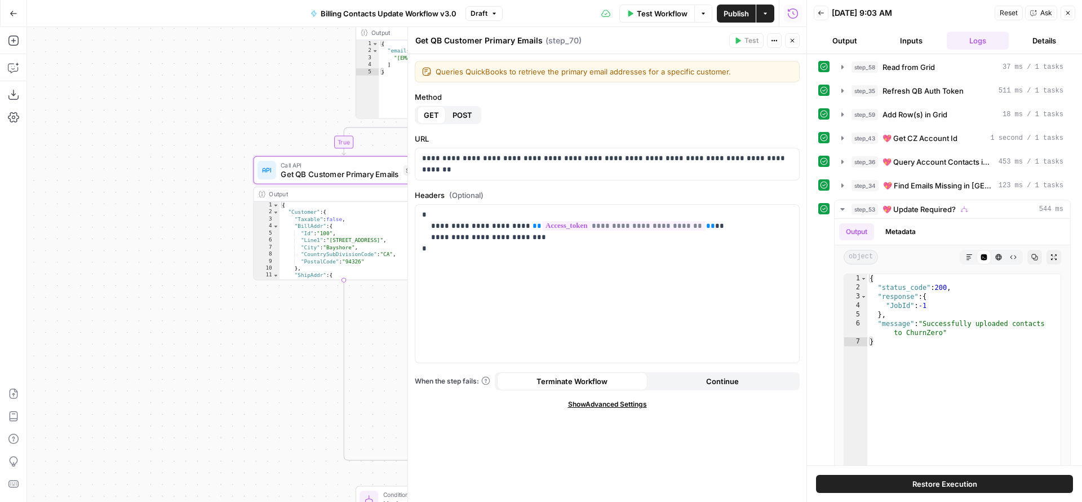
click at [426, 42] on textarea "Get QB Customer Primary Emails" at bounding box center [478, 40] width 127 height 11
click at [418, 41] on textarea "Get QB Customer Primary Emails" at bounding box center [478, 40] width 127 height 11
type textarea "🔄 Get QB Customer Primary Emails"
click at [795, 41] on span "Close" at bounding box center [795, 41] width 1 height 1
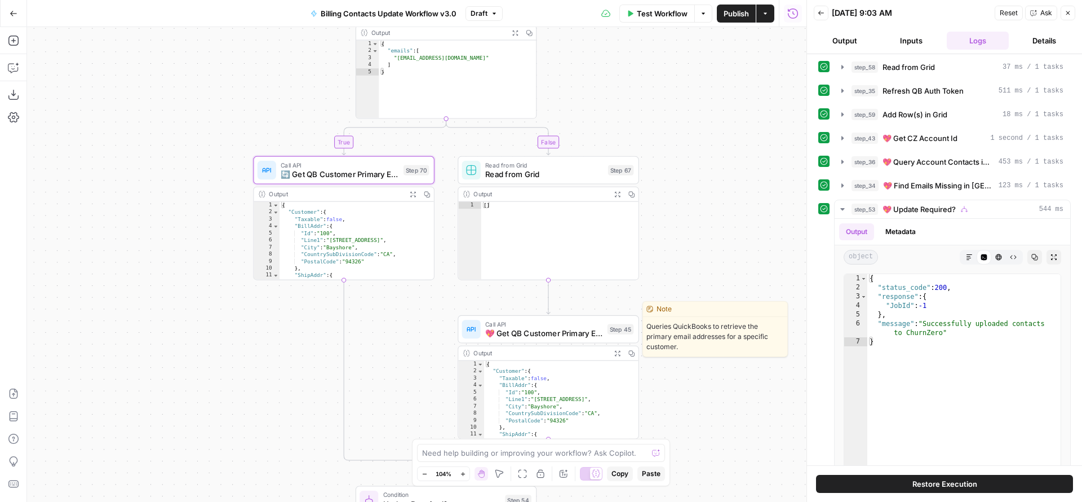
click at [538, 331] on span "💖 Get QB Customer Primary Emails" at bounding box center [543, 333] width 117 height 12
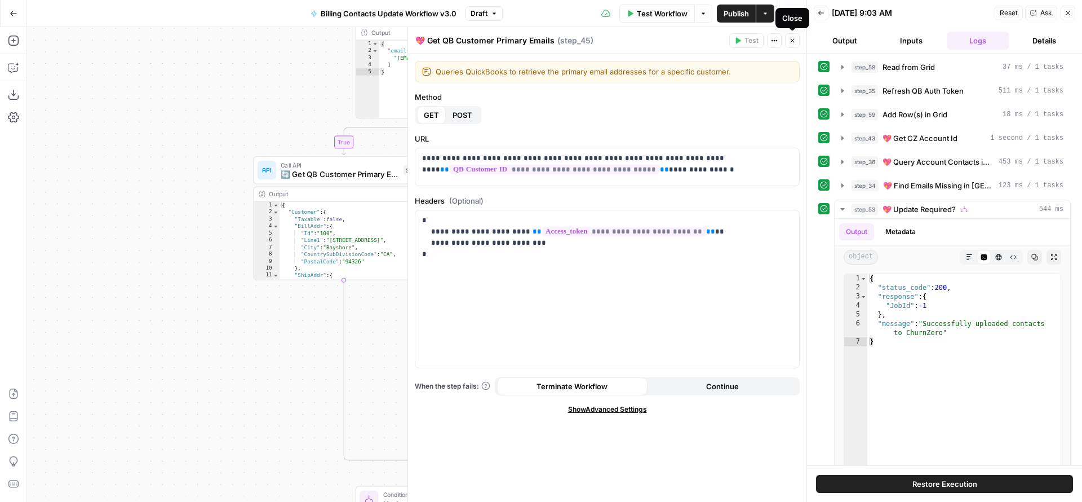
click at [794, 41] on icon "button" at bounding box center [792, 40] width 7 height 7
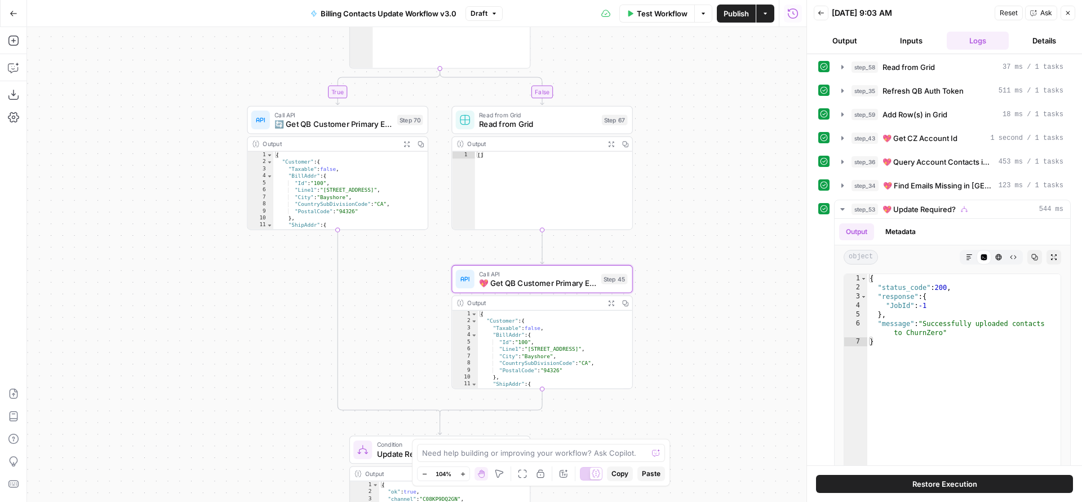
drag, startPoint x: 705, startPoint y: 224, endPoint x: 682, endPoint y: 59, distance: 166.7
click at [686, 70] on div "true true false true false false Workflow Set Inputs Inputs Read from Grid Read…" at bounding box center [416, 264] width 779 height 475
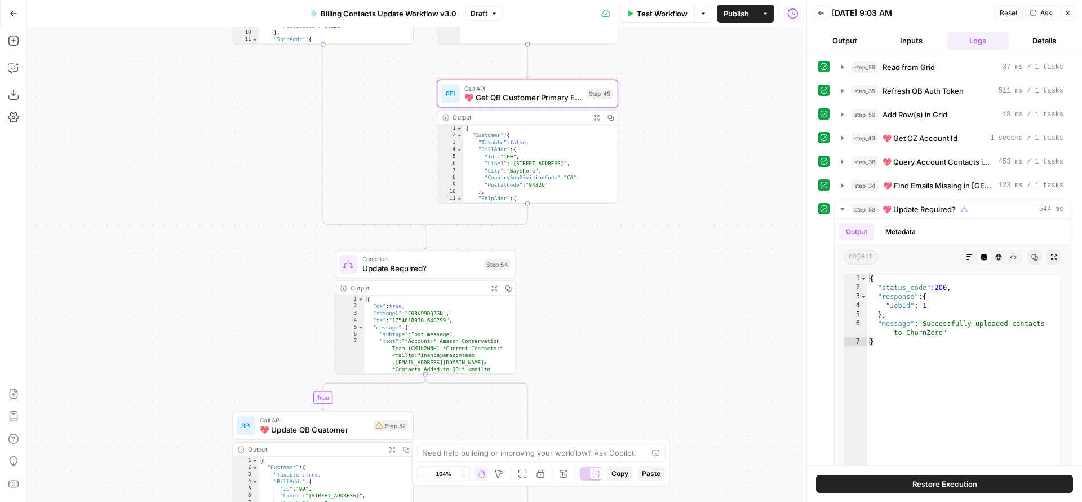
drag, startPoint x: 666, startPoint y: 216, endPoint x: 655, endPoint y: 131, distance: 85.8
click at [663, 110] on div "true true false true false false Workflow Set Inputs Inputs Read from Grid Read…" at bounding box center [416, 264] width 779 height 475
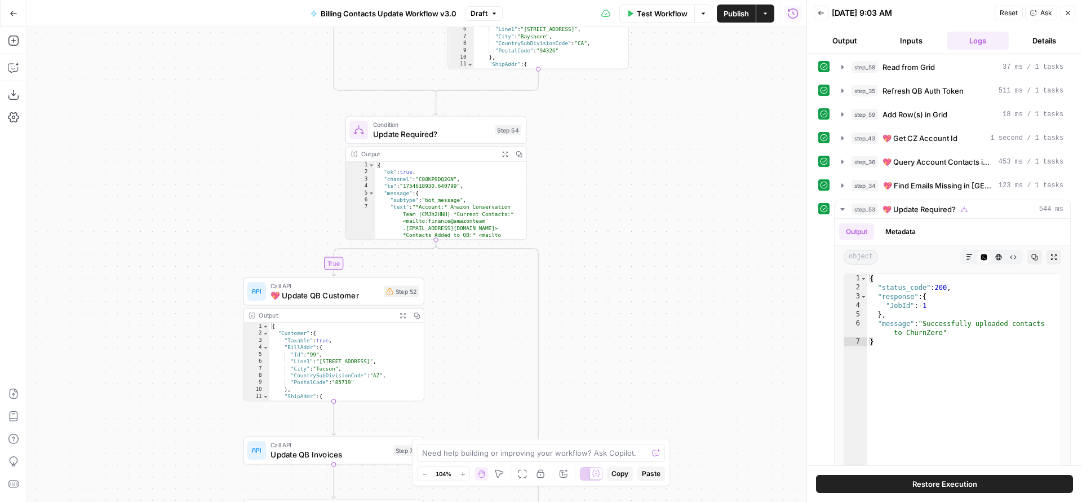
drag, startPoint x: 600, startPoint y: 234, endPoint x: 609, endPoint y: 128, distance: 106.3
click at [609, 135] on div "true true false true false false Workflow Set Inputs Inputs Read from Grid Read…" at bounding box center [416, 264] width 779 height 475
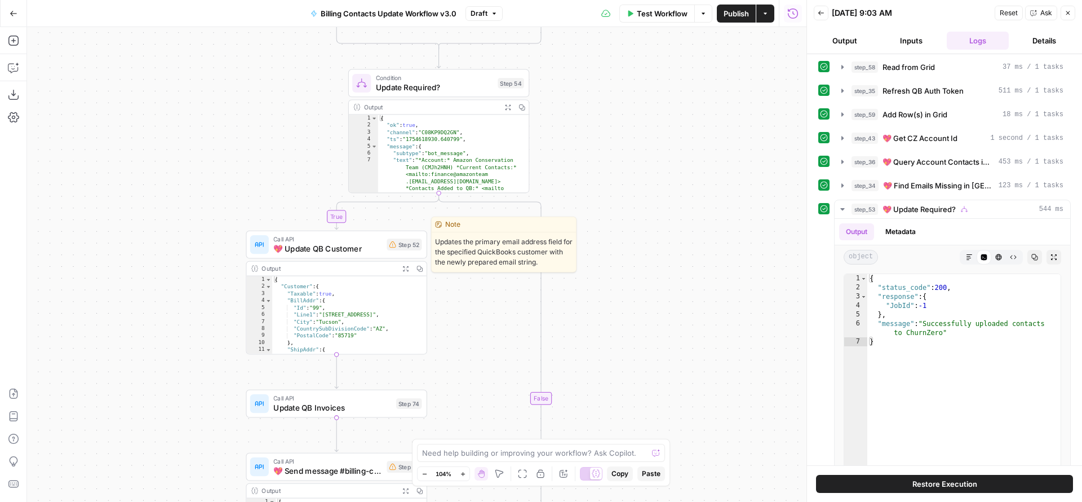
click at [354, 254] on span "💖 Update QB Customer" at bounding box center [327, 249] width 109 height 12
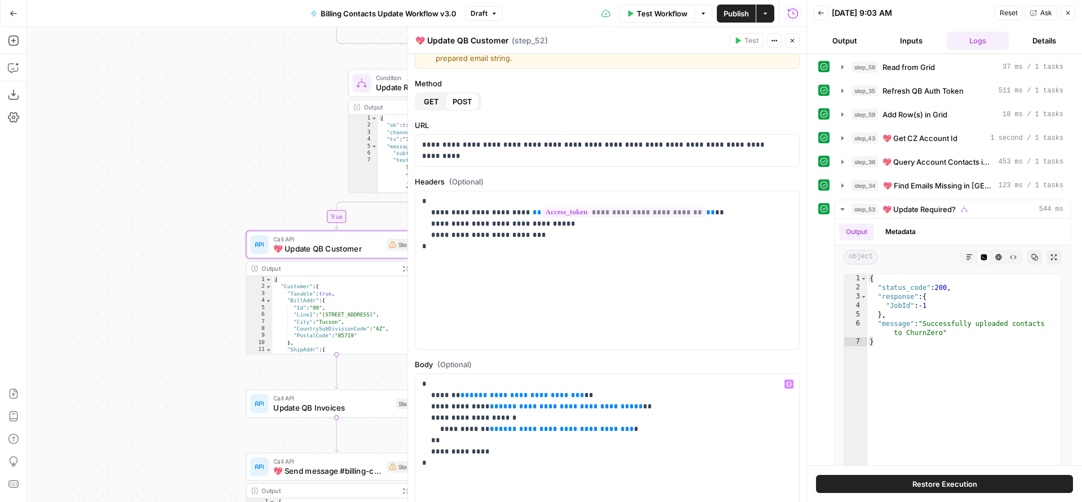
scroll to position [60, 0]
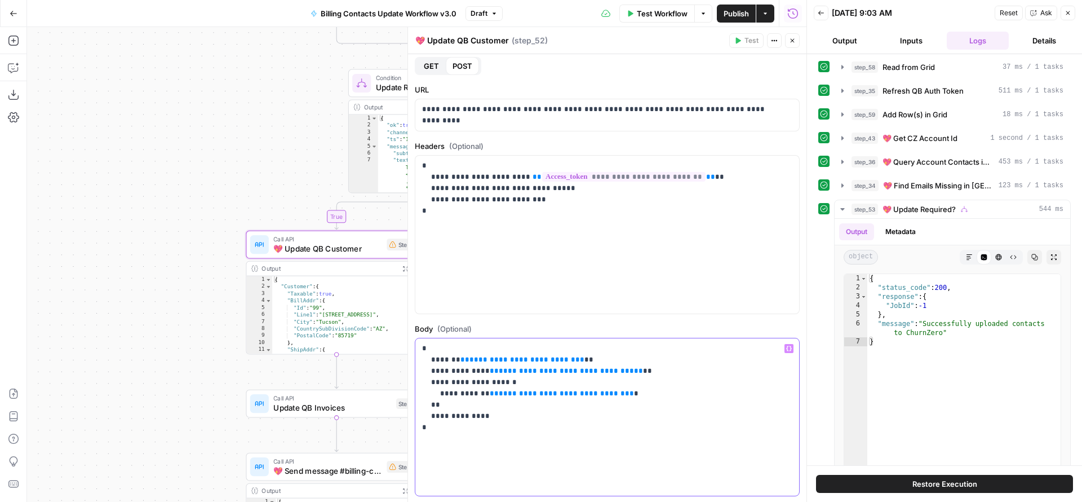
click at [506, 395] on span "**********" at bounding box center [562, 392] width 126 height 7
click at [787, 42] on button "Close" at bounding box center [792, 40] width 15 height 15
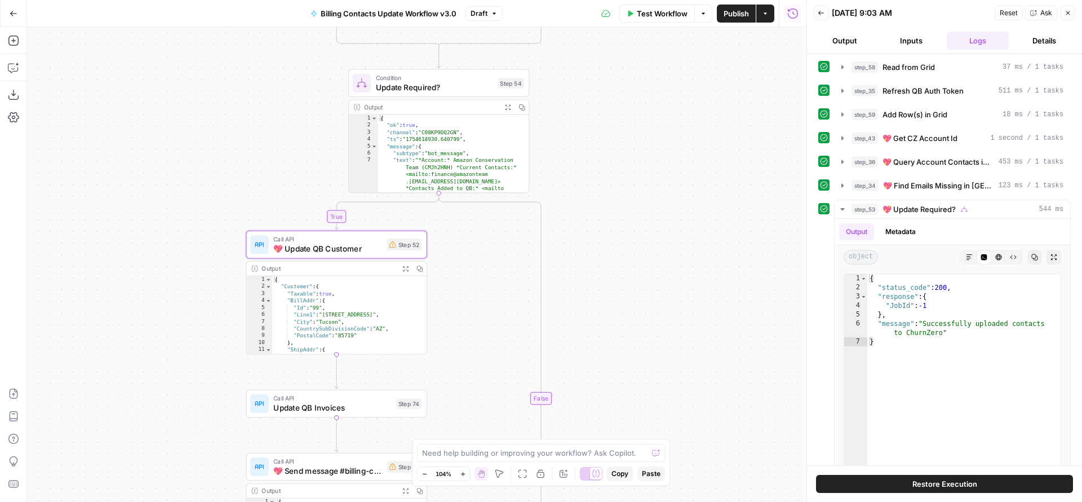
drag, startPoint x: 702, startPoint y: 117, endPoint x: 675, endPoint y: 535, distance: 419.1
click at [675, 501] on html "FreeWill New Home Browse Your Data Usage Settings Recent Grids Generate Key Tak…" at bounding box center [541, 251] width 1082 height 502
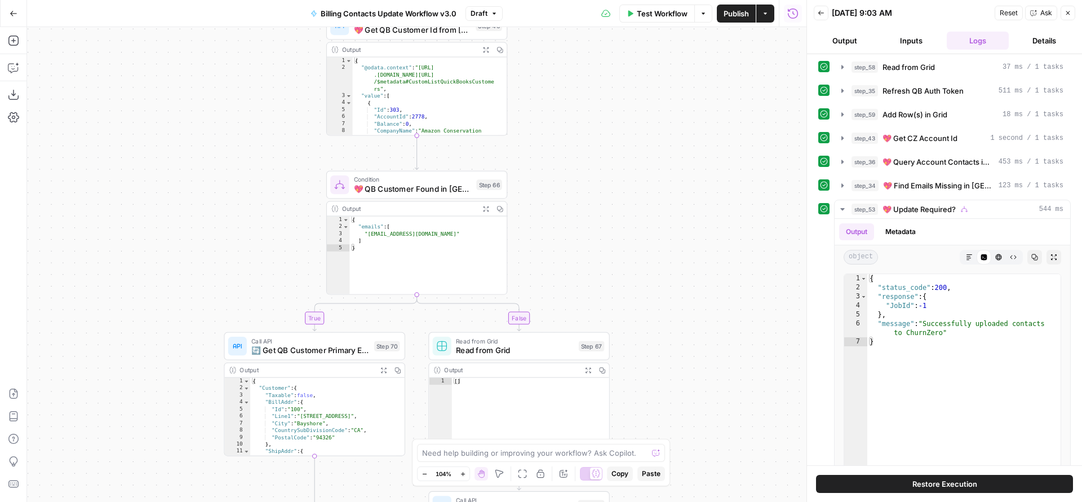
drag, startPoint x: 657, startPoint y: 211, endPoint x: 667, endPoint y: 369, distance: 157.6
click at [658, 488] on div "true true false true false false Workflow Set Inputs Inputs Read from Grid Read…" at bounding box center [416, 264] width 779 height 475
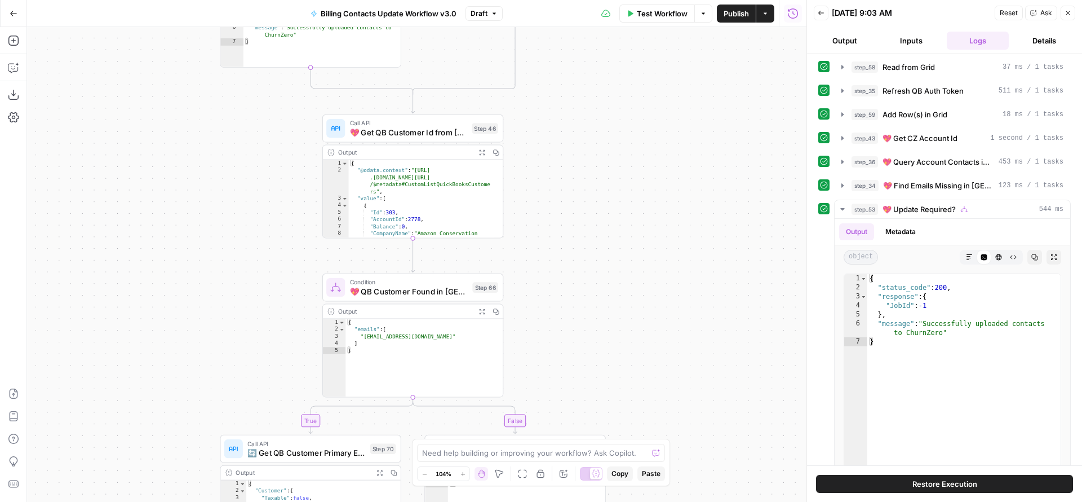
drag, startPoint x: 681, startPoint y: 234, endPoint x: 682, endPoint y: 399, distance: 164.6
click at [682, 386] on div "true true false true false false Workflow Set Inputs Inputs Read from Grid Read…" at bounding box center [416, 264] width 779 height 475
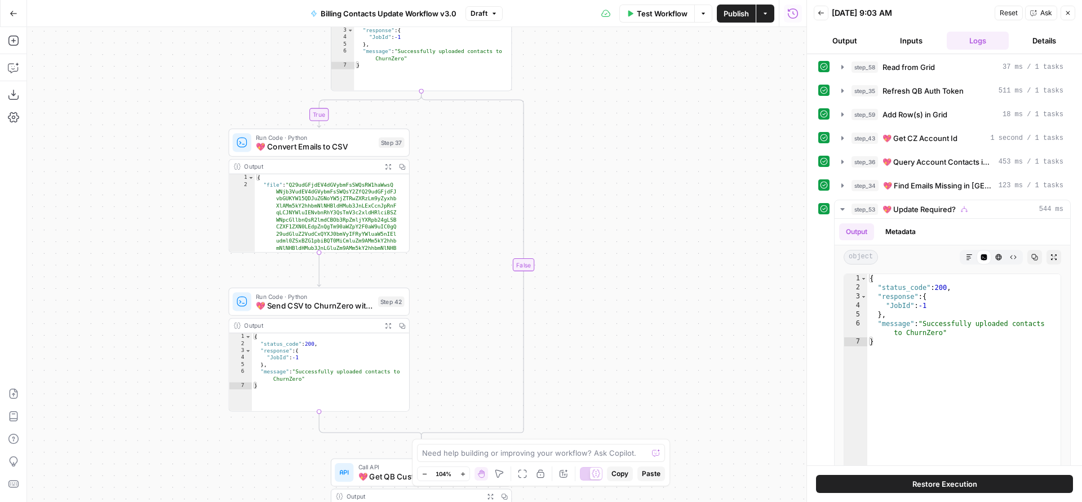
drag, startPoint x: 672, startPoint y: 265, endPoint x: 680, endPoint y: 433, distance: 167.6
click at [680, 427] on div "true true false true false false Workflow Set Inputs Inputs Read from Grid Read…" at bounding box center [416, 264] width 779 height 475
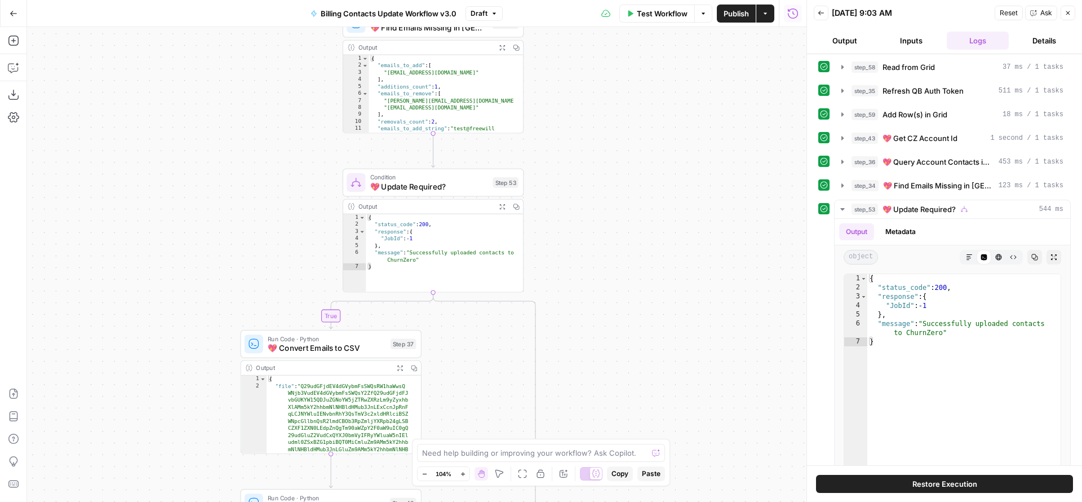
drag, startPoint x: 675, startPoint y: 236, endPoint x: 688, endPoint y: 440, distance: 203.9
click at [687, 439] on div "true true false true false false Workflow Set Inputs Inputs Read from Grid Read…" at bounding box center [416, 264] width 779 height 475
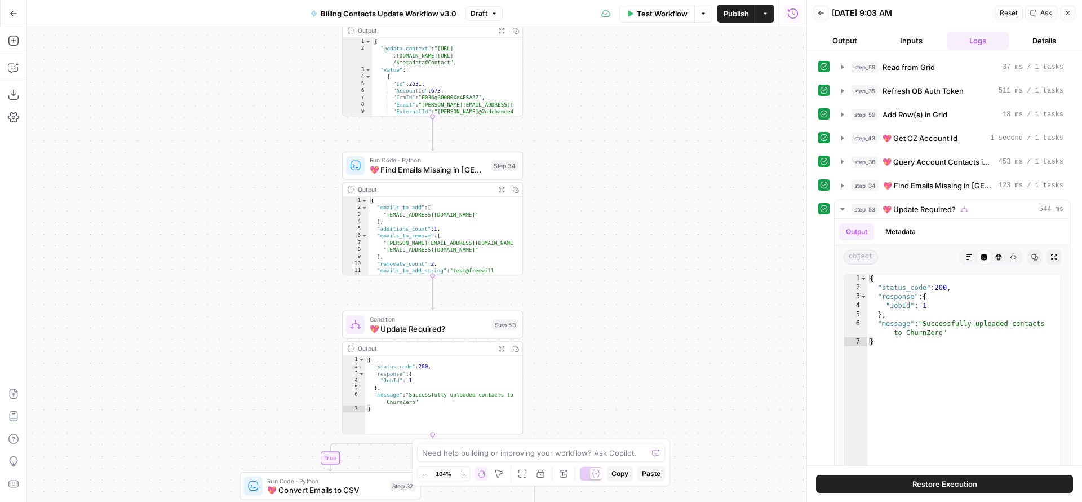
drag, startPoint x: 673, startPoint y: 263, endPoint x: 673, endPoint y: 395, distance: 132.4
click at [672, 403] on div "true true false true false false Workflow Set Inputs Inputs Read from Grid Read…" at bounding box center [416, 264] width 779 height 475
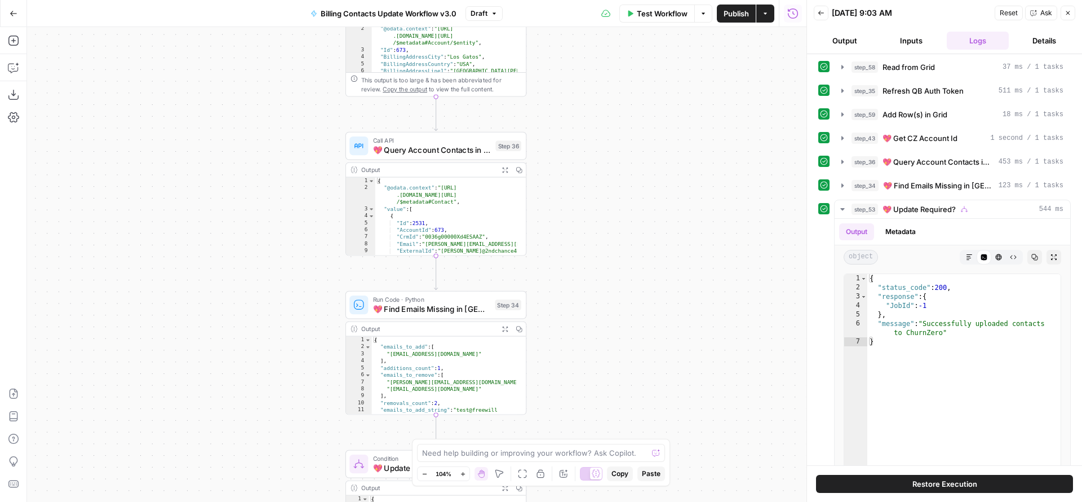
drag, startPoint x: 670, startPoint y: 350, endPoint x: 675, endPoint y: 454, distance: 104.4
click at [675, 451] on div "true true false true false false Workflow Set Inputs Inputs Read from Grid Read…" at bounding box center [416, 264] width 779 height 475
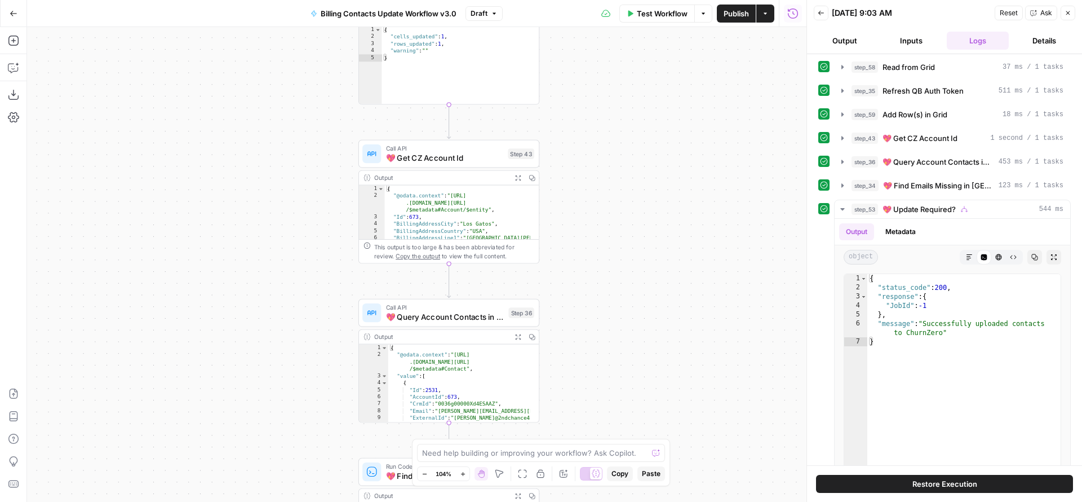
drag, startPoint x: 644, startPoint y: 265, endPoint x: 656, endPoint y: 408, distance: 143.6
click at [656, 407] on div "true true false true false false Workflow Set Inputs Inputs Read from Grid Read…" at bounding box center [416, 264] width 779 height 475
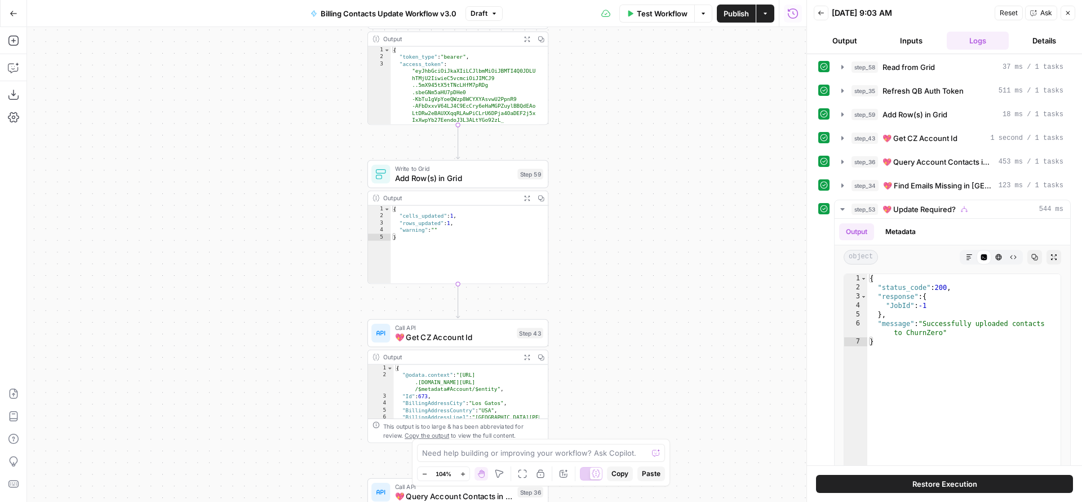
drag, startPoint x: 644, startPoint y: 267, endPoint x: 650, endPoint y: 388, distance: 121.3
click at [650, 417] on div "true true false true false false Workflow Set Inputs Inputs Read from Grid Read…" at bounding box center [416, 264] width 779 height 475
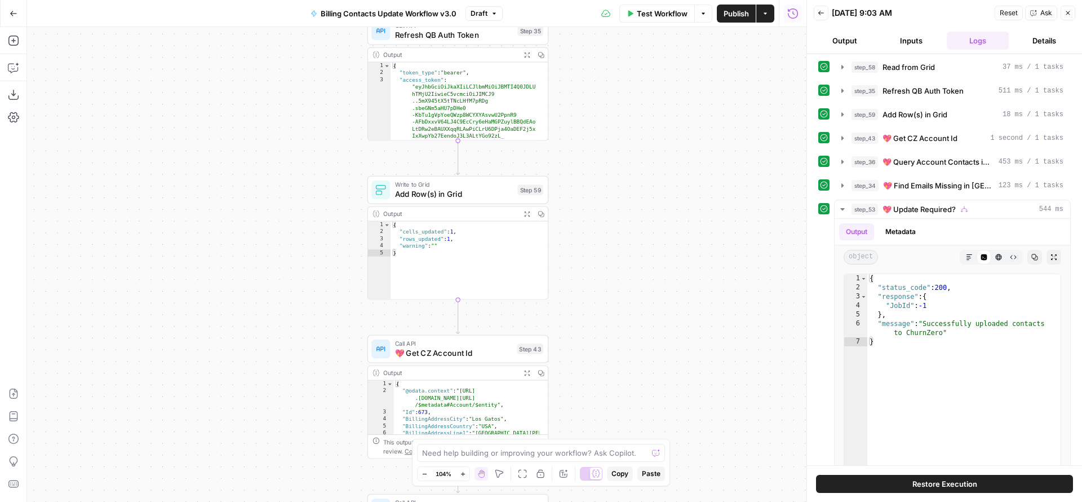
click at [459, 350] on span "💖 Get CZ Account Id" at bounding box center [453, 353] width 117 height 12
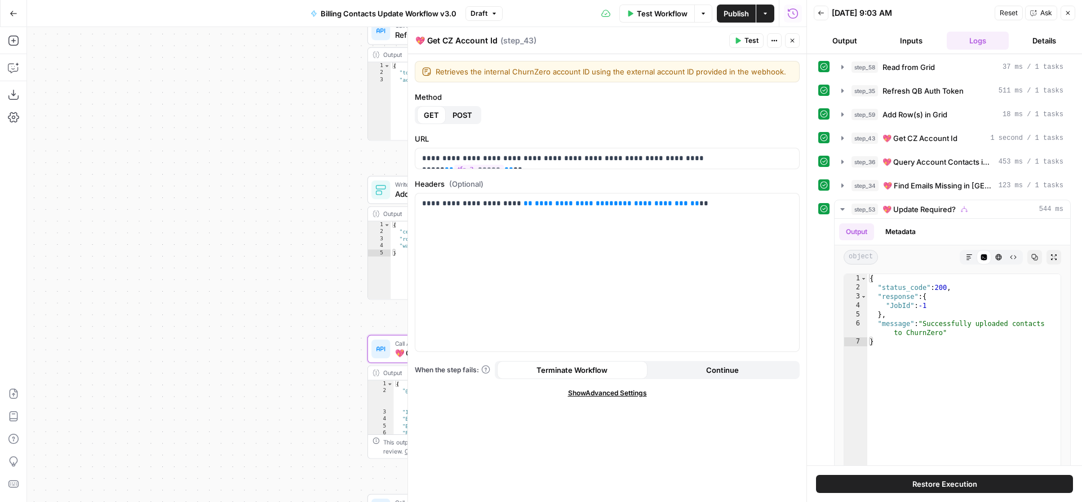
drag, startPoint x: 430, startPoint y: 42, endPoint x: 397, endPoint y: 42, distance: 32.7
click at [397, 42] on body "FreeWill New Home Browse Your Data Usage Settings Recent Grids Generate Key Tak…" at bounding box center [541, 251] width 1082 height 502
type textarea "Get CZ Account Id"
click at [789, 41] on icon "button" at bounding box center [792, 40] width 7 height 7
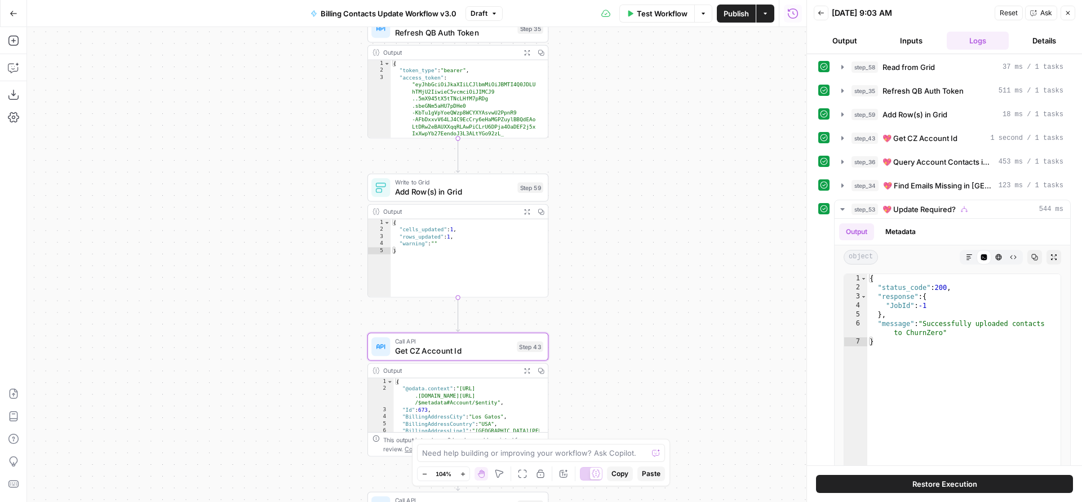
drag, startPoint x: 675, startPoint y: 254, endPoint x: 667, endPoint y: 72, distance: 182.8
click at [667, 79] on div "true true false true false false Workflow Set Inputs Inputs Read from Grid Read…" at bounding box center [416, 264] width 779 height 475
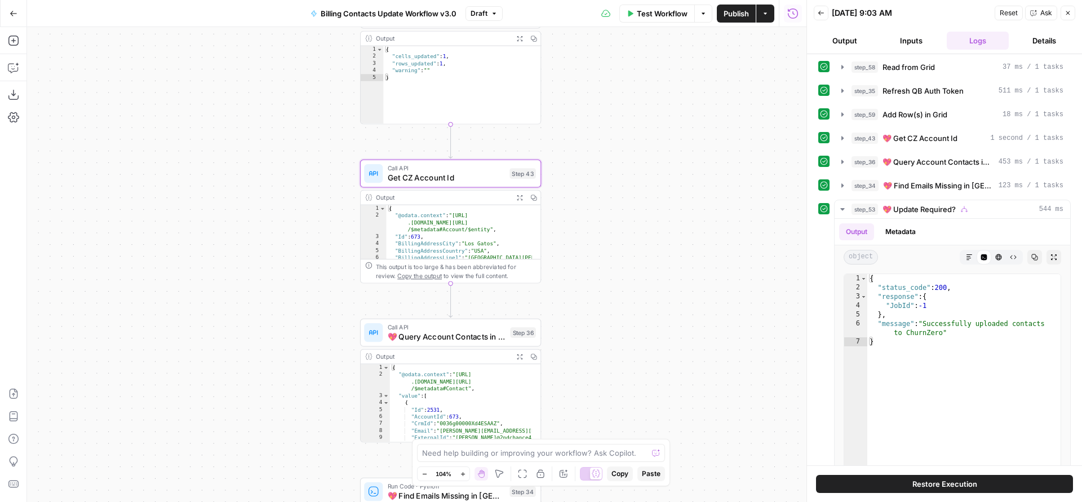
click at [445, 337] on span "💖 Query Account Contacts in CZ" at bounding box center [447, 337] width 118 height 12
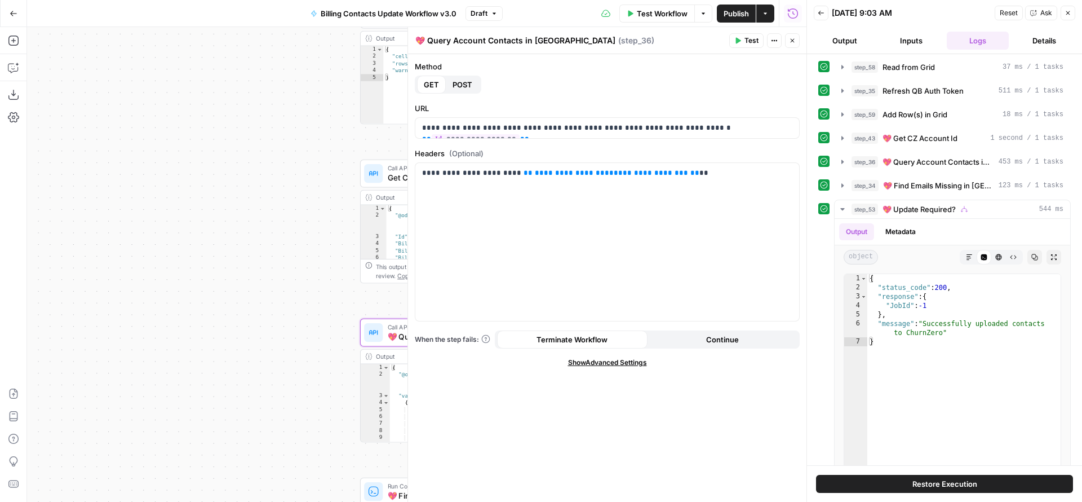
click at [431, 40] on textarea "💖 Query Account Contacts in CZ" at bounding box center [515, 40] width 200 height 11
click at [429, 41] on textarea "💖 Query Account Contacts in CZ" at bounding box center [515, 40] width 200 height 11
type textarea "Query Account Contacts in [GEOGRAPHIC_DATA]"
click at [794, 42] on icon "button" at bounding box center [793, 41] width 4 height 4
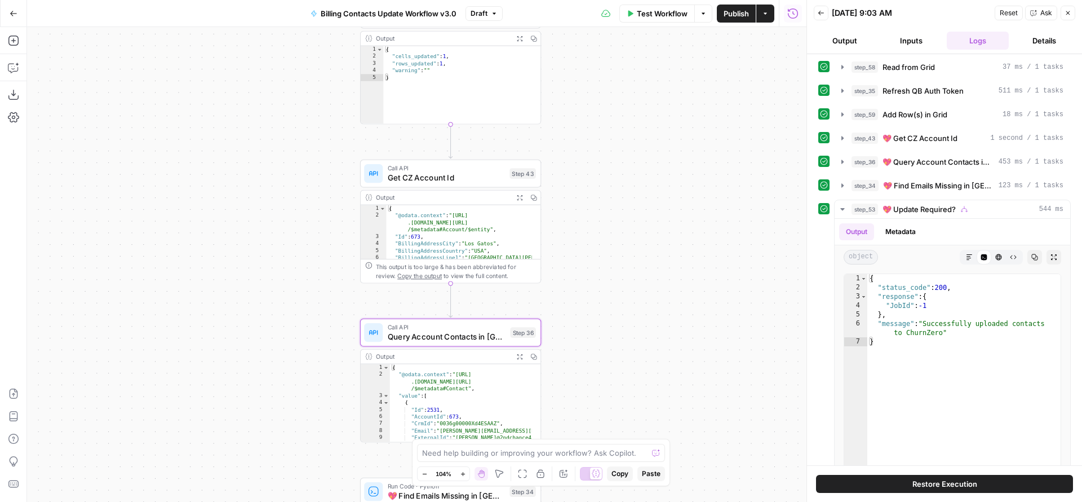
click at [467, 340] on span "Query Account Contacts in [GEOGRAPHIC_DATA]" at bounding box center [447, 337] width 118 height 12
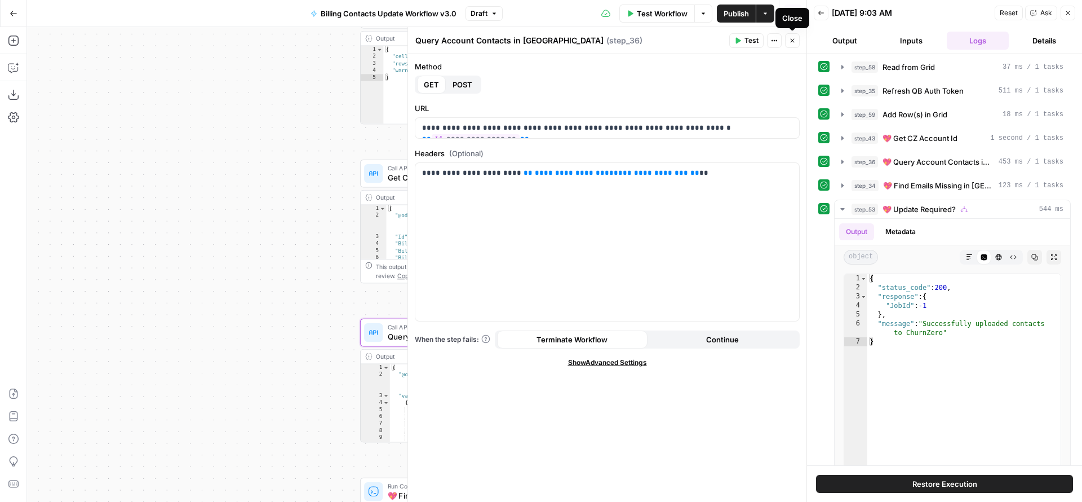
click at [794, 39] on icon "button" at bounding box center [792, 40] width 7 height 7
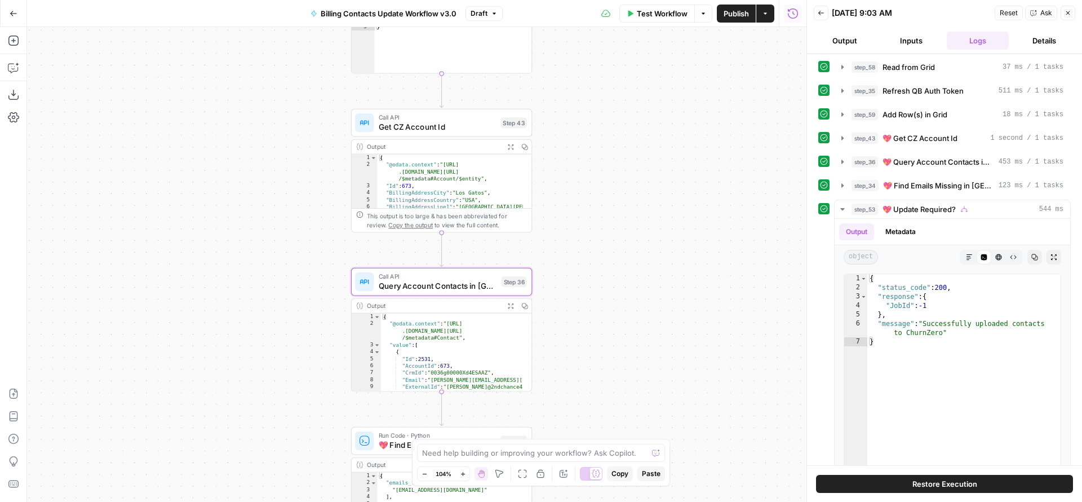
drag, startPoint x: 641, startPoint y: 222, endPoint x: 632, endPoint y: 169, distance: 54.4
click at [632, 169] on div "true true false true false false Workflow Set Inputs Inputs Read from Grid Read…" at bounding box center [416, 264] width 779 height 475
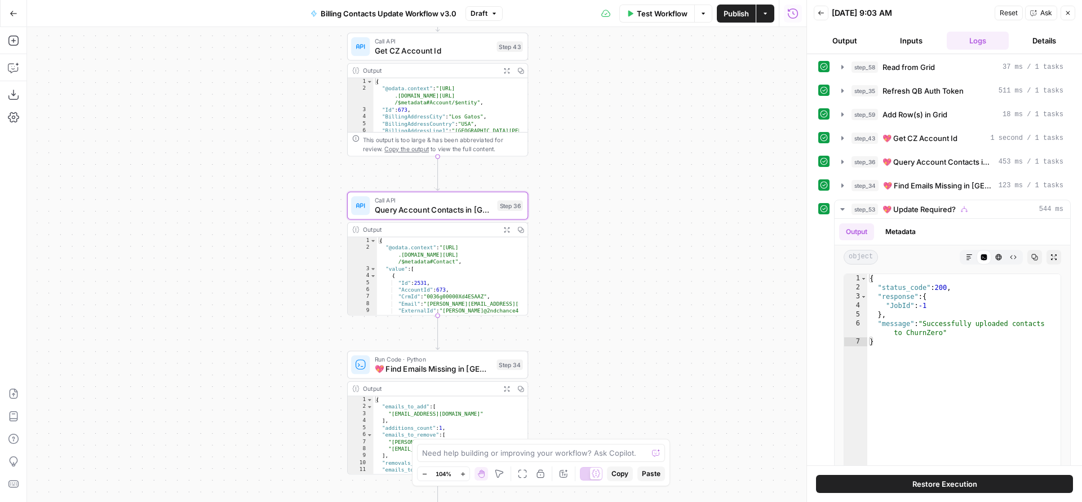
drag, startPoint x: 610, startPoint y: 311, endPoint x: 600, endPoint y: 139, distance: 172.7
click at [601, 148] on div "true true false true false false Workflow Set Inputs Inputs Read from Grid Read…" at bounding box center [416, 264] width 779 height 475
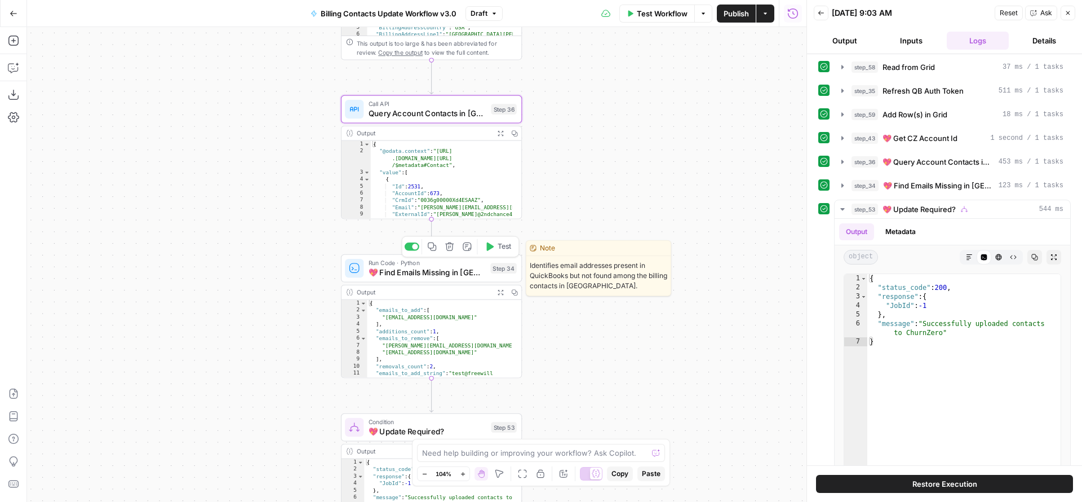
click at [428, 273] on span "💖 Find Emails Missing in CZ" at bounding box center [427, 273] width 117 height 12
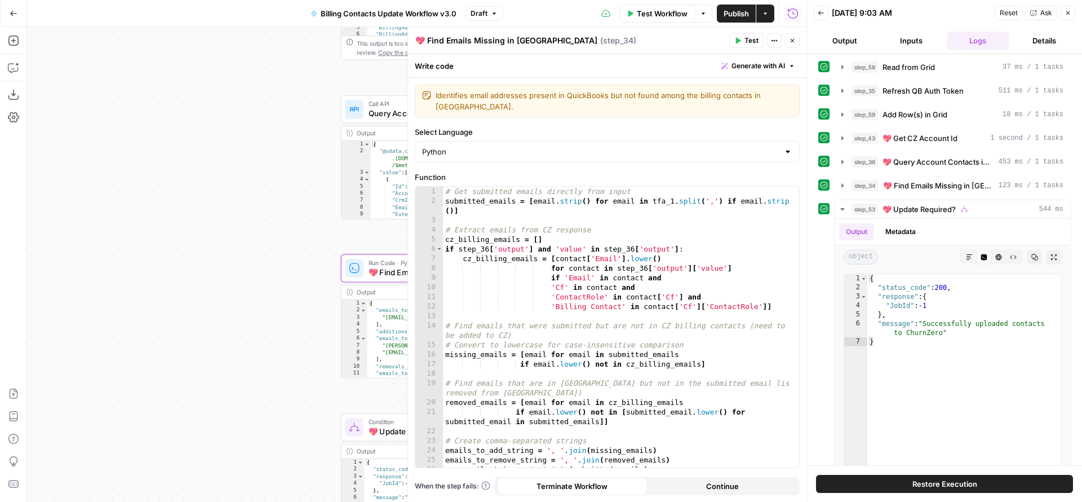
drag, startPoint x: 429, startPoint y: 42, endPoint x: 409, endPoint y: 39, distance: 20.4
click at [409, 39] on div "💖 Find Emails Missing in CZ 💖 Find Emails Missing in CZ ( step_34 ) Test Action…" at bounding box center [606, 264] width 399 height 475
type textarea "Find Emails Missing in [GEOGRAPHIC_DATA]"
click at [795, 38] on icon "button" at bounding box center [792, 40] width 7 height 7
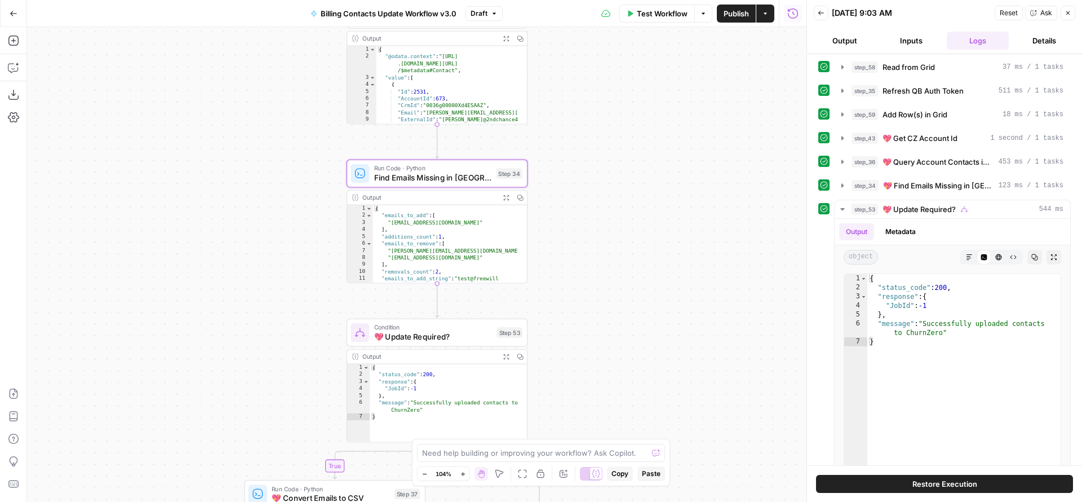
drag, startPoint x: 653, startPoint y: 317, endPoint x: 638, endPoint y: 94, distance: 223.7
click at [640, 98] on div "true true false true false false Workflow Set Inputs Inputs Read from Grid Read…" at bounding box center [416, 264] width 779 height 475
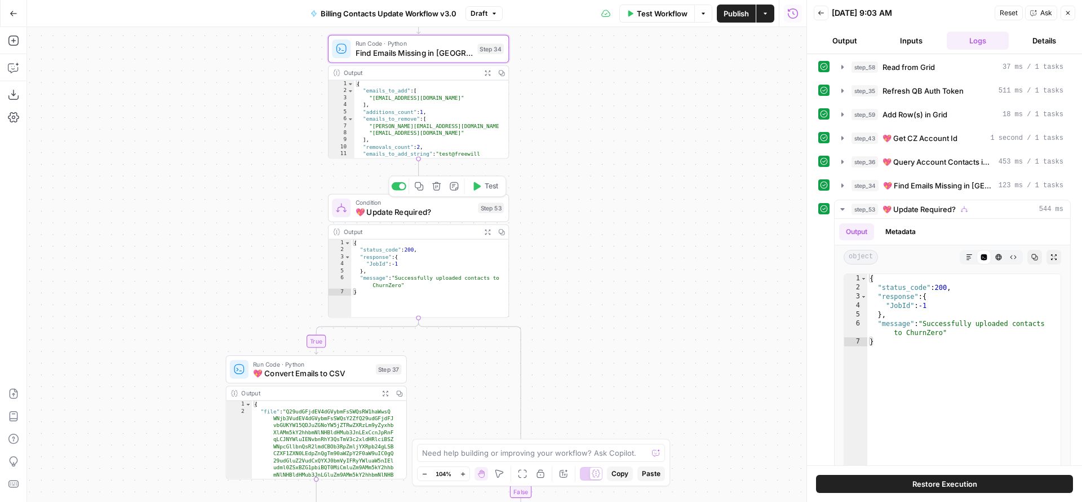
click at [420, 215] on span "💖 Update Required?" at bounding box center [415, 212] width 118 height 12
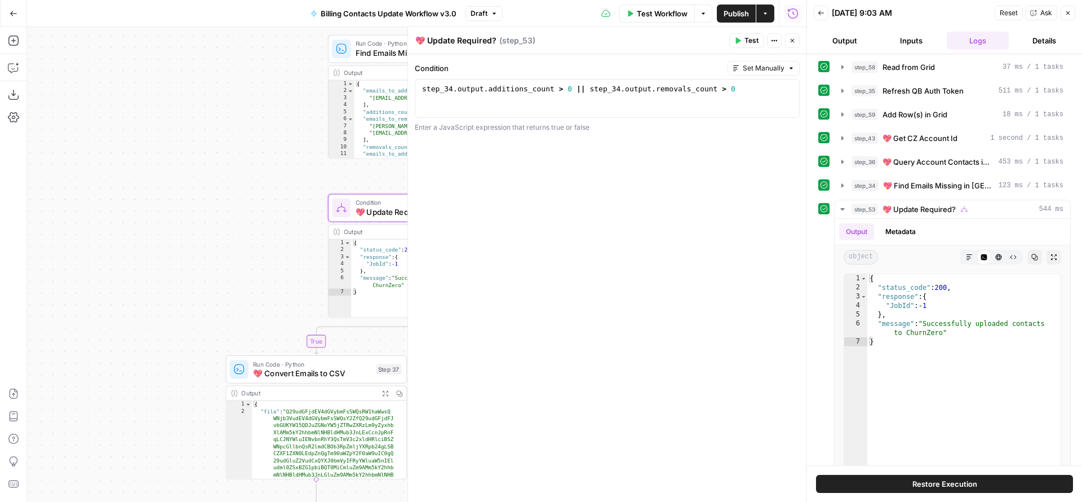
drag, startPoint x: 428, startPoint y: 41, endPoint x: 397, endPoint y: 38, distance: 31.7
click at [397, 38] on body "FreeWill New Home Browse Your Data Usage Settings Recent Grids Generate Key Tak…" at bounding box center [541, 251] width 1082 height 502
type textarea "Update Required?"
click at [791, 42] on icon "button" at bounding box center [792, 40] width 7 height 7
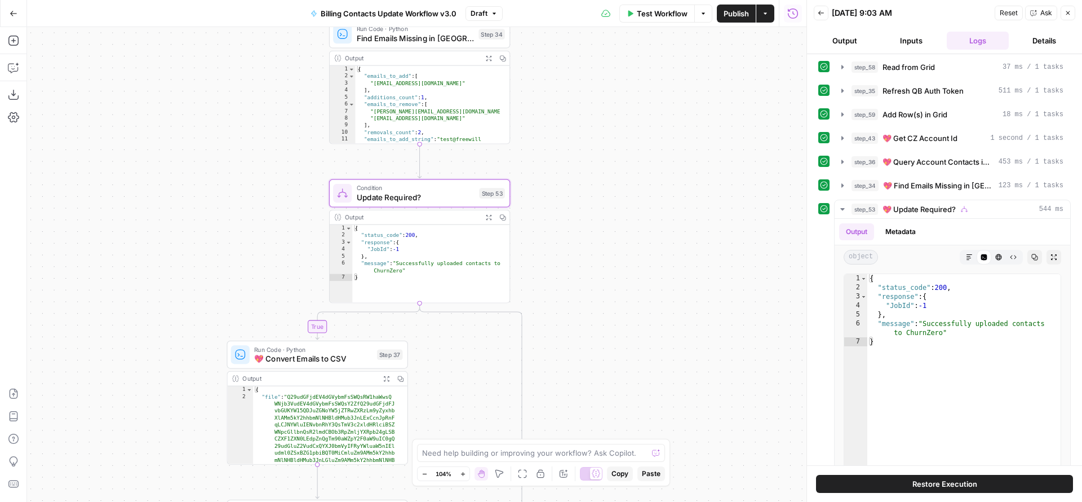
drag, startPoint x: 672, startPoint y: 254, endPoint x: 694, endPoint y: 76, distance: 179.5
click at [695, 78] on div "true true false true false false Workflow Set Inputs Inputs Read from Grid Read…" at bounding box center [416, 264] width 779 height 475
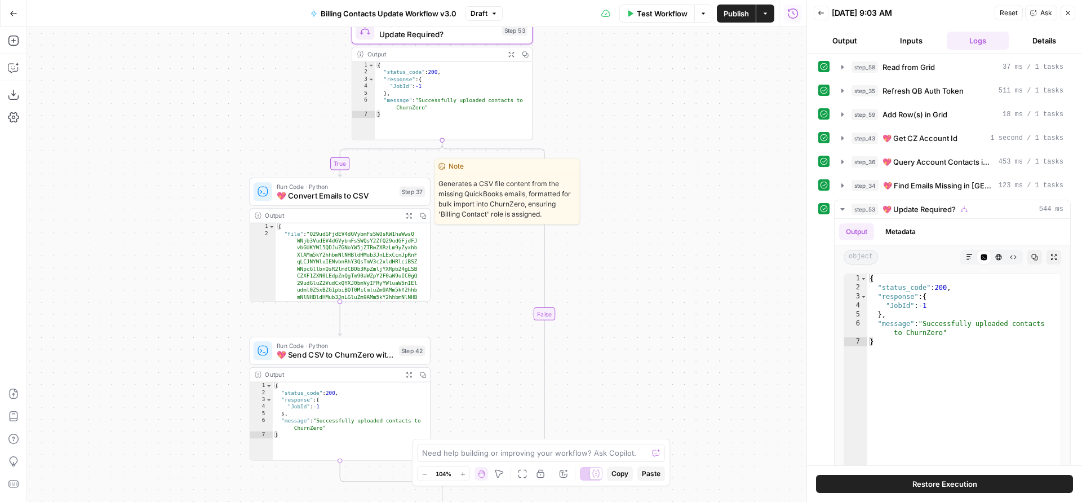
click at [348, 198] on span "💖 Convert Emails to CSV" at bounding box center [336, 196] width 118 height 12
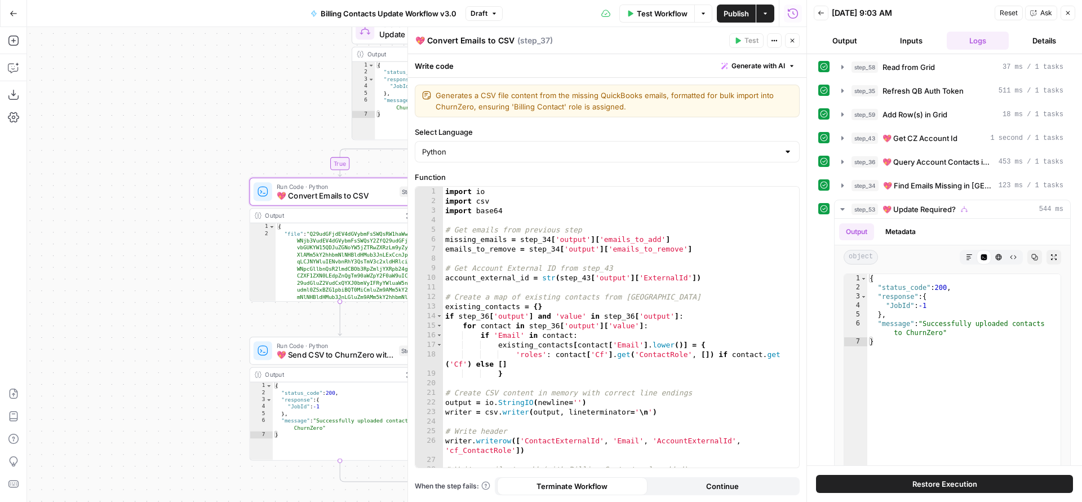
click at [428, 41] on textarea "💖 Convert Emails to CSV" at bounding box center [464, 40] width 99 height 11
type textarea "Convert Emails to CSV"
click at [792, 41] on icon "button" at bounding box center [792, 40] width 7 height 7
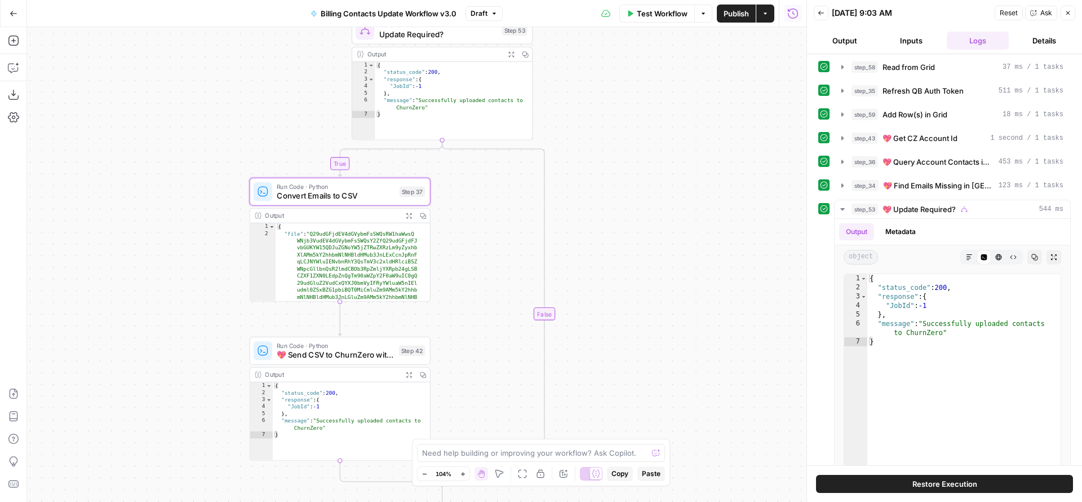
click at [349, 357] on span "💖 Send CSV to ChurnZero with Python" at bounding box center [335, 355] width 117 height 12
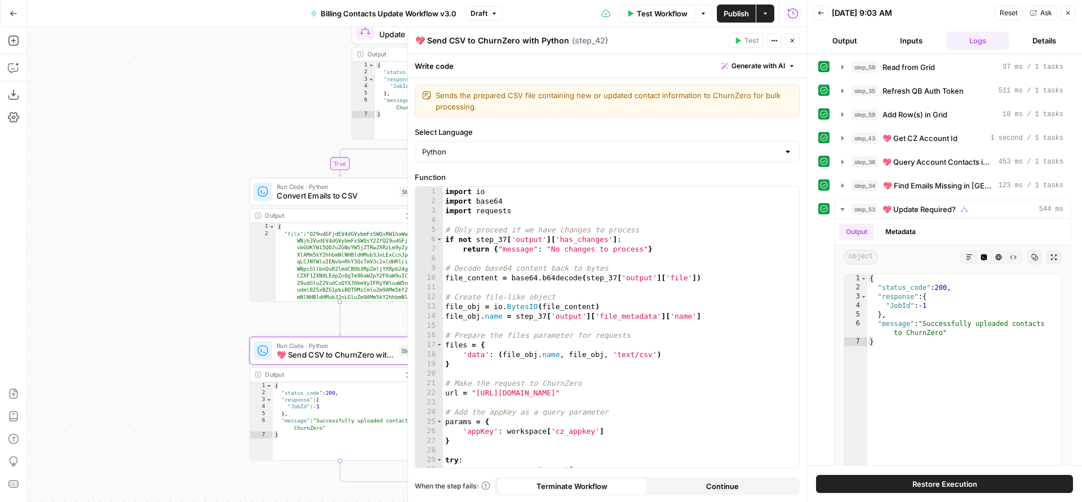
click at [428, 41] on textarea "💖 Send CSV to ChurnZero with Python" at bounding box center [492, 40] width 154 height 11
type textarea "Send CSV to ChurnZero with Python"
click at [793, 39] on icon "button" at bounding box center [792, 40] width 7 height 7
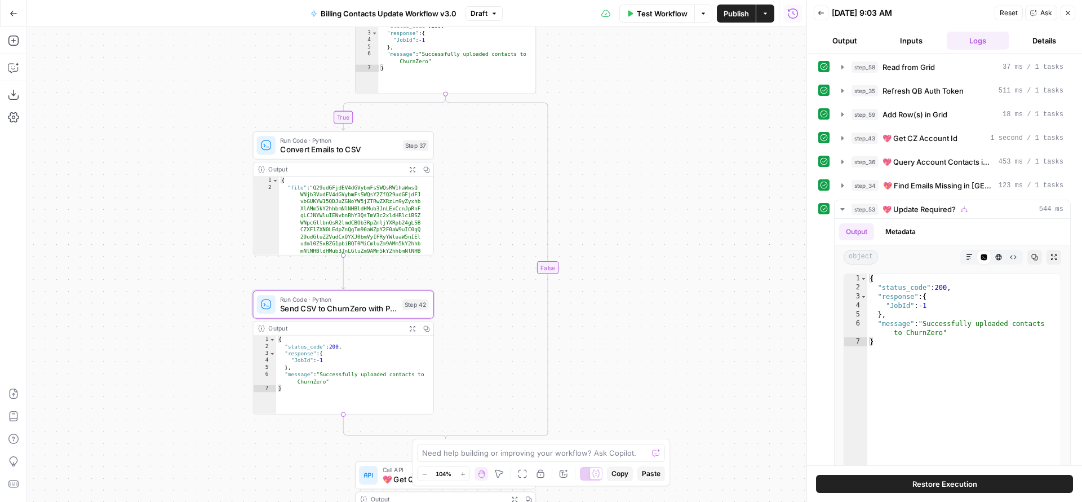
drag, startPoint x: 626, startPoint y: 265, endPoint x: 626, endPoint y: 76, distance: 188.8
click at [627, 90] on div "true true false true false false Workflow Set Inputs Inputs Read from Grid Read…" at bounding box center [416, 264] width 779 height 475
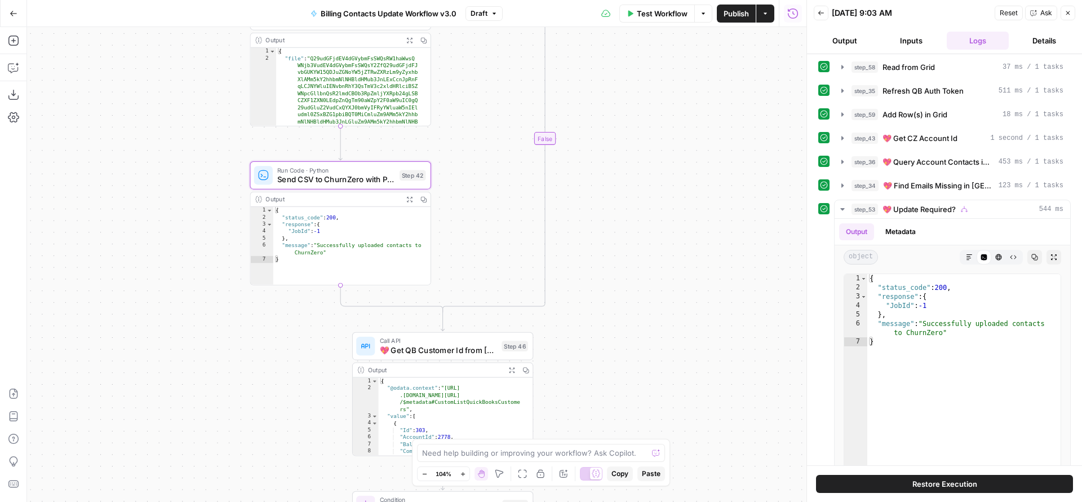
drag, startPoint x: 622, startPoint y: 254, endPoint x: 628, endPoint y: 90, distance: 164.1
click at [630, 100] on div "true true false true false false Workflow Set Inputs Inputs Read from Grid Read…" at bounding box center [416, 264] width 779 height 475
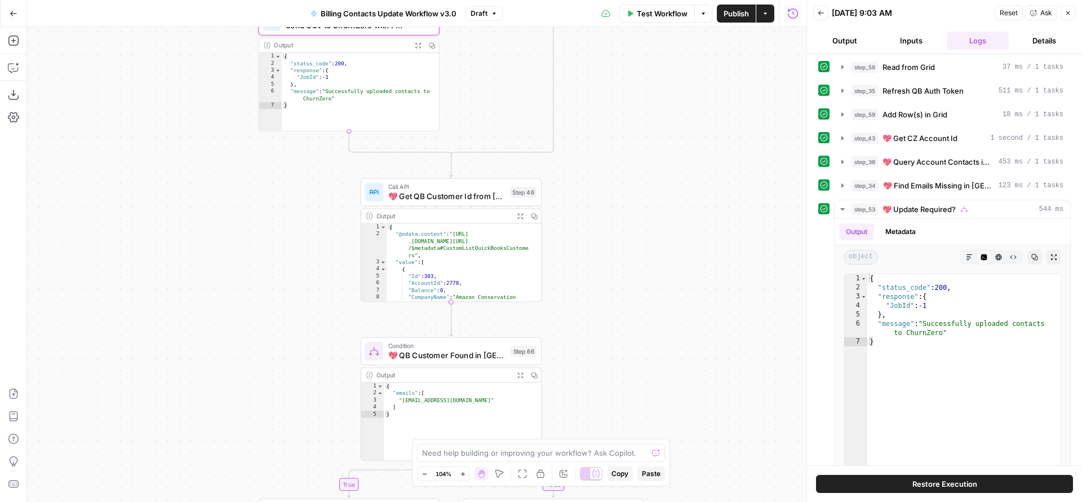
click at [438, 193] on span "💖 Get QB Customer Id from CZ" at bounding box center [446, 196] width 117 height 12
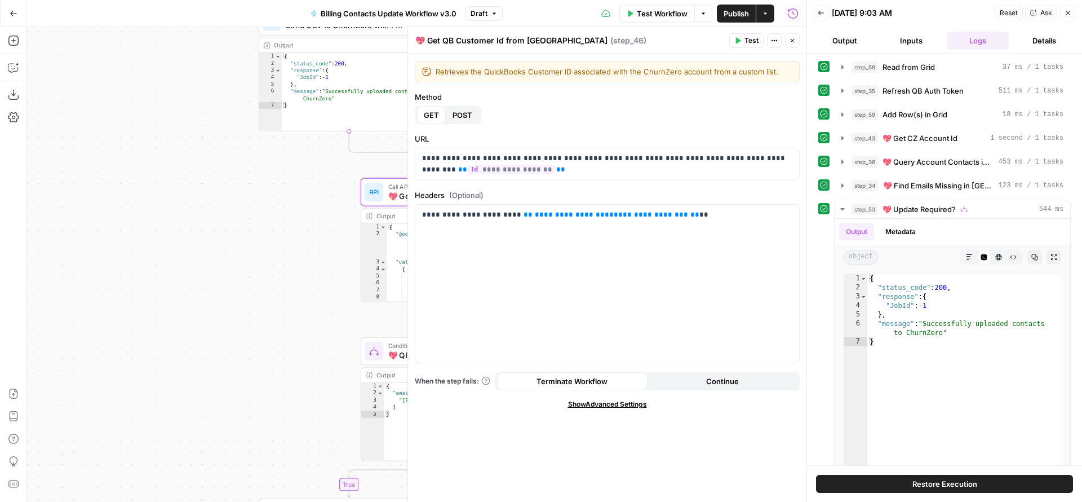
drag, startPoint x: 429, startPoint y: 42, endPoint x: 397, endPoint y: 39, distance: 32.2
click at [397, 39] on body "FreeWill New Home Browse Your Data Usage Settings Recent Grids Generate Key Tak…" at bounding box center [541, 251] width 1082 height 502
type textarea "Get QB Customer Id from [GEOGRAPHIC_DATA]"
click at [794, 40] on icon "button" at bounding box center [792, 40] width 7 height 7
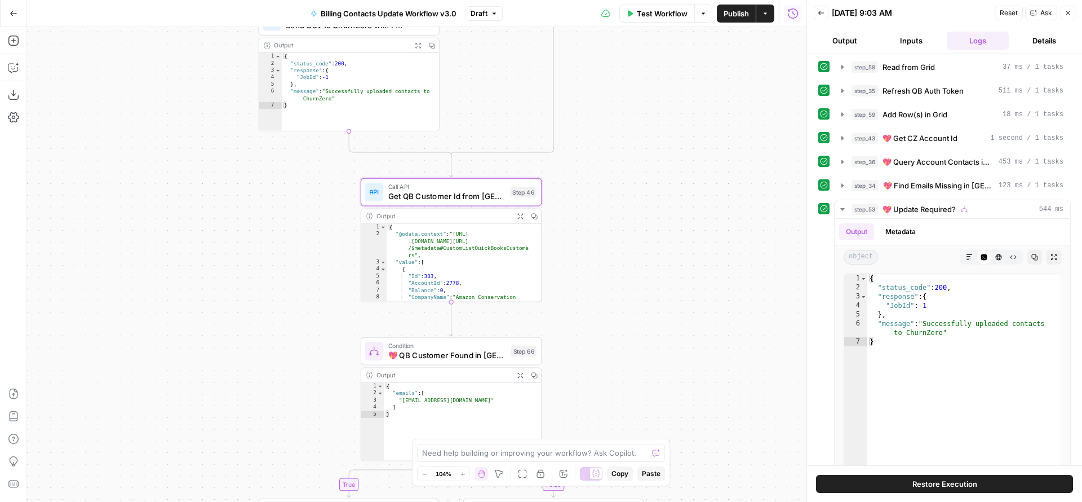
click at [446, 353] on span "💖 QB Customer Found in CZ?" at bounding box center [447, 355] width 118 height 12
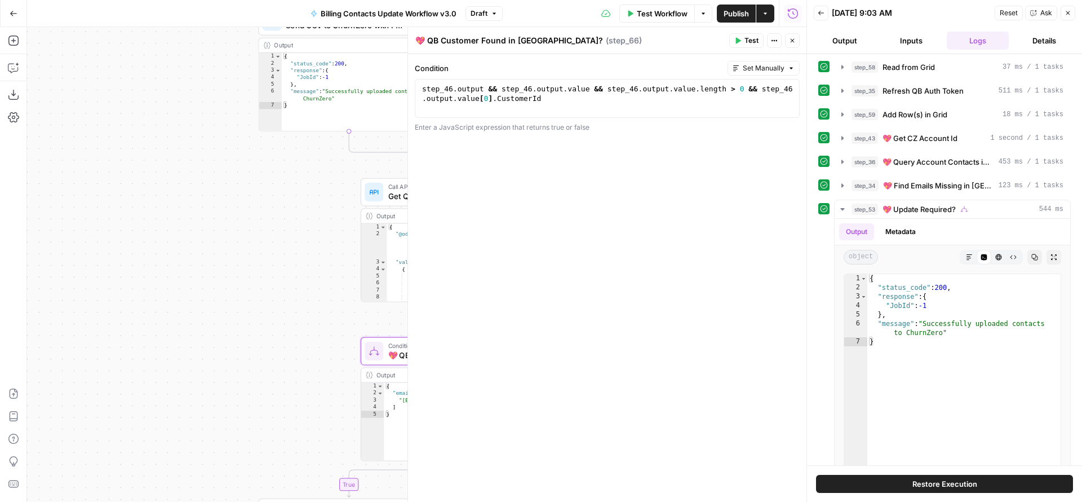
drag, startPoint x: 429, startPoint y: 41, endPoint x: 401, endPoint y: 38, distance: 28.3
click at [401, 38] on body "FreeWill New Home Browse Your Data Usage Settings Recent Grids Generate Key Tak…" at bounding box center [541, 251] width 1082 height 502
click at [429, 42] on textarea "💖 QB Customer Found in CZ?" at bounding box center [509, 40] width 188 height 11
type textarea "QB Customer Found in [GEOGRAPHIC_DATA]?"
click at [795, 39] on icon "button" at bounding box center [792, 40] width 7 height 7
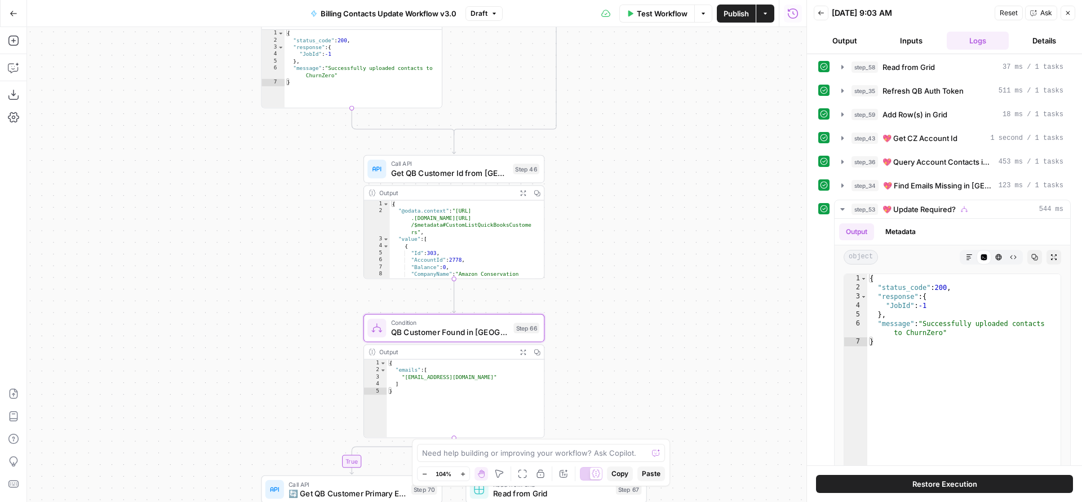
drag, startPoint x: 689, startPoint y: 316, endPoint x: 681, endPoint y: 113, distance: 203.0
click at [689, 133] on div "true true false true false false Workflow Set Inputs Inputs Read from Grid Read…" at bounding box center [416, 264] width 779 height 475
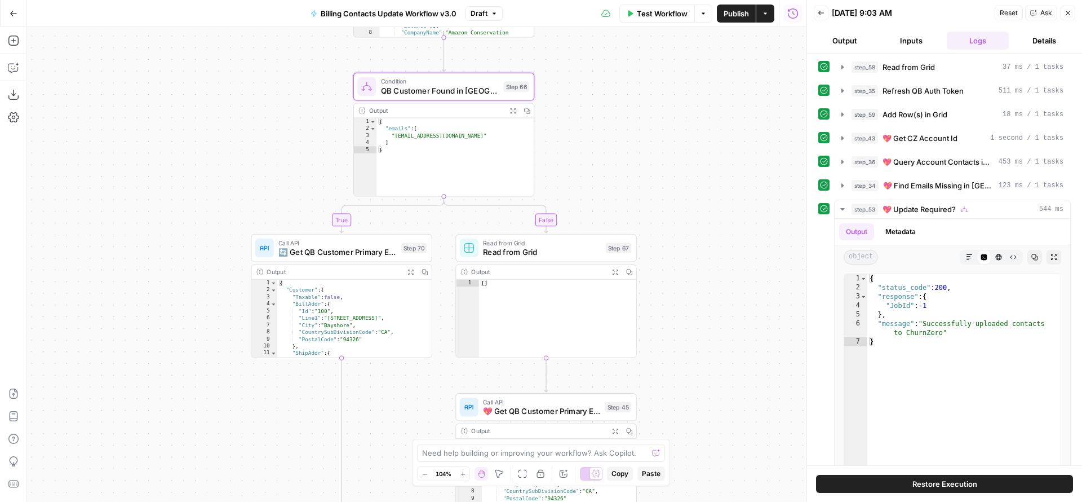
drag, startPoint x: 670, startPoint y: 211, endPoint x: 637, endPoint y: 55, distance: 159.5
click at [639, 57] on div "true true false true false false Workflow Set Inputs Inputs Read from Grid Read…" at bounding box center [416, 264] width 779 height 475
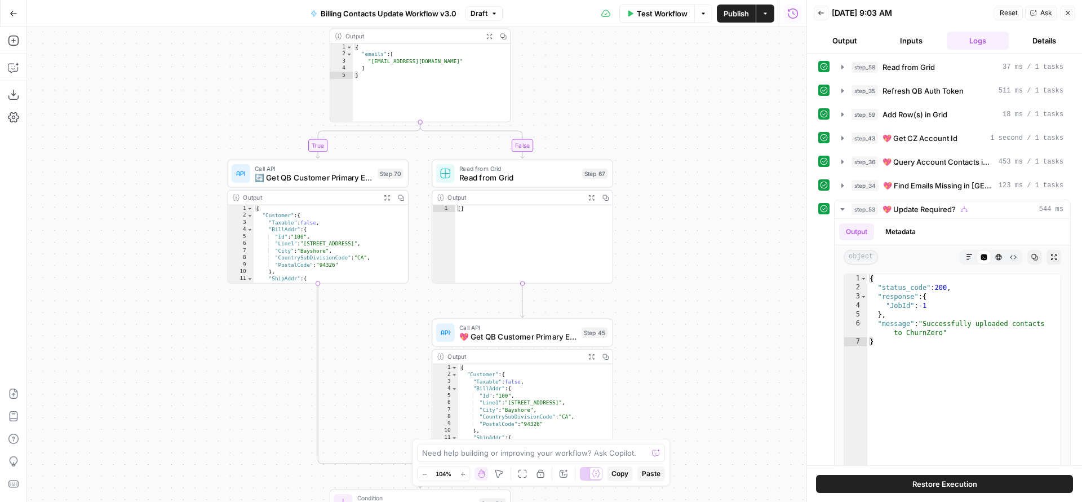
click at [494, 334] on span "💖 Get QB Customer Primary Emails" at bounding box center [517, 337] width 117 height 12
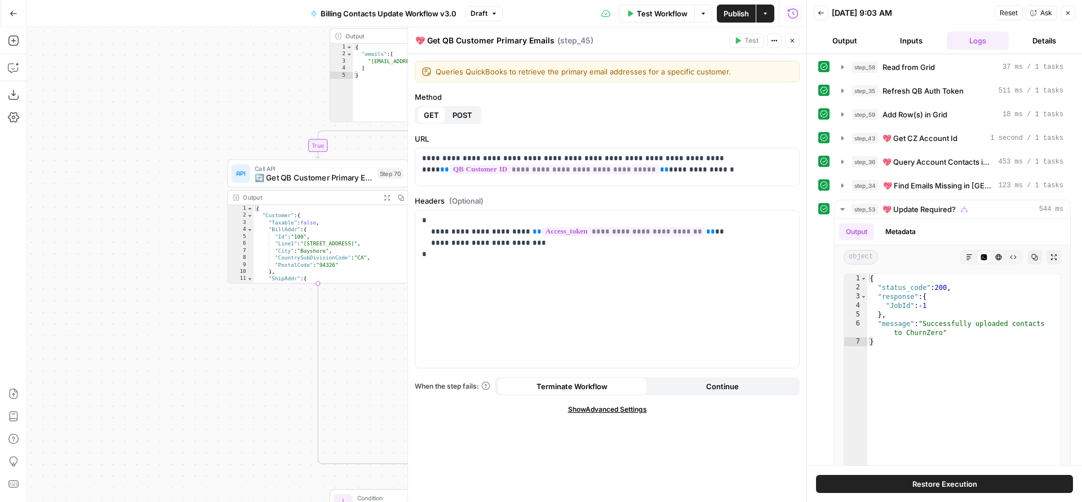
click at [793, 42] on icon "button" at bounding box center [792, 40] width 7 height 7
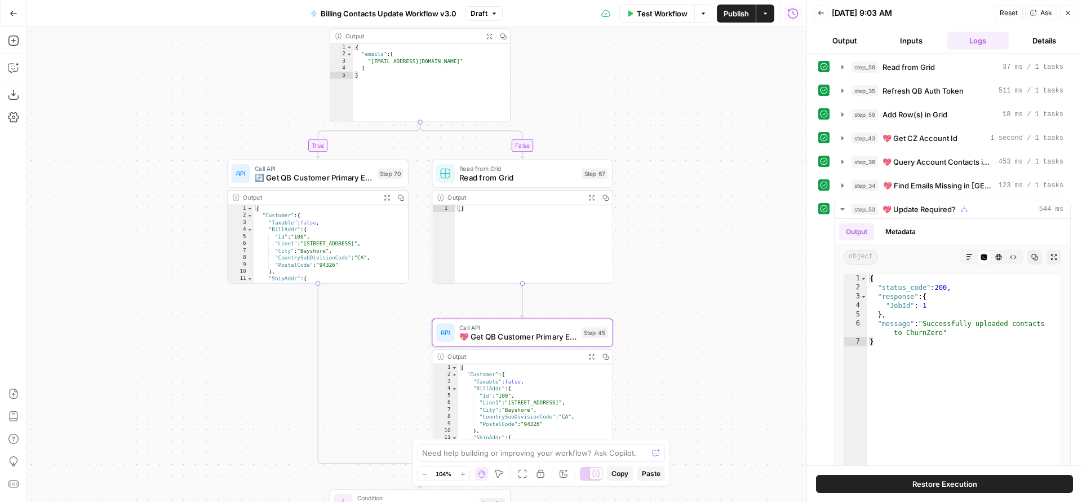
click at [524, 179] on span "Read from Grid" at bounding box center [518, 178] width 118 height 12
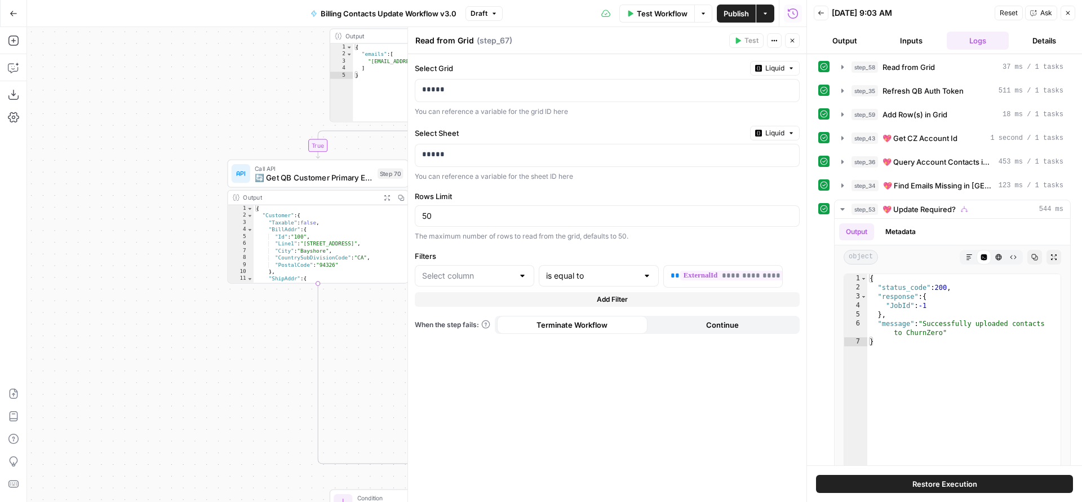
type input "CZ External ID"
click at [792, 43] on icon "button" at bounding box center [792, 40] width 7 height 7
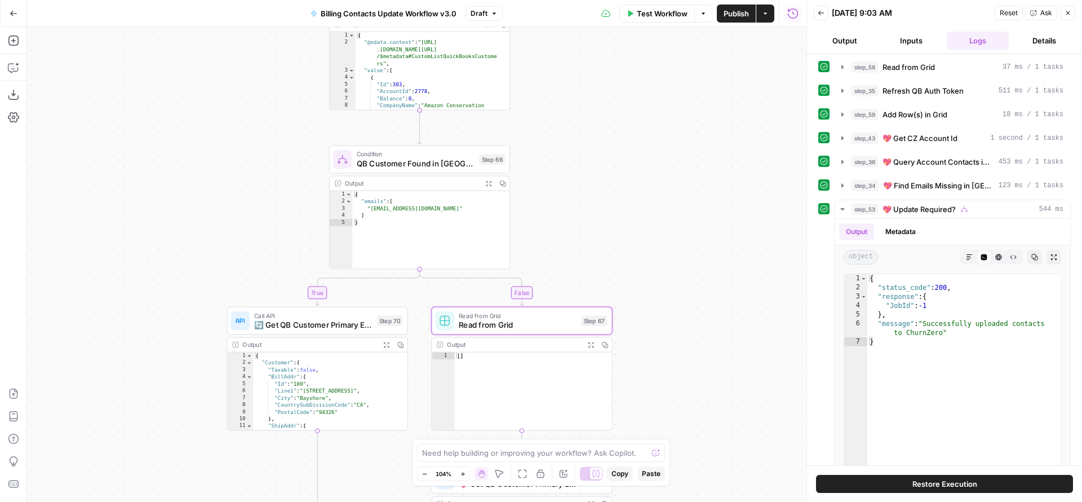
drag, startPoint x: 698, startPoint y: 150, endPoint x: 704, endPoint y: 339, distance: 188.9
click at [704, 339] on div "true true false true false false Workflow Set Inputs Inputs Read from Grid Read…" at bounding box center [416, 264] width 779 height 475
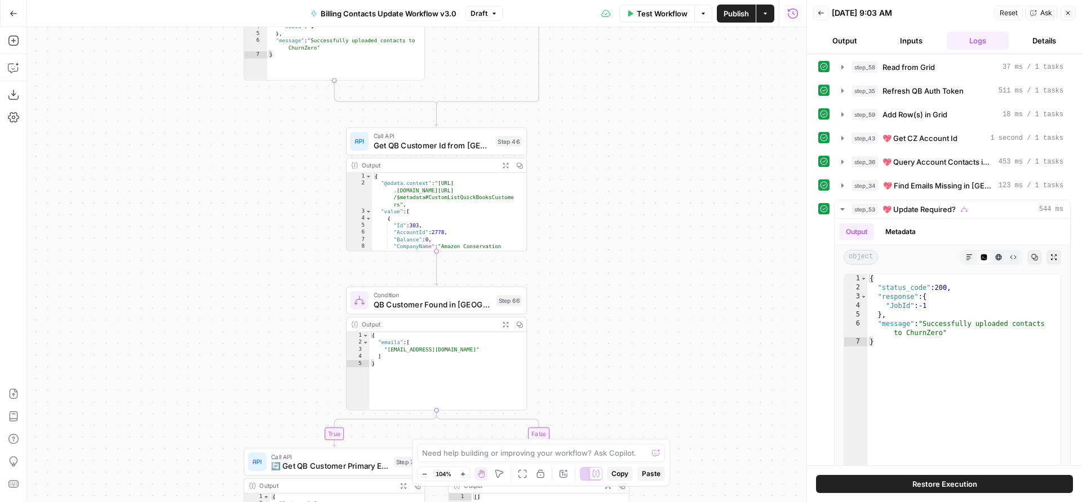
drag, startPoint x: 673, startPoint y: 233, endPoint x: 689, endPoint y: 373, distance: 140.1
click at [689, 373] on div "true true false true false false Workflow Set Inputs Inputs Read from Grid Read…" at bounding box center [416, 264] width 779 height 475
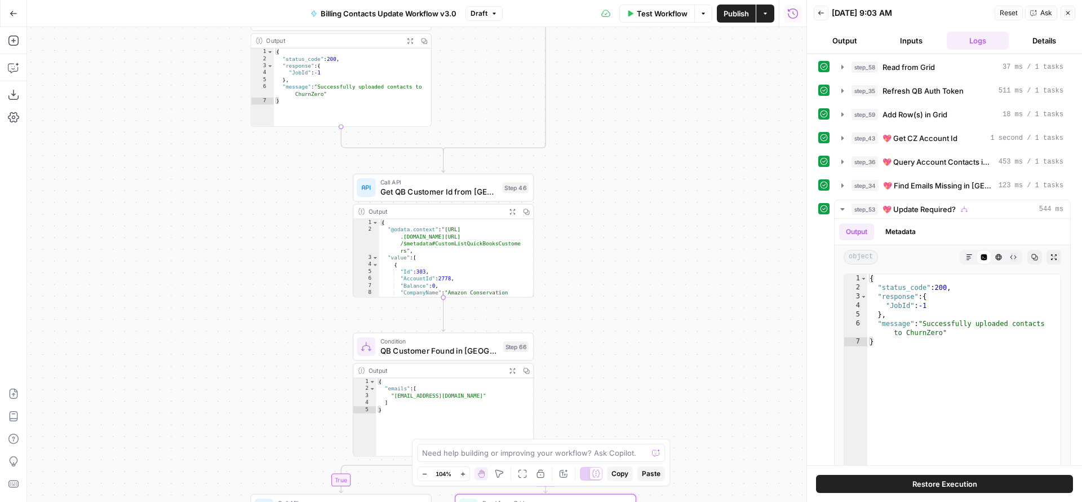
drag, startPoint x: 670, startPoint y: 249, endPoint x: 654, endPoint y: 433, distance: 185.5
click at [654, 430] on div "true true false true false false Workflow Set Inputs Inputs Read from Grid Read…" at bounding box center [416, 264] width 779 height 475
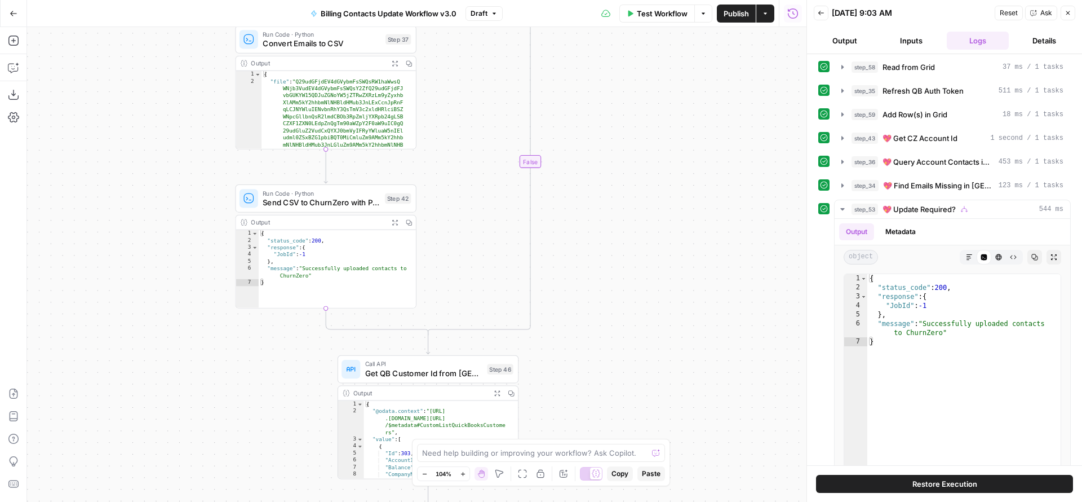
drag, startPoint x: 650, startPoint y: 218, endPoint x: 642, endPoint y: 398, distance: 180.5
click at [643, 394] on div "true true false true false false Workflow Set Inputs Inputs Read from Grid Read…" at bounding box center [416, 264] width 779 height 475
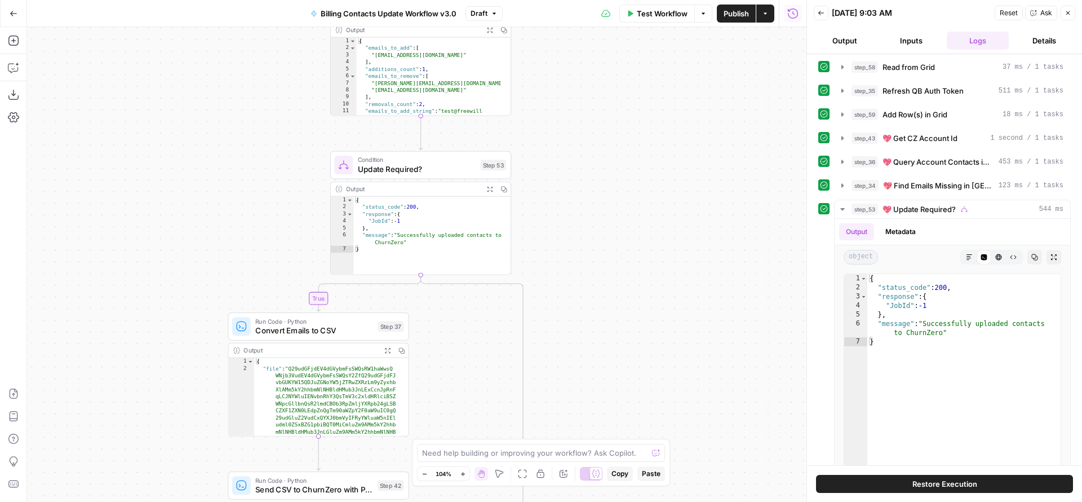
drag, startPoint x: 631, startPoint y: 245, endPoint x: 635, endPoint y: 391, distance: 146.0
click at [635, 395] on div "true true false true false false Workflow Set Inputs Inputs Read from Grid Read…" at bounding box center [416, 264] width 779 height 475
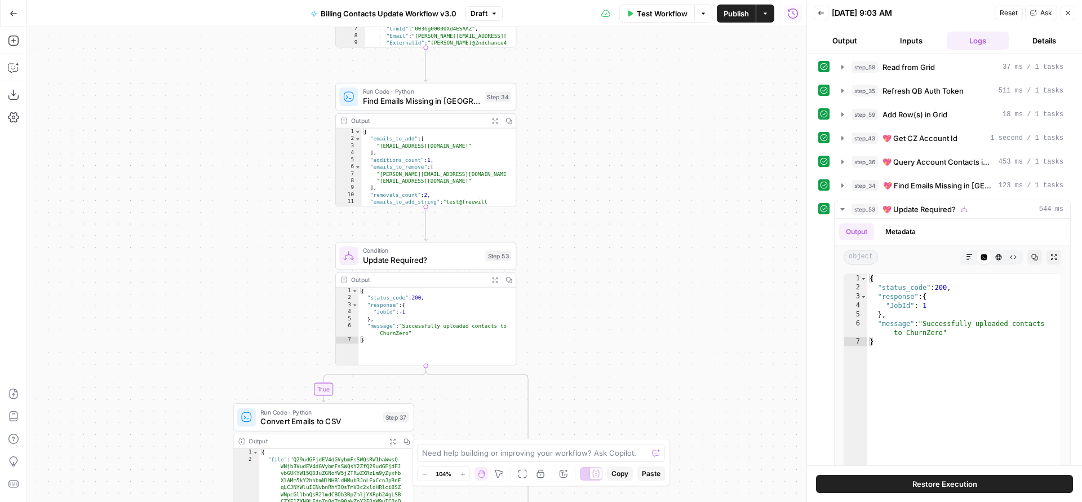
drag, startPoint x: 626, startPoint y: 299, endPoint x: 639, endPoint y: 416, distance: 118.5
click at [638, 409] on div "true true false true false false Workflow Set Inputs Inputs Read from Grid Read…" at bounding box center [416, 264] width 779 height 475
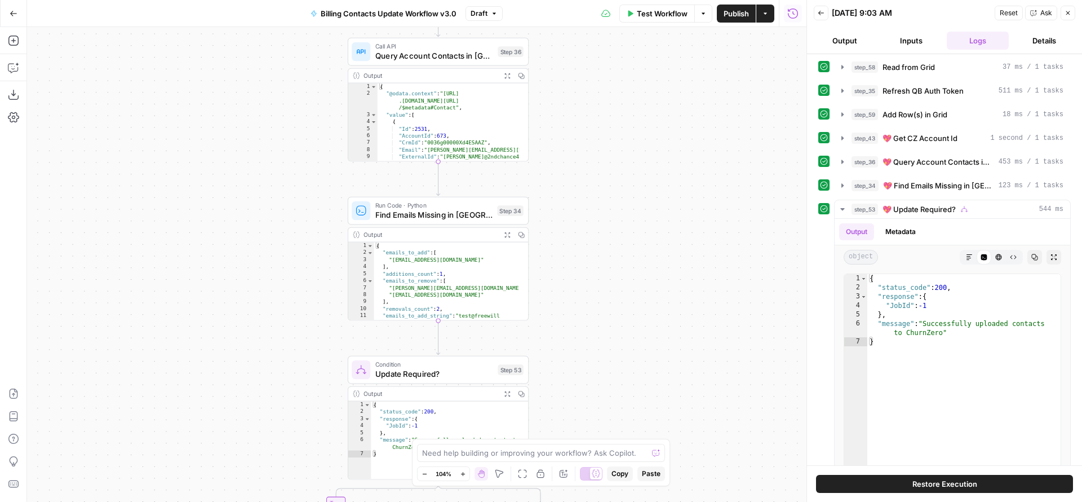
drag, startPoint x: 626, startPoint y: 272, endPoint x: 637, endPoint y: 391, distance: 118.8
click at [637, 391] on div "true true false true false false Workflow Set Inputs Inputs Read from Grid Read…" at bounding box center [416, 264] width 779 height 475
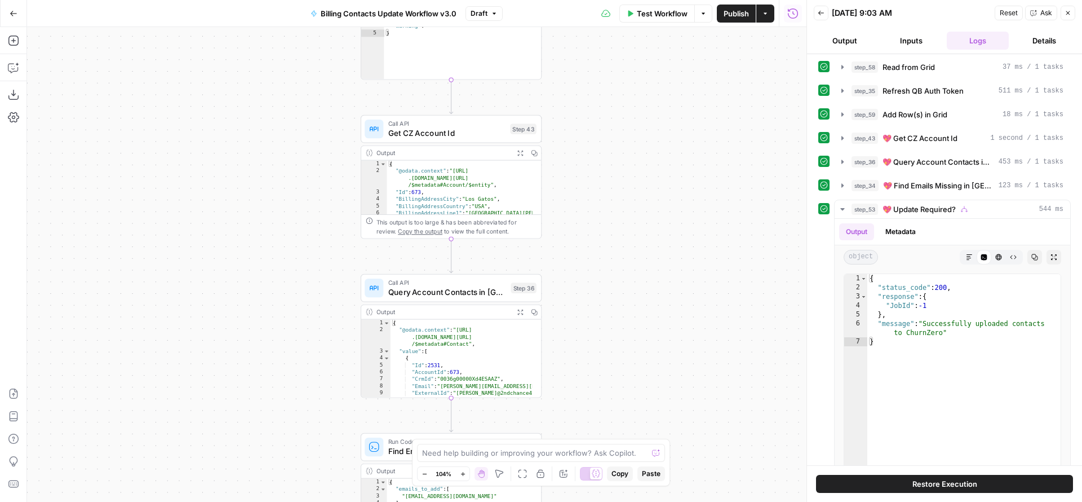
drag, startPoint x: 632, startPoint y: 264, endPoint x: 616, endPoint y: 220, distance: 47.4
click at [618, 236] on div "true true false true false false Workflow Set Inputs Inputs Read from Grid Read…" at bounding box center [416, 264] width 779 height 475
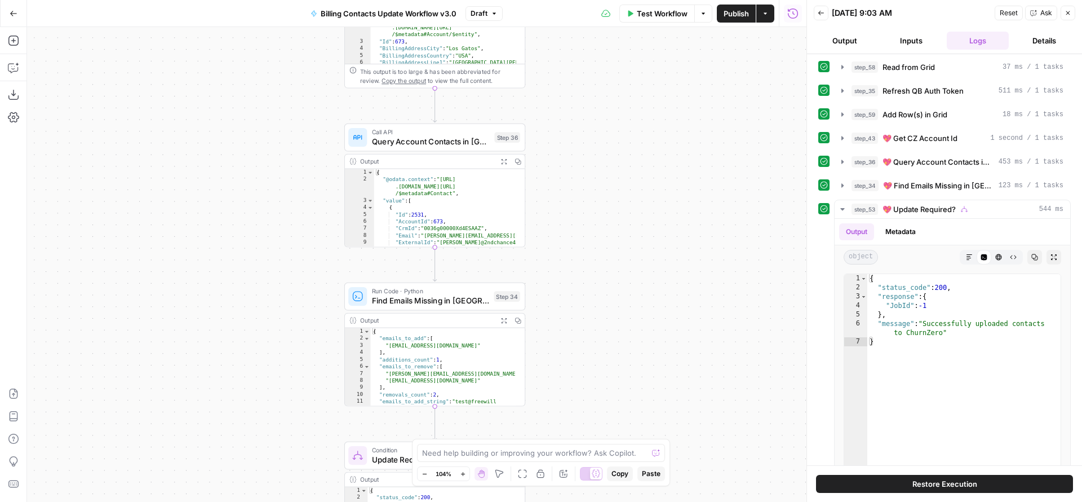
click at [595, 138] on div "true true false true false false Workflow Set Inputs Inputs Read from Grid Read…" at bounding box center [416, 264] width 779 height 475
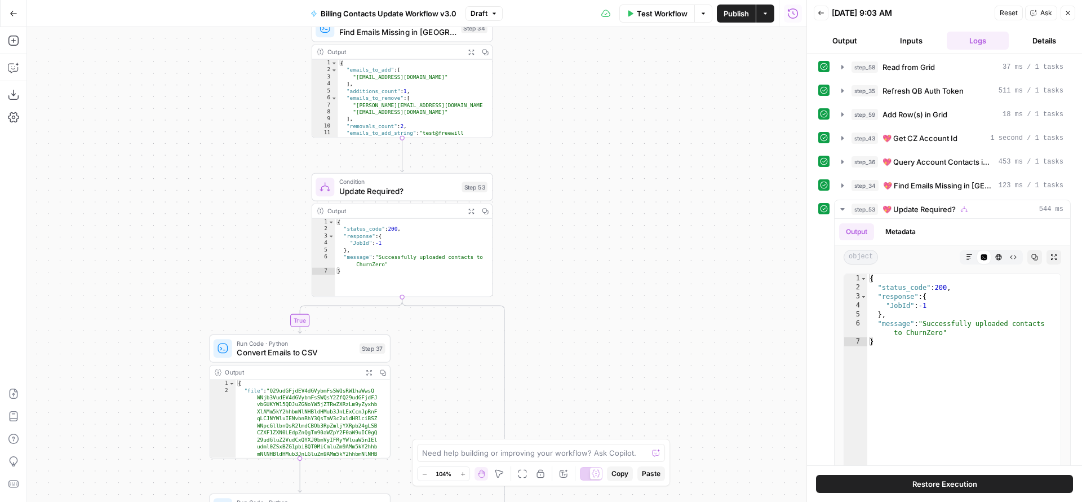
drag, startPoint x: 610, startPoint y: 247, endPoint x: 583, endPoint y: 115, distance: 135.1
click at [587, 131] on div "true true false true false false Workflow Set Inputs Inputs Read from Grid Read…" at bounding box center [416, 264] width 779 height 475
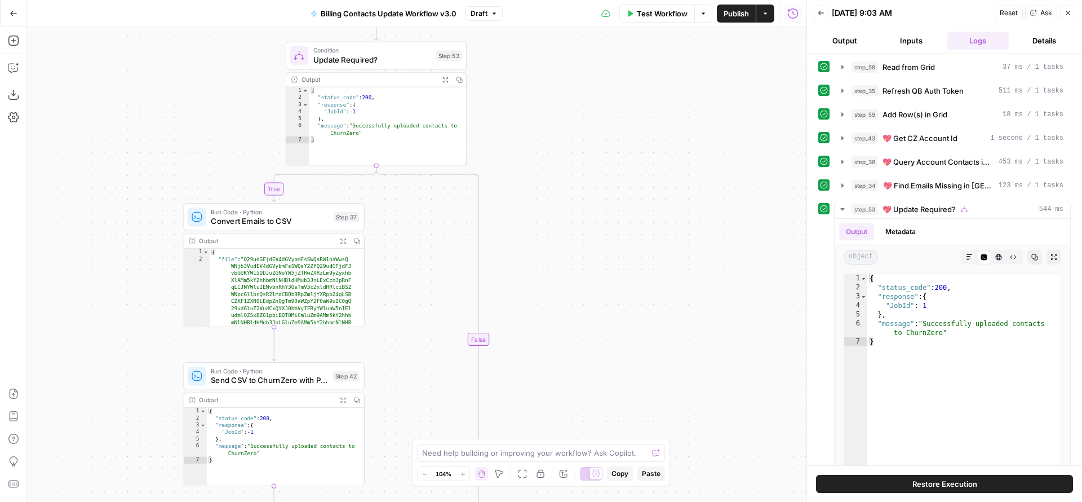
drag, startPoint x: 635, startPoint y: 314, endPoint x: 594, endPoint y: 96, distance: 221.9
click at [595, 104] on div "true true false true false false Workflow Set Inputs Inputs Read from Grid Read…" at bounding box center [416, 264] width 779 height 475
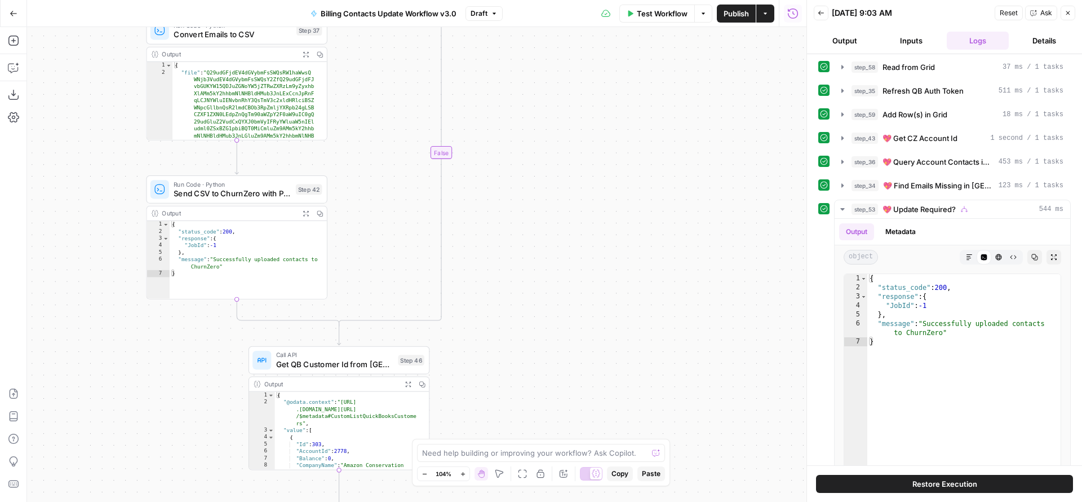
drag, startPoint x: 604, startPoint y: 298, endPoint x: 663, endPoint y: 107, distance: 200.2
click at [662, 115] on div "true true false true false false Workflow Set Inputs Inputs Read from Grid Read…" at bounding box center [416, 264] width 779 height 475
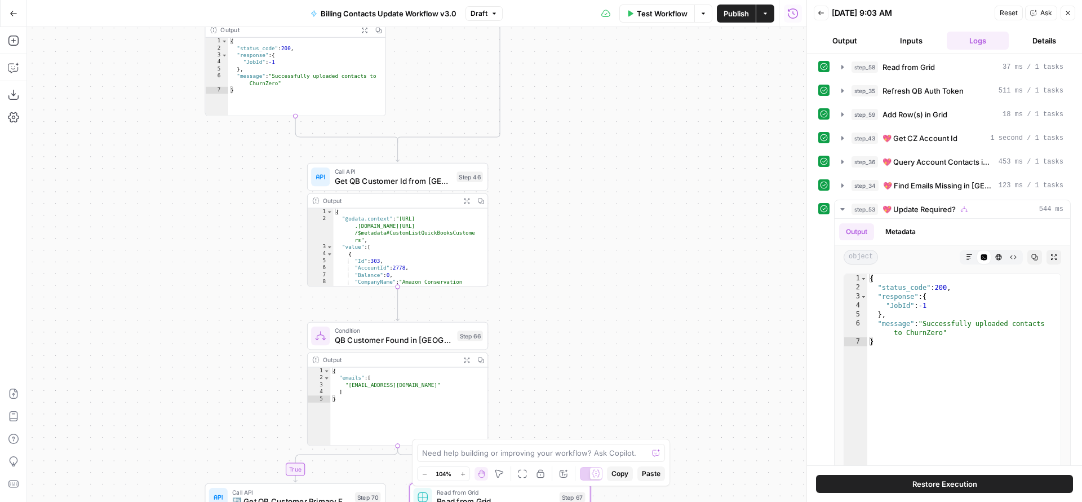
drag, startPoint x: 631, startPoint y: 129, endPoint x: 627, endPoint y: 76, distance: 53.2
click at [629, 89] on div "true true false true false false Workflow Set Inputs Inputs Read from Grid Read…" at bounding box center [416, 264] width 779 height 475
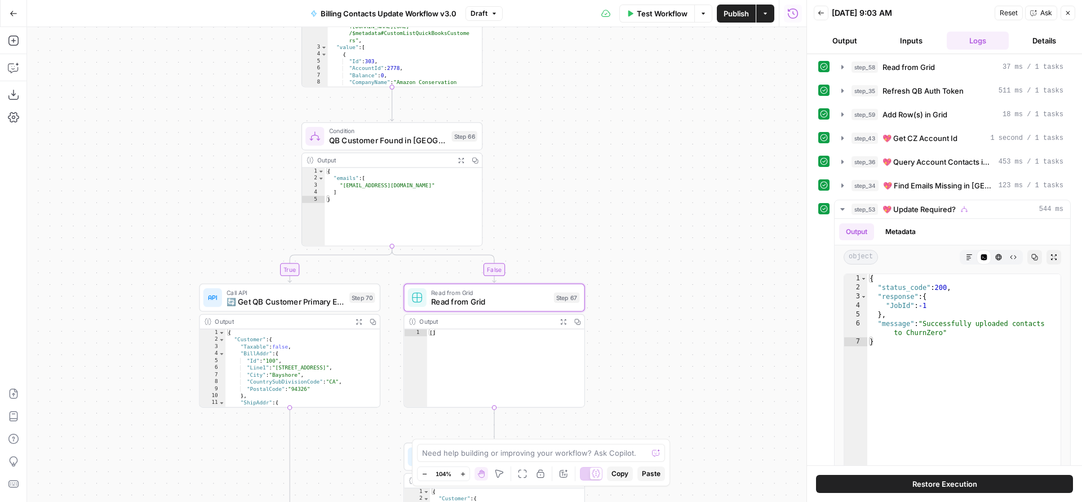
drag, startPoint x: 618, startPoint y: 230, endPoint x: 617, endPoint y: 153, distance: 77.2
click at [617, 153] on div "true true false true false false Workflow Set Inputs Inputs Read from Grid Read…" at bounding box center [416, 264] width 779 height 475
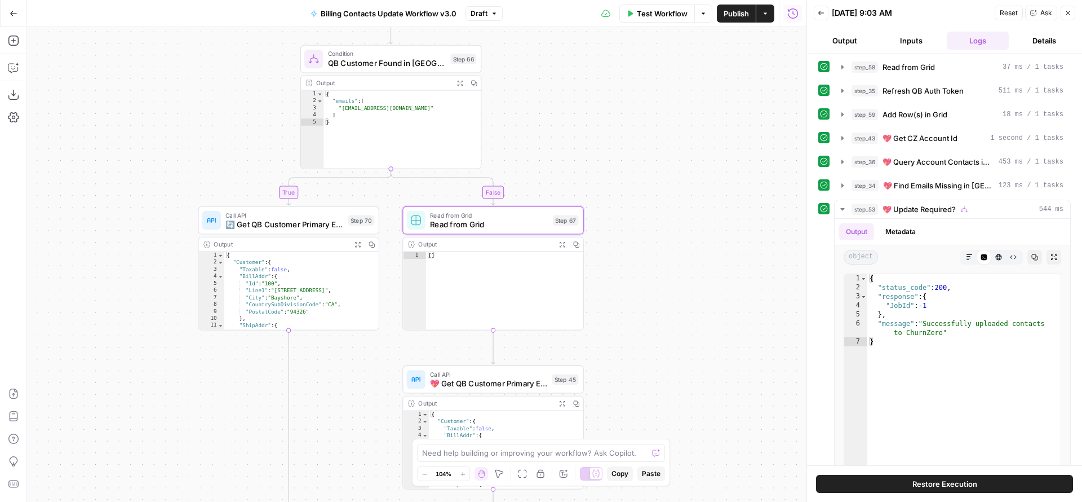
click at [396, 65] on span "QB Customer Found in [GEOGRAPHIC_DATA]?" at bounding box center [387, 63] width 118 height 12
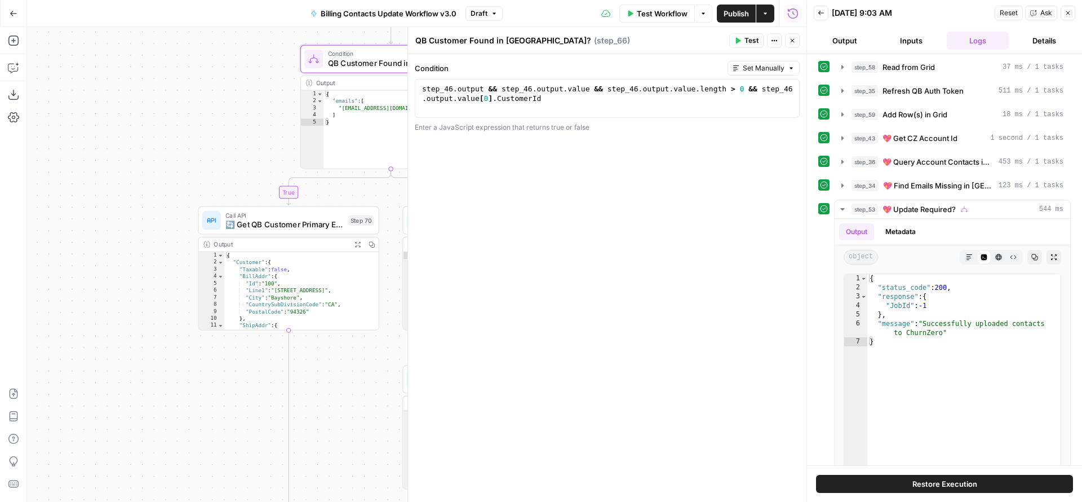
click at [794, 40] on icon "button" at bounding box center [792, 40] width 7 height 7
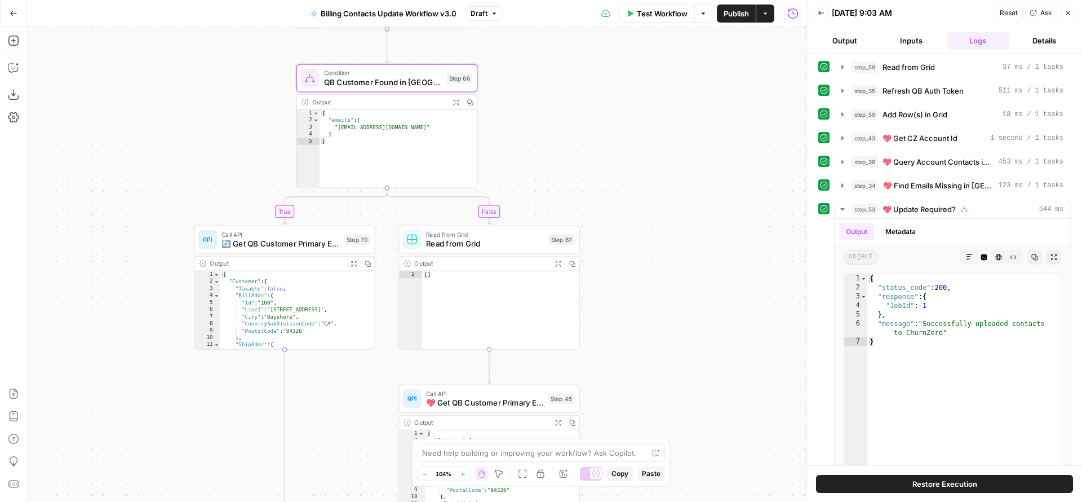
drag, startPoint x: 603, startPoint y: 91, endPoint x: 582, endPoint y: 287, distance: 196.7
click at [585, 286] on div "true true false true false false Workflow Set Inputs Inputs Read from Grid Read…" at bounding box center [416, 264] width 779 height 475
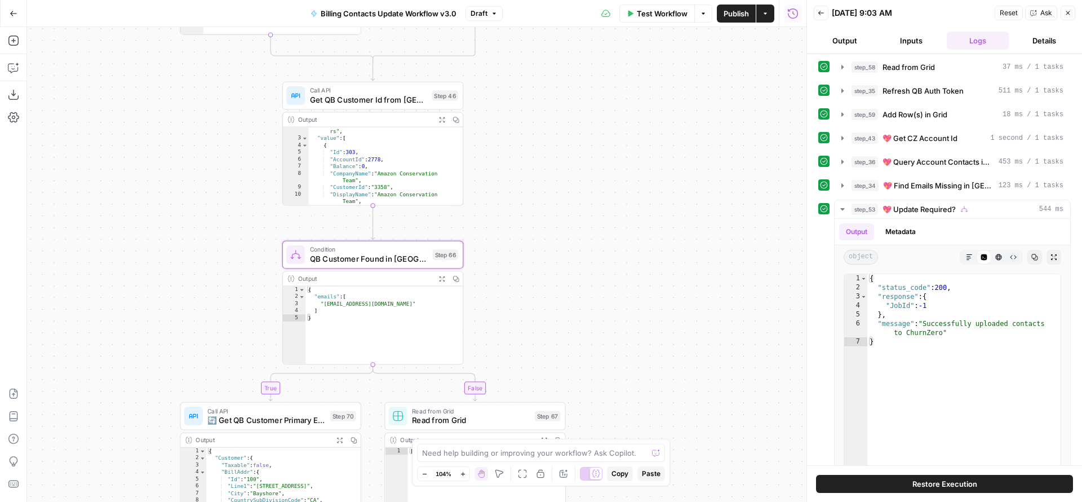
scroll to position [69, 0]
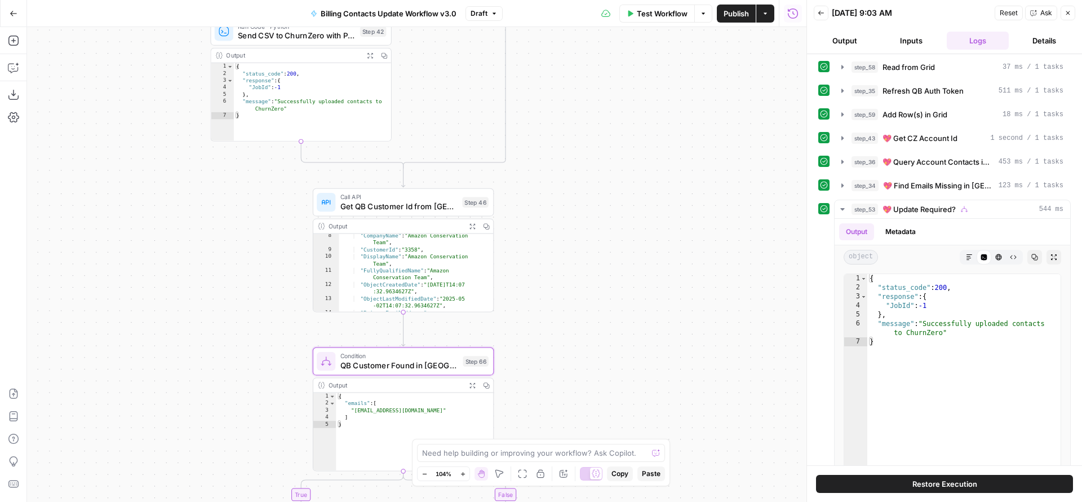
drag, startPoint x: 524, startPoint y: 228, endPoint x: 564, endPoint y: 297, distance: 79.8
click at [564, 312] on div "true true false true false false Workflow Set Inputs Inputs Read from Grid Read…" at bounding box center [416, 264] width 779 height 475
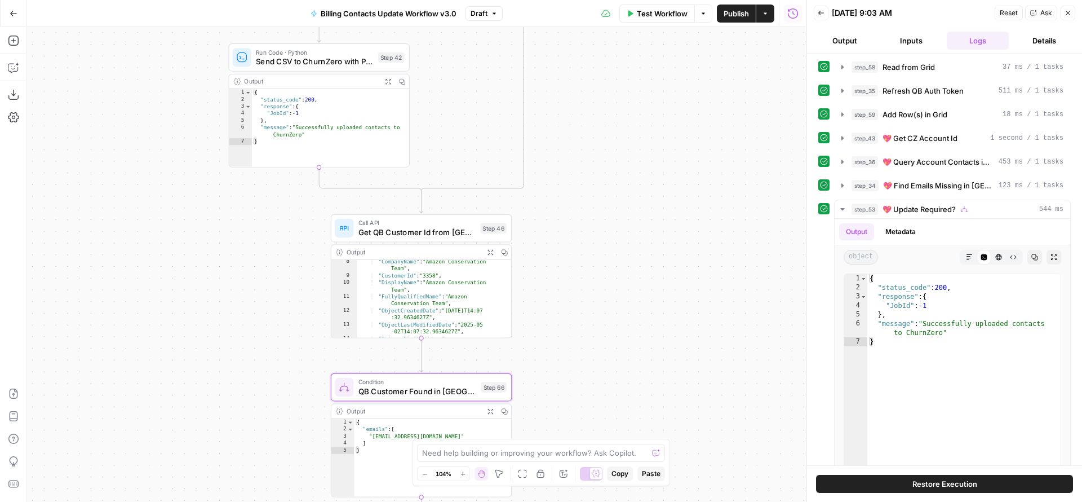
drag, startPoint x: 576, startPoint y: 191, endPoint x: 608, endPoint y: 364, distance: 175.9
click at [608, 364] on div "true true false true false false Workflow Set Inputs Inputs Read from Grid Read…" at bounding box center [416, 264] width 779 height 475
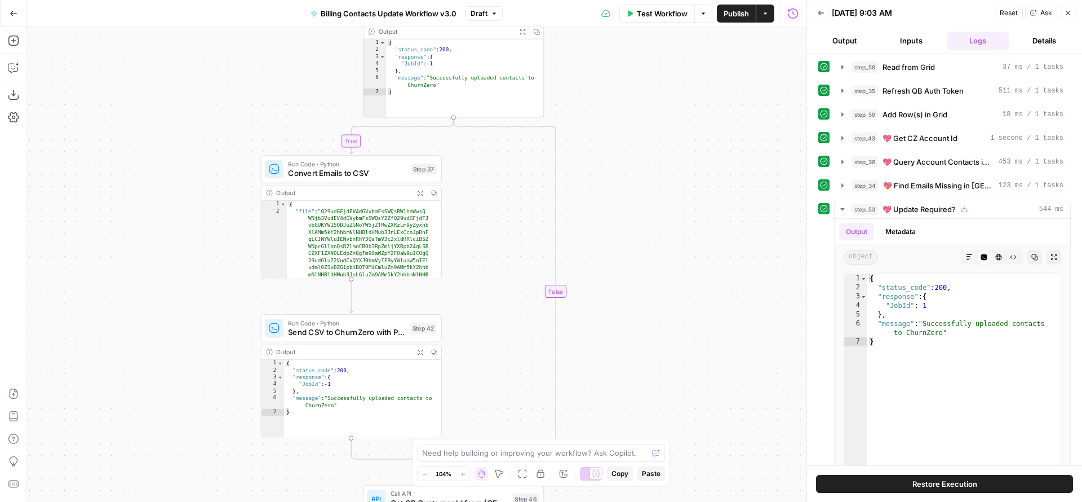
drag, startPoint x: 632, startPoint y: 210, endPoint x: 632, endPoint y: 384, distance: 173.6
click at [632, 384] on div "true true false true false false Workflow Set Inputs Inputs Read from Grid Read…" at bounding box center [416, 264] width 779 height 475
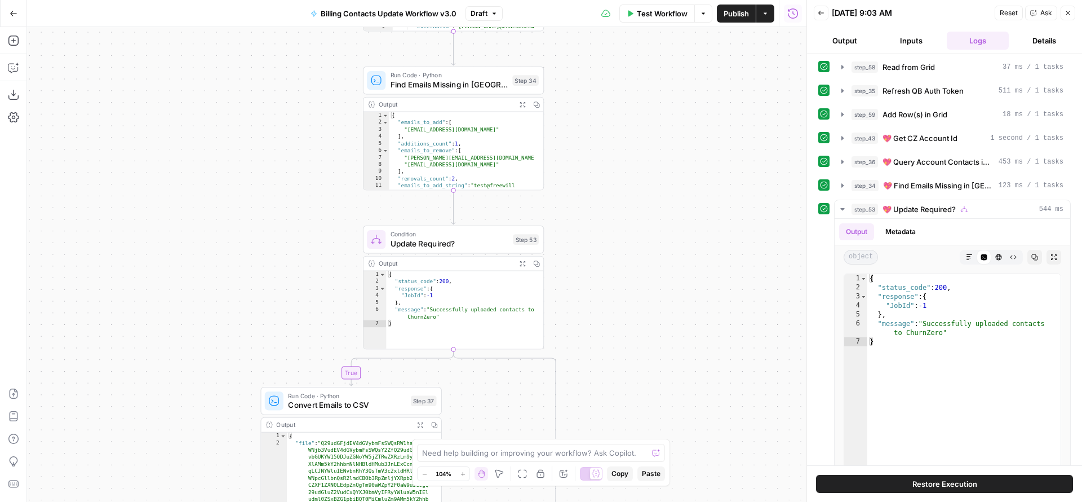
drag, startPoint x: 618, startPoint y: 237, endPoint x: 617, endPoint y: 396, distance: 158.4
click at [618, 395] on div "true true false true false false Workflow Set Inputs Inputs Read from Grid Read…" at bounding box center [416, 264] width 779 height 475
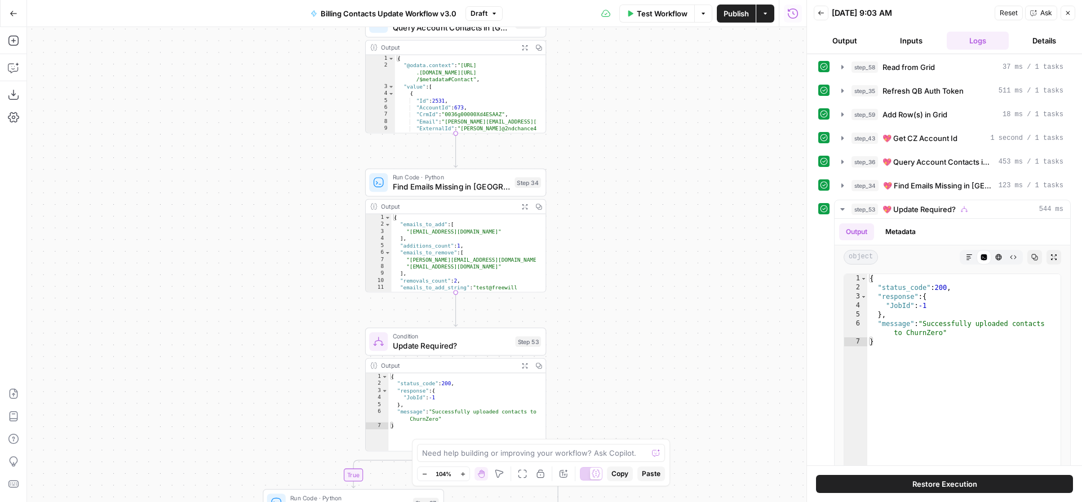
drag, startPoint x: 610, startPoint y: 255, endPoint x: 612, endPoint y: 423, distance: 168.0
click at [612, 427] on div "true true false true false false Workflow Set Inputs Inputs Read from Grid Read…" at bounding box center [416, 264] width 779 height 475
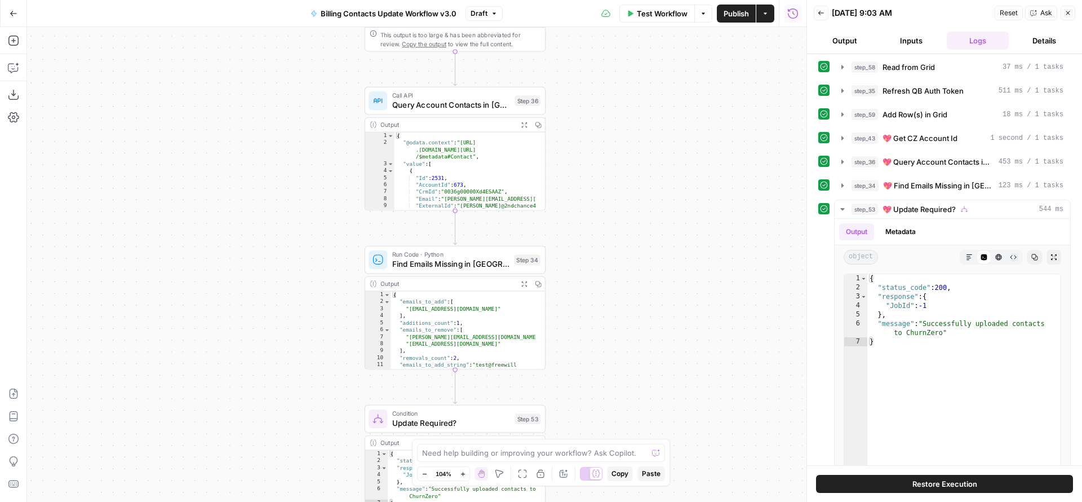
drag, startPoint x: 606, startPoint y: 269, endPoint x: 609, endPoint y: 420, distance: 151.1
click at [609, 420] on div "true true false true false false Workflow Set Inputs Inputs Read from Grid Read…" at bounding box center [416, 264] width 779 height 475
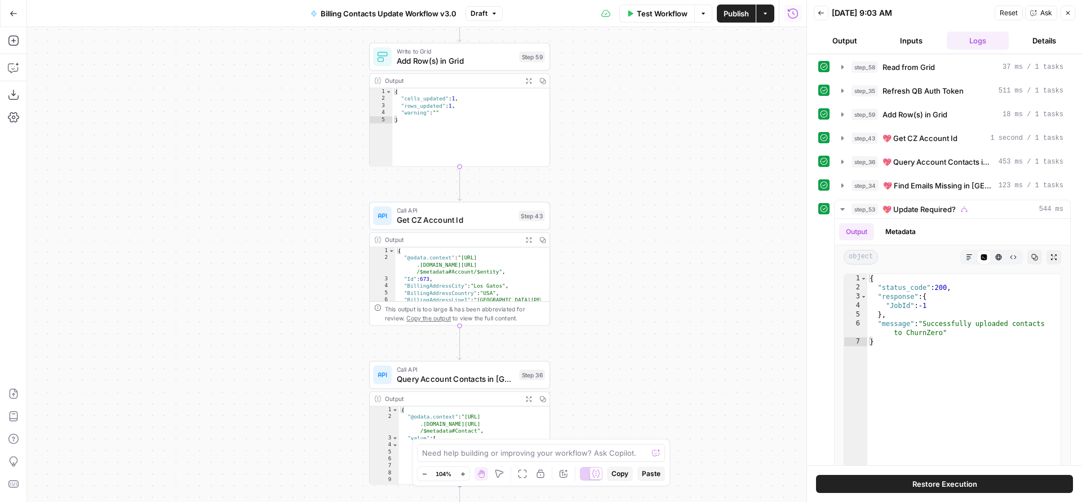
drag, startPoint x: 606, startPoint y: 291, endPoint x: 609, endPoint y: 440, distance: 148.2
click at [609, 440] on body "FreeWill New Home Browse Your Data Usage Settings Recent Grids Generate Key Tak…" at bounding box center [541, 251] width 1082 height 502
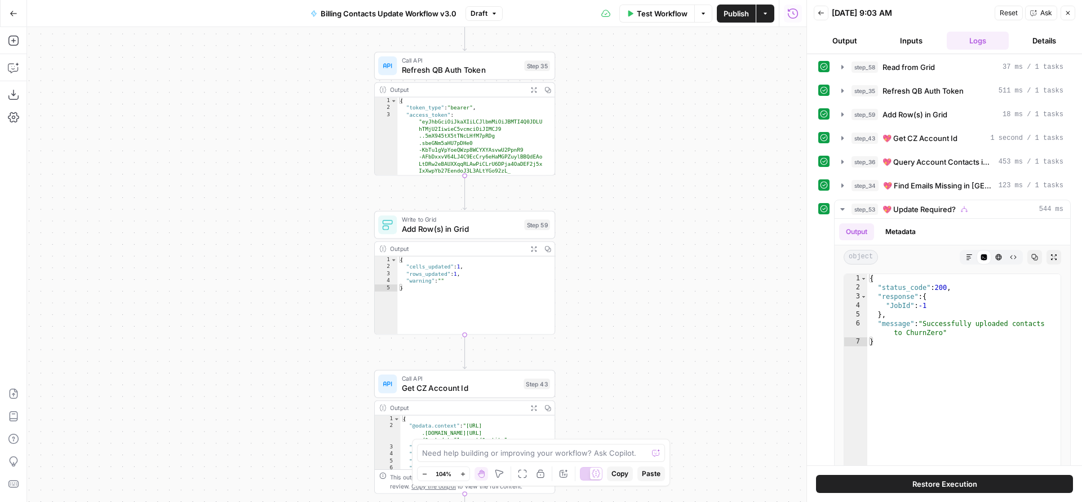
drag, startPoint x: 610, startPoint y: 296, endPoint x: 615, endPoint y: 432, distance: 135.9
click at [615, 432] on div "true true false true false false Workflow Set Inputs Inputs Read from Grid Read…" at bounding box center [416, 264] width 779 height 475
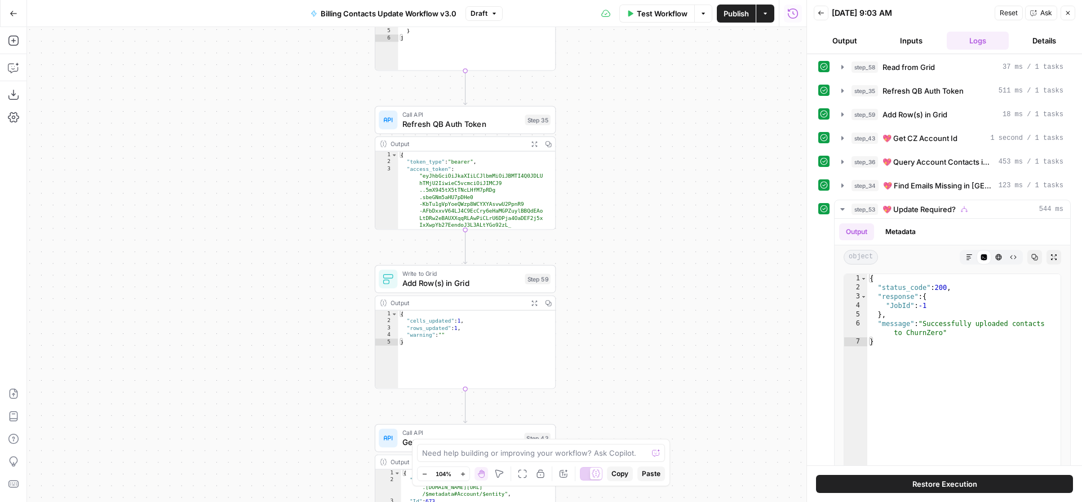
drag, startPoint x: 607, startPoint y: 295, endPoint x: 607, endPoint y: 414, distance: 118.9
click at [607, 414] on div "true true false true false false Workflow Set Inputs Inputs Read from Grid Read…" at bounding box center [416, 264] width 779 height 475
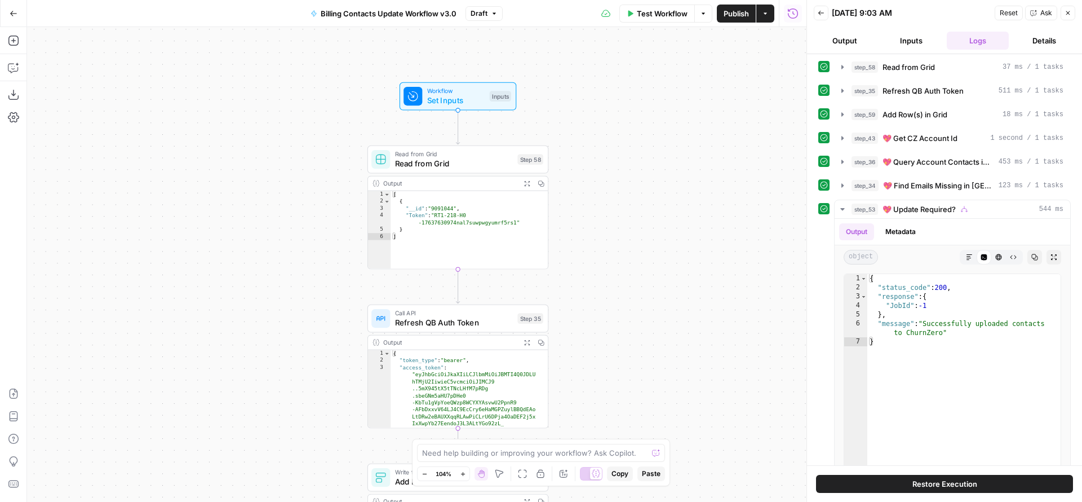
drag, startPoint x: 600, startPoint y: 299, endPoint x: 593, endPoint y: 433, distance: 134.3
click at [593, 433] on div "true true false true false false Workflow Set Inputs Inputs Read from Grid Read…" at bounding box center [416, 264] width 779 height 475
drag, startPoint x: 587, startPoint y: 294, endPoint x: 586, endPoint y: 352, distance: 58.1
click at [586, 352] on div "true true false true false false Workflow Set Inputs Inputs Read from Grid Read…" at bounding box center [416, 264] width 779 height 475
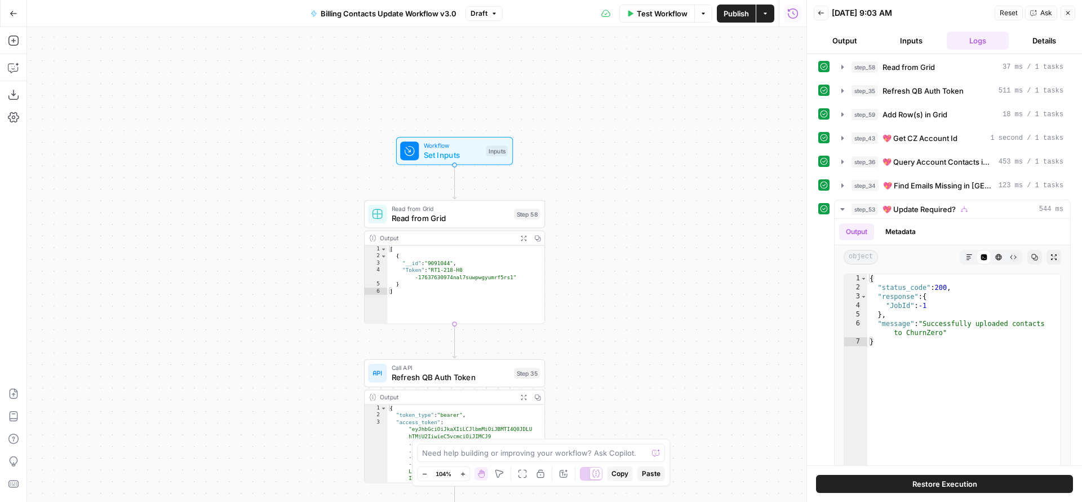
drag, startPoint x: 581, startPoint y: 354, endPoint x: 562, endPoint y: 174, distance: 181.3
click at [568, 199] on div "true true false true false false Workflow Set Inputs Inputs Read from Grid Read…" at bounding box center [416, 264] width 779 height 475
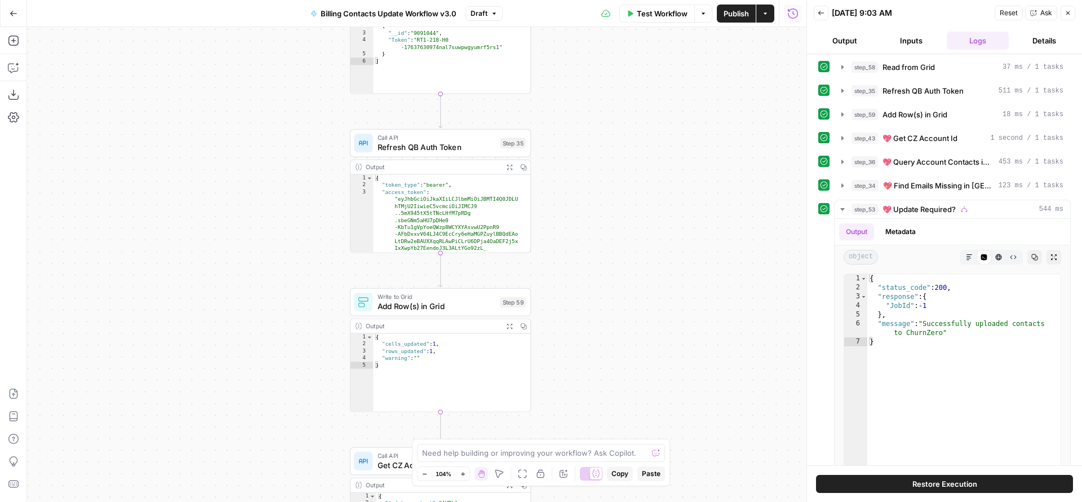
drag, startPoint x: 571, startPoint y: 291, endPoint x: 558, endPoint y: 138, distance: 153.3
click at [559, 141] on div "true true false true false false Workflow Set Inputs Inputs Read from Grid Read…" at bounding box center [416, 264] width 779 height 475
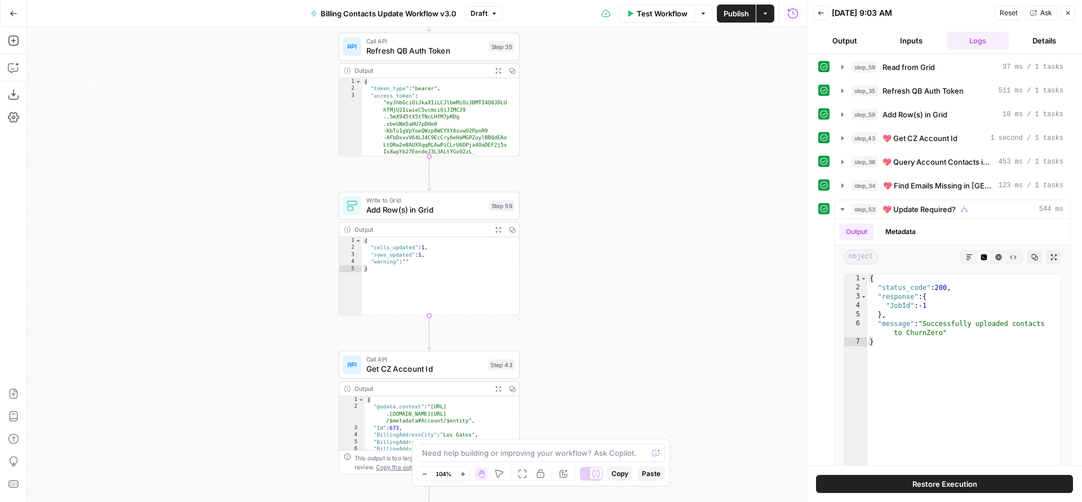
drag, startPoint x: 561, startPoint y: 329, endPoint x: 544, endPoint y: 118, distance: 212.1
click at [546, 127] on div "true true false true false false Workflow Set Inputs Inputs Read from Grid Read…" at bounding box center [416, 264] width 779 height 475
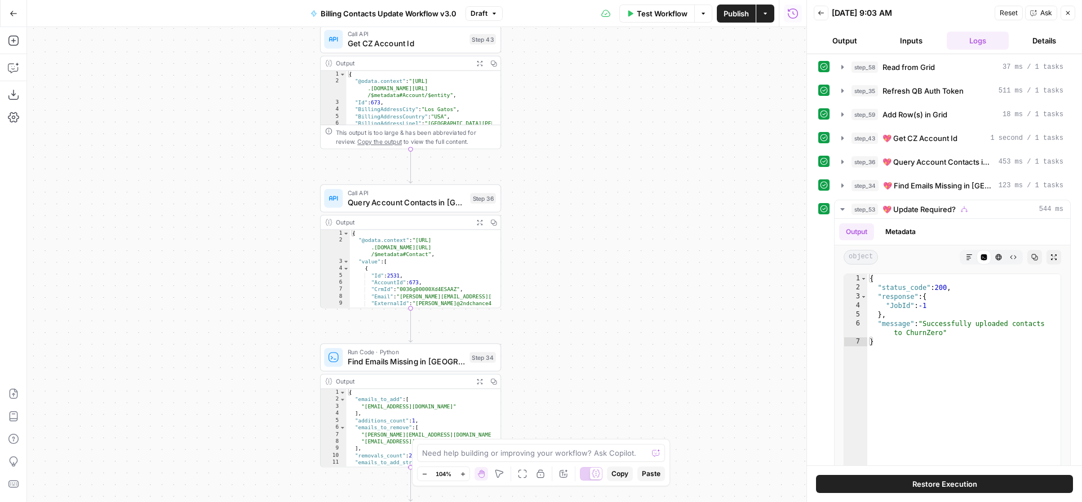
drag, startPoint x: 542, startPoint y: 288, endPoint x: 532, endPoint y: 113, distance: 175.0
click at [532, 119] on div "true true false true false false Workflow Set Inputs Inputs Read from Grid Read…" at bounding box center [416, 264] width 779 height 475
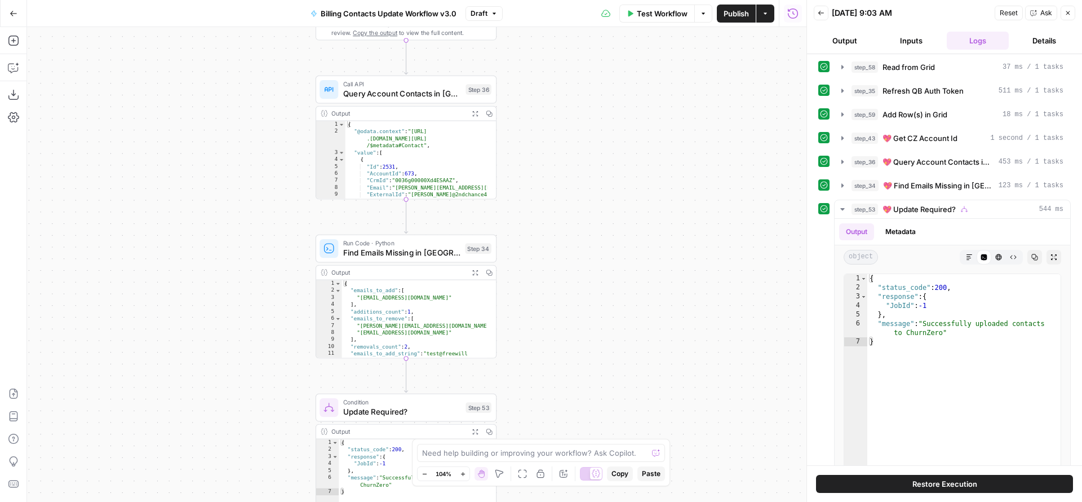
drag, startPoint x: 532, startPoint y: 307, endPoint x: 531, endPoint y: 122, distance: 184.9
click at [531, 130] on div "true true false true false false Workflow Set Inputs Inputs Read from Grid Read…" at bounding box center [416, 264] width 779 height 475
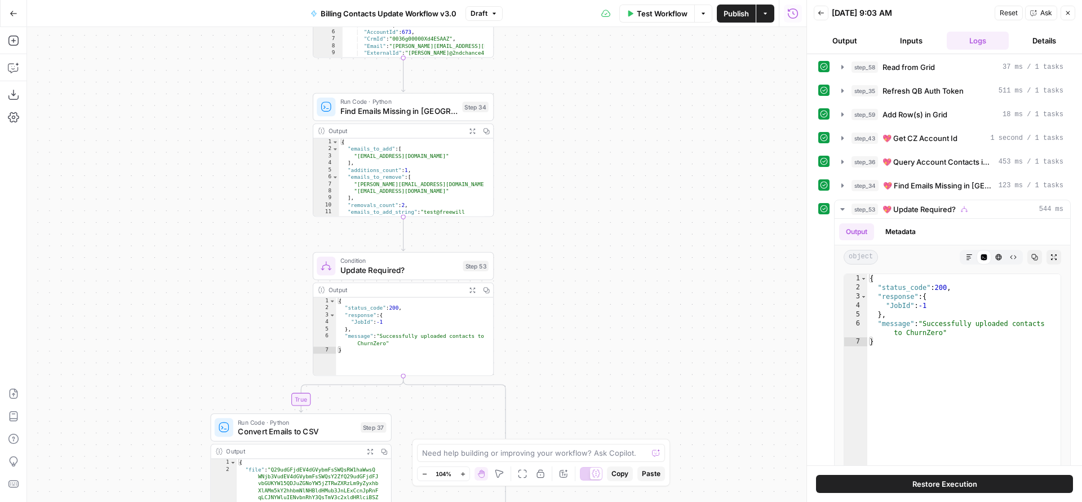
drag, startPoint x: 546, startPoint y: 325, endPoint x: 543, endPoint y: 135, distance: 190.5
click at [543, 136] on div "true true false true false false Workflow Set Inputs Inputs Read from Grid Read…" at bounding box center [416, 264] width 779 height 475
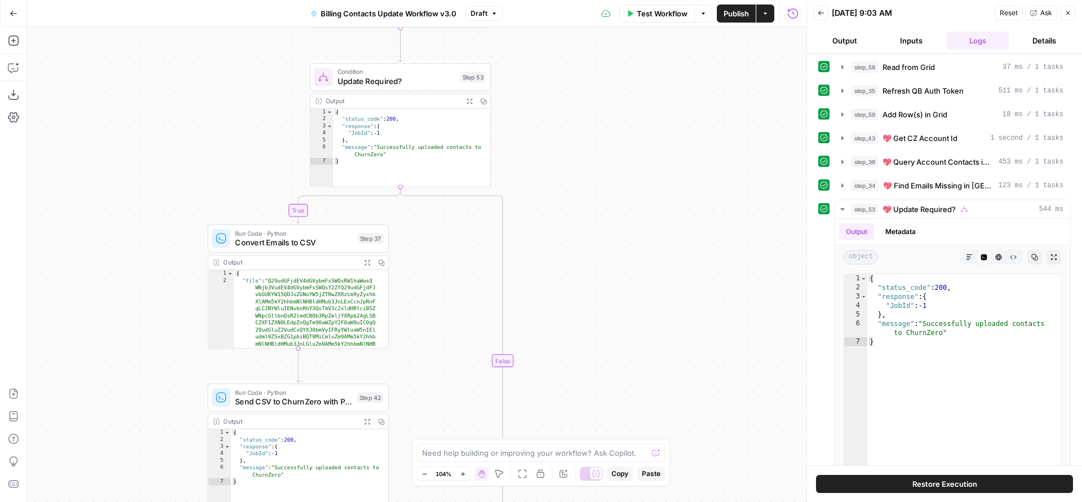
drag, startPoint x: 567, startPoint y: 303, endPoint x: 531, endPoint y: 107, distance: 198.9
click at [534, 123] on div "true true false true false false Workflow Set Inputs Inputs Read from Grid Read…" at bounding box center [416, 264] width 779 height 475
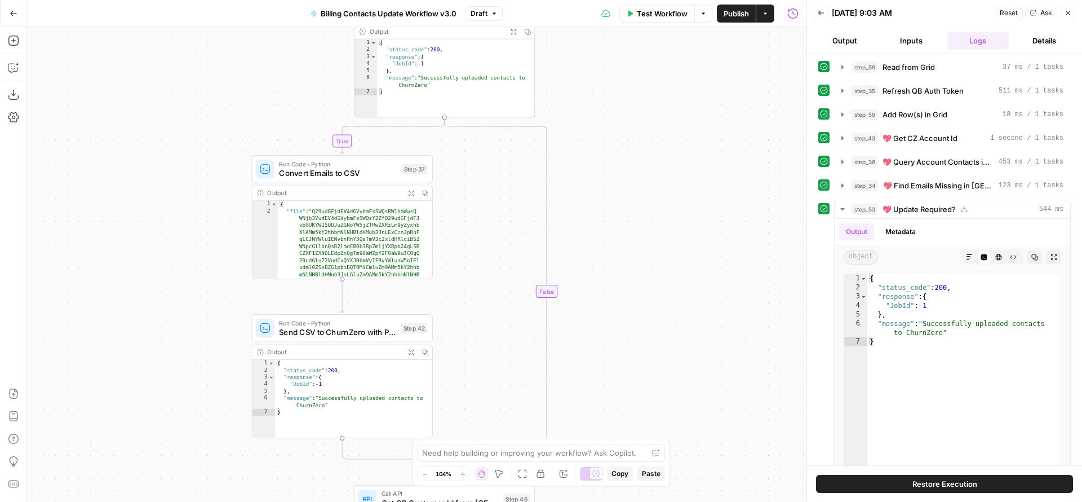
drag, startPoint x: 548, startPoint y: 239, endPoint x: 627, endPoint y: 352, distance: 137.3
click at [627, 352] on div "true true false true false false Workflow Set Inputs Inputs Read from Grid Read…" at bounding box center [416, 264] width 779 height 475
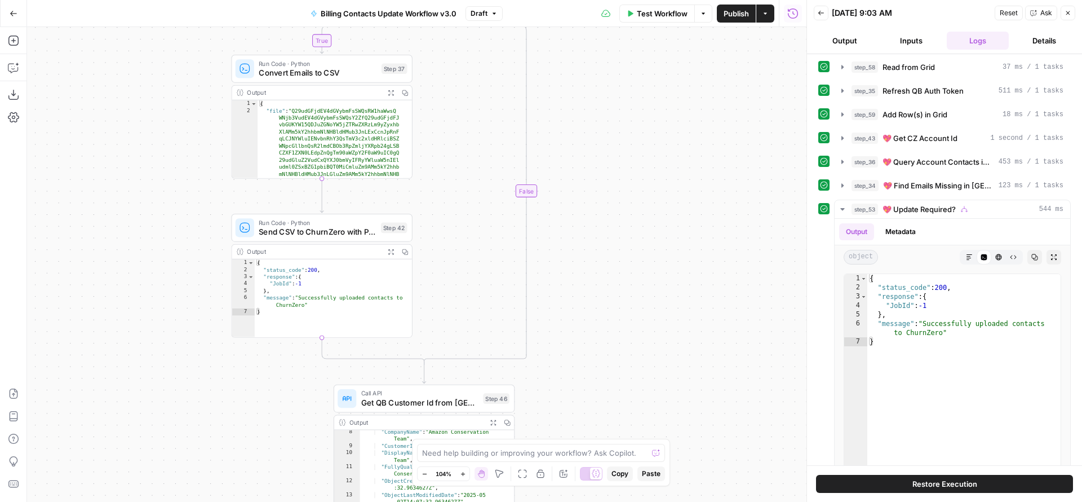
drag, startPoint x: 622, startPoint y: 294, endPoint x: 577, endPoint y: 118, distance: 182.1
click at [580, 130] on div "true true false true false false Workflow Set Inputs Inputs Read from Grid Read…" at bounding box center [416, 264] width 779 height 475
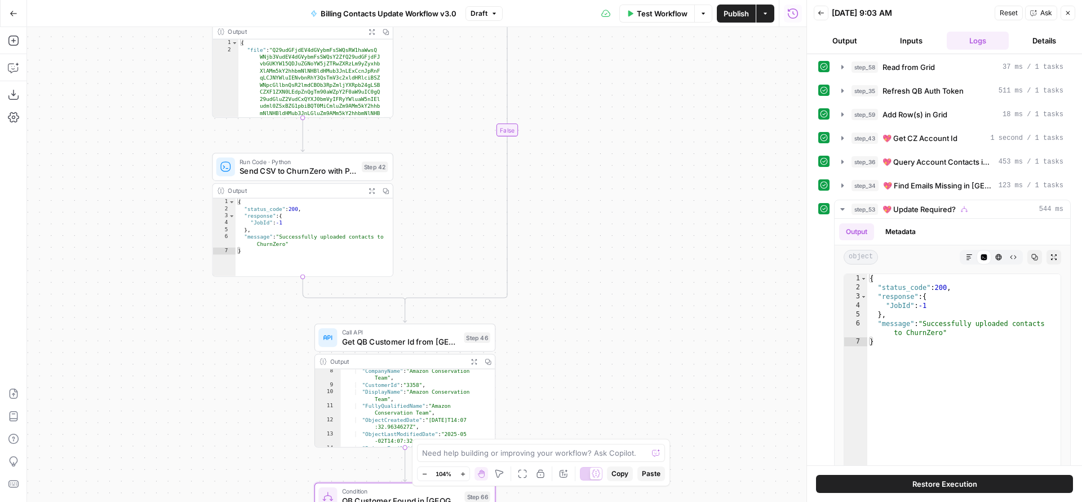
drag, startPoint x: 589, startPoint y: 311, endPoint x: 584, endPoint y: 166, distance: 145.5
click at [584, 190] on div "true true false true false false Workflow Set Inputs Inputs Read from Grid Read…" at bounding box center [416, 264] width 779 height 475
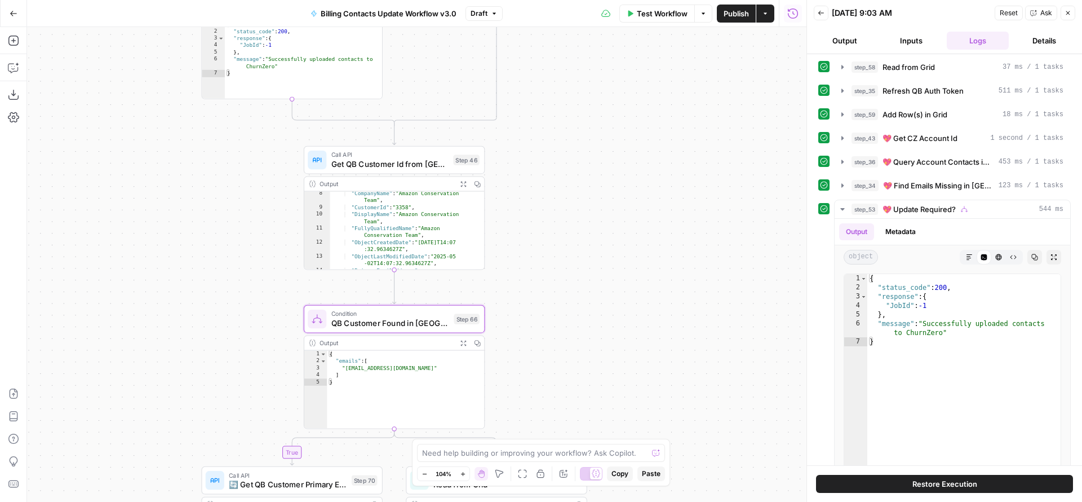
drag, startPoint x: 580, startPoint y: 308, endPoint x: 564, endPoint y: 184, distance: 125.6
click at [564, 184] on div "true true false true false false Workflow Set Inputs Inputs Read from Grid Read…" at bounding box center [416, 264] width 779 height 475
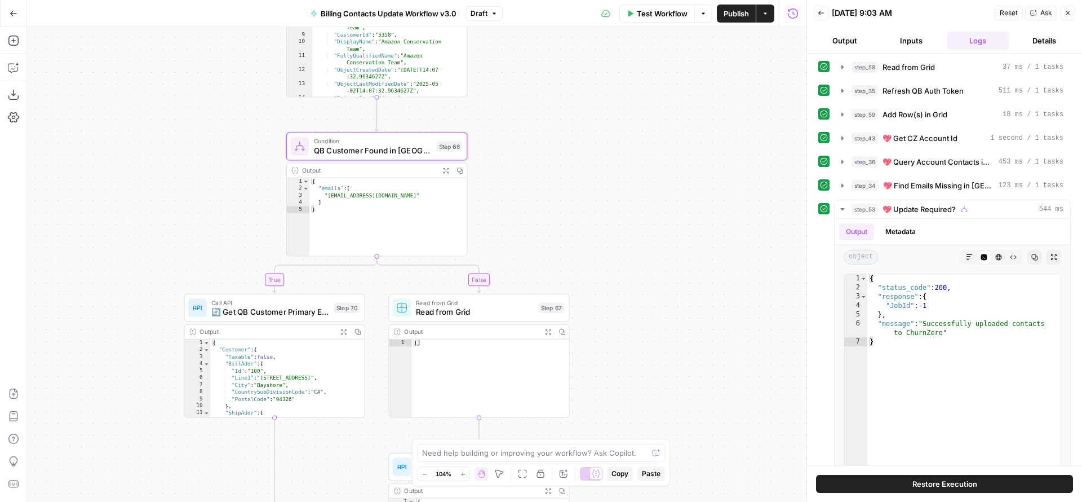
drag, startPoint x: 548, startPoint y: 255, endPoint x: 535, endPoint y: 77, distance: 179.1
click at [538, 88] on div "true true false true false false Workflow Set Inputs Inputs Read from Grid Read…" at bounding box center [416, 264] width 779 height 475
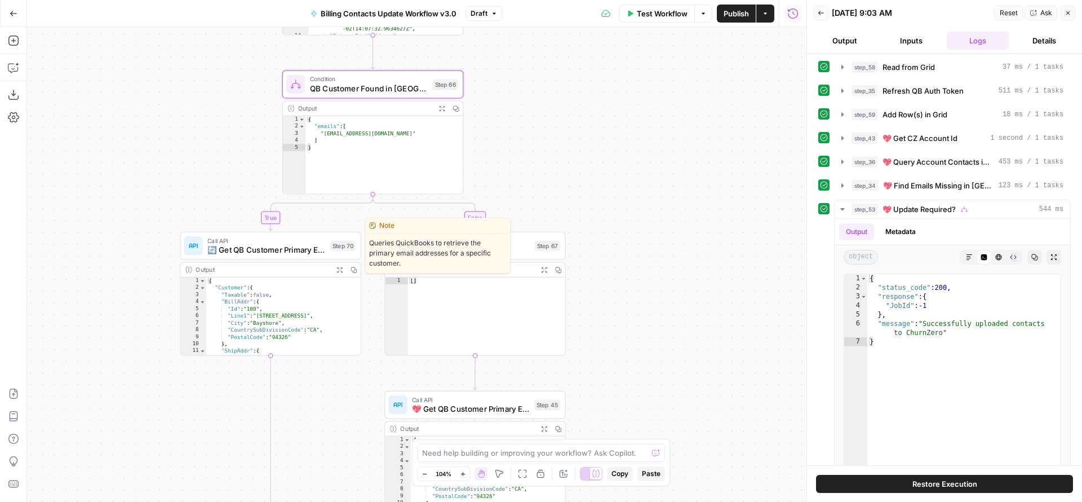
click at [294, 256] on div "Call API 🔄 Get QB Customer Primary Emails Step 70 Copy step Delete step Edit No…" at bounding box center [270, 246] width 181 height 28
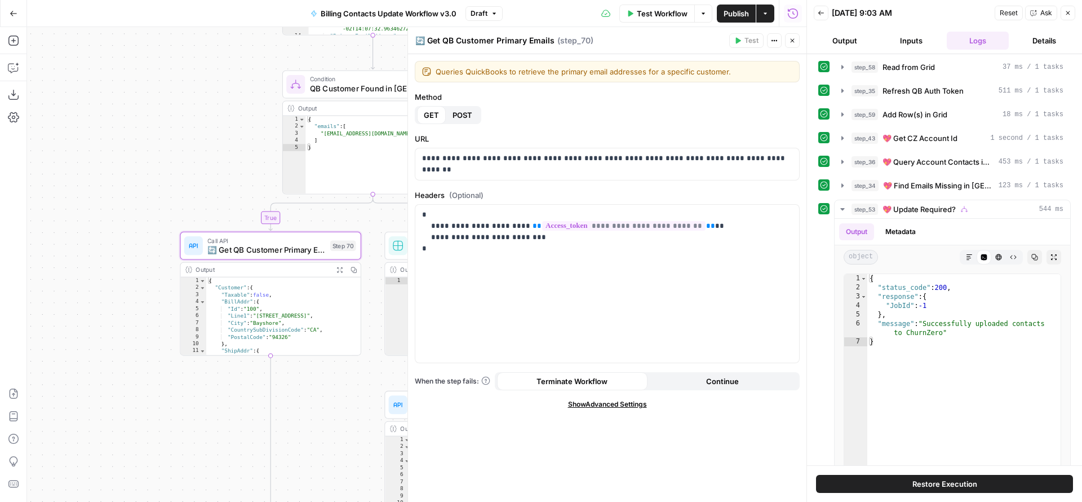
click at [790, 43] on icon "button" at bounding box center [792, 40] width 7 height 7
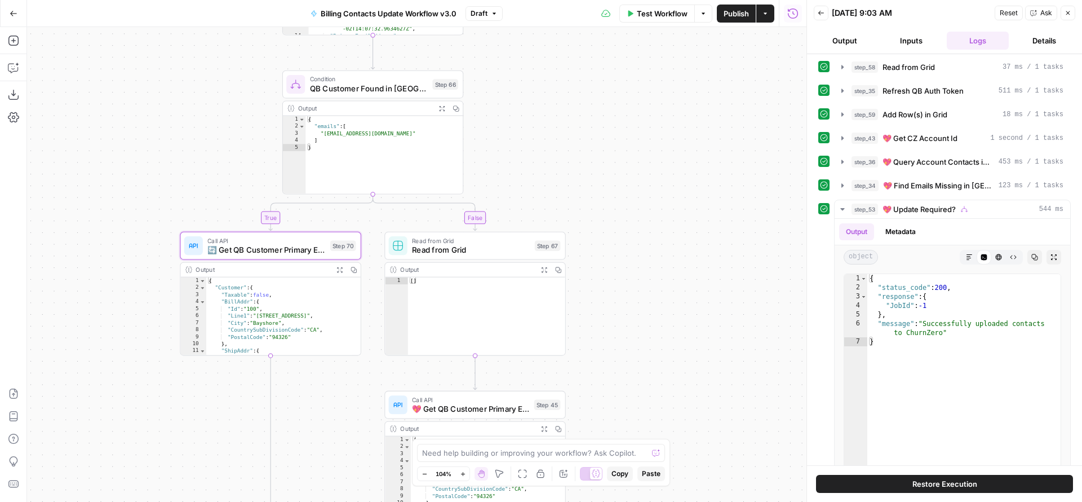
click at [487, 255] on div "Read from Grid Read from Grid Step 67 Copy step Delete step Add Note Test" at bounding box center [474, 246] width 181 height 28
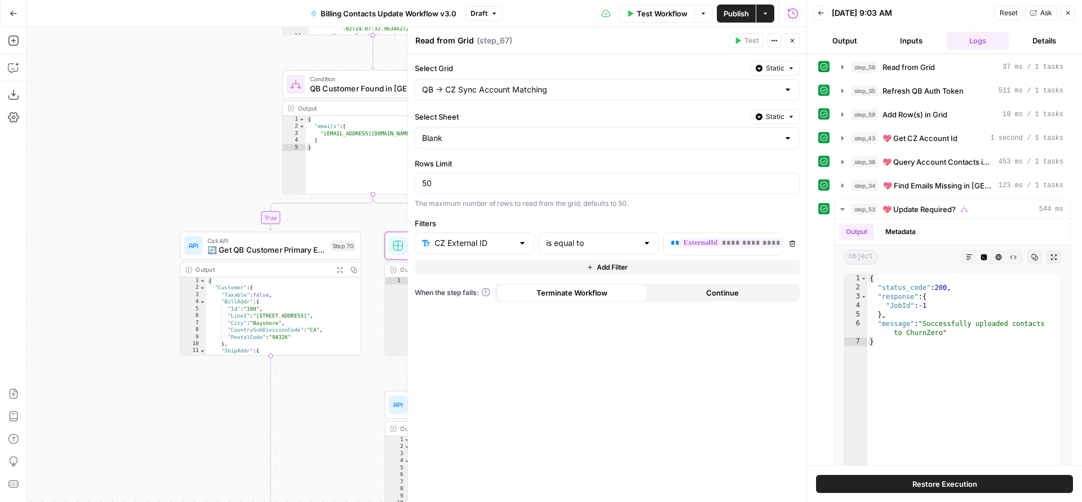
click at [794, 43] on icon "button" at bounding box center [792, 40] width 7 height 7
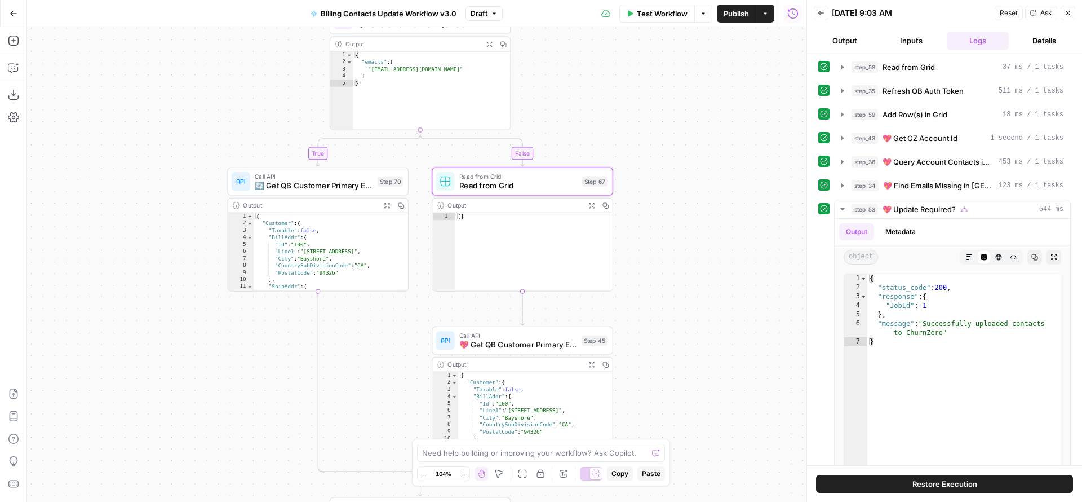
drag, startPoint x: 614, startPoint y: 338, endPoint x: 680, endPoint y: 220, distance: 135.0
click at [680, 220] on div "true true false true false false Workflow Set Inputs Inputs Read from Grid Read…" at bounding box center [416, 264] width 779 height 475
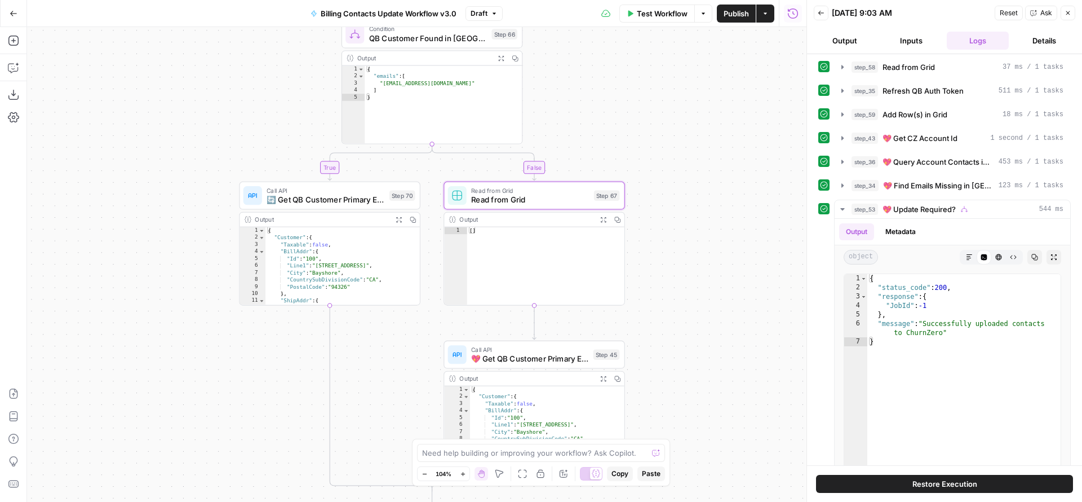
drag, startPoint x: 695, startPoint y: 179, endPoint x: 687, endPoint y: 251, distance: 72.6
click at [687, 251] on div "true true false true false false Workflow Set Inputs Inputs Read from Grid Read…" at bounding box center [416, 264] width 779 height 475
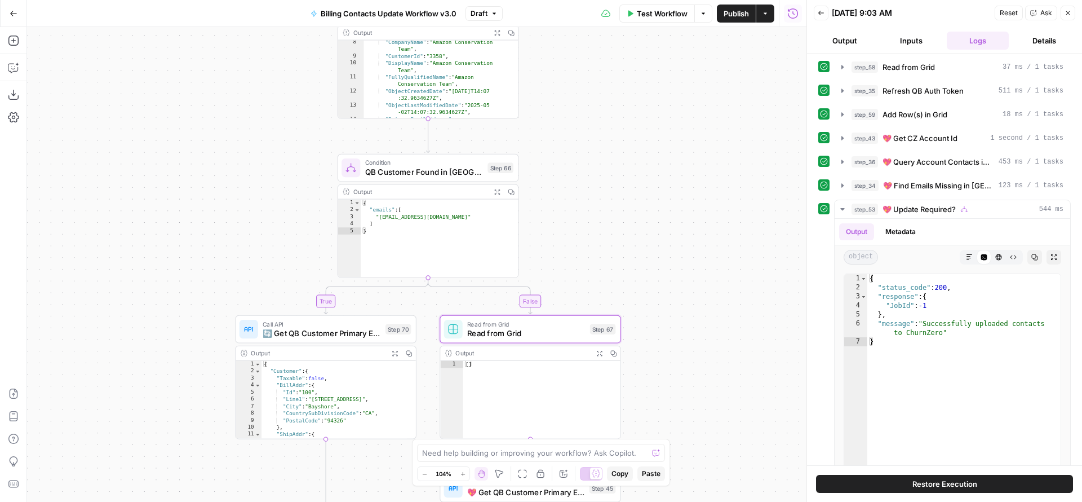
drag, startPoint x: 681, startPoint y: 225, endPoint x: 673, endPoint y: 211, distance: 16.1
click at [675, 322] on div "true true false true false false Workflow Set Inputs Inputs Read from Grid Read…" at bounding box center [416, 264] width 779 height 475
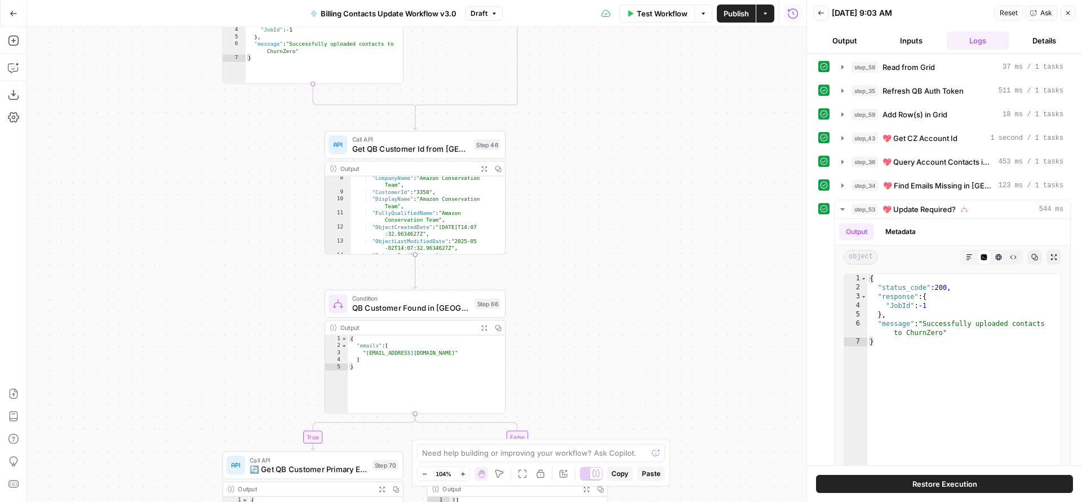
drag, startPoint x: 666, startPoint y: 189, endPoint x: 649, endPoint y: 258, distance: 71.5
click at [654, 318] on div "true true false true false false Workflow Set Inputs Inputs Read from Grid Read…" at bounding box center [416, 264] width 779 height 475
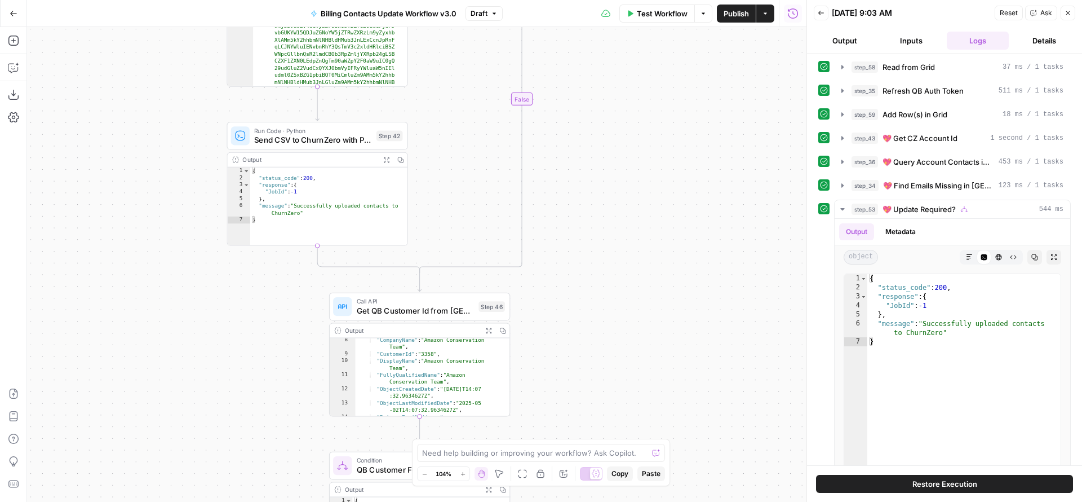
drag, startPoint x: 632, startPoint y: 189, endPoint x: 639, endPoint y: 328, distance: 139.4
click at [639, 342] on div "true true false true false false Workflow Set Inputs Inputs Read from Grid Read…" at bounding box center [416, 264] width 779 height 475
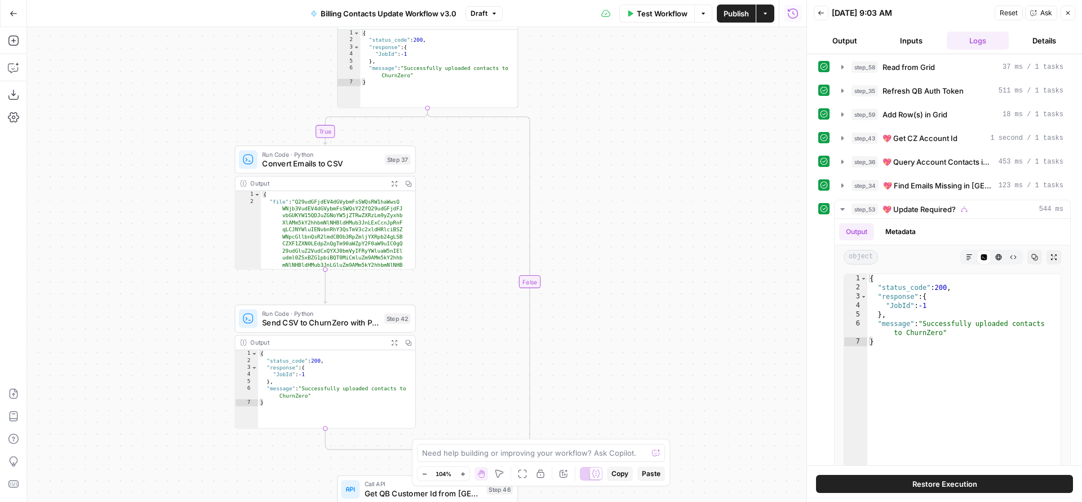
drag, startPoint x: 637, startPoint y: 291, endPoint x: 639, endPoint y: 353, distance: 62.6
click at [640, 354] on div "true true false true false false Workflow Set Inputs Inputs Read from Grid Read…" at bounding box center [416, 264] width 779 height 475
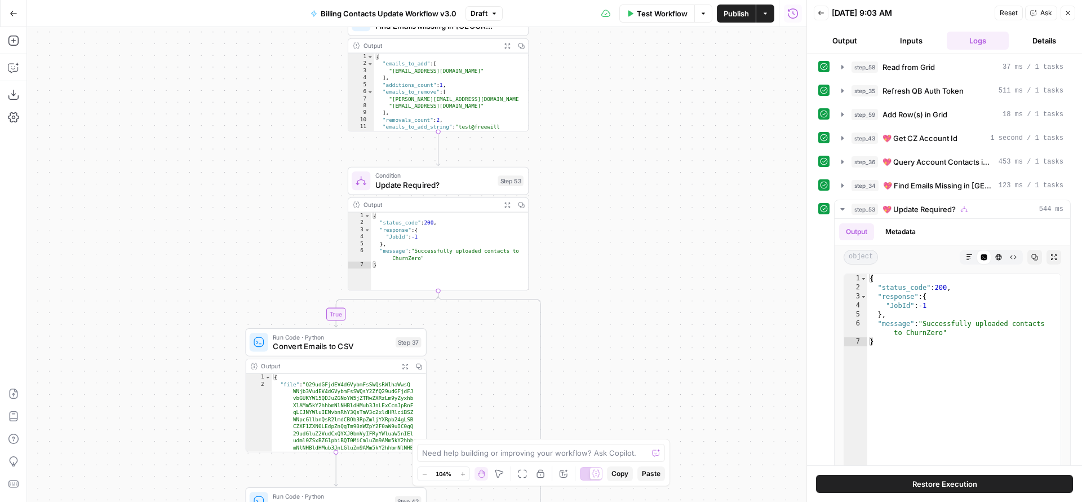
drag, startPoint x: 618, startPoint y: 182, endPoint x: 628, endPoint y: 364, distance: 181.8
click at [628, 364] on div "true true false true false false Workflow Set Inputs Inputs Read from Grid Read…" at bounding box center [416, 264] width 779 height 475
drag, startPoint x: 604, startPoint y: 145, endPoint x: 613, endPoint y: 344, distance: 199.2
click at [613, 344] on div "true true false true false false Workflow Set Inputs Inputs Read from Grid Read…" at bounding box center [416, 264] width 779 height 475
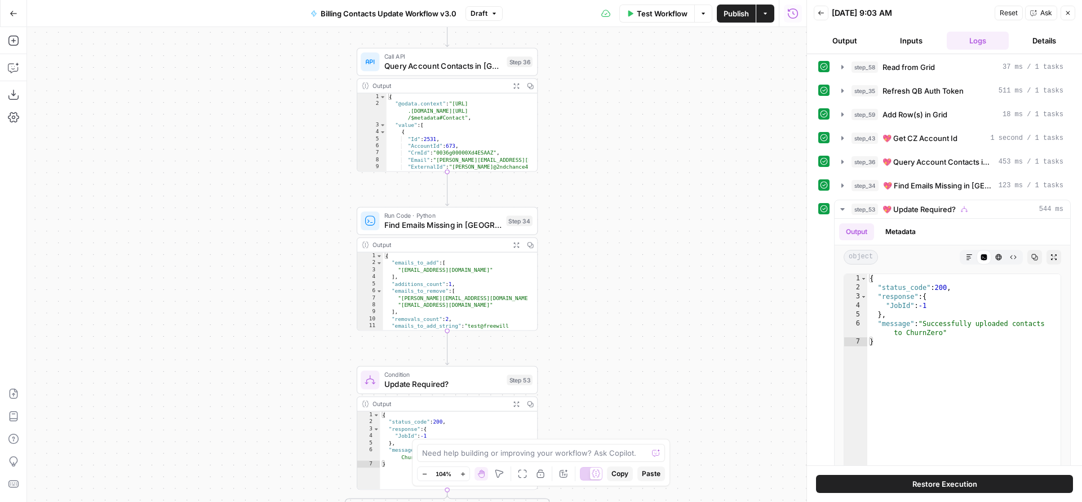
drag, startPoint x: 590, startPoint y: 159, endPoint x: 593, endPoint y: 357, distance: 197.3
click at [593, 355] on div "true true false true false false Workflow Set Inputs Inputs Read from Grid Read…" at bounding box center [416, 264] width 779 height 475
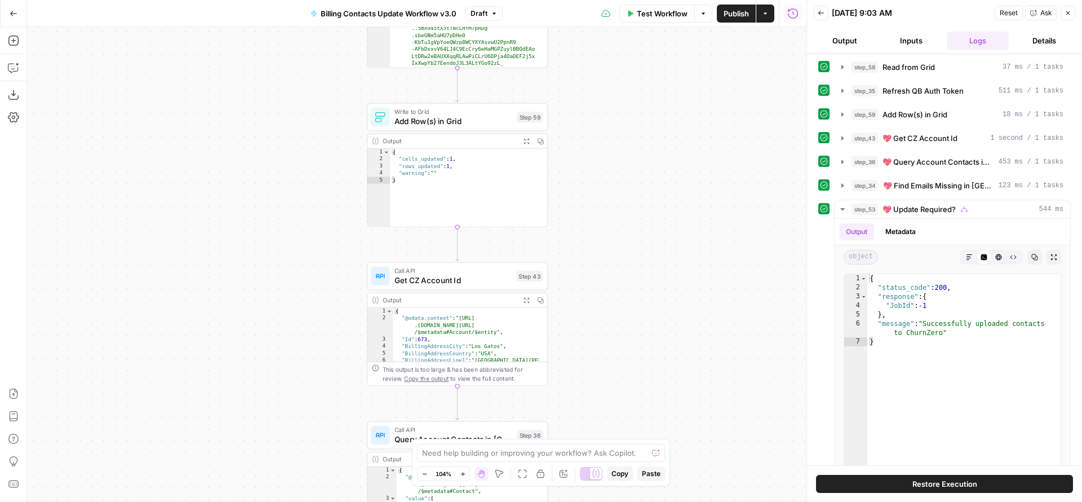
drag, startPoint x: 591, startPoint y: 189, endPoint x: 595, endPoint y: 339, distance: 150.5
click at [599, 371] on div "true true false true false false Workflow Set Inputs Inputs Read from Grid Read…" at bounding box center [416, 264] width 779 height 475
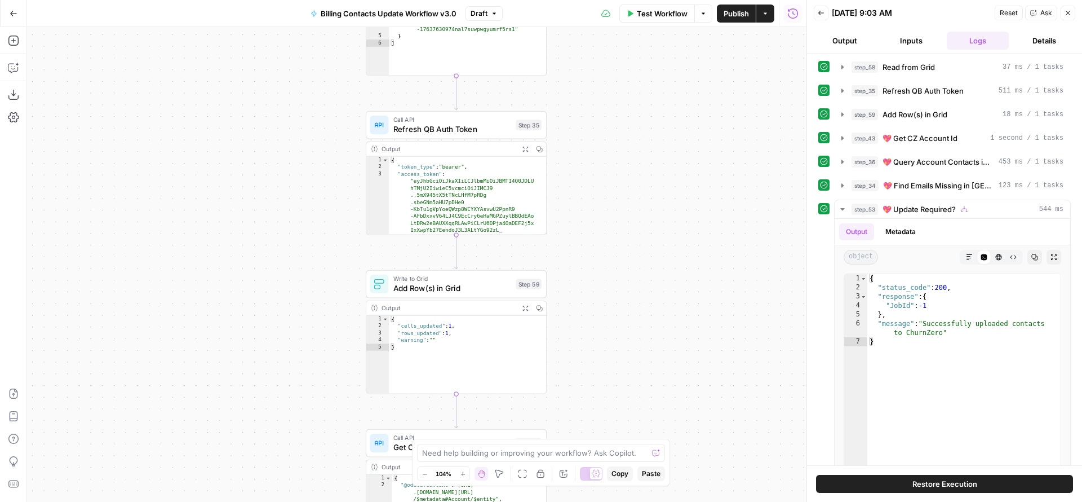
drag, startPoint x: 588, startPoint y: 299, endPoint x: 588, endPoint y: 380, distance: 80.6
click at [588, 380] on div "true true false true false false Workflow Set Inputs Inputs Read from Grid Read…" at bounding box center [416, 264] width 779 height 475
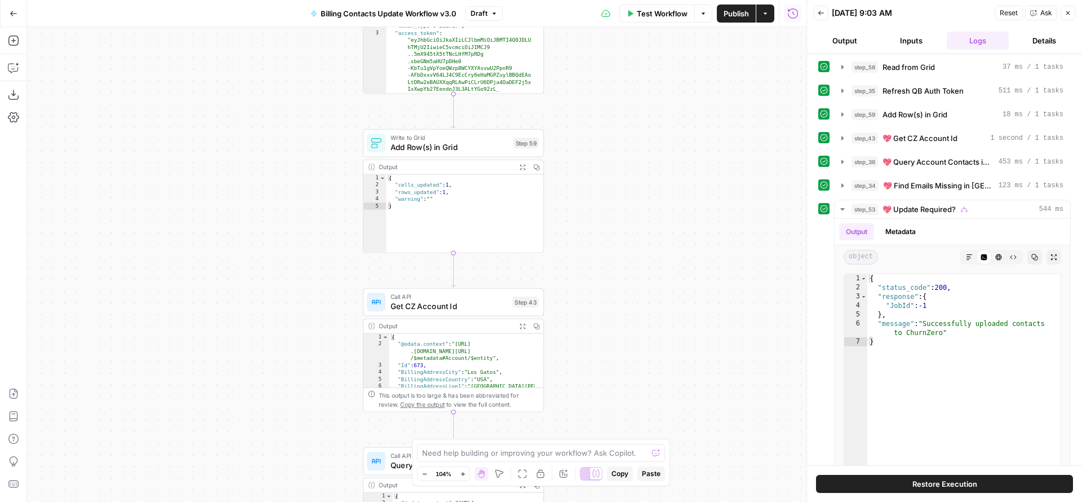
drag, startPoint x: 582, startPoint y: 237, endPoint x: 574, endPoint y: 60, distance: 177.1
click at [577, 74] on div "true true false true false false Workflow Set Inputs Inputs Read from Grid Read…" at bounding box center [416, 264] width 779 height 475
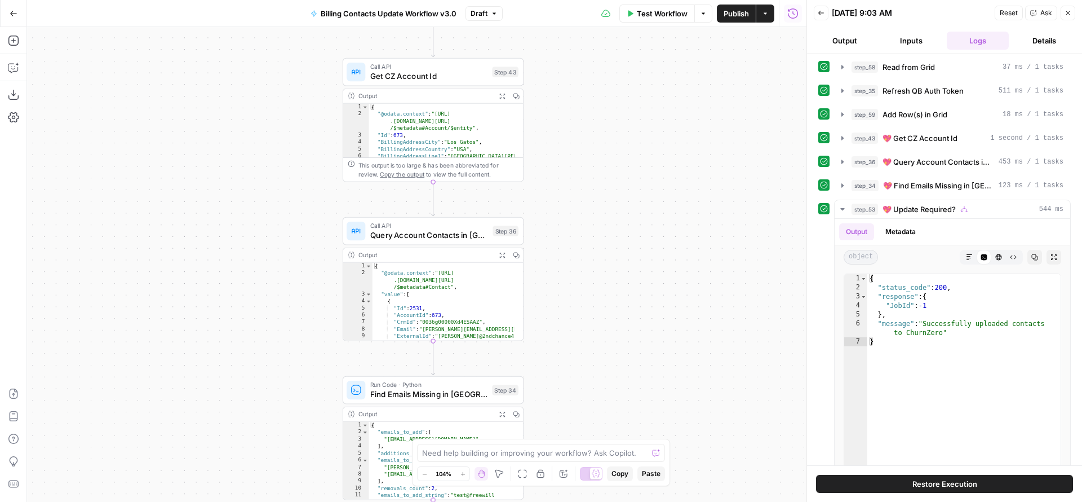
drag, startPoint x: 590, startPoint y: 314, endPoint x: 563, endPoint y: 94, distance: 222.0
click at [564, 43] on div "true true false true false false Workflow Set Inputs Inputs Read from Grid Read…" at bounding box center [416, 264] width 779 height 475
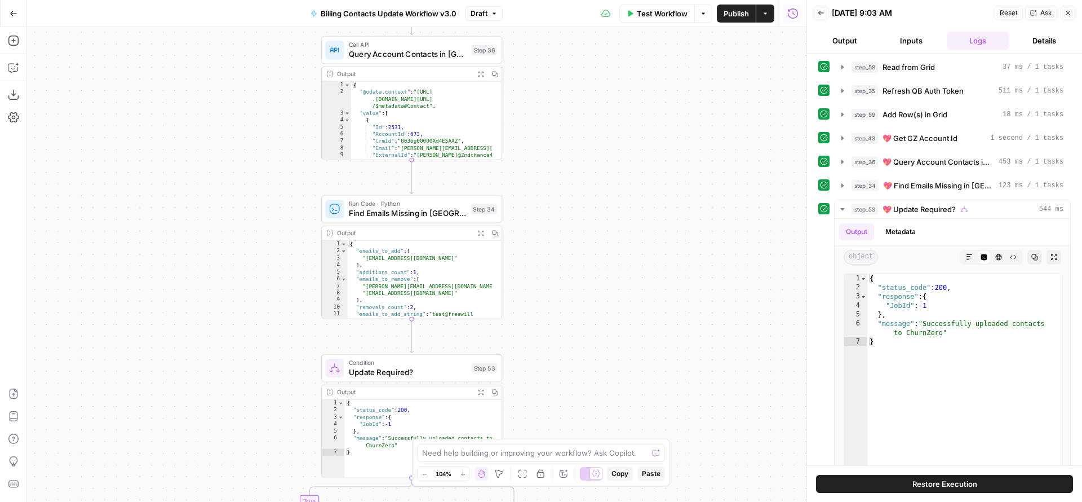
drag, startPoint x: 571, startPoint y: 179, endPoint x: 559, endPoint y: 57, distance: 121.9
click at [560, 67] on div "true true false true false false Workflow Set Inputs Inputs Read from Grid Read…" at bounding box center [416, 264] width 779 height 475
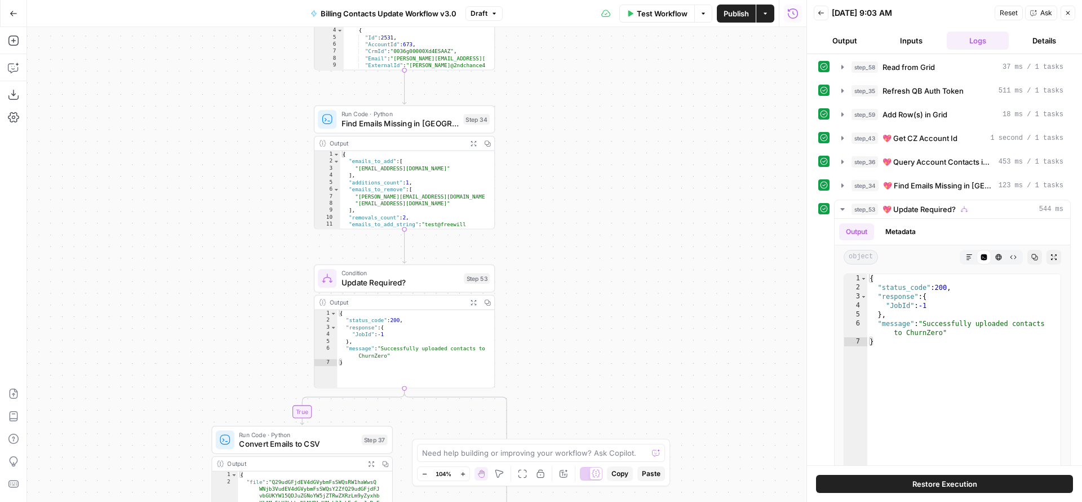
drag, startPoint x: 570, startPoint y: 262, endPoint x: 570, endPoint y: 234, distance: 27.6
click at [570, 234] on div "true true false true false false Workflow Set Inputs Inputs Read from Grid Read…" at bounding box center [416, 264] width 779 height 475
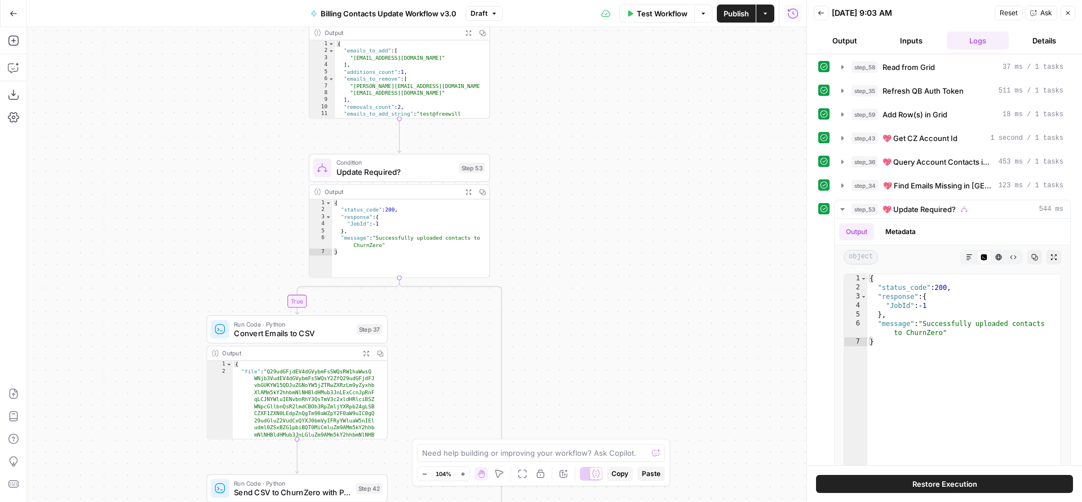
drag, startPoint x: 585, startPoint y: 375, endPoint x: 561, endPoint y: 172, distance: 204.3
click at [566, 187] on div "true true false true false false Workflow Set Inputs Inputs Read from Grid Read…" at bounding box center [416, 264] width 779 height 475
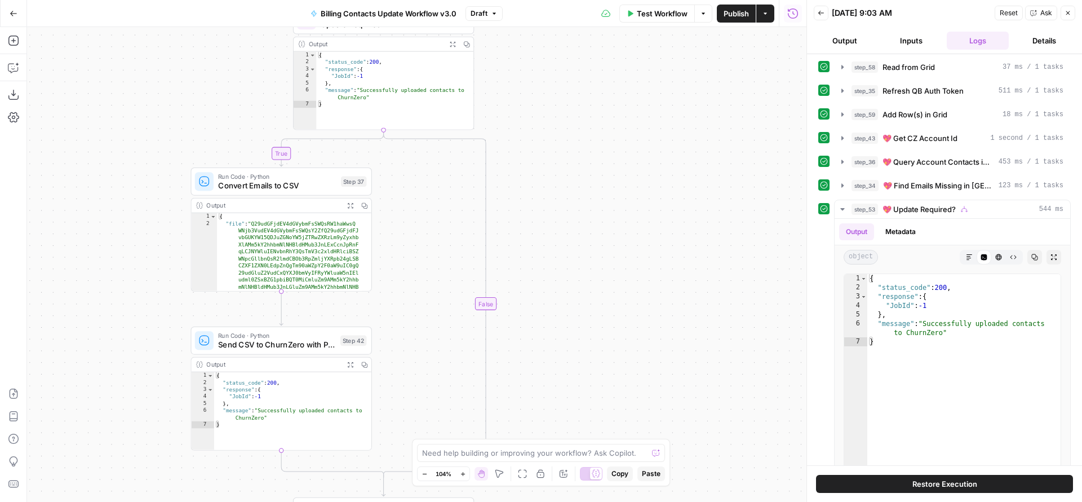
drag, startPoint x: 606, startPoint y: 335, endPoint x: 604, endPoint y: 183, distance: 152.2
click at [604, 195] on div "true true false true false false Workflow Set Inputs Inputs Read from Grid Read…" at bounding box center [416, 264] width 779 height 475
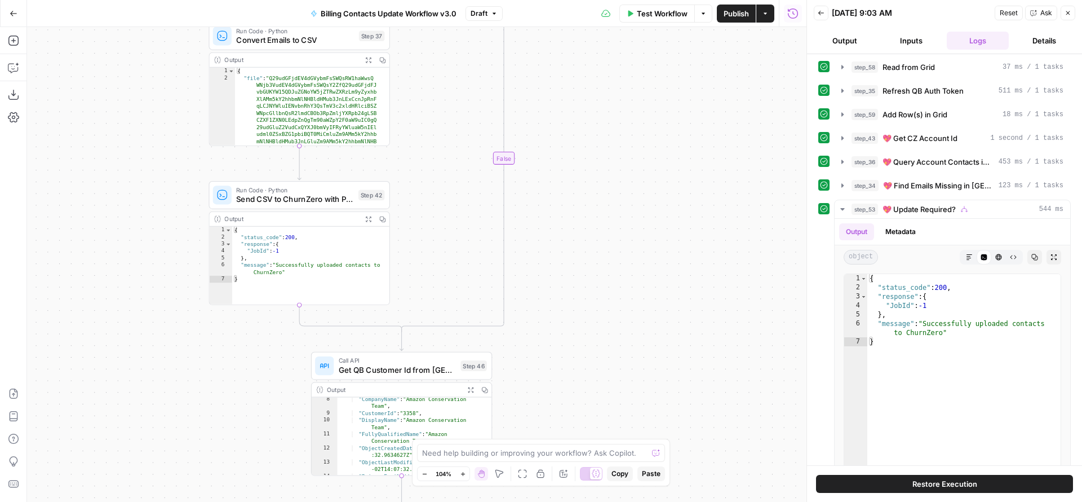
drag, startPoint x: 622, startPoint y: 323, endPoint x: 662, endPoint y: 193, distance: 135.7
click at [659, 203] on div "true true false true false false Workflow Set Inputs Inputs Read from Grid Read…" at bounding box center [416, 264] width 779 height 475
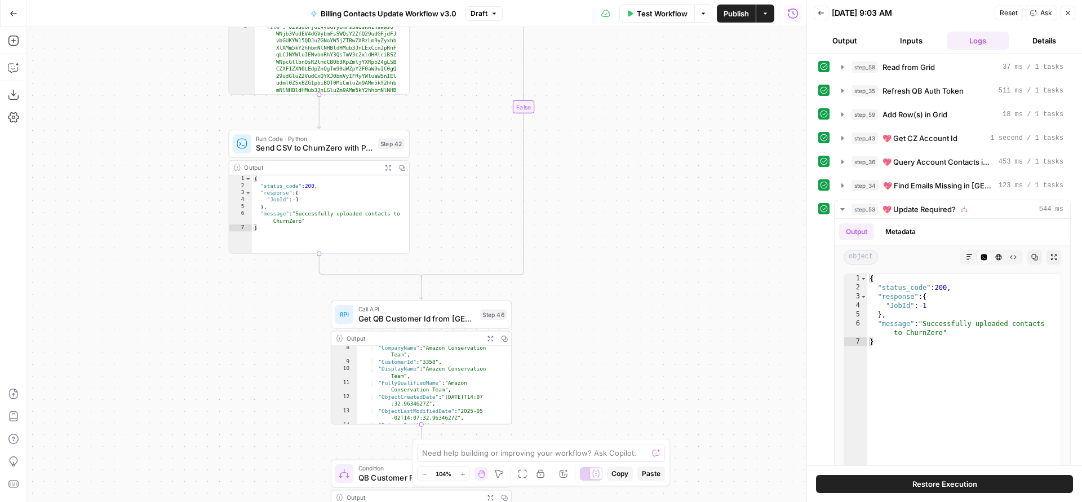
drag, startPoint x: 628, startPoint y: 316, endPoint x: 643, endPoint y: 194, distance: 122.6
click at [643, 200] on div "true true false true false false Workflow Set Inputs Inputs Read from Grid Read…" at bounding box center [416, 264] width 779 height 475
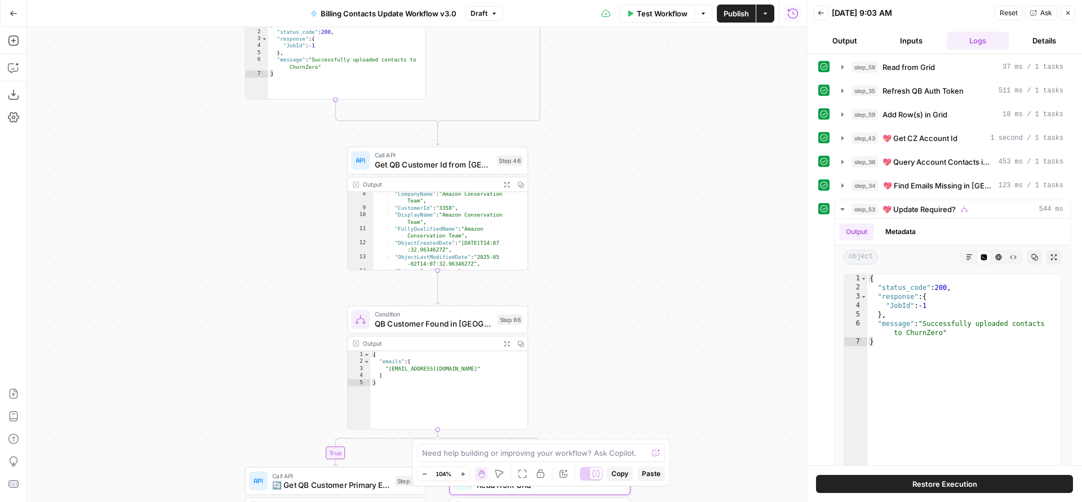
drag, startPoint x: 630, startPoint y: 320, endPoint x: 641, endPoint y: 189, distance: 131.8
click at [640, 193] on div "true true false true false false Workflow Set Inputs Inputs Read from Grid Read…" at bounding box center [416, 264] width 779 height 475
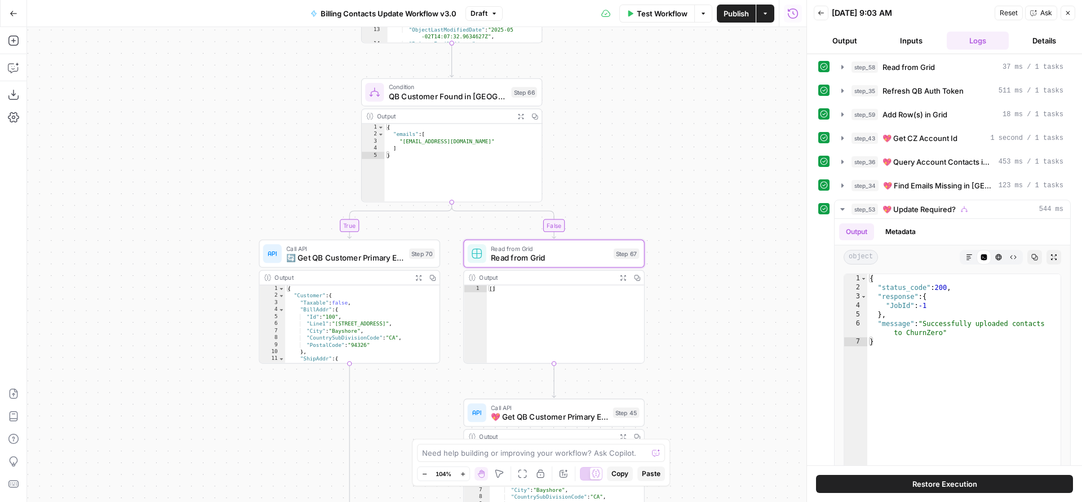
drag, startPoint x: 642, startPoint y: 278, endPoint x: 648, endPoint y: 126, distance: 151.7
click at [648, 138] on div "true true false true false false Workflow Set Inputs Inputs Read from Grid Read…" at bounding box center [416, 264] width 779 height 475
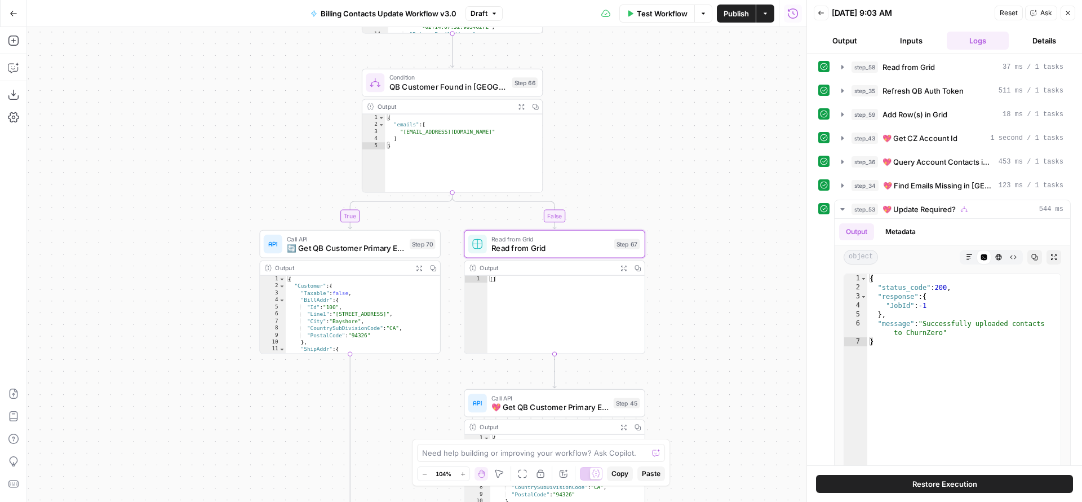
drag, startPoint x: 685, startPoint y: 347, endPoint x: 664, endPoint y: 192, distance: 156.4
click at [665, 198] on div "true true false true false false Workflow Set Inputs Inputs Read from Grid Read…" at bounding box center [416, 264] width 779 height 475
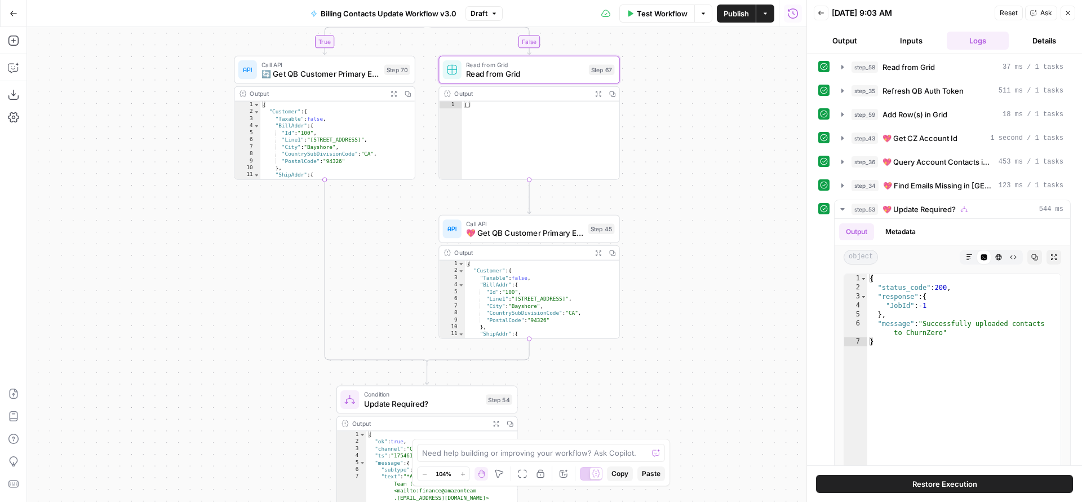
drag, startPoint x: 670, startPoint y: 300, endPoint x: 664, endPoint y: 270, distance: 31.0
click at [664, 270] on div "true true false true false false Workflow Set Inputs Inputs Read from Grid Read…" at bounding box center [416, 264] width 779 height 475
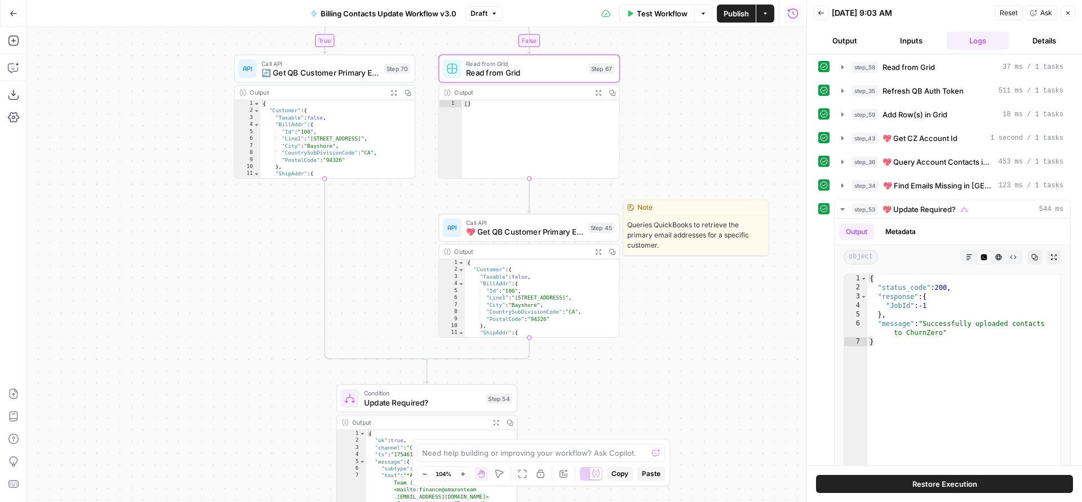
click at [530, 229] on span "💖 Get QB Customer Primary Emails" at bounding box center [524, 232] width 117 height 12
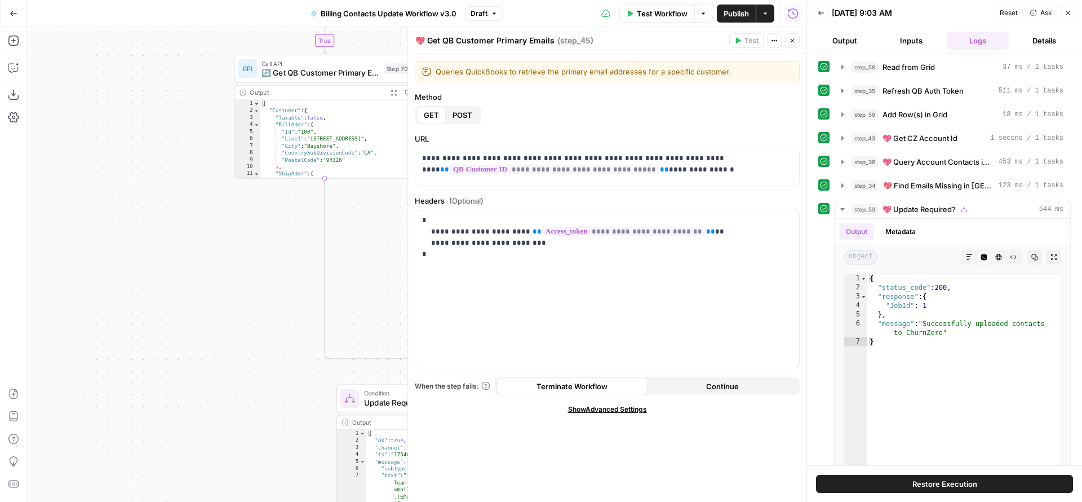
click at [792, 44] on button "Close" at bounding box center [792, 40] width 15 height 15
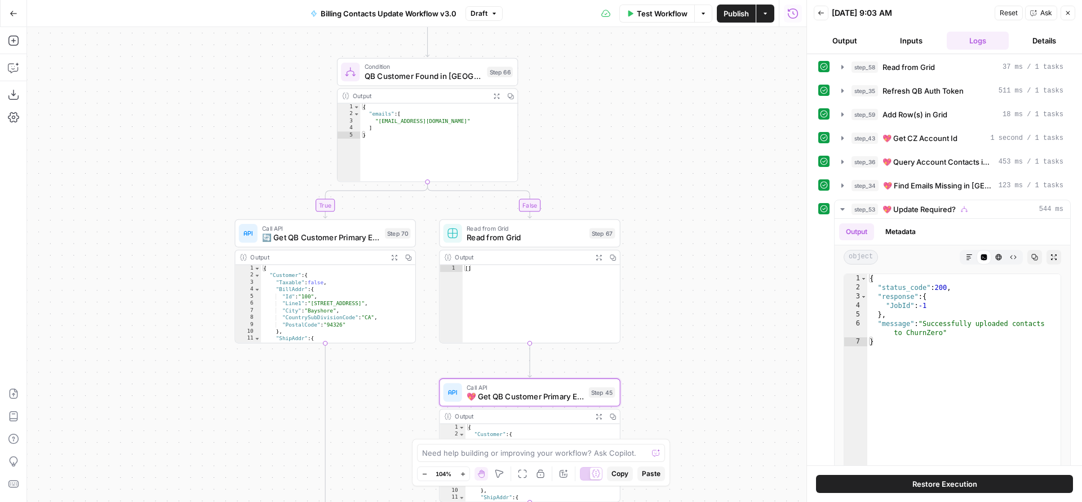
drag, startPoint x: 707, startPoint y: 144, endPoint x: 715, endPoint y: 340, distance: 196.3
click at [715, 340] on div "true true false true false false Workflow Set Inputs Inputs Read from Grid Read…" at bounding box center [416, 264] width 779 height 475
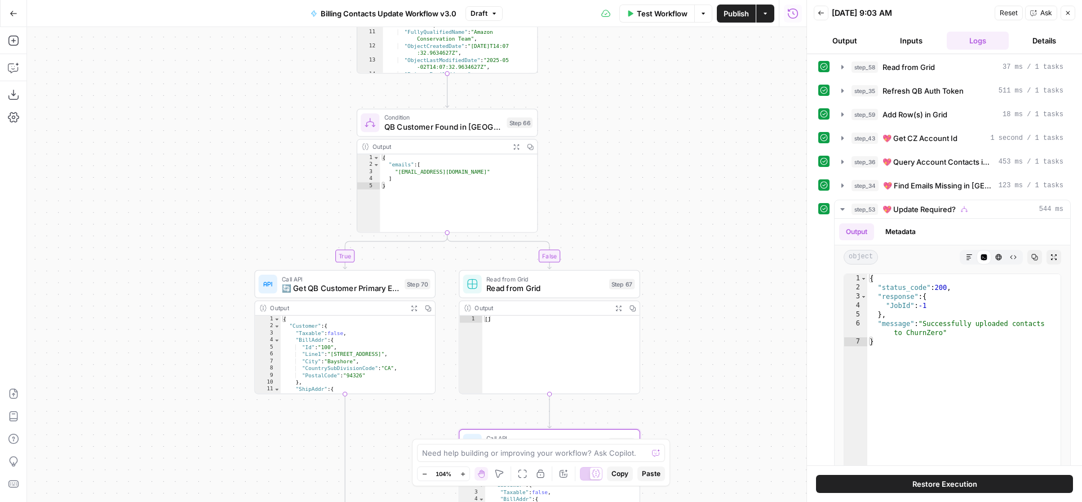
drag, startPoint x: 699, startPoint y: 329, endPoint x: 716, endPoint y: 377, distance: 50.6
click at [716, 377] on div "true true false true false false Workflow Set Inputs Inputs Read from Grid Read…" at bounding box center [416, 264] width 779 height 475
drag, startPoint x: 686, startPoint y: 250, endPoint x: 670, endPoint y: 69, distance: 182.2
click at [672, 87] on div "true true false true false false Workflow Set Inputs Inputs Read from Grid Read…" at bounding box center [416, 264] width 779 height 475
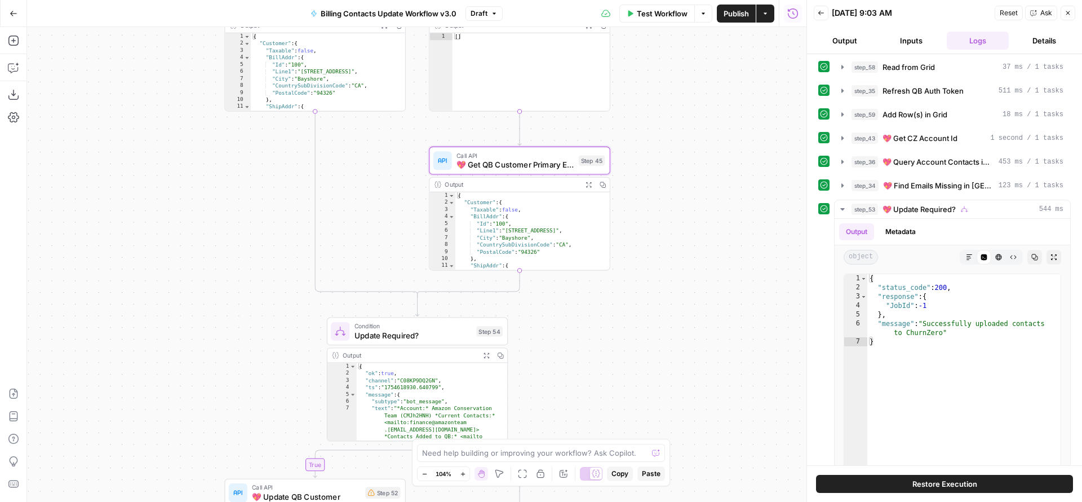
drag, startPoint x: 694, startPoint y: 306, endPoint x: 667, endPoint y: 108, distance: 200.3
click at [668, 117] on div "true true false true false false Workflow Set Inputs Inputs Read from Grid Read…" at bounding box center [416, 264] width 779 height 475
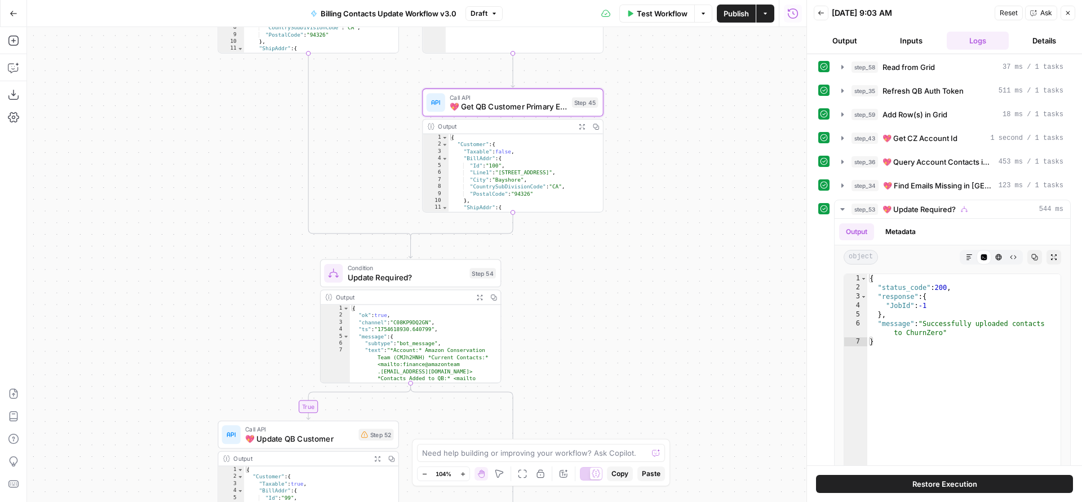
drag, startPoint x: 670, startPoint y: 267, endPoint x: 654, endPoint y: 139, distance: 128.8
click at [663, 137] on div "true true false true false false Workflow Set Inputs Inputs Read from Grid Read…" at bounding box center [416, 264] width 779 height 475
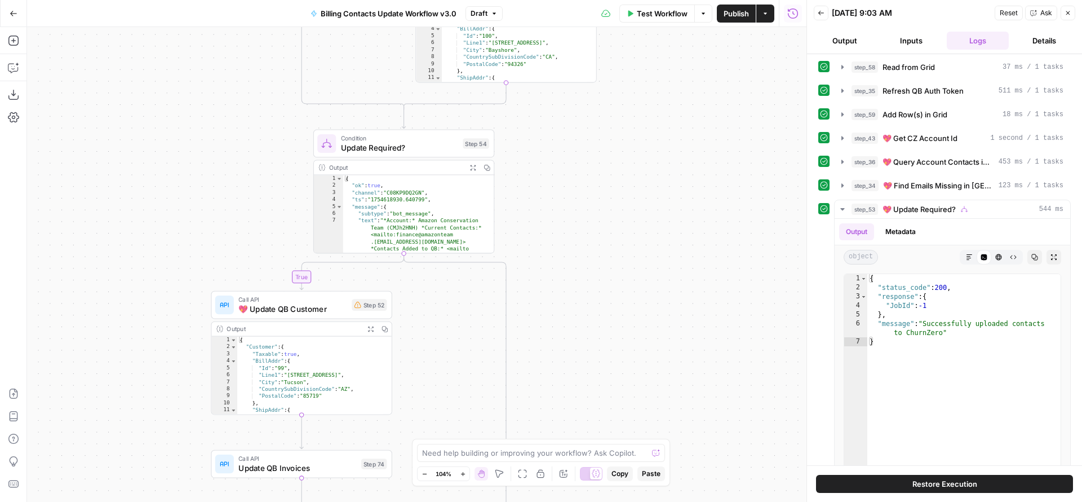
click at [401, 152] on span "Update Required?" at bounding box center [399, 147] width 117 height 12
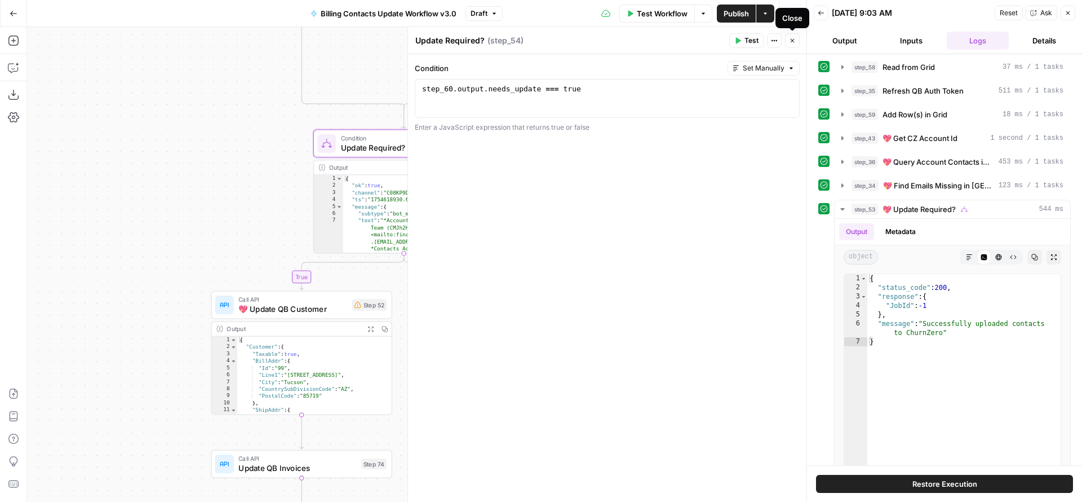
click at [791, 42] on icon "button" at bounding box center [793, 41] width 4 height 4
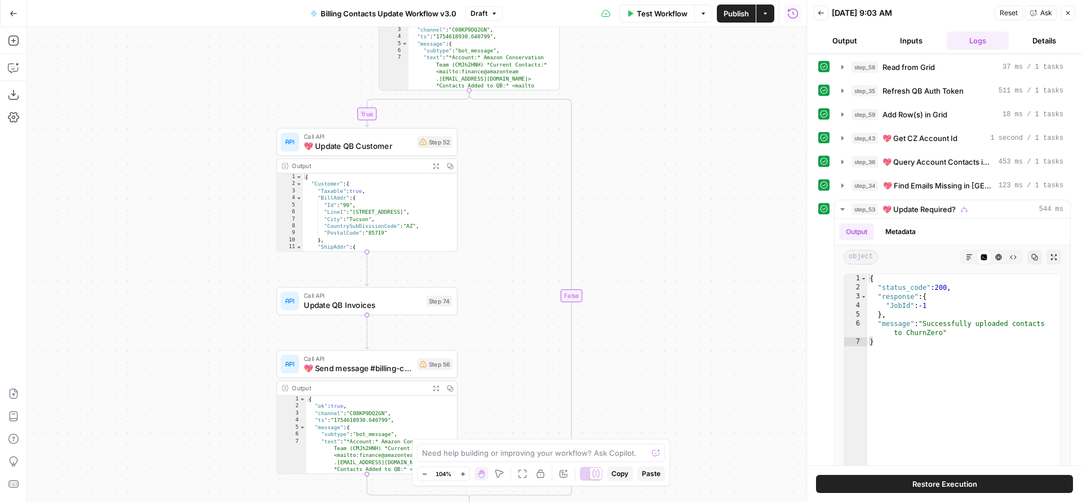
drag, startPoint x: 595, startPoint y: 281, endPoint x: 660, endPoint y: 119, distance: 175.0
click at [660, 119] on div "true true false true false false Workflow Set Inputs Inputs Read from Grid Read…" at bounding box center [416, 264] width 779 height 475
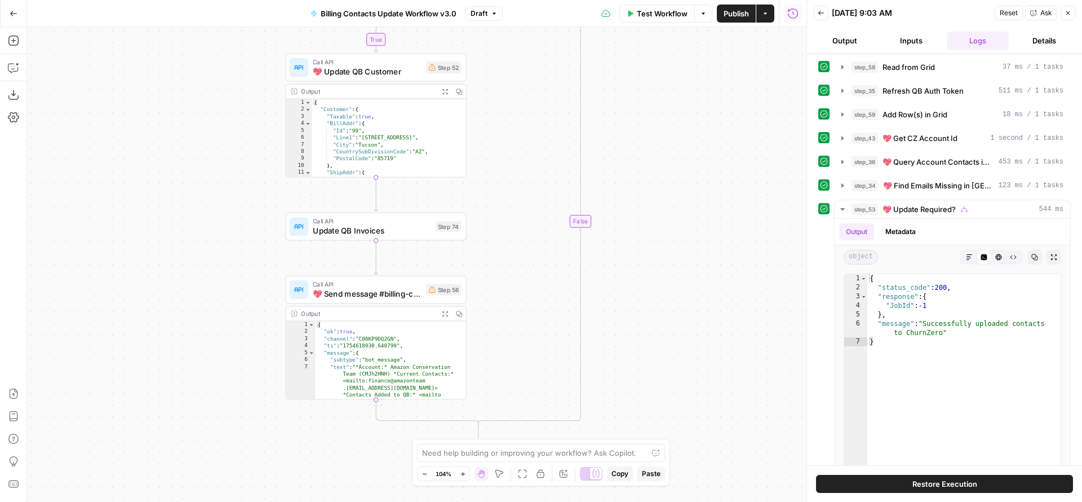
drag, startPoint x: 685, startPoint y: 265, endPoint x: 682, endPoint y: 92, distance: 172.5
click at [683, 105] on div "true true false true false false Workflow Set Inputs Inputs Read from Grid Read…" at bounding box center [416, 264] width 779 height 475
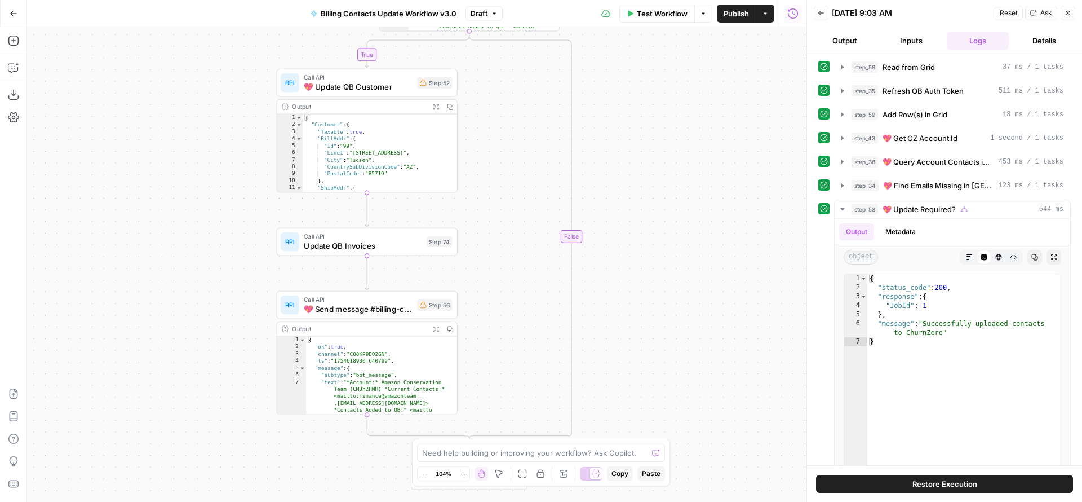
drag, startPoint x: 675, startPoint y: 124, endPoint x: 618, endPoint y: 252, distance: 140.5
click at [676, 229] on div "true true false true false false Workflow Set Inputs Inputs Read from Grid Read…" at bounding box center [416, 264] width 779 height 475
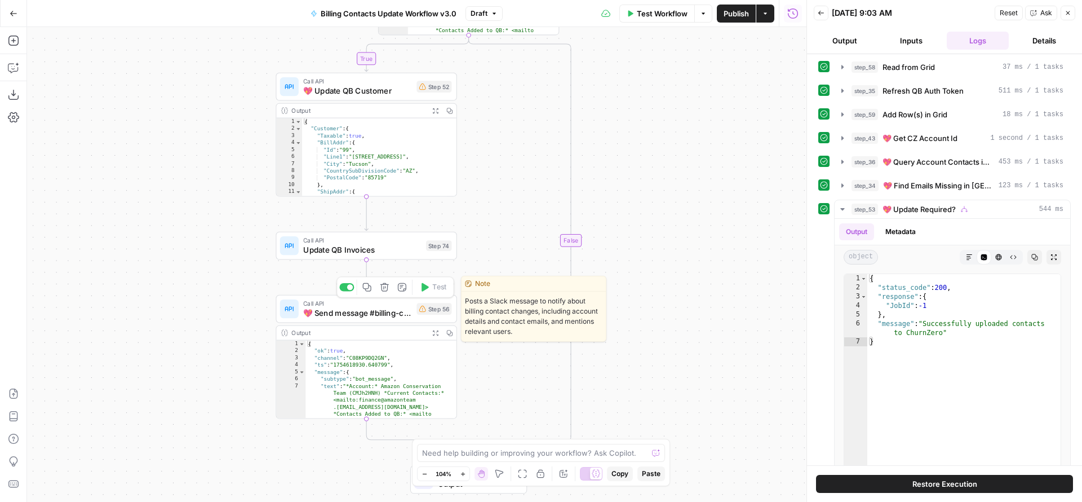
click at [347, 289] on div at bounding box center [350, 287] width 6 height 6
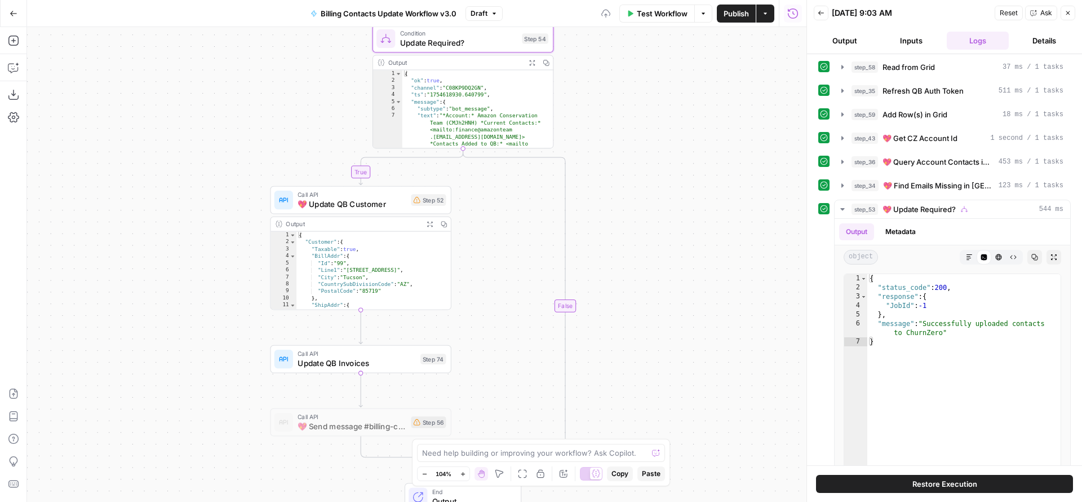
drag, startPoint x: 685, startPoint y: 174, endPoint x: 671, endPoint y: 358, distance: 184.9
click at [680, 358] on div "true true false true false false Workflow Set Inputs Inputs Read from Grid Read…" at bounding box center [416, 264] width 779 height 475
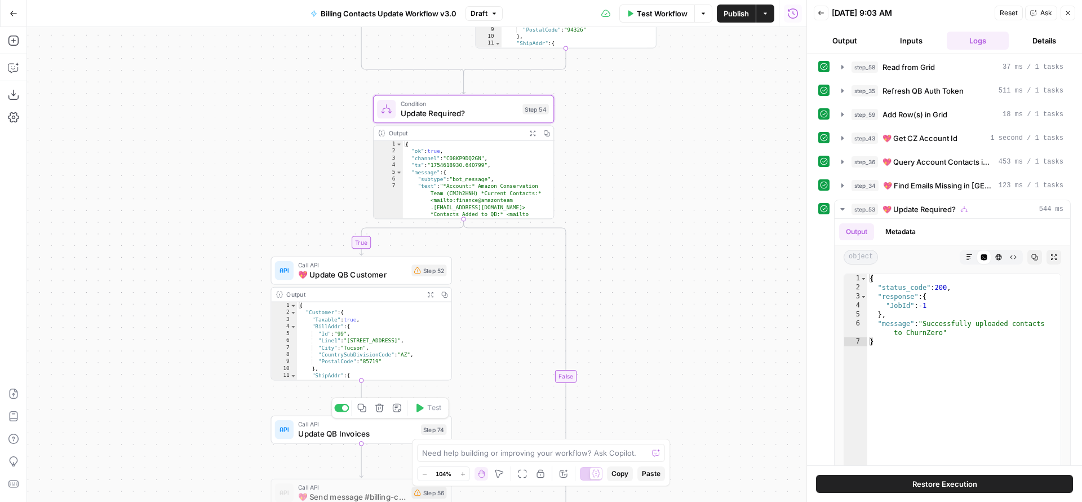
click at [343, 436] on span "Update QB Invoices" at bounding box center [357, 434] width 118 height 12
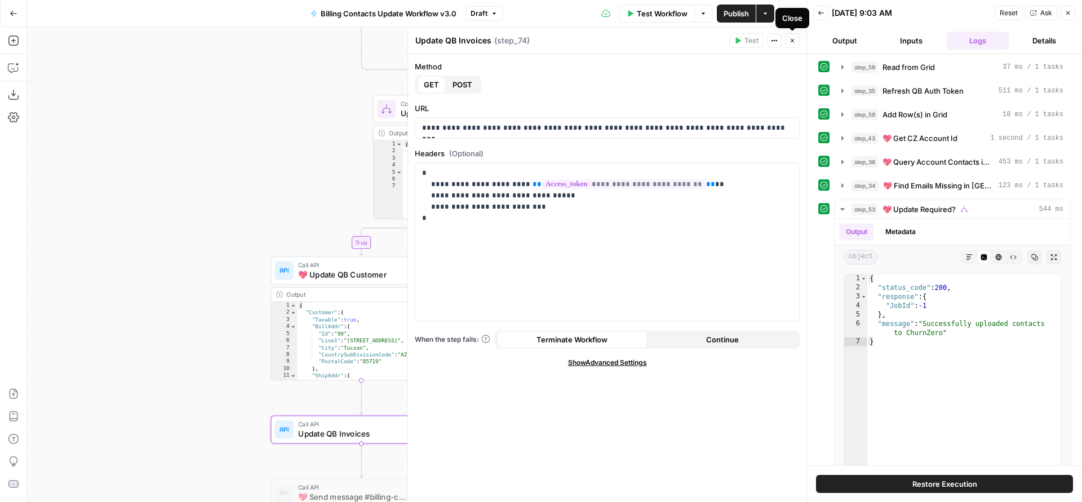
click at [796, 42] on button "Close" at bounding box center [792, 40] width 15 height 15
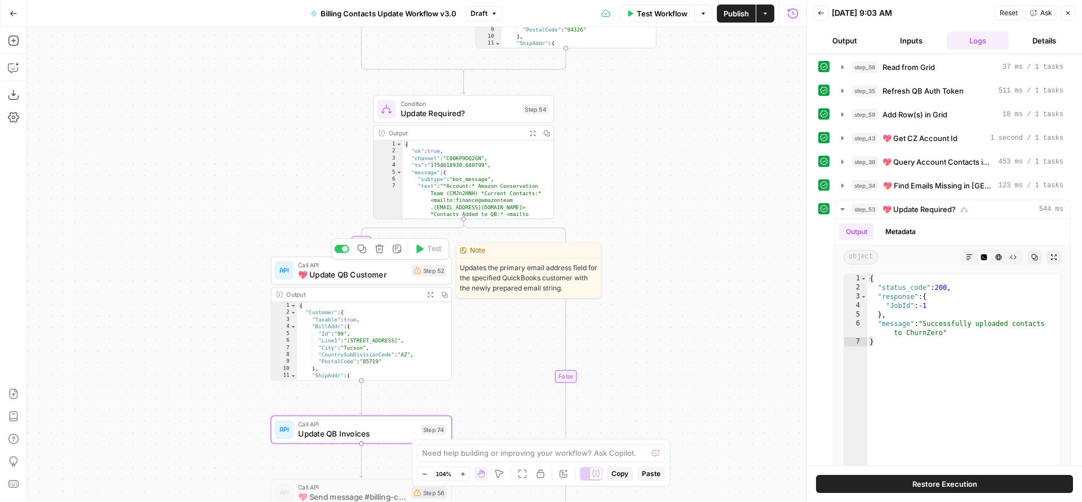
click at [327, 277] on span "💖 Update QB Customer" at bounding box center [352, 275] width 109 height 12
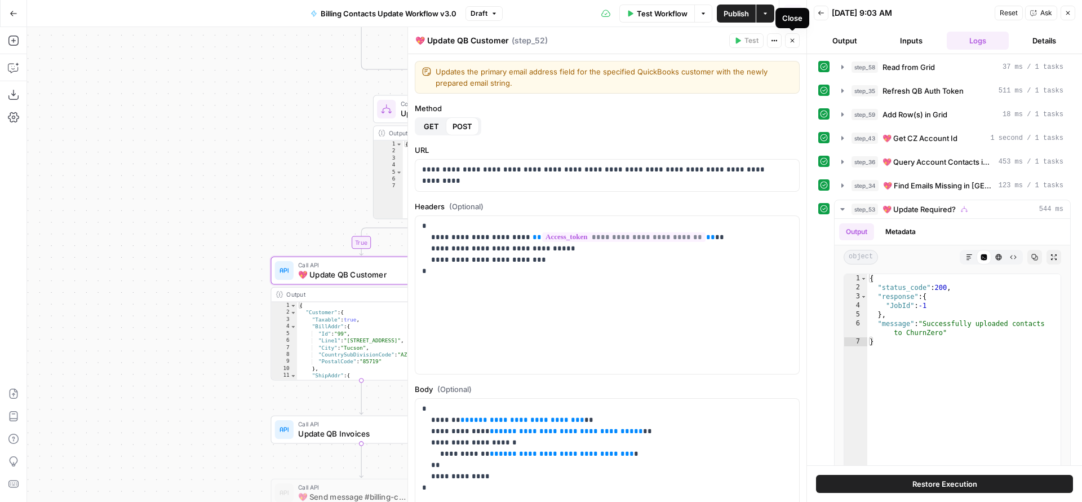
click at [792, 46] on button "Close" at bounding box center [792, 40] width 15 height 15
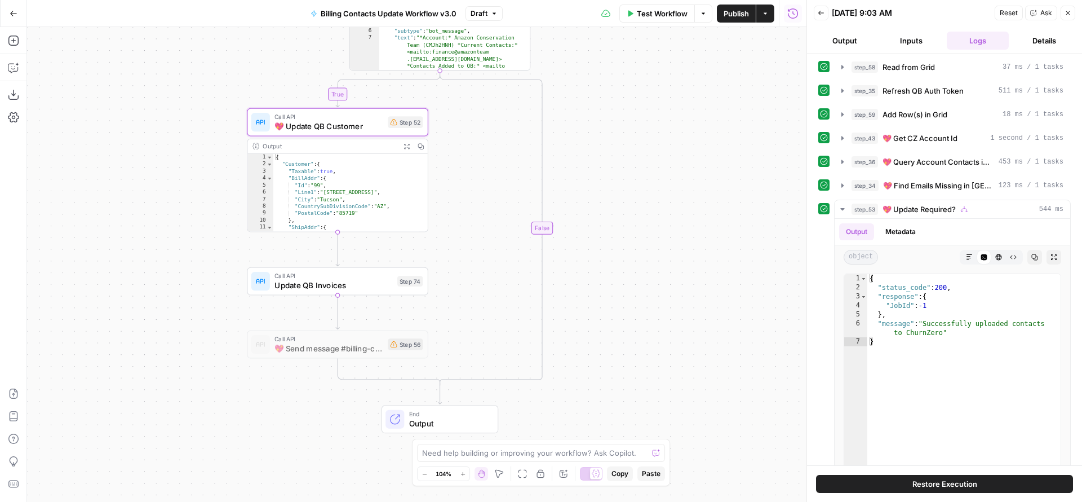
drag, startPoint x: 685, startPoint y: 286, endPoint x: 655, endPoint y: 113, distance: 174.9
click at [655, 114] on div "true true false true false false Workflow Set Inputs Inputs Read from Grid Read…" at bounding box center [416, 264] width 779 height 475
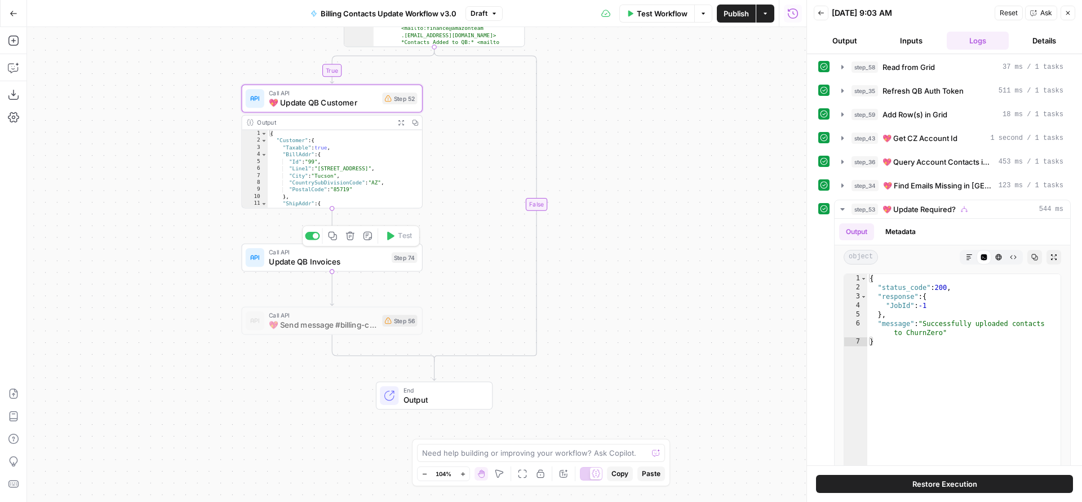
click at [318, 253] on span "Call API" at bounding box center [328, 252] width 118 height 10
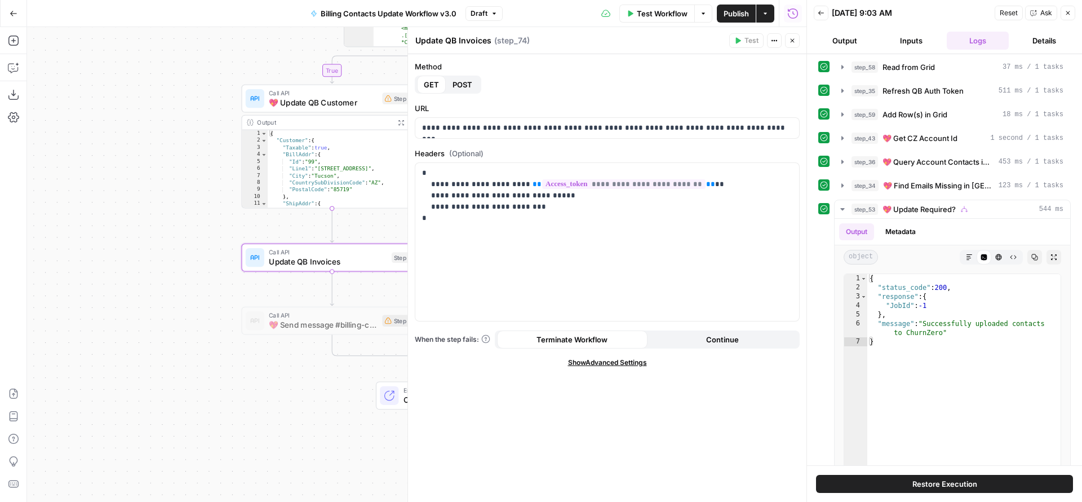
click at [320, 265] on span "Update QB Invoices" at bounding box center [328, 262] width 118 height 12
click at [336, 238] on icon "button" at bounding box center [333, 236] width 8 height 8
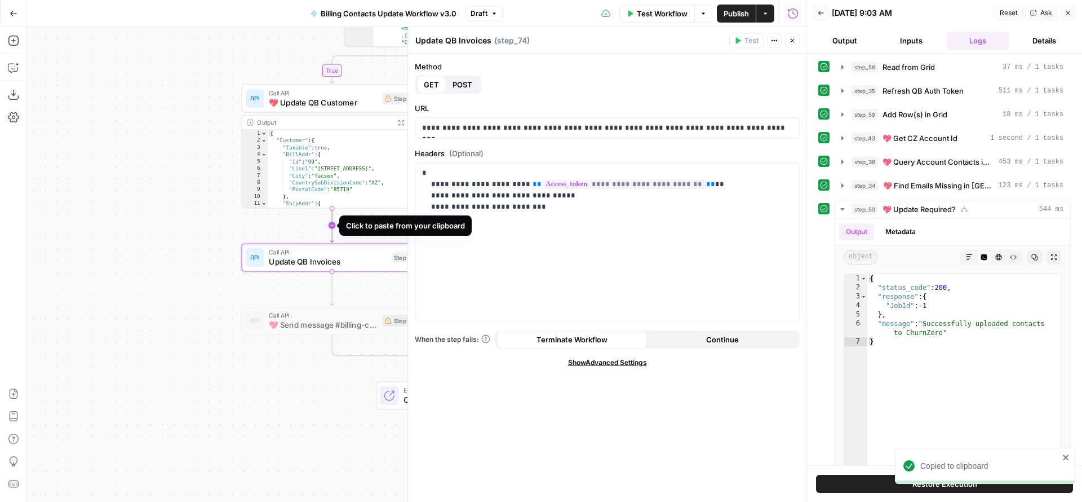
click at [334, 222] on icon "Edge from step_52 to step_74" at bounding box center [331, 226] width 3 height 34
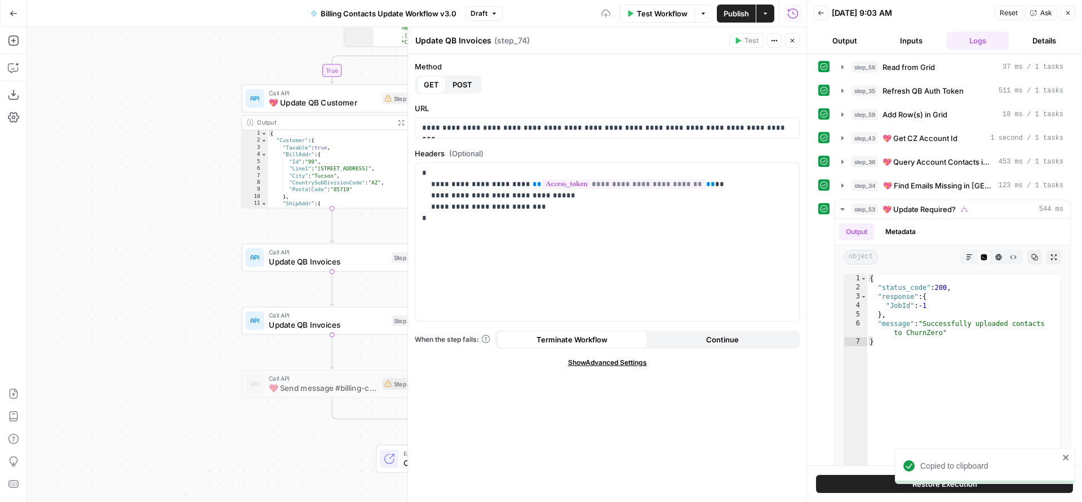
click at [433, 43] on textarea "Update QB Invoices" at bounding box center [453, 40] width 76 height 11
click at [433, 41] on textarea "Update QB Invoices" at bounding box center [453, 40] width 76 height 11
type textarea "Query QB Invoices"
click at [209, 241] on div "true true false true false false Workflow Set Inputs Inputs Read from Grid Read…" at bounding box center [416, 264] width 779 height 475
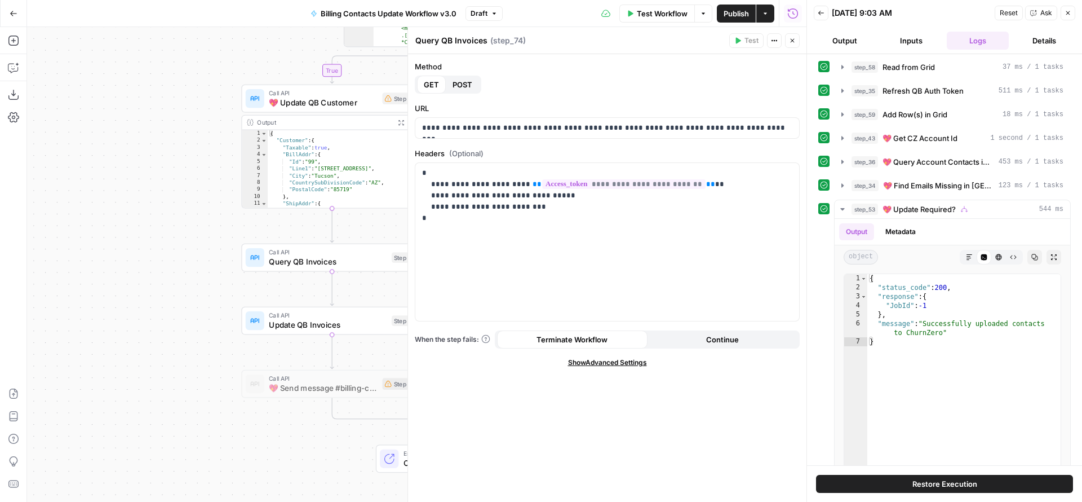
click at [319, 107] on span "💖 Update QB Customer" at bounding box center [323, 103] width 109 height 12
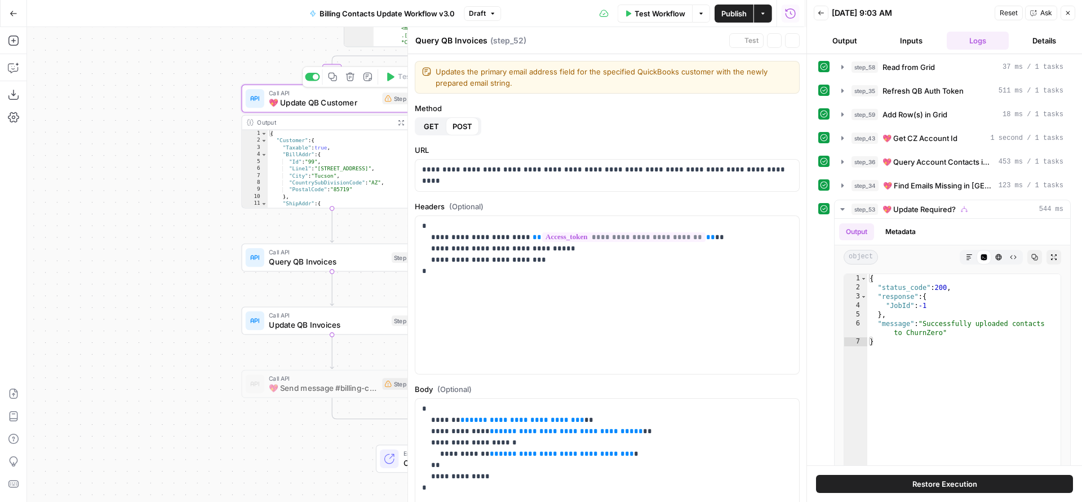
type textarea "💖 Update QB Customer"
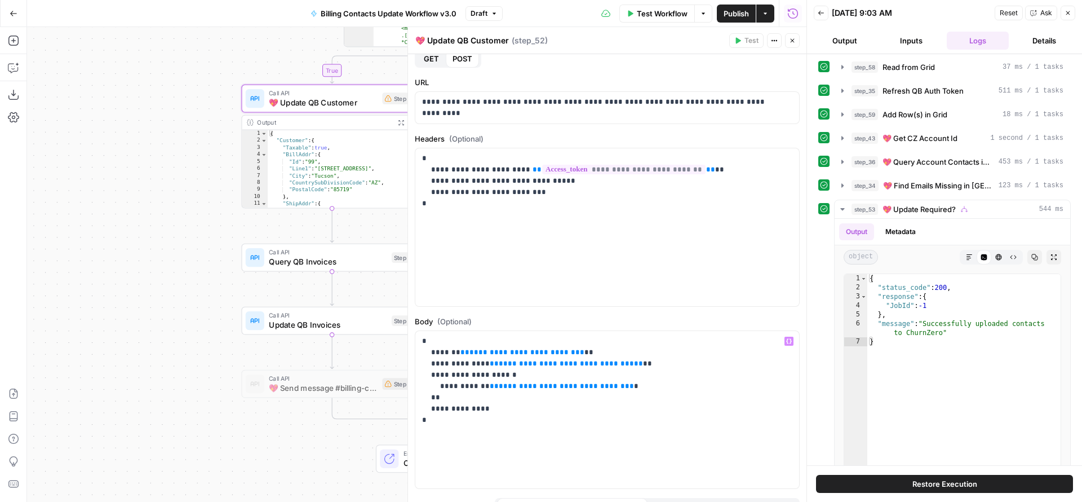
scroll to position [71, 0]
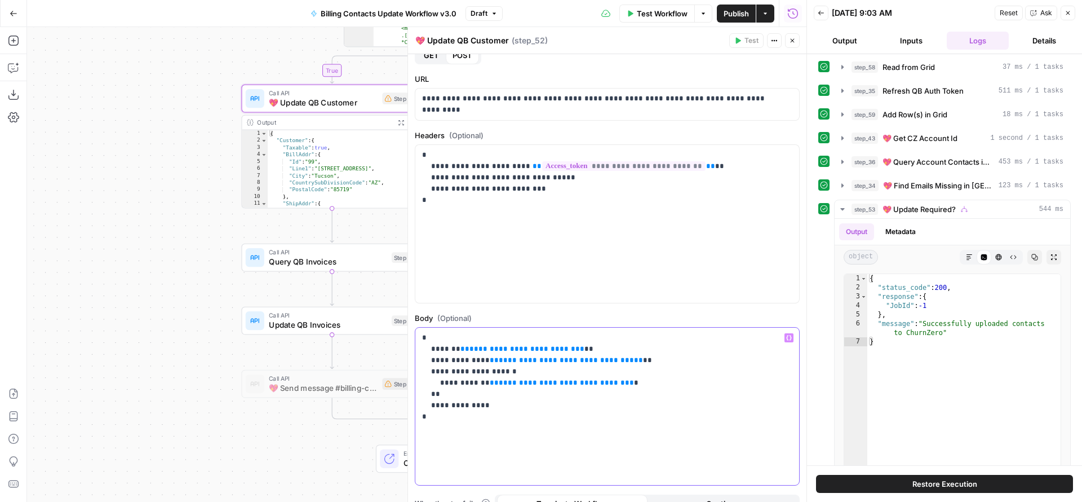
drag, startPoint x: 440, startPoint y: 425, endPoint x: 411, endPoint y: 330, distance: 99.1
click at [411, 330] on div "**********" at bounding box center [606, 264] width 399 height 475
copy p "**********"
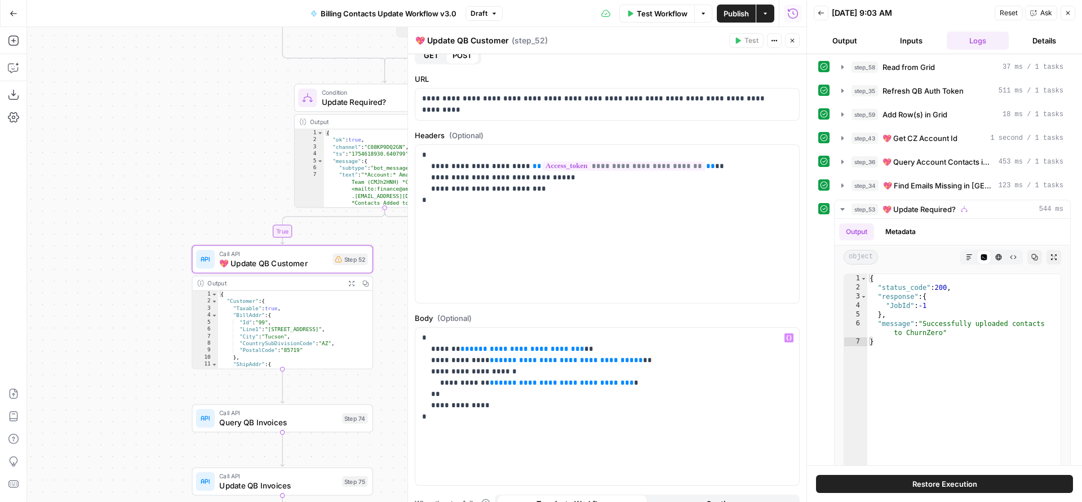
drag, startPoint x: 180, startPoint y: 251, endPoint x: 128, endPoint y: 417, distance: 174.2
click at [128, 418] on div "true true false true false false Workflow Set Inputs Inputs Read from Grid Read…" at bounding box center [416, 264] width 779 height 475
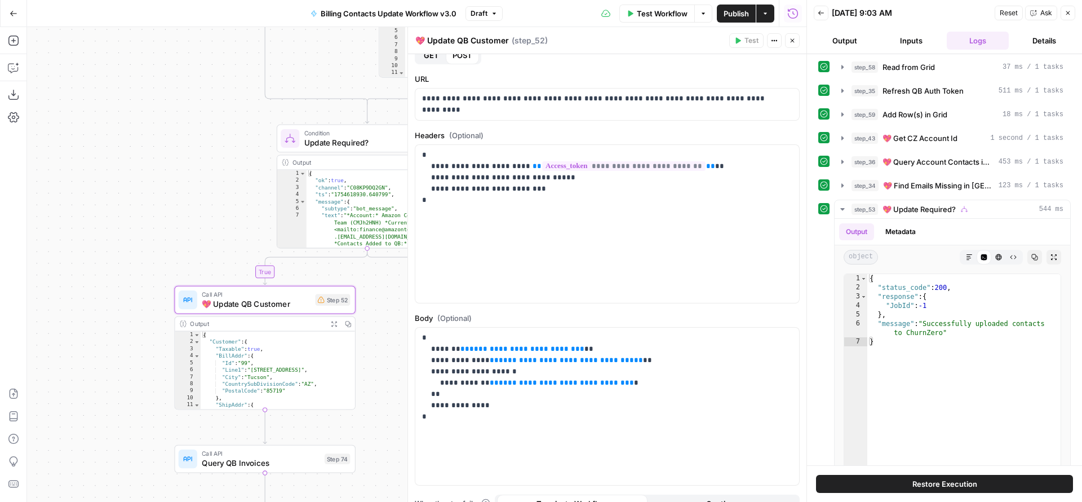
drag, startPoint x: 193, startPoint y: 162, endPoint x: 108, endPoint y: 339, distance: 196.4
click at [108, 339] on div "true true false true false false Workflow Set Inputs Inputs Read from Grid Read…" at bounding box center [416, 264] width 779 height 475
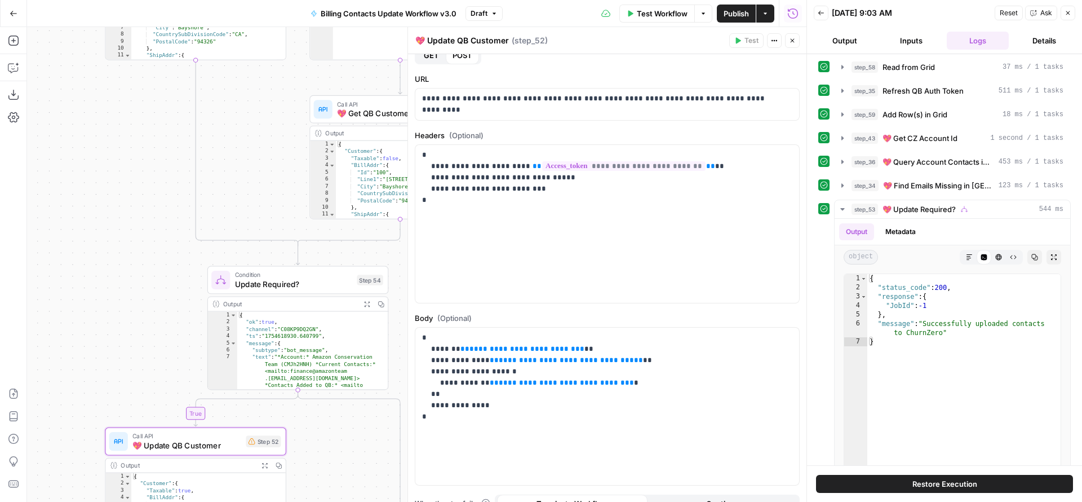
click at [799, 39] on button "Close" at bounding box center [792, 40] width 15 height 15
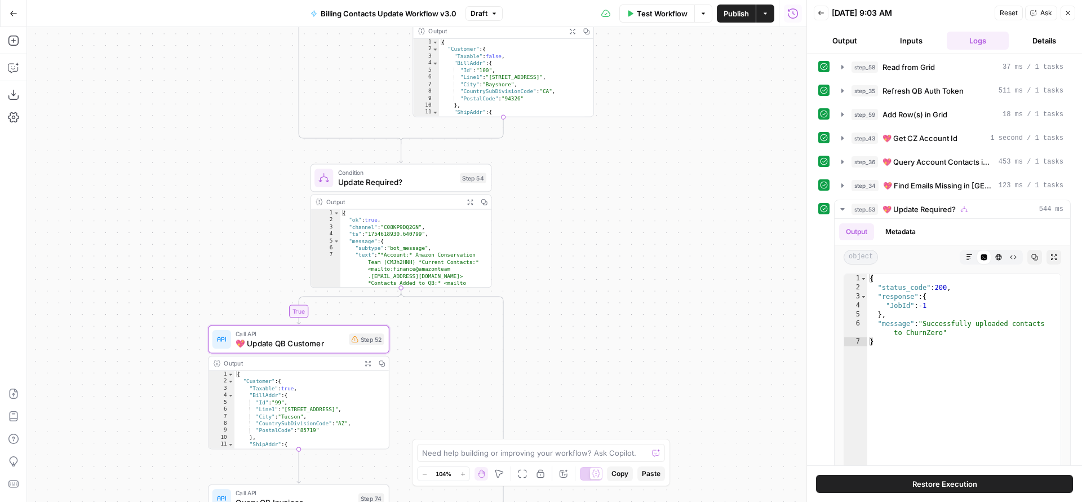
drag, startPoint x: 513, startPoint y: 346, endPoint x: 620, endPoint y: 235, distance: 153.9
click at [624, 237] on div "true true false true false false Workflow Set Inputs Inputs Read from Grid Read…" at bounding box center [416, 264] width 779 height 475
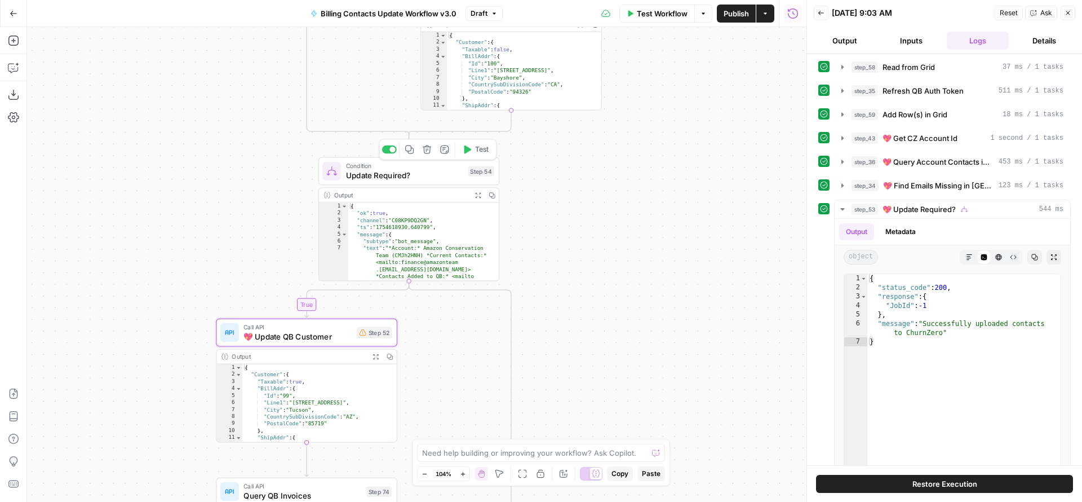
click at [388, 150] on div at bounding box center [389, 149] width 15 height 8
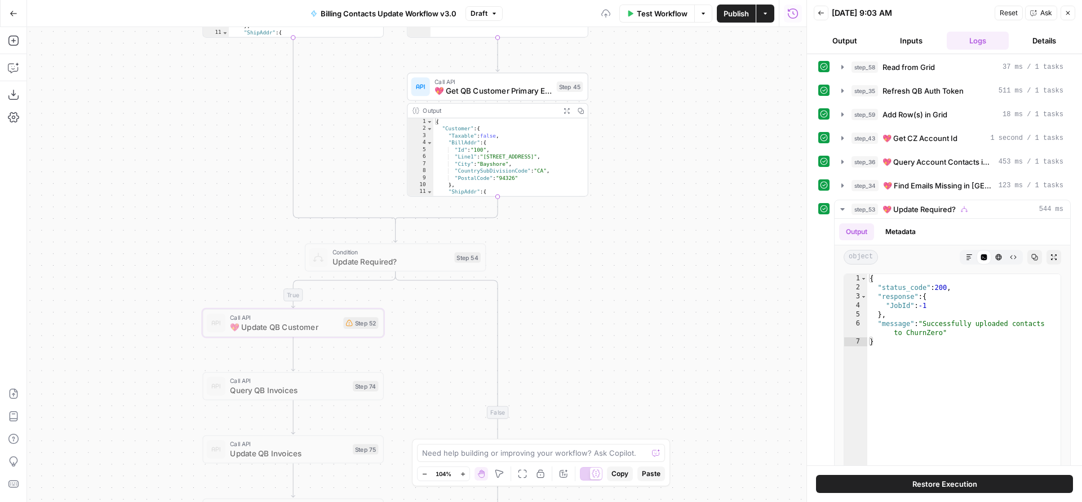
drag, startPoint x: 564, startPoint y: 180, endPoint x: 550, endPoint y: 407, distance: 227.6
click at [550, 406] on div "true true false true false false Workflow Set Inputs Inputs Read from Grid Read…" at bounding box center [416, 264] width 779 height 475
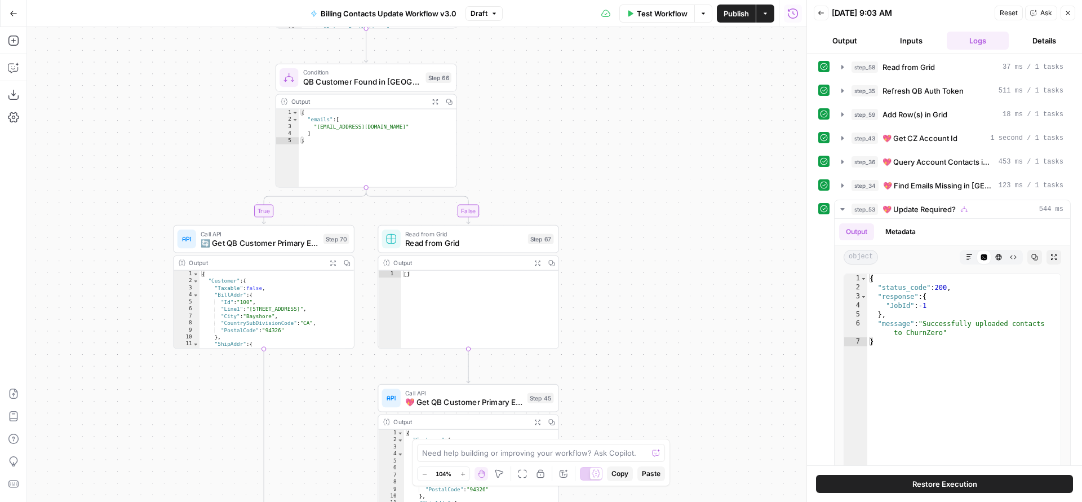
drag, startPoint x: 672, startPoint y: 277, endPoint x: 654, endPoint y: 428, distance: 152.1
click at [654, 428] on div "true true false true false false Workflow Set Inputs Inputs Read from Grid Read…" at bounding box center [416, 264] width 779 height 475
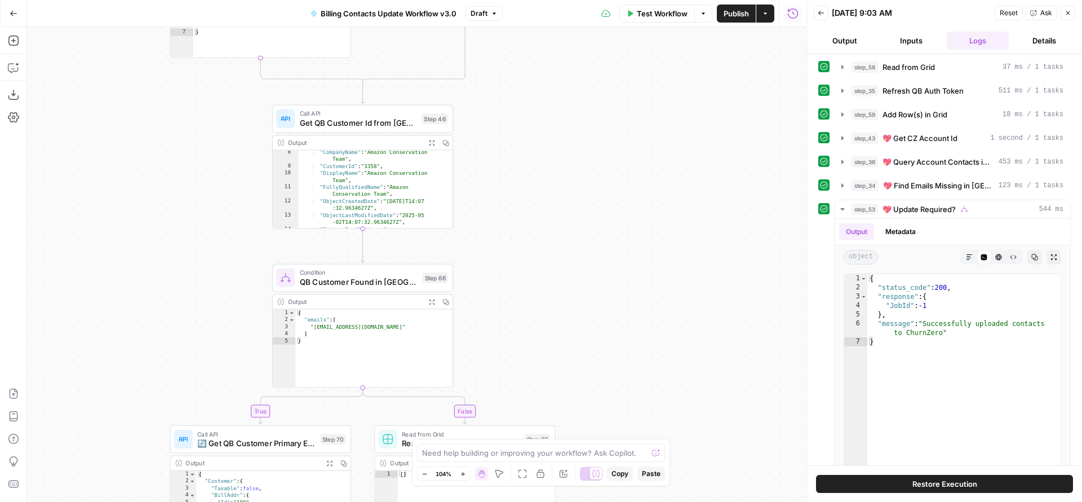
drag, startPoint x: 647, startPoint y: 292, endPoint x: 646, endPoint y: 458, distance: 165.7
click at [647, 462] on body "FreeWill New Home Browse Your Data Usage Settings Recent Grids Generate Key Tak…" at bounding box center [541, 251] width 1082 height 502
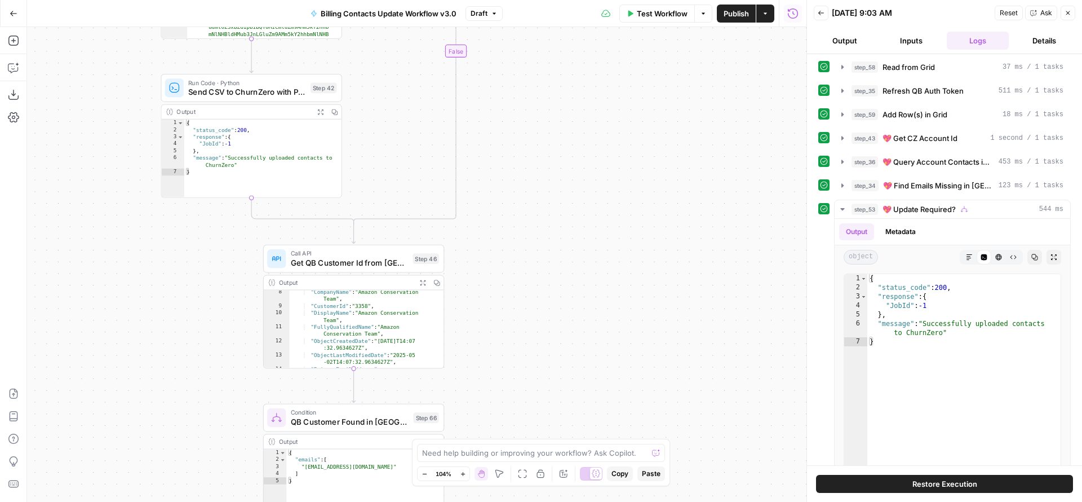
drag, startPoint x: 573, startPoint y: 301, endPoint x: 560, endPoint y: 449, distance: 148.8
click at [564, 459] on body "FreeWill New Home Browse Your Data Usage Settings Recent Grids Generate Key Tak…" at bounding box center [541, 251] width 1082 height 502
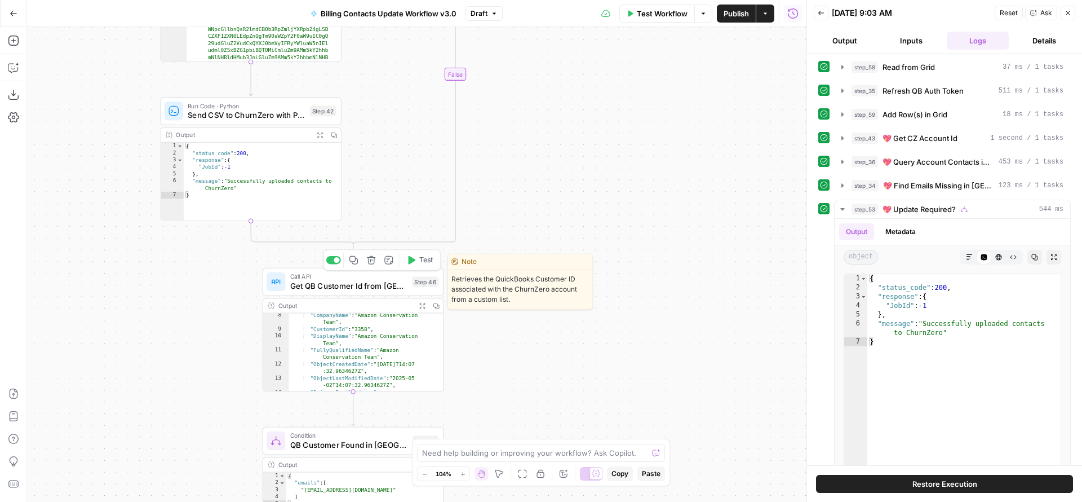
click at [331, 261] on div at bounding box center [333, 260] width 15 height 8
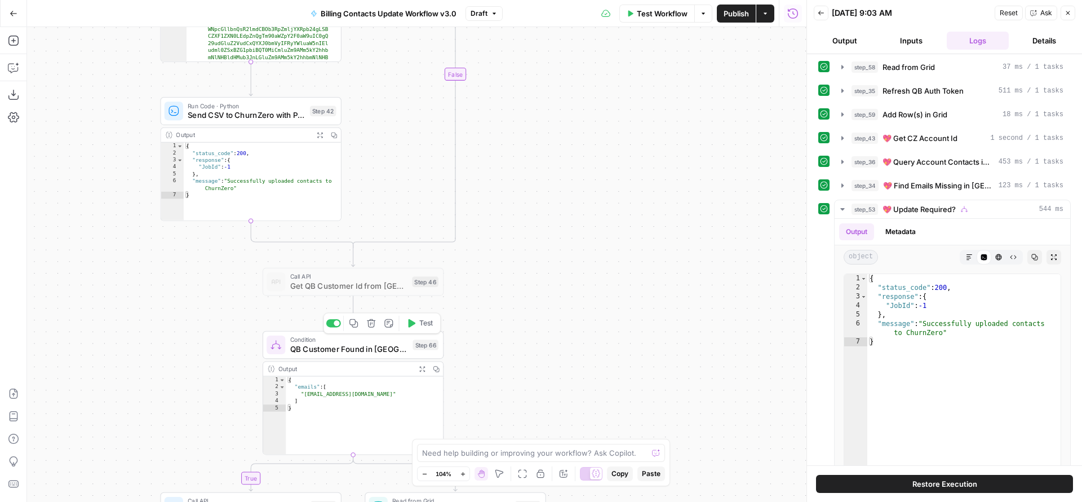
click at [332, 325] on div at bounding box center [333, 323] width 15 height 8
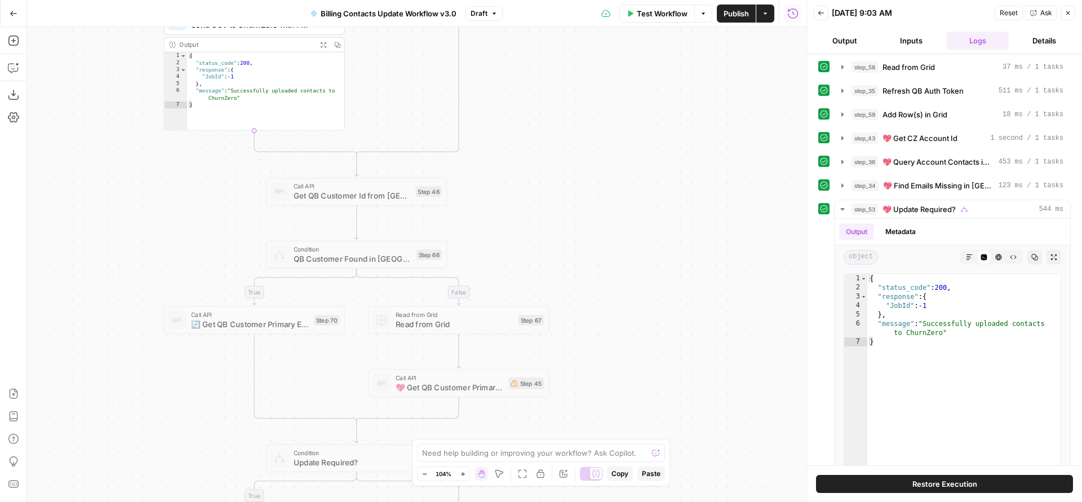
drag, startPoint x: 540, startPoint y: 352, endPoint x: 543, endPoint y: 255, distance: 97.0
click at [543, 255] on div "true true false true false false Workflow Set Inputs Inputs Read from Grid Read…" at bounding box center [416, 264] width 779 height 475
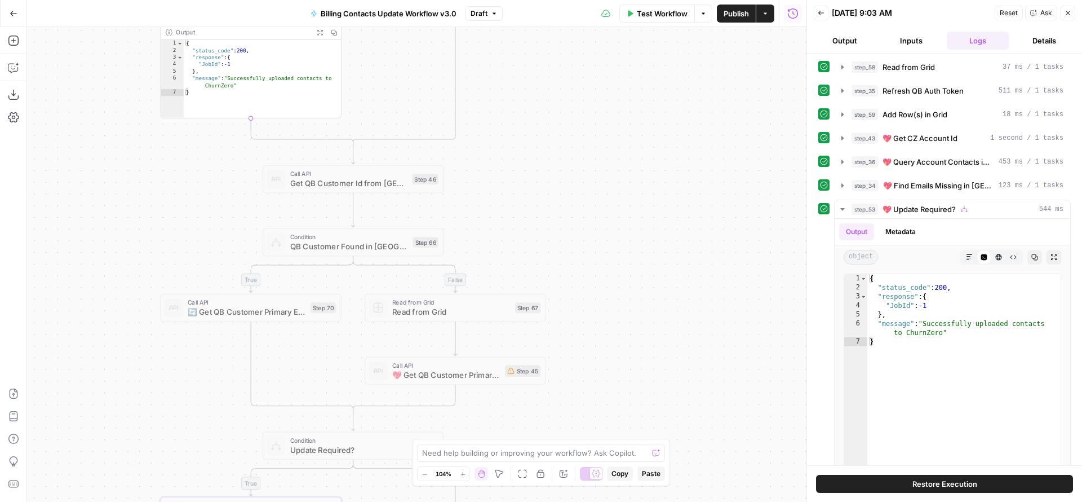
drag, startPoint x: 636, startPoint y: 372, endPoint x: 633, endPoint y: 366, distance: 6.6
click at [633, 366] on div "true true false true false false Workflow Set Inputs Inputs Read from Grid Read…" at bounding box center [416, 264] width 779 height 475
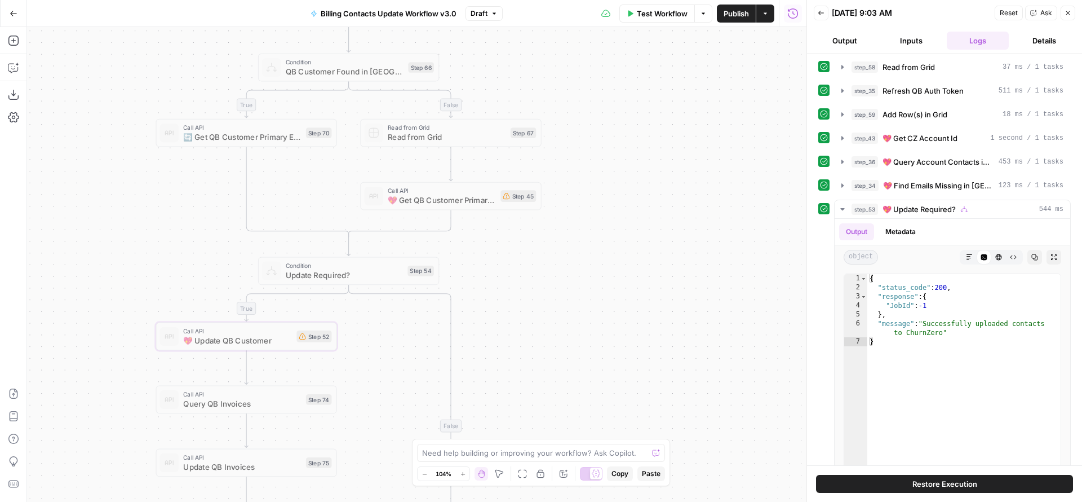
drag, startPoint x: 576, startPoint y: 219, endPoint x: 571, endPoint y: 183, distance: 36.4
click at [573, 188] on div "true true false true false false Workflow Set Inputs Inputs Read from Grid Read…" at bounding box center [416, 264] width 779 height 475
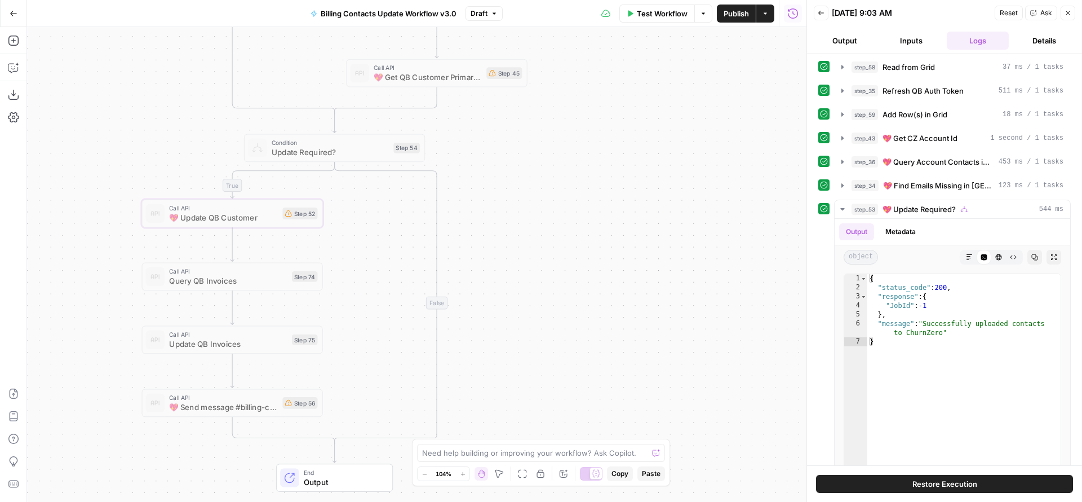
drag, startPoint x: 581, startPoint y: 345, endPoint x: 535, endPoint y: 255, distance: 101.8
click at [567, 245] on div "true true false true false false Workflow Set Inputs Inputs Read from Grid Read…" at bounding box center [416, 264] width 779 height 475
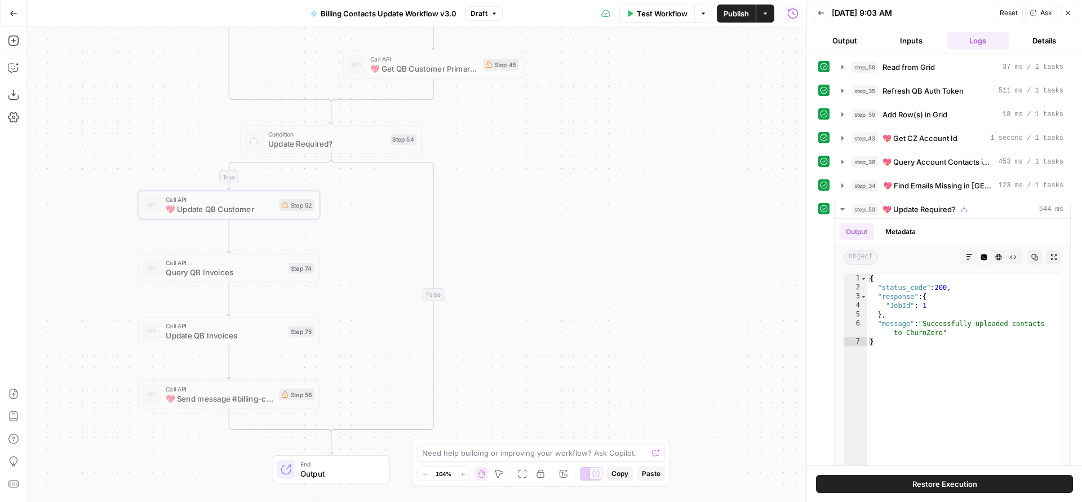
click at [231, 275] on span "Query QB Invoices" at bounding box center [225, 272] width 118 height 12
click at [208, 245] on div at bounding box center [206, 246] width 6 height 6
click at [216, 245] on div at bounding box center [209, 246] width 15 height 8
click at [311, 115] on div at bounding box center [311, 118] width 15 height 8
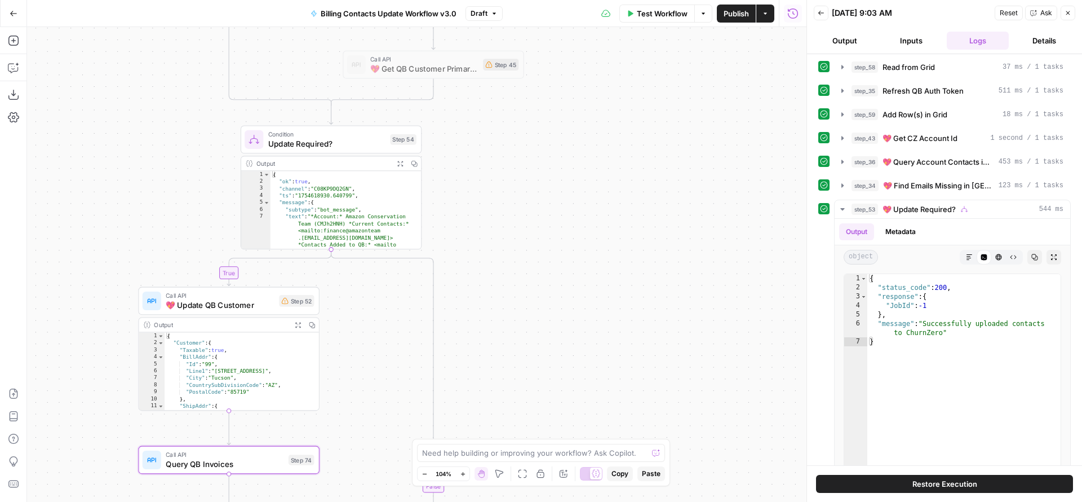
click at [219, 463] on span "Query QB Invoices" at bounding box center [225, 464] width 118 height 12
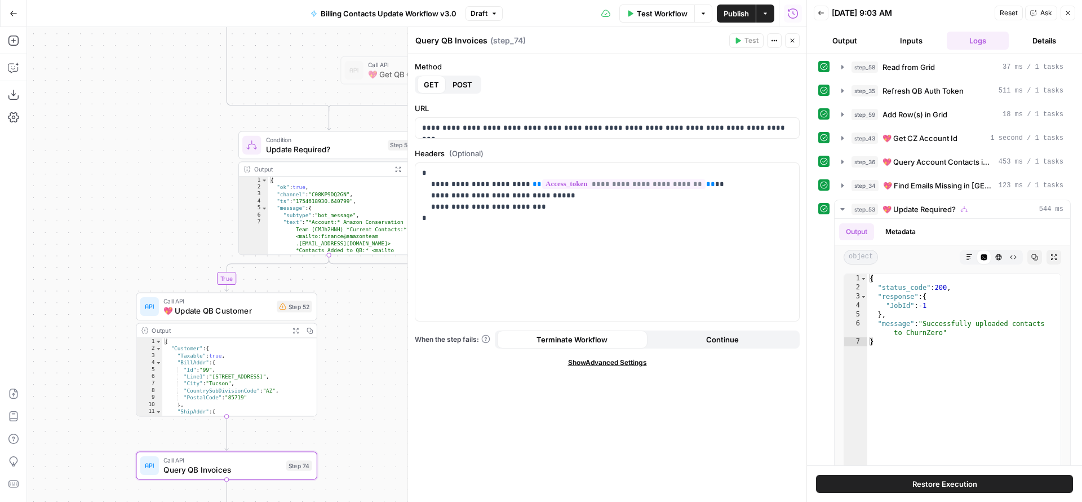
drag, startPoint x: 145, startPoint y: 142, endPoint x: 93, endPoint y: 297, distance: 163.4
click at [95, 294] on div "true true false true false false Workflow Set Inputs Inputs Read from Grid Read…" at bounding box center [416, 264] width 779 height 475
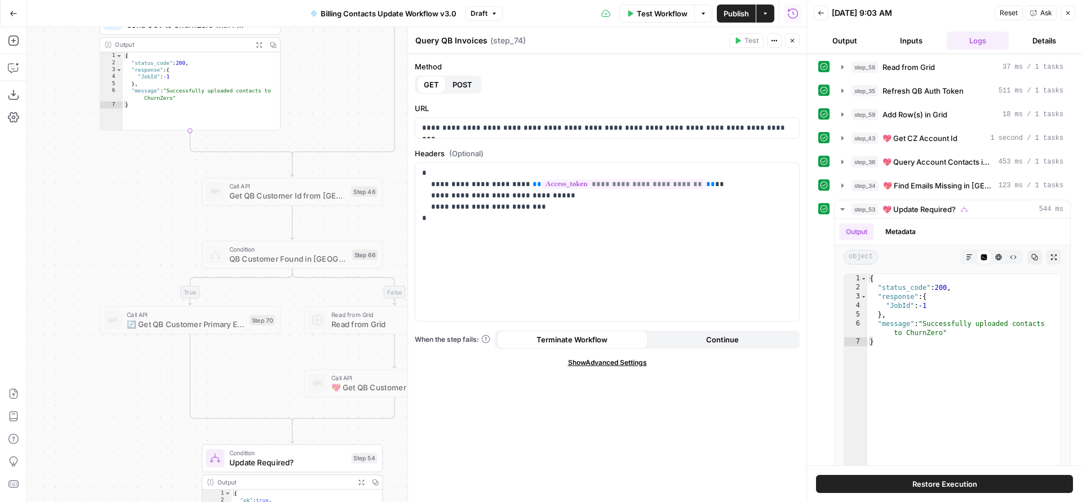
drag, startPoint x: 128, startPoint y: 224, endPoint x: 141, endPoint y: 385, distance: 161.8
click at [141, 385] on div "true true false true false false Workflow Set Inputs Inputs Read from Grid Read…" at bounding box center [416, 264] width 779 height 475
click at [271, 436] on div at bounding box center [272, 436] width 15 height 8
drag, startPoint x: 148, startPoint y: 436, endPoint x: 135, endPoint y: 264, distance: 172.4
click at [135, 265] on div "true true false true false false Workflow Set Inputs Inputs Read from Grid Read…" at bounding box center [416, 264] width 779 height 475
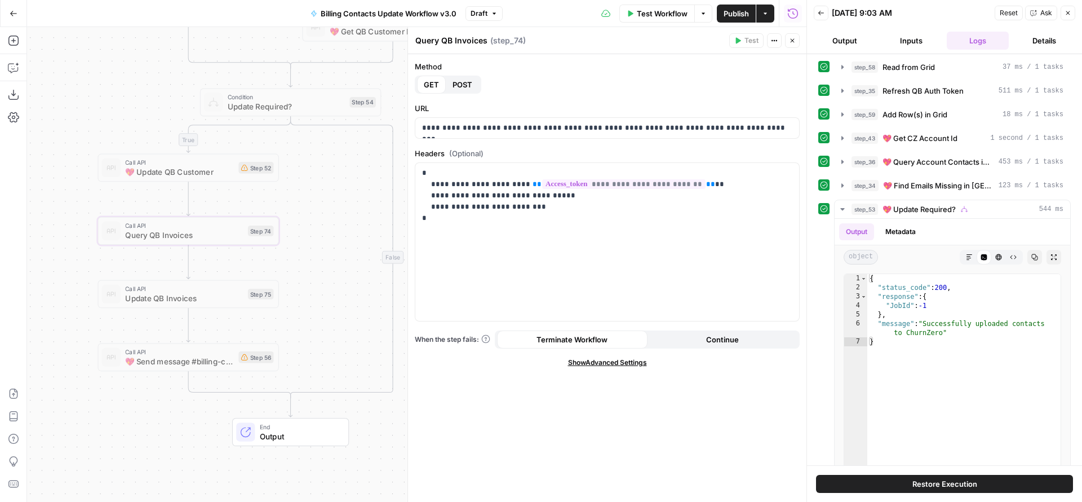
drag, startPoint x: 47, startPoint y: 425, endPoint x: 57, endPoint y: 221, distance: 203.7
click at [57, 228] on div "true true false true false false Workflow Set Inputs Inputs Read from Grid Read…" at bounding box center [416, 264] width 779 height 475
drag, startPoint x: 83, startPoint y: 271, endPoint x: 82, endPoint y: 454, distance: 183.2
click at [82, 458] on div "true true false true false false Workflow Set Inputs Inputs Read from Grid Read…" at bounding box center [416, 264] width 779 height 475
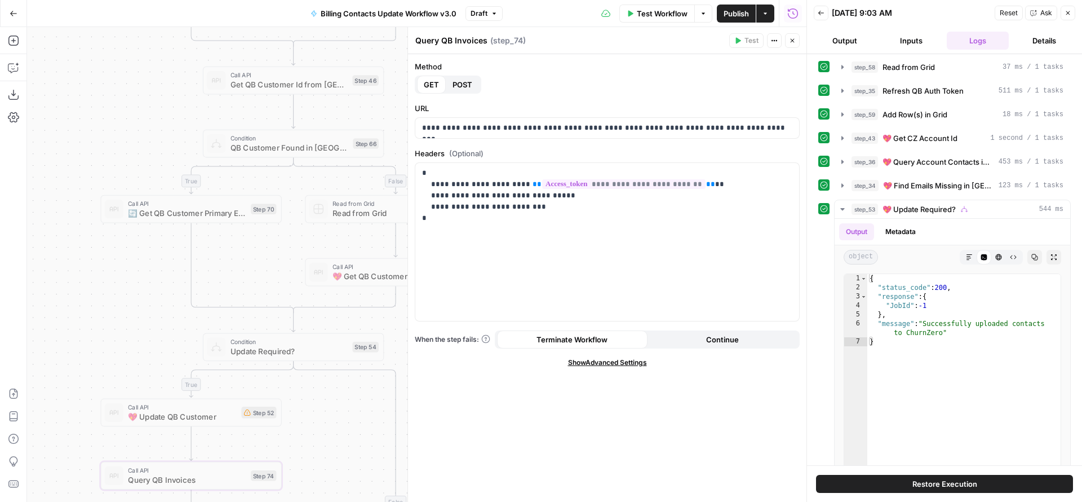
drag, startPoint x: 100, startPoint y: 246, endPoint x: 107, endPoint y: 433, distance: 187.2
click at [108, 431] on div "true true false true false false Workflow Set Inputs Inputs Read from Grid Read…" at bounding box center [416, 264] width 779 height 475
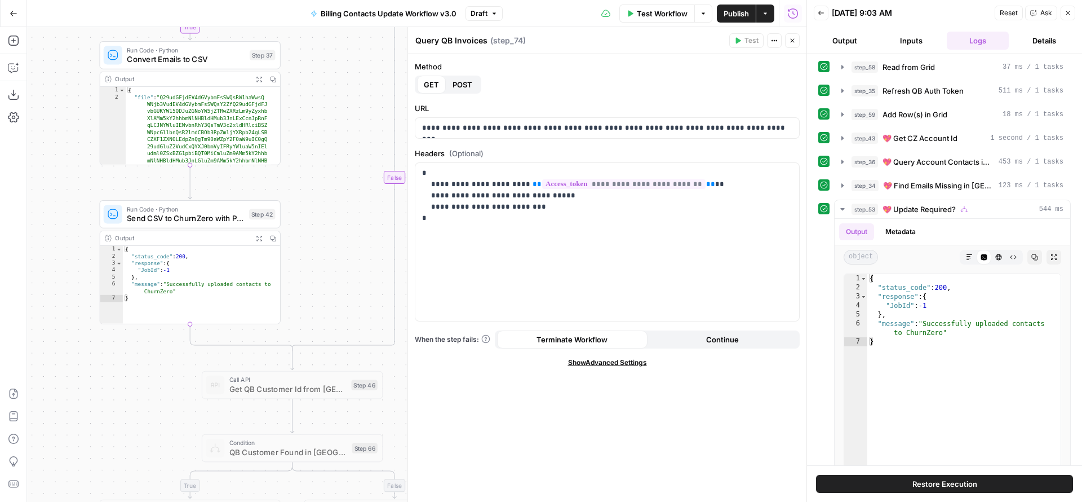
drag, startPoint x: 121, startPoint y: 258, endPoint x: 114, endPoint y: 469, distance: 211.5
click at [114, 469] on div "true true false true false false Workflow Set Inputs Inputs Read from Grid Read…" at bounding box center [416, 264] width 779 height 475
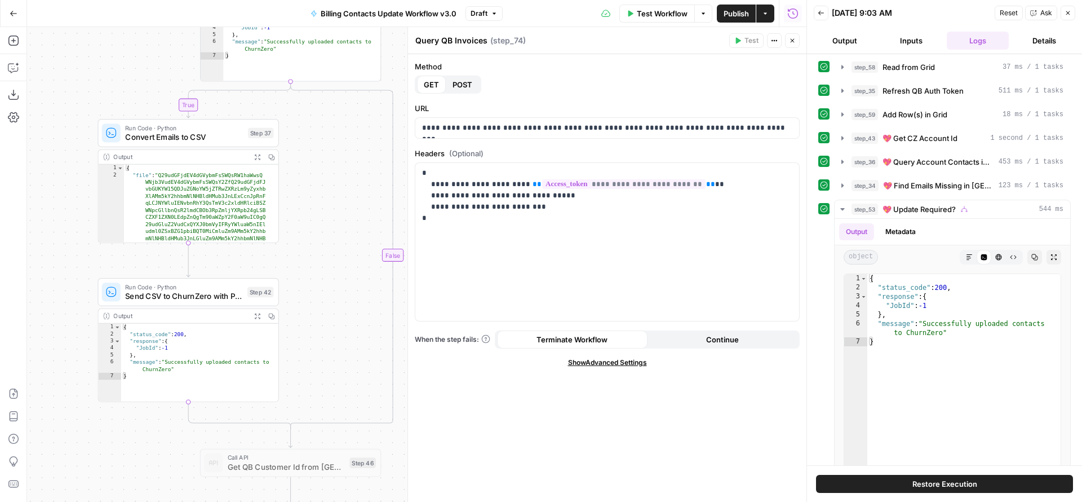
drag, startPoint x: 80, startPoint y: 224, endPoint x: 80, endPoint y: 332, distance: 108.2
click at [80, 332] on div "true true false true false false Workflow Set Inputs Inputs Read from Grid Read…" at bounding box center [416, 264] width 779 height 475
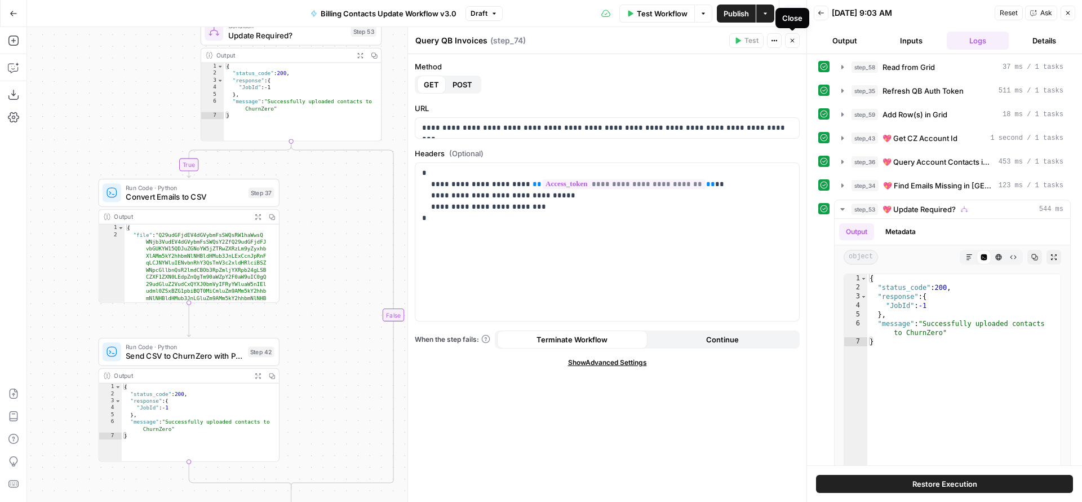
click at [792, 42] on icon "button" at bounding box center [792, 40] width 7 height 7
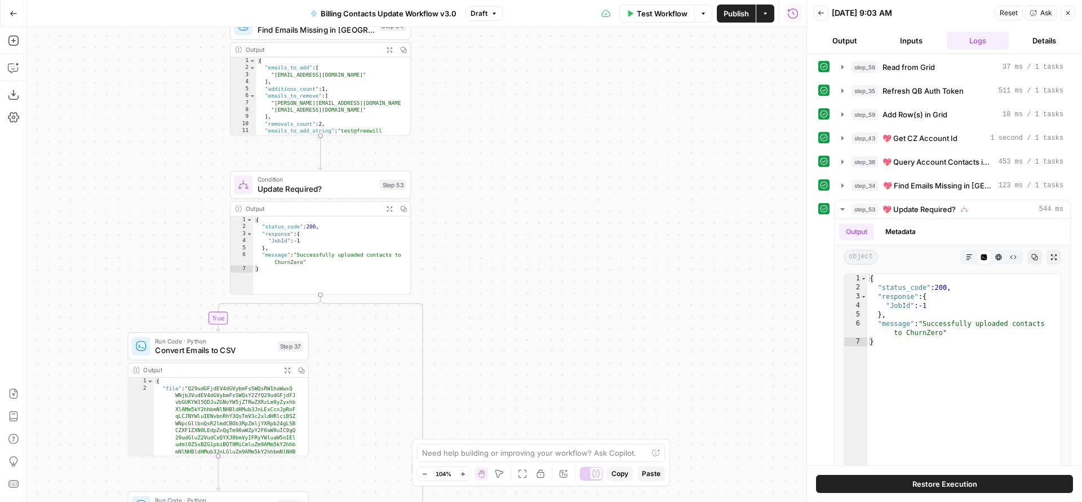
drag, startPoint x: 547, startPoint y: 162, endPoint x: 565, endPoint y: 284, distance: 123.6
click at [577, 315] on div "true true false true false false Workflow Set Inputs Inputs Read from Grid Read…" at bounding box center [416, 264] width 779 height 475
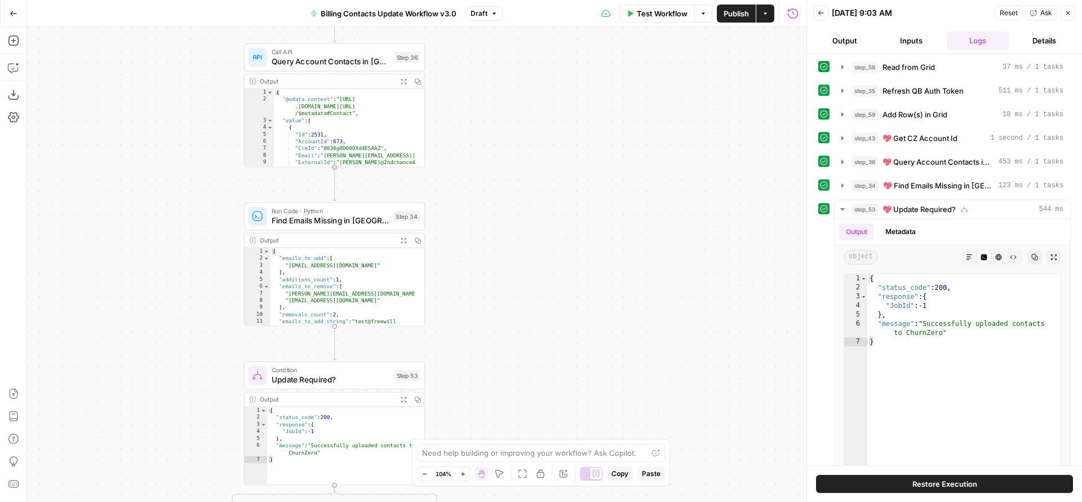
drag, startPoint x: 543, startPoint y: 174, endPoint x: 553, endPoint y: 367, distance: 194.2
click at [557, 376] on div "true true false true false false Workflow Set Inputs Inputs Read from Grid Read…" at bounding box center [416, 264] width 779 height 475
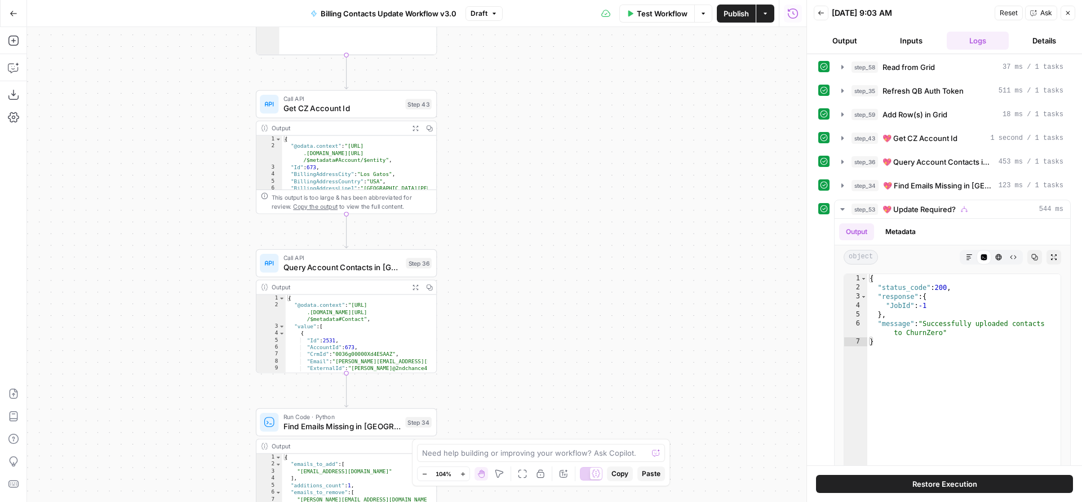
drag, startPoint x: 540, startPoint y: 384, endPoint x: 538, endPoint y: 395, distance: 11.1
click at [543, 413] on div "true true false true false false Workflow Set Inputs Inputs Read from Grid Read…" at bounding box center [416, 264] width 779 height 475
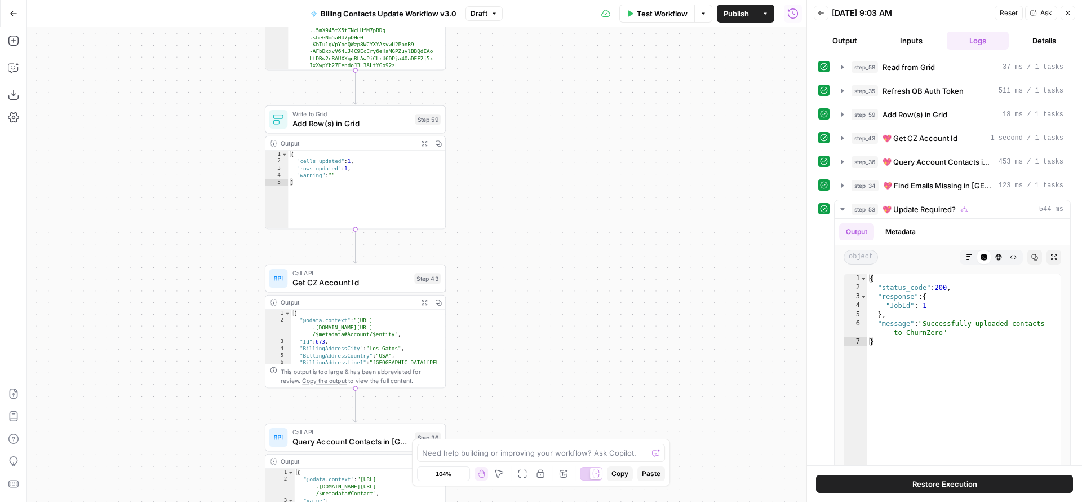
drag, startPoint x: 526, startPoint y: 291, endPoint x: 534, endPoint y: 396, distance: 105.6
click at [534, 396] on div "true true false true false false Workflow Set Inputs Inputs Read from Grid Read…" at bounding box center [416, 264] width 779 height 475
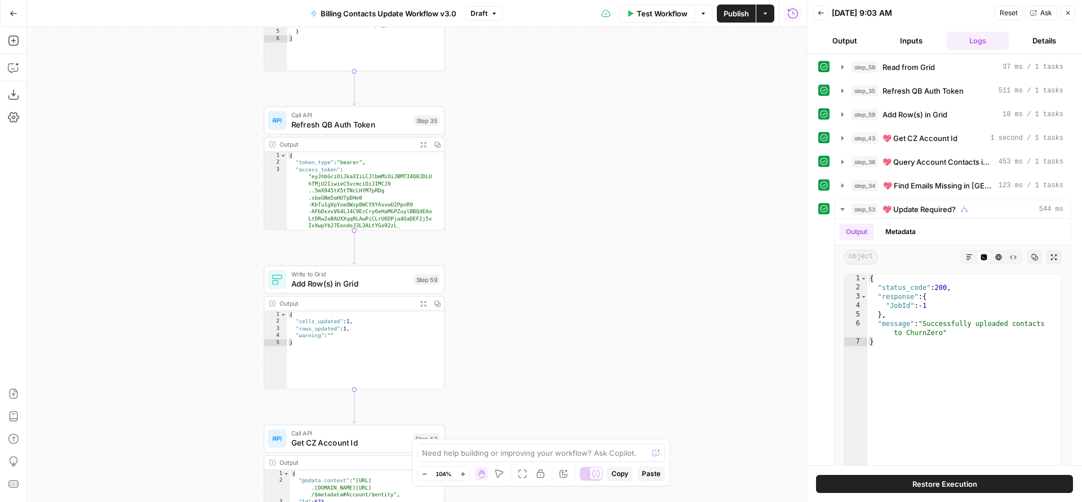
drag, startPoint x: 519, startPoint y: 230, endPoint x: 512, endPoint y: 338, distance: 108.5
click at [518, 404] on div "true true false true false false Workflow Set Inputs Inputs Read from Grid Read…" at bounding box center [416, 264] width 779 height 475
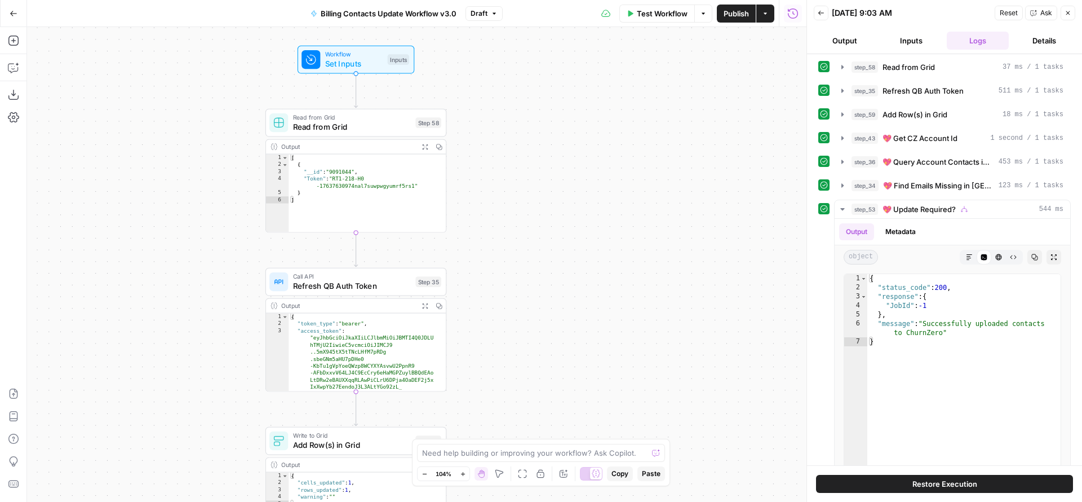
drag, startPoint x: 517, startPoint y: 255, endPoint x: 520, endPoint y: 392, distance: 136.4
click at [522, 422] on div "true true false true false false Workflow Set Inputs Inputs Read from Grid Read…" at bounding box center [416, 264] width 779 height 475
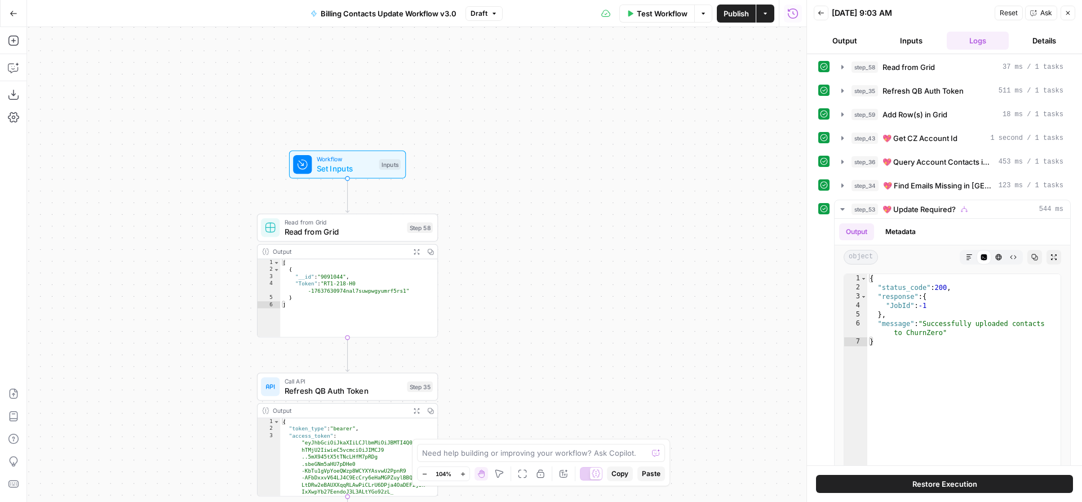
drag, startPoint x: 526, startPoint y: 276, endPoint x: 514, endPoint y: 375, distance: 99.9
click at [514, 375] on div "true true false true false false Workflow Set Inputs Inputs Read from Grid Read…" at bounding box center [416, 264] width 779 height 475
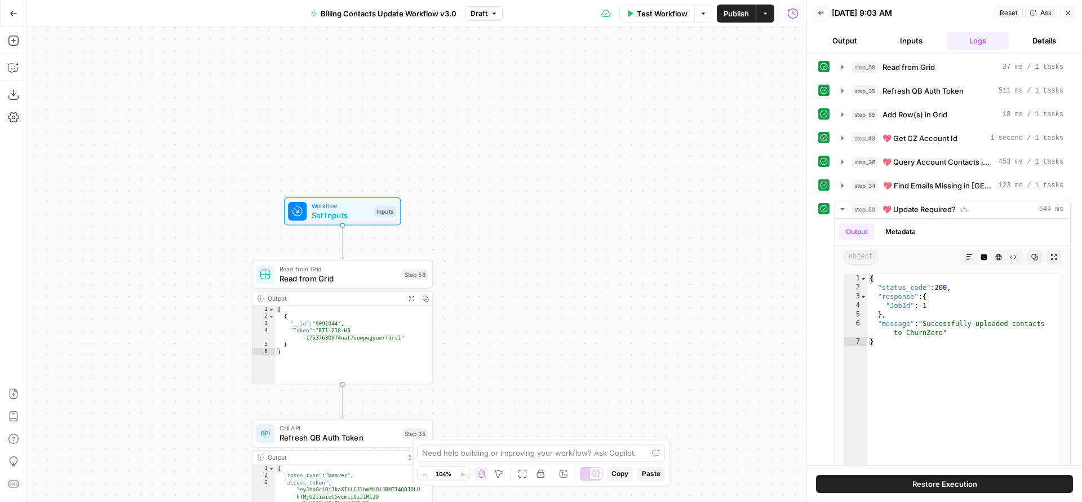
drag, startPoint x: 513, startPoint y: 373, endPoint x: 508, endPoint y: 99, distance: 273.4
click at [508, 101] on div "true true false true false false Workflow Set Inputs Inputs Read from Grid Read…" at bounding box center [416, 264] width 779 height 475
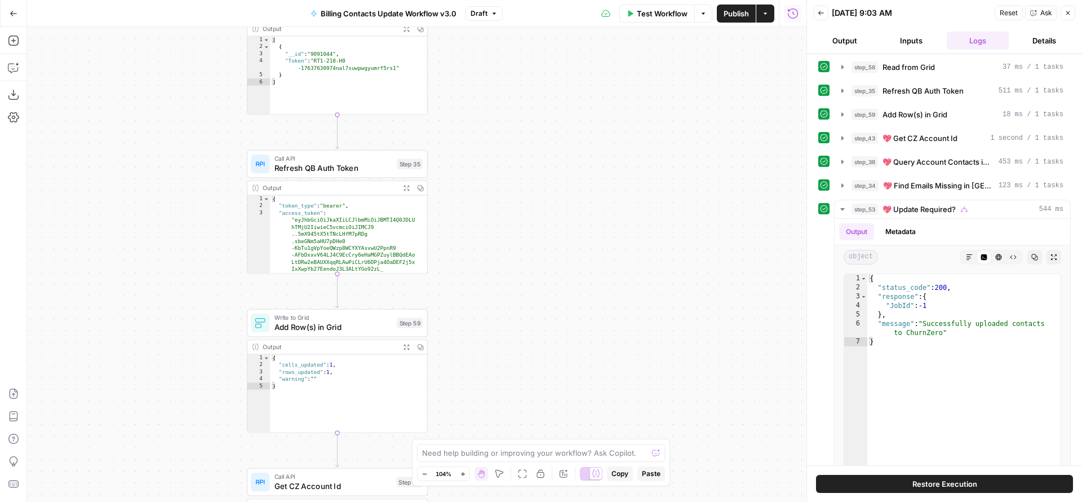
drag, startPoint x: 512, startPoint y: 299, endPoint x: 478, endPoint y: 80, distance: 221.3
click at [480, 91] on div "true true false true false false Workflow Set Inputs Inputs Read from Grid Read…" at bounding box center [416, 264] width 779 height 475
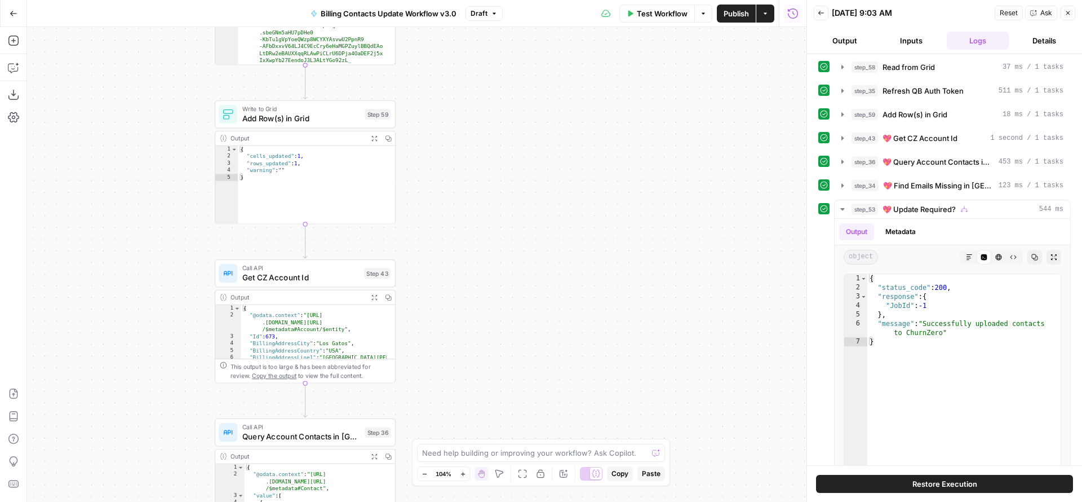
drag, startPoint x: 479, startPoint y: 190, endPoint x: 480, endPoint y: 89, distance: 101.4
click at [479, 93] on div "true true false true false false Workflow Set Inputs Inputs Read from Grid Read…" at bounding box center [416, 264] width 779 height 475
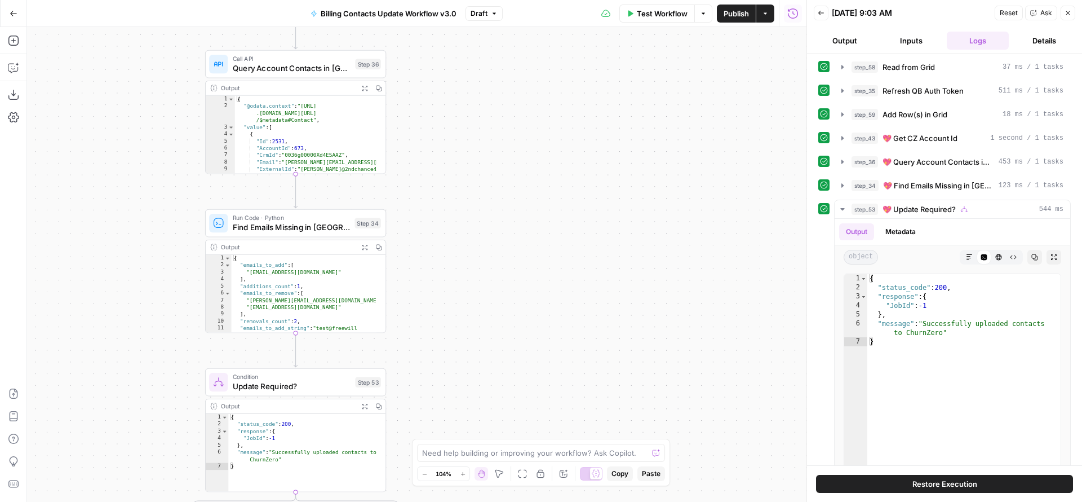
drag, startPoint x: 498, startPoint y: 296, endPoint x: 497, endPoint y: 176, distance: 120.1
click at [494, 103] on div "true true false true false false Workflow Set Inputs Inputs Read from Grid Read…" at bounding box center [416, 264] width 779 height 475
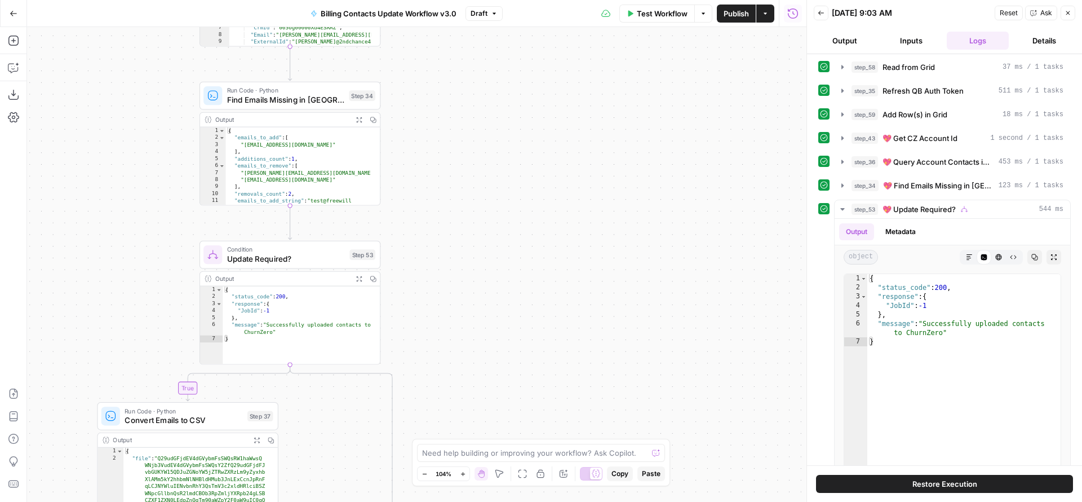
drag, startPoint x: 492, startPoint y: 212, endPoint x: 478, endPoint y: 86, distance: 126.5
click at [479, 91] on div "true true false true false false Workflow Set Inputs Inputs Read from Grid Read…" at bounding box center [416, 264] width 779 height 475
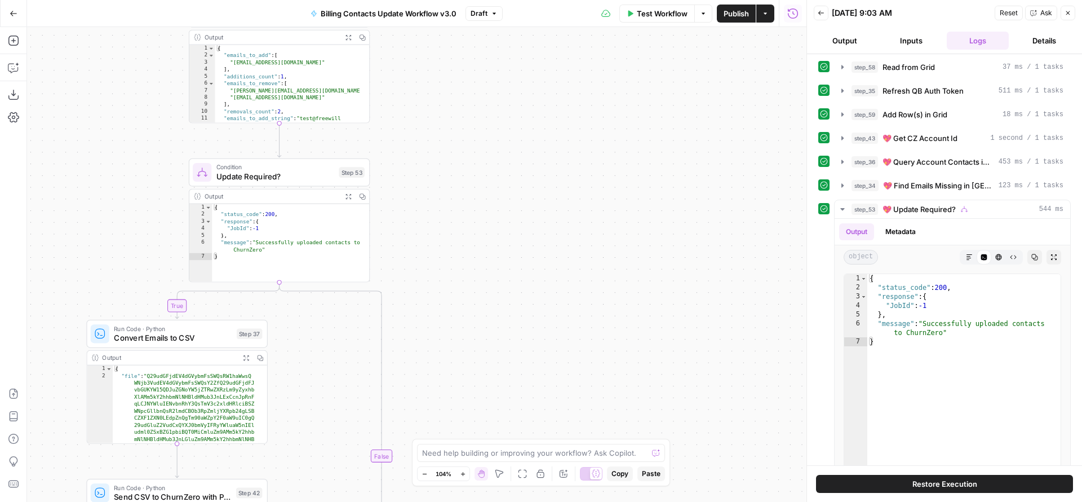
scroll to position [2, 0]
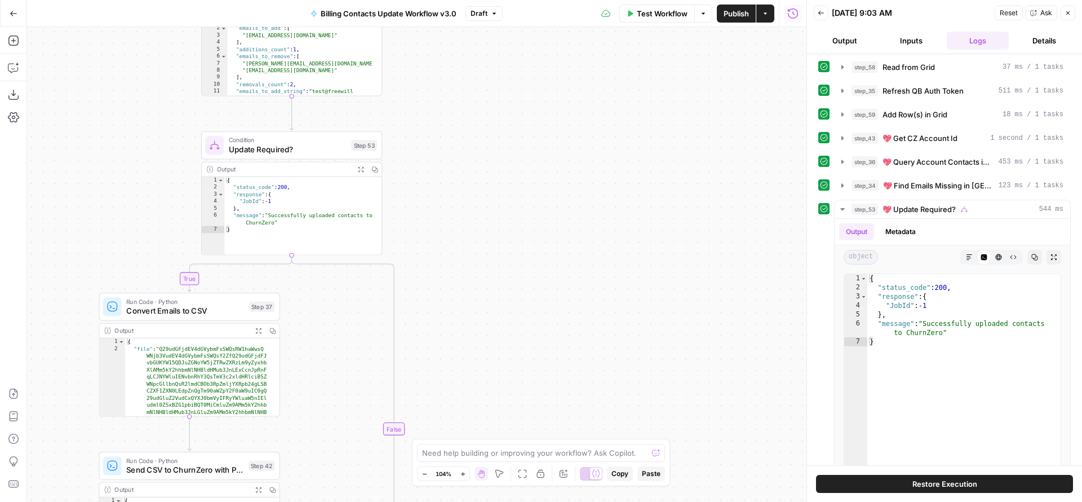
drag, startPoint x: 451, startPoint y: 240, endPoint x: 587, endPoint y: 104, distance: 191.7
click at [587, 104] on div "true true false true false false Workflow Set Inputs Inputs Read from Grid Read…" at bounding box center [416, 264] width 779 height 475
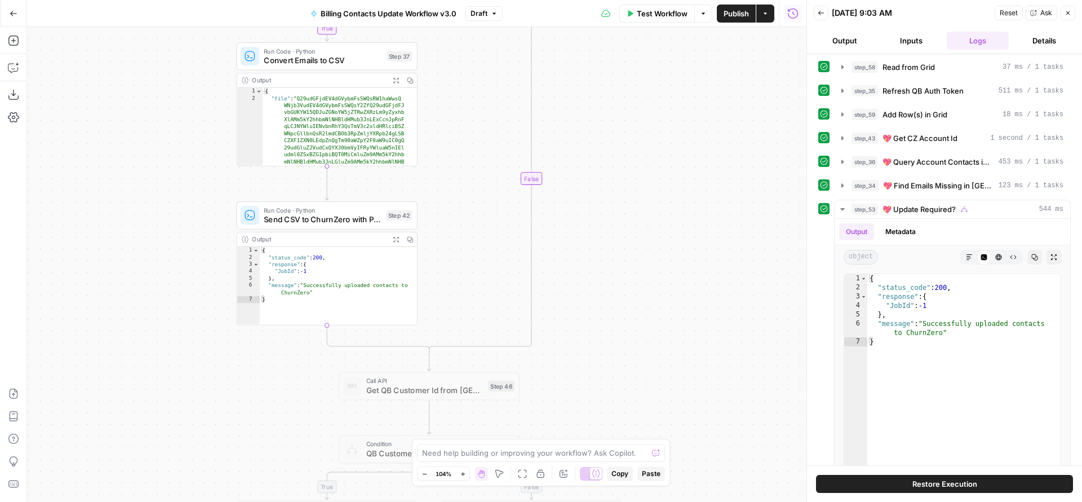
drag, startPoint x: 600, startPoint y: 290, endPoint x: 614, endPoint y: 102, distance: 188.2
click at [614, 132] on div "true true false true false false Workflow Set Inputs Inputs Read from Grid Read…" at bounding box center [416, 264] width 779 height 475
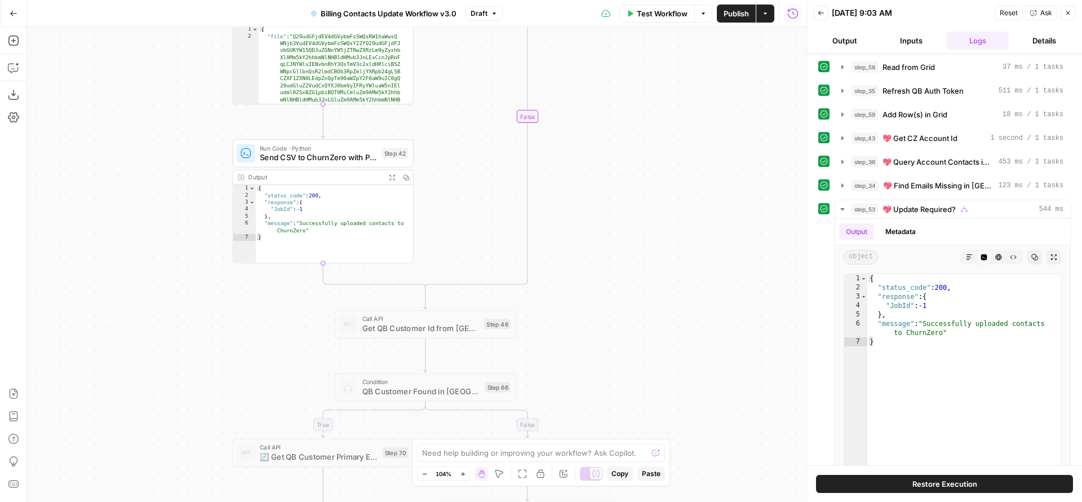
drag, startPoint x: 605, startPoint y: 266, endPoint x: 605, endPoint y: 127, distance: 138.6
click at [604, 176] on div "true true false true false false Workflow Set Inputs Inputs Read from Grid Read…" at bounding box center [416, 264] width 779 height 475
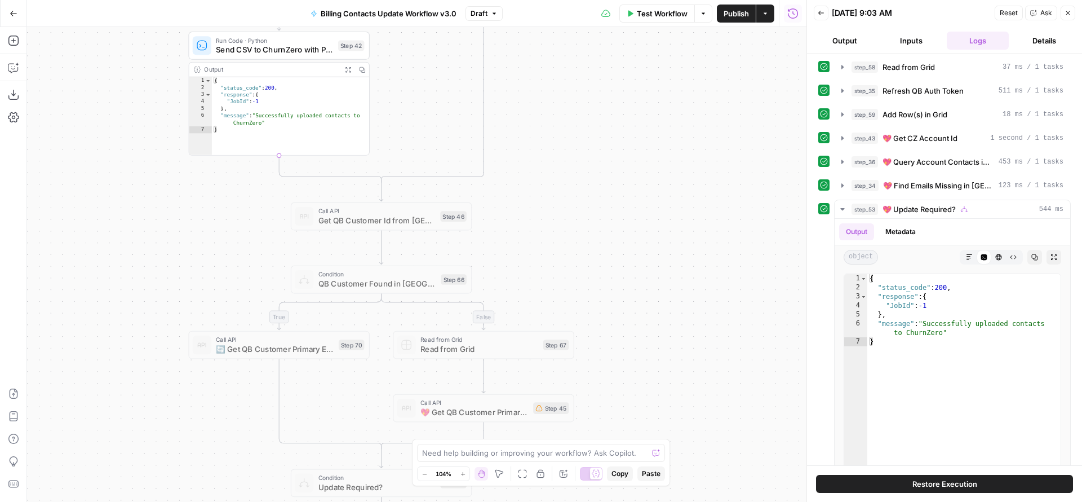
drag, startPoint x: 611, startPoint y: 92, endPoint x: 552, endPoint y: 116, distance: 63.5
click at [565, 32] on div "true true false true false false Workflow Set Inputs Inputs Read from Grid Read…" at bounding box center [416, 264] width 779 height 475
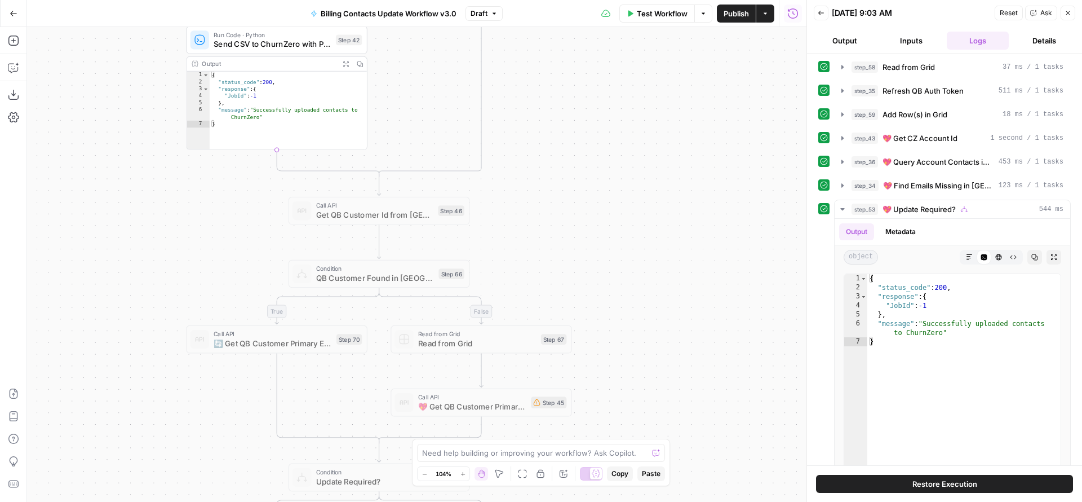
click at [366, 212] on span "Get QB Customer Id from [GEOGRAPHIC_DATA]" at bounding box center [374, 215] width 117 height 12
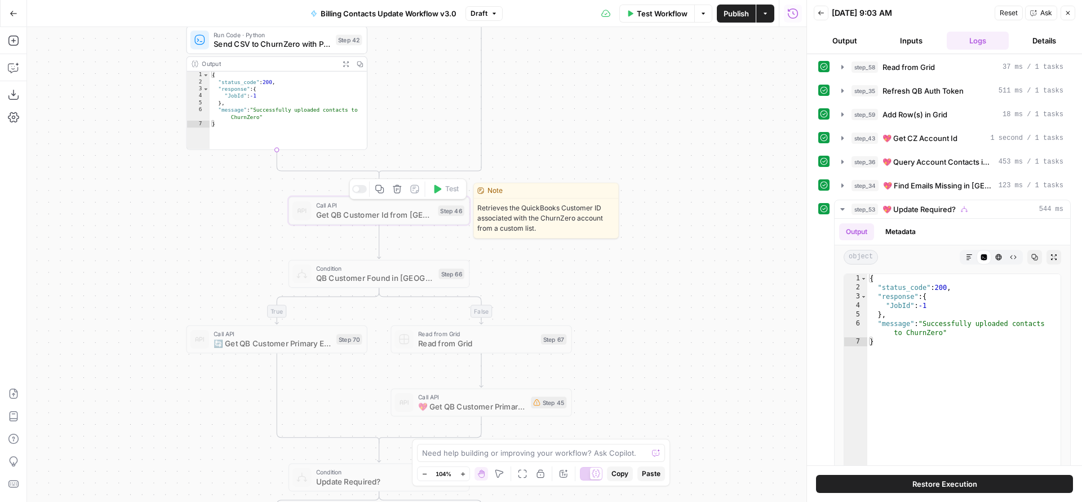
click at [364, 190] on div at bounding box center [359, 189] width 15 height 8
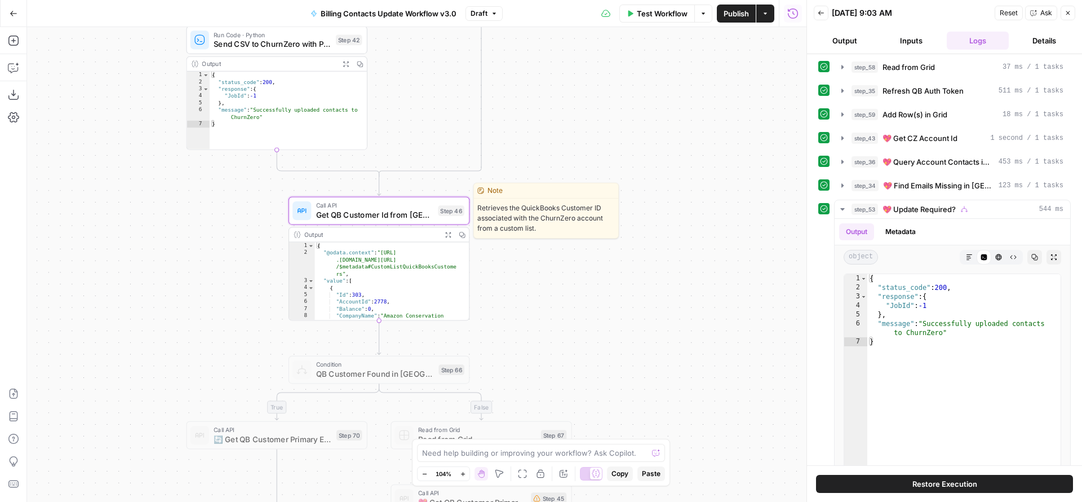
click at [334, 209] on span "Get QB Customer Id from [GEOGRAPHIC_DATA]" at bounding box center [374, 215] width 117 height 12
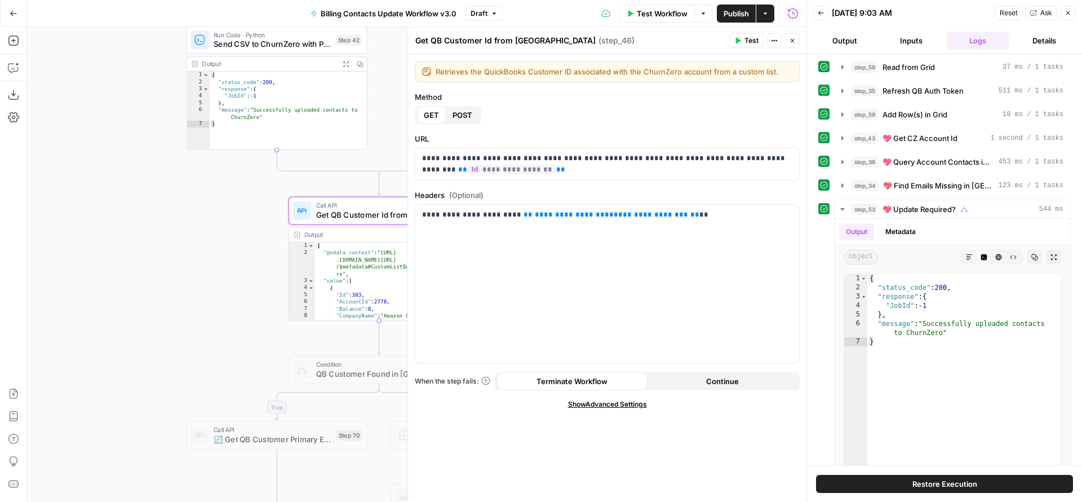
click at [345, 373] on span "QB Customer Found in [GEOGRAPHIC_DATA]?" at bounding box center [375, 373] width 118 height 12
click at [359, 349] on div at bounding box center [359, 348] width 15 height 8
click at [347, 376] on span "QB Customer Found in [GEOGRAPHIC_DATA]?" at bounding box center [375, 373] width 118 height 12
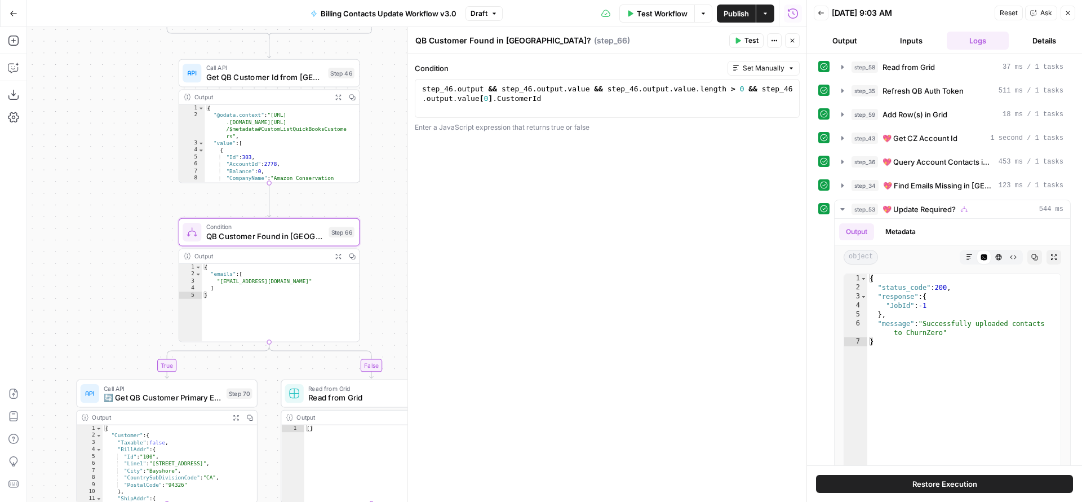
drag, startPoint x: 234, startPoint y: 343, endPoint x: 121, endPoint y: 198, distance: 183.1
click at [121, 198] on div "true true false true false false Workflow Set Inputs Inputs Read from Grid Read…" at bounding box center [416, 264] width 779 height 475
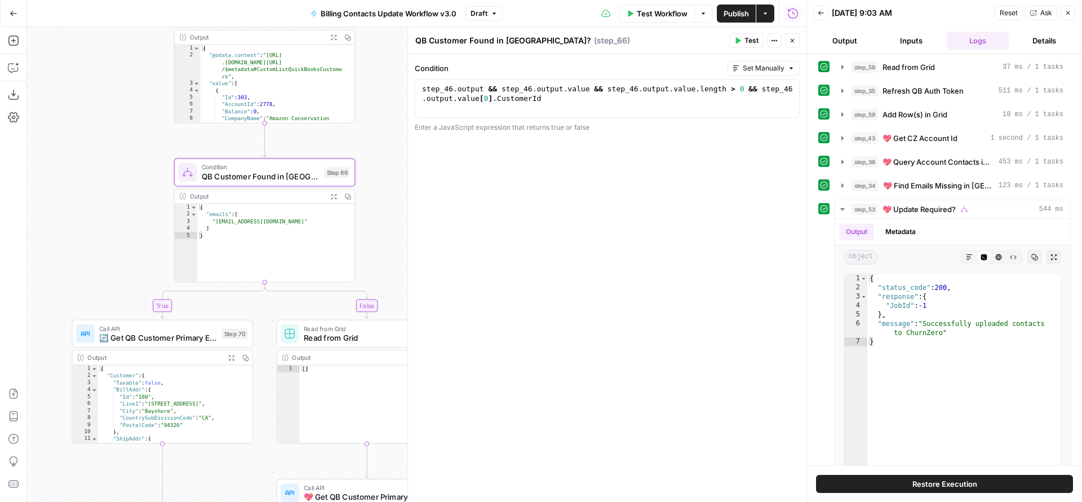
drag, startPoint x: 378, startPoint y: 305, endPoint x: 376, endPoint y: 161, distance: 144.3
click at [376, 164] on div "true true false true false false Workflow Set Inputs Inputs Read from Grid Read…" at bounding box center [416, 264] width 779 height 475
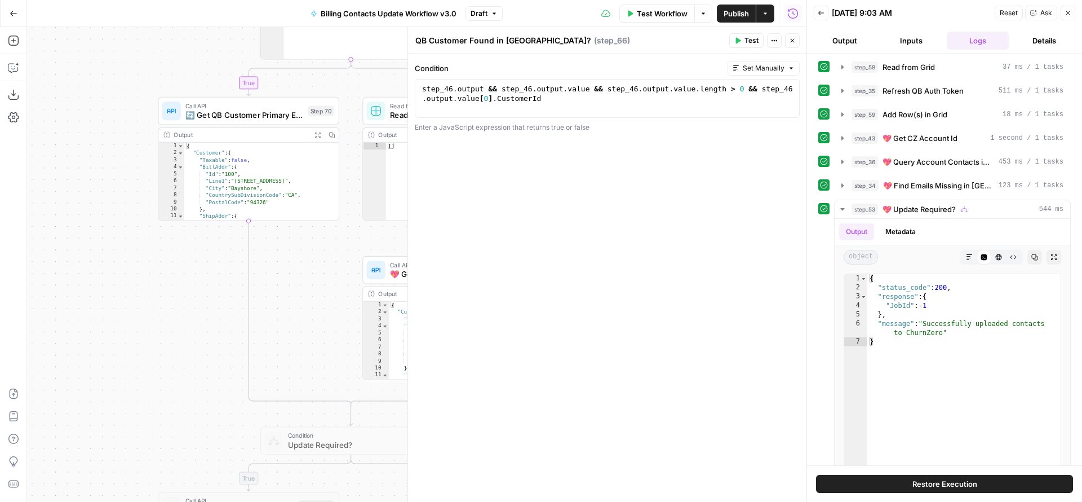
drag, startPoint x: 237, startPoint y: 411, endPoint x: 325, endPoint y: 242, distance: 190.8
click at [327, 249] on div "true true false true false false Workflow Set Inputs Inputs Read from Grid Read…" at bounding box center [416, 264] width 779 height 475
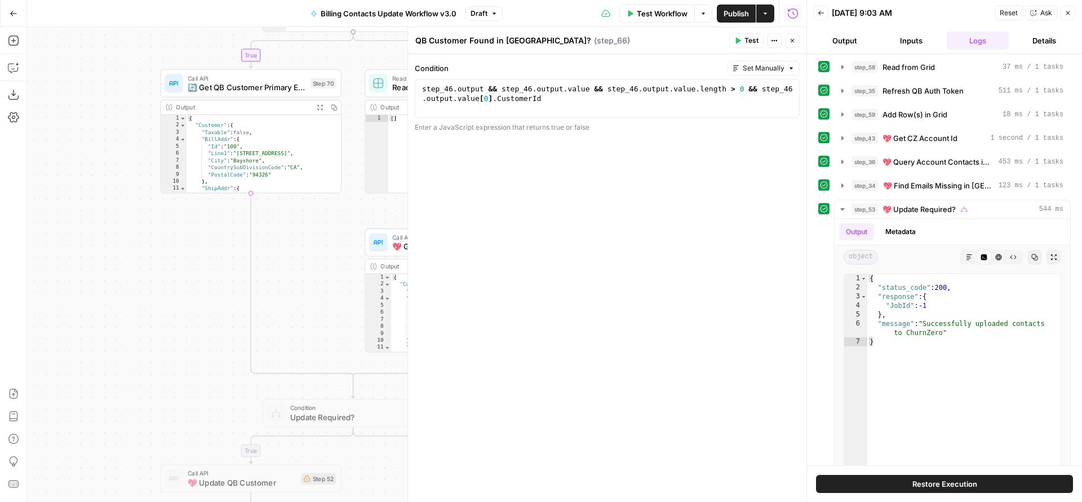
click at [220, 86] on span "🔄 Get QB Customer Primary Emails" at bounding box center [247, 88] width 118 height 12
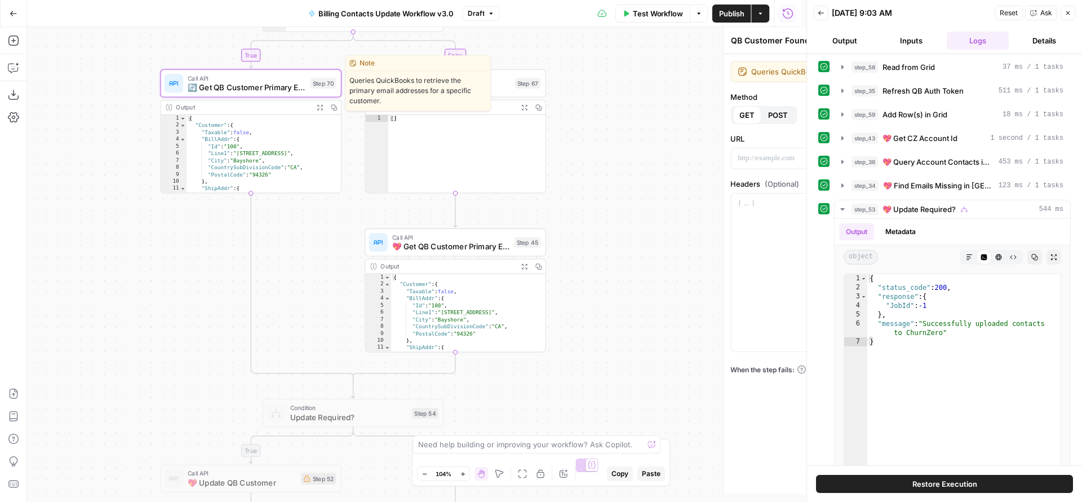
type textarea "🔄 Get QB Customer Primary Emails"
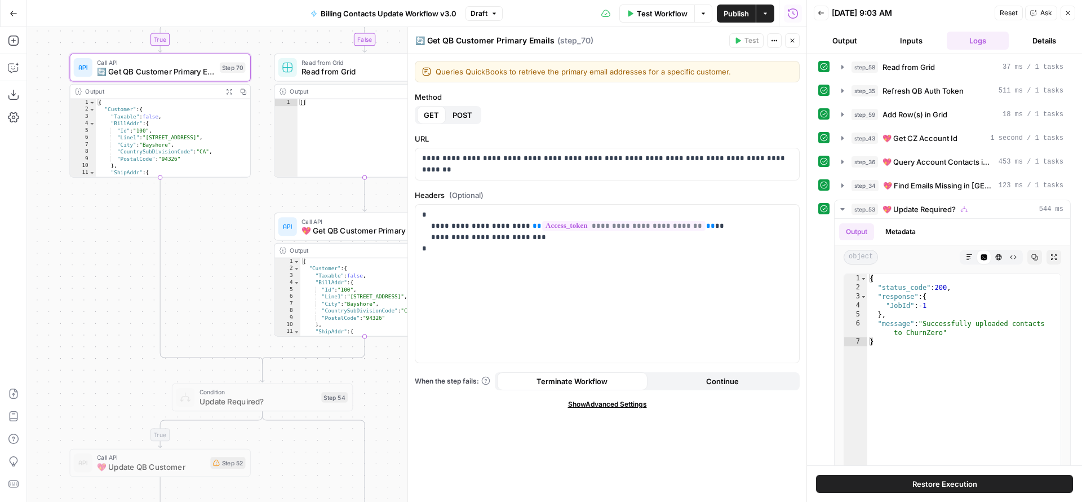
drag, startPoint x: 327, startPoint y: 306, endPoint x: 174, endPoint y: 295, distance: 153.1
click at [174, 295] on div "true true false true false false Workflow Set Inputs Inputs Read from Grid Read…" at bounding box center [416, 264] width 779 height 475
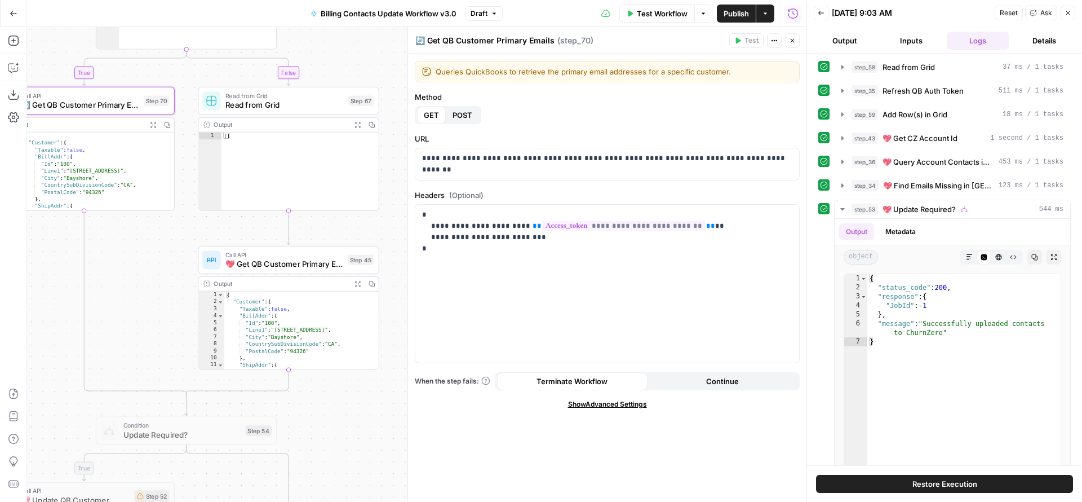
drag, startPoint x: 193, startPoint y: 212, endPoint x: 181, endPoint y: 228, distance: 19.7
click at [176, 246] on div "true true false true false false Workflow Set Inputs Inputs Read from Grid Read…" at bounding box center [416, 264] width 779 height 475
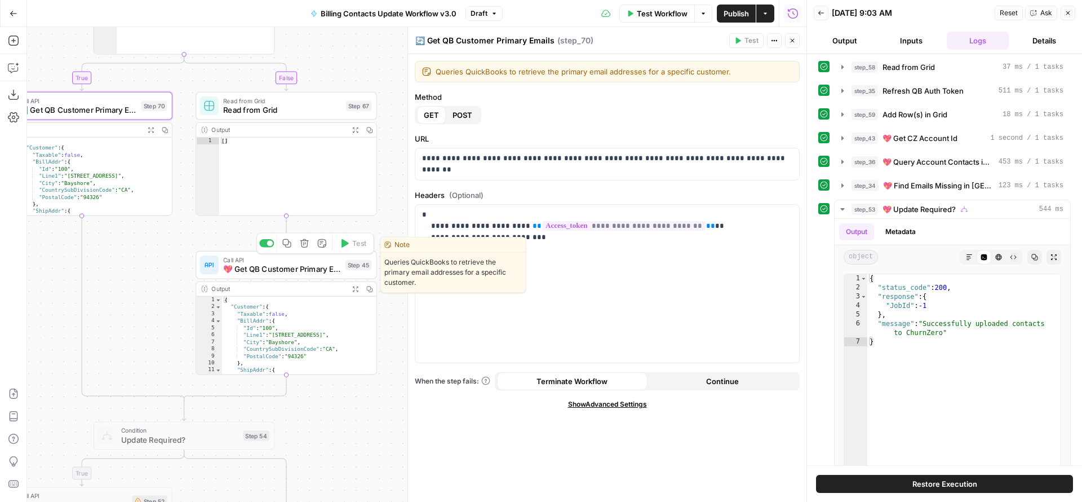
click at [257, 265] on span "💖 Get QB Customer Primary Emails" at bounding box center [281, 269] width 117 height 12
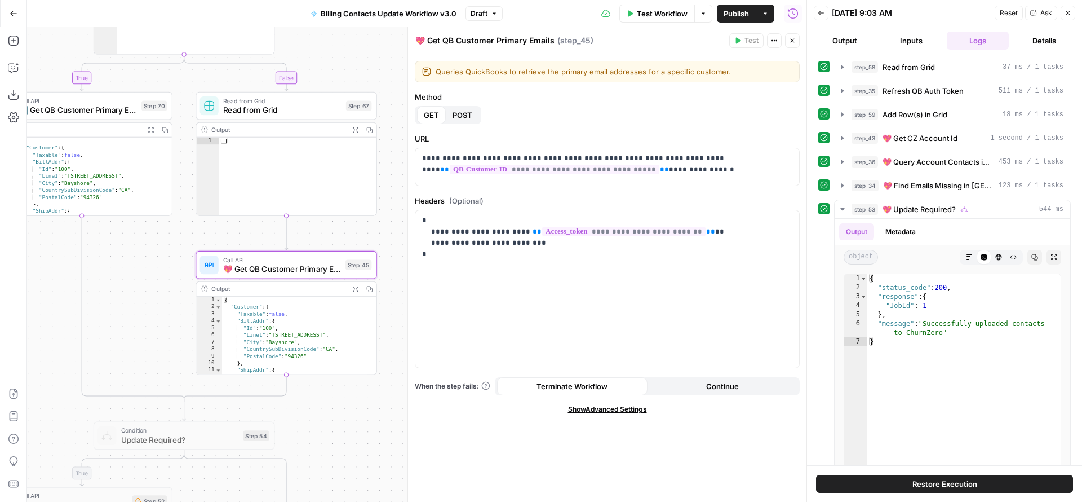
drag, startPoint x: 424, startPoint y: 41, endPoint x: 416, endPoint y: 39, distance: 8.1
click at [416, 39] on textarea "💖 Get QB Customer Primary Emails" at bounding box center [484, 40] width 139 height 11
type textarea "Get QB Customer Primary Emails"
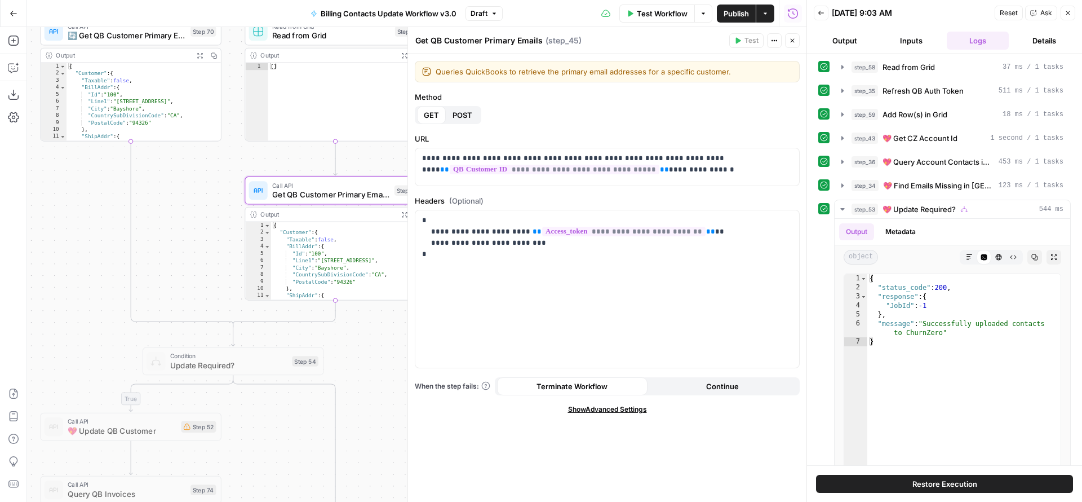
drag, startPoint x: 331, startPoint y: 413, endPoint x: 389, endPoint y: 290, distance: 136.4
click at [393, 293] on div "true true false true false false Workflow Set Inputs Inputs Read from Grid Read…" at bounding box center [416, 264] width 779 height 475
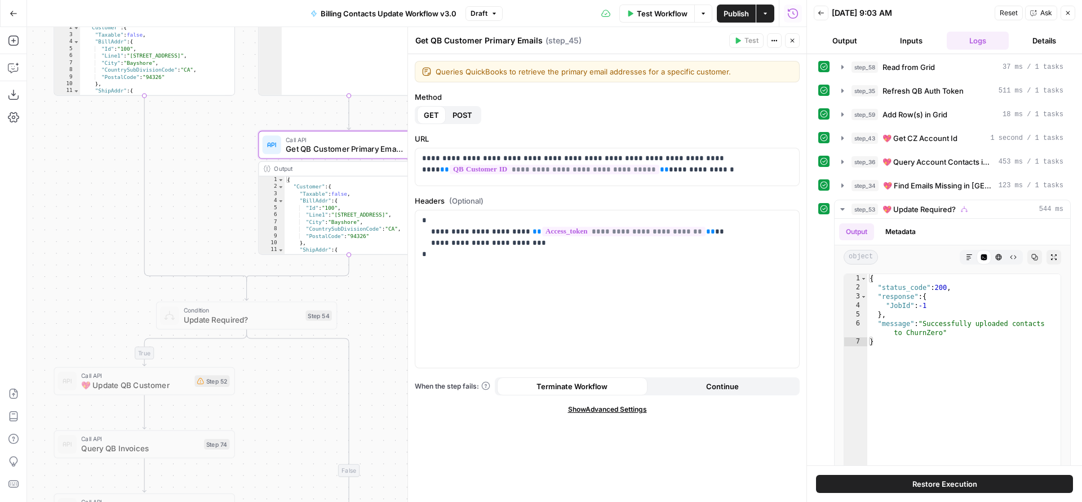
click at [229, 321] on span "Update Required?" at bounding box center [242, 319] width 117 height 12
click at [254, 320] on span "Update Required?" at bounding box center [242, 319] width 117 height 12
click at [232, 296] on div at bounding box center [227, 294] width 15 height 8
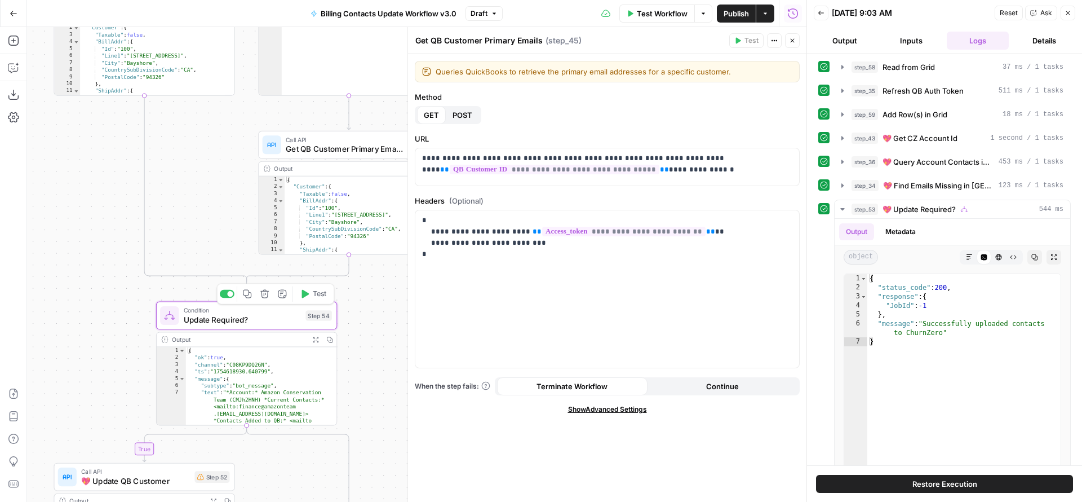
click at [257, 327] on div "Condition Update Required? Step 54 Copy step Delete step Add Note Test" at bounding box center [246, 316] width 181 height 28
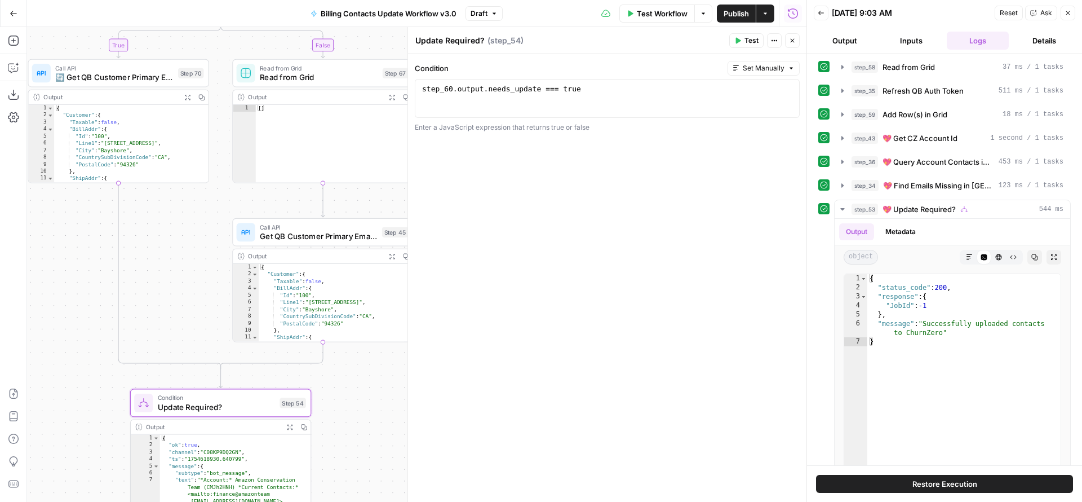
drag, startPoint x: 122, startPoint y: 223, endPoint x: 81, endPoint y: 363, distance: 146.2
click at [81, 363] on div "true true false true false false Workflow Set Inputs Inputs Read from Grid Read…" at bounding box center [416, 264] width 779 height 475
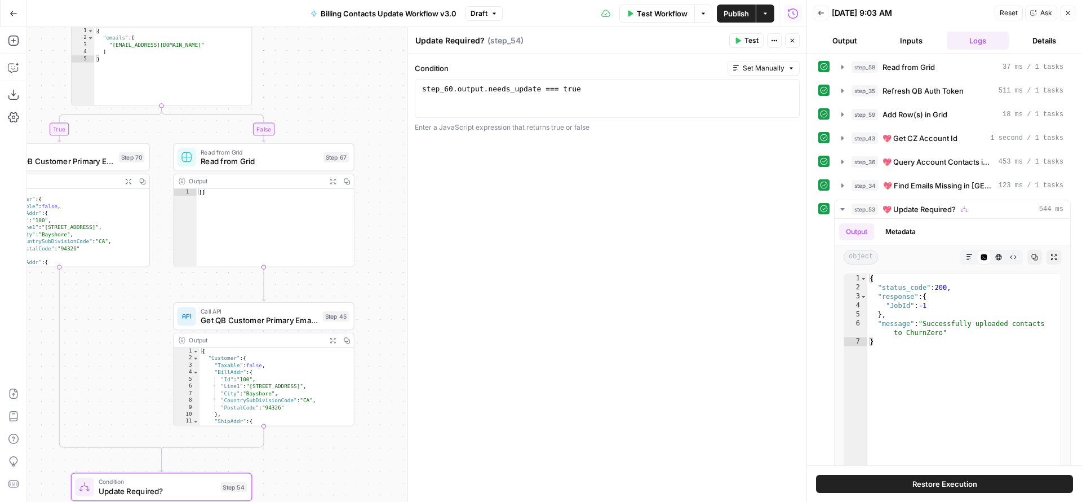
drag, startPoint x: 203, startPoint y: 290, endPoint x: 125, endPoint y: 340, distance: 93.0
click at [125, 340] on div "true true false true false false Workflow Set Inputs Inputs Read from Grid Read…" at bounding box center [416, 264] width 779 height 475
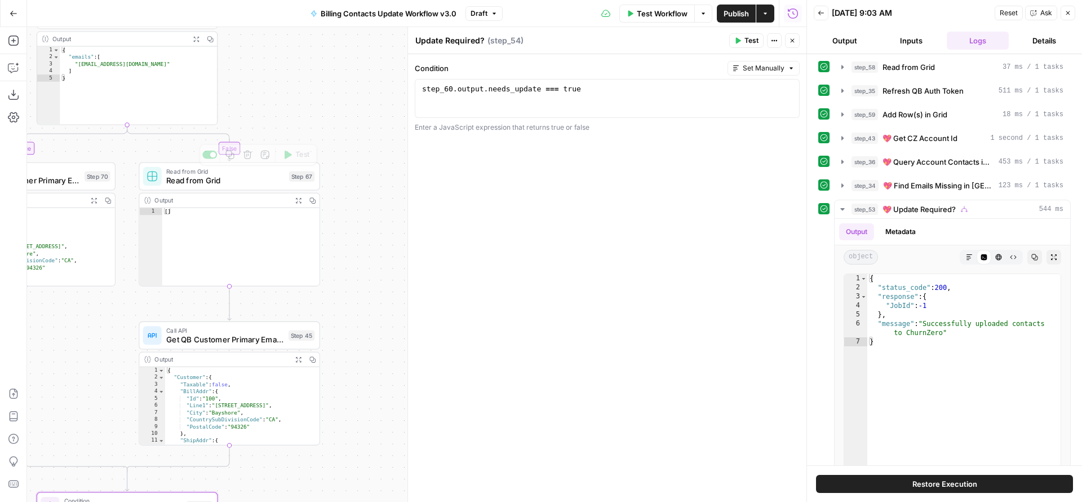
drag, startPoint x: 272, startPoint y: 119, endPoint x: 311, endPoint y: 255, distance: 141.3
click at [311, 255] on div "true true false true false false Workflow Set Inputs Inputs Read from Grid Read…" at bounding box center [416, 264] width 779 height 475
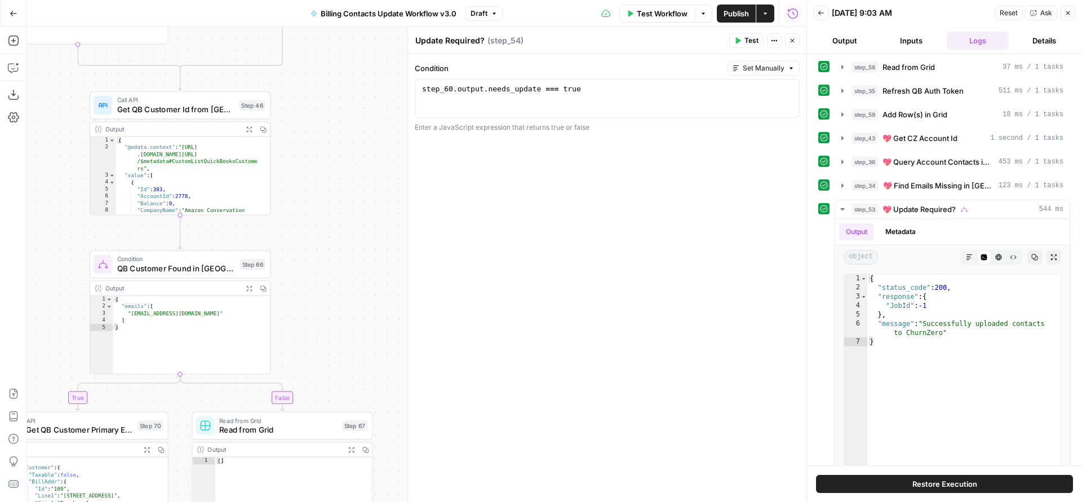
drag, startPoint x: 325, startPoint y: 165, endPoint x: 340, endPoint y: 285, distance: 120.4
click at [340, 293] on div "true true false true false false Workflow Set Inputs Inputs Read from Grid Read…" at bounding box center [416, 264] width 779 height 475
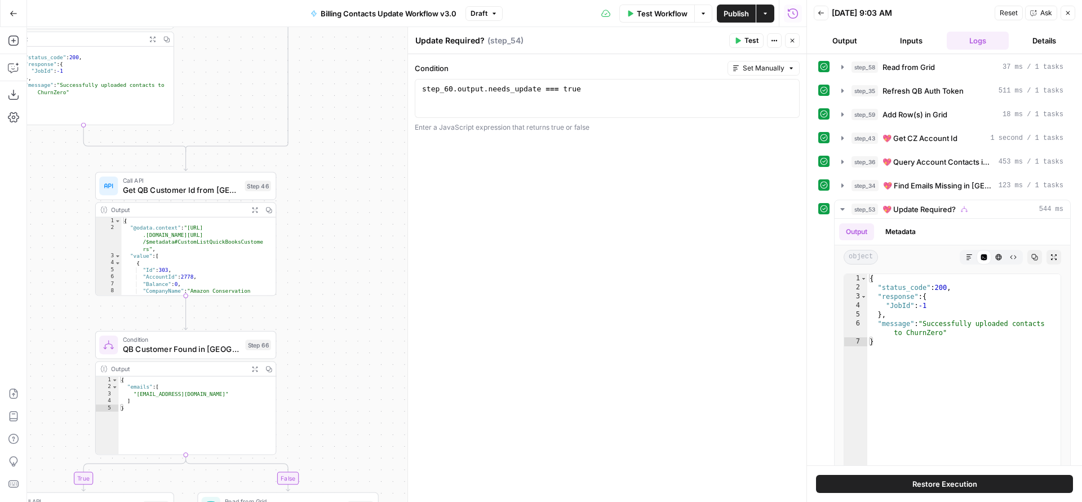
drag, startPoint x: 336, startPoint y: 242, endPoint x: 352, endPoint y: 358, distance: 116.5
click at [352, 357] on div "true true false true false false Workflow Set Inputs Inputs Read from Grid Read…" at bounding box center [416, 264] width 779 height 475
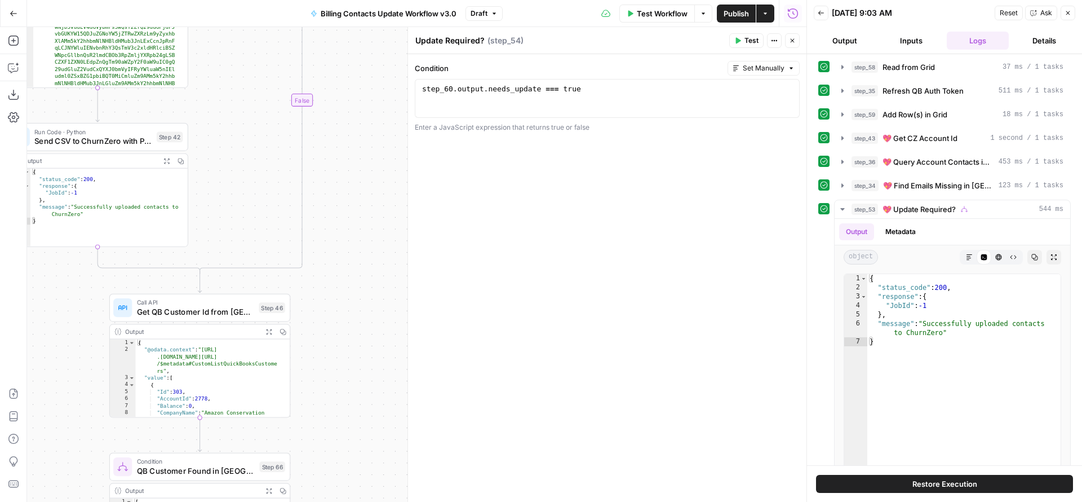
drag, startPoint x: 351, startPoint y: 215, endPoint x: 347, endPoint y: 355, distance: 140.4
click at [347, 375] on div "true true false true false false Workflow Set Inputs Inputs Read from Grid Read…" at bounding box center [416, 264] width 779 height 475
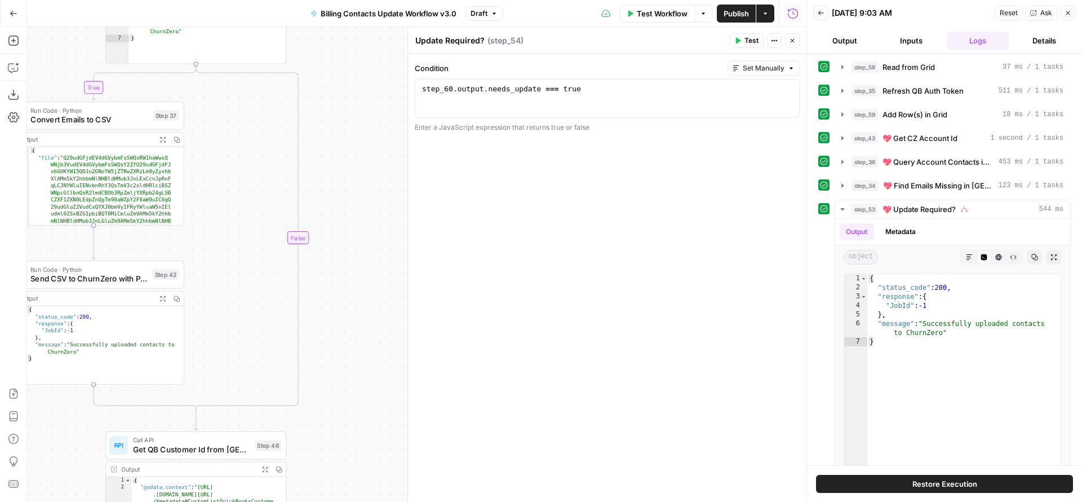
drag, startPoint x: 344, startPoint y: 218, endPoint x: 339, endPoint y: 380, distance: 162.4
click at [340, 378] on div "true true false true false false Workflow Set Inputs Inputs Read from Grid Read…" at bounding box center [416, 264] width 779 height 475
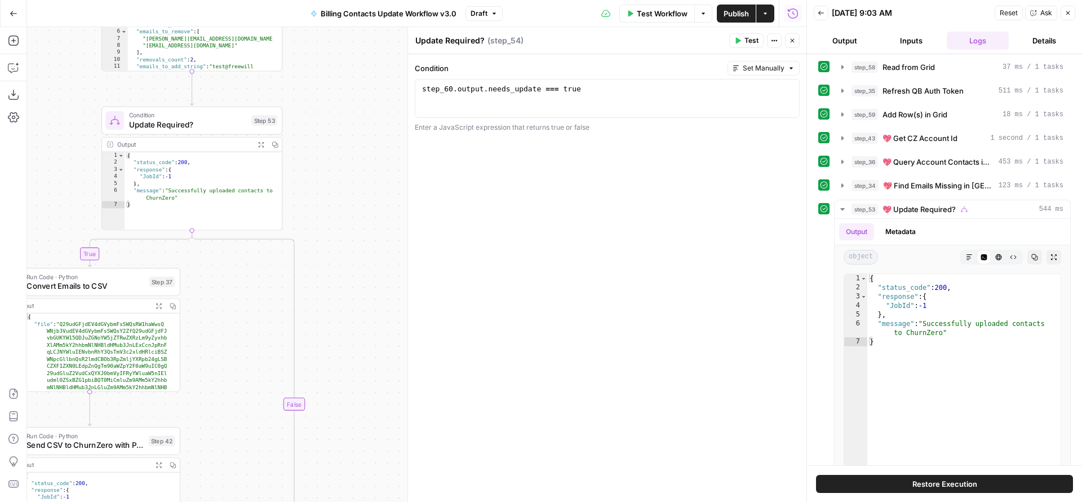
drag, startPoint x: 333, startPoint y: 211, endPoint x: 331, endPoint y: 386, distance: 175.3
click at [332, 384] on div "true true false true false false Workflow Set Inputs Inputs Read from Grid Read…" at bounding box center [416, 264] width 779 height 475
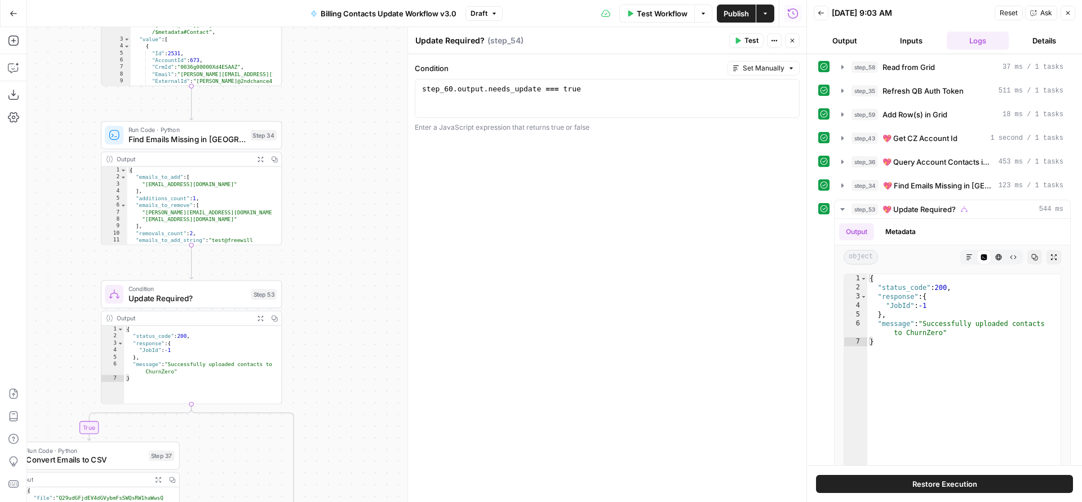
drag, startPoint x: 329, startPoint y: 224, endPoint x: 325, endPoint y: 403, distance: 178.7
click at [325, 395] on div "true true false true false false Workflow Set Inputs Inputs Read from Grid Read…" at bounding box center [416, 264] width 779 height 475
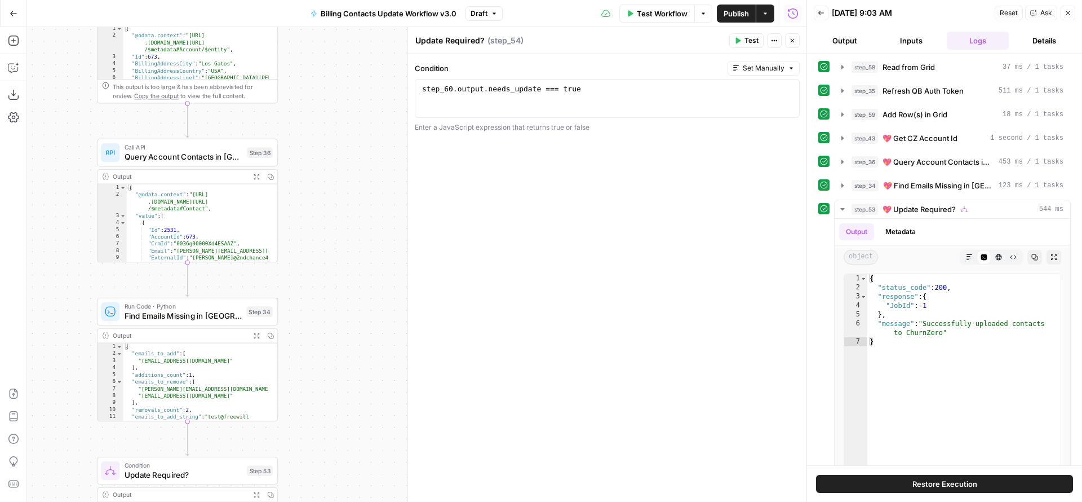
drag, startPoint x: 326, startPoint y: 252, endPoint x: 317, endPoint y: 422, distance: 169.3
click at [319, 431] on div "true true false true false false Workflow Set Inputs Inputs Read from Grid Read…" at bounding box center [416, 264] width 779 height 475
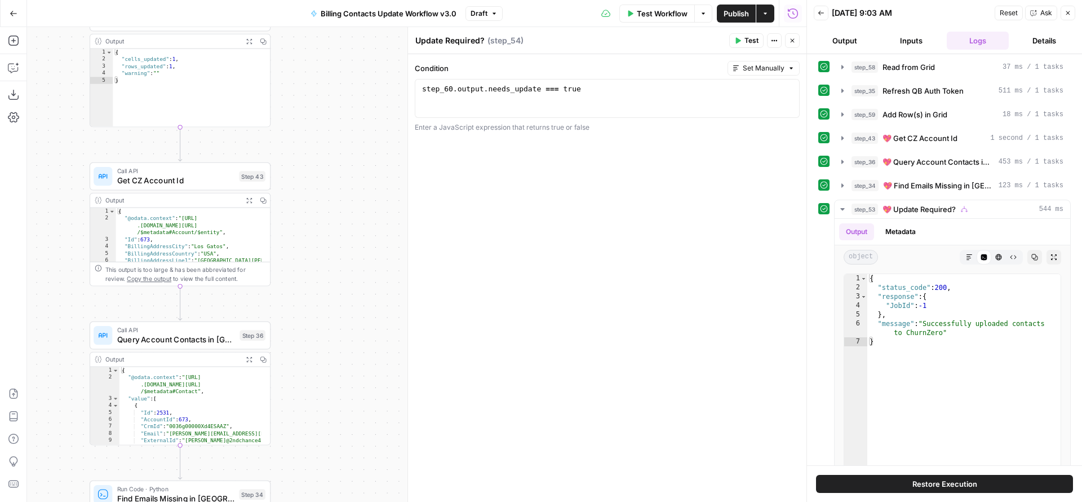
drag, startPoint x: 313, startPoint y: 263, endPoint x: 316, endPoint y: 450, distance: 187.1
click at [316, 445] on div "true true false true false false Workflow Set Inputs Inputs Read from Grid Read…" at bounding box center [416, 264] width 779 height 475
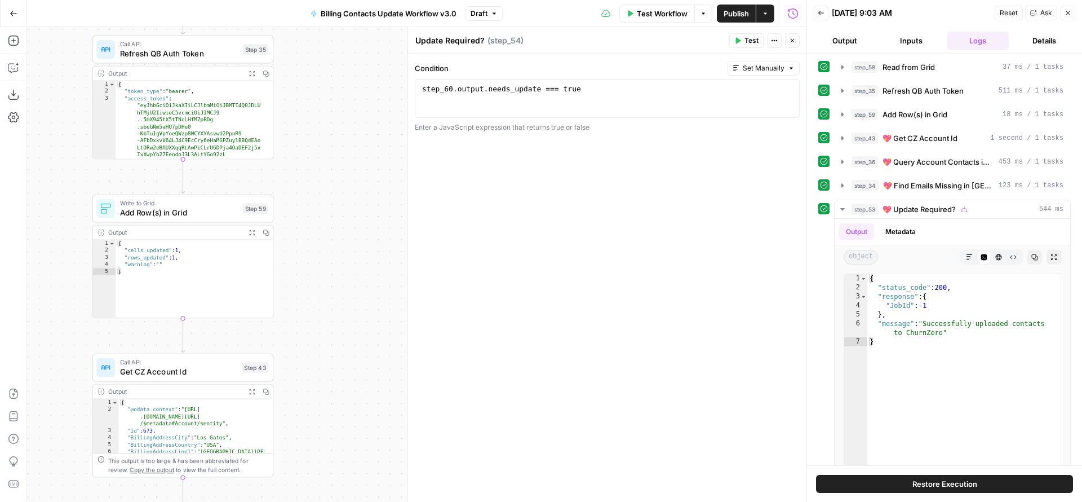
drag, startPoint x: 309, startPoint y: 262, endPoint x: 313, endPoint y: 419, distance: 156.7
click at [313, 416] on div "true true false true false false Workflow Set Inputs Inputs Read from Grid Read…" at bounding box center [416, 264] width 779 height 475
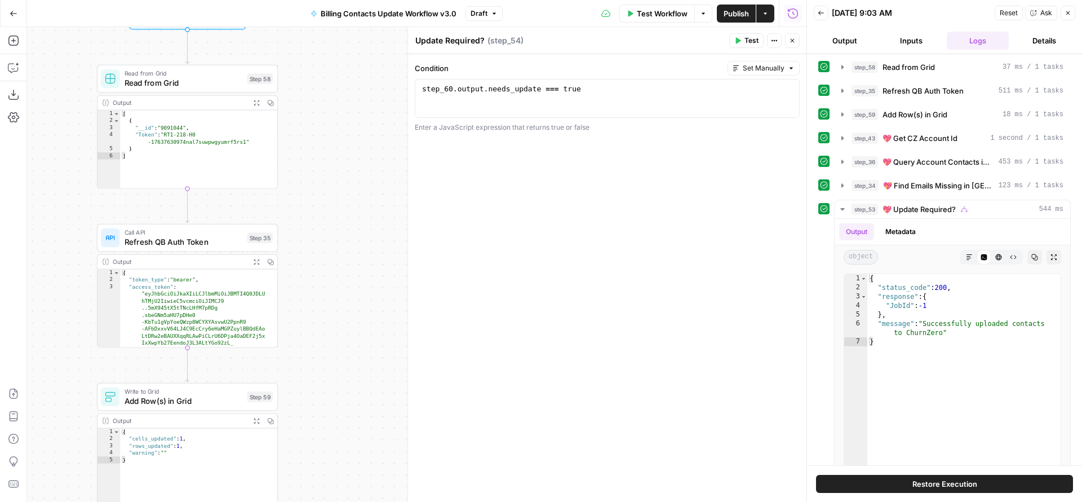
drag, startPoint x: 304, startPoint y: 308, endPoint x: 305, endPoint y: 435, distance: 126.8
click at [305, 435] on div "true true false true false false Workflow Set Inputs Inputs Read from Grid Read…" at bounding box center [416, 264] width 779 height 475
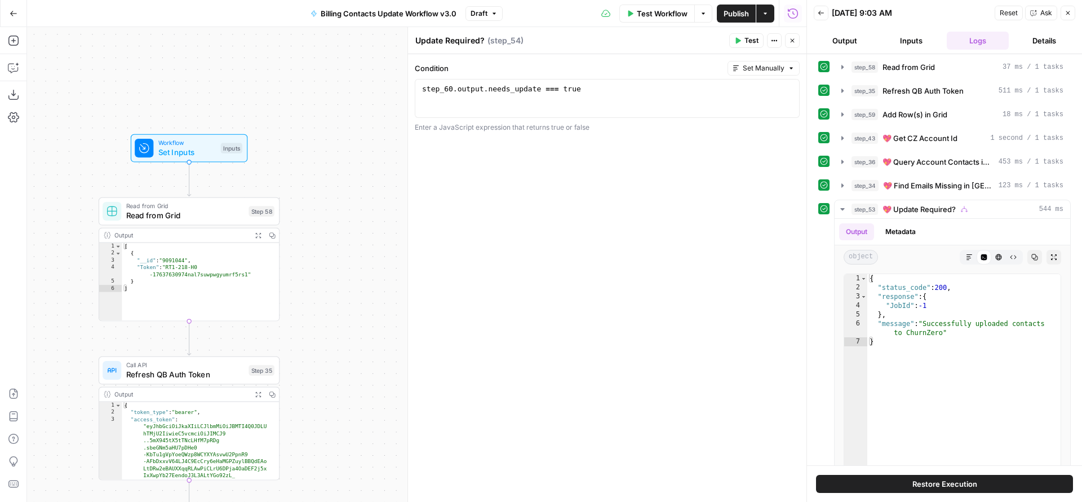
drag, startPoint x: 293, startPoint y: 388, endPoint x: 320, endPoint y: 123, distance: 266.3
click at [320, 127] on div "true true false true false false Workflow Set Inputs Inputs Read from Grid Read…" at bounding box center [416, 264] width 779 height 475
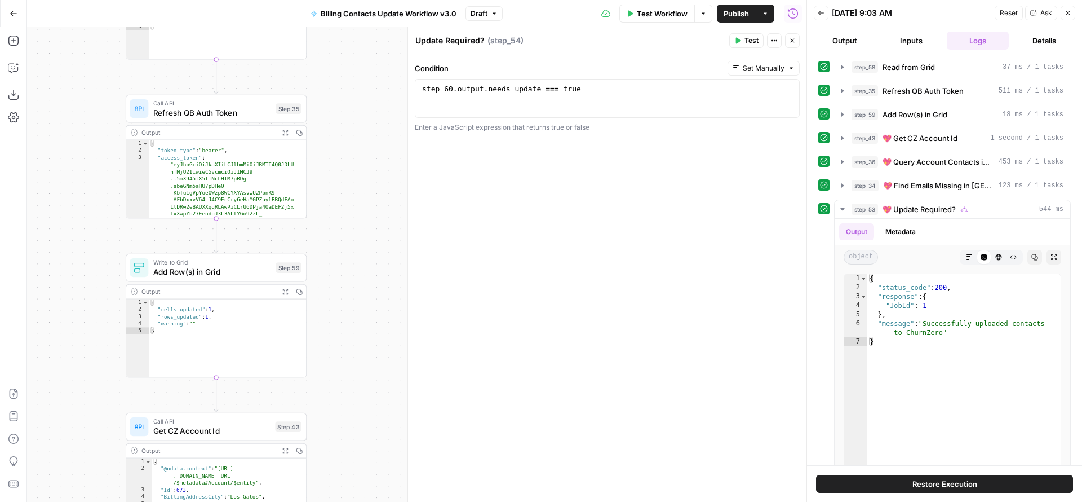
drag, startPoint x: 329, startPoint y: 321, endPoint x: 345, endPoint y: 52, distance: 268.8
click at [346, 58] on div "true true false true false false Workflow Set Inputs Inputs Read from Grid Read…" at bounding box center [416, 264] width 779 height 475
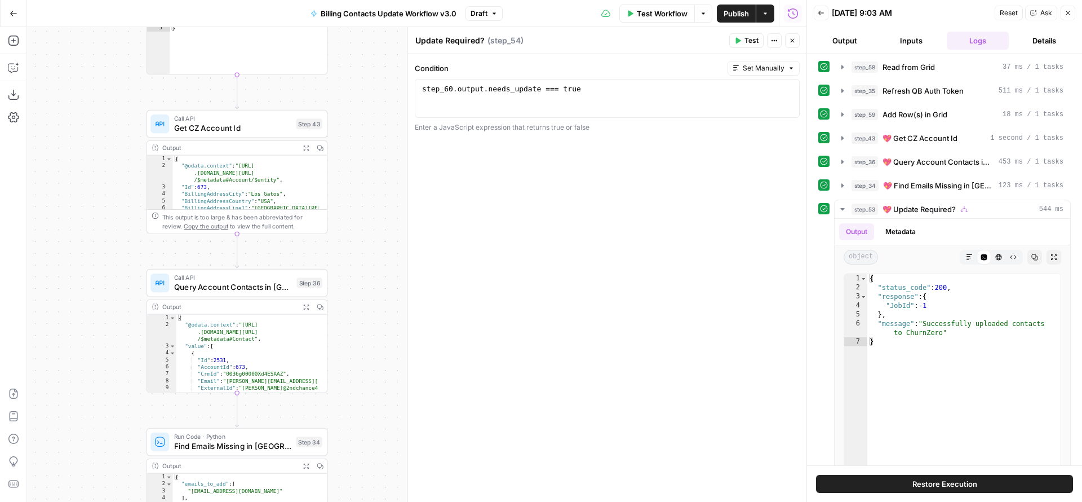
drag, startPoint x: 345, startPoint y: 317, endPoint x: 343, endPoint y: 42, distance: 275.6
click at [343, 43] on div "true true false true false false Workflow Set Inputs Inputs Read from Grid Read…" at bounding box center [416, 264] width 779 height 475
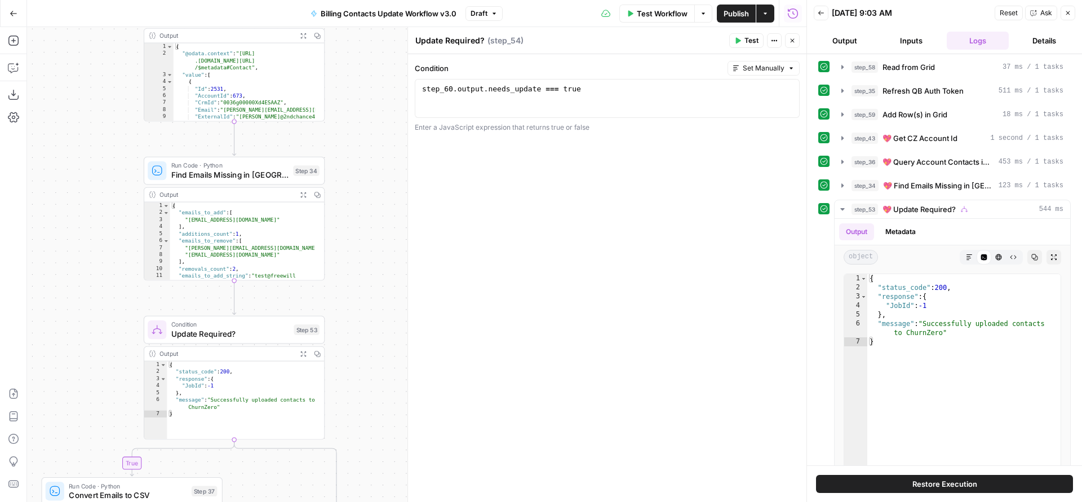
drag, startPoint x: 324, startPoint y: 291, endPoint x: 339, endPoint y: 19, distance: 272.1
click at [341, 36] on div "true true false true false false Workflow Set Inputs Inputs Read from Grid Read…" at bounding box center [416, 264] width 779 height 475
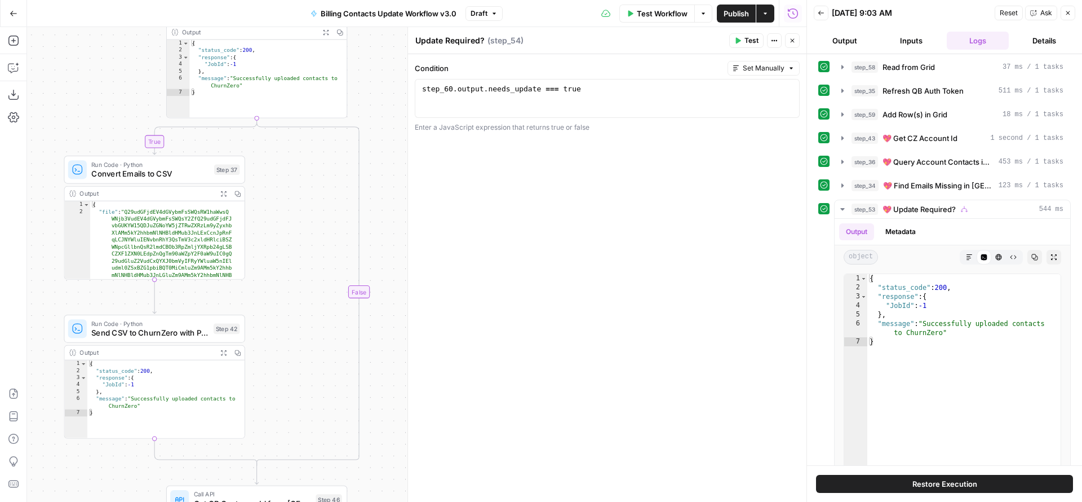
drag, startPoint x: 361, startPoint y: 282, endPoint x: 336, endPoint y: 56, distance: 227.3
click at [348, 63] on div "true true false true false false Workflow Set Inputs Inputs Read from Grid Read…" at bounding box center [416, 264] width 779 height 475
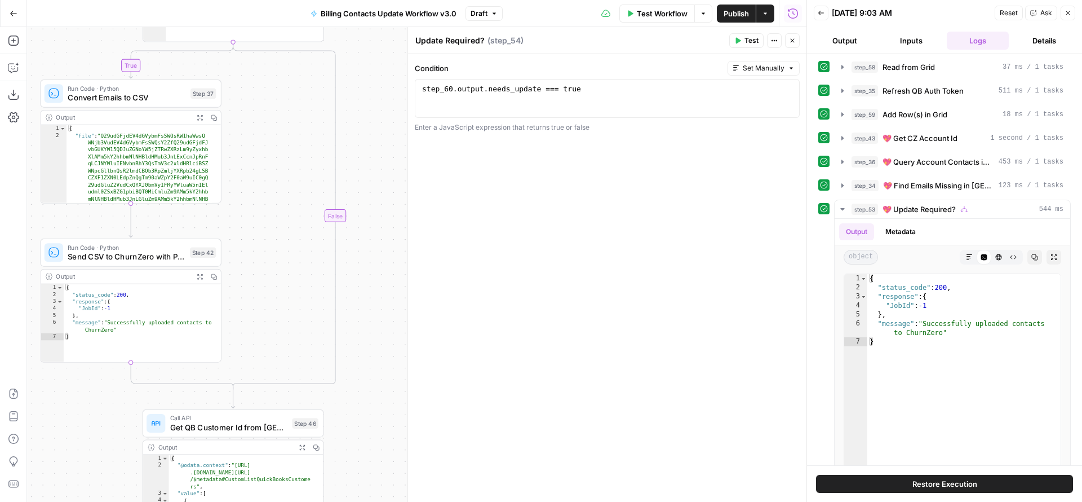
drag, startPoint x: 354, startPoint y: 189, endPoint x: 324, endPoint y: 263, distance: 79.3
click at [348, 268] on div "true true false true false false Workflow Set Inputs Inputs Read from Grid Read…" at bounding box center [416, 264] width 779 height 475
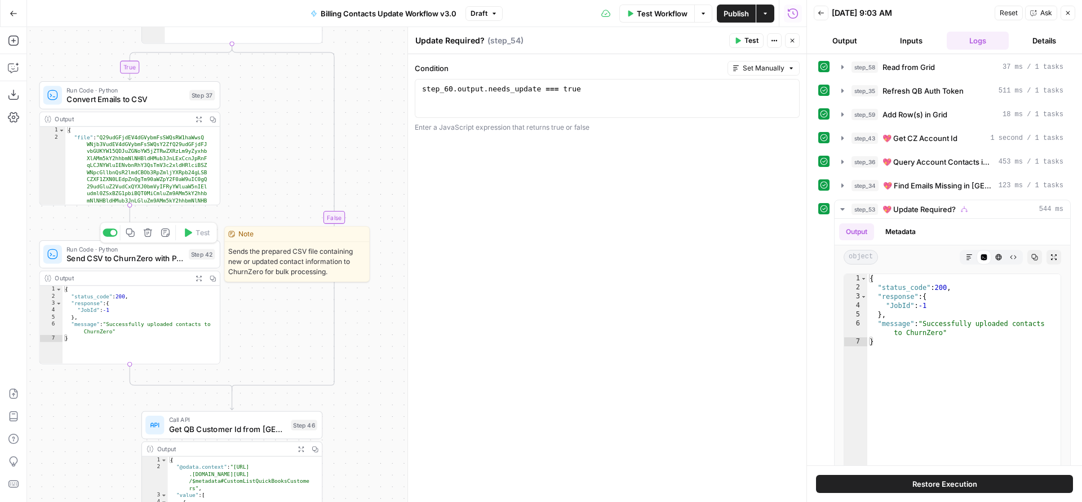
click at [109, 232] on div at bounding box center [110, 232] width 15 height 8
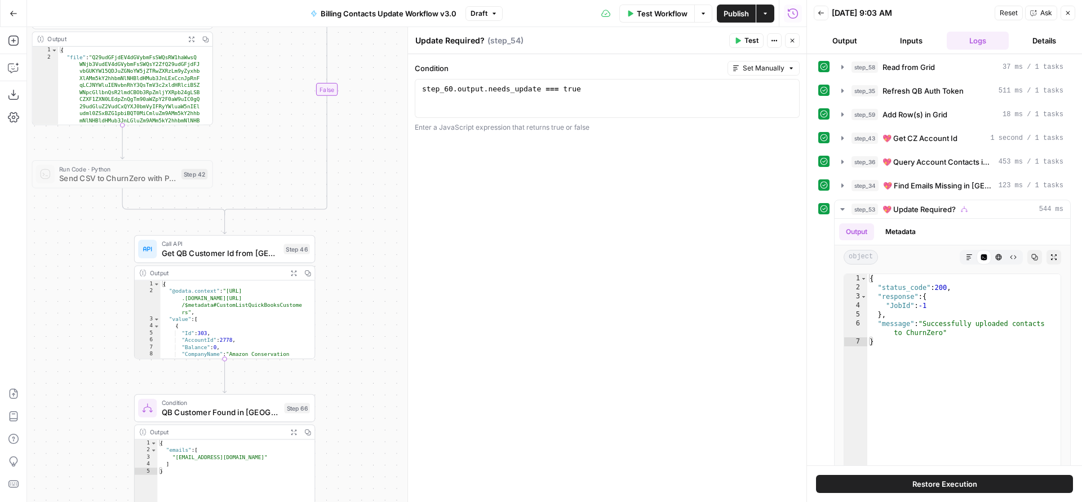
drag, startPoint x: 354, startPoint y: 383, endPoint x: 338, endPoint y: 271, distance: 113.4
click at [338, 272] on div "true true false true false false Workflow Set Inputs Inputs Read from Grid Read…" at bounding box center [416, 264] width 779 height 475
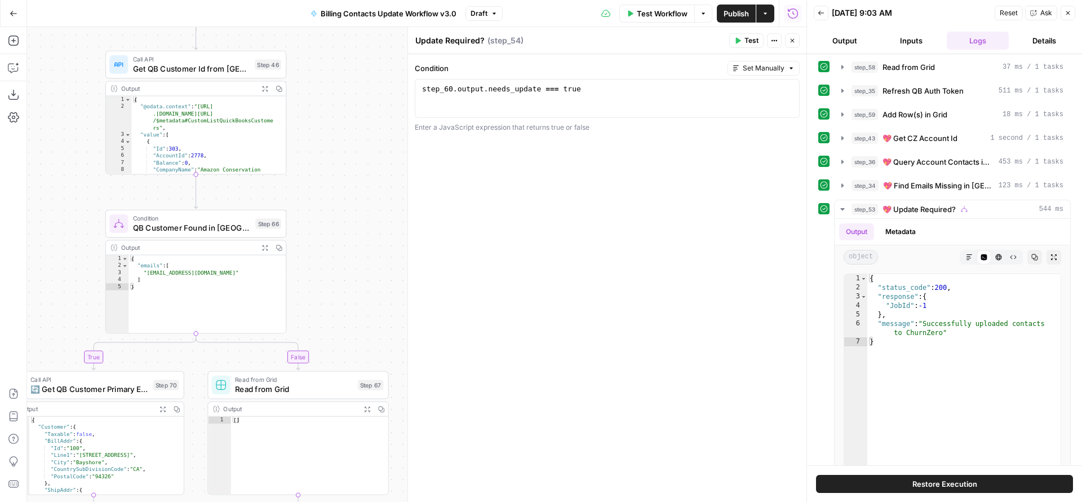
drag, startPoint x: 354, startPoint y: 363, endPoint x: 330, endPoint y: 192, distance: 173.0
click at [331, 196] on div "true true false true false false Workflow Set Inputs Inputs Read from Grid Read…" at bounding box center [416, 264] width 779 height 475
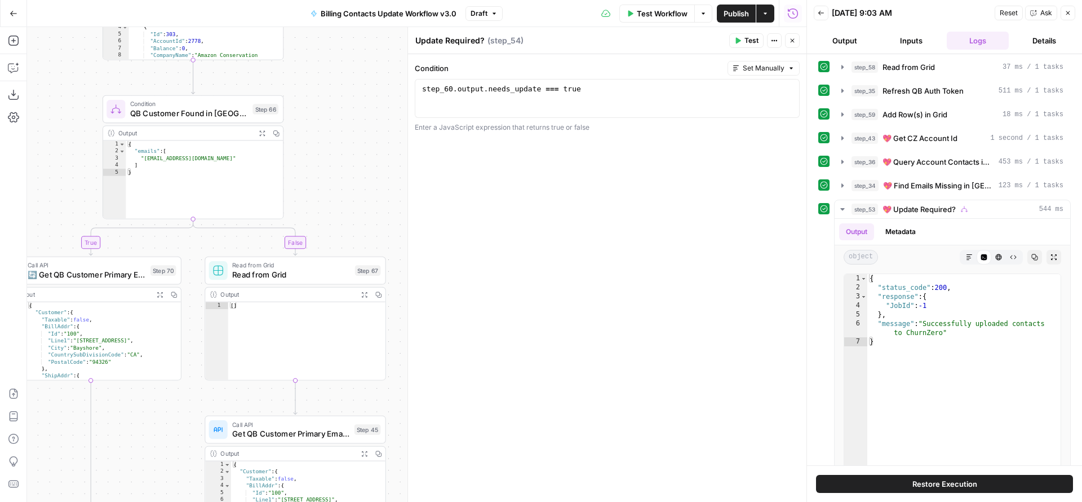
drag, startPoint x: 344, startPoint y: 318, endPoint x: 344, endPoint y: 160, distance: 157.8
click at [345, 195] on div "true true false true false false Workflow Set Inputs Inputs Read from Grid Read…" at bounding box center [416, 264] width 779 height 475
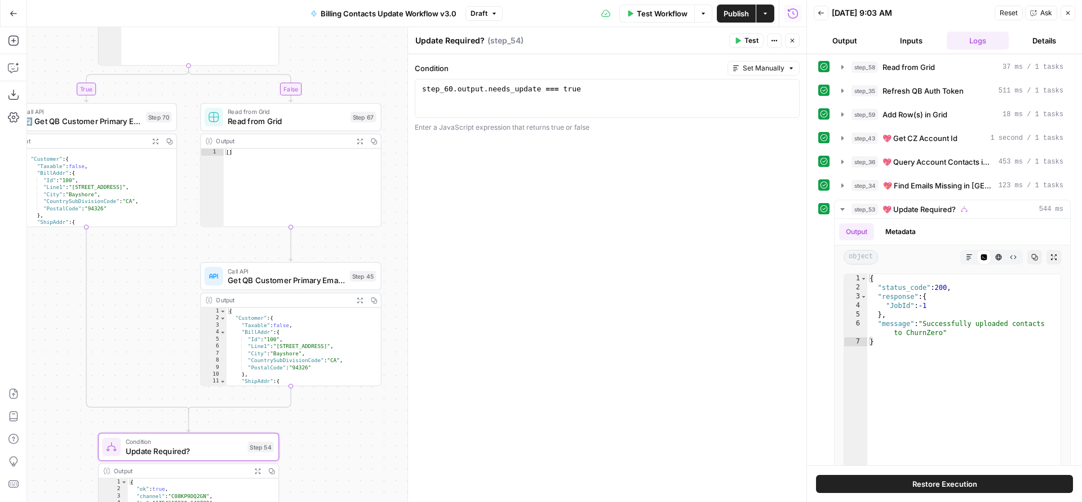
drag, startPoint x: 194, startPoint y: 404, endPoint x: 185, endPoint y: 262, distance: 141.8
click at [187, 270] on div "true true false true false false Workflow Set Inputs Inputs Read from Grid Read…" at bounding box center [416, 264] width 779 height 475
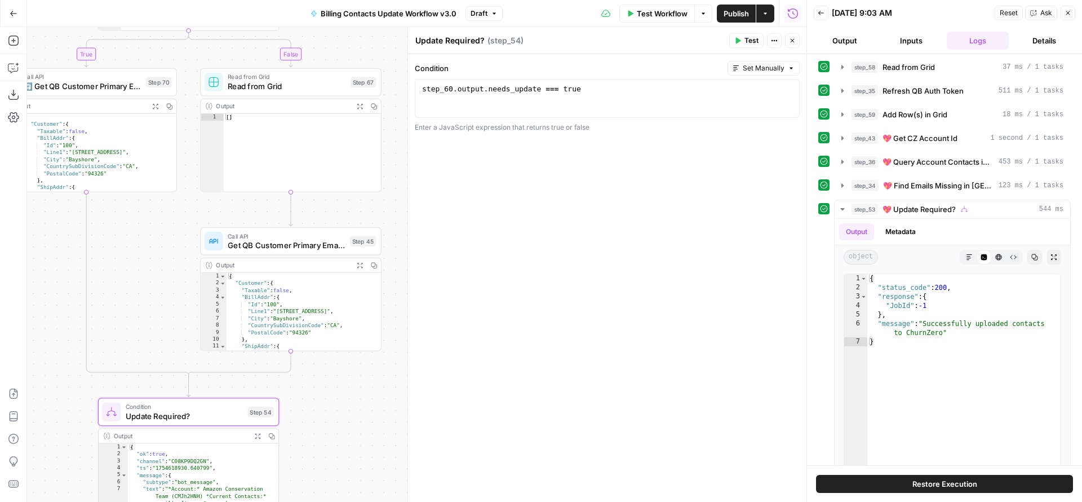
drag, startPoint x: 190, startPoint y: 354, endPoint x: 199, endPoint y: 202, distance: 152.4
click at [201, 212] on div "true true false true false false Workflow Set Inputs Inputs Read from Grid Read…" at bounding box center [416, 264] width 779 height 475
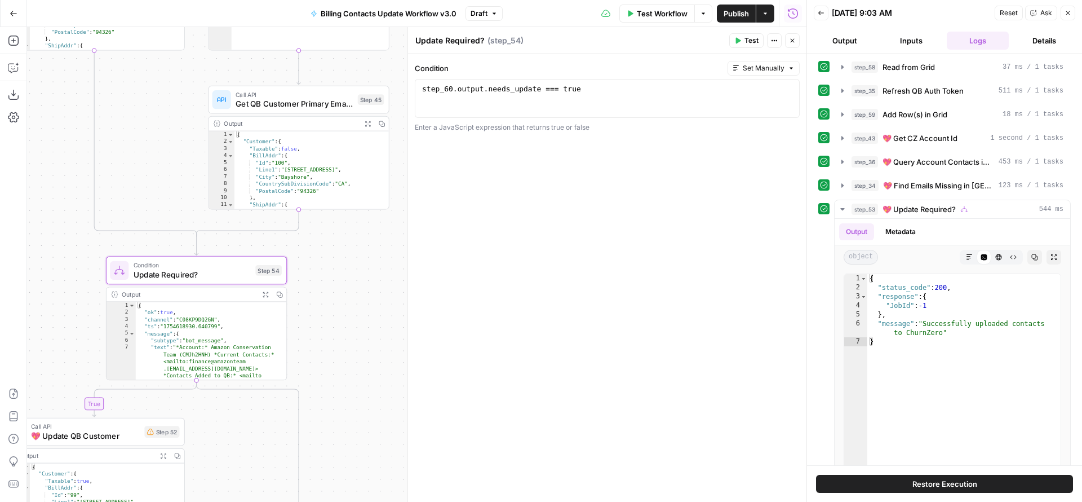
drag
click at [350, 219] on div "true true false true false false Workflow Set Inputs Inputs Read from Grid Read…" at bounding box center [416, 264] width 779 height 475
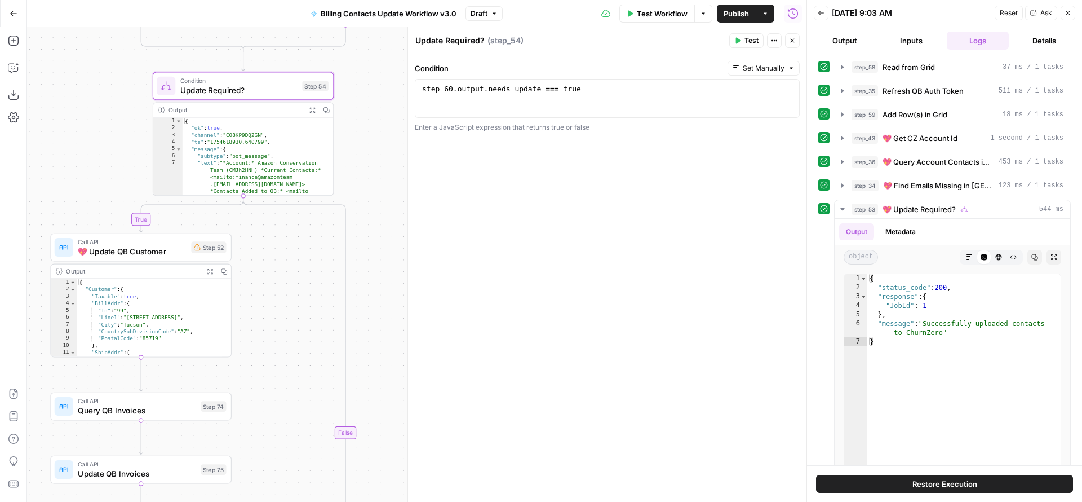
click at [374, 246] on div "true true false true false false Workflow Set Inputs Inputs Read from Grid Read…" at bounding box center [416, 264] width 779 height 475
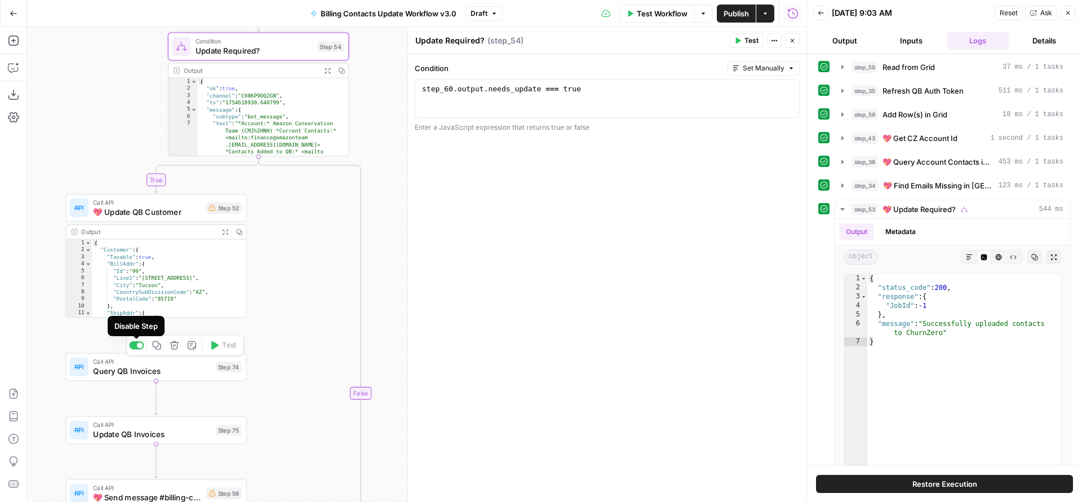
click at [137, 343] on div at bounding box center [140, 345] width 6 height 6
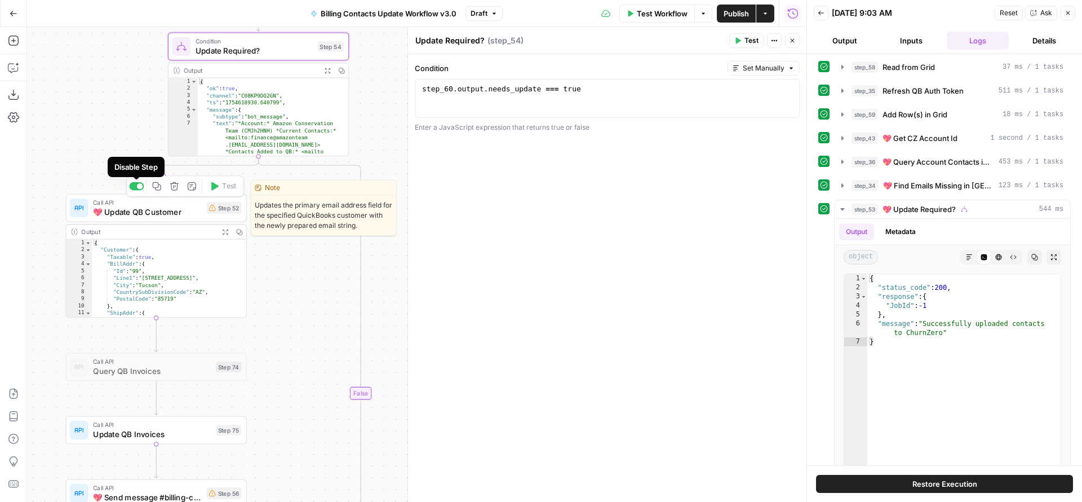
click at [135, 183] on div at bounding box center [136, 186] width 15 height 8
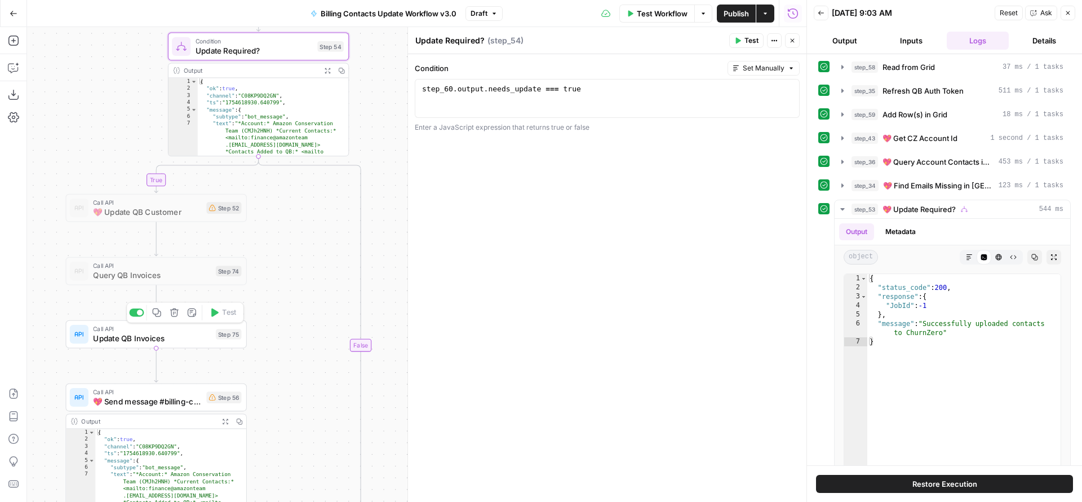
click at [137, 312] on div at bounding box center [140, 312] width 6 height 6
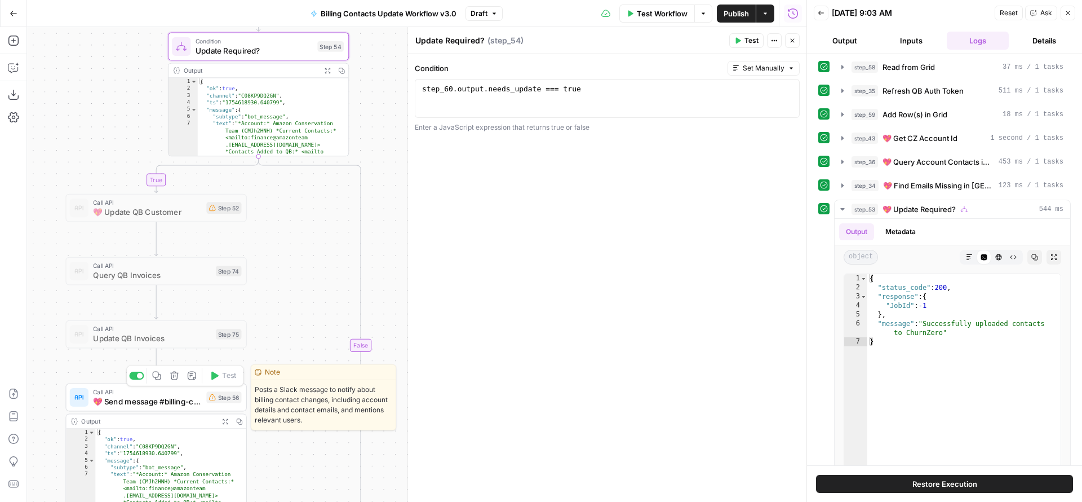
click at [135, 375] on div at bounding box center [136, 375] width 15 height 8
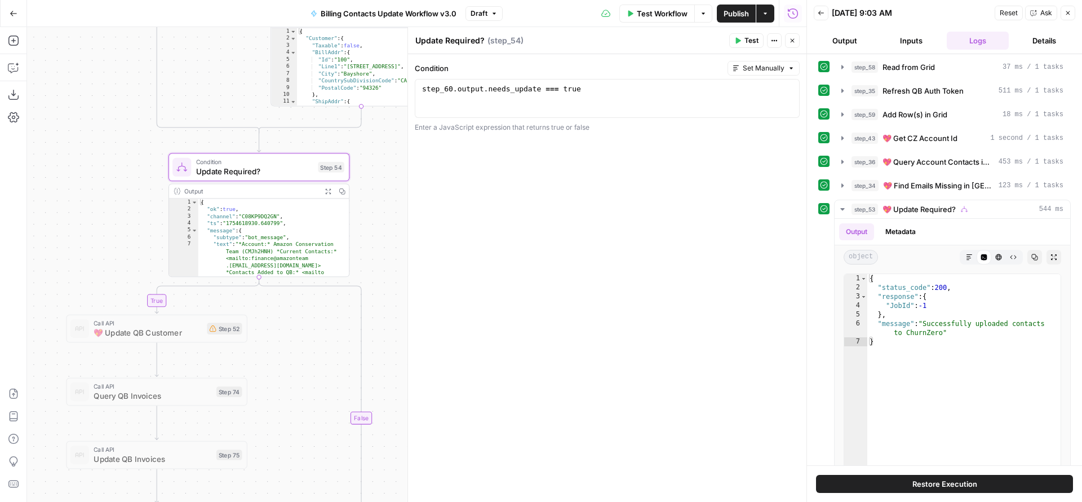
click at [379, 322] on div "true true false true false false Workflow Set Inputs Inputs Read from Grid Read…" at bounding box center [416, 264] width 779 height 475
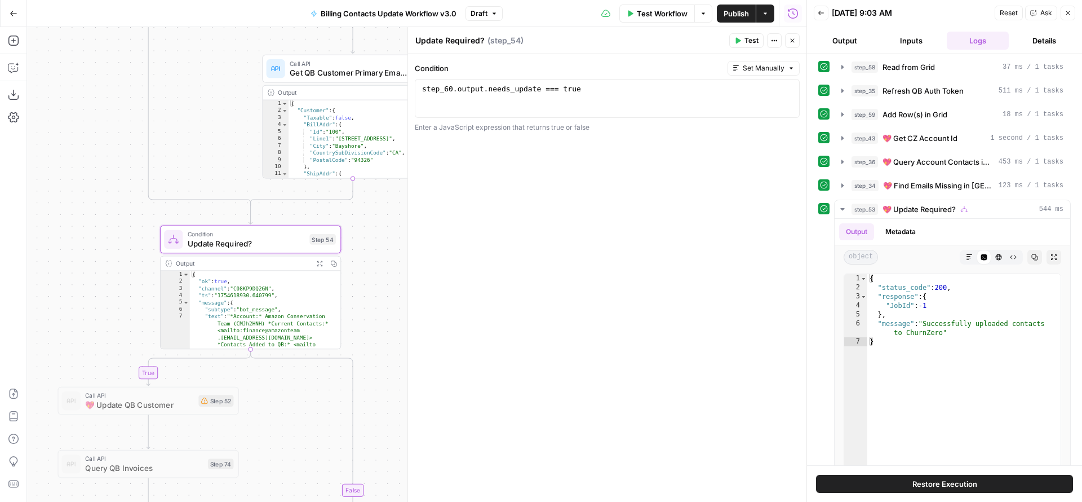
click at [336, 370] on div "true true false true false false Workflow Set Inputs Inputs Read from Grid Read…" at bounding box center [416, 264] width 779 height 475
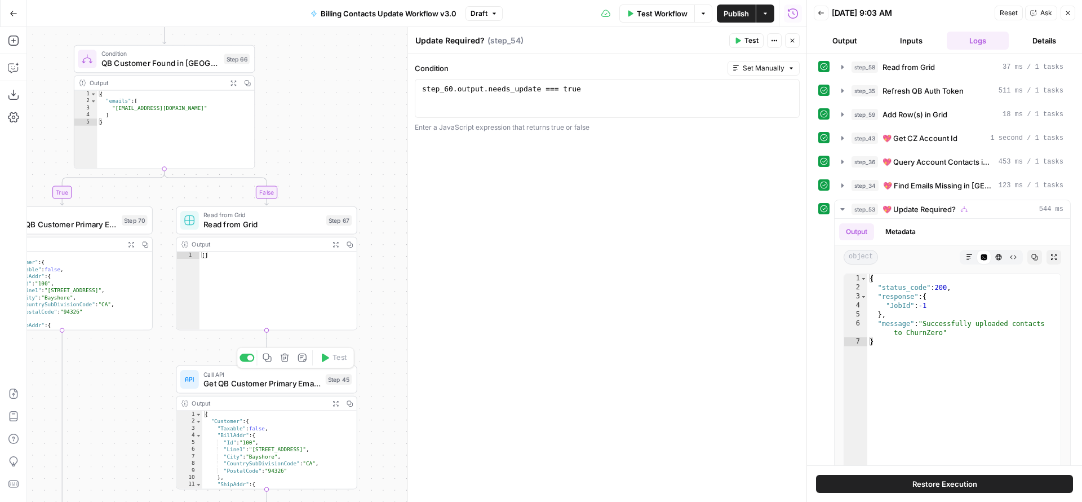
click at [308, 339] on div "true true false true false false Workflow Set Inputs Inputs Read from Grid Read…" at bounding box center [416, 264] width 779 height 475
click at [401, 271] on div "true true false true false false Workflow Set Inputs Inputs Read from Grid Read…" at bounding box center [416, 264] width 779 height 475
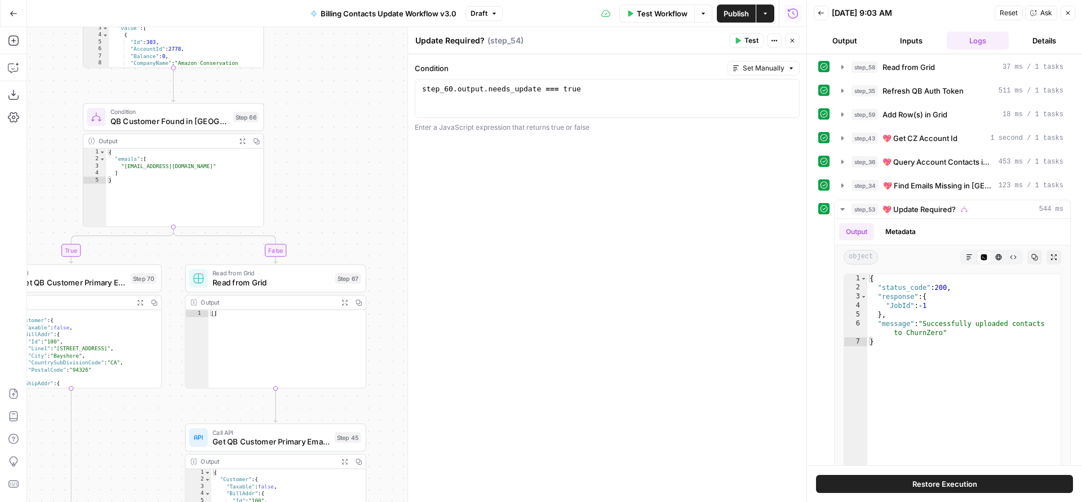
click at [650, 16] on span "Test Workflow" at bounding box center [662, 13] width 51 height 11
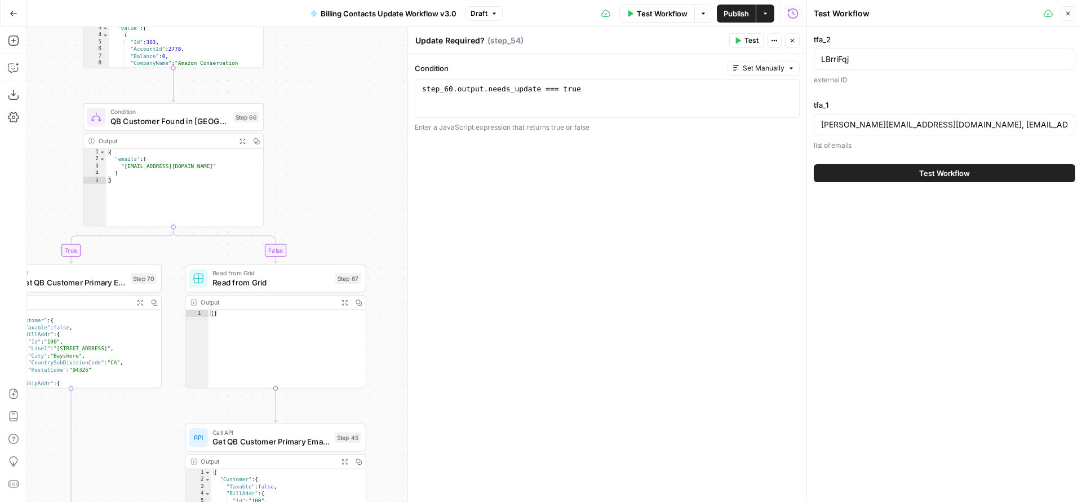
click at [879, 174] on button "Test Workflow" at bounding box center [945, 173] width 262 height 18
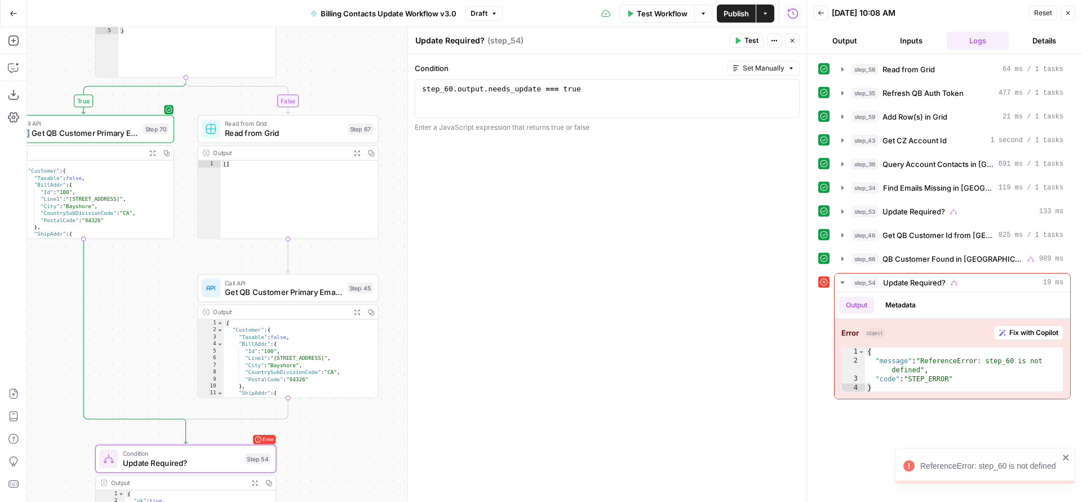
click at [342, 11] on div "Go Back Billing Contacts Update Workflow v3.0 Draft Test Workflow Options Publi…" at bounding box center [403, 251] width 806 height 502
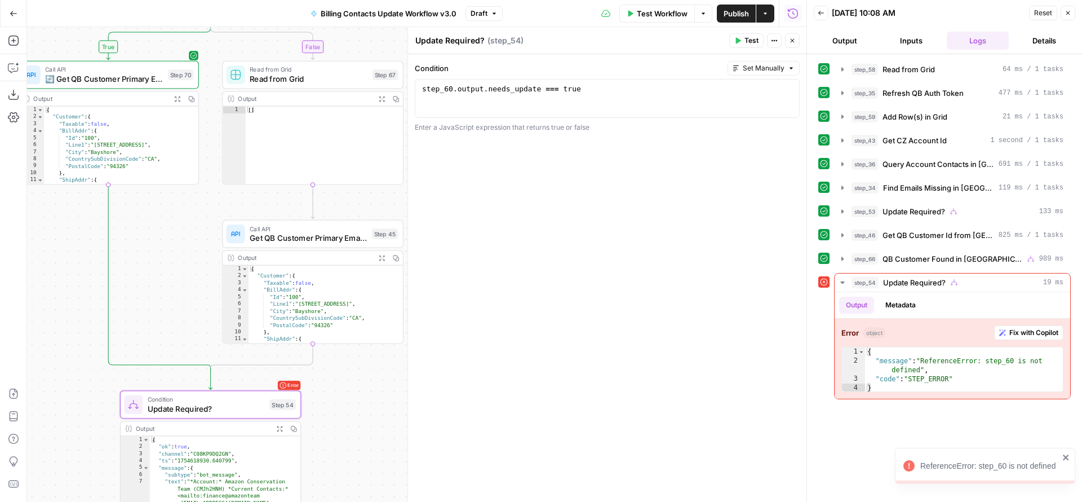
click at [356, 392] on div "true true false true false false Workflow Set Inputs Inputs Read from Grid Read…" at bounding box center [416, 264] width 779 height 475
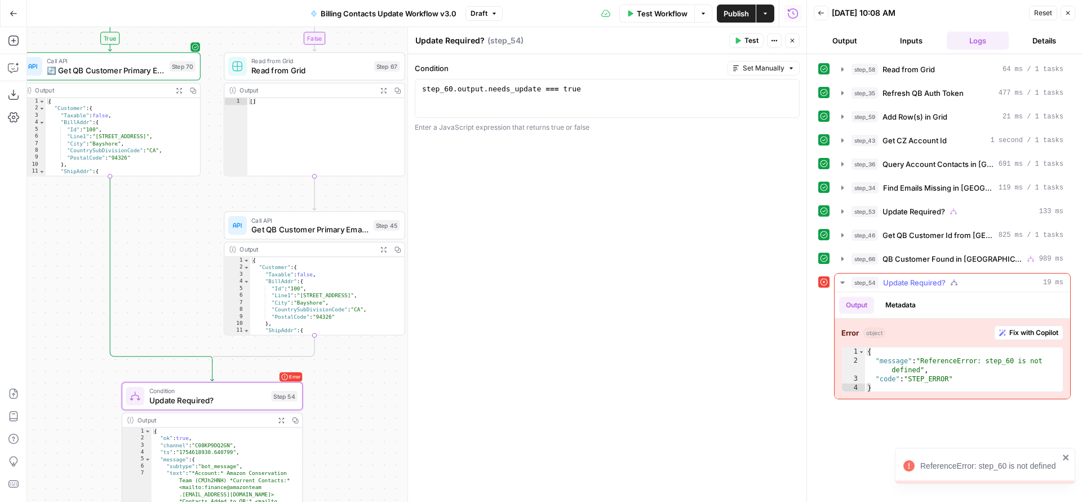
click at [1038, 334] on span "Fix with Copilot" at bounding box center [1033, 332] width 49 height 10
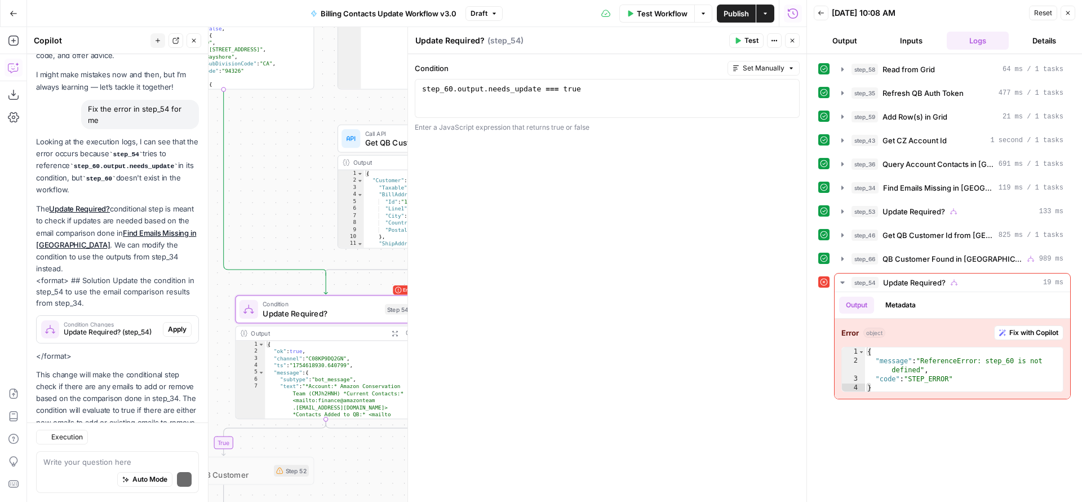
scroll to position [77, 0]
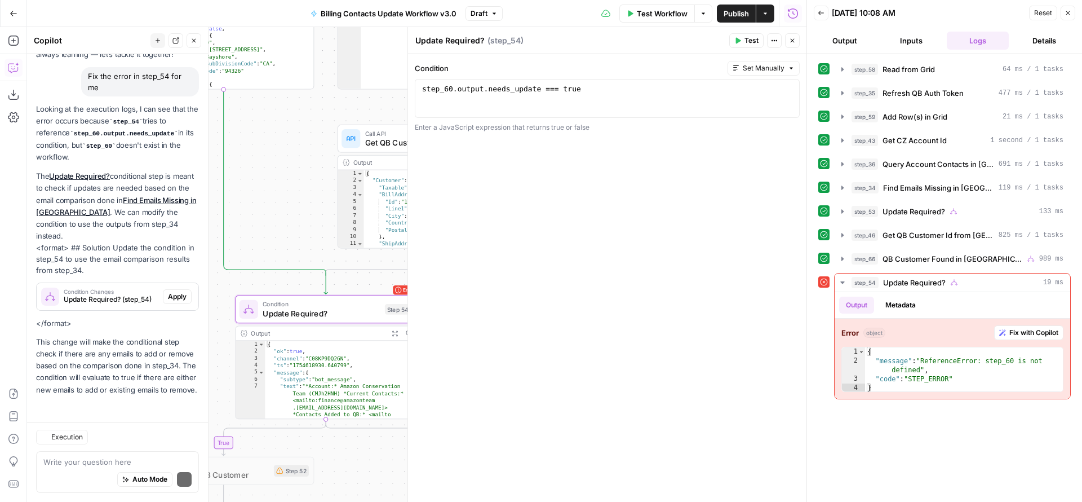
drag, startPoint x: 269, startPoint y: 374, endPoint x: 189, endPoint y: 287, distance: 118.1
click at [189, 287] on body "FreeWill New Home Browse Your Data Usage Settings Recent Grids Generate Key Tak…" at bounding box center [541, 251] width 1082 height 502
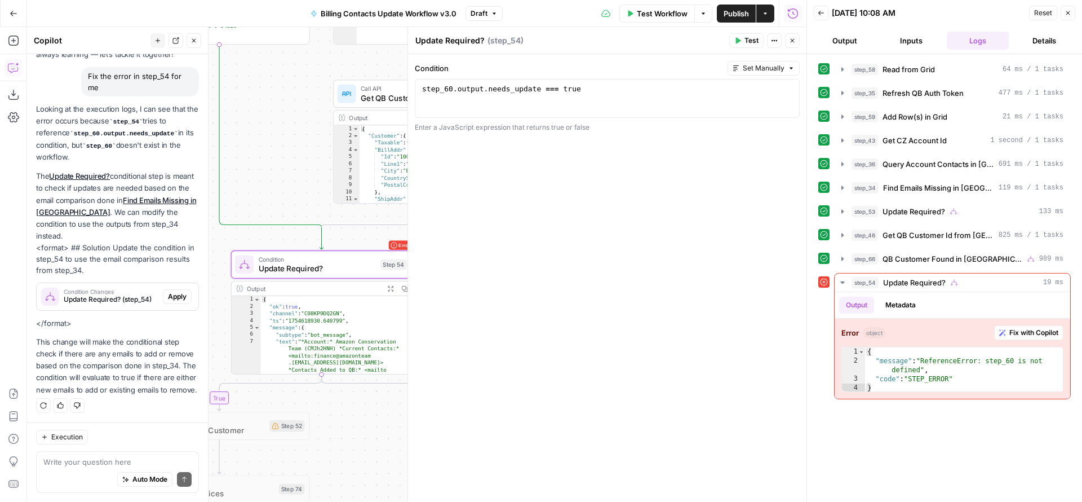
click at [175, 291] on span "Apply" at bounding box center [177, 296] width 19 height 10
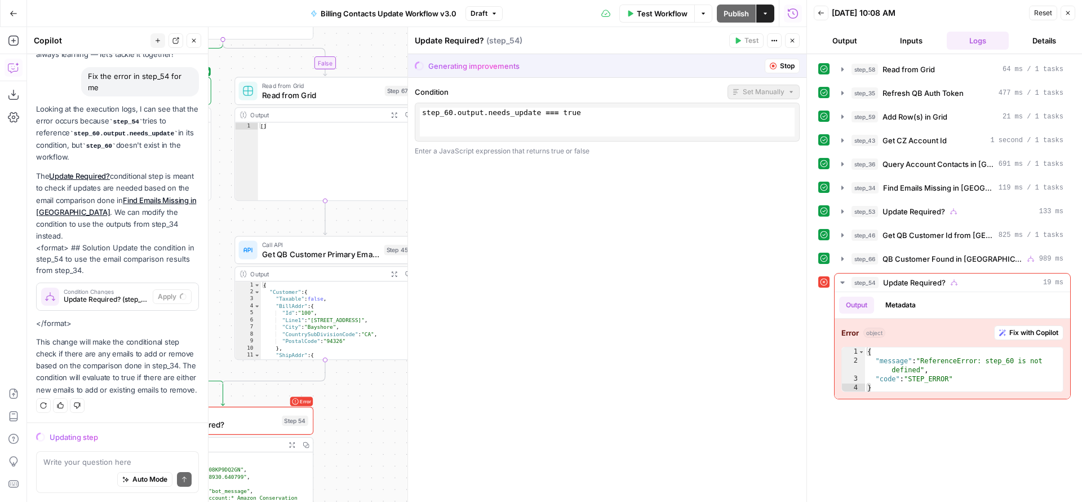
drag, startPoint x: 290, startPoint y: 163, endPoint x: 192, endPoint y: 319, distance: 184.7
click at [192, 319] on body "FreeWill New Home Browse Your Data Usage Settings Recent Grids Generate Key Tak…" at bounding box center [541, 251] width 1082 height 502
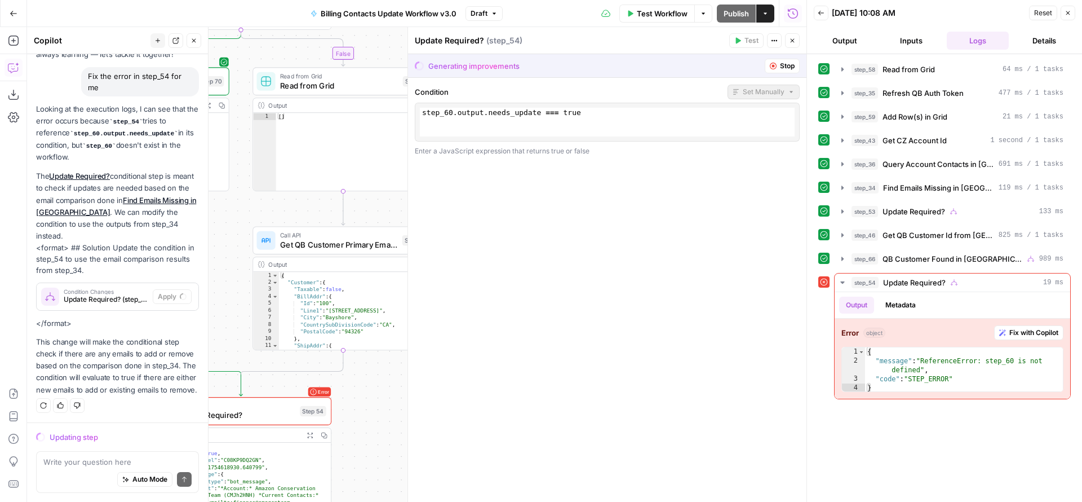
drag, startPoint x: 348, startPoint y: 416, endPoint x: 378, endPoint y: 395, distance: 37.2
click at [378, 395] on div "true true false true false false Workflow Set Inputs Inputs Read from Grid Read…" at bounding box center [416, 264] width 779 height 475
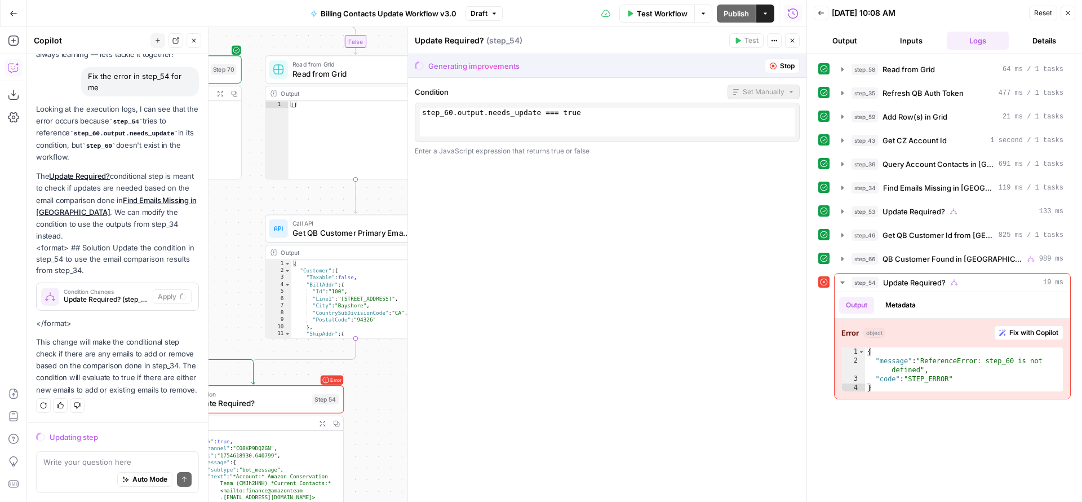
drag, startPoint x: 116, startPoint y: 330, endPoint x: 123, endPoint y: 384, distance: 54.7
click at [123, 384] on p "This change will make the conditional step check if there are any emails to add…" at bounding box center [117, 366] width 163 height 60
drag, startPoint x: 117, startPoint y: 388, endPoint x: 67, endPoint y: 351, distance: 62.4
click at [67, 351] on p "This change will make the conditional step check if there are any emails to add…" at bounding box center [117, 366] width 163 height 60
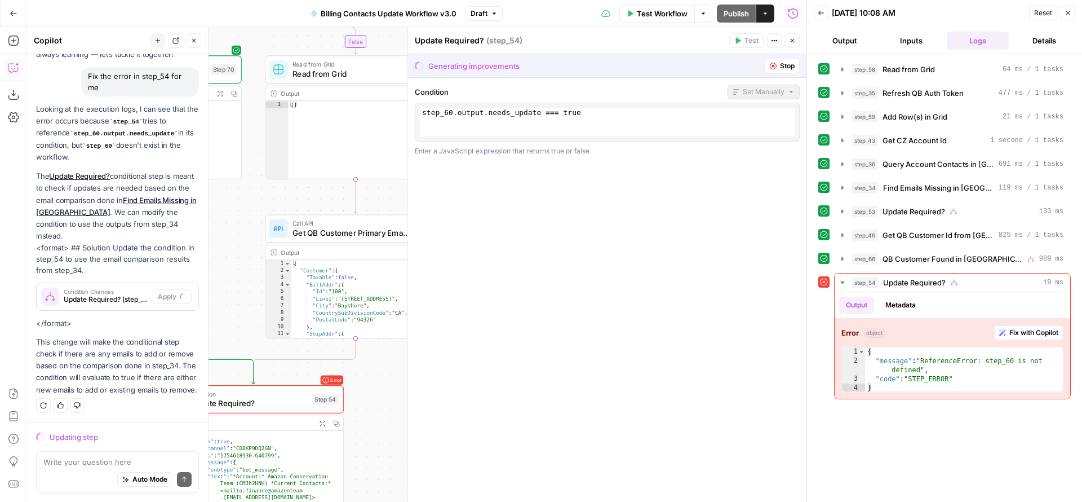
click at [82, 348] on p "This change will make the conditional step check if there are any emails to add…" at bounding box center [117, 366] width 163 height 60
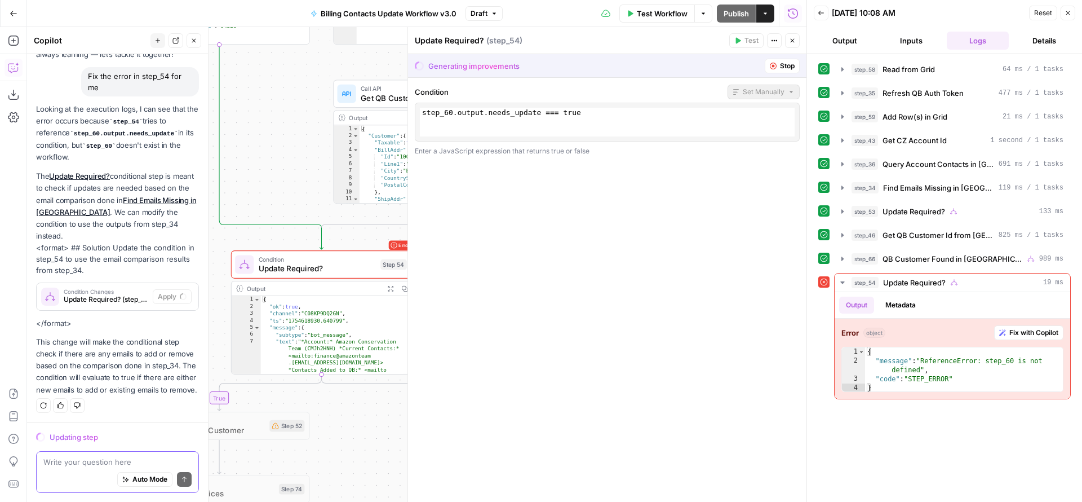
click at [85, 464] on textarea at bounding box center [117, 461] width 148 height 11
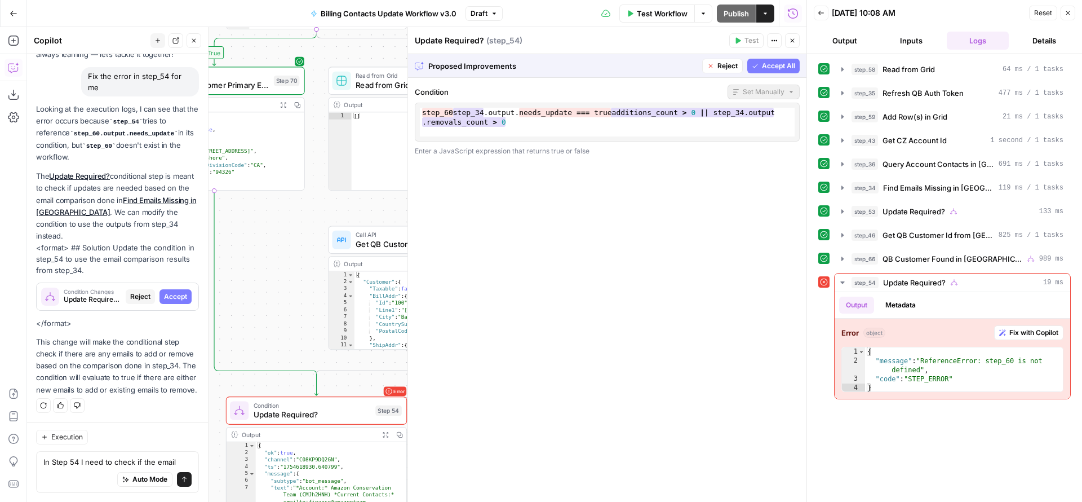
drag, startPoint x: 279, startPoint y: 174, endPoint x: 273, endPoint y: 379, distance: 205.2
click at [274, 370] on div "true true false true false false Workflow Set Inputs Inputs Read from Grid Read…" at bounding box center [416, 264] width 779 height 475
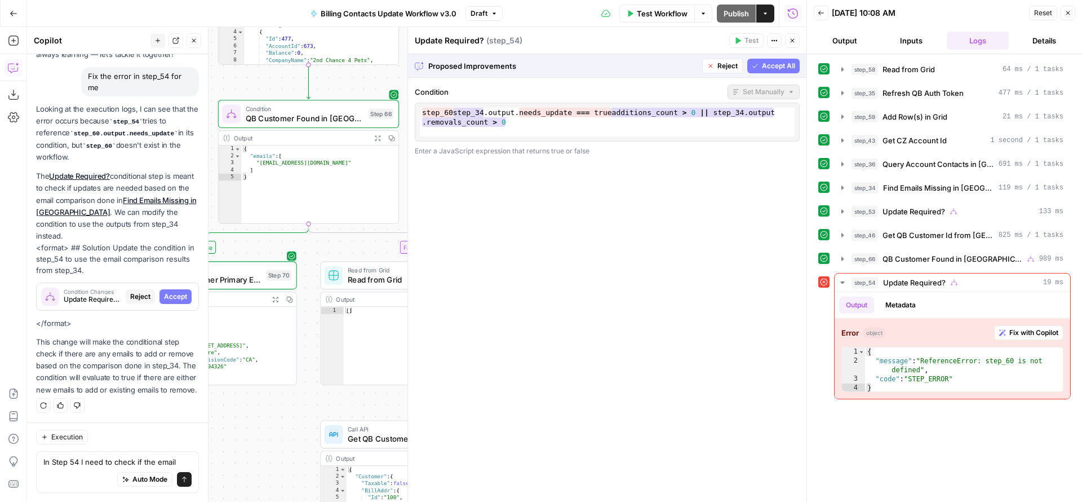
drag, startPoint x: 321, startPoint y: 144, endPoint x: 318, endPoint y: 351, distance: 207.4
click at [313, 367] on div "true true false true false false Workflow Set Inputs Inputs Read from Grid Read…" at bounding box center [416, 264] width 779 height 475
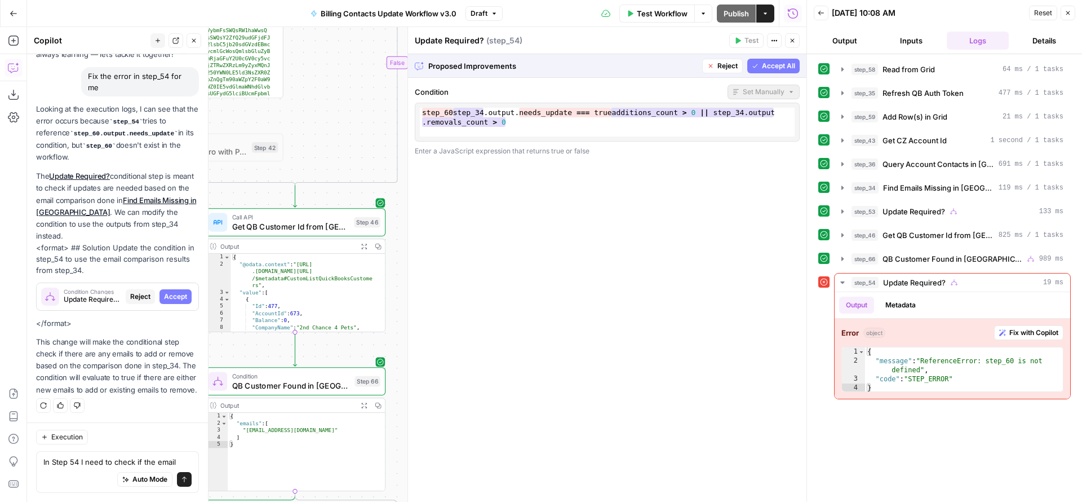
drag, startPoint x: 361, startPoint y: 163, endPoint x: 349, endPoint y: 370, distance: 207.8
click at [349, 370] on div "true true false true false false Workflow Set Inputs Inputs Read from Grid Read…" at bounding box center [416, 264] width 779 height 475
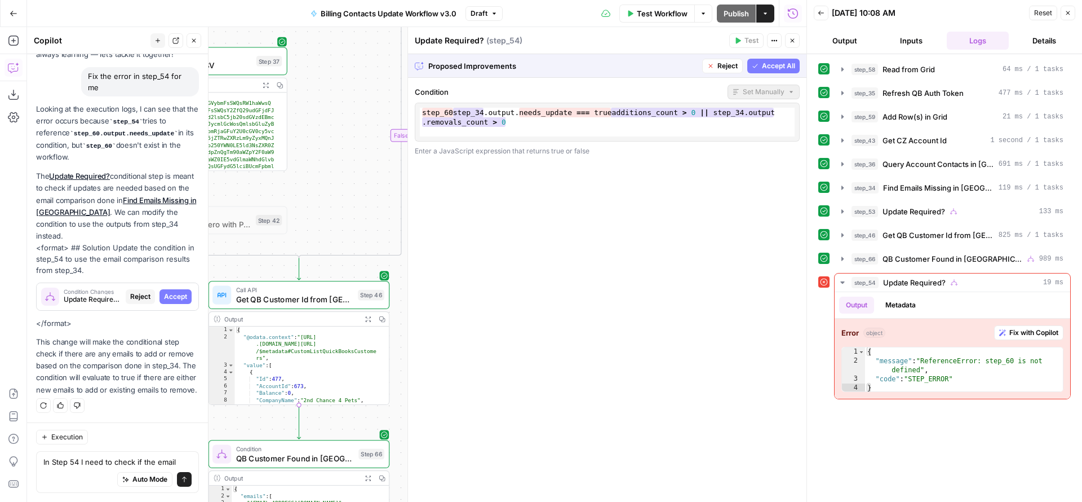
drag, startPoint x: 325, startPoint y: 223, endPoint x: 352, endPoint y: 428, distance: 206.9
click at [352, 428] on div "true true false true false false Workflow Set Inputs Inputs Read from Grid Read…" at bounding box center [416, 264] width 779 height 475
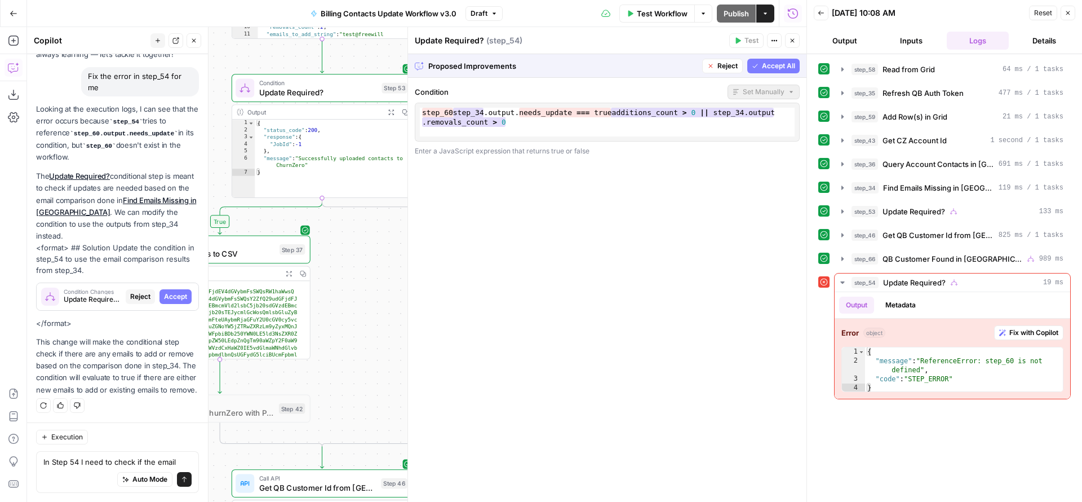
drag, startPoint x: 339, startPoint y: 285, endPoint x: 320, endPoint y: 446, distance: 161.8
click at [320, 445] on div "true true false true false false Workflow Set Inputs Inputs Read from Grid Read…" at bounding box center [416, 264] width 779 height 475
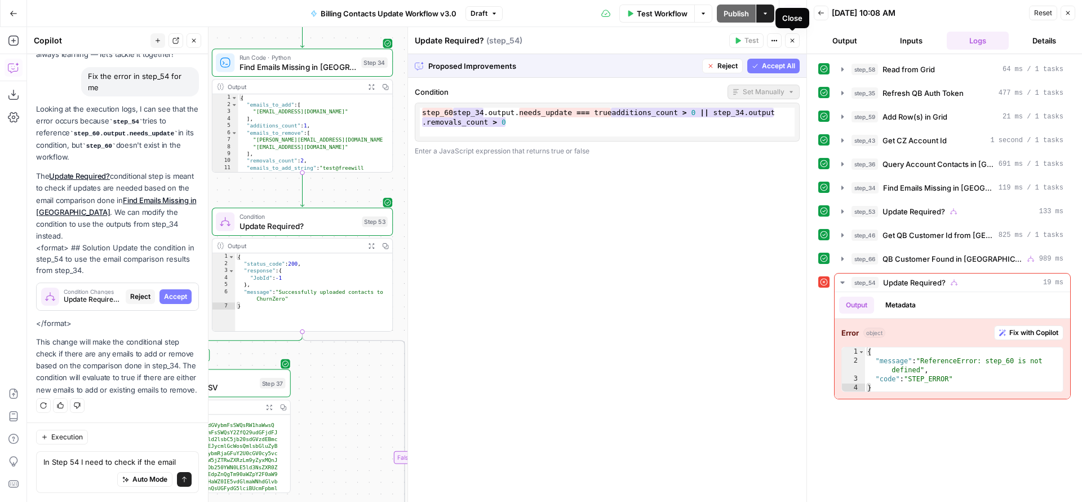
click at [712, 69] on button "Reject" at bounding box center [722, 66] width 41 height 15
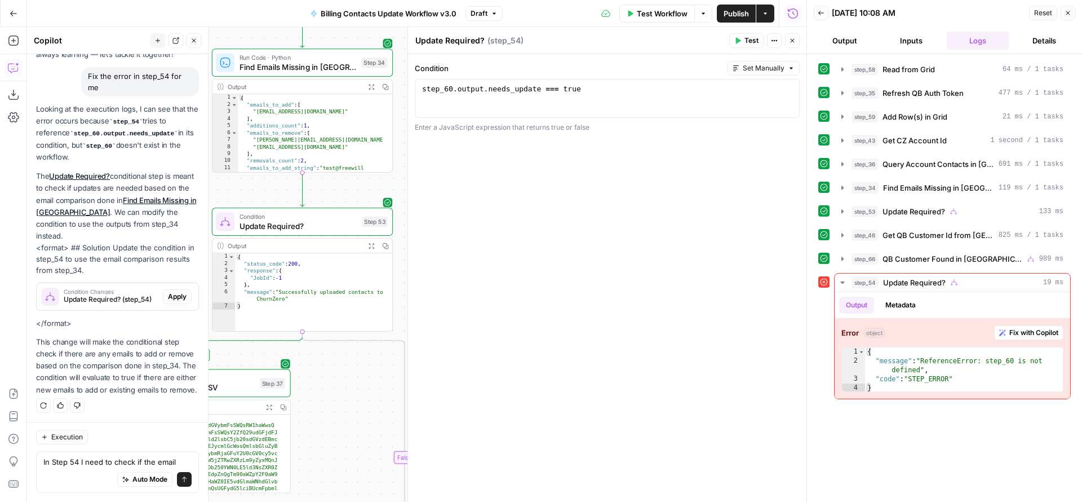
click at [791, 38] on icon "button" at bounding box center [792, 40] width 7 height 7
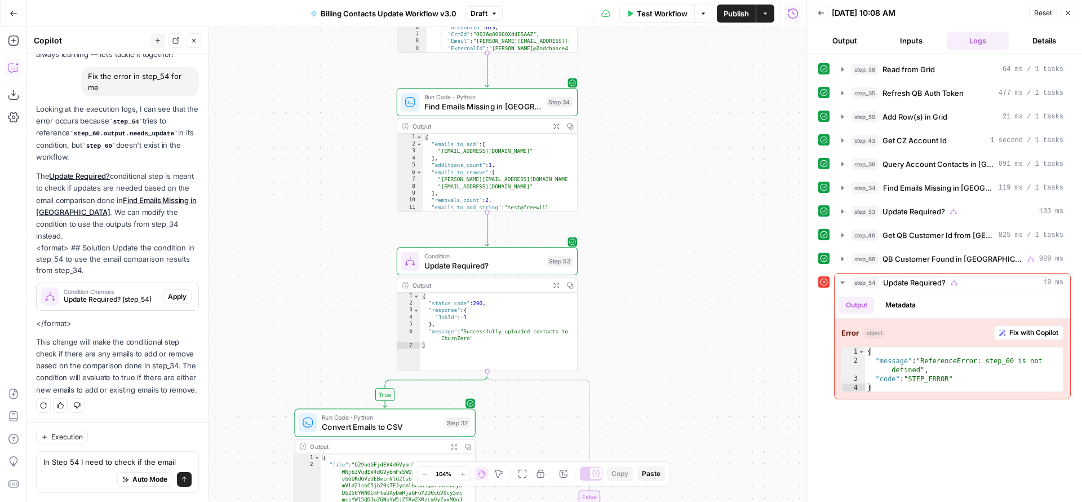
drag, startPoint x: 542, startPoint y: 230, endPoint x: 726, endPoint y: 269, distance: 188.5
click at [726, 269] on div "true true false true false false Workflow Set Inputs Inputs Read from Grid Read…" at bounding box center [416, 264] width 779 height 475
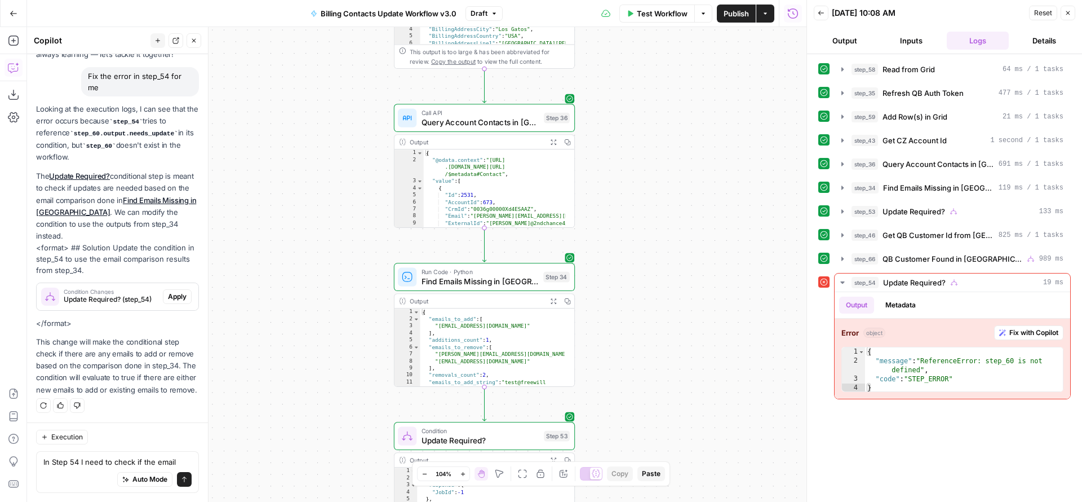
drag, startPoint x: 627, startPoint y: 183, endPoint x: 626, endPoint y: 361, distance: 177.5
click at [625, 361] on div "true true false true false false Workflow Set Inputs Inputs Read from Grid Read…" at bounding box center [416, 264] width 779 height 475
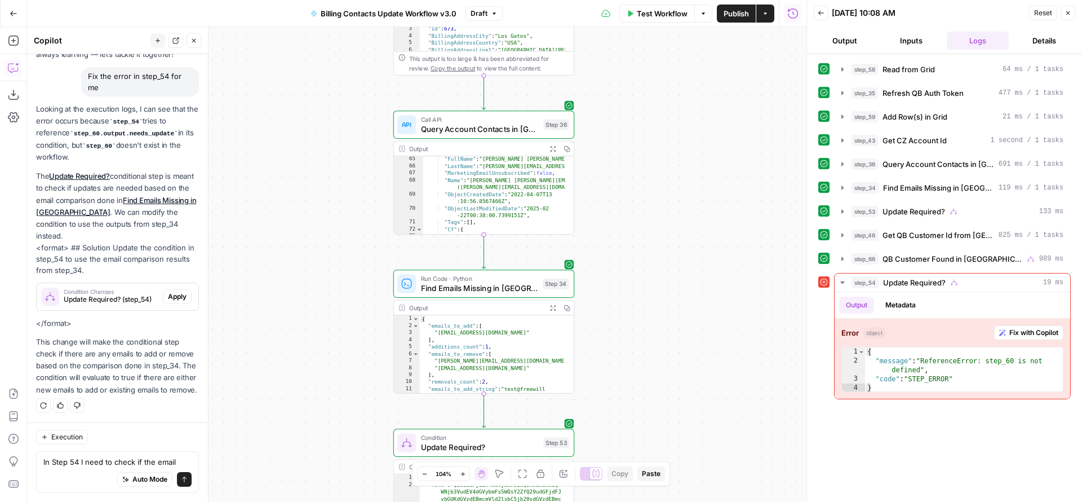
scroll to position [675, 0]
drag, startPoint x: 649, startPoint y: 165, endPoint x: 631, endPoint y: 312, distance: 148.7
click at [631, 314] on div "true true false true false false Workflow Set Inputs Inputs Read from Grid Read…" at bounding box center [416, 264] width 779 height 475
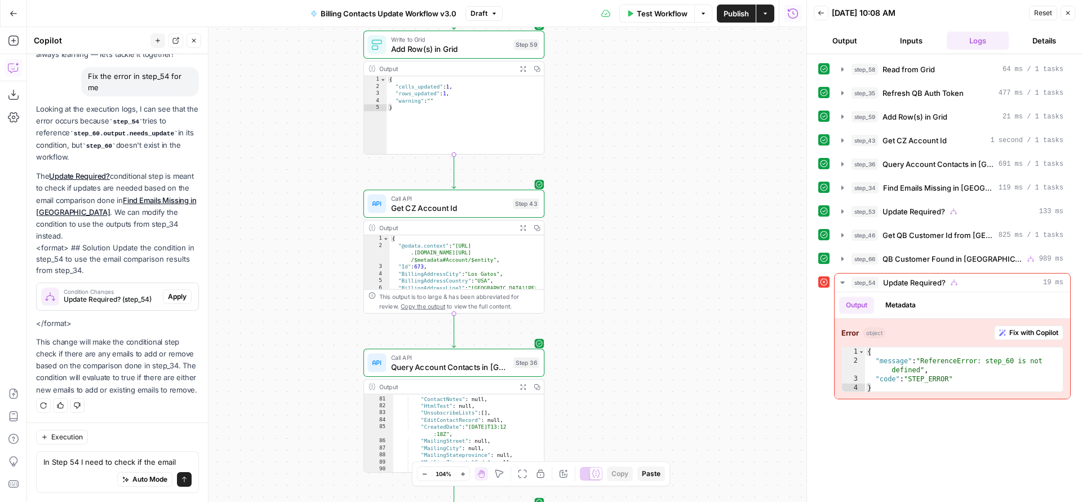
drag, startPoint x: 622, startPoint y: 171, endPoint x: 609, endPoint y: 287, distance: 117.4
click at [609, 287] on div "true true false true false false Workflow Set Inputs Inputs Read from Grid Read…" at bounding box center [416, 264] width 779 height 475
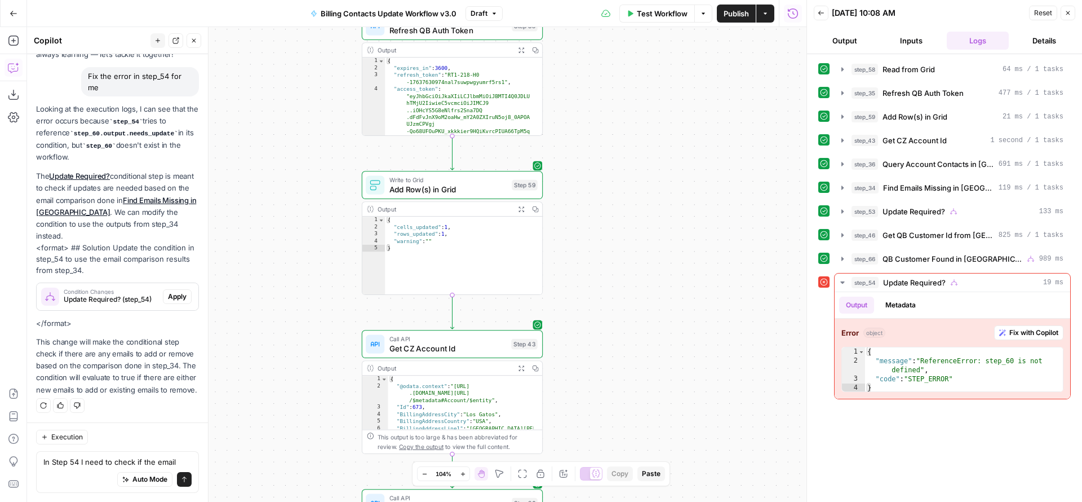
drag, startPoint x: 628, startPoint y: 153, endPoint x: 635, endPoint y: 231, distance: 78.1
click at [634, 255] on div "true true false true false false Workflow Set Inputs Inputs Read from Grid Read…" at bounding box center [416, 264] width 779 height 475
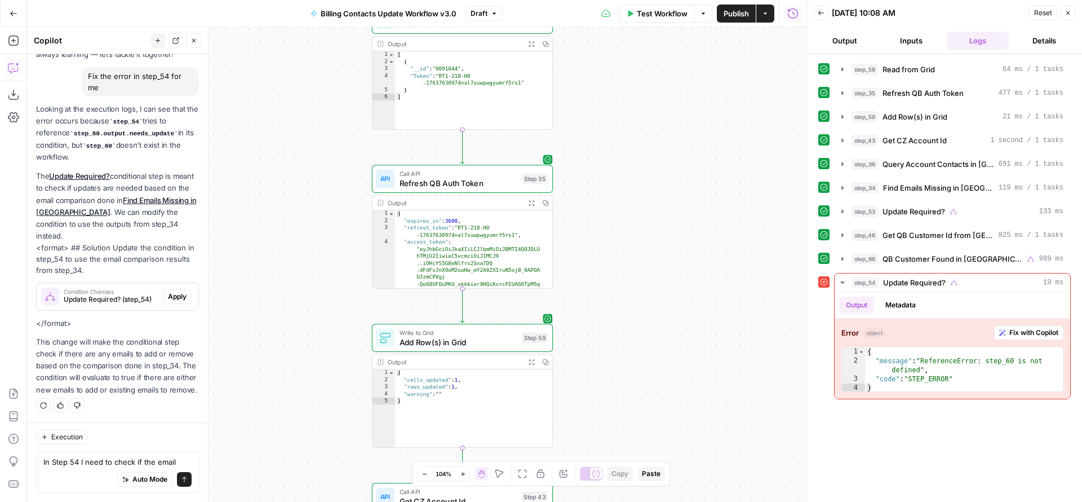
drag, startPoint x: 624, startPoint y: 176, endPoint x: 631, endPoint y: 316, distance: 139.3
click at [631, 316] on div "true true false true false false Workflow Set Inputs Inputs Read from Grid Read…" at bounding box center [416, 264] width 779 height 475
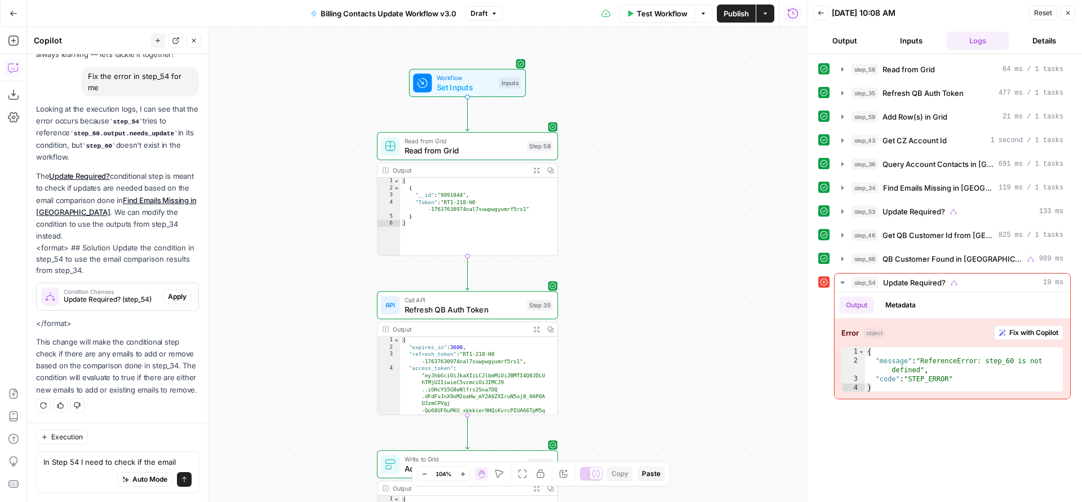
drag, startPoint x: 629, startPoint y: 276, endPoint x: 637, endPoint y: 331, distance: 55.8
click at [636, 338] on div "true true false true false false Workflow Set Inputs Inputs Read from Grid Read…" at bounding box center [416, 264] width 779 height 475
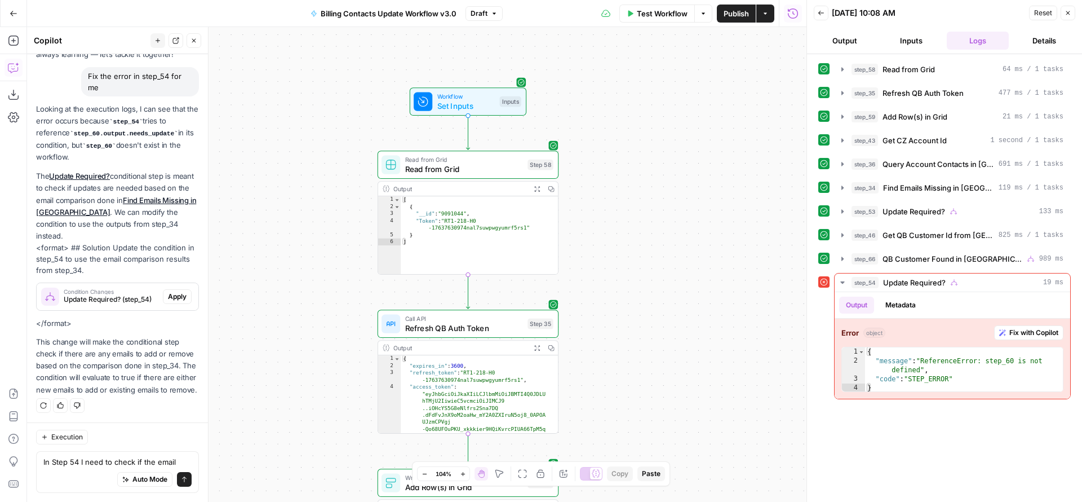
drag, startPoint x: 640, startPoint y: 217, endPoint x: 639, endPoint y: 236, distance: 19.2
click at [639, 235] on div "true true false true false false Workflow Set Inputs Inputs Read from Grid Read…" at bounding box center [416, 264] width 779 height 475
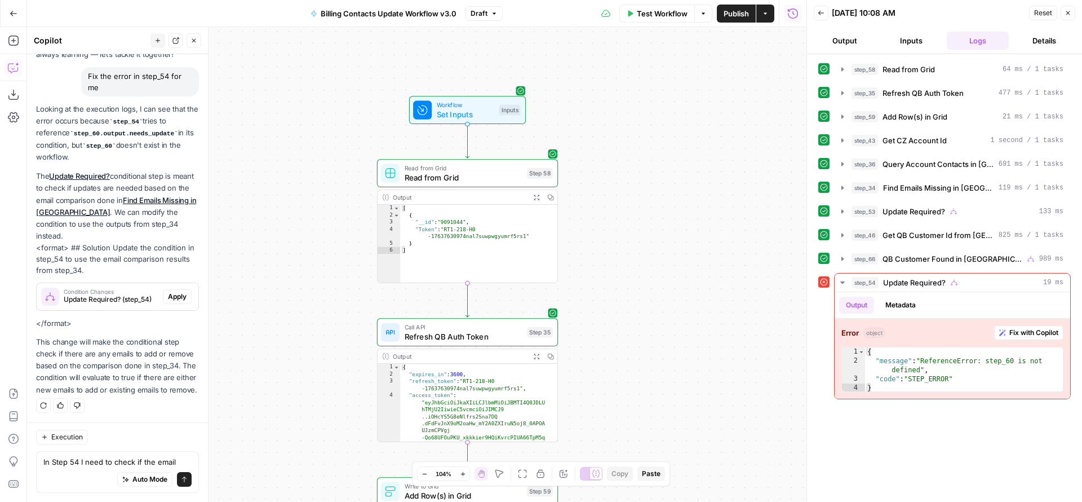
drag, startPoint x: 627, startPoint y: 359, endPoint x: 619, endPoint y: 128, distance: 230.6
click at [621, 134] on div "true true false true false false Workflow Set Inputs Inputs Read from Grid Read…" at bounding box center [416, 264] width 779 height 475
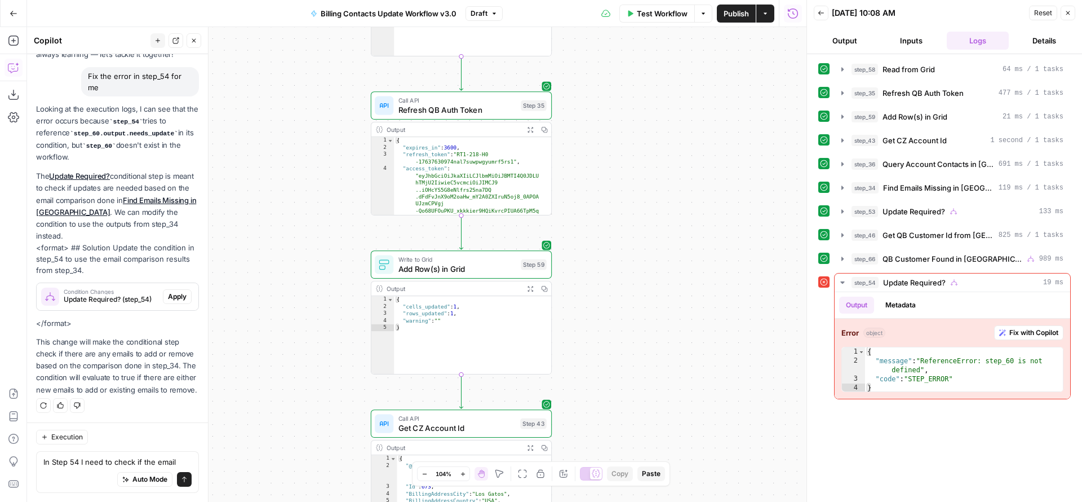
drag, startPoint x: 648, startPoint y: 304, endPoint x: 622, endPoint y: 143, distance: 163.7
click at [625, 152] on div "true true false true false false Workflow Set Inputs Inputs Read from Grid Read…" at bounding box center [416, 264] width 779 height 475
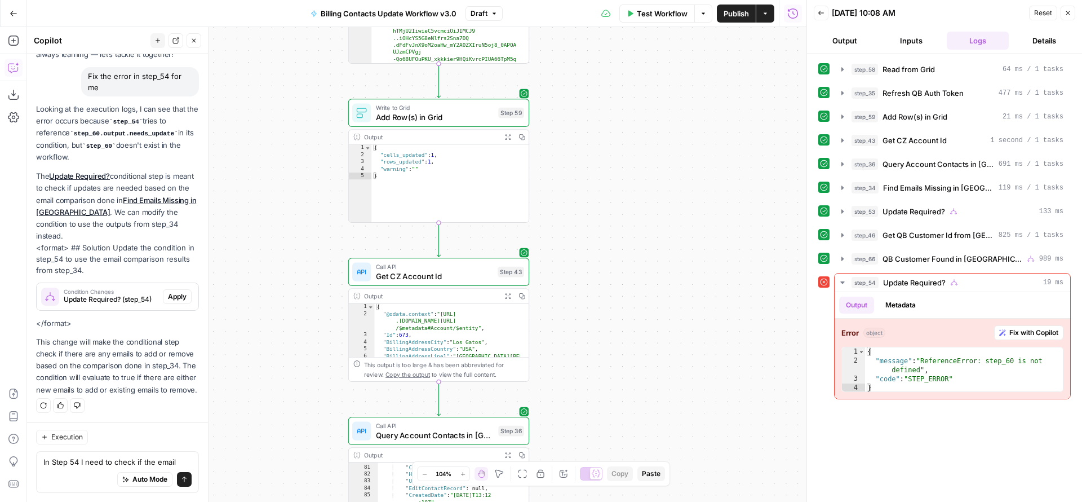
drag, startPoint x: 637, startPoint y: 307, endPoint x: 621, endPoint y: 150, distance: 158.1
click at [621, 150] on div "true true false true false false Workflow Set Inputs Inputs Read from Grid Read…" at bounding box center [416, 264] width 779 height 475
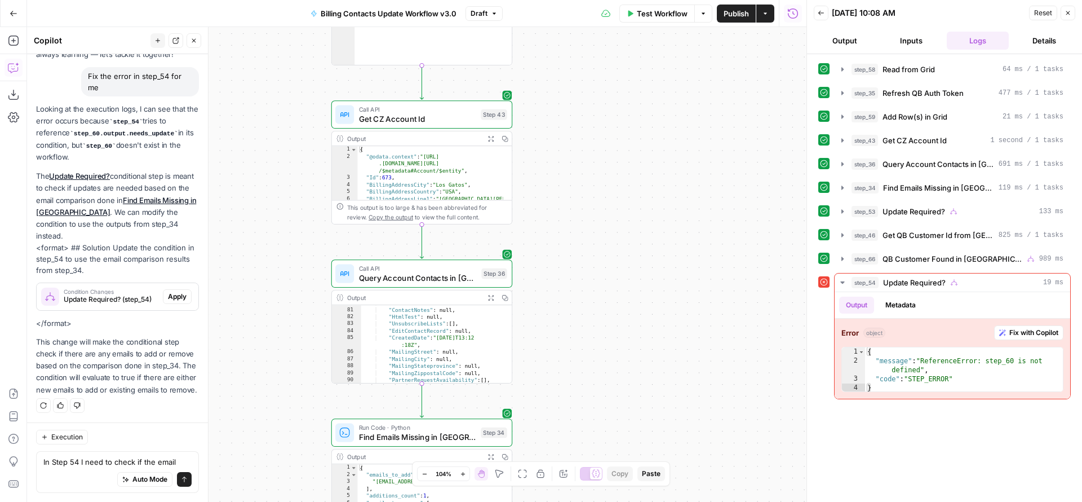
drag, startPoint x: 631, startPoint y: 294, endPoint x: 632, endPoint y: 121, distance: 172.5
click at [632, 121] on div "true true false true false false Workflow Set Inputs Inputs Read from Grid Read…" at bounding box center [416, 264] width 779 height 475
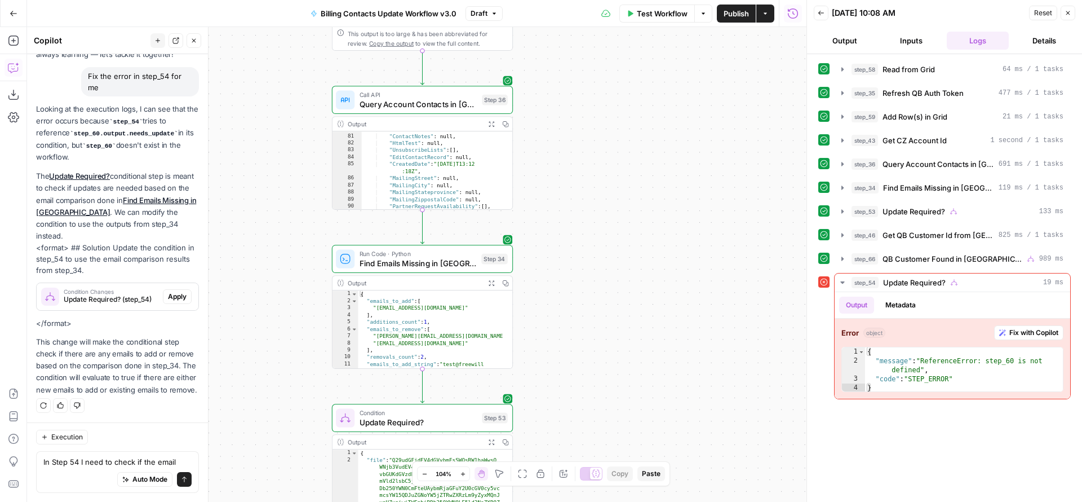
drag, startPoint x: 630, startPoint y: 264, endPoint x: 631, endPoint y: 99, distance: 165.7
click at [630, 100] on div "true true false true false false Workflow Set Inputs Inputs Read from Grid Read…" at bounding box center [416, 264] width 779 height 475
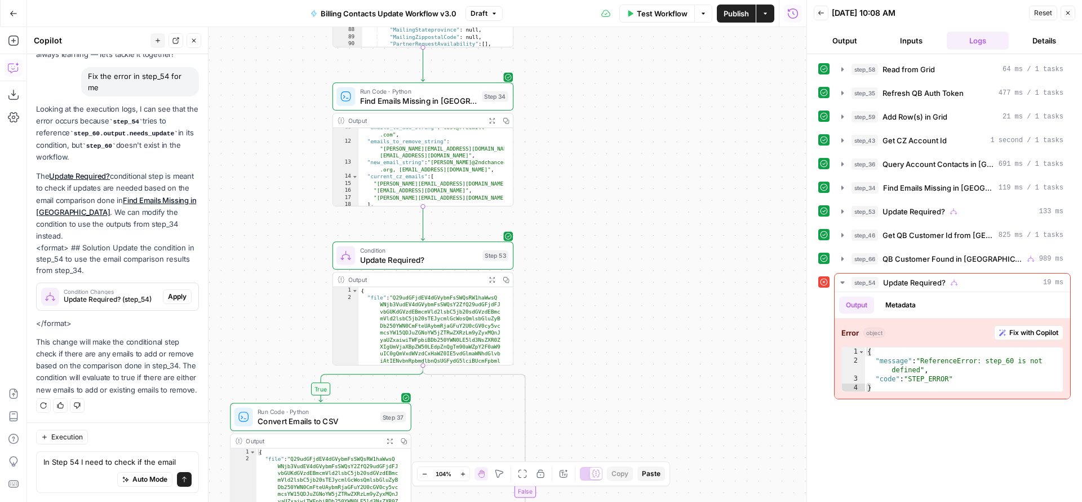
scroll to position [72, 0]
click at [606, 158] on div "true true false true false false Workflow Set Inputs Inputs Read from Grid Read…" at bounding box center [416, 264] width 779 height 475
click at [175, 462] on textarea "In Step 54 I need to check if the email" at bounding box center [117, 461] width 148 height 11
type textarea "In Step 54 I need to check if the emails lis"
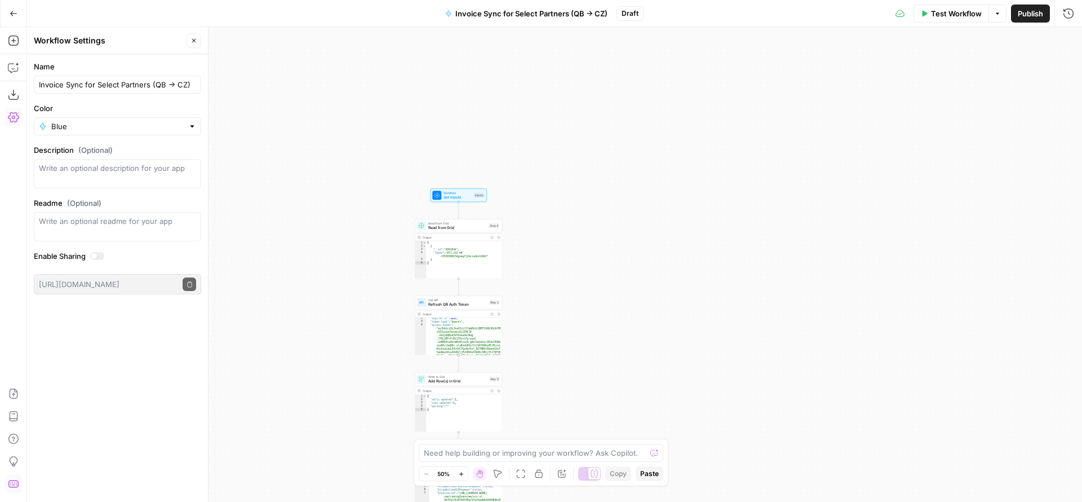
scroll to position [9, 0]
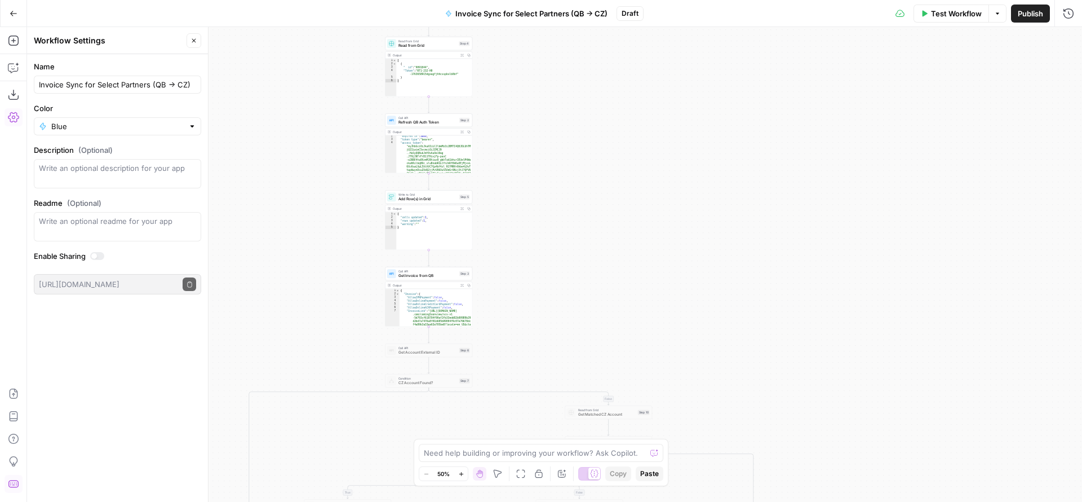
drag, startPoint x: 600, startPoint y: 316, endPoint x: 553, endPoint y: 161, distance: 161.9
click at [544, 111] on div "true false true false true false true false false true Workflow Set Inputs Inpu…" at bounding box center [554, 264] width 1055 height 475
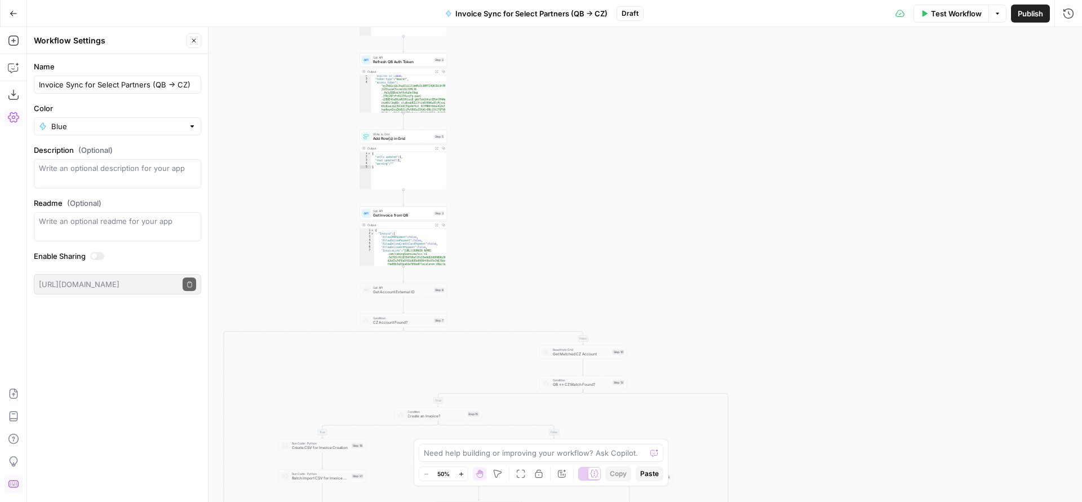
drag, startPoint x: 589, startPoint y: 280, endPoint x: 632, endPoint y: 36, distance: 248.3
click at [635, 43] on div "true false true false true false true false false true Workflow Set Inputs Inpu…" at bounding box center [554, 264] width 1055 height 475
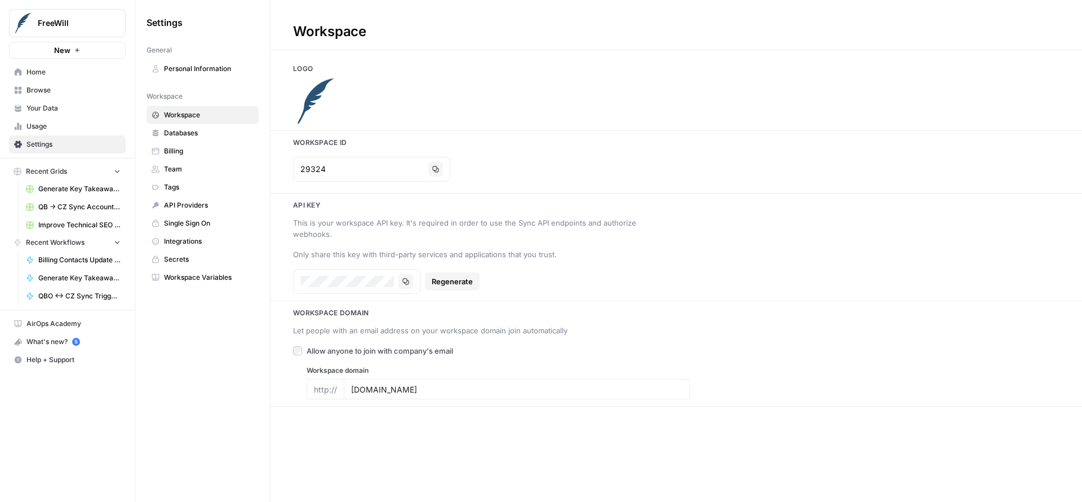
click at [56, 211] on span "QB -> CZ Sync Account Matching" at bounding box center [79, 207] width 82 height 10
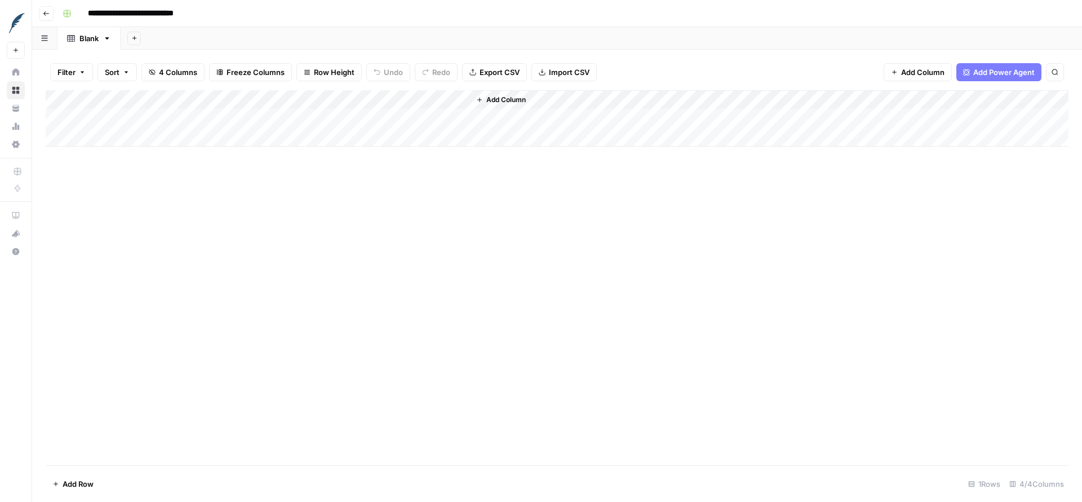
click at [283, 117] on div "Add Column" at bounding box center [557, 118] width 1023 height 56
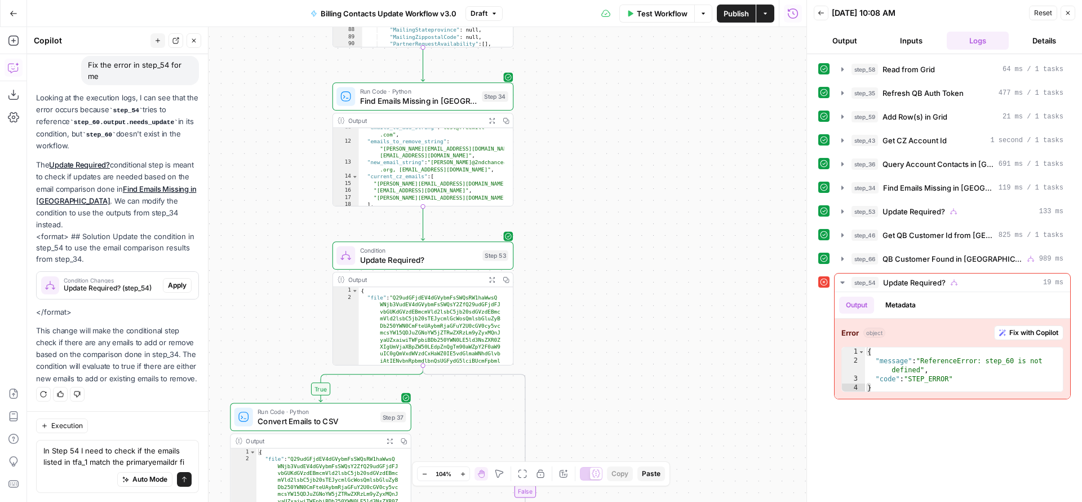
scroll to position [100, 0]
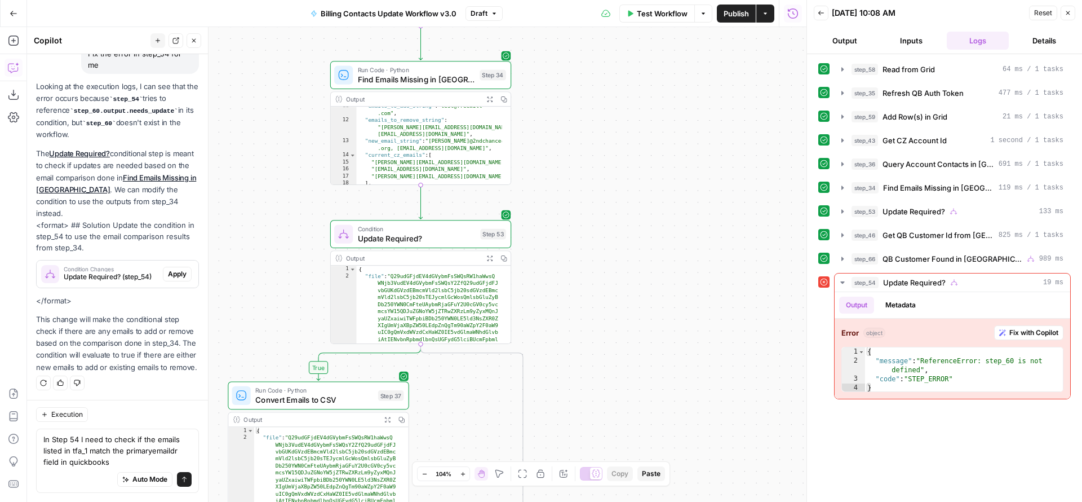
drag, startPoint x: 625, startPoint y: 405, endPoint x: 606, endPoint y: 138, distance: 267.8
click at [609, 117] on div "true true false true false false Workflow Set Inputs Inputs Read from Grid Read…" at bounding box center [416, 264] width 779 height 475
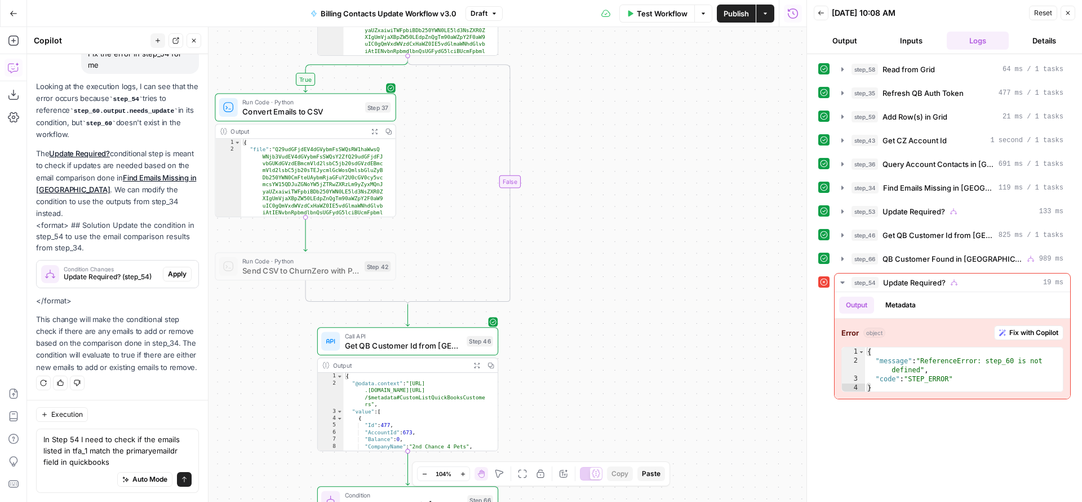
drag, startPoint x: 596, startPoint y: 344, endPoint x: 593, endPoint y: 81, distance: 262.6
click at [593, 86] on div "true true false true false false Workflow Set Inputs Inputs Read from Grid Read…" at bounding box center [416, 264] width 779 height 475
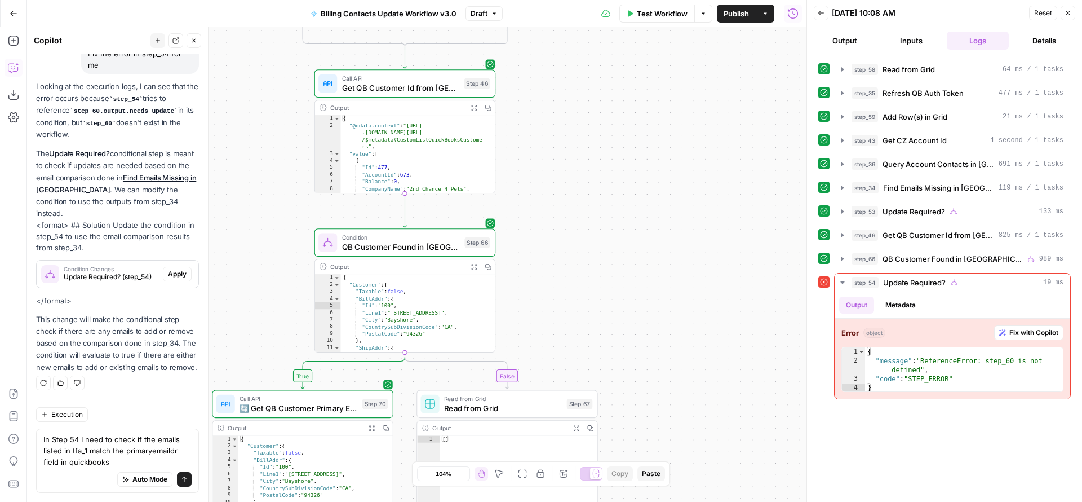
drag, startPoint x: 607, startPoint y: 299, endPoint x: 658, endPoint y: 84, distance: 220.8
click at [655, 94] on div "true true false true false false Workflow Set Inputs Inputs Read from Grid Read…" at bounding box center [416, 264] width 779 height 475
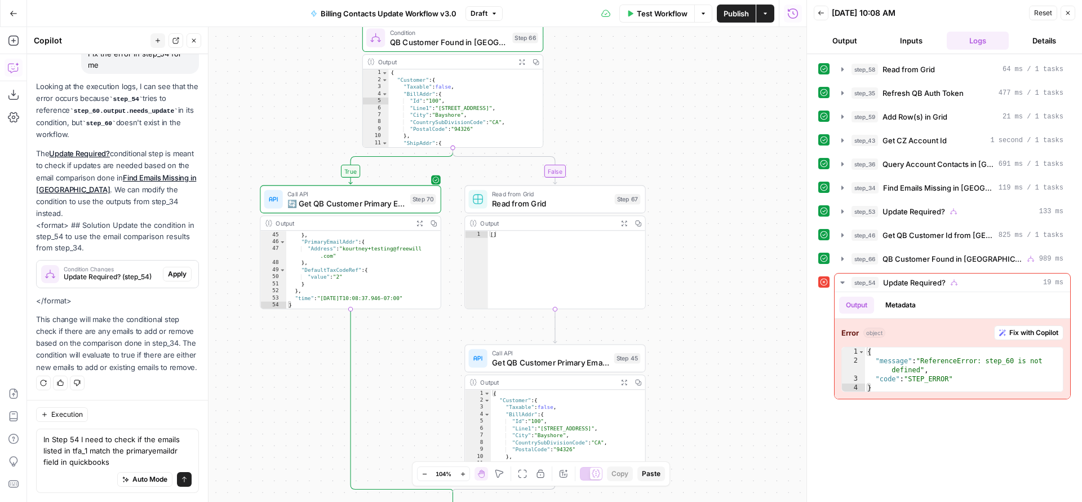
scroll to position [316, 0]
click at [118, 462] on textarea "In Step 54 I need to check if the emails listed in tfa_1 match the primaryemail…" at bounding box center [117, 450] width 148 height 34
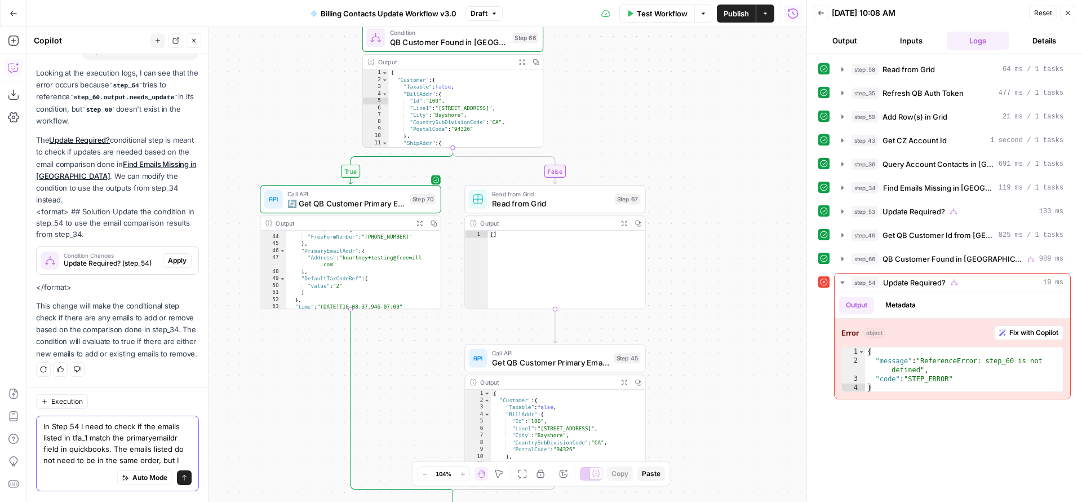
scroll to position [111, 0]
click at [172, 452] on textarea "In Step 54 I need to check if the emails listed in tfa_1 match the primaryemail…" at bounding box center [117, 444] width 148 height 45
click at [163, 455] on textarea "In Step 54 I need to check if the emails listed in tfa_1 match the primaryemail…" at bounding box center [117, 444] width 148 height 45
type textarea "In Step 54 I need to check if the emails listed in tfa_1 match the primaryemail…"
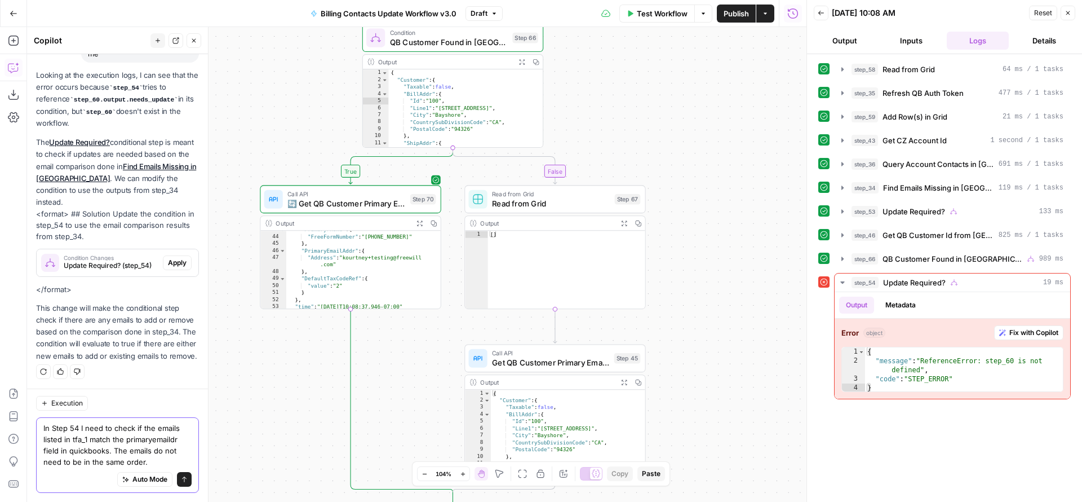
click at [181, 481] on icon "submit" at bounding box center [184, 479] width 7 height 7
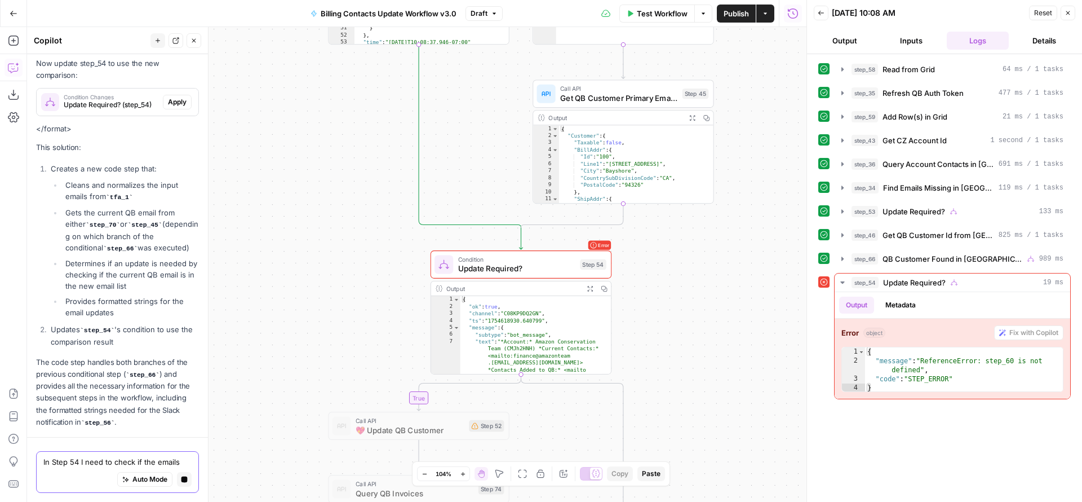
scroll to position [761, 0]
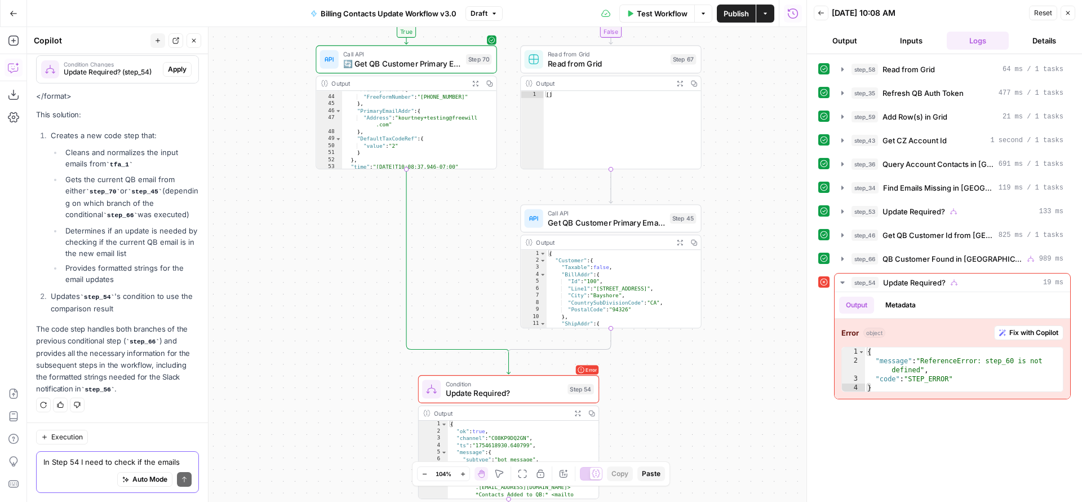
drag, startPoint x: 292, startPoint y: 210, endPoint x: 281, endPoint y: 328, distance: 118.3
click at [281, 328] on div "true true false true false false Workflow Set Inputs Inputs Read from Grid Read…" at bounding box center [416, 264] width 779 height 475
click at [82, 462] on textarea "In Step 54 I need to check if the emails listed in tfa_1 match the primaryemail…" at bounding box center [117, 461] width 148 height 11
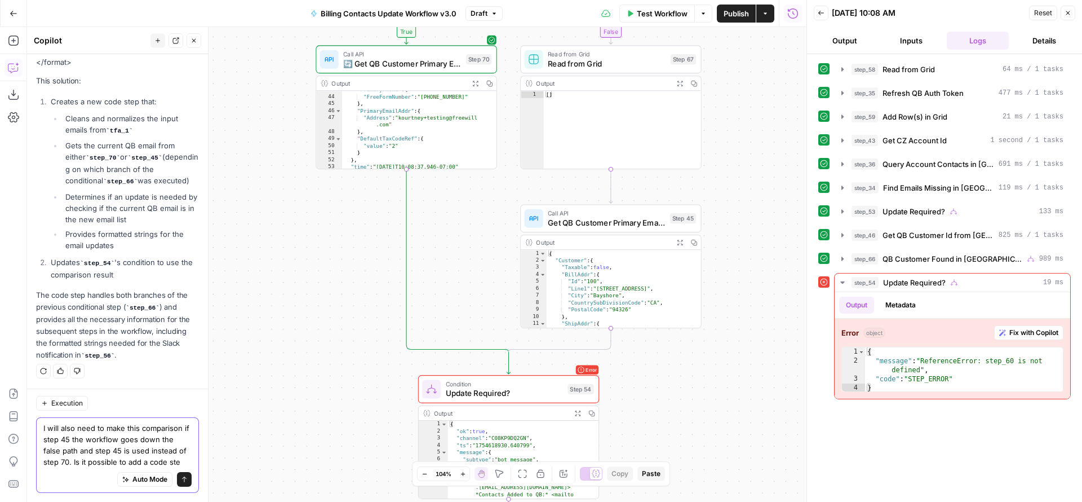
scroll to position [806, 0]
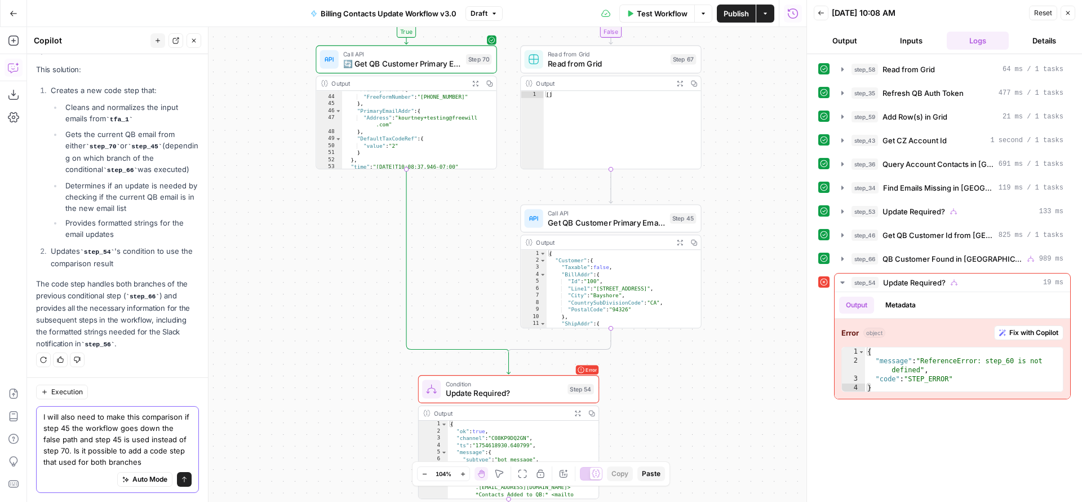
type textarea "I will also need to make this comparison if step 45 the workflow goes down the …"
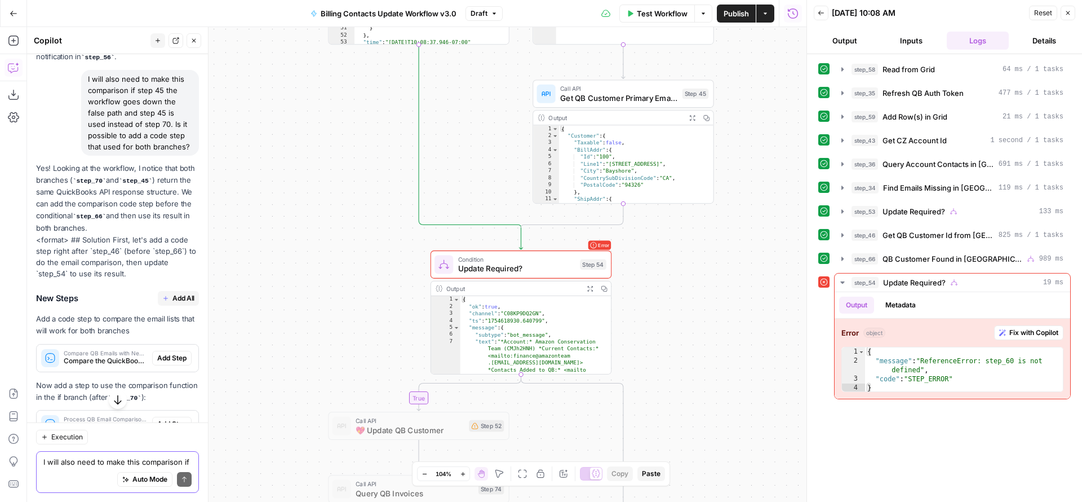
scroll to position [1077, 0]
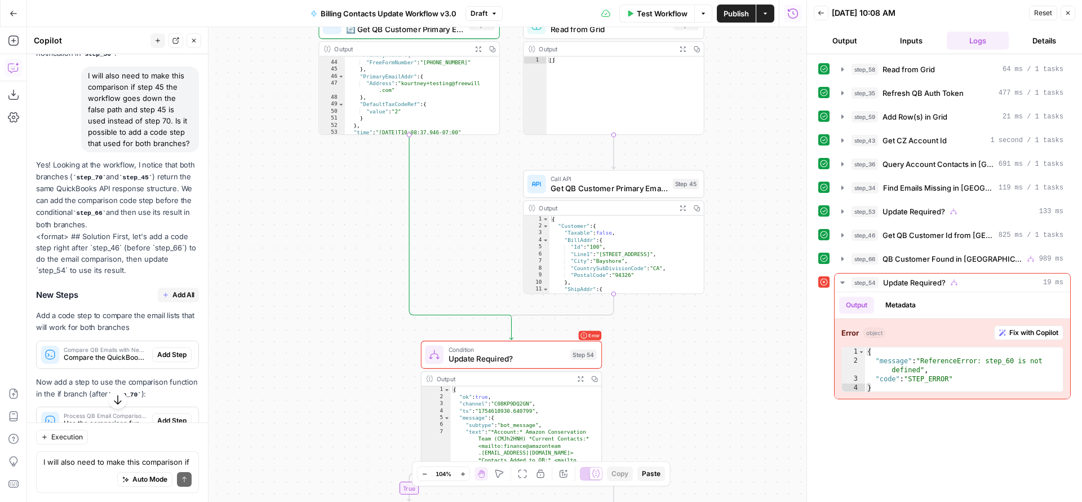
drag, startPoint x: 301, startPoint y: 320, endPoint x: 292, endPoint y: 432, distance: 112.0
click at [291, 438] on div "true true false true false false Workflow Set Inputs Inputs Read from Grid Read…" at bounding box center [416, 264] width 779 height 475
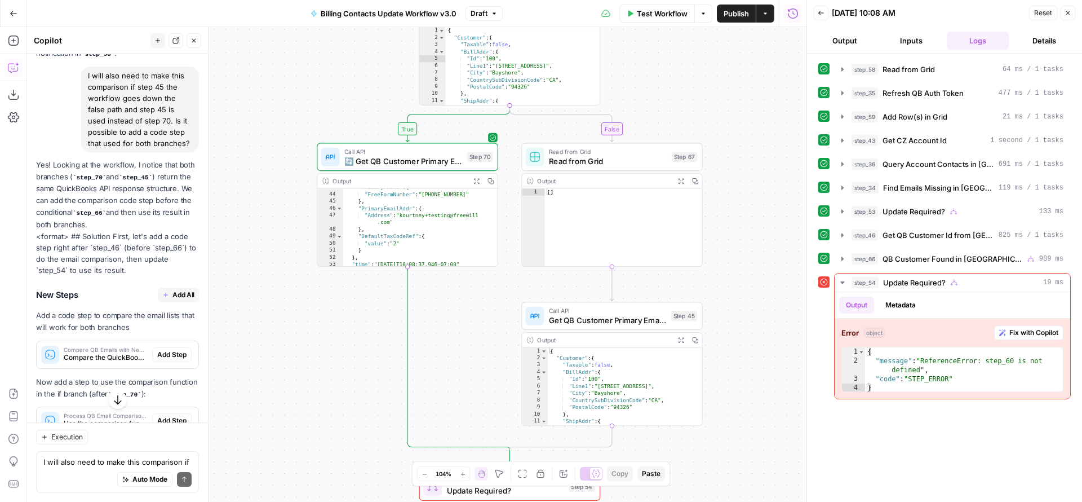
drag, startPoint x: 300, startPoint y: 338, endPoint x: 293, endPoint y: 484, distance: 146.1
click at [293, 486] on div "true true false true false false Workflow Set Inputs Inputs Read from Grid Read…" at bounding box center [416, 264] width 779 height 475
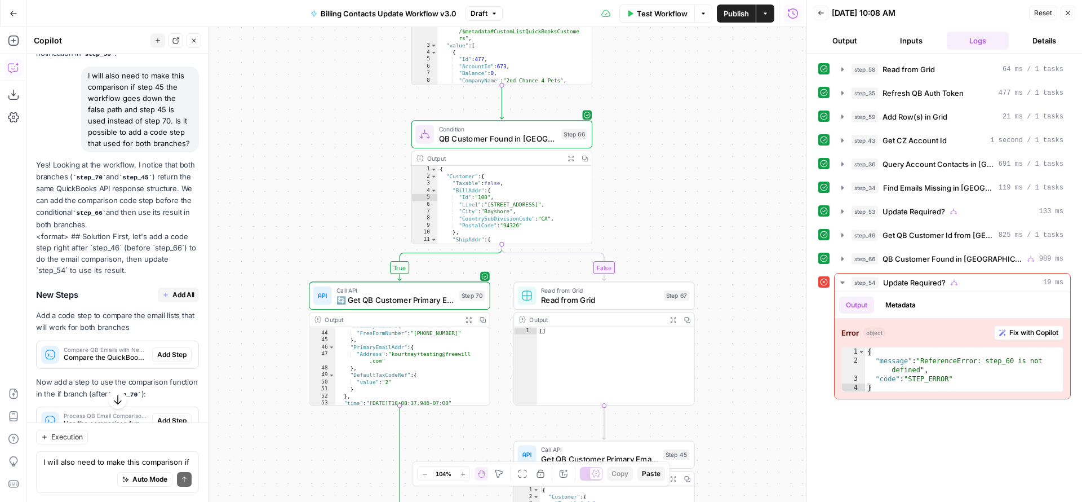
drag, startPoint x: 243, startPoint y: 209, endPoint x: 241, endPoint y: 299, distance: 90.8
click at [241, 299] on div "true true false true false false Workflow Set Inputs Inputs Read from Grid Read…" at bounding box center [416, 264] width 779 height 475
drag, startPoint x: 67, startPoint y: 232, endPoint x: 143, endPoint y: 304, distance: 104.9
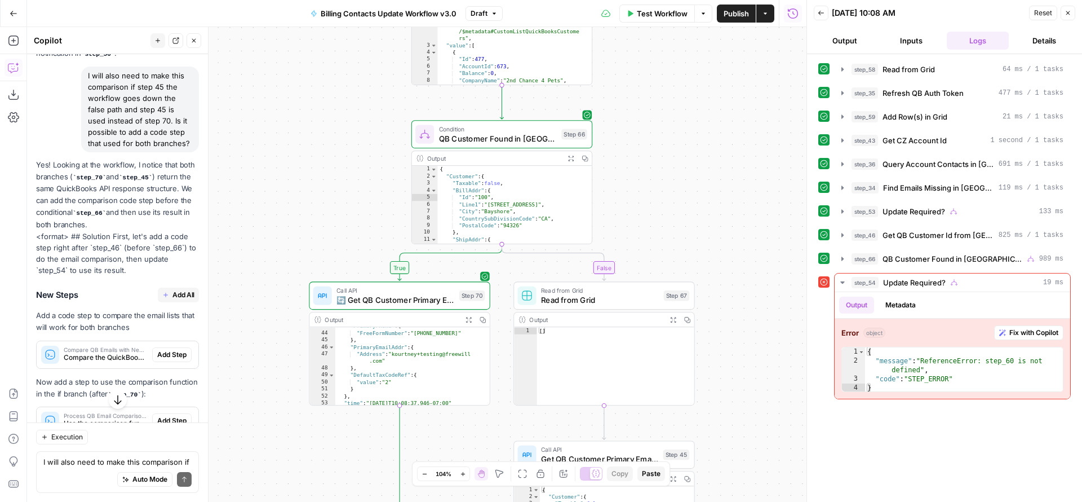
drag, startPoint x: 142, startPoint y: 302, endPoint x: 40, endPoint y: 256, distance: 112.0
click at [44, 231] on p "Yes! Looking at the workflow, I notice that both branches ( step_70 and step_45…" at bounding box center [117, 195] width 163 height 72
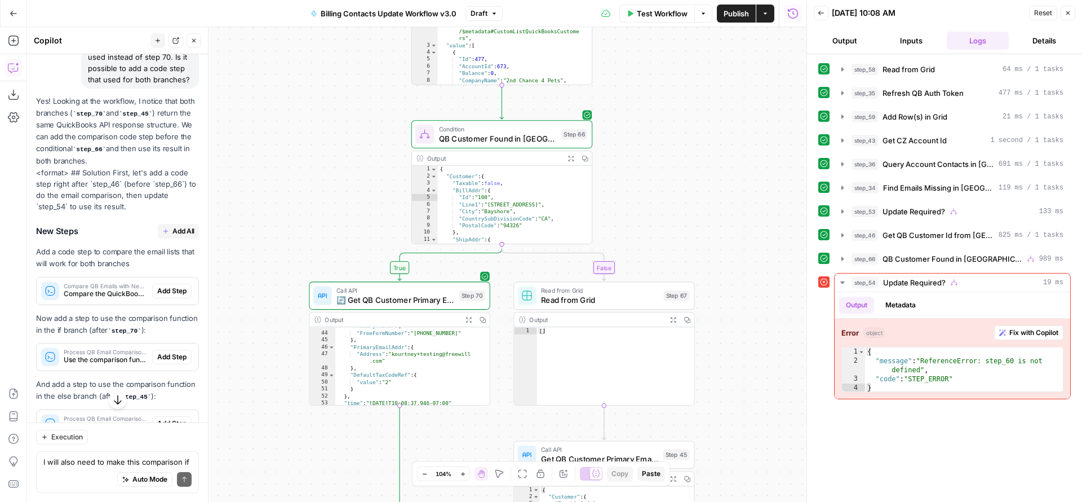
scroll to position [1158, 0]
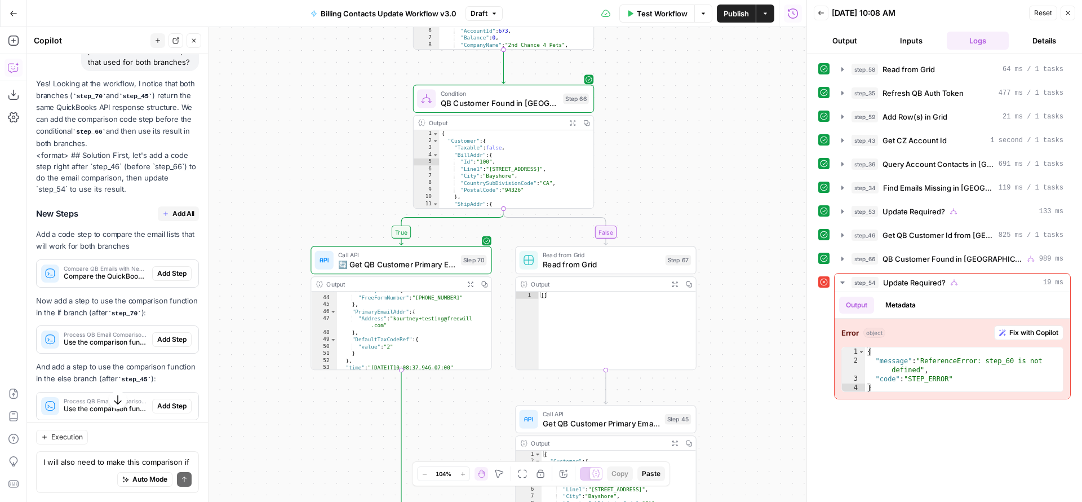
drag, startPoint x: 293, startPoint y: 211, endPoint x: 282, endPoint y: 126, distance: 85.8
click at [282, 126] on div "true true false true false false Workflow Set Inputs Inputs Read from Grid Read…" at bounding box center [416, 264] width 779 height 475
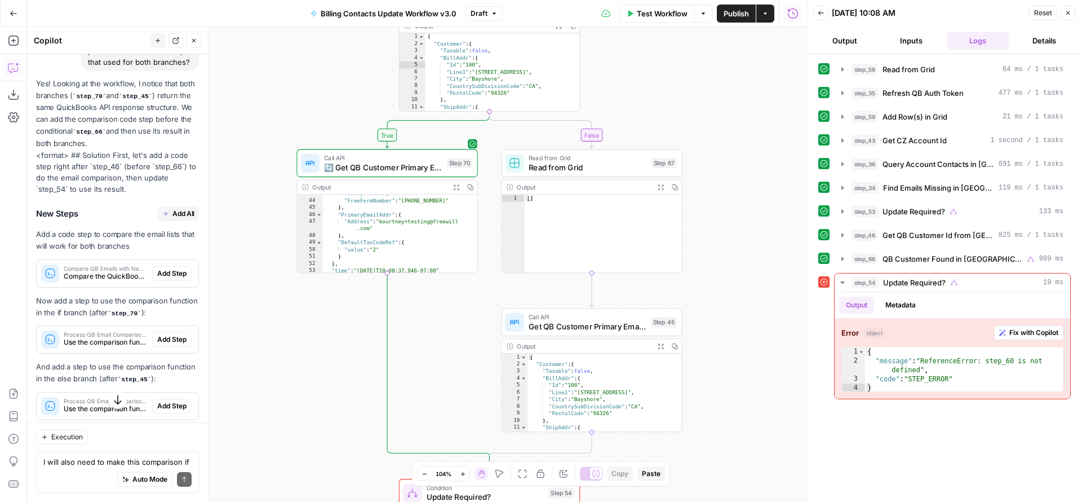
drag, startPoint x: 287, startPoint y: 383, endPoint x: 285, endPoint y: 371, distance: 11.6
click at [285, 371] on div "true true false true false false Workflow Set Inputs Inputs Read from Grid Read…" at bounding box center [416, 264] width 779 height 475
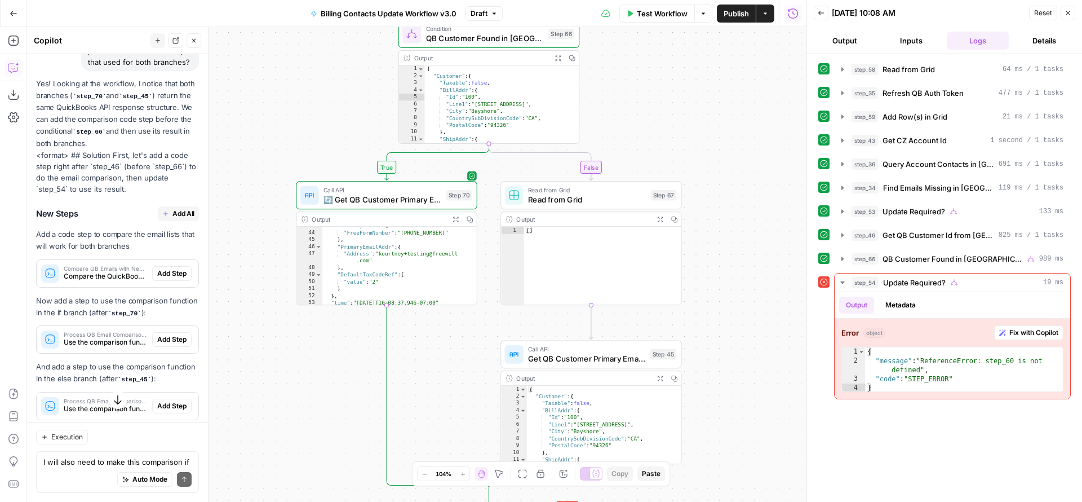
drag, startPoint x: 249, startPoint y: 211, endPoint x: 246, endPoint y: 392, distance: 180.4
click at [246, 391] on div "true true false true false false Workflow Set Inputs Inputs Read from Grid Read…" at bounding box center [416, 264] width 779 height 475
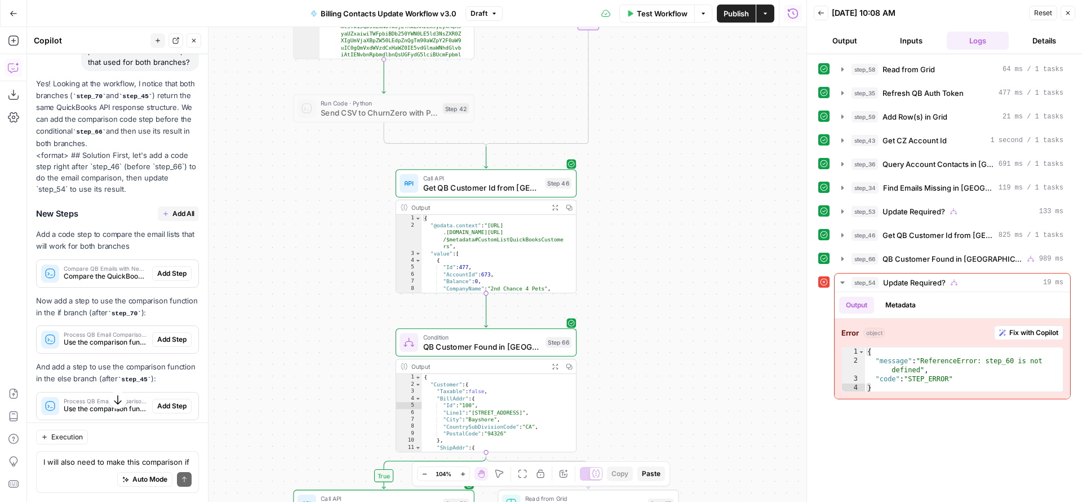
drag, startPoint x: 268, startPoint y: 208, endPoint x: 267, endPoint y: 373, distance: 165.1
click at [267, 373] on div "true true false true false false Workflow Set Inputs Inputs Read from Grid Read…" at bounding box center [416, 264] width 779 height 475
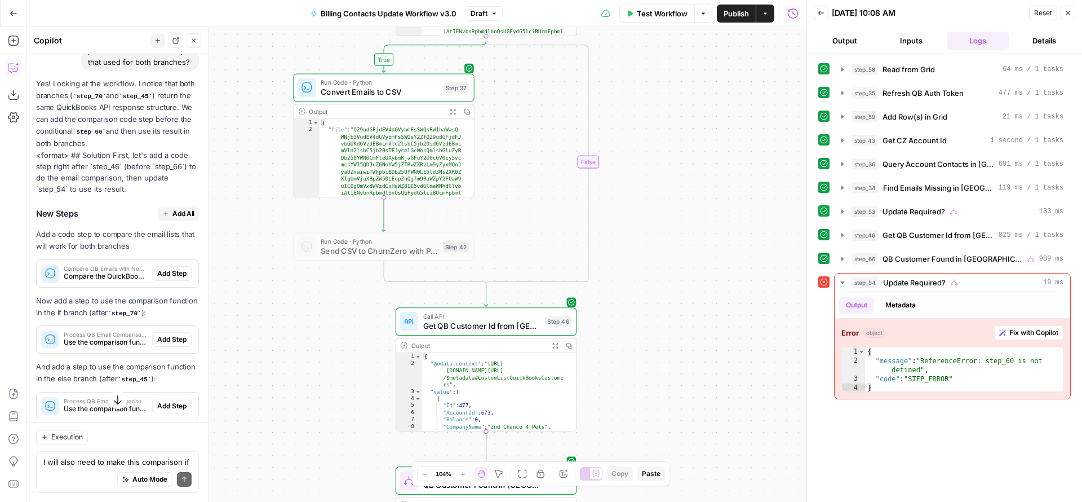
drag, startPoint x: 271, startPoint y: 271, endPoint x: 271, endPoint y: 405, distance: 134.1
click at [271, 405] on div "true true false true false false Workflow Set Inputs Inputs Read from Grid Read…" at bounding box center [416, 264] width 779 height 475
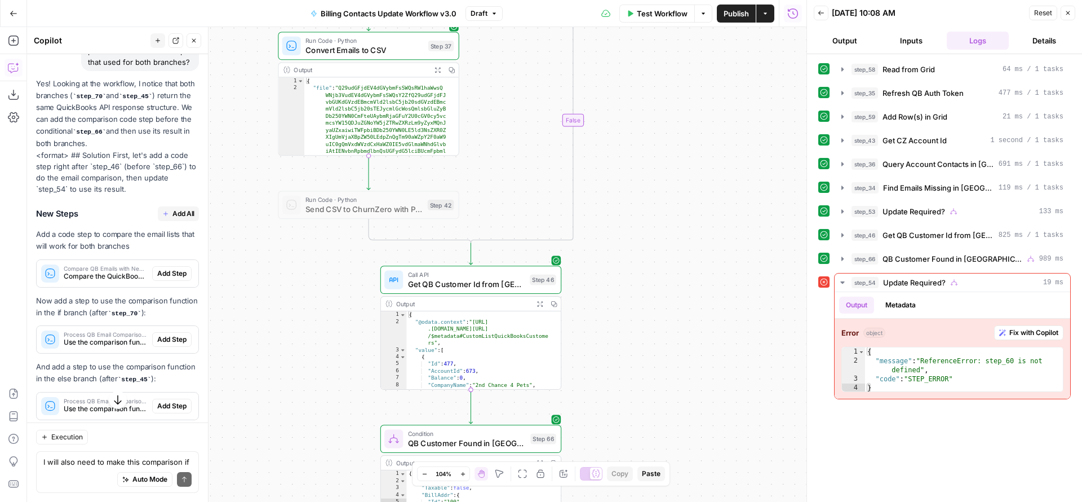
drag, startPoint x: 275, startPoint y: 296, endPoint x: 259, endPoint y: 250, distance: 48.3
click at [259, 250] on div "true true false true false false Workflow Set Inputs Inputs Read from Grid Read…" at bounding box center [416, 264] width 779 height 475
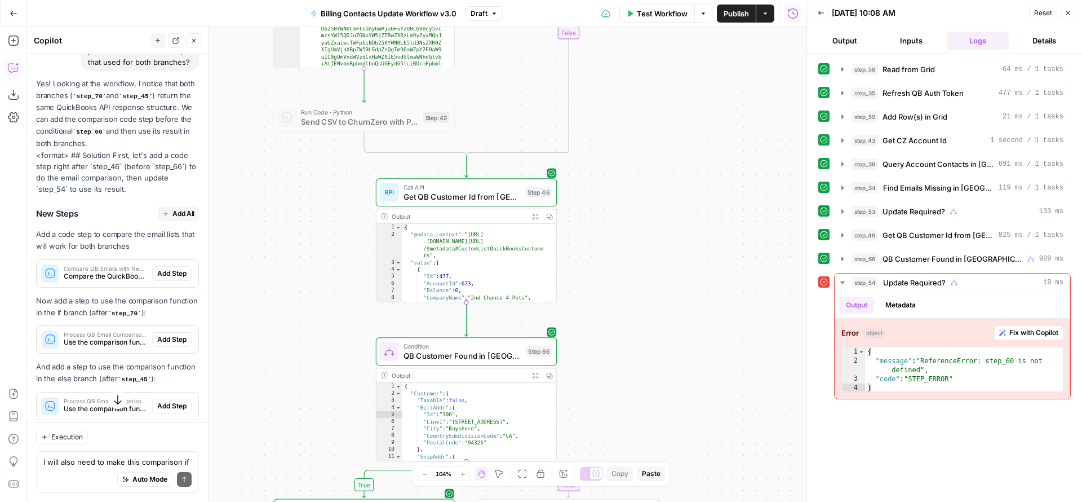
drag, startPoint x: 273, startPoint y: 391, endPoint x: 269, endPoint y: 308, distance: 83.5
click at [269, 308] on div "true true false true false false Workflow Set Inputs Inputs Read from Grid Read…" at bounding box center [416, 264] width 779 height 475
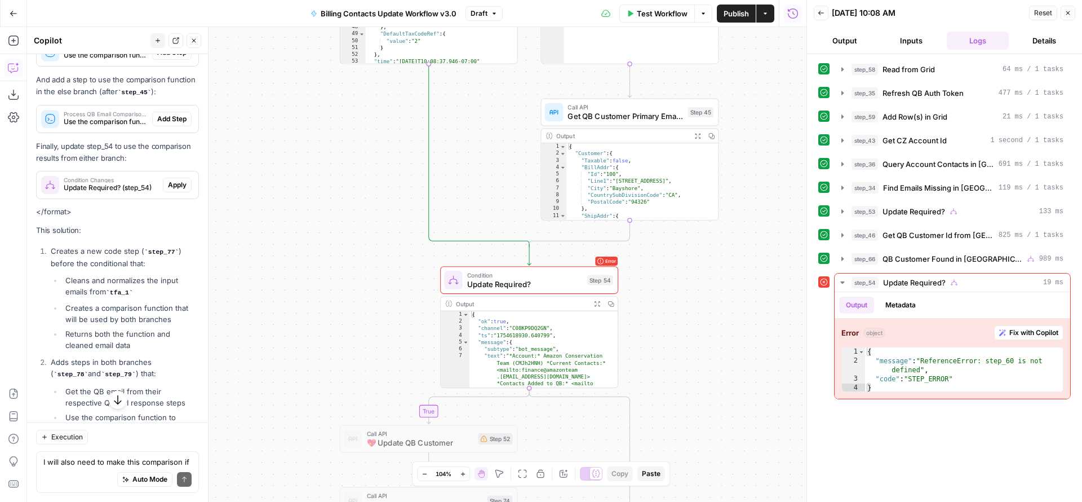
scroll to position [1446, 0]
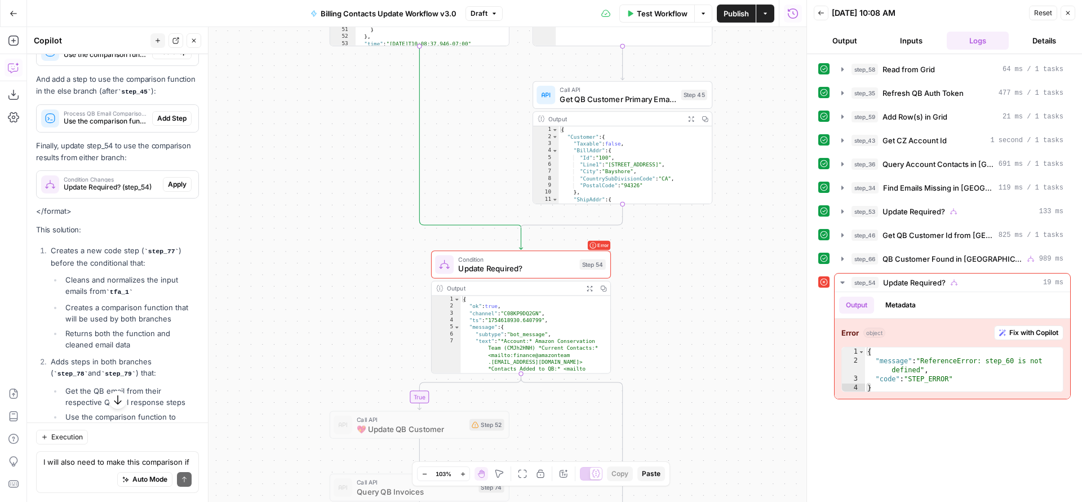
drag, startPoint x: 63, startPoint y: 305, endPoint x: 149, endPoint y: 372, distance: 108.9
click at [149, 350] on ul "Cleans and normalizes the input emails from tfa_1 Creates a comparison function…" at bounding box center [125, 312] width 148 height 76
click at [149, 350] on li "Returns both the function and cleaned email data" at bounding box center [131, 338] width 136 height 23
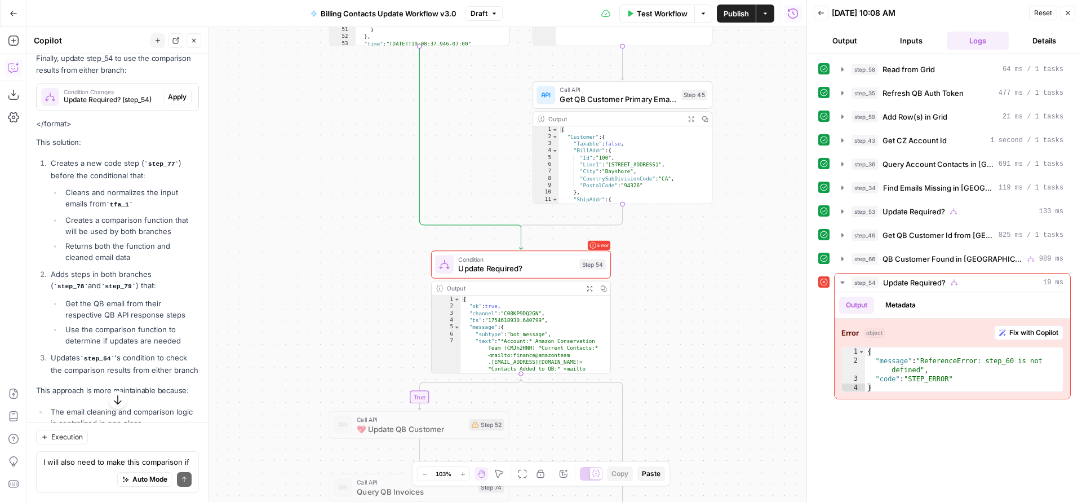
scroll to position [1575, 0]
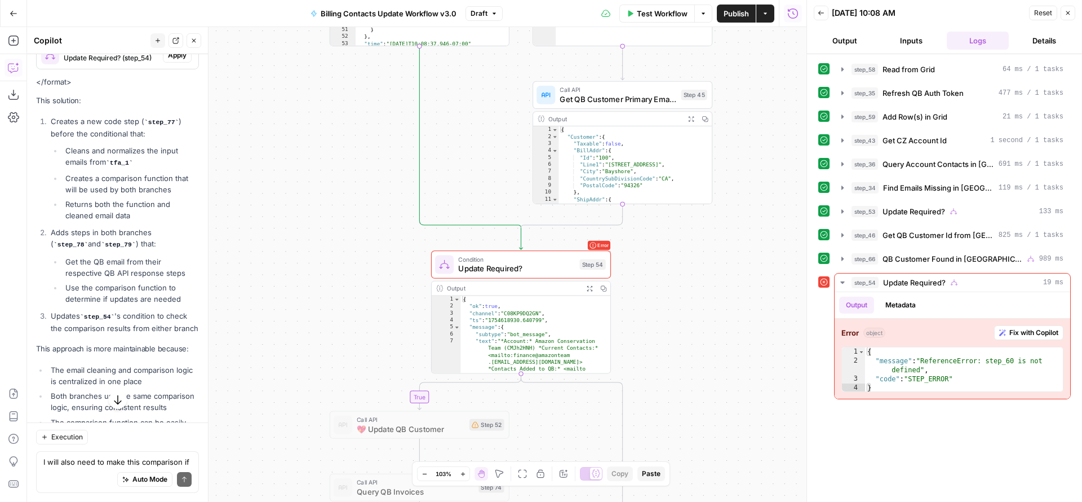
drag, startPoint x: 69, startPoint y: 344, endPoint x: 101, endPoint y: 367, distance: 39.9
click at [101, 334] on li "Updates step_54 's condition to check the comparison results from either branch" at bounding box center [123, 322] width 151 height 24
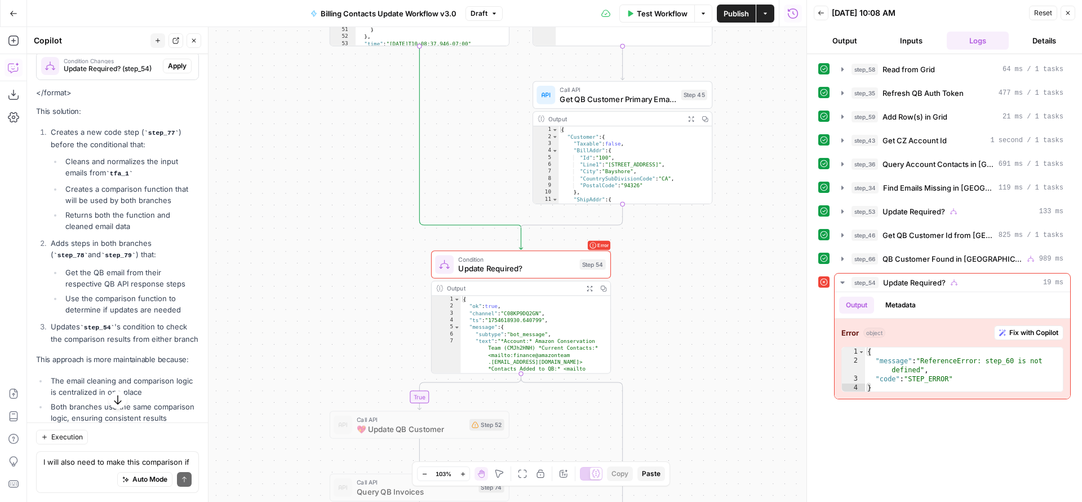
scroll to position [1563, 0]
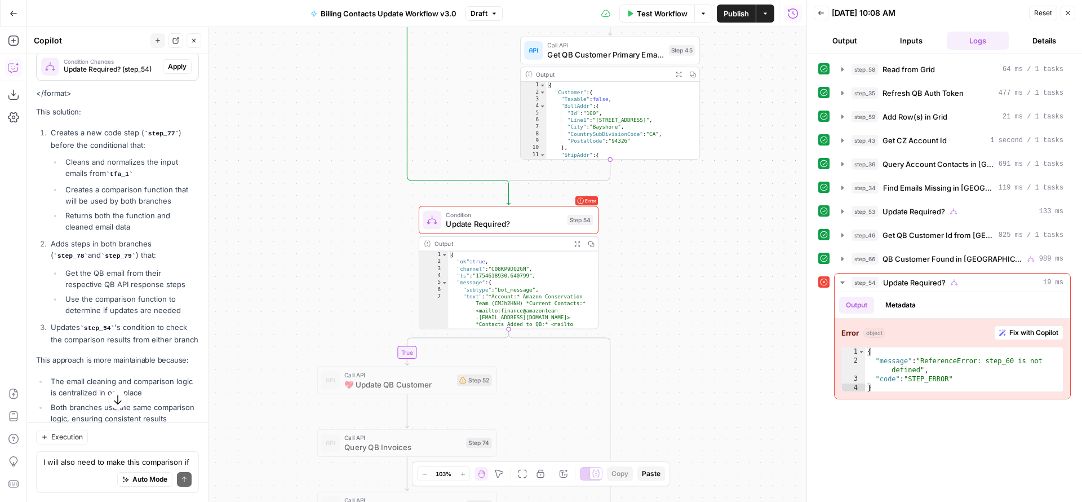
drag, startPoint x: 318, startPoint y: 339, endPoint x: 306, endPoint y: 295, distance: 46.2
click at [306, 295] on div "true true false true false false Workflow Set Inputs Inputs Read from Grid Read…" at bounding box center [416, 264] width 779 height 475
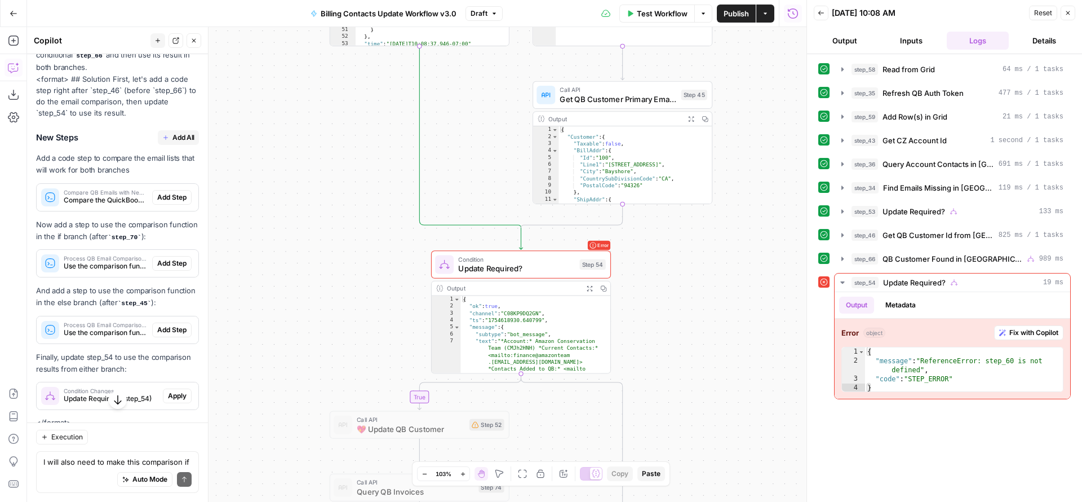
scroll to position [1699, 0]
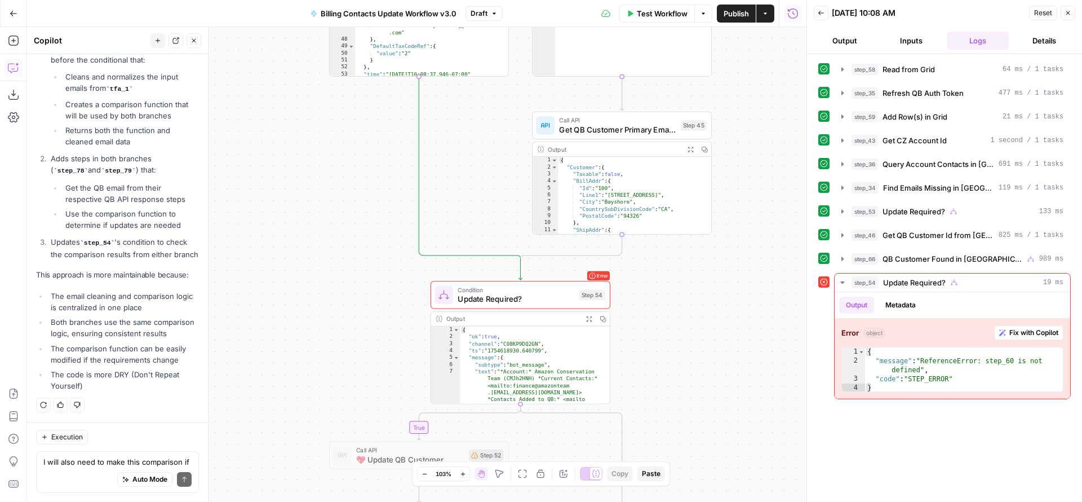
drag, startPoint x: 312, startPoint y: 236, endPoint x: 311, endPoint y: 405, distance: 169.1
click at [312, 404] on div "true true false true false false Workflow Set Inputs Inputs Read from Grid Read…" at bounding box center [416, 264] width 779 height 475
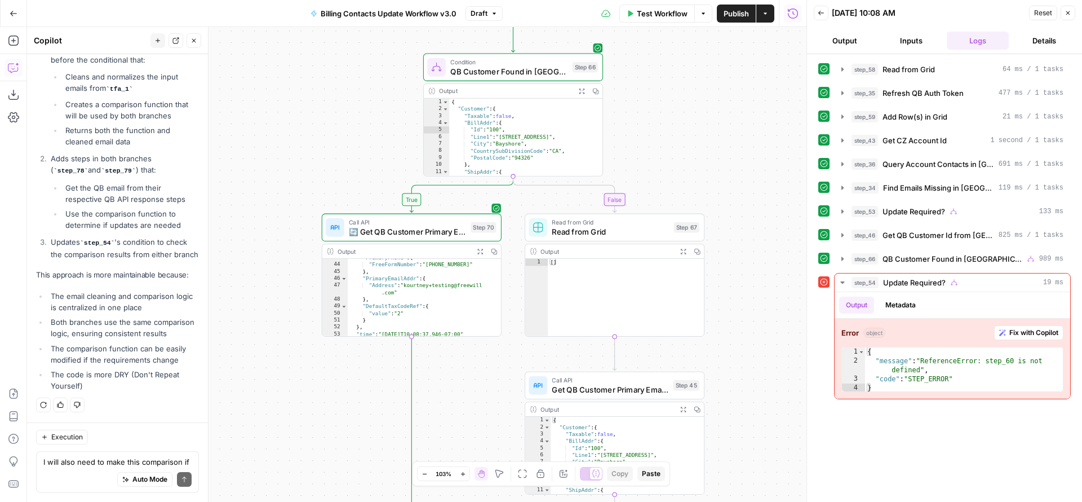
drag, startPoint x: 316, startPoint y: 281, endPoint x: 308, endPoint y: 404, distance: 123.1
click at [308, 404] on div "true true false true false false Workflow Set Inputs Inputs Read from Grid Read…" at bounding box center [416, 264] width 779 height 475
click at [102, 462] on textarea "I will also need to make this comparison if step 45 the workflow goes down the …" at bounding box center [117, 461] width 148 height 11
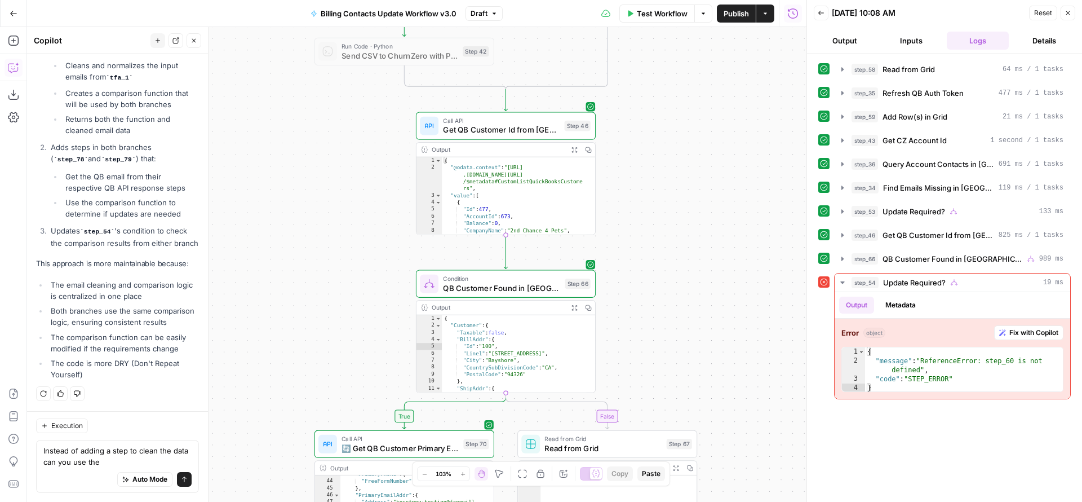
drag, startPoint x: 369, startPoint y: 124, endPoint x: 353, endPoint y: 391, distance: 267.6
click at [354, 386] on div "true true false true false false Workflow Set Inputs Inputs Read from Grid Read…" at bounding box center [416, 264] width 779 height 475
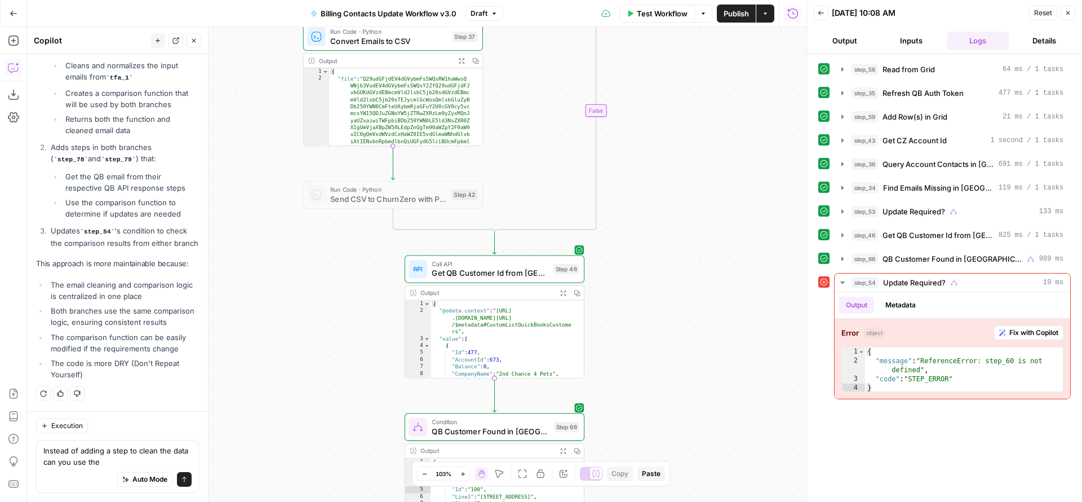
drag, startPoint x: 338, startPoint y: 196, endPoint x: 328, endPoint y: 404, distance: 207.6
click at [333, 482] on div "true true false true false false Workflow Set Inputs Inputs Read from Grid Read…" at bounding box center [416, 264] width 779 height 475
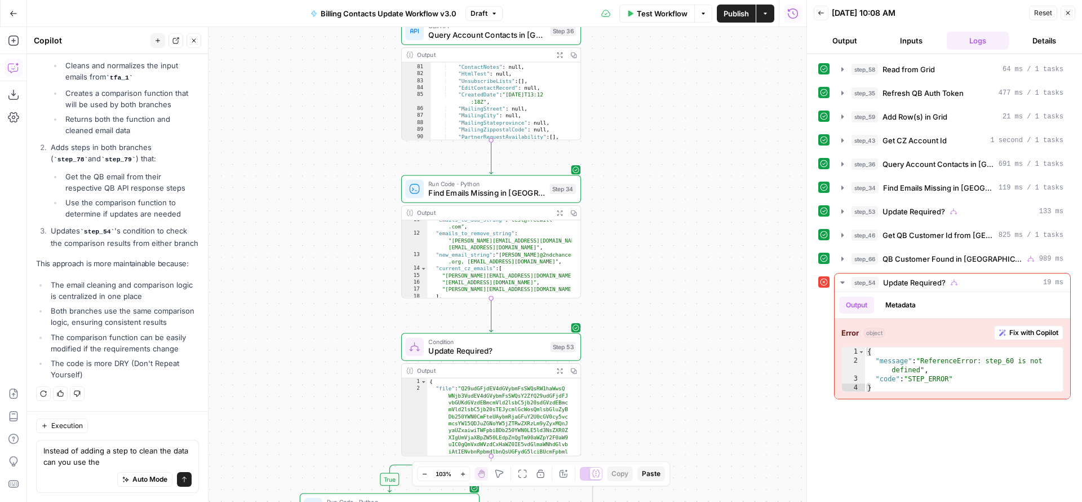
drag, startPoint x: 293, startPoint y: 269, endPoint x: 295, endPoint y: 416, distance: 146.5
click at [295, 415] on div "true true false true false false Workflow Set Inputs Inputs Read from Grid Read…" at bounding box center [416, 264] width 779 height 475
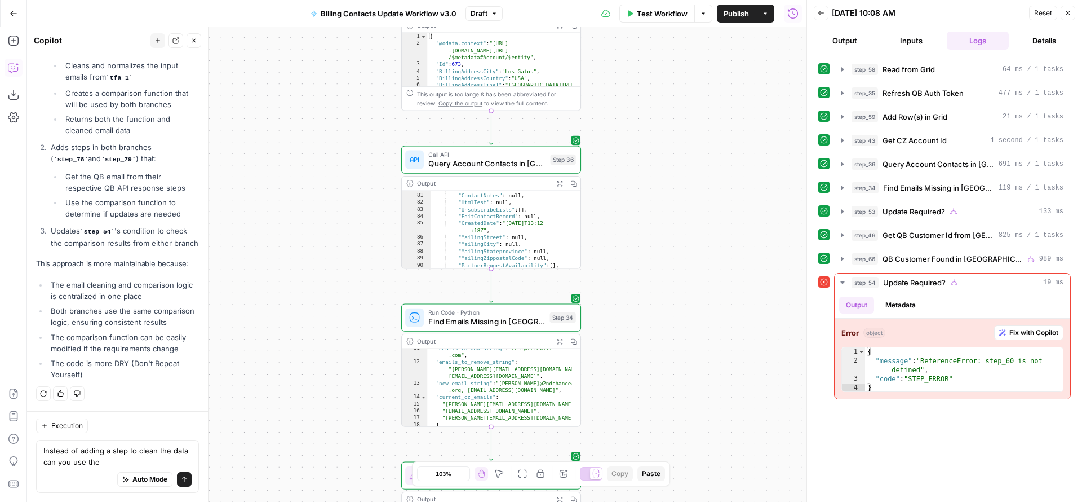
drag, startPoint x: 316, startPoint y: 233, endPoint x: 315, endPoint y: 342, distance: 108.8
click at [315, 342] on div "true true false true false false Workflow Set Inputs Inputs Read from Grid Read…" at bounding box center [416, 264] width 779 height 475
click at [130, 465] on textarea "Instead of adding a step to clean the data can you use the" at bounding box center [117, 456] width 148 height 23
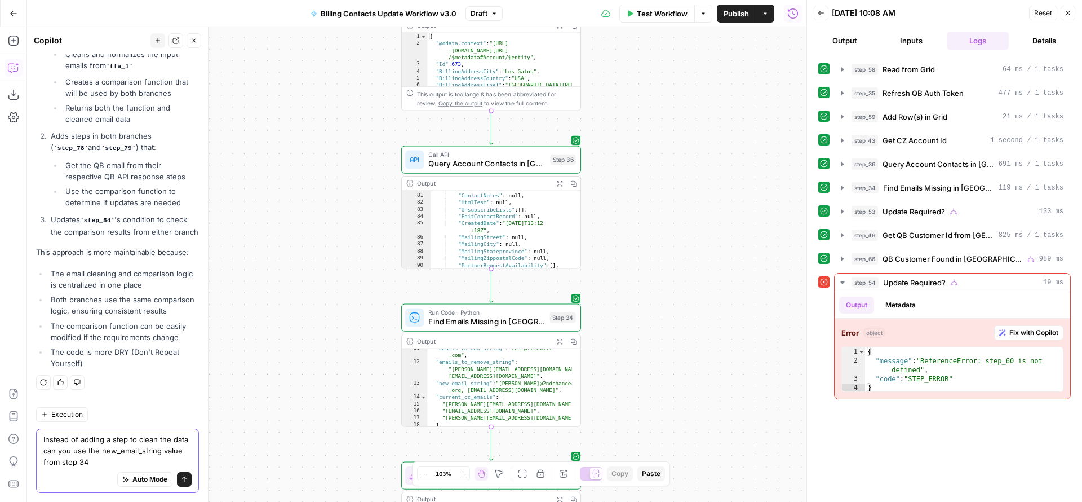
type textarea "Instead of adding a step to clean the data can you use the new_email_string val…"
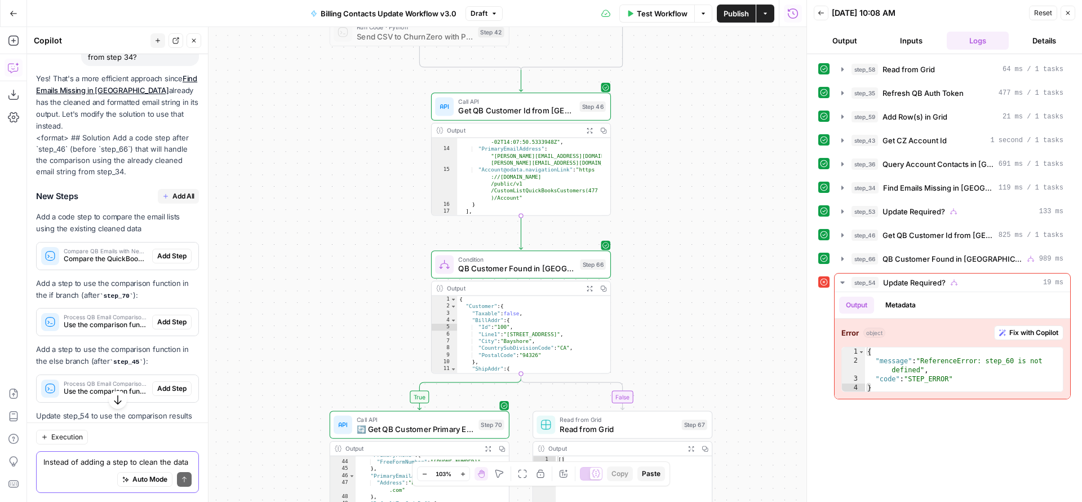
scroll to position [151, 0]
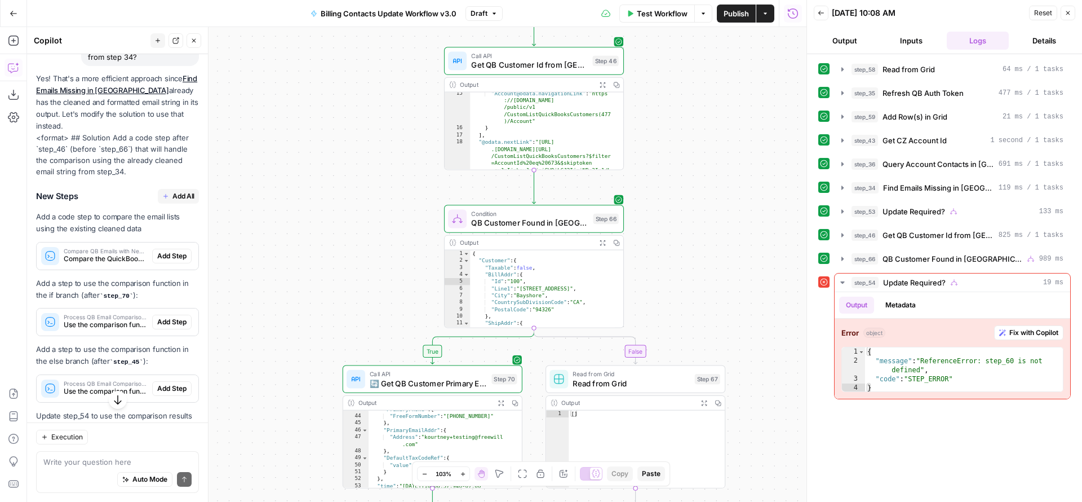
drag, startPoint x: 360, startPoint y: 333, endPoint x: 373, endPoint y: 287, distance: 47.5
click at [373, 287] on div "true true false true false false Workflow Set Inputs Inputs Read from Grid Read…" at bounding box center [416, 264] width 779 height 475
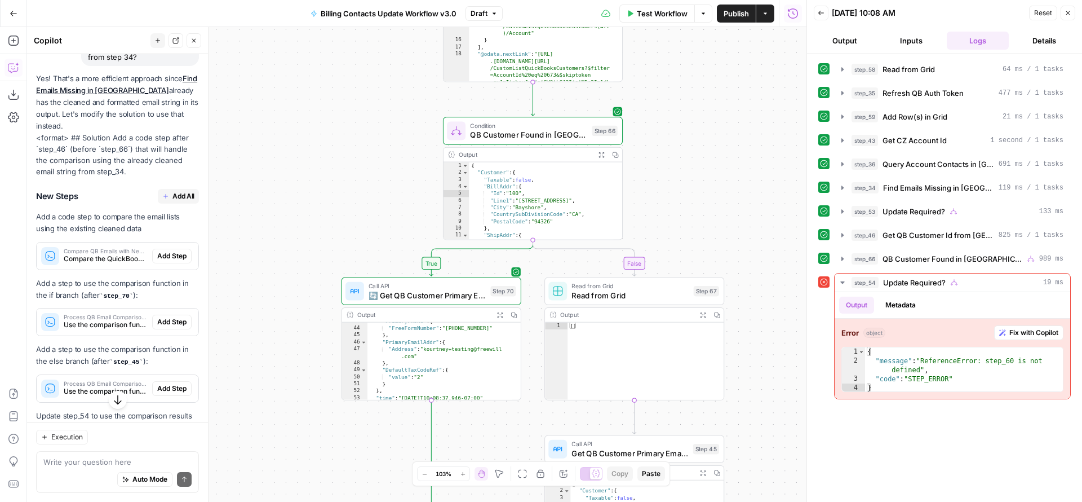
drag, startPoint x: 310, startPoint y: 313, endPoint x: 309, endPoint y: 227, distance: 86.8
click at [309, 227] on div "true true false true false false Workflow Set Inputs Inputs Read from Grid Read…" at bounding box center [416, 264] width 779 height 475
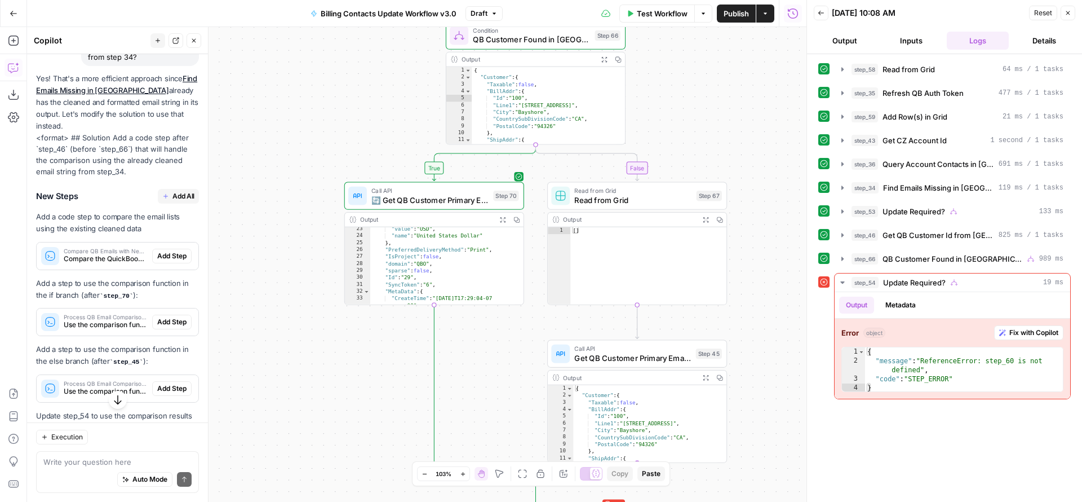
drag, startPoint x: 345, startPoint y: 216, endPoint x: 345, endPoint y: 109, distance: 107.1
click at [346, 112] on div "true true false true false false Workflow Set Inputs Inputs Read from Grid Read…" at bounding box center [416, 264] width 779 height 475
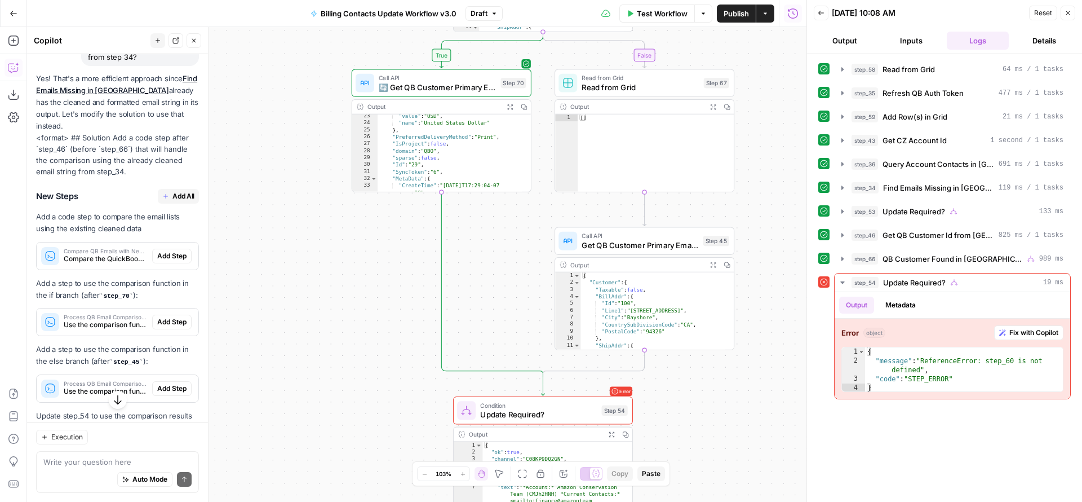
drag, startPoint x: 333, startPoint y: 349, endPoint x: 343, endPoint y: 246, distance: 104.1
click at [343, 246] on div "true true false true false false Workflow Set Inputs Inputs Read from Grid Read…" at bounding box center [416, 264] width 779 height 475
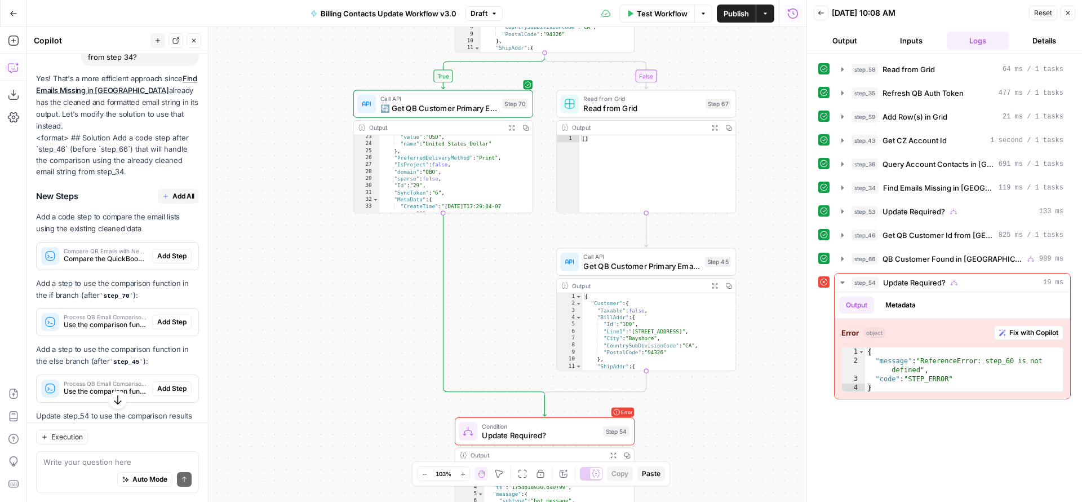
drag, startPoint x: 343, startPoint y: 246, endPoint x: 361, endPoint y: 445, distance: 200.4
click at [361, 445] on div "true true false true false false Workflow Set Inputs Inputs Read from Grid Read…" at bounding box center [416, 264] width 779 height 475
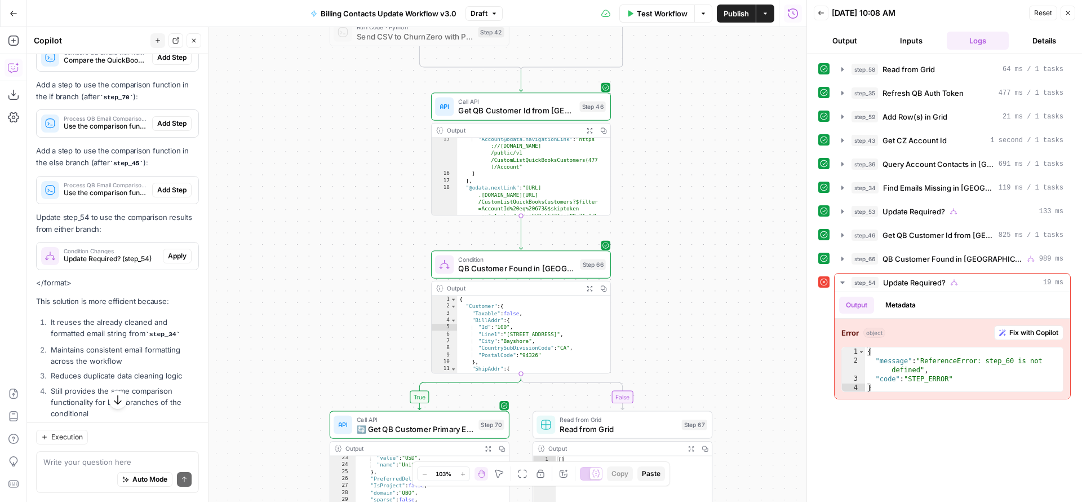
scroll to position [2365, 0]
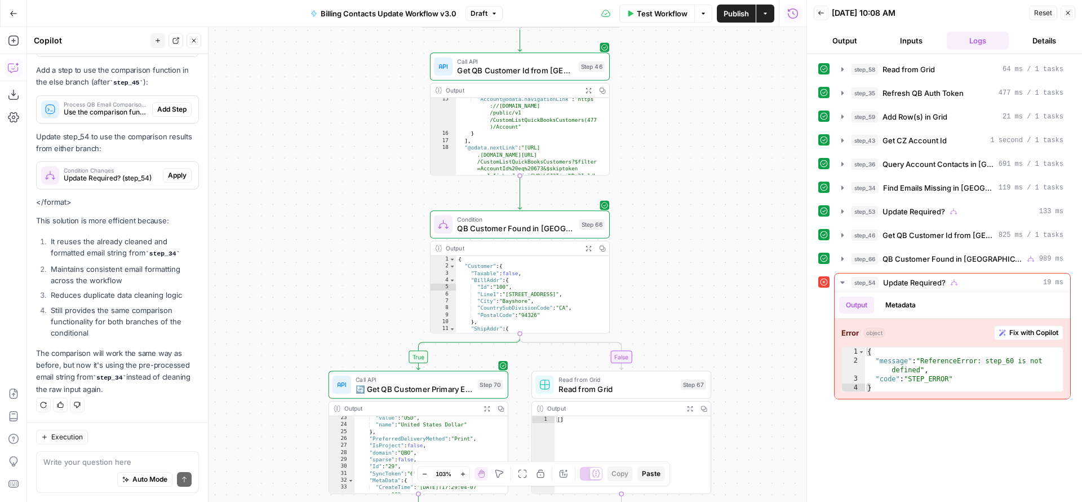
drag, startPoint x: 329, startPoint y: 358, endPoint x: 299, endPoint y: 181, distance: 178.8
click at [302, 194] on div "true true false true false false Workflow Set Inputs Inputs Read from Grid Read…" at bounding box center [416, 264] width 779 height 475
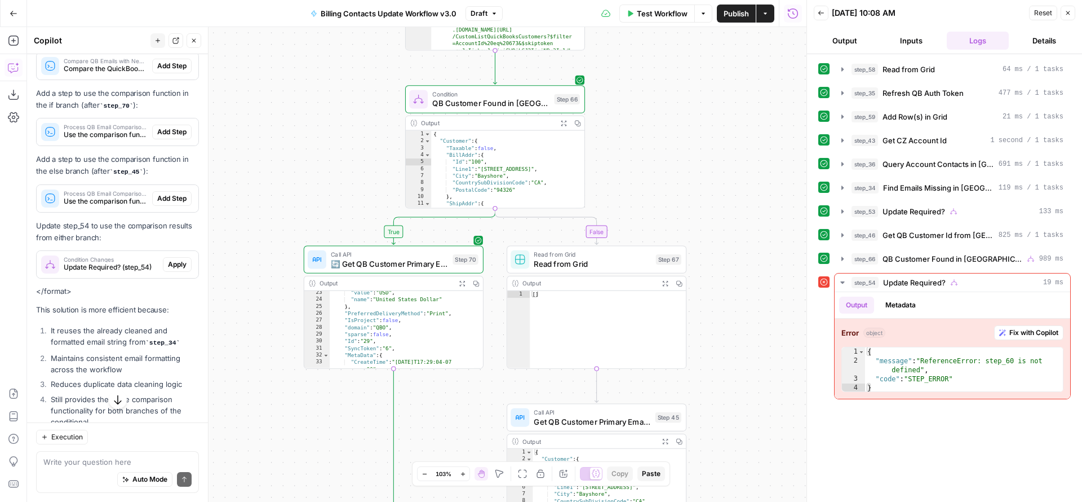
scroll to position [2188, 0]
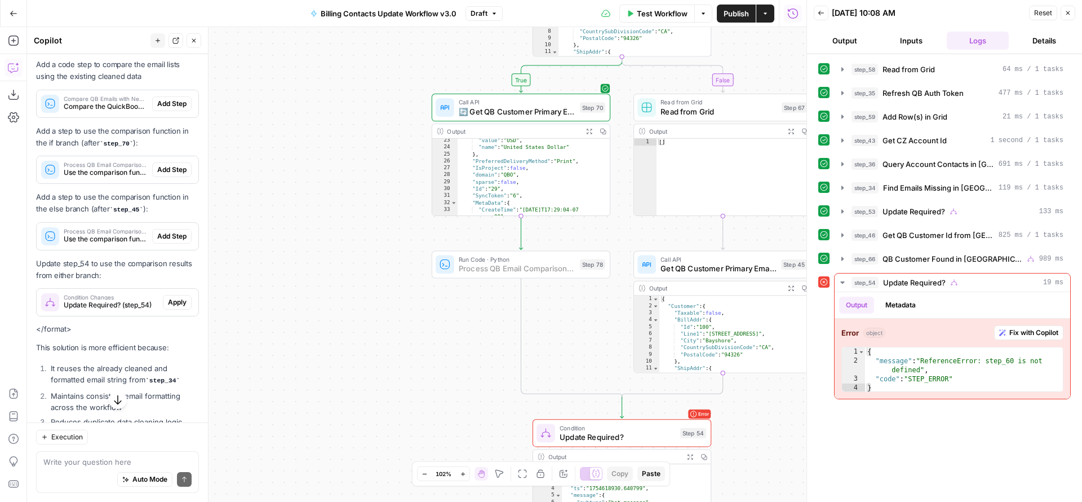
click at [159, 175] on span "Add Step" at bounding box center [171, 170] width 29 height 10
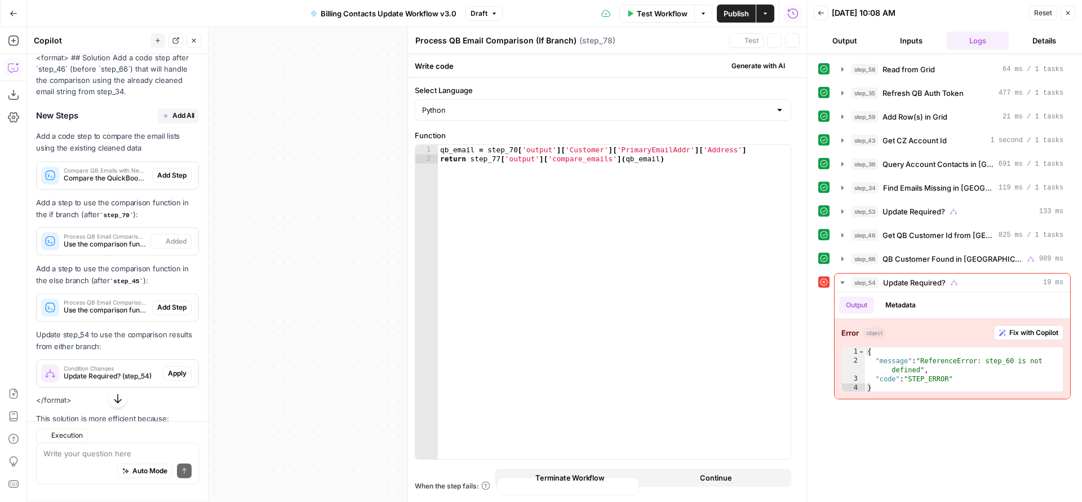
scroll to position [2261, 0]
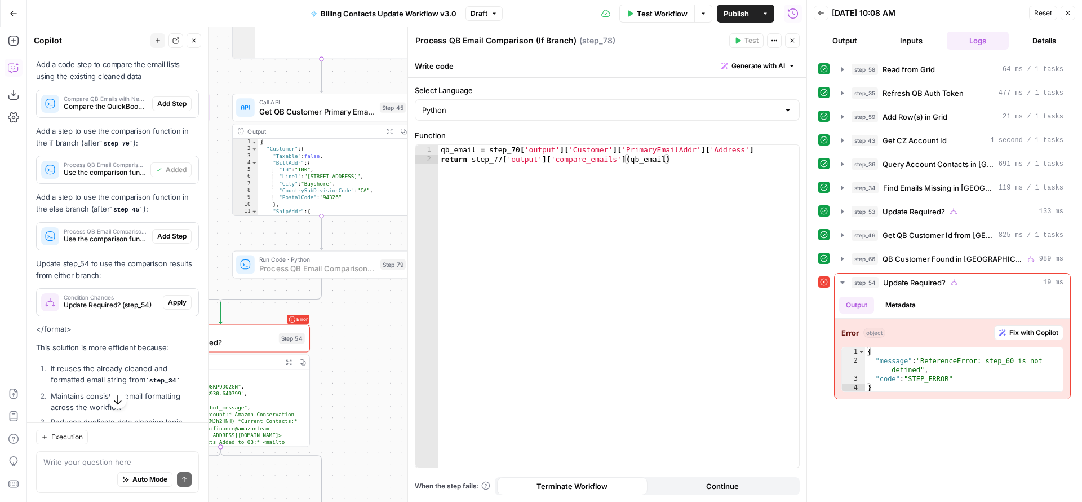
click at [174, 241] on span "Add Step" at bounding box center [171, 236] width 29 height 10
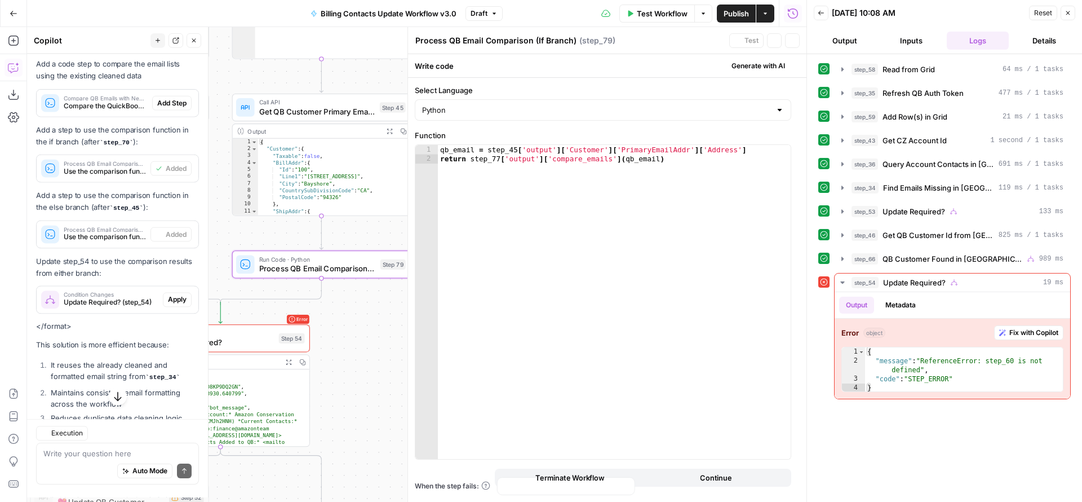
type textarea "Process QB Email Comparison (Else Branch)"
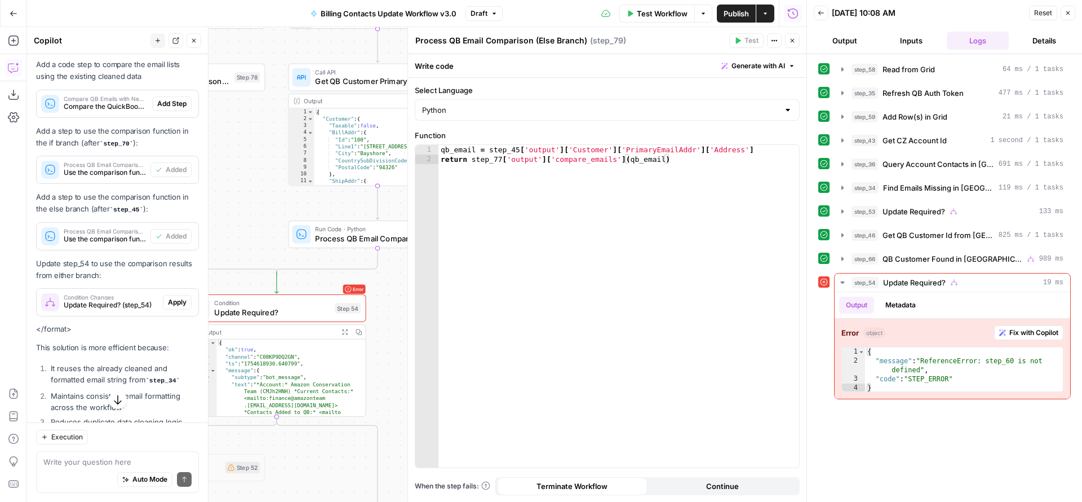
drag, startPoint x: 357, startPoint y: 350, endPoint x: 436, endPoint y: 307, distance: 89.8
click at [436, 308] on body "FreeWill New Home Browse Your Data Usage Settings Recent Grids Generate Key Tak…" at bounding box center [541, 251] width 1082 height 502
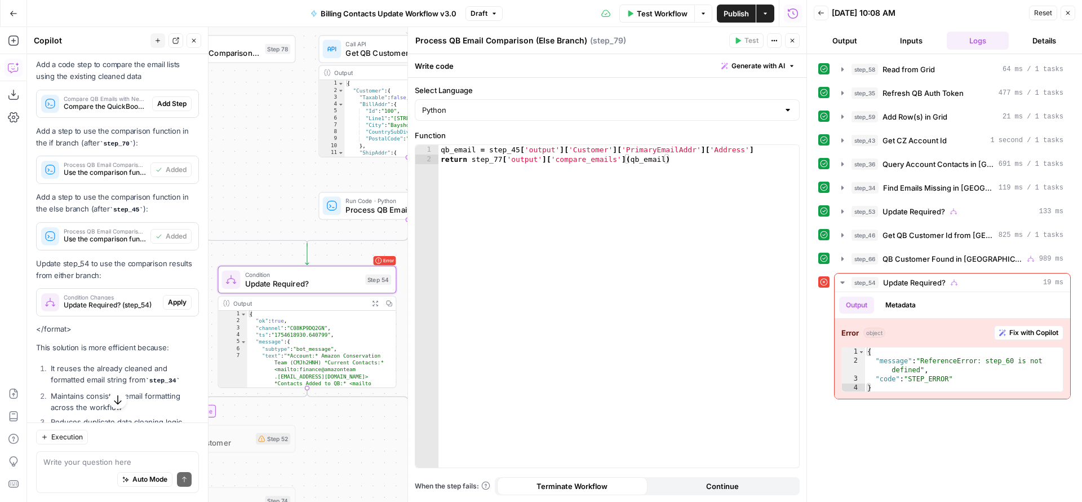
click at [171, 307] on span "Apply" at bounding box center [177, 302] width 19 height 10
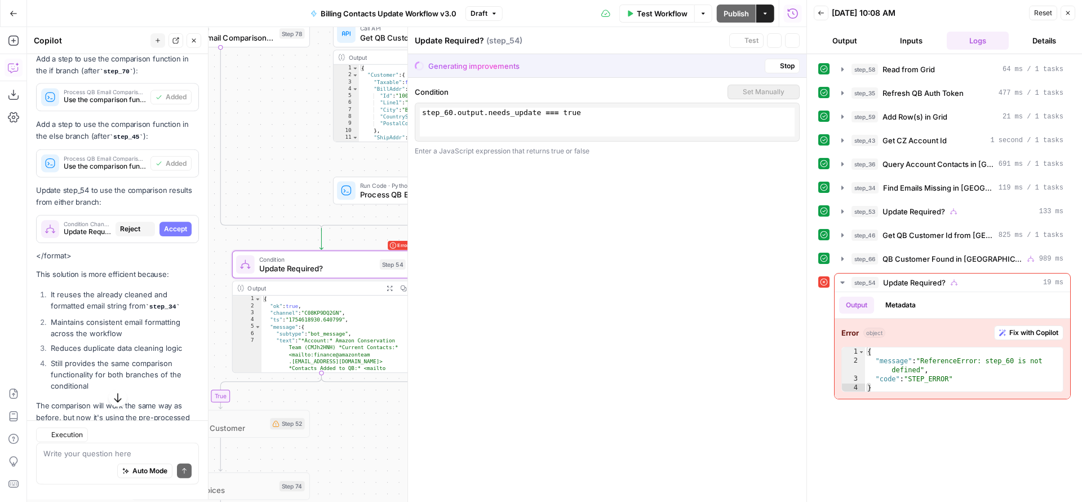
scroll to position [2188, 0]
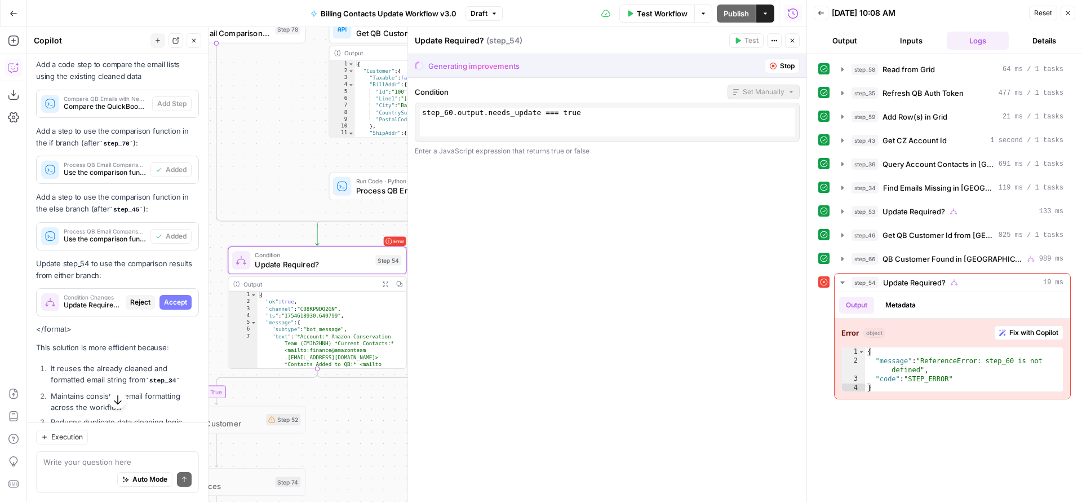
click at [174, 307] on span "Accept" at bounding box center [175, 302] width 23 height 10
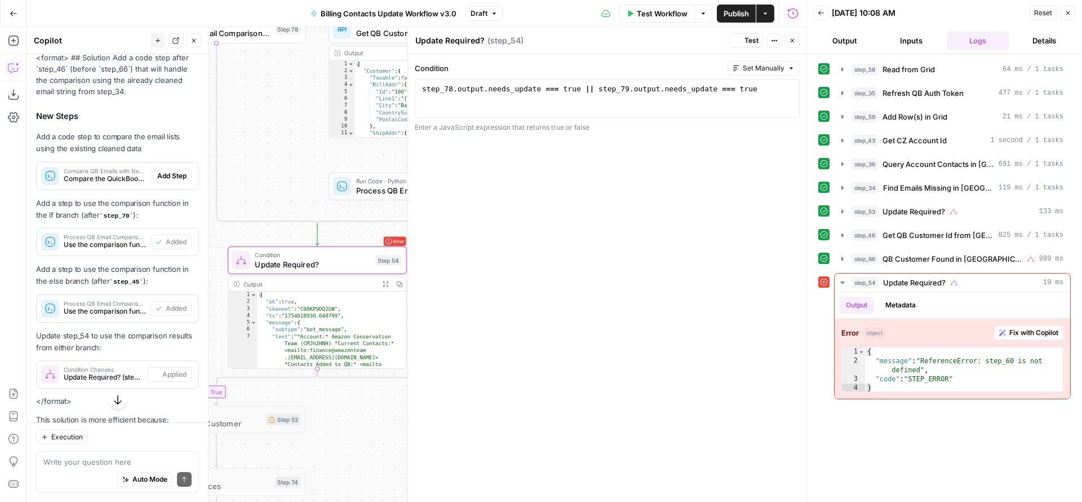
scroll to position [2261, 0]
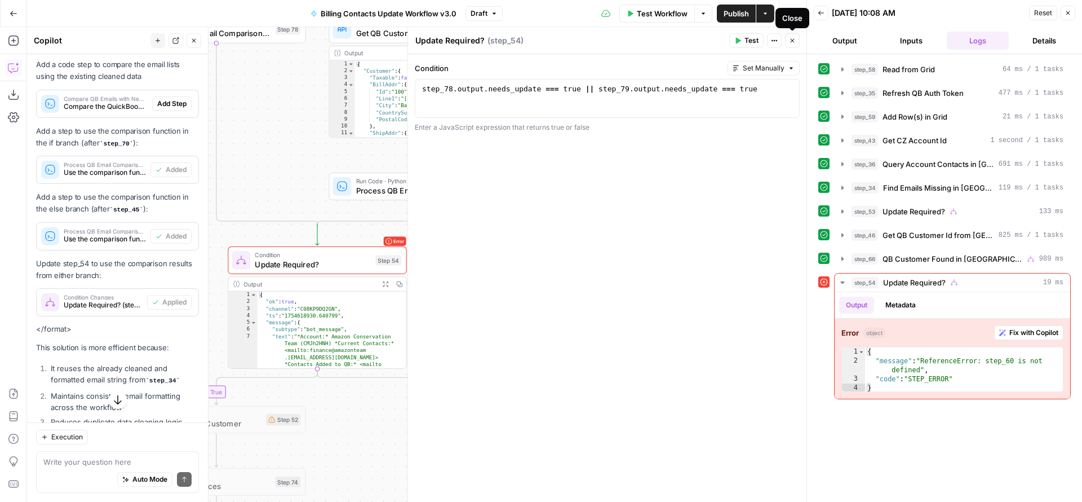
click at [793, 41] on icon "button" at bounding box center [792, 40] width 7 height 7
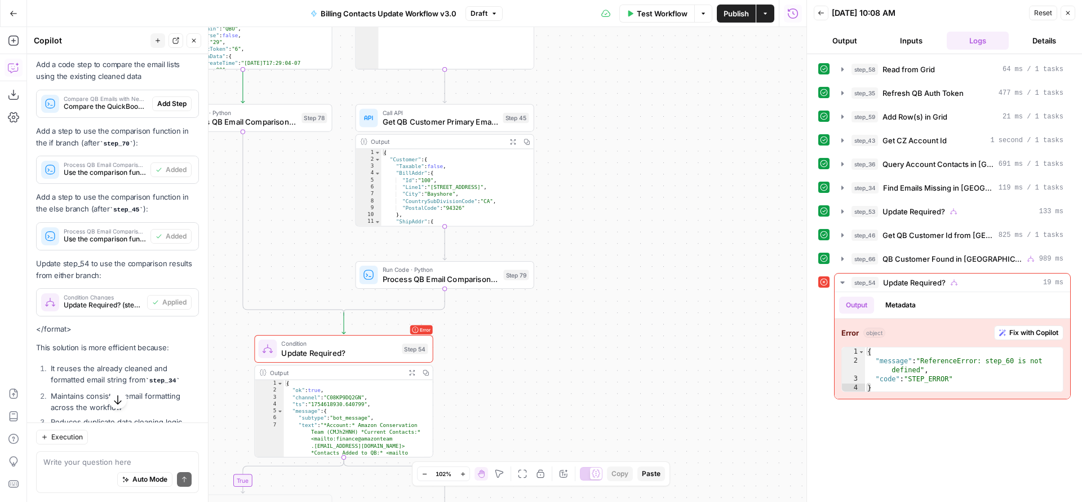
drag, startPoint x: 613, startPoint y: 141, endPoint x: 690, endPoint y: 295, distance: 171.9
click at [690, 295] on div "true true false true false false Workflow Set Inputs Inputs Read from Grid Read…" at bounding box center [416, 264] width 779 height 475
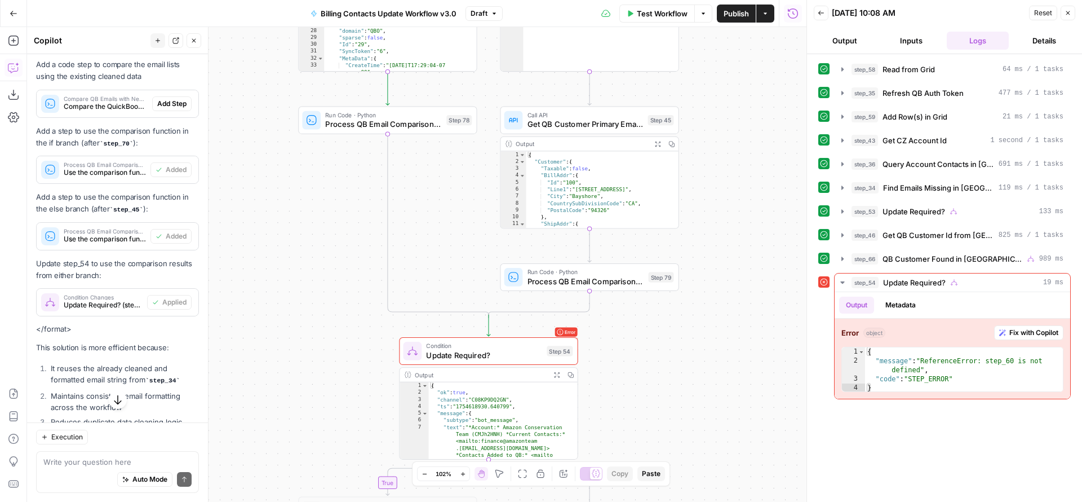
drag, startPoint x: 647, startPoint y: 260, endPoint x: 741, endPoint y: 196, distance: 113.5
click at [741, 196] on div "true true false true false false Workflow Set Inputs Inputs Read from Grid Read…" at bounding box center [416, 264] width 779 height 475
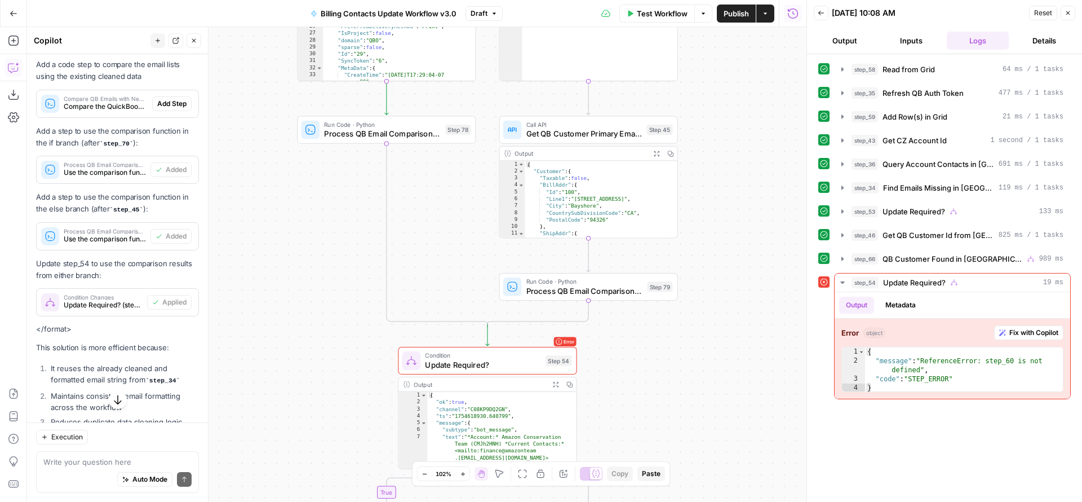
drag, startPoint x: 732, startPoint y: 174, endPoint x: 729, endPoint y: 301, distance: 126.8
click at [729, 301] on div "true true false true false false Workflow Set Inputs Inputs Read from Grid Read…" at bounding box center [416, 264] width 779 height 475
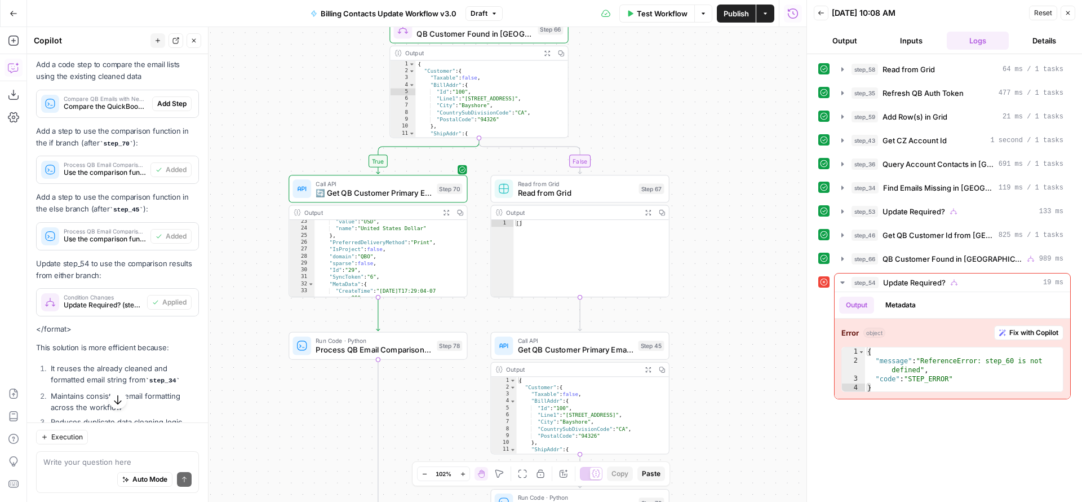
drag, startPoint x: 726, startPoint y: 205, endPoint x: 721, endPoint y: 294, distance: 89.2
click at [721, 294] on div "true true false true false false Workflow Set Inputs Inputs Read from Grid Read…" at bounding box center [416, 264] width 779 height 475
click at [107, 464] on textarea at bounding box center [117, 461] width 148 height 11
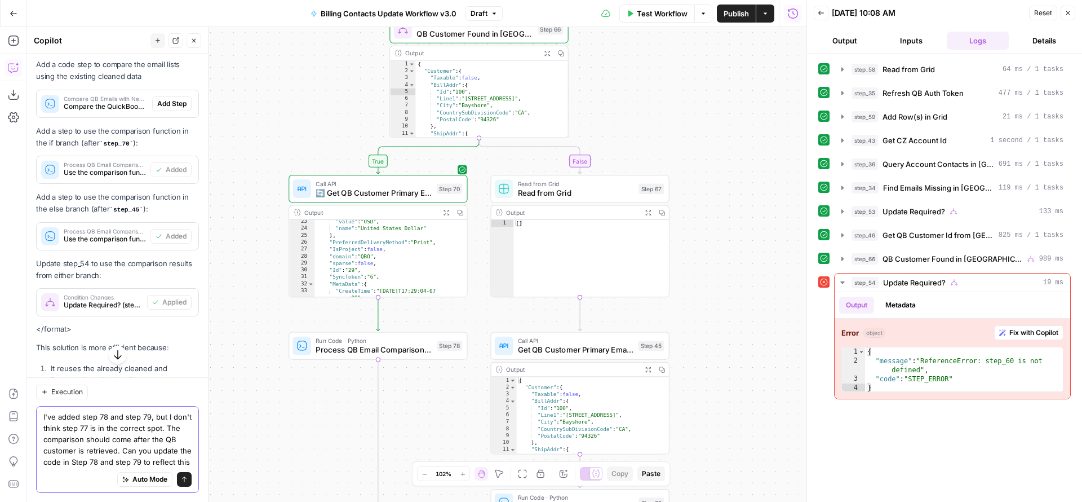
type textarea "I've added step 78 and step 79, but I don't think step 77 is in the correct spo…"
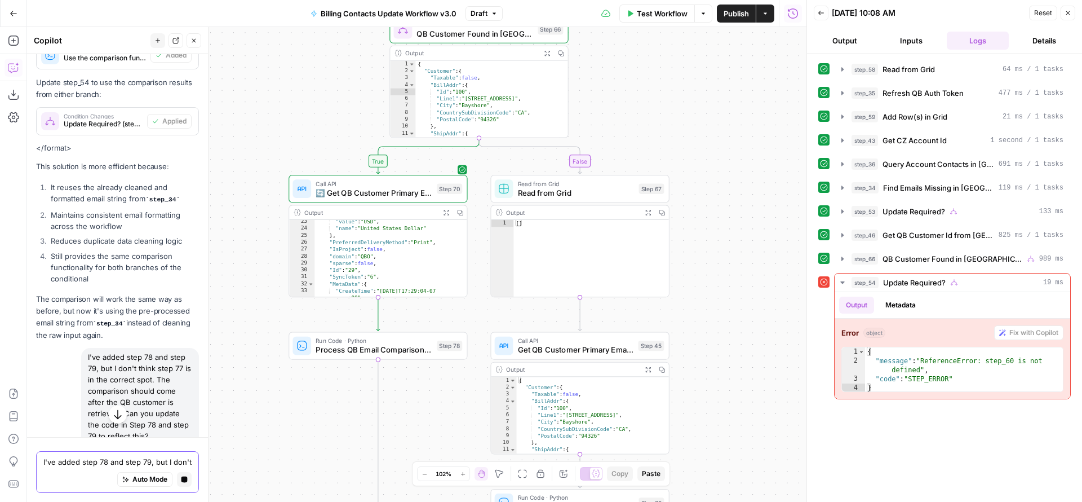
scroll to position [2453, 0]
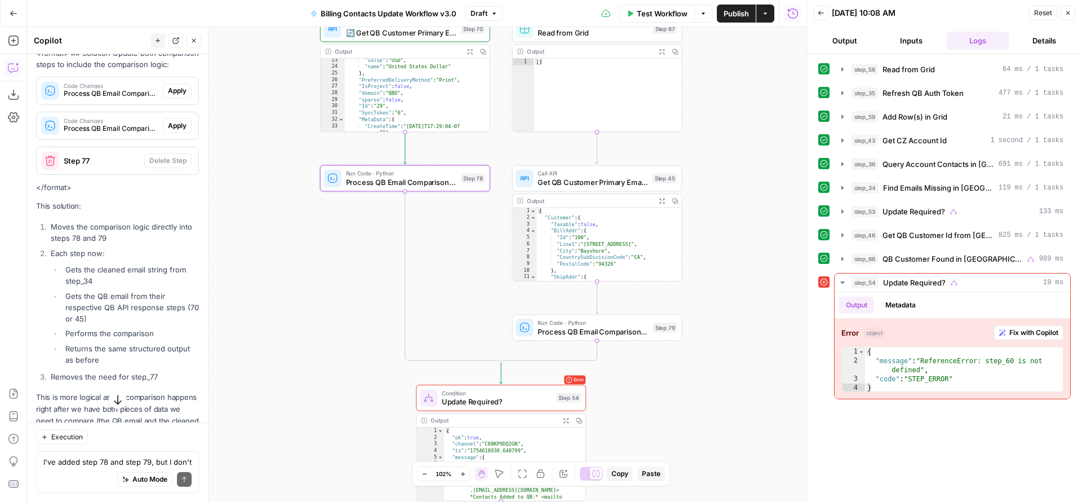
click at [169, 96] on span "Apply" at bounding box center [177, 91] width 19 height 10
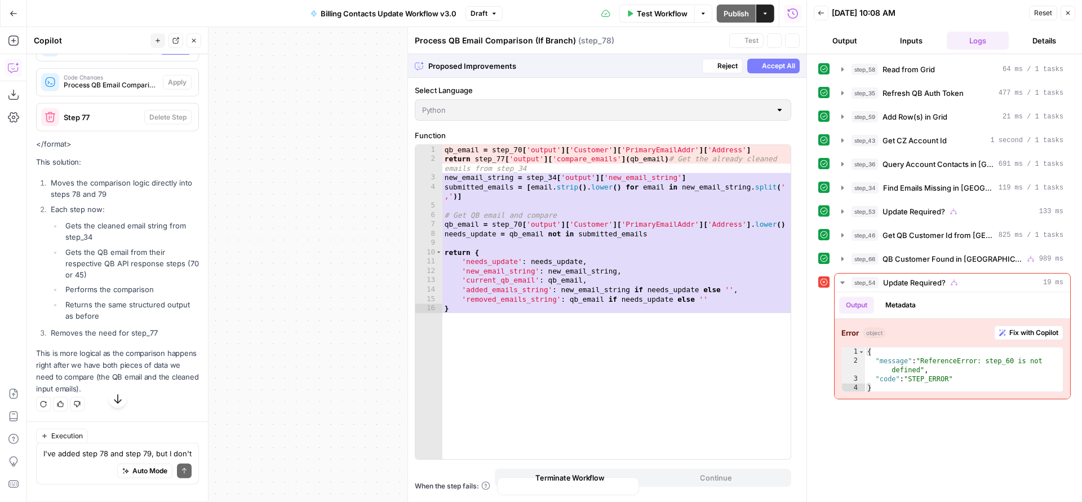
scroll to position [2833, 0]
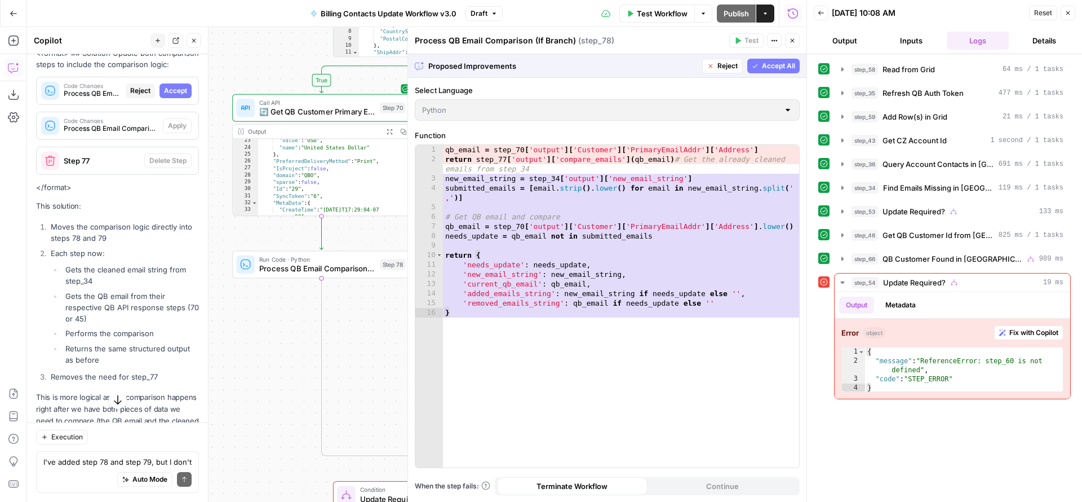
click at [764, 68] on span "Accept All" at bounding box center [778, 66] width 33 height 10
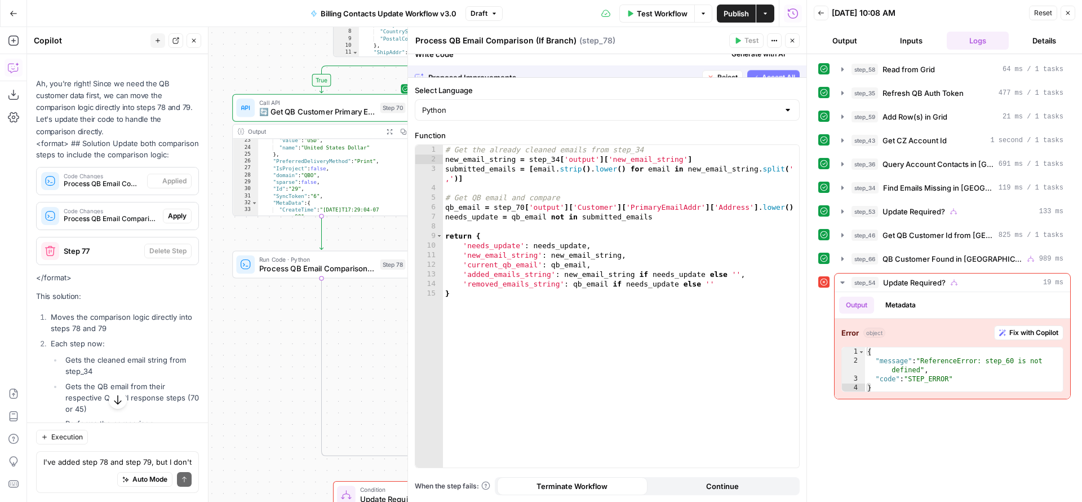
scroll to position [2923, 0]
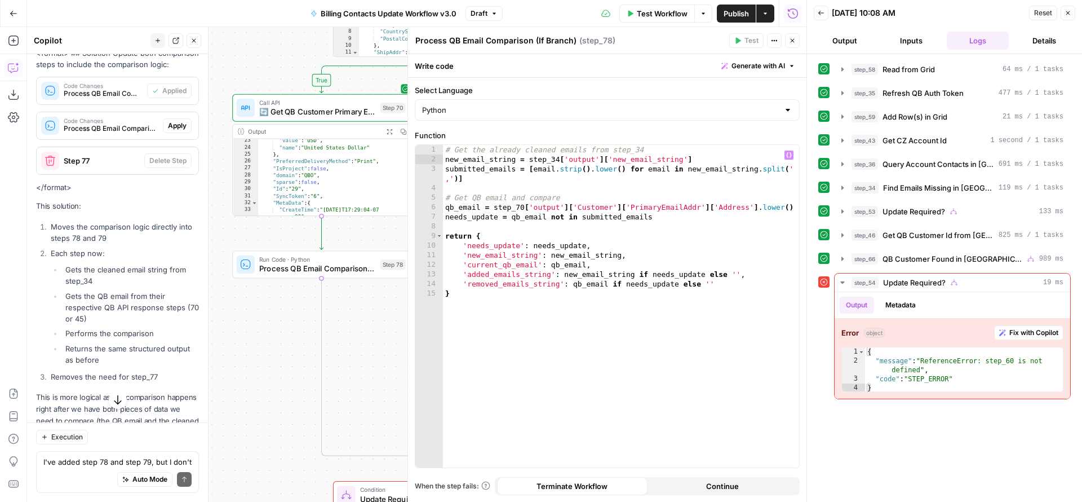
click at [374, 341] on div "true true false true false false Workflow Set Inputs Inputs Read from Grid Read…" at bounding box center [416, 264] width 779 height 475
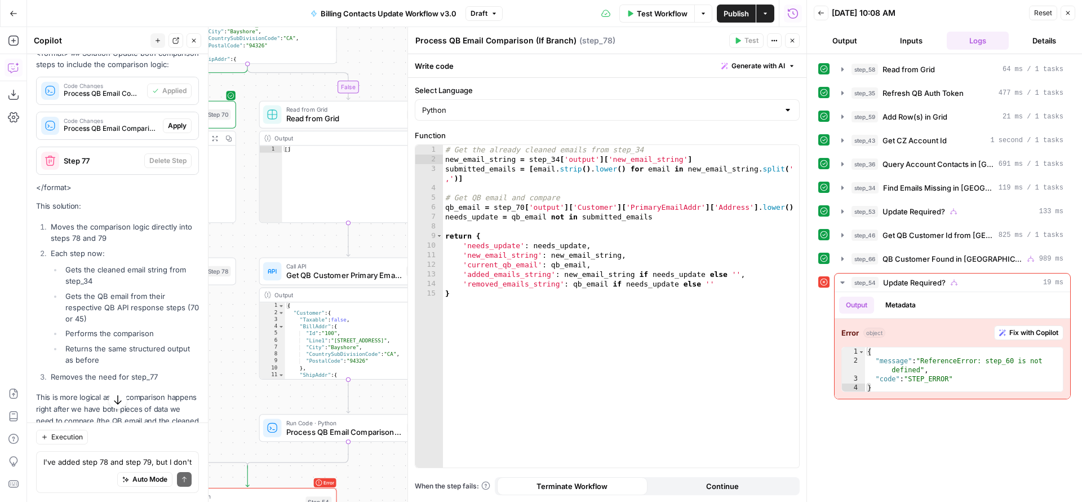
drag, startPoint x: 383, startPoint y: 336, endPoint x: 183, endPoint y: 338, distance: 199.5
click at [175, 343] on body "FreeWill New Home Browse Your Data Usage Settings Recent Grids Generate Key Tak…" at bounding box center [541, 251] width 1082 height 502
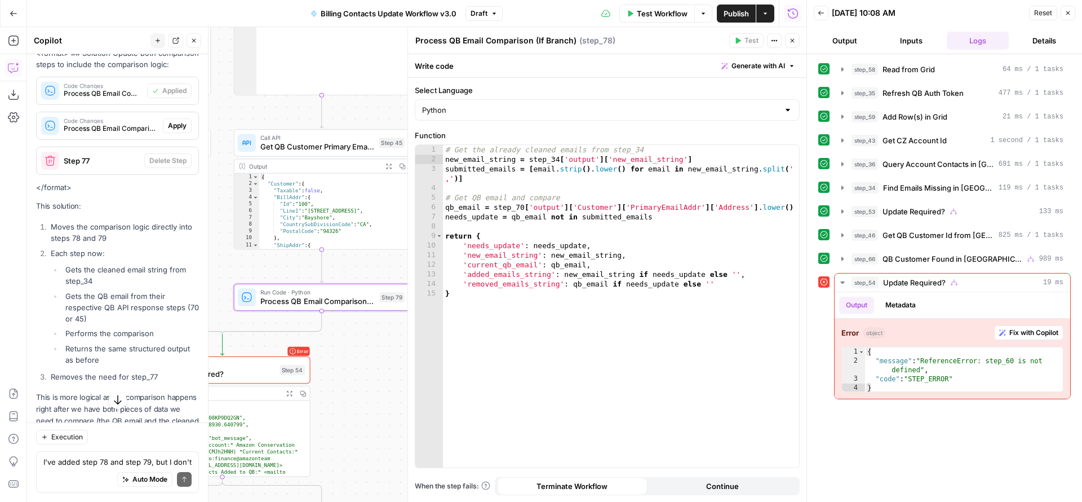
click at [168, 131] on span "Apply" at bounding box center [177, 126] width 19 height 10
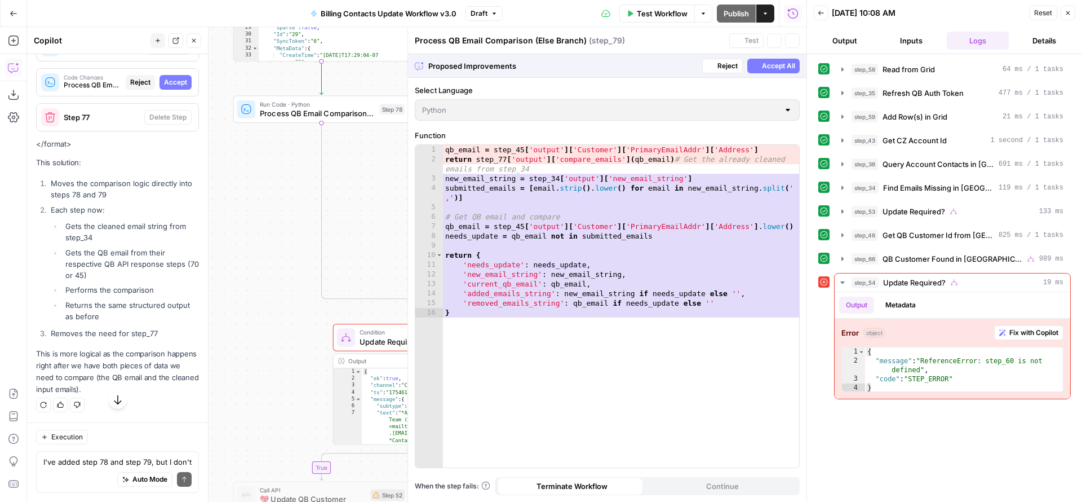
scroll to position [2833, 0]
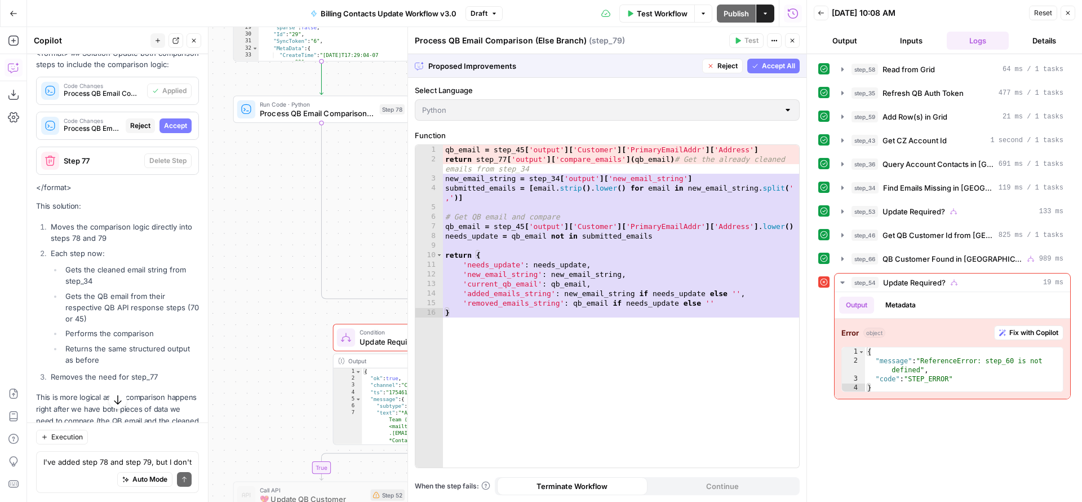
click at [766, 67] on span "Accept All" at bounding box center [778, 66] width 33 height 10
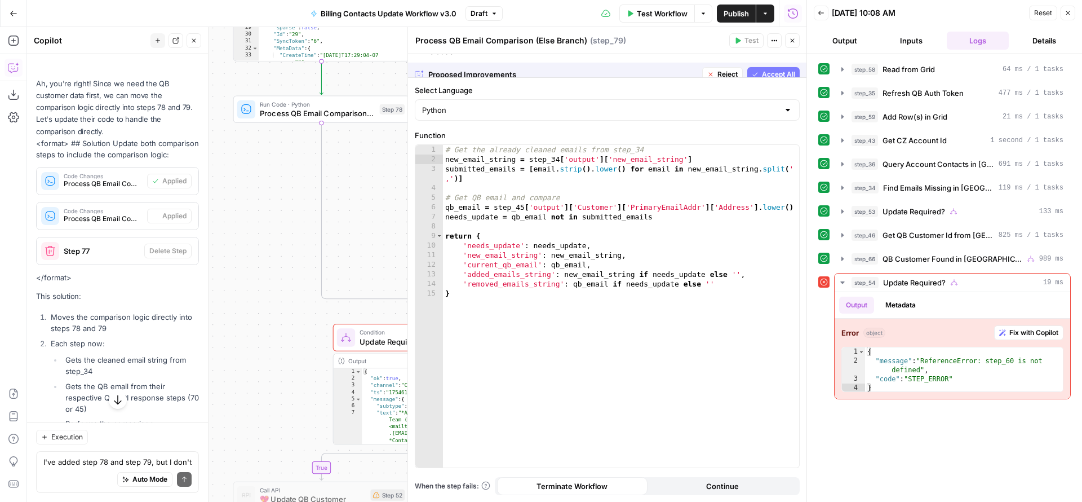
scroll to position [2923, 0]
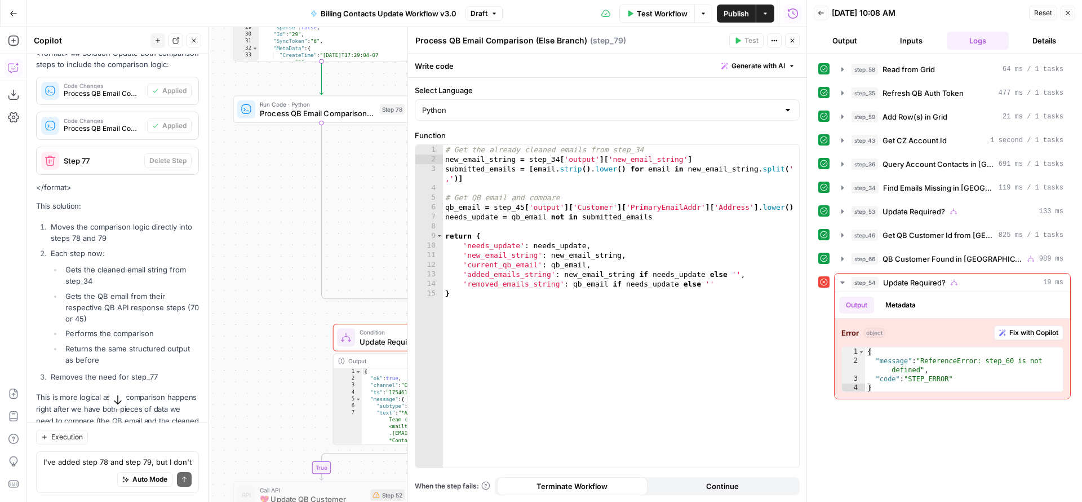
click at [795, 47] on button "Close" at bounding box center [792, 40] width 15 height 15
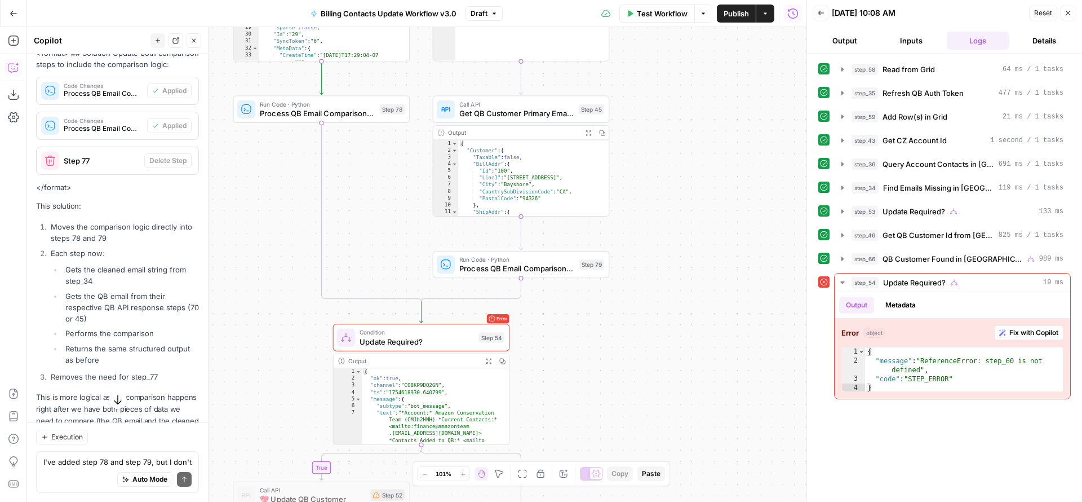
click at [1065, 14] on icon "button" at bounding box center [1068, 13] width 7 height 7
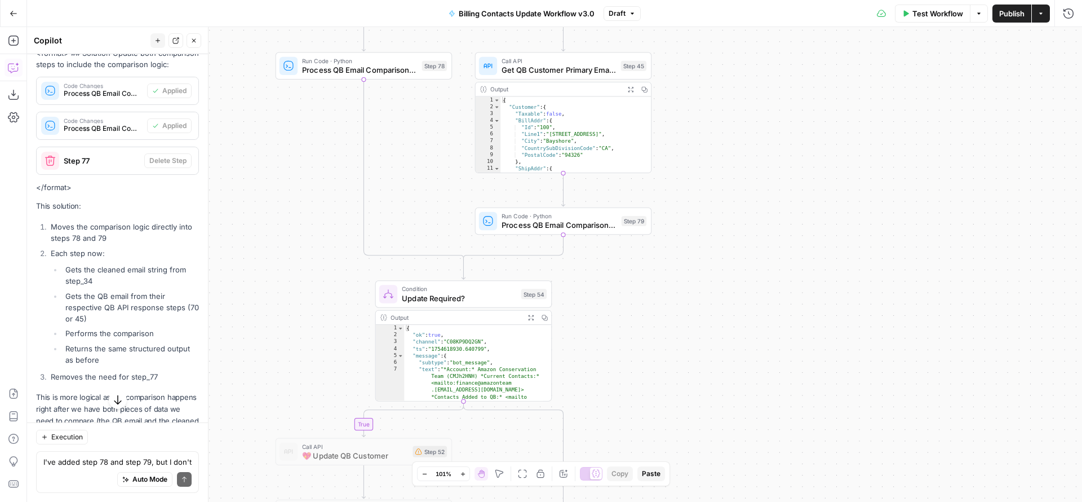
drag, startPoint x: 653, startPoint y: 318, endPoint x: 718, endPoint y: 168, distance: 164.1
click at [718, 168] on div "true true false true false false Workflow Set Inputs Inputs Read from Grid Read…" at bounding box center [554, 264] width 1055 height 475
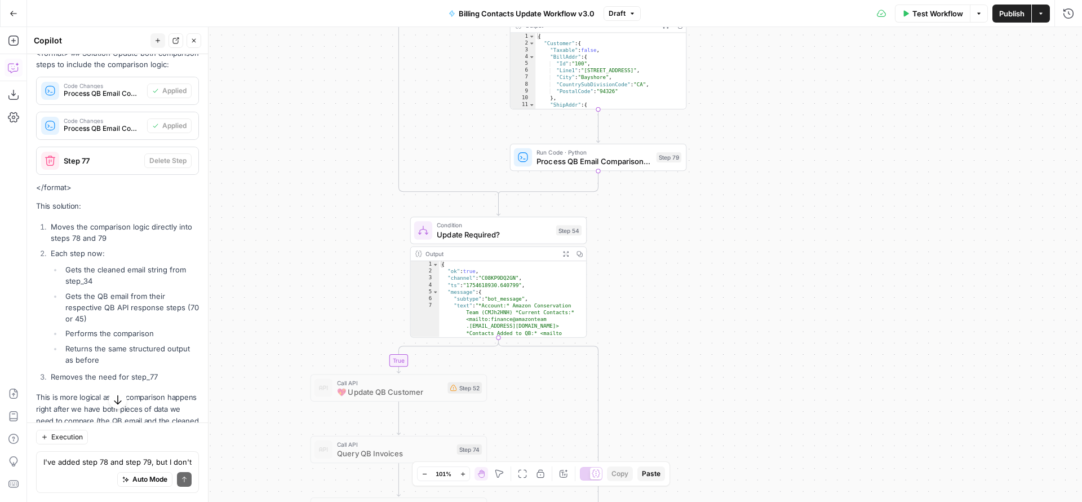
drag, startPoint x: 717, startPoint y: 245, endPoint x: 719, endPoint y: 347, distance: 102.0
click at [717, 364] on div "true true false true false false Workflow Set Inputs Inputs Read from Grid Read…" at bounding box center [554, 264] width 1055 height 475
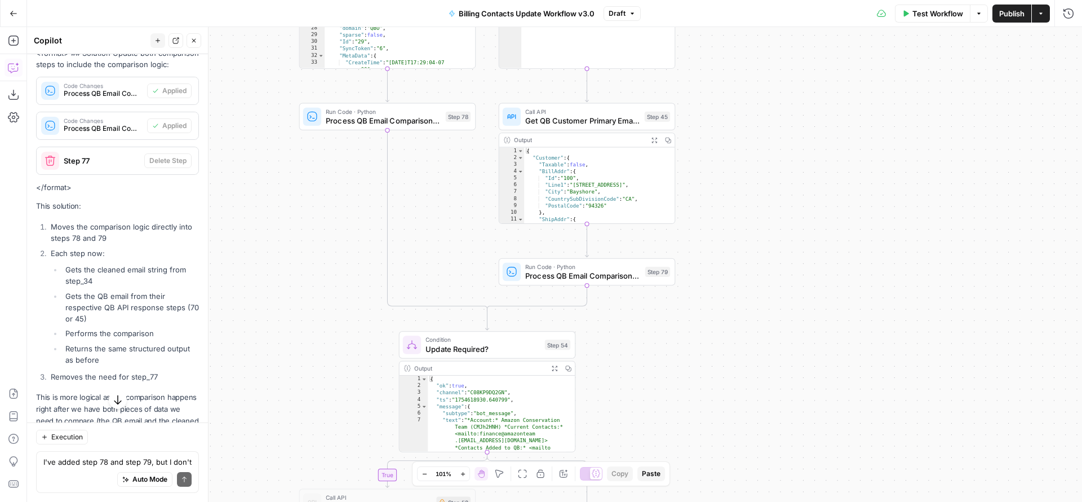
drag, startPoint x: 736, startPoint y: 201, endPoint x: 725, endPoint y: 335, distance: 134.6
click at [724, 338] on div "true true false true false false Workflow Set Inputs Inputs Read from Grid Read…" at bounding box center [554, 264] width 1055 height 475
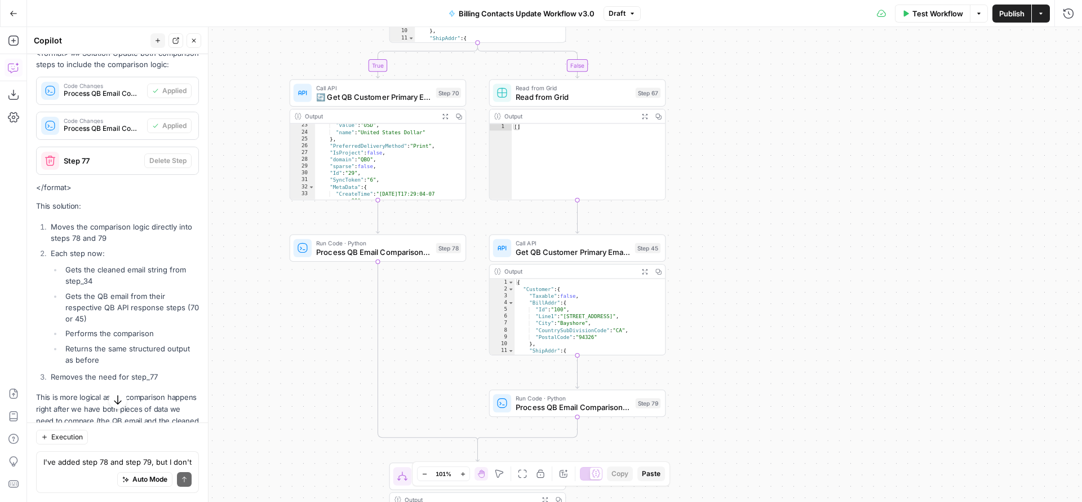
drag, startPoint x: 728, startPoint y: 211, endPoint x: 730, endPoint y: 351, distance: 139.8
click at [727, 369] on div "true true false true false false Workflow Set Inputs Inputs Read from Grid Read…" at bounding box center [554, 264] width 1055 height 475
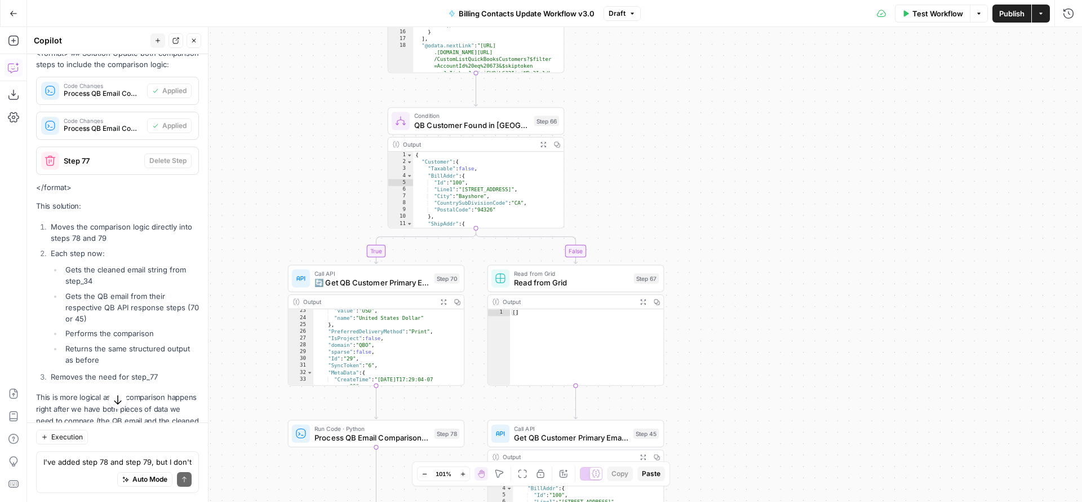
drag, startPoint x: 721, startPoint y: 215, endPoint x: 717, endPoint y: 367, distance: 152.2
click at [719, 355] on div "true true false true false false Workflow Set Inputs Inputs Read from Grid Read…" at bounding box center [554, 264] width 1055 height 475
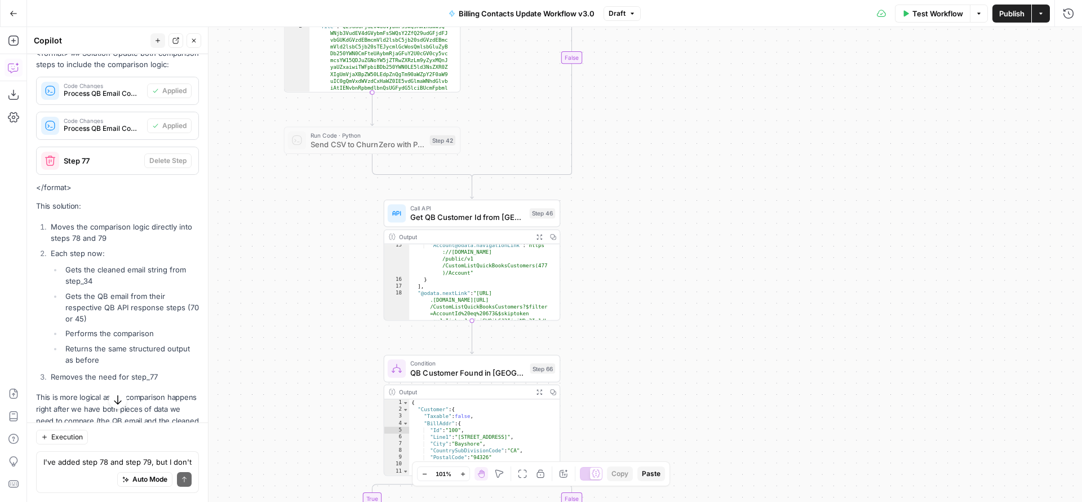
drag, startPoint x: 704, startPoint y: 195, endPoint x: 705, endPoint y: 356, distance: 160.6
click at [704, 345] on div "true true false true false false Workflow Set Inputs Inputs Read from Grid Read…" at bounding box center [554, 264] width 1055 height 475
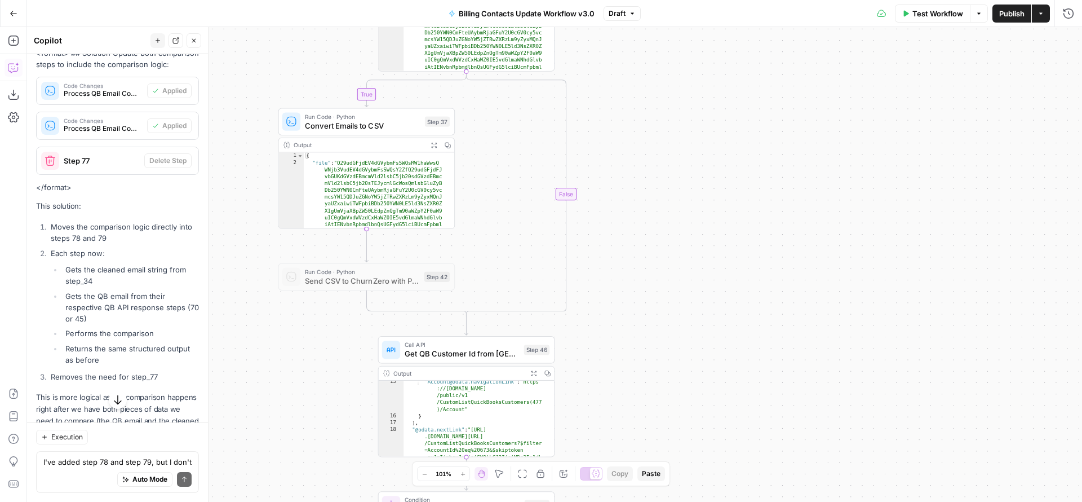
drag, startPoint x: 684, startPoint y: 199, endPoint x: 677, endPoint y: 334, distance: 135.4
click at [677, 333] on div "true true false true false false Workflow Set Inputs Inputs Read from Grid Read…" at bounding box center [554, 264] width 1055 height 475
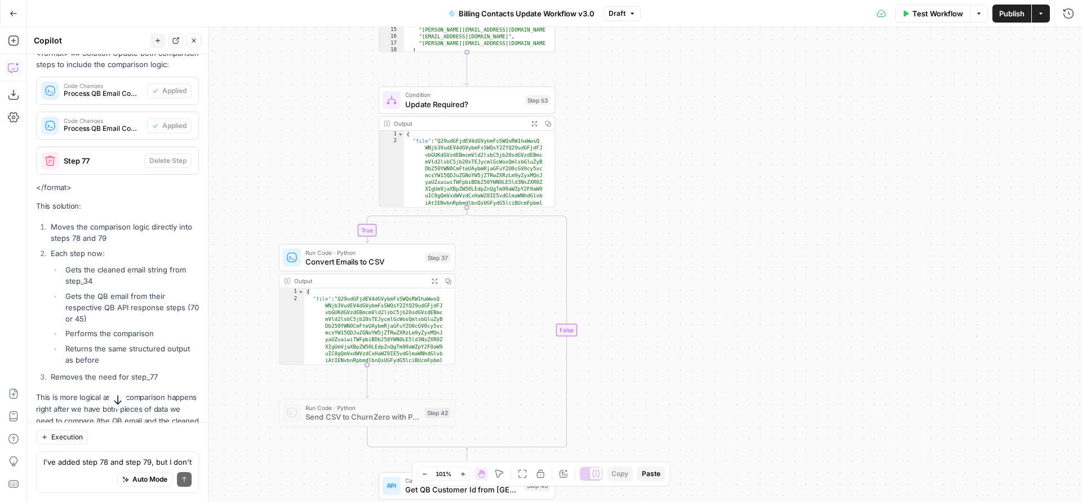
drag, startPoint x: 662, startPoint y: 223, endPoint x: 667, endPoint y: 365, distance: 141.5
click at [664, 342] on div "true true false true false false Workflow Set Inputs Inputs Read from Grid Read…" at bounding box center [554, 264] width 1055 height 475
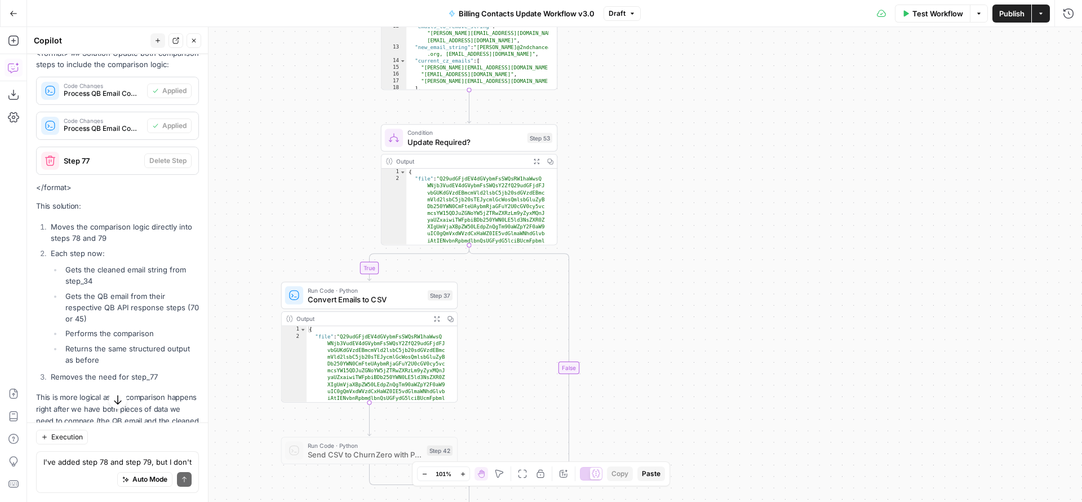
drag, startPoint x: 645, startPoint y: 303, endPoint x: 645, endPoint y: 351, distance: 47.9
click at [645, 320] on div "true true false true false false Workflow Set Inputs Inputs Read from Grid Read…" at bounding box center [554, 264] width 1055 height 475
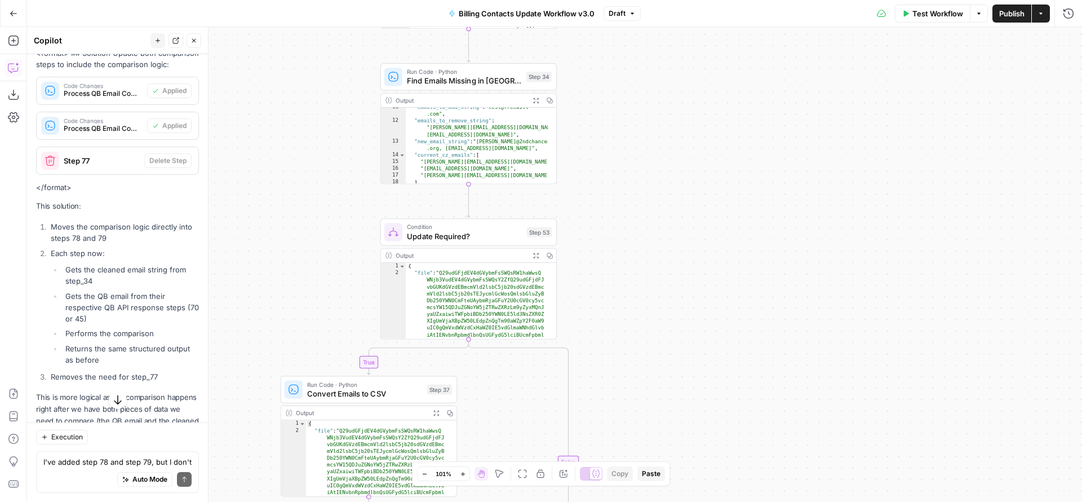
drag, startPoint x: 651, startPoint y: 172, endPoint x: 658, endPoint y: 381, distance: 208.6
click at [655, 355] on div "true true false true false false Workflow Set Inputs Inputs Read from Grid Read…" at bounding box center [554, 264] width 1055 height 475
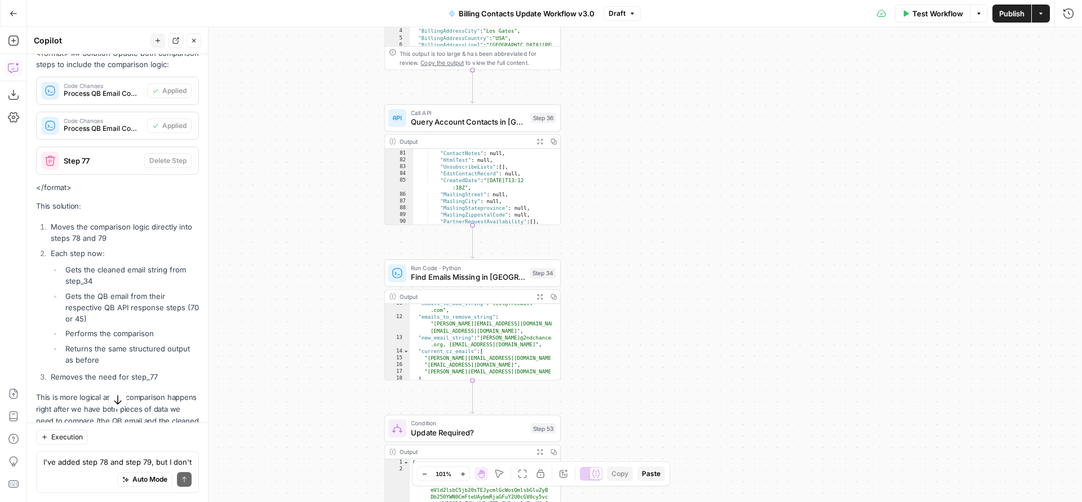
drag, startPoint x: 659, startPoint y: 209, endPoint x: 665, endPoint y: 383, distance: 174.2
click at [665, 374] on div "true true false true false false Workflow Set Inputs Inputs Read from Grid Read…" at bounding box center [554, 264] width 1055 height 475
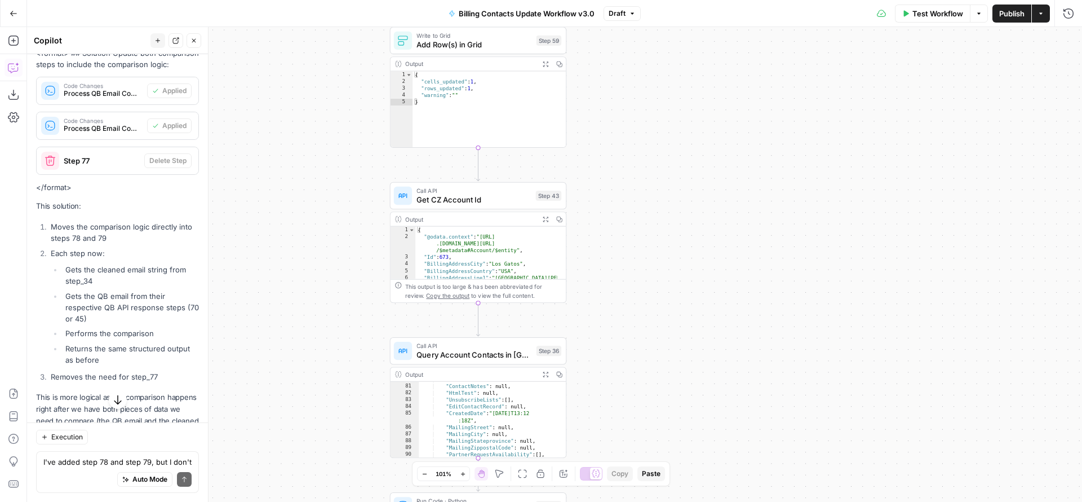
drag, startPoint x: 641, startPoint y: 233, endPoint x: 637, endPoint y: 338, distance: 105.4
click at [637, 337] on div "true true false true false false Workflow Set Inputs Inputs Read from Grid Read…" at bounding box center [554, 264] width 1055 height 475
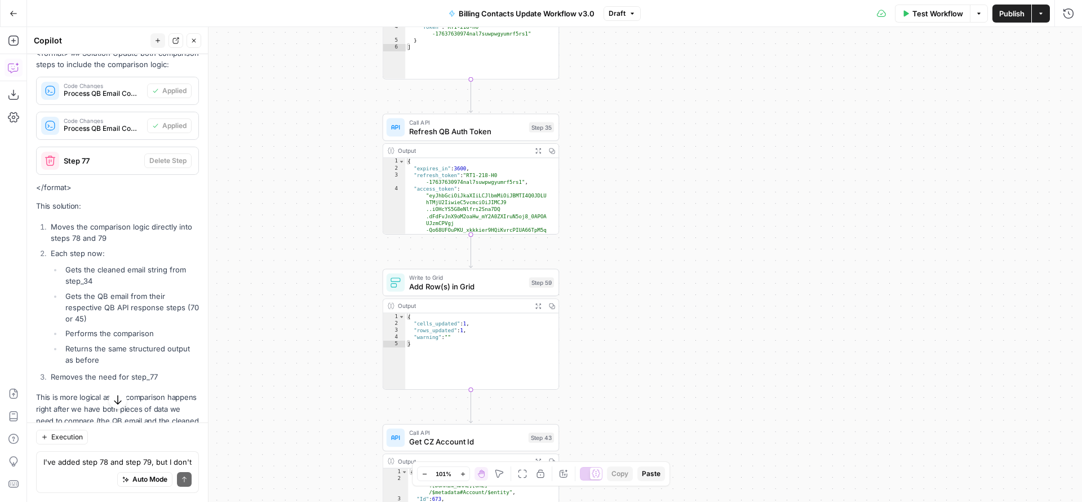
drag, startPoint x: 628, startPoint y: 267, endPoint x: 630, endPoint y: 369, distance: 101.5
click at [630, 364] on div "true true false true false false Workflow Set Inputs Inputs Read from Grid Read…" at bounding box center [554, 264] width 1055 height 475
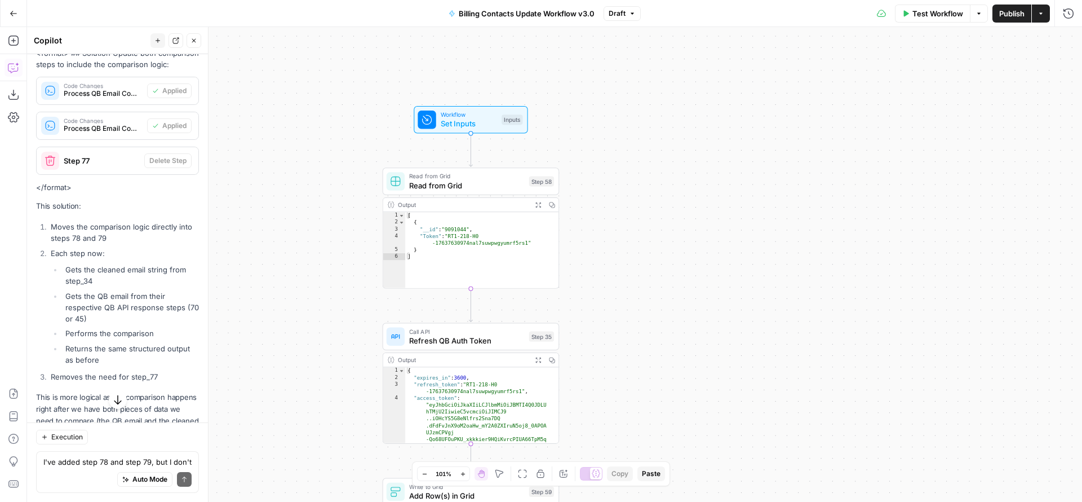
drag, startPoint x: 629, startPoint y: 252, endPoint x: 628, endPoint y: 369, distance: 116.1
click at [628, 367] on div "true true false true false false Workflow Set Inputs Inputs Read from Grid Read…" at bounding box center [554, 264] width 1055 height 475
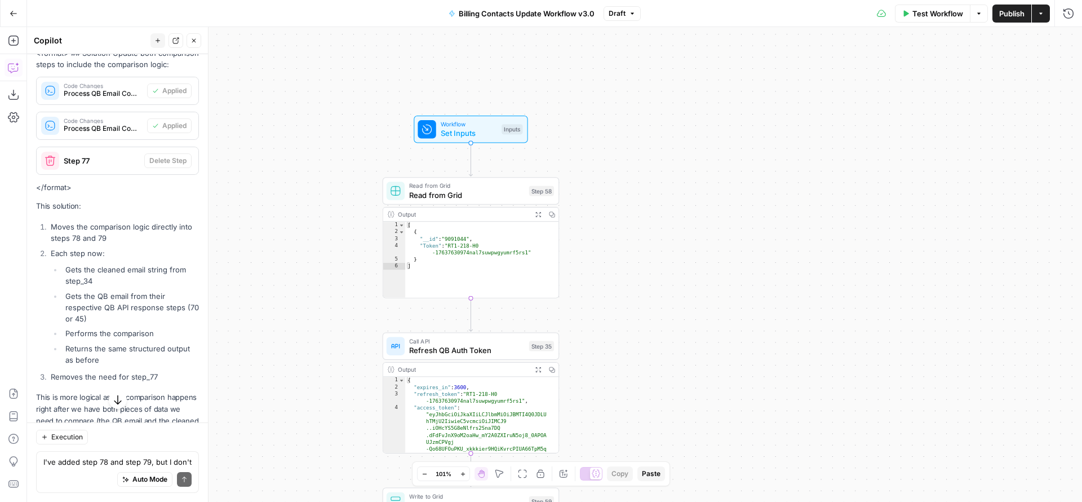
click at [608, 202] on div "true true false true false false Workflow Set Inputs Inputs Read from Grid Read…" at bounding box center [554, 264] width 1055 height 475
click at [930, 14] on span "Test Workflow" at bounding box center [937, 13] width 51 height 11
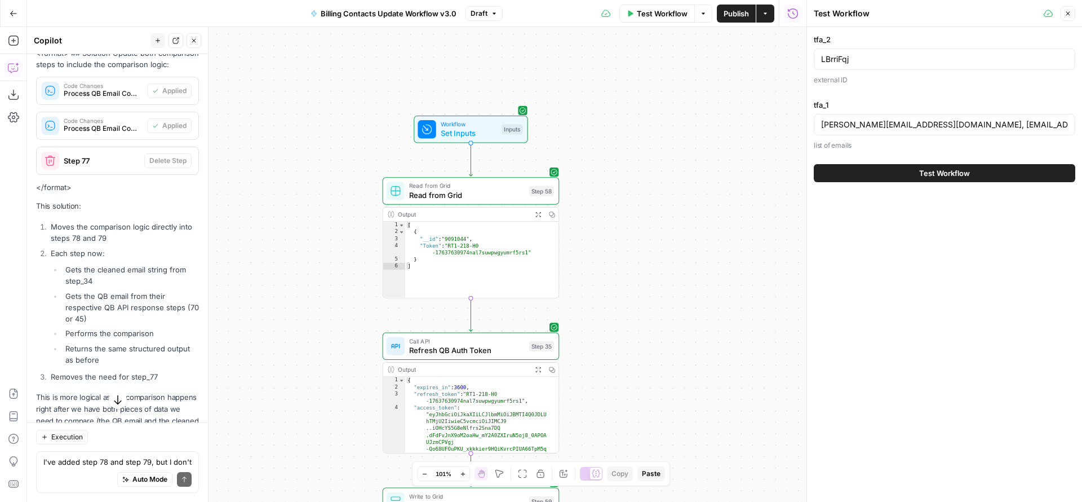
click at [875, 171] on button "Test Workflow" at bounding box center [945, 173] width 262 height 18
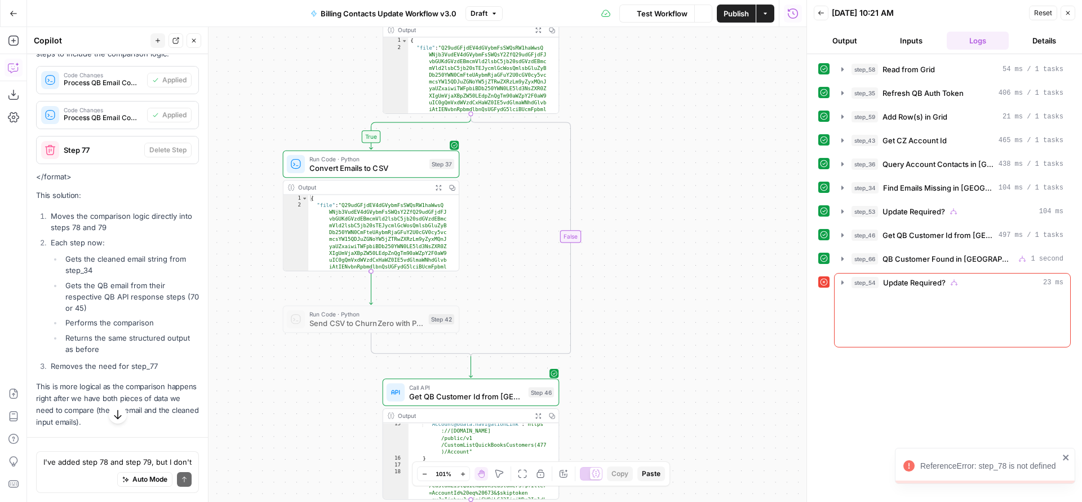
scroll to position [2923, 0]
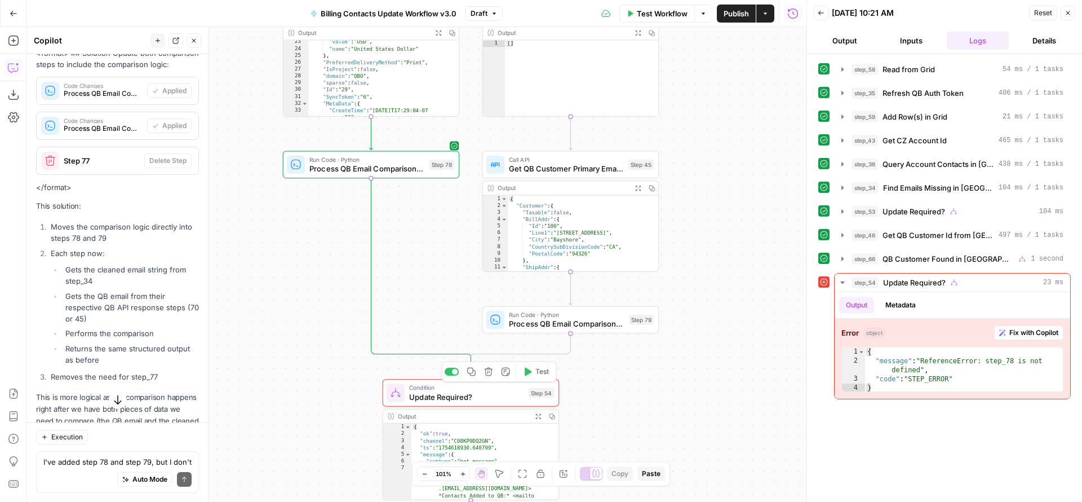
click at [445, 396] on span "Update Required?" at bounding box center [466, 396] width 114 height 11
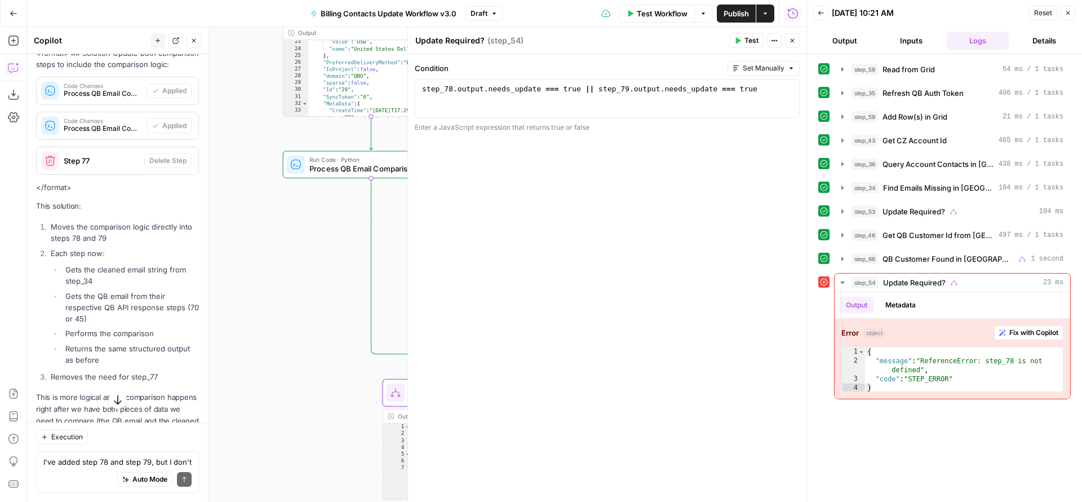
click at [364, 165] on span "Process QB Email Comparison (If Branch)" at bounding box center [366, 168] width 115 height 11
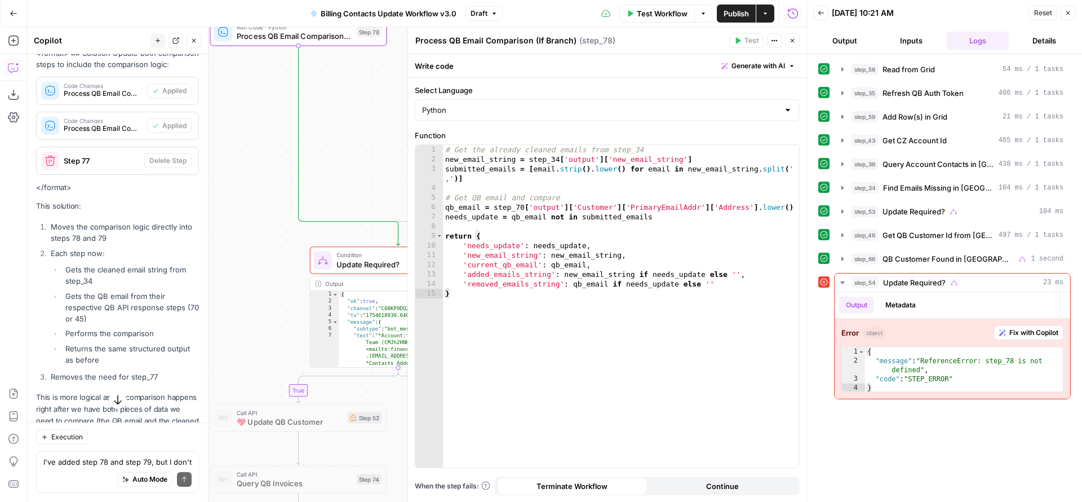
drag, startPoint x: 304, startPoint y: 289, endPoint x: 228, endPoint y: 148, distance: 160.9
click at [228, 148] on div "true true false true false false Workflow Set Inputs Inputs Read from Grid Read…" at bounding box center [416, 264] width 779 height 475
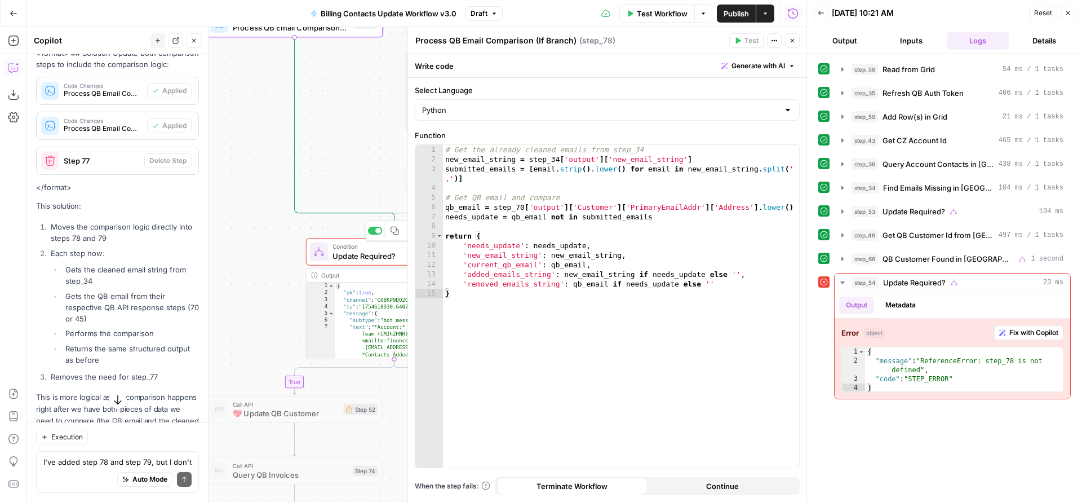
click at [333, 258] on span "Update Required?" at bounding box center [390, 255] width 114 height 11
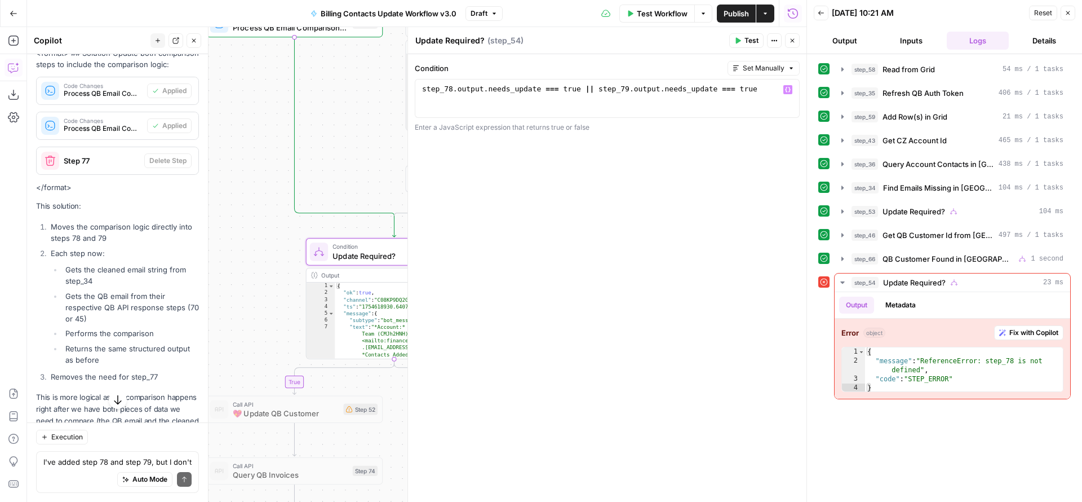
type textarea "**********"
drag, startPoint x: 664, startPoint y: 98, endPoint x: 741, endPoint y: 111, distance: 77.8
click at [721, 107] on div "step_78 . output . needs_update === true || step_79 . output . needs_update ===…" at bounding box center [607, 108] width 375 height 48
click at [1025, 334] on span "Fix with Copilot" at bounding box center [1033, 332] width 49 height 10
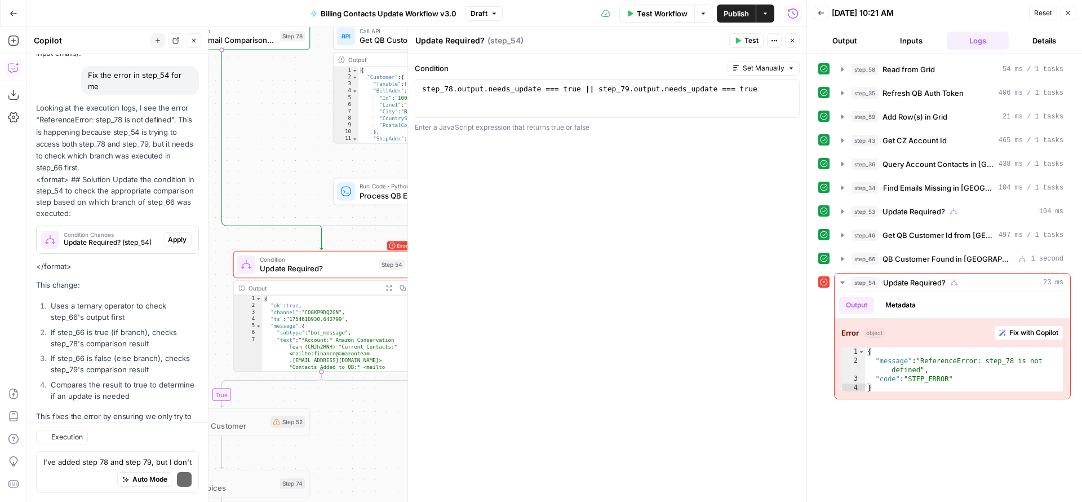
scroll to position [3438, 0]
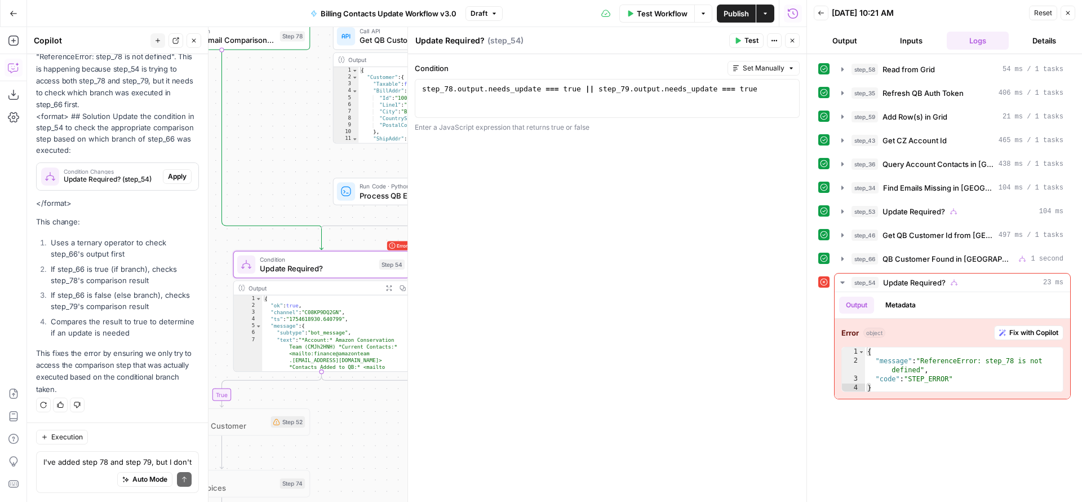
click at [173, 174] on span "Apply" at bounding box center [177, 176] width 19 height 10
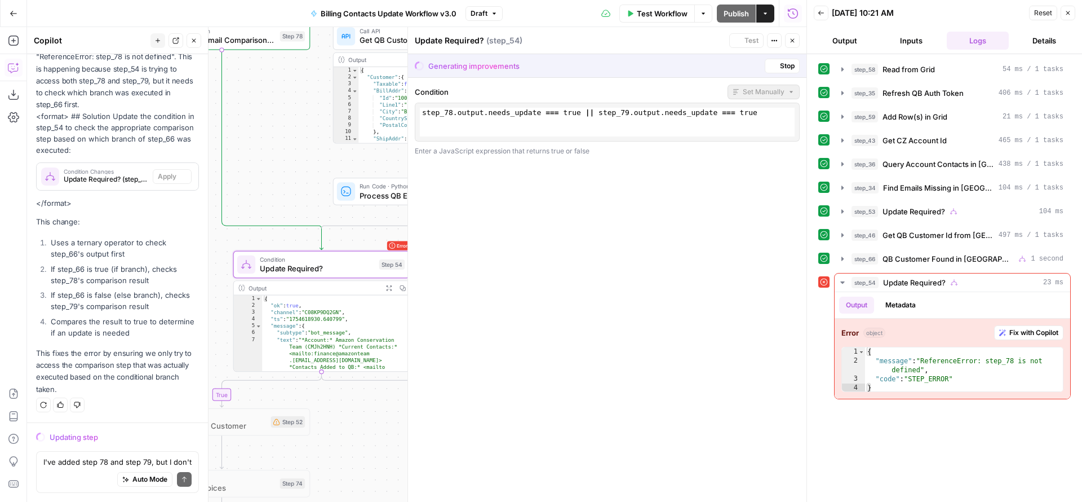
scroll to position [3348, 0]
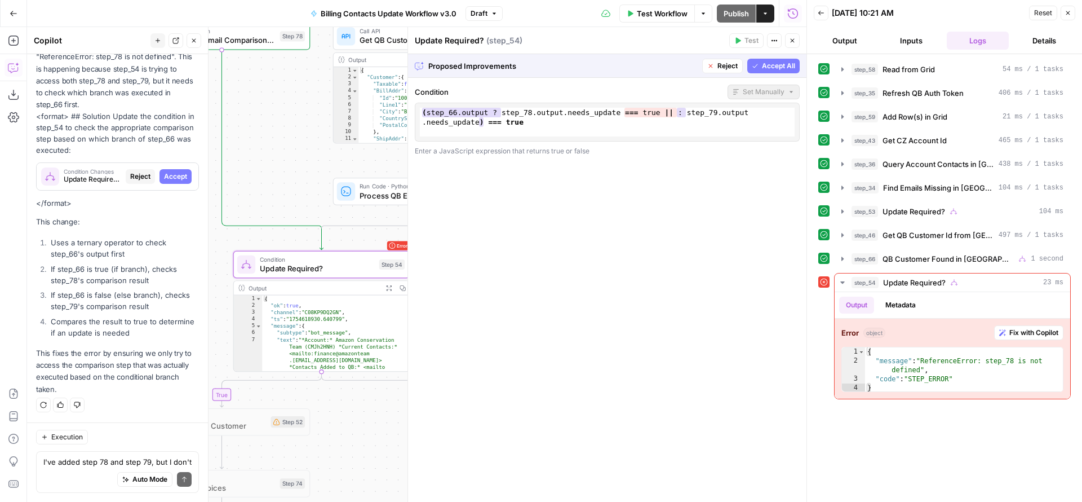
click at [165, 177] on span "Accept" at bounding box center [175, 176] width 23 height 10
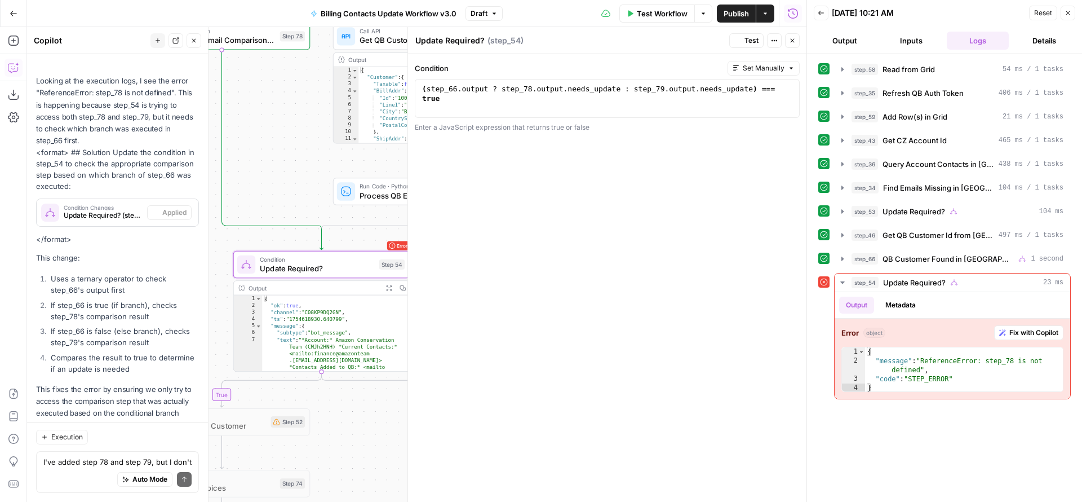
scroll to position [3456, 0]
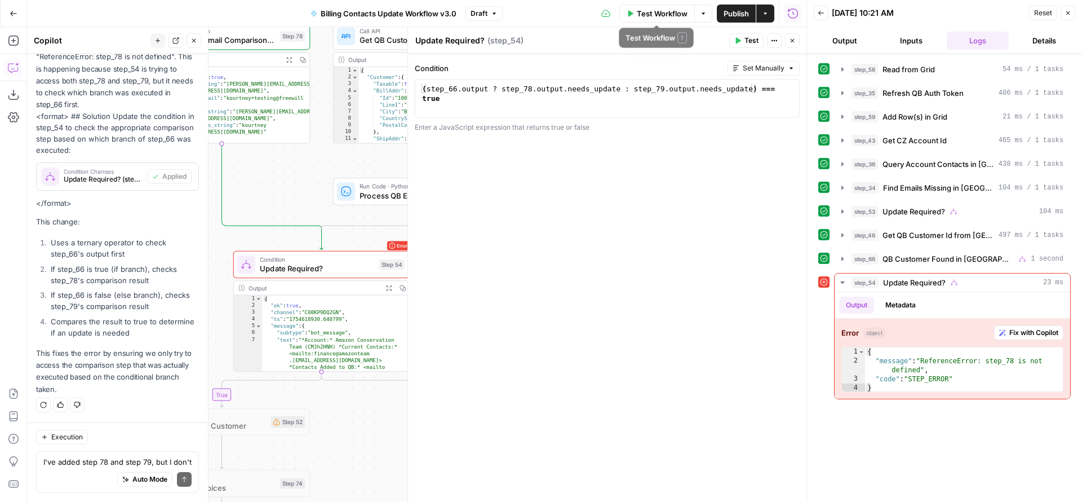
click at [650, 11] on span "Test Workflow" at bounding box center [662, 13] width 51 height 11
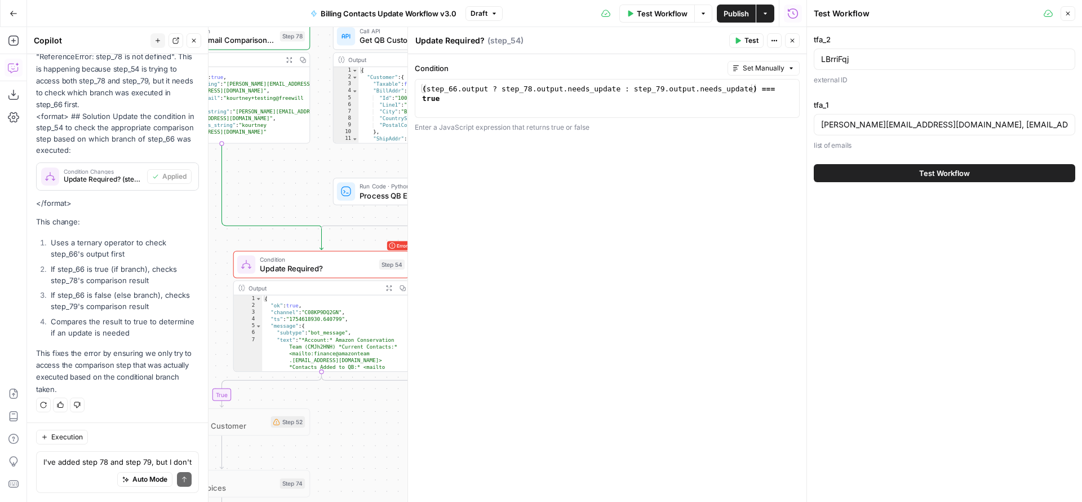
click at [878, 168] on button "Test Workflow" at bounding box center [945, 173] width 262 height 18
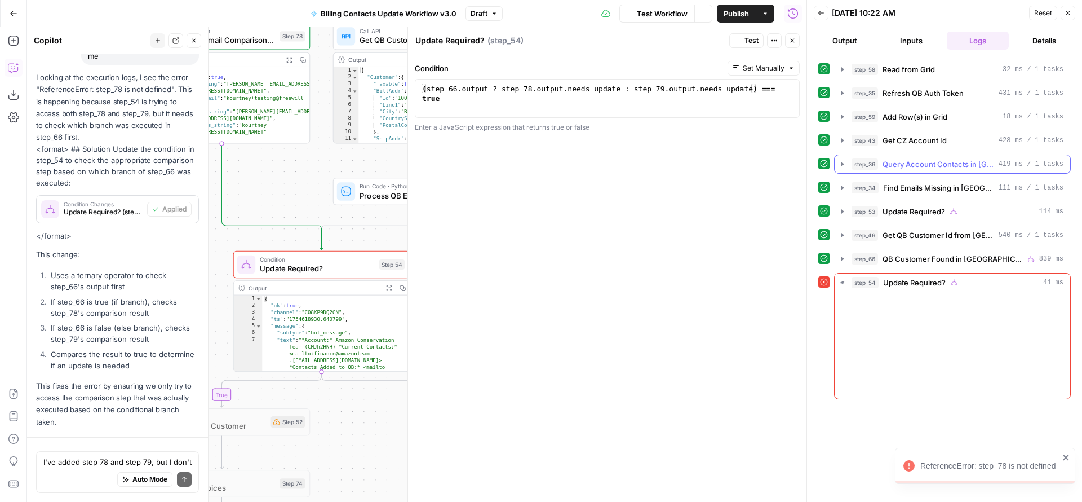
scroll to position [3456, 0]
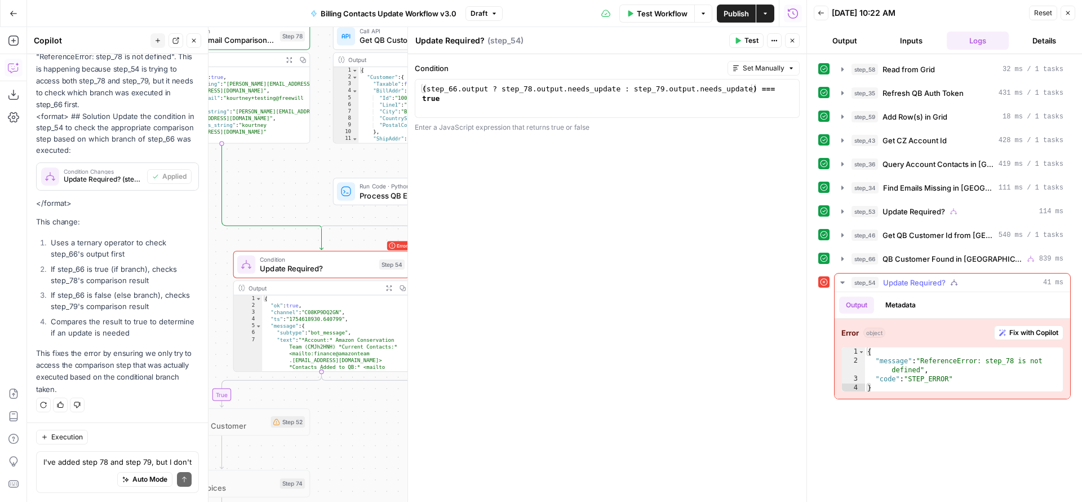
click at [1039, 329] on span "Fix with Copilot" at bounding box center [1033, 332] width 49 height 10
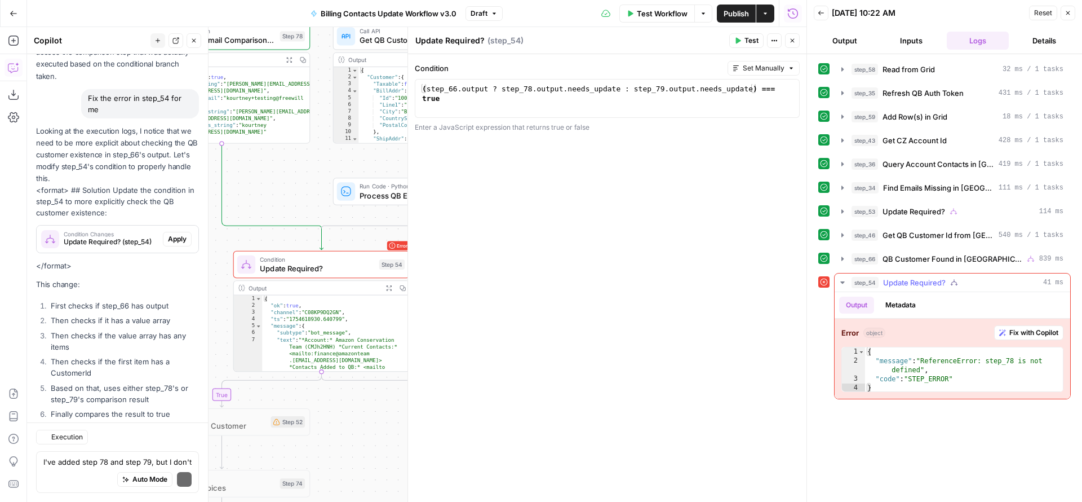
scroll to position [3850, 0]
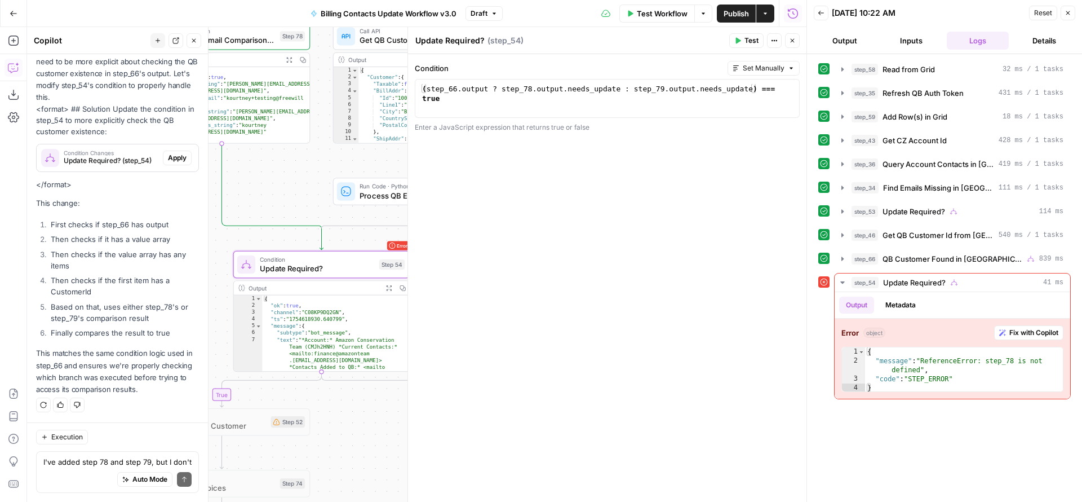
click at [166, 164] on button "Apply" at bounding box center [177, 157] width 29 height 15
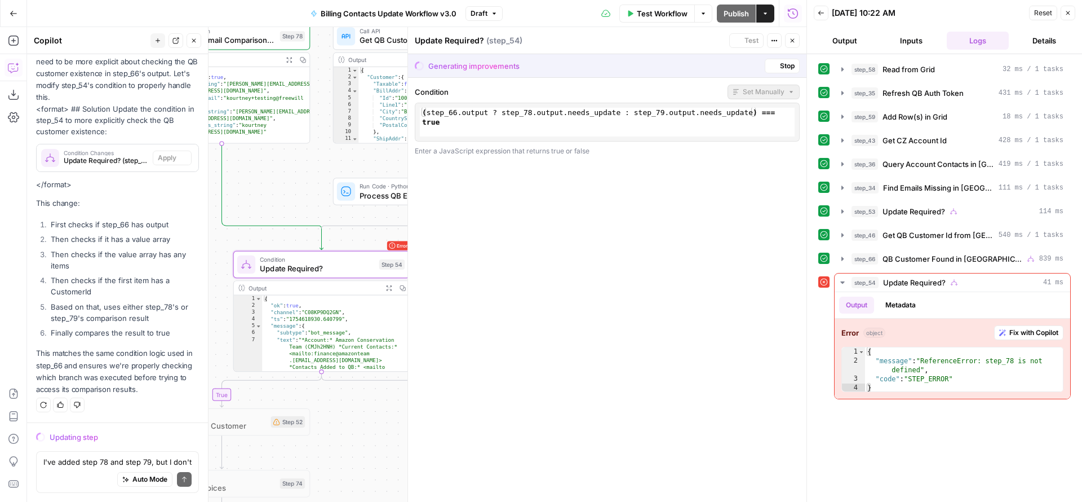
scroll to position [3742, 0]
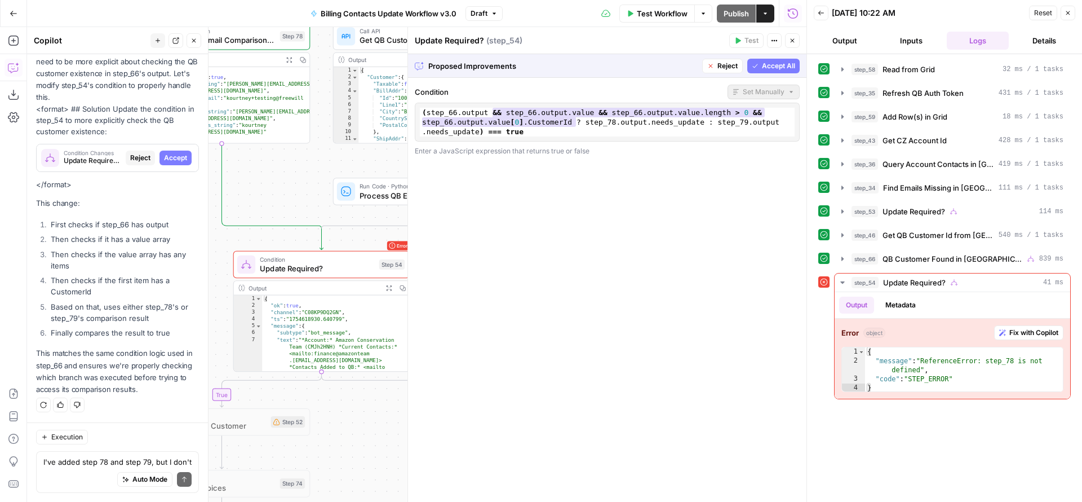
click at [794, 64] on span "Accept All" at bounding box center [778, 66] width 33 height 10
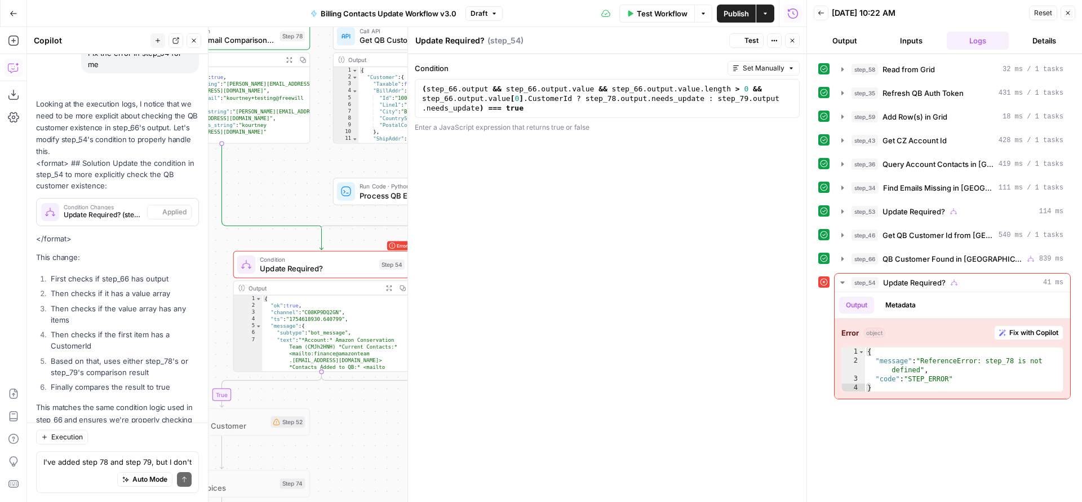
scroll to position [3868, 0]
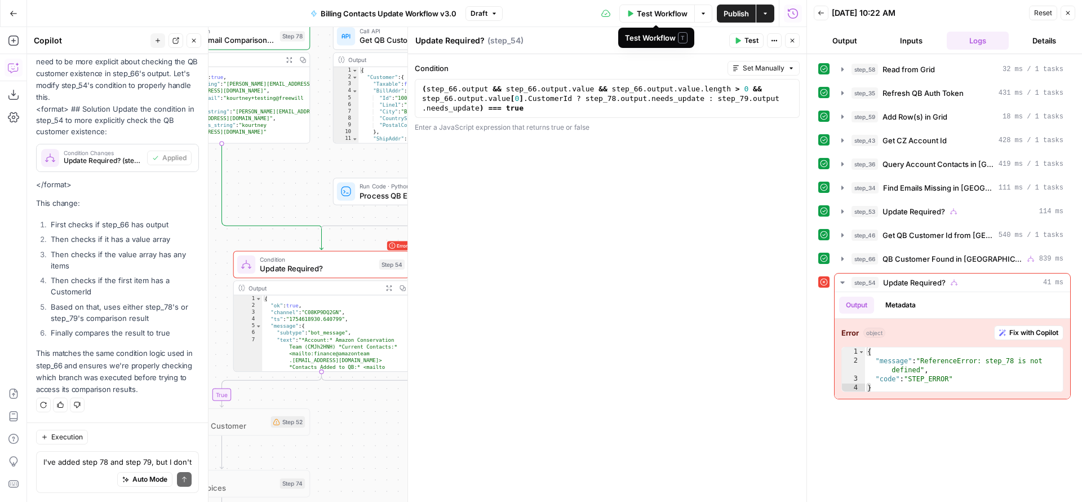
click at [674, 11] on span "Test Workflow" at bounding box center [662, 13] width 51 height 11
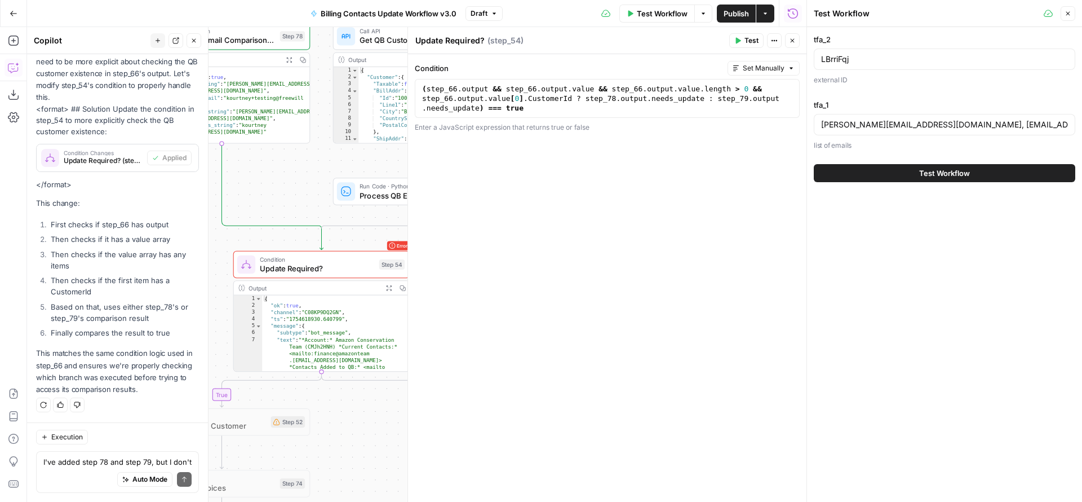
click at [884, 170] on button "Test Workflow" at bounding box center [945, 173] width 262 height 18
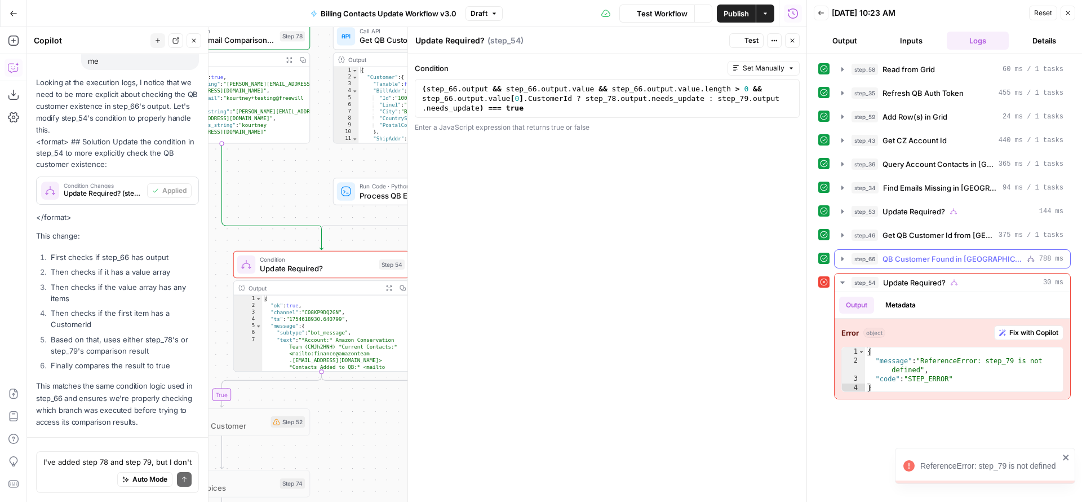
scroll to position [3868, 0]
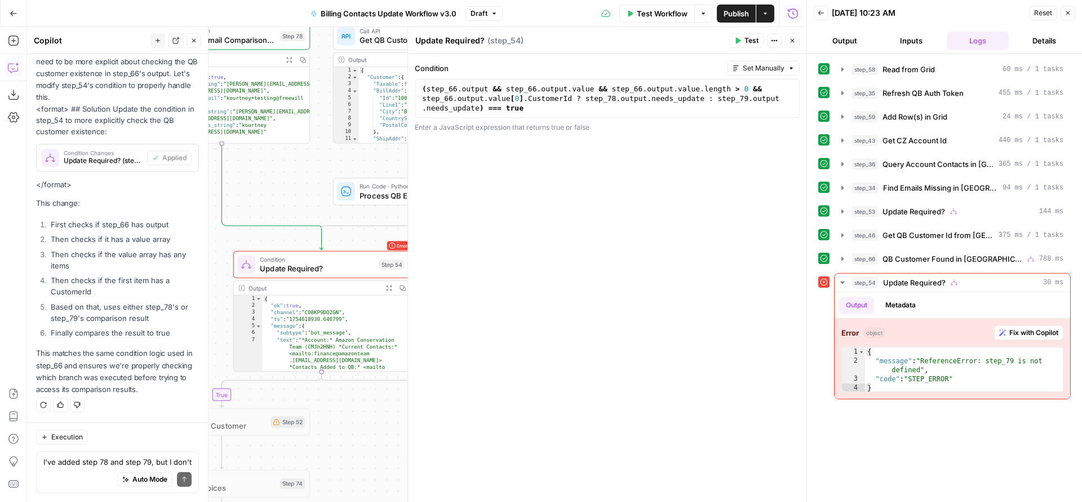
click at [1070, 16] on icon "button" at bounding box center [1068, 13] width 7 height 7
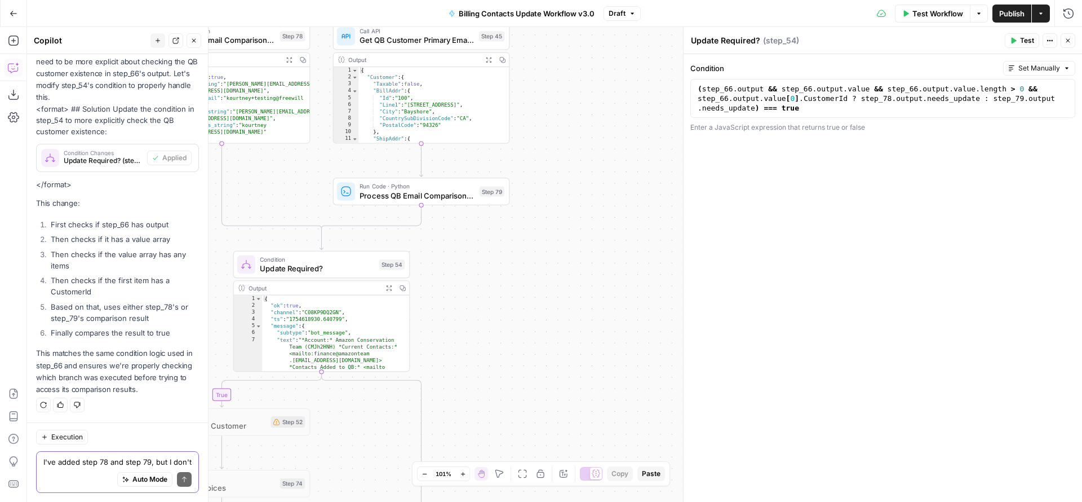
click at [64, 466] on div "I've added step 78 and step 79, but I don't think step 77 is in the correct spo…" at bounding box center [117, 472] width 163 height 42
type textarea "T"
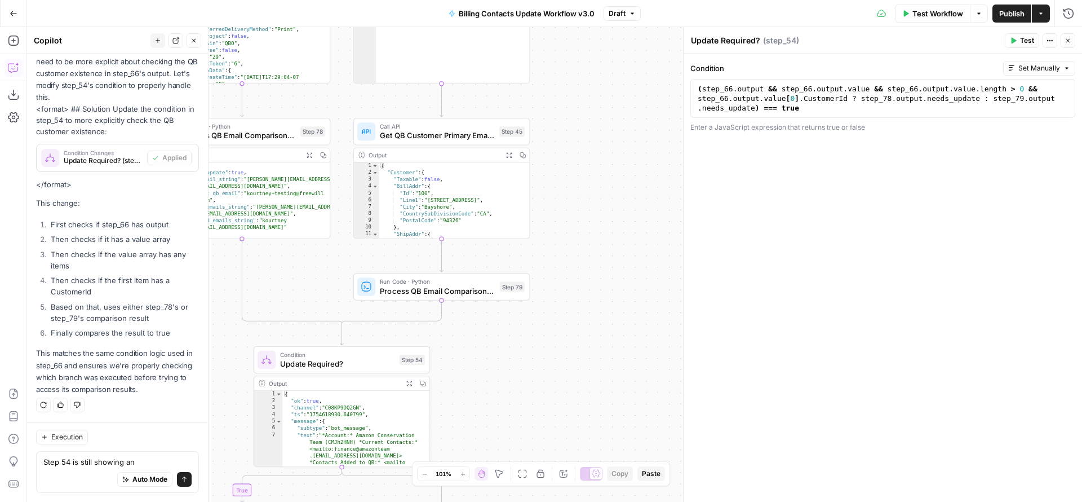
drag, startPoint x: 476, startPoint y: 238, endPoint x: 520, endPoint y: 397, distance: 164.9
click at [520, 397] on div "true true false true false false Workflow Set Inputs Inputs Read from Grid Read…" at bounding box center [554, 264] width 1055 height 475
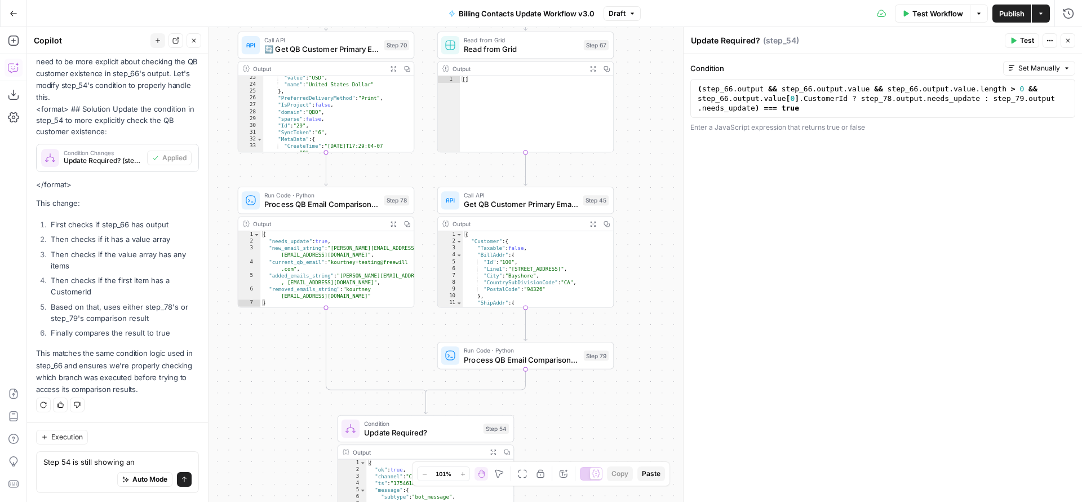
drag, startPoint x: 236, startPoint y: 388, endPoint x: 296, endPoint y: 393, distance: 60.5
click at [296, 393] on div "true true false true false false Workflow Set Inputs Inputs Read from Grid Read…" at bounding box center [554, 264] width 1055 height 475
click at [144, 458] on textarea "Step 54 is still showing an" at bounding box center [117, 461] width 148 height 11
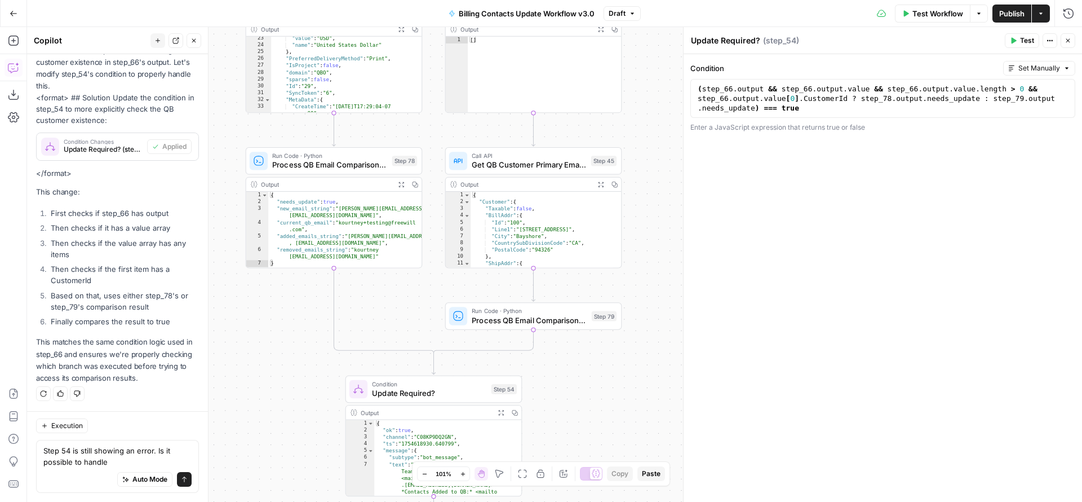
drag, startPoint x: 289, startPoint y: 353, endPoint x: 285, endPoint y: 252, distance: 100.4
click at [285, 258] on div "true true false true false false Workflow Set Inputs Inputs Read from Grid Read…" at bounding box center [554, 264] width 1055 height 475
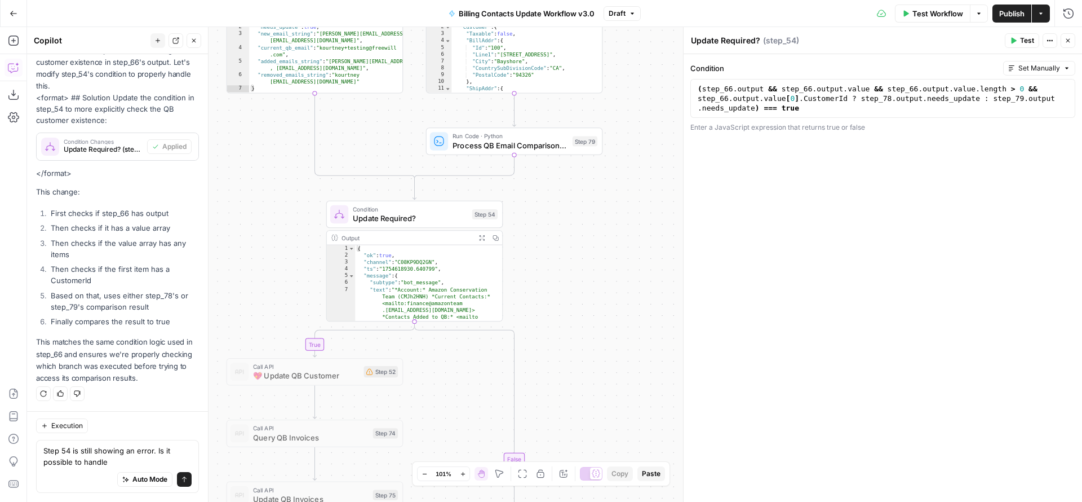
drag, startPoint x: 283, startPoint y: 349, endPoint x: 267, endPoint y: 269, distance: 81.0
click at [267, 269] on div "true true false true false false Workflow Set Inputs Inputs Read from Grid Read…" at bounding box center [554, 264] width 1055 height 475
click at [106, 463] on textarea "Step 54 is still showing an error. Is it possible to handle" at bounding box center [117, 456] width 148 height 23
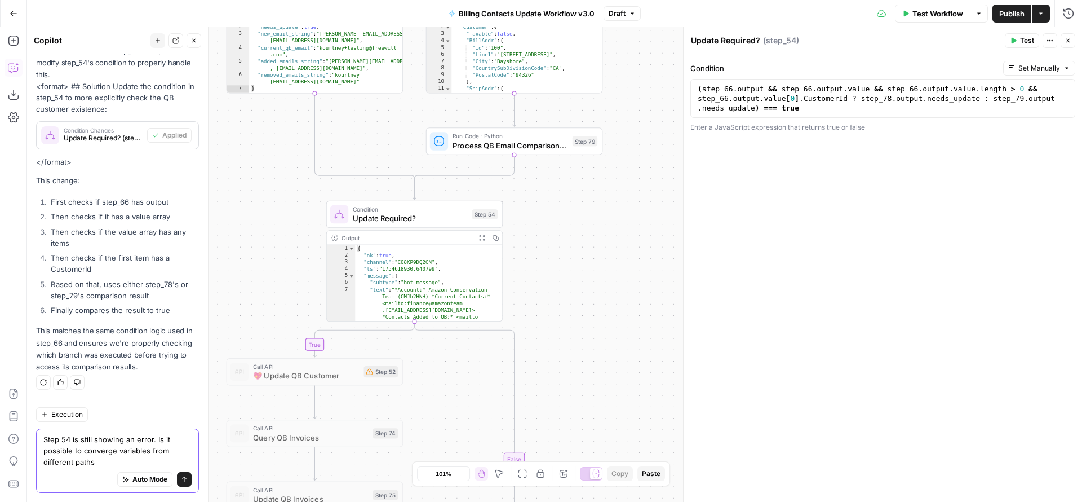
type textarea "Step 54 is still showing an error. Is it possible to converge variables from di…"
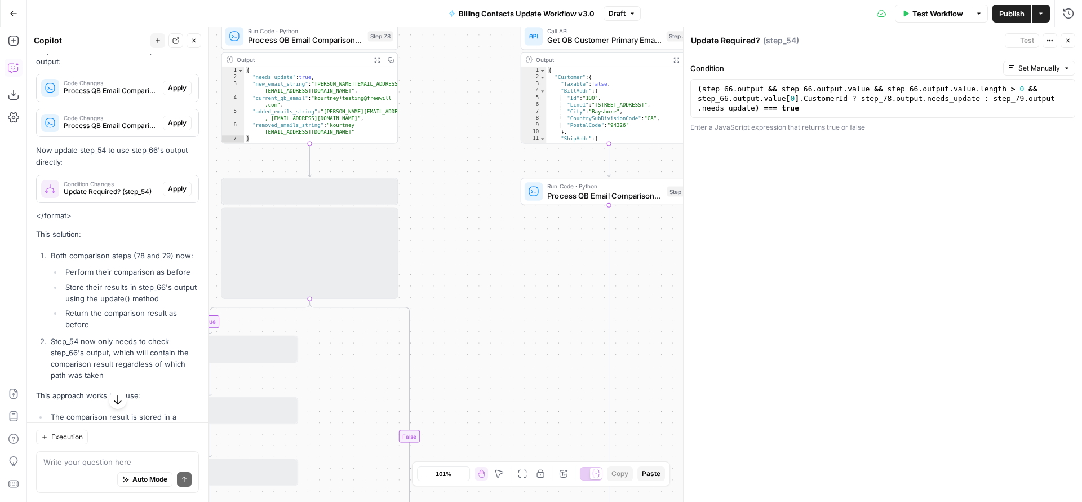
scroll to position [4362, 0]
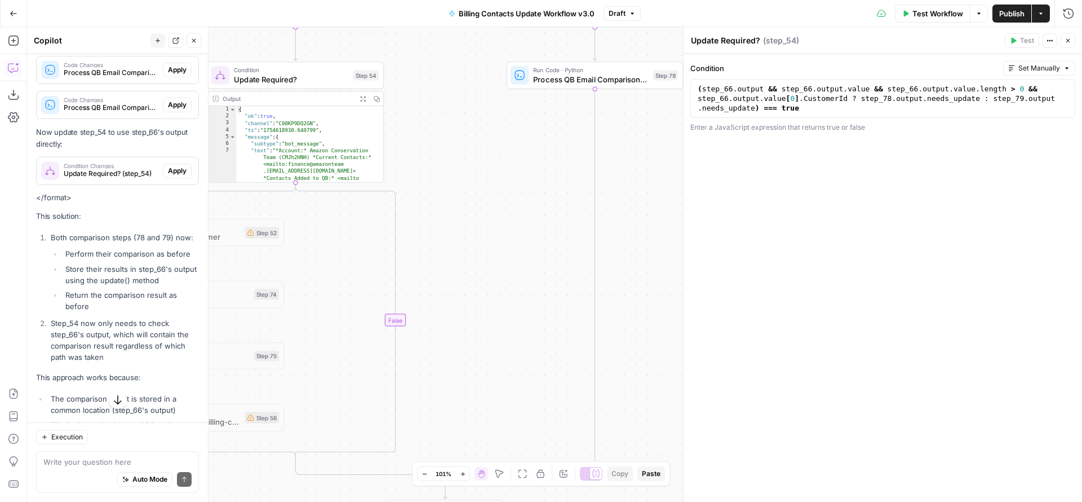
drag, startPoint x: 497, startPoint y: 289, endPoint x: 535, endPoint y: 149, distance: 144.9
click at [535, 149] on div "true true false true false false Workflow Set Inputs Inputs Read from Grid Read…" at bounding box center [554, 264] width 1055 height 475
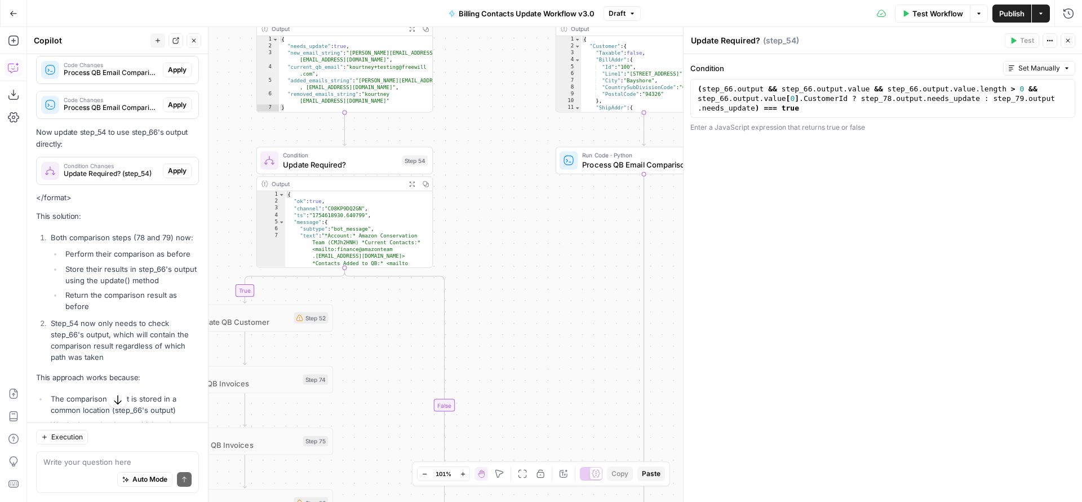
drag, startPoint x: 512, startPoint y: 262, endPoint x: 508, endPoint y: 415, distance: 153.3
click at [509, 415] on div "true true false true false false Workflow Set Inputs Inputs Read from Grid Read…" at bounding box center [554, 264] width 1055 height 475
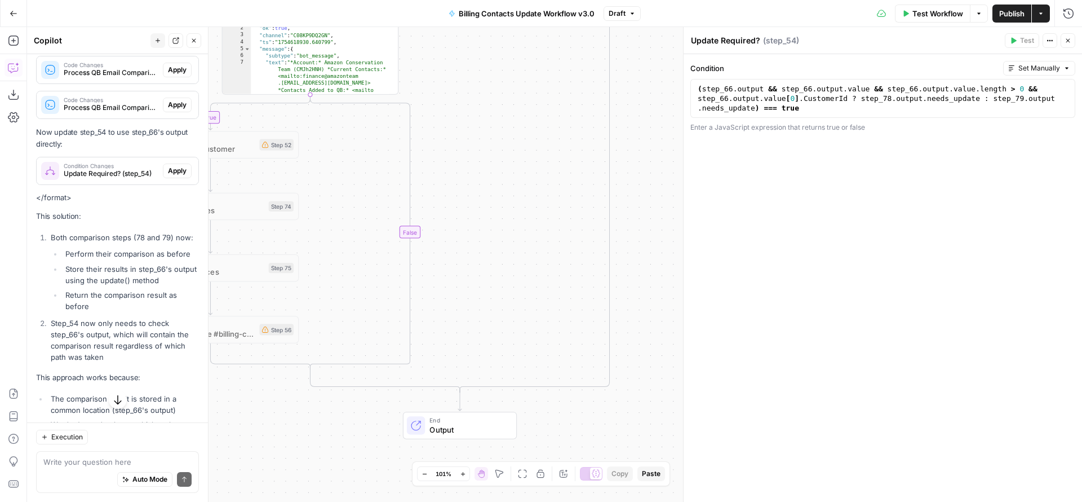
drag, startPoint x: 508, startPoint y: 404, endPoint x: 474, endPoint y: 188, distance: 219.0
click at [474, 188] on div "true true false true false false Workflow Set Inputs Inputs Read from Grid Read…" at bounding box center [554, 264] width 1055 height 475
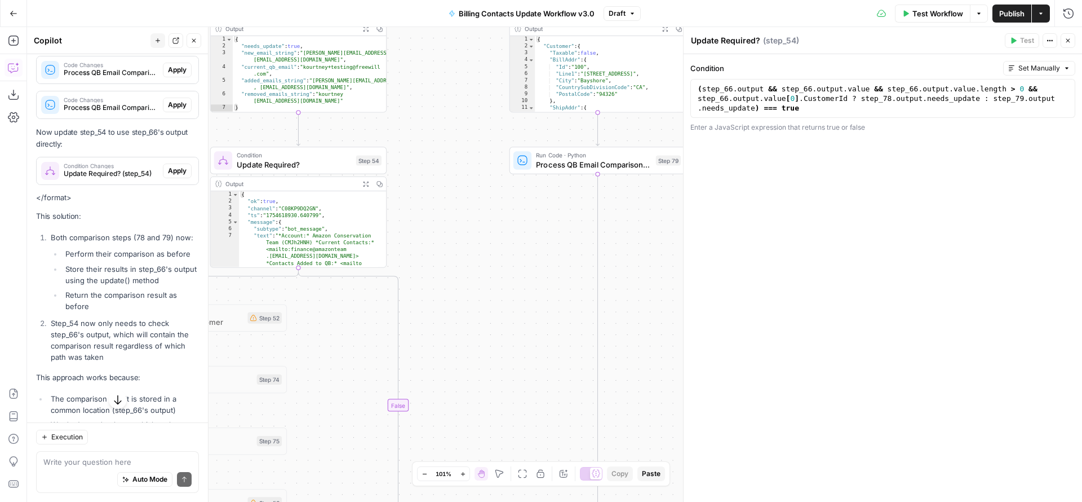
drag, startPoint x: 473, startPoint y: 187, endPoint x: 459, endPoint y: 374, distance: 187.7
click at [459, 384] on div "true true false true false false Workflow Set Inputs Inputs Read from Grid Read…" at bounding box center [554, 264] width 1055 height 475
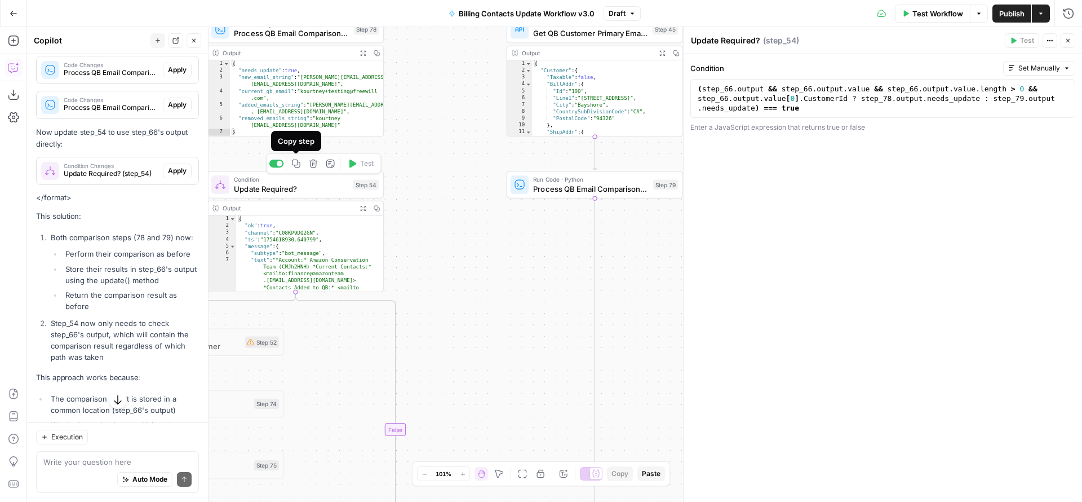
click at [298, 166] on icon "button" at bounding box center [295, 163] width 9 height 9
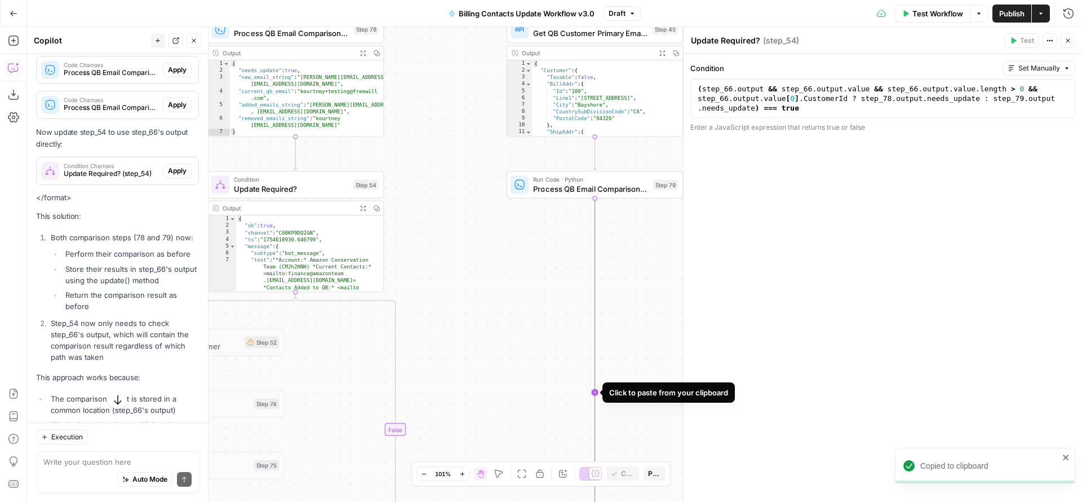
click at [595, 264] on icon "Edge from step_79 to step_66-conditional-end" at bounding box center [520, 393] width 150 height 391
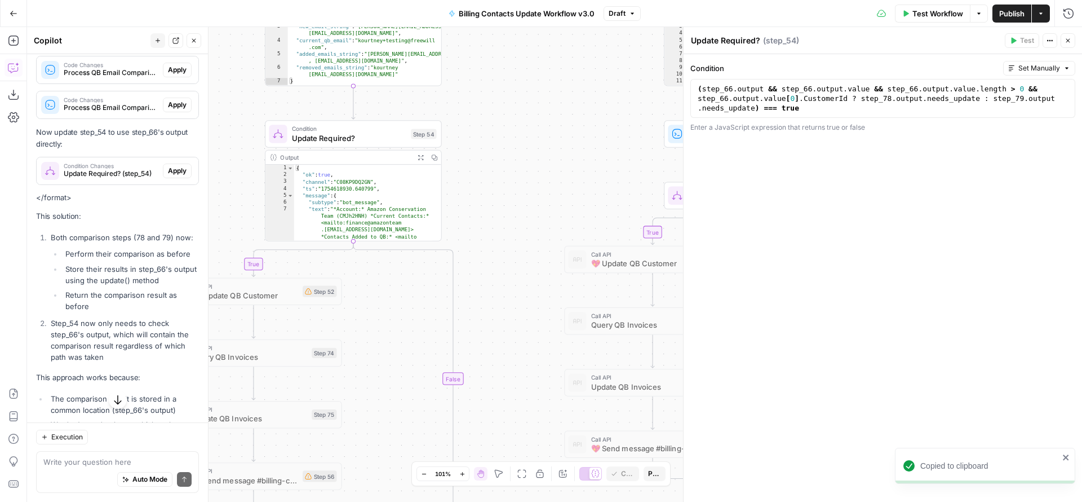
drag, startPoint x: 457, startPoint y: 246, endPoint x: 569, endPoint y: 191, distance: 125.0
click at [569, 191] on div "true true false true true false false false Workflow Set Inputs Inputs Read fro…" at bounding box center [554, 264] width 1055 height 475
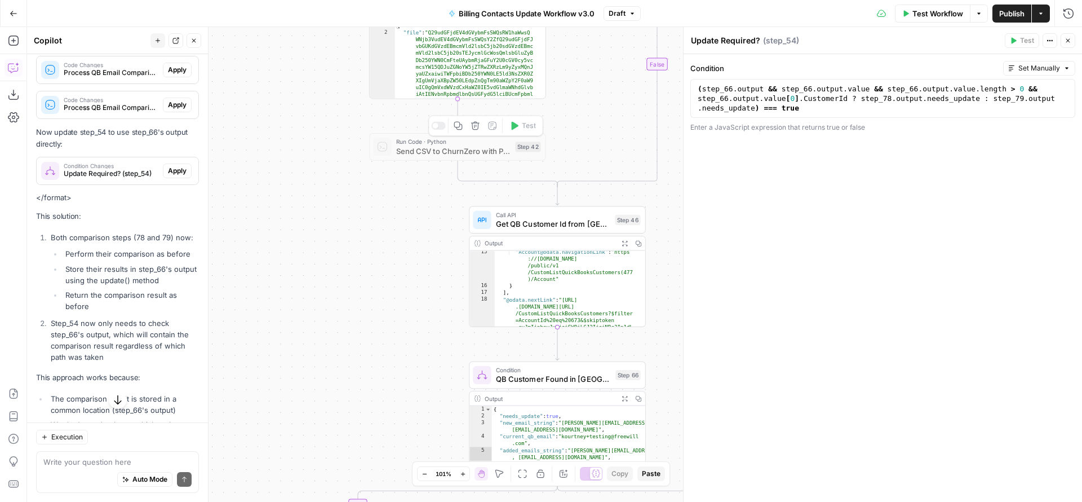
scroll to position [324, 0]
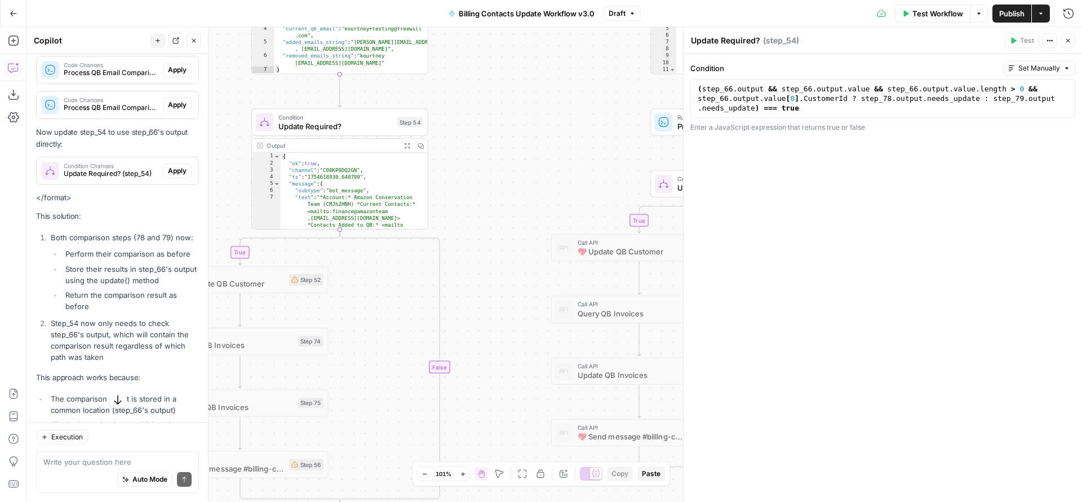
drag, startPoint x: 502, startPoint y: 327, endPoint x: 472, endPoint y: 431, distance: 108.5
click at [475, 423] on div "true true false true true false false false Workflow Set Inputs Inputs Read fro…" at bounding box center [554, 264] width 1055 height 475
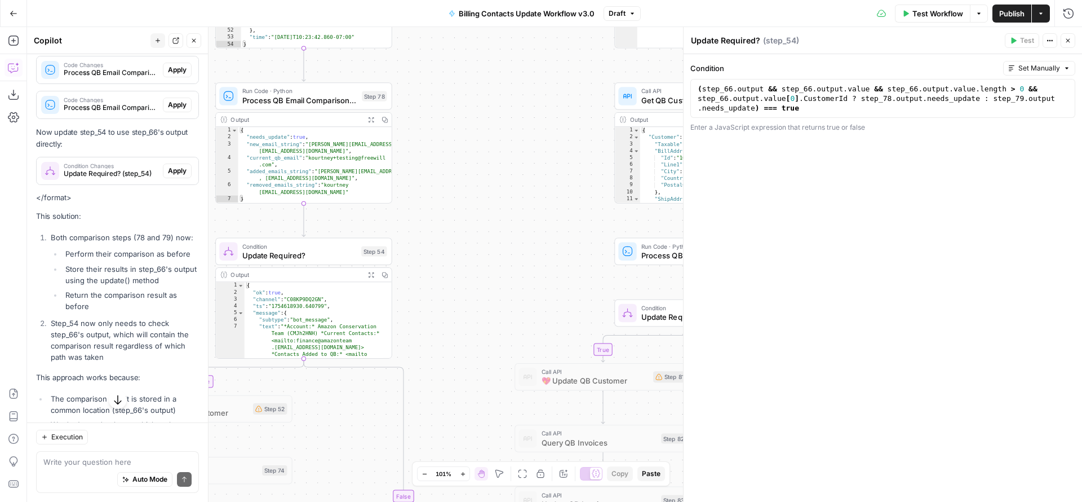
drag, startPoint x: 489, startPoint y: 269, endPoint x: 453, endPoint y: 415, distance: 150.8
click at [455, 409] on div "true true false true true false false false Workflow Set Inputs Inputs Read fro…" at bounding box center [554, 264] width 1055 height 475
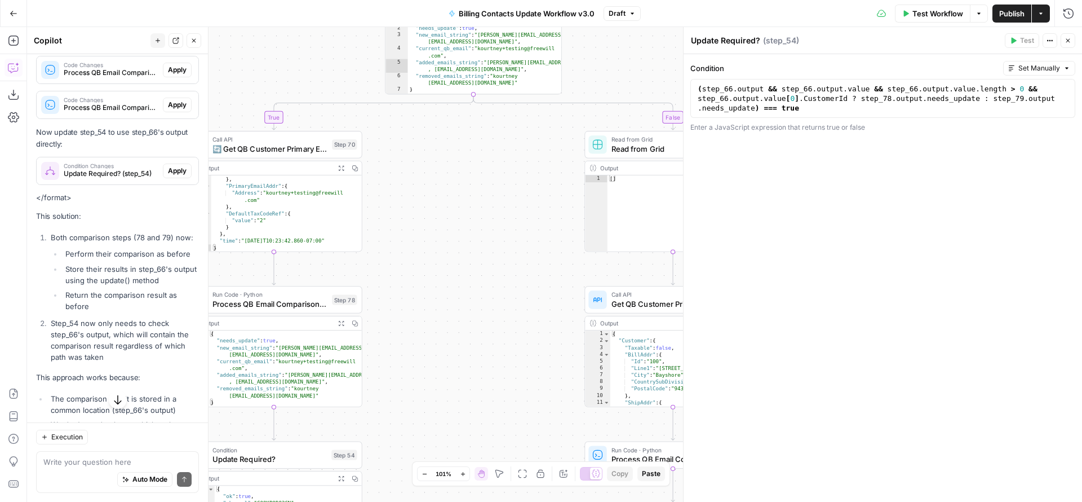
drag, startPoint x: 471, startPoint y: 316, endPoint x: 459, endPoint y: 445, distance: 129.6
click at [456, 459] on div "true true false true true false false false Workflow Set Inputs Inputs Read fro…" at bounding box center [554, 264] width 1055 height 475
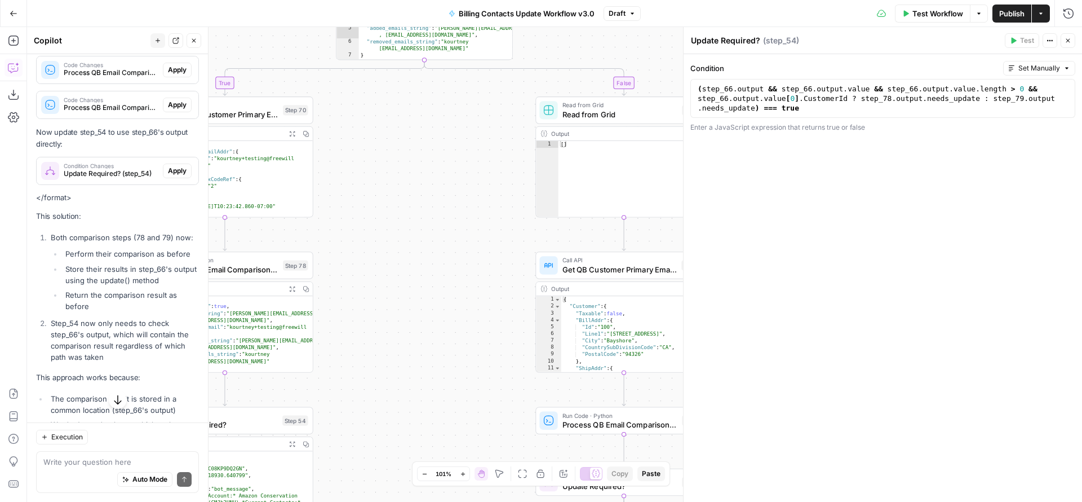
drag, startPoint x: 461, startPoint y: 343, endPoint x: 414, endPoint y: 238, distance: 114.3
click at [414, 246] on div "true true false true true false false false Workflow Set Inputs Inputs Read fro…" at bounding box center [554, 264] width 1055 height 475
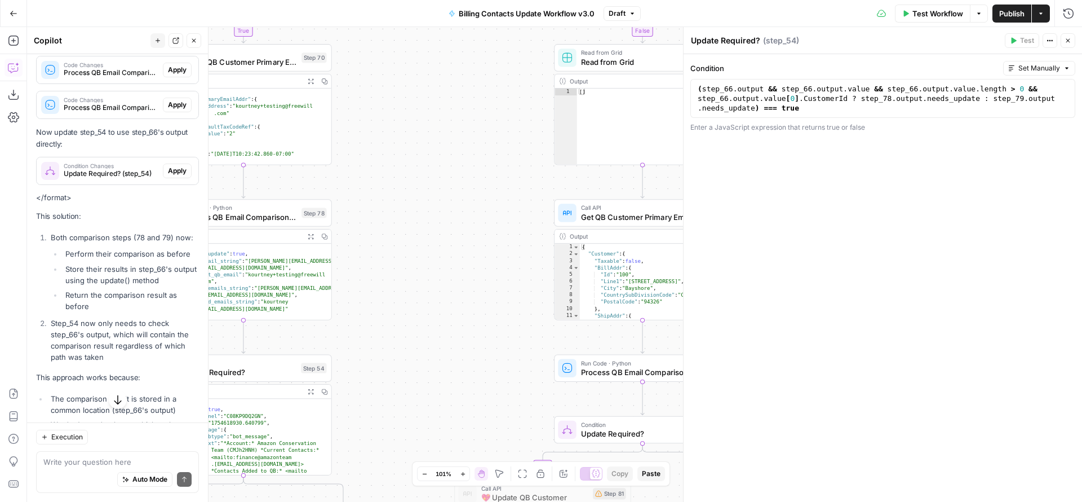
drag, startPoint x: 427, startPoint y: 344, endPoint x: 432, endPoint y: 217, distance: 126.9
click at [433, 224] on div "true true false true true false false false Workflow Set Inputs Inputs Read fro…" at bounding box center [554, 264] width 1055 height 475
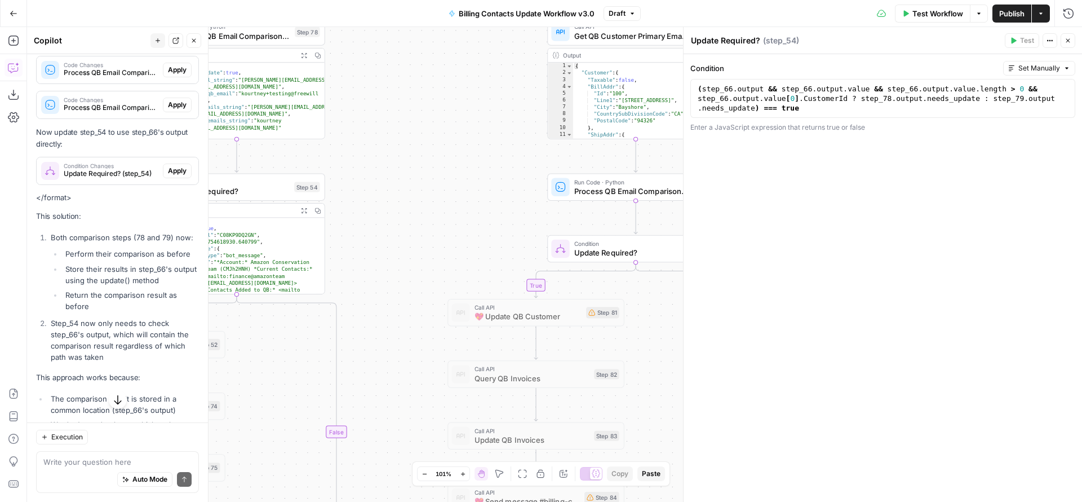
drag, startPoint x: 427, startPoint y: 293, endPoint x: 416, endPoint y: 218, distance: 75.7
click at [416, 218] on div "true true false true true false false false Workflow Set Inputs Inputs Read fro…" at bounding box center [554, 264] width 1055 height 475
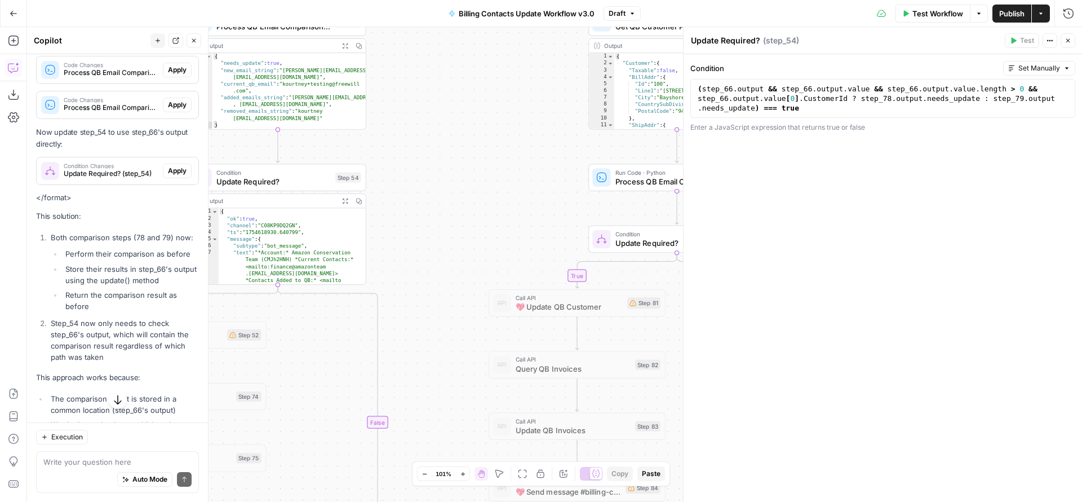
drag, startPoint x: 407, startPoint y: 241, endPoint x: 505, endPoint y: 209, distance: 102.7
click at [505, 209] on div "true true false true true false false false Workflow Set Inputs Inputs Read fro…" at bounding box center [554, 264] width 1055 height 475
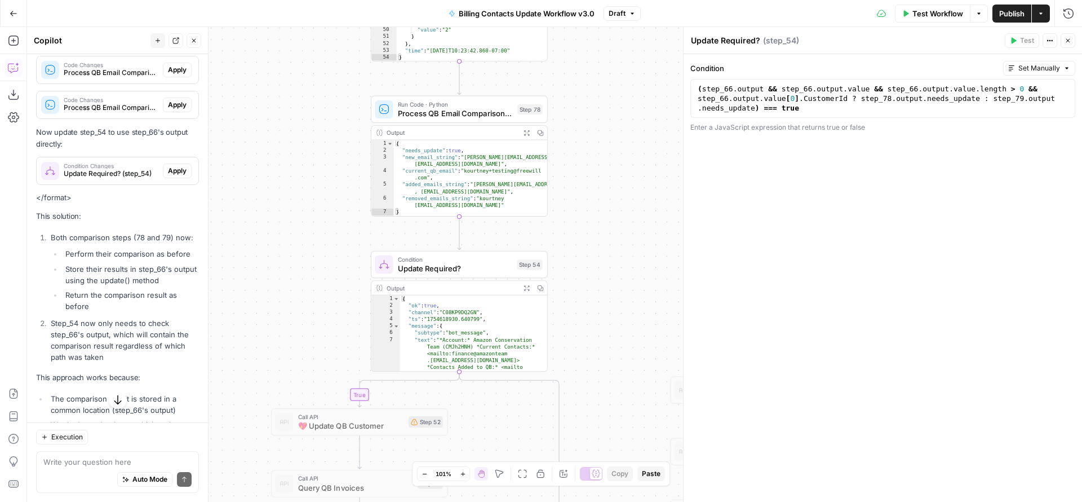
click at [81, 470] on div "Auto Mode Send" at bounding box center [117, 479] width 148 height 25
type textarea "Can we update"
click at [440, 264] on span "Update Required?" at bounding box center [455, 268] width 114 height 11
click at [759, 109] on div "( step_66 . output && step_66 . output . value && step_66 . output . value . le…" at bounding box center [882, 127] width 375 height 86
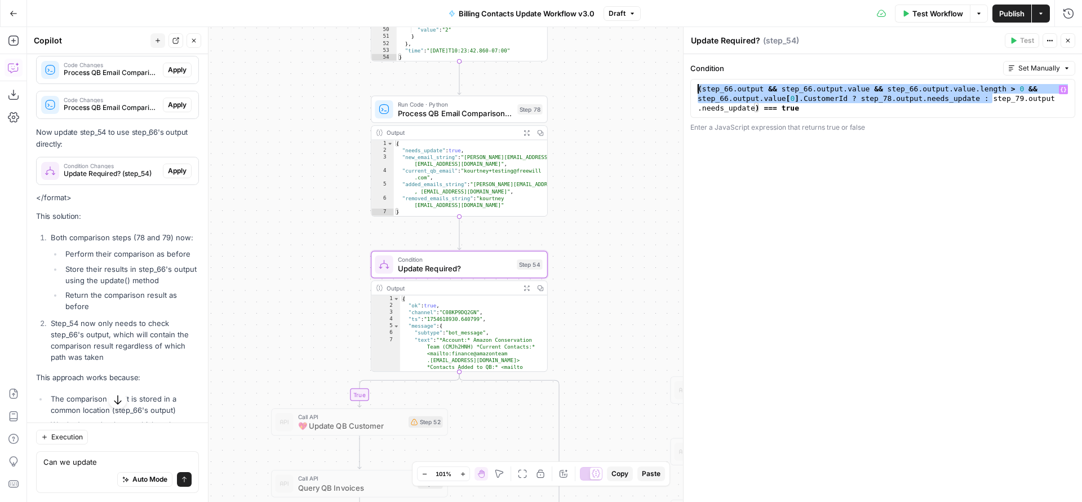
drag, startPoint x: 993, startPoint y: 99, endPoint x: 684, endPoint y: 70, distance: 310.1
click at [684, 70] on div "**********" at bounding box center [882, 264] width 399 height 475
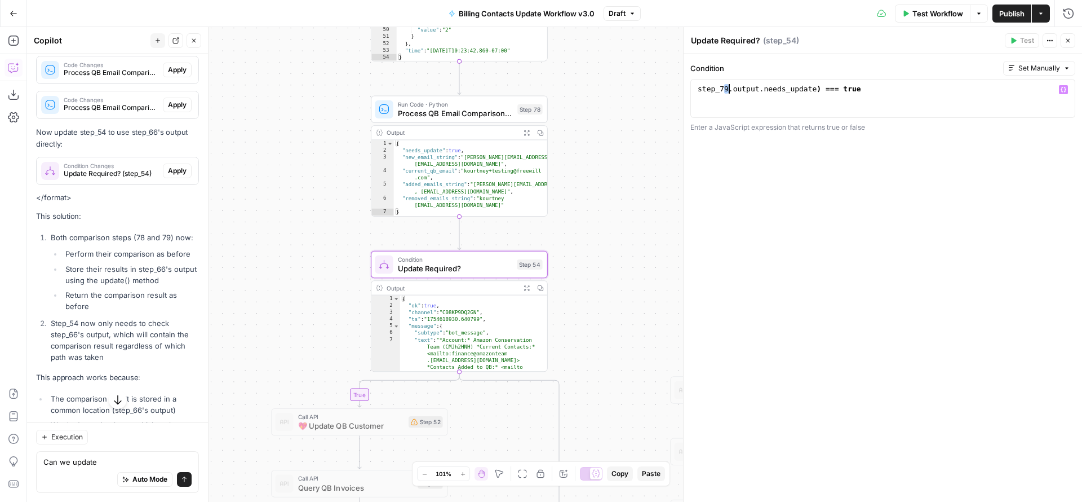
click at [728, 90] on div "step_79 . output . needs_update ) === true" at bounding box center [882, 108] width 375 height 48
click at [821, 88] on div "step_78 . output . needs_update ) === true" at bounding box center [882, 108] width 375 height 48
type textarea "**********"
click at [916, 16] on span "Test Workflow" at bounding box center [937, 13] width 51 height 11
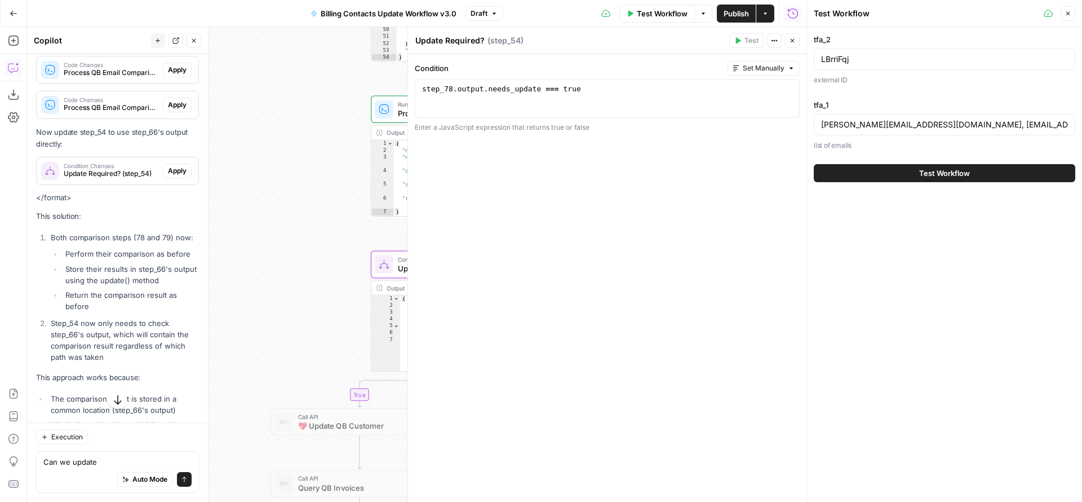
click at [929, 174] on span "Test Workflow" at bounding box center [944, 172] width 51 height 11
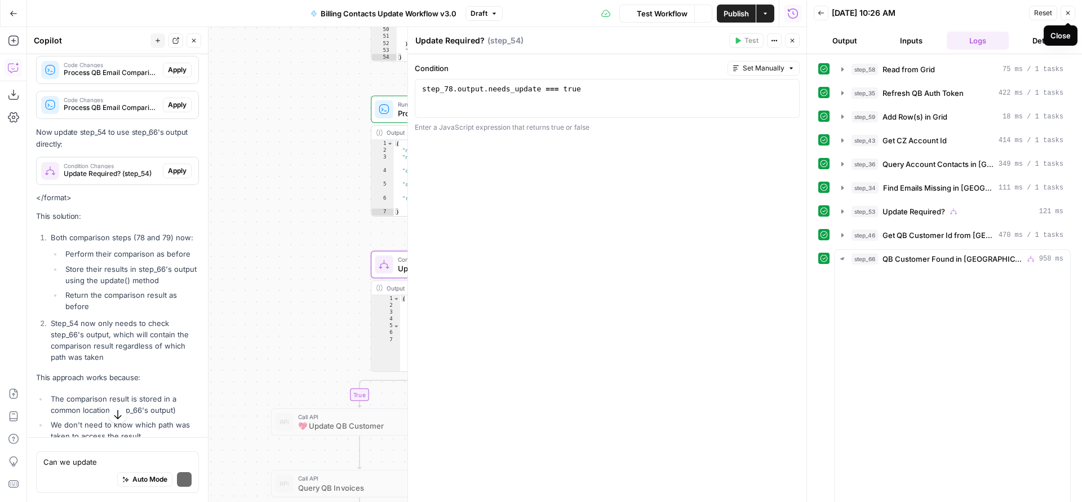
scroll to position [4362, 0]
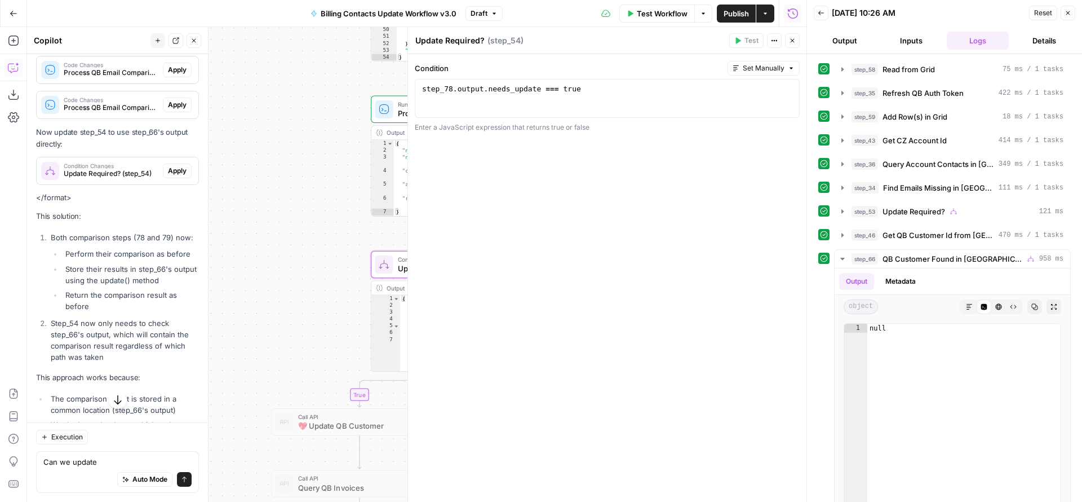
click at [1067, 10] on icon "button" at bounding box center [1068, 13] width 7 height 7
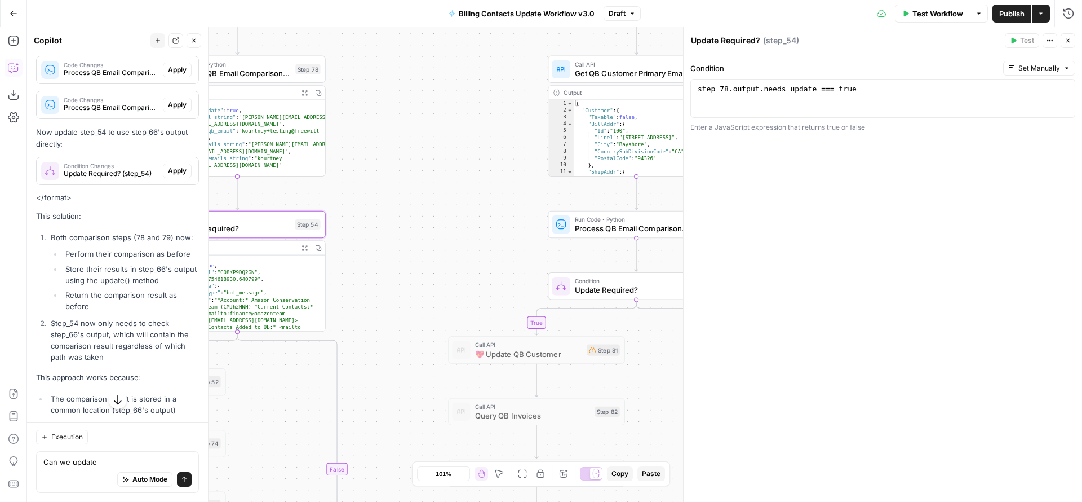
drag, startPoint x: 630, startPoint y: 279, endPoint x: 456, endPoint y: 241, distance: 178.3
click at [456, 241] on div "true true false true true false false false Workflow Set Inputs Inputs Read fro…" at bounding box center [554, 264] width 1055 height 475
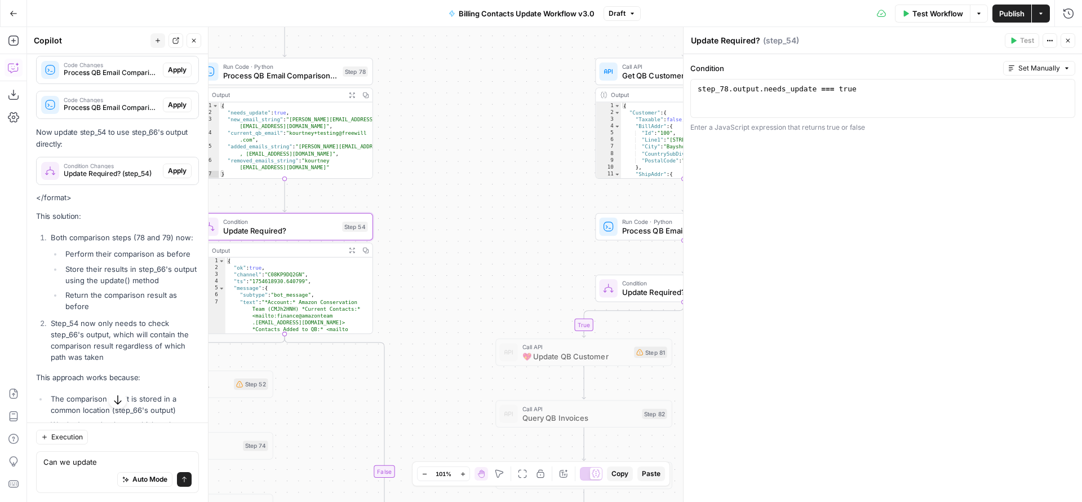
click at [303, 227] on span "Update Required?" at bounding box center [280, 230] width 114 height 11
click at [805, 91] on div "step_78 . output . needs_update === true" at bounding box center [882, 108] width 375 height 48
click at [640, 296] on span "Update Required?" at bounding box center [679, 291] width 115 height 11
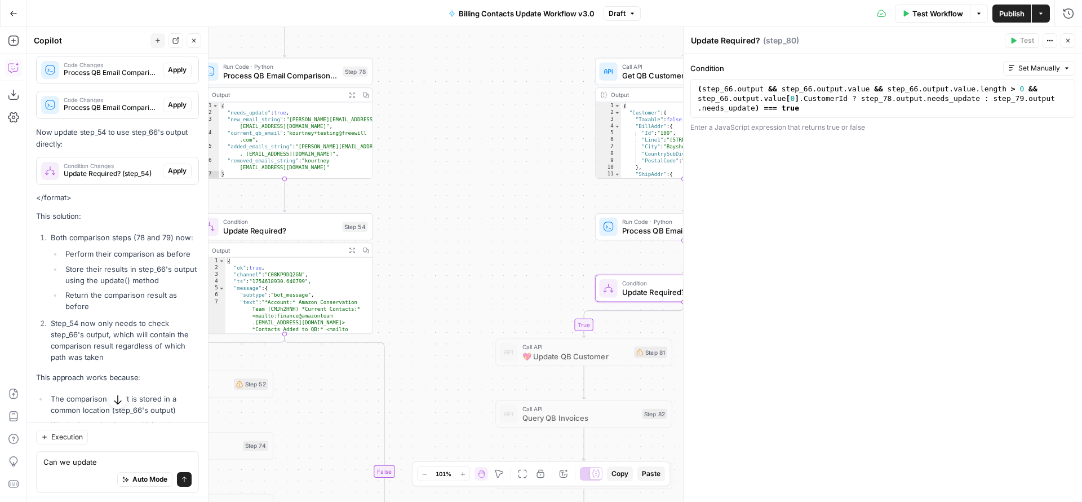
click at [751, 94] on div "( step_66 . output && step_66 . output . value && step_66 . output . value . le…" at bounding box center [882, 127] width 375 height 86
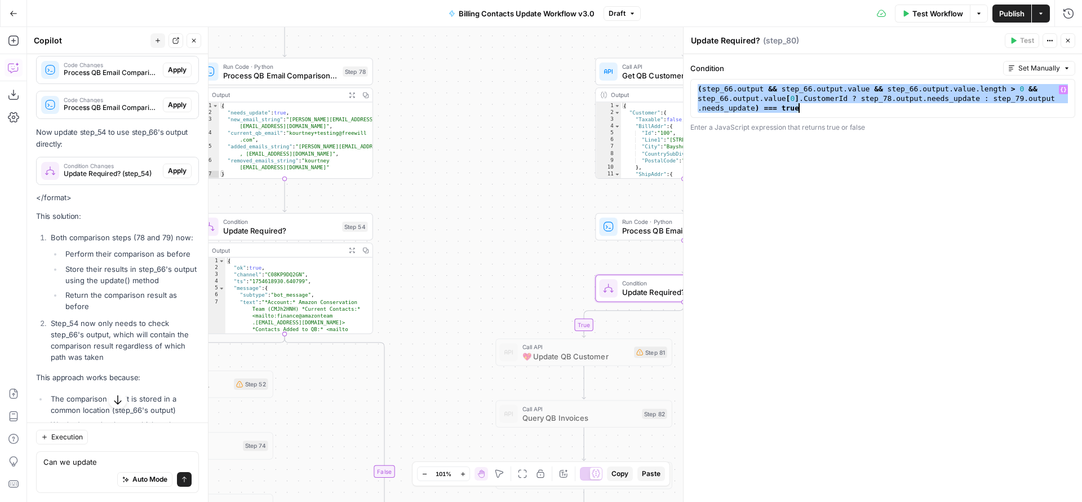
paste textarea
type textarea "**********"
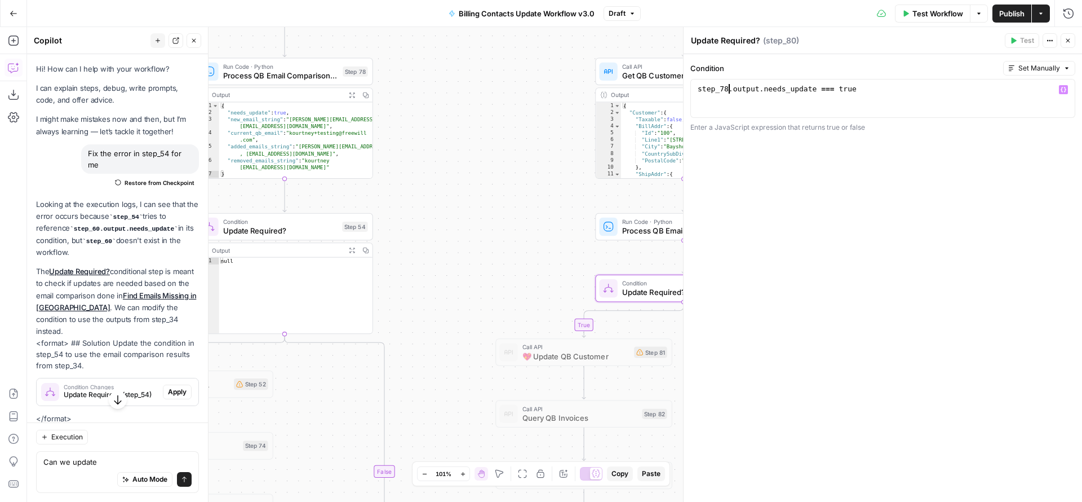
scroll to position [4362, 0]
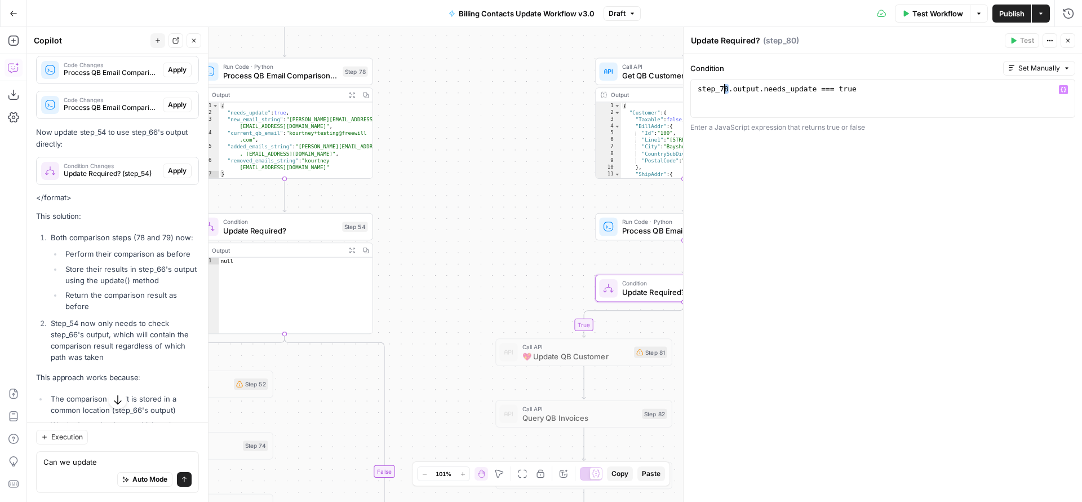
click at [725, 88] on div "step_78 . output . needs_update === true" at bounding box center [882, 108] width 375 height 48
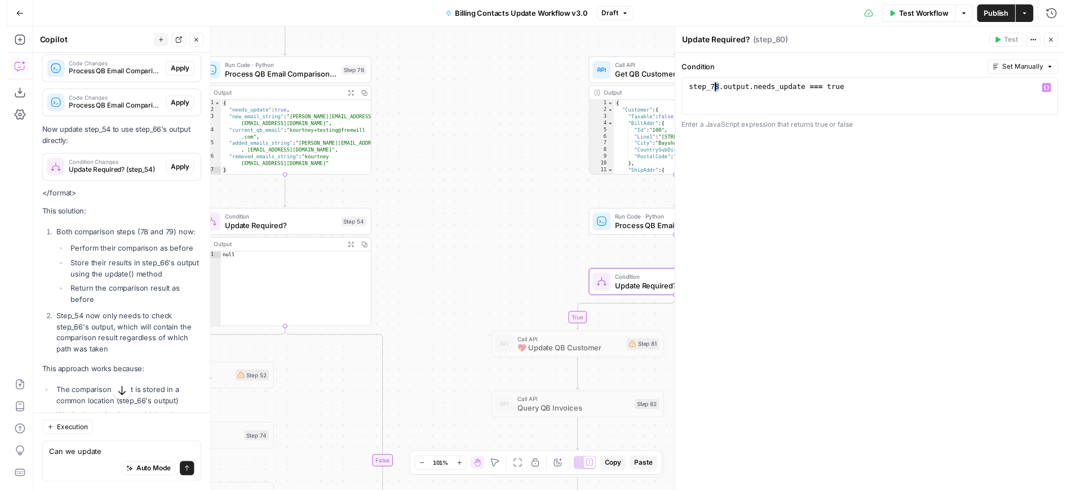
scroll to position [0, 2]
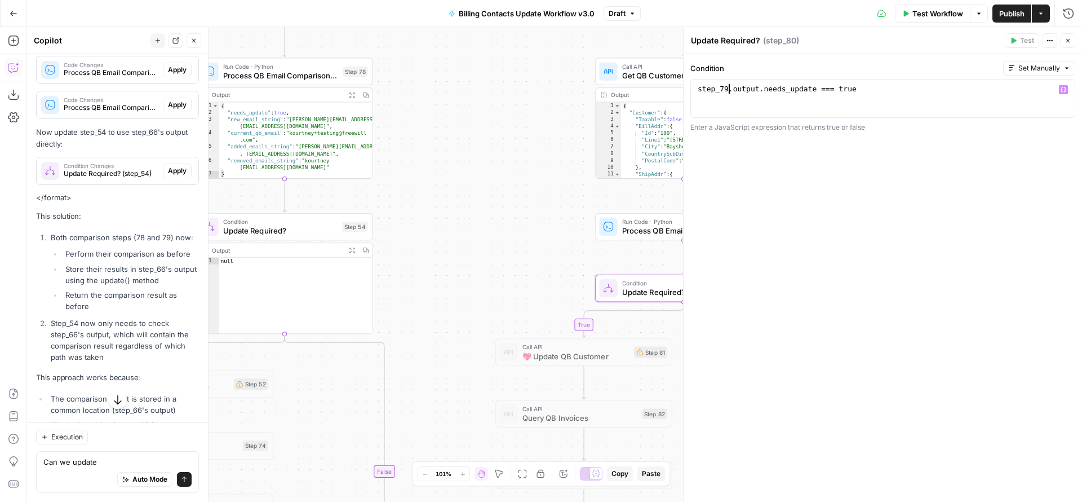
type textarea "**********"
click at [1004, 11] on span "Publish" at bounding box center [1011, 13] width 25 height 11
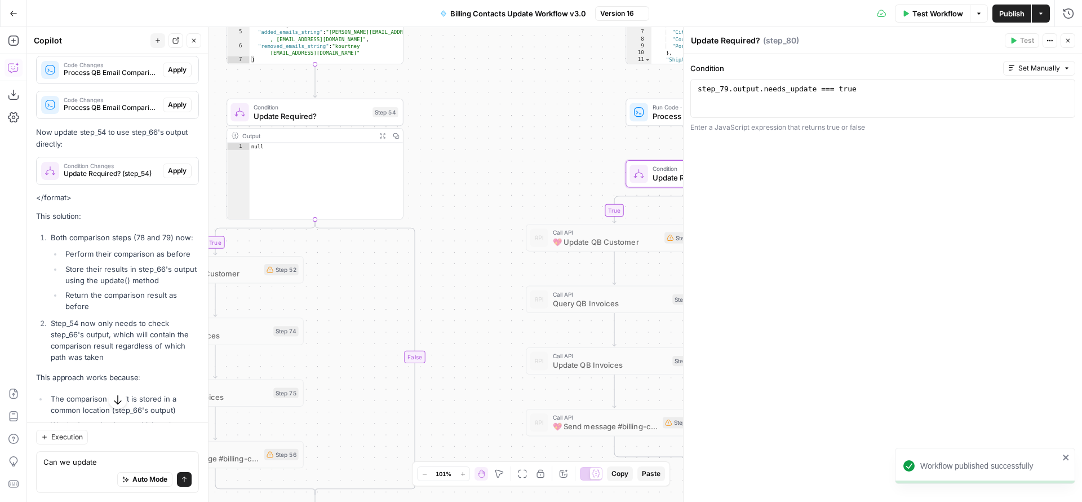
drag, startPoint x: 484, startPoint y: 258, endPoint x: 527, endPoint y: 130, distance: 135.1
click at [530, 123] on div "true true false true true false false false Workflow Set Inputs Inputs Read fro…" at bounding box center [554, 264] width 1055 height 475
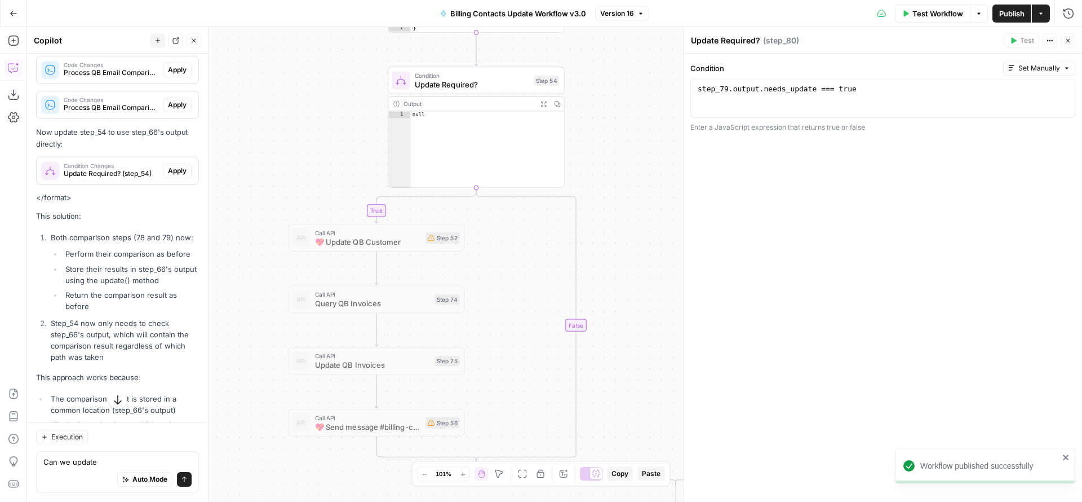
drag, startPoint x: 486, startPoint y: 307, endPoint x: 633, endPoint y: 247, distance: 158.6
click at [633, 247] on div "true true false true true false false false Workflow Set Inputs Inputs Read fro…" at bounding box center [554, 264] width 1055 height 475
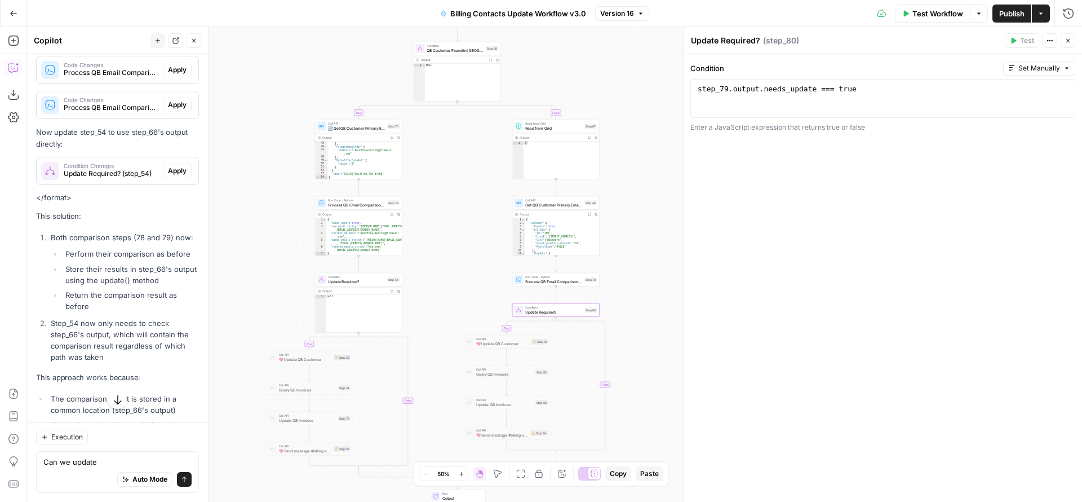
drag, startPoint x: 668, startPoint y: 263, endPoint x: 449, endPoint y: 352, distance: 235.9
click at [448, 355] on div "true true false true true false false false Workflow Set Inputs Inputs Read fro…" at bounding box center [554, 264] width 1055 height 475
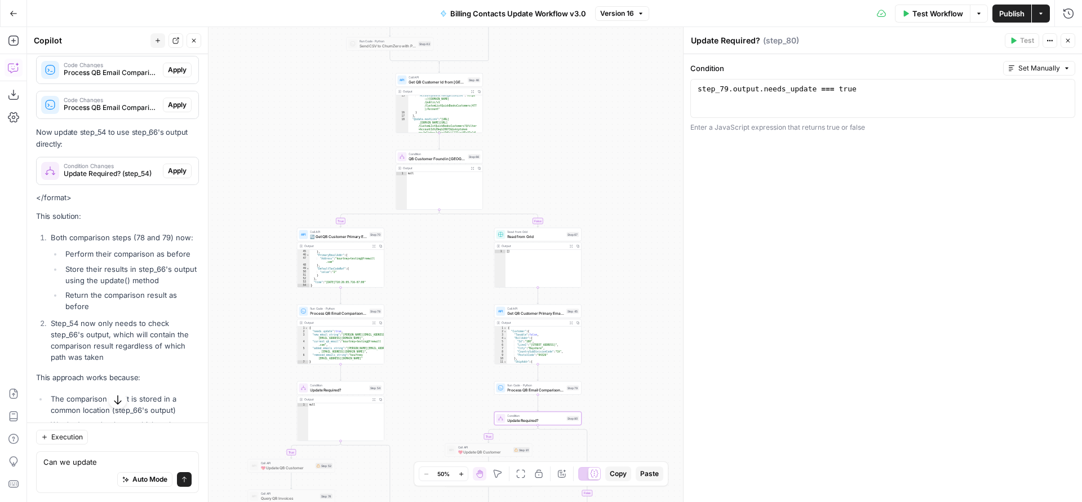
drag, startPoint x: 616, startPoint y: 222, endPoint x: 611, endPoint y: 388, distance: 165.8
click at [611, 388] on div "true true false true true false false false Workflow Set Inputs Inputs Read fro…" at bounding box center [554, 264] width 1055 height 475
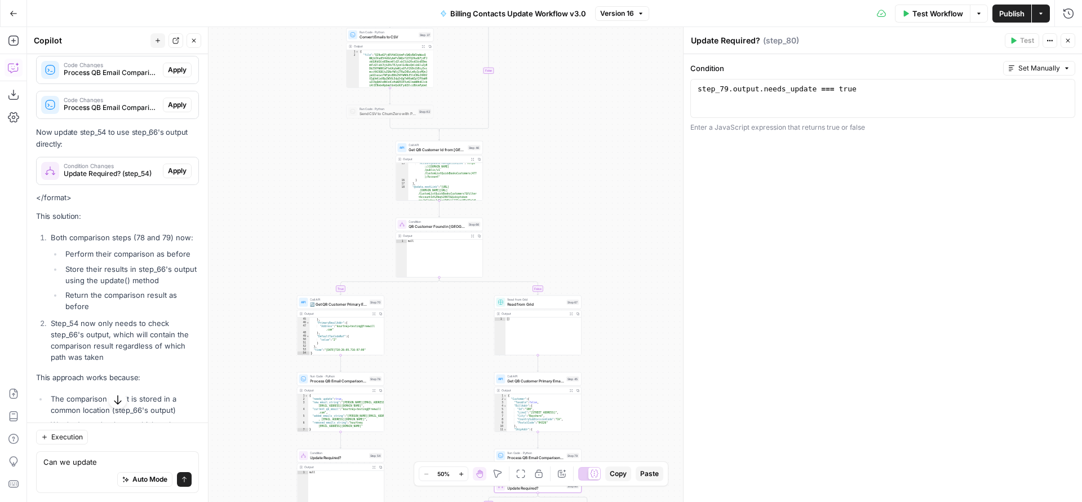
drag, startPoint x: 617, startPoint y: 217, endPoint x: 649, endPoint y: 382, distance: 167.7
click at [649, 381] on div "true true false true true false false false Workflow Set Inputs Inputs Read fro…" at bounding box center [554, 264] width 1055 height 475
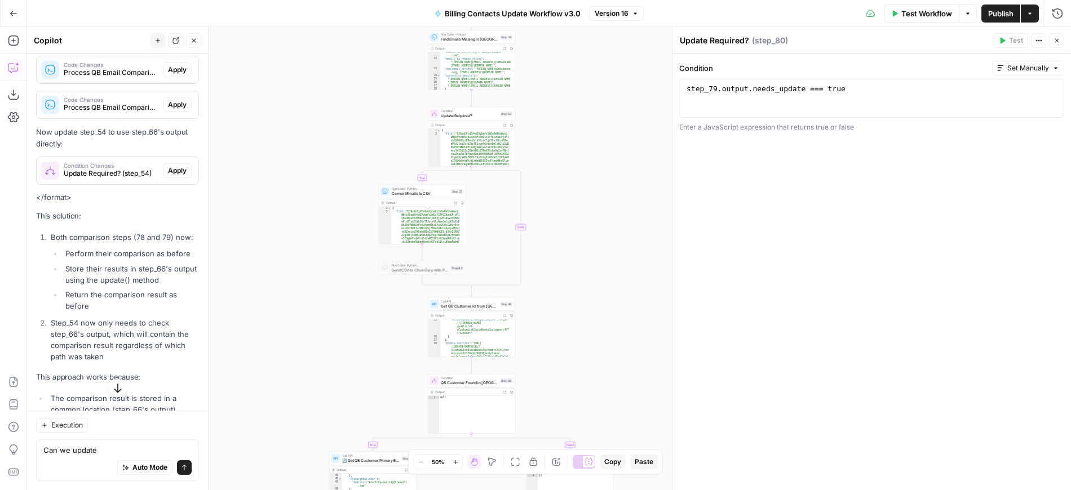
scroll to position [0, 2]
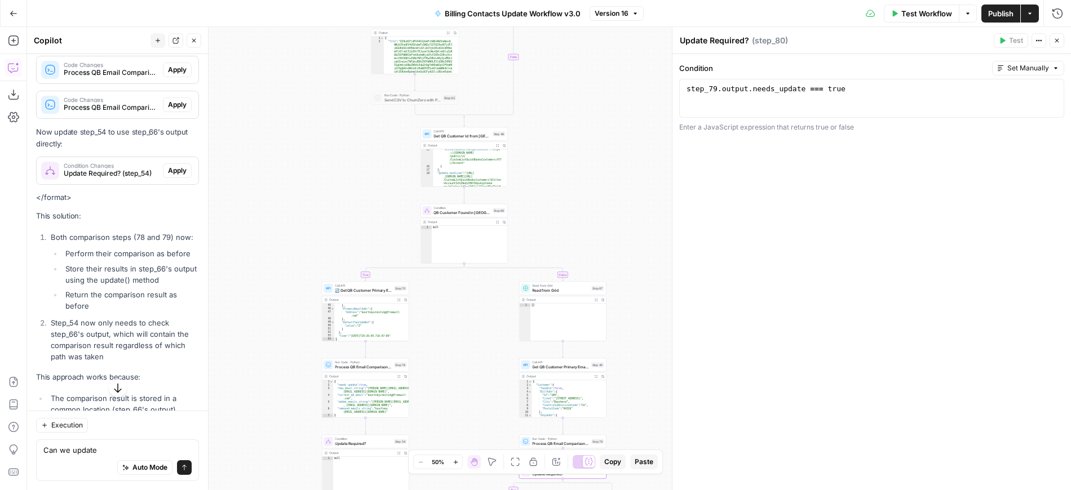
drag, startPoint x: 601, startPoint y: 264, endPoint x: 596, endPoint y: 72, distance: 192.2
click at [596, 52] on div "true true false true true false false false Workflow Set Inputs Inputs Read fro…" at bounding box center [549, 258] width 1044 height 463
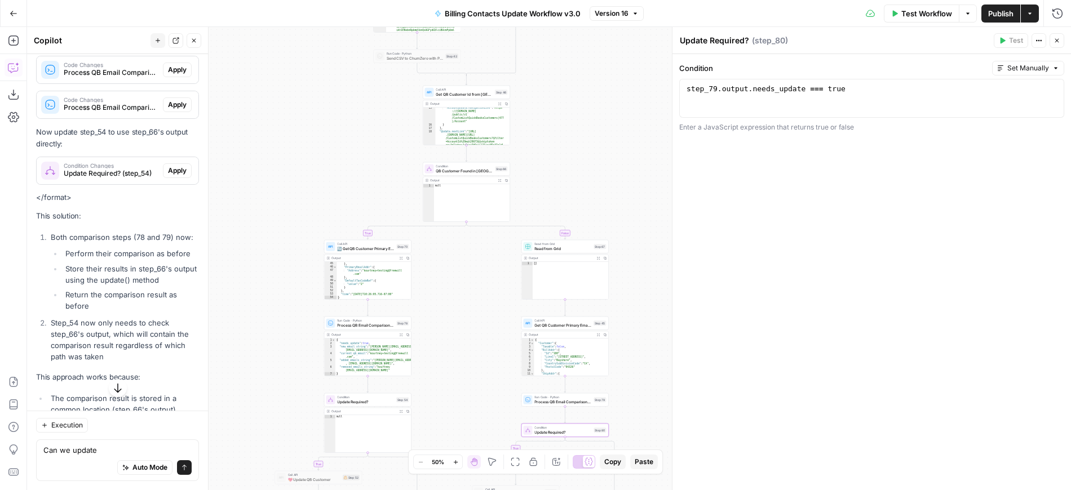
click at [599, 12] on div "Go Back Billing Contacts Update Workflow v3.0 Version 16 Test Workflow Options …" at bounding box center [535, 245] width 1071 height 490
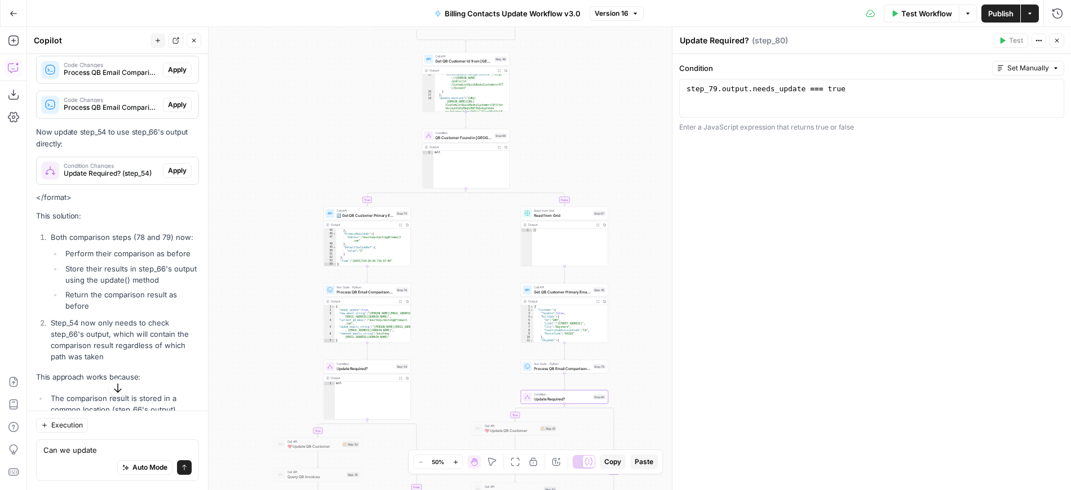
drag, startPoint x: 623, startPoint y: 236, endPoint x: 606, endPoint y: 294, distance: 60.3
click at [626, 352] on div "true true false true true false false false Workflow Set Inputs Inputs Read fro…" at bounding box center [549, 258] width 1044 height 463
click at [454, 126] on div at bounding box center [456, 126] width 7 height 4
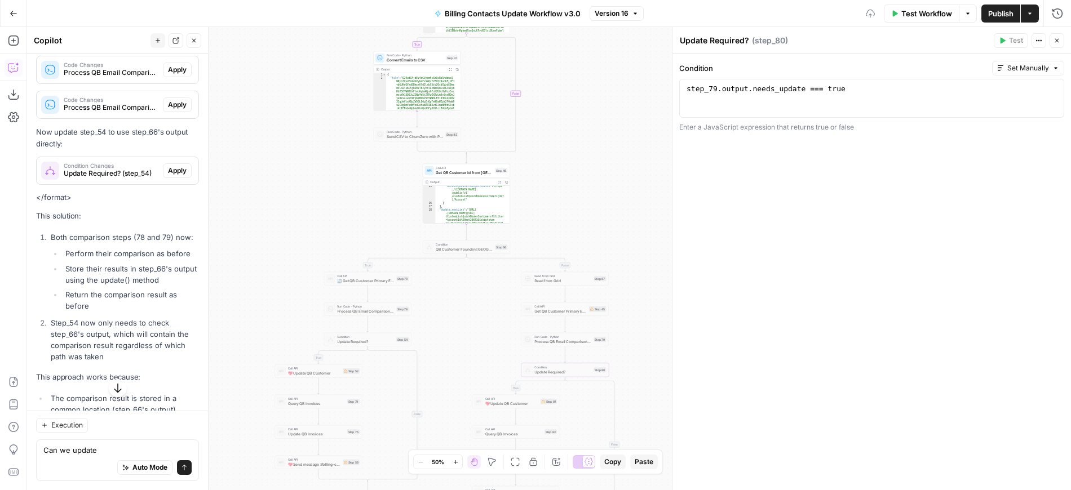
drag, startPoint x: 583, startPoint y: 90, endPoint x: 593, endPoint y: 135, distance: 46.1
click at [582, 232] on div "true true false true true false false false Workflow Set Inputs Inputs Read fro…" at bounding box center [549, 258] width 1044 height 463
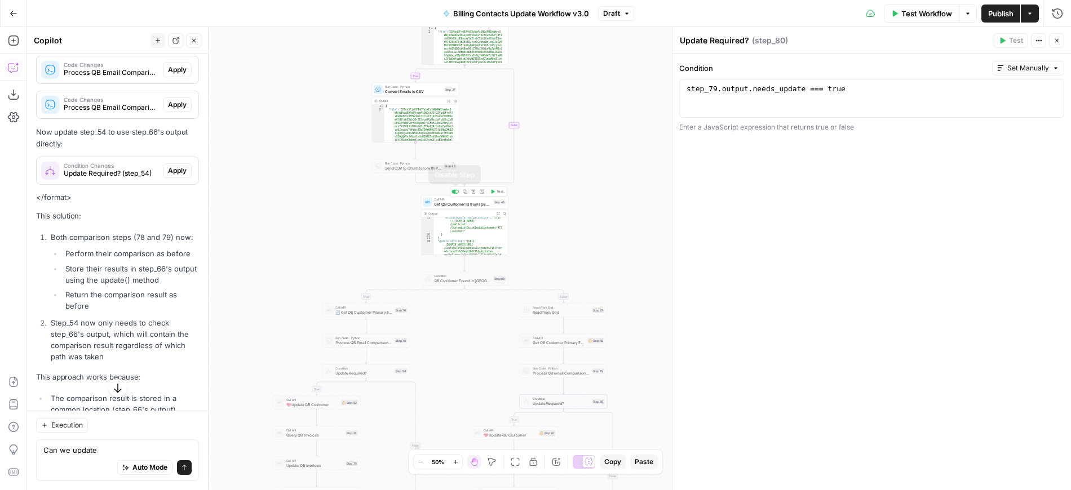
click at [454, 192] on div at bounding box center [454, 192] width 7 height 4
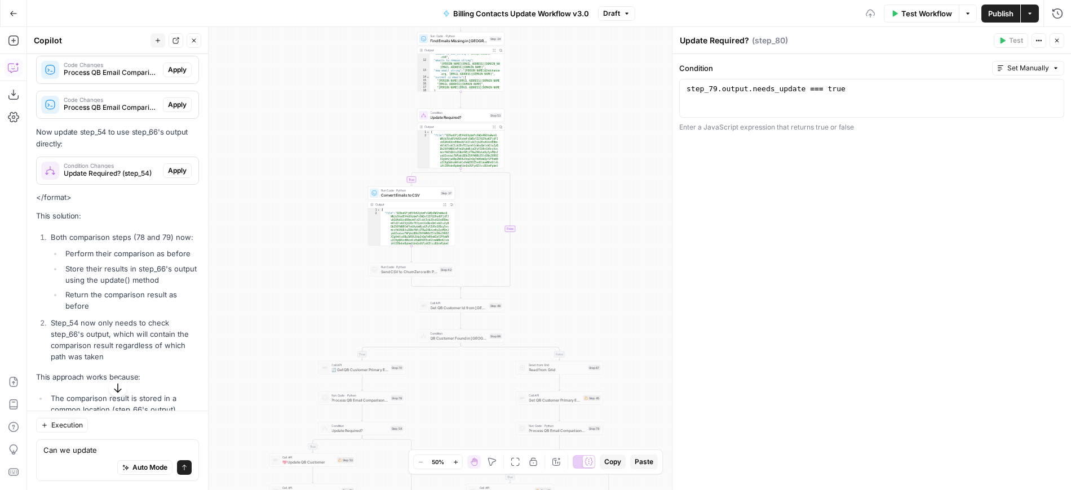
drag, startPoint x: 605, startPoint y: 182, endPoint x: 592, endPoint y: 220, distance: 40.5
click at [605, 224] on div "true true false true true false false false Workflow Set Inputs Inputs Read fro…" at bounding box center [549, 258] width 1044 height 463
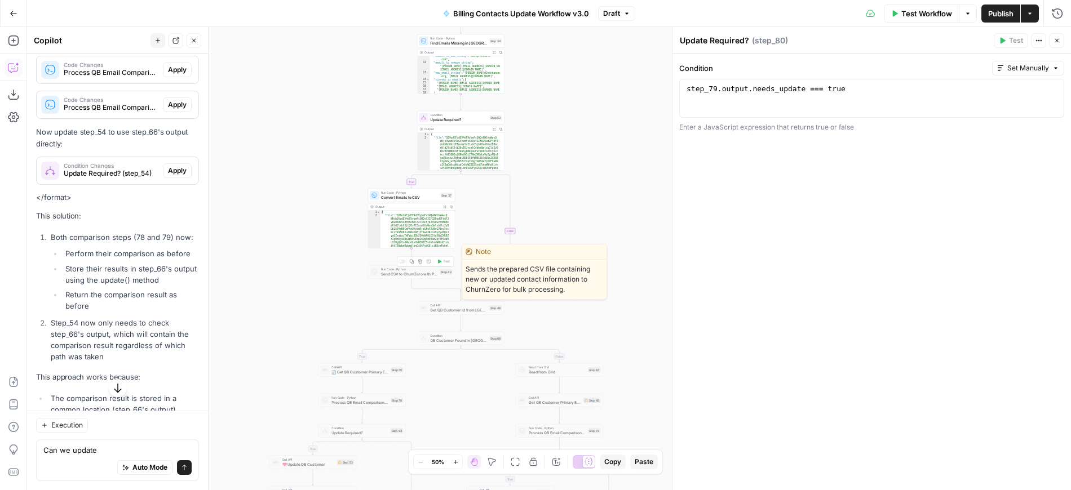
click at [402, 263] on div at bounding box center [401, 262] width 7 height 4
click at [999, 15] on span "Publish" at bounding box center [1000, 13] width 25 height 11
